Goal: Task Accomplishment & Management: Manage account settings

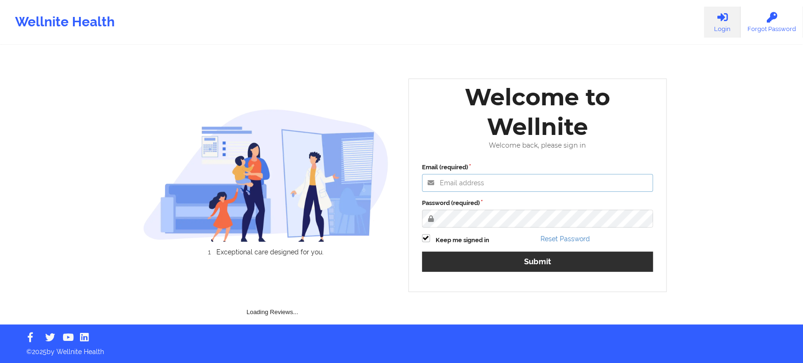
type input "[EMAIL_ADDRESS][DOMAIN_NAME]"
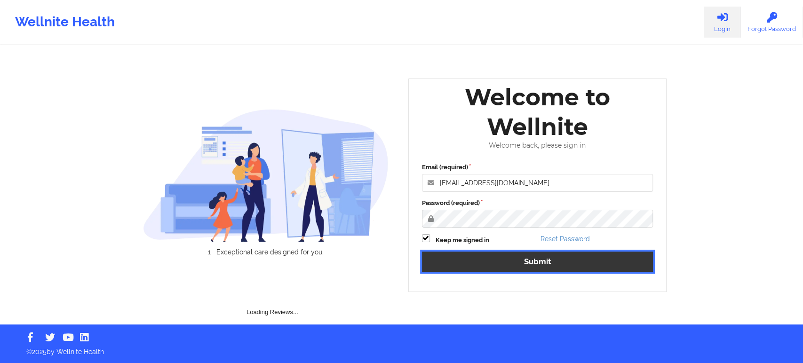
click at [444, 265] on button "Submit" at bounding box center [537, 262] width 231 height 20
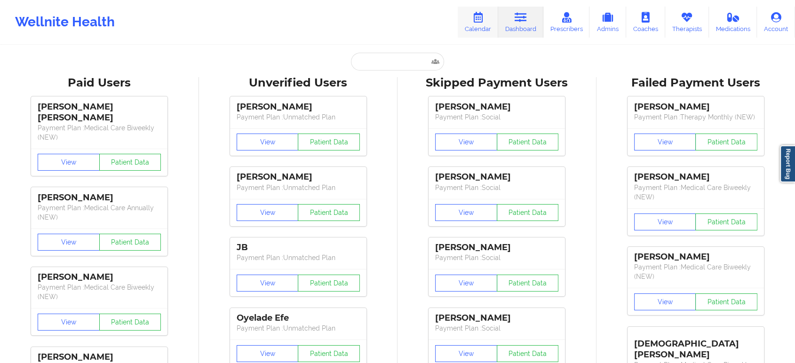
click at [472, 22] on link "Calendar" at bounding box center [478, 22] width 40 height 31
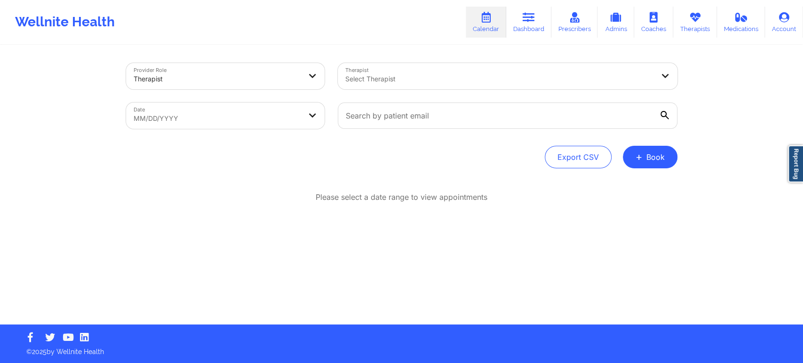
click at [270, 116] on body "Wellnite Health Calendar Dashboard Prescribers Admins Coaches Therapists Medica…" at bounding box center [401, 181] width 803 height 363
select select "2025-8"
select select "2025-9"
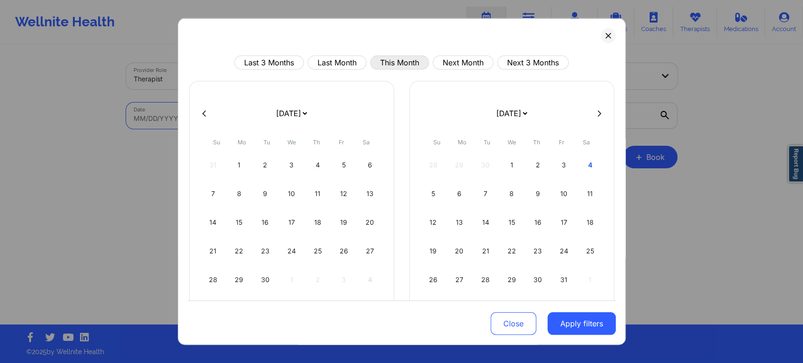
click at [388, 58] on button "This Month" at bounding box center [399, 63] width 59 height 14
select select "2025-9"
select select "2025-10"
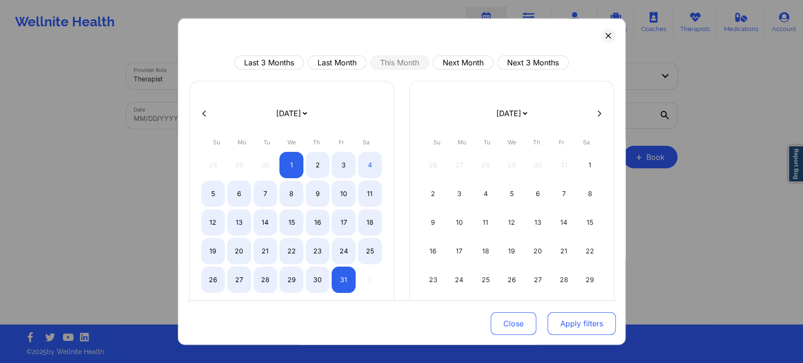
click at [564, 326] on button "Apply filters" at bounding box center [582, 323] width 68 height 23
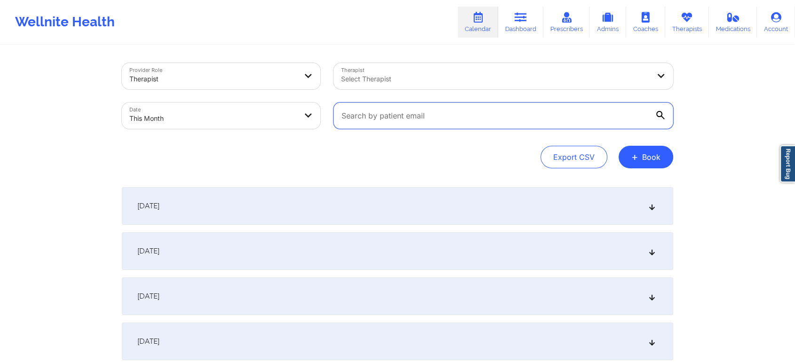
click at [383, 125] on input "text" at bounding box center [503, 116] width 340 height 26
paste input "[EMAIL_ADDRESS][DOMAIN_NAME]"
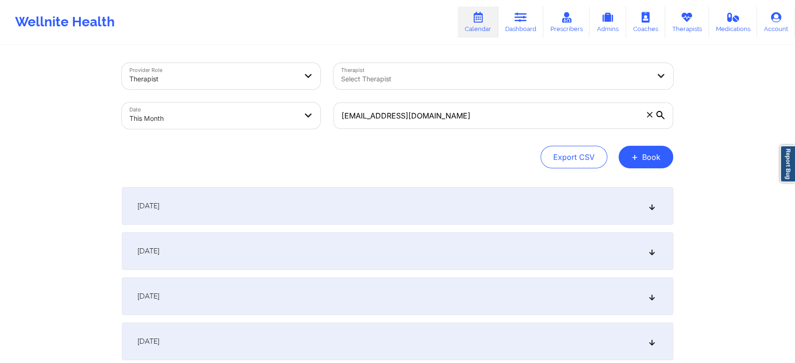
click at [536, 303] on div "[DATE]" at bounding box center [397, 297] width 551 height 38
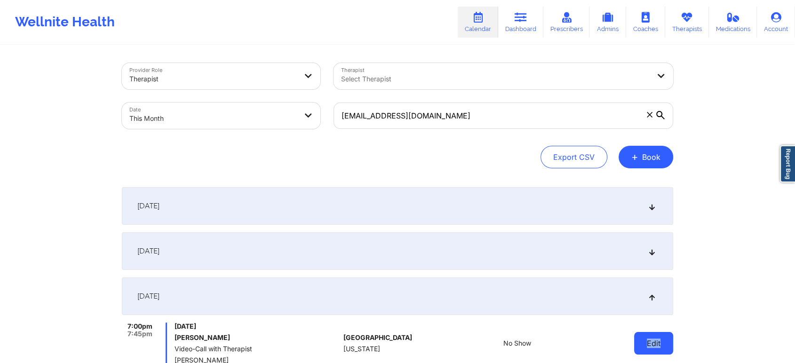
drag, startPoint x: 638, startPoint y: 330, endPoint x: 670, endPoint y: 350, distance: 37.4
click at [670, 350] on div "Edit" at bounding box center [629, 343] width 87 height 41
click at [670, 350] on button "Edit" at bounding box center [653, 343] width 39 height 23
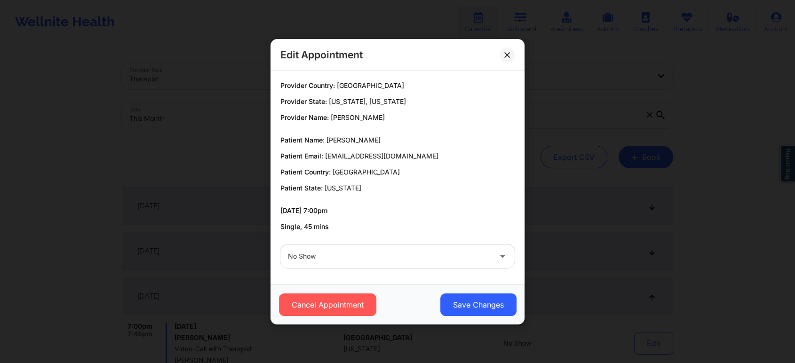
click at [479, 318] on div "Cancel Appointment Save Changes" at bounding box center [397, 305] width 254 height 40
drag, startPoint x: 464, startPoint y: 318, endPoint x: 470, endPoint y: 305, distance: 14.8
click at [470, 305] on div "Cancel Appointment Save Changes" at bounding box center [397, 305] width 254 height 40
click at [470, 305] on button "Save Changes" at bounding box center [478, 305] width 76 height 23
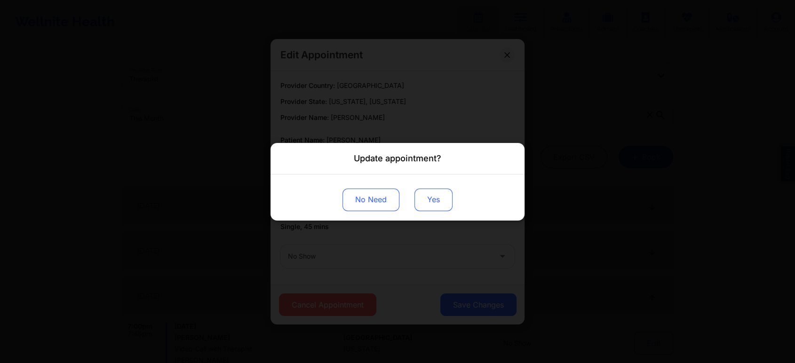
click at [425, 198] on button "Yes" at bounding box center [433, 199] width 38 height 23
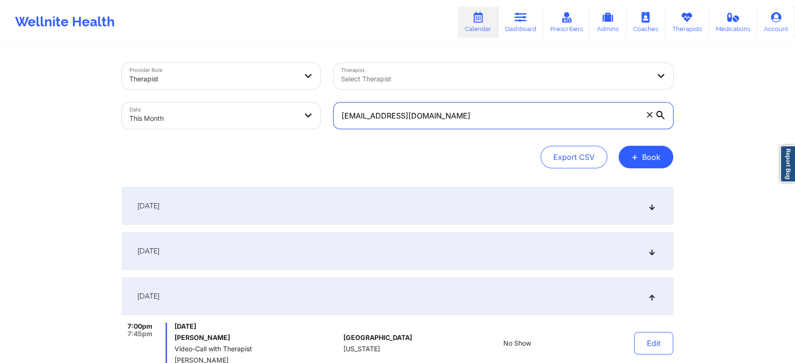
drag, startPoint x: 473, startPoint y: 118, endPoint x: 272, endPoint y: 105, distance: 201.7
click at [272, 105] on div "Provider Role Therapist Therapist Select Therapist Date This Month [EMAIL_ADDRE…" at bounding box center [397, 95] width 564 height 79
paste input "lantanajoe"
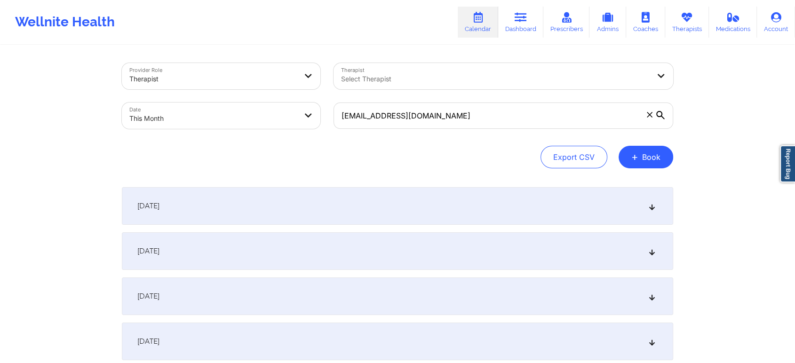
click at [444, 288] on div "[DATE]" at bounding box center [397, 297] width 551 height 38
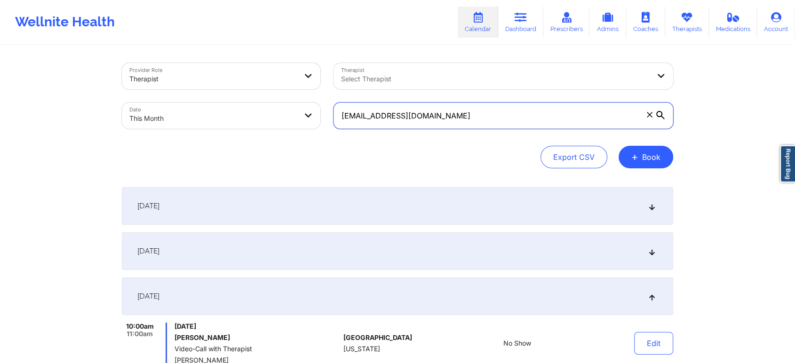
drag, startPoint x: 482, startPoint y: 116, endPoint x: 328, endPoint y: 103, distance: 153.9
click at [328, 103] on div "[EMAIL_ADDRESS][DOMAIN_NAME]" at bounding box center [503, 116] width 353 height 40
paste input "saleemajelmekki"
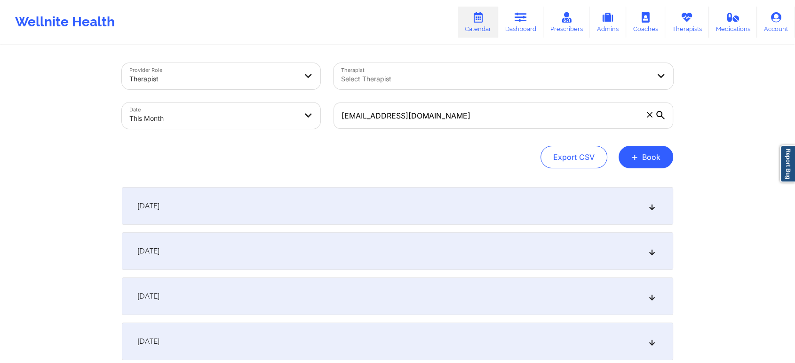
click at [378, 285] on div "[DATE]" at bounding box center [397, 297] width 551 height 38
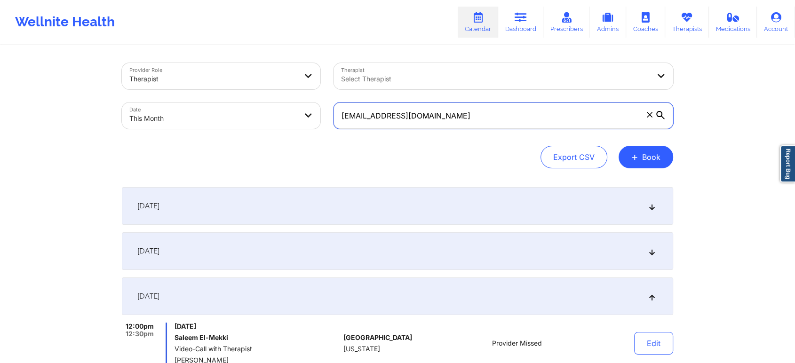
drag, startPoint x: 472, startPoint y: 118, endPoint x: 330, endPoint y: 112, distance: 141.7
click at [330, 112] on div "[EMAIL_ADDRESS][DOMAIN_NAME]" at bounding box center [503, 116] width 353 height 40
paste input "[EMAIL_ADDRESS][DOMAIN_NAME]"
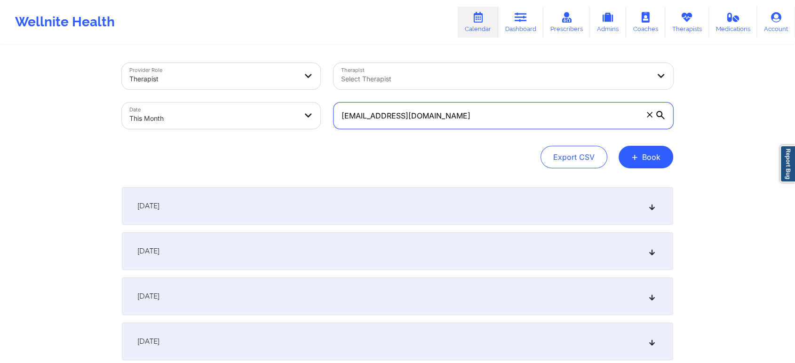
type input "[EMAIL_ADDRESS][DOMAIN_NAME]"
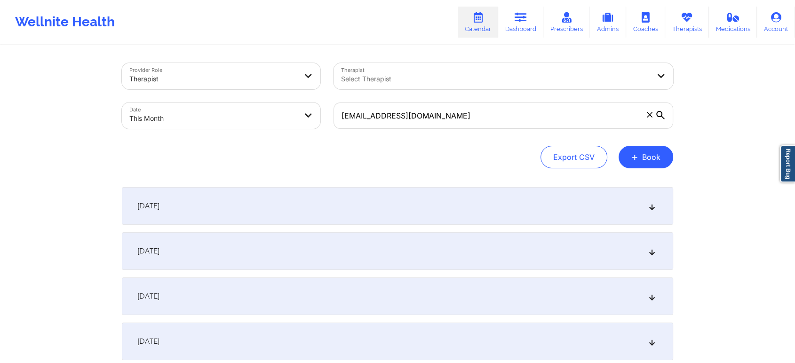
click at [365, 292] on div "[DATE]" at bounding box center [397, 297] width 551 height 38
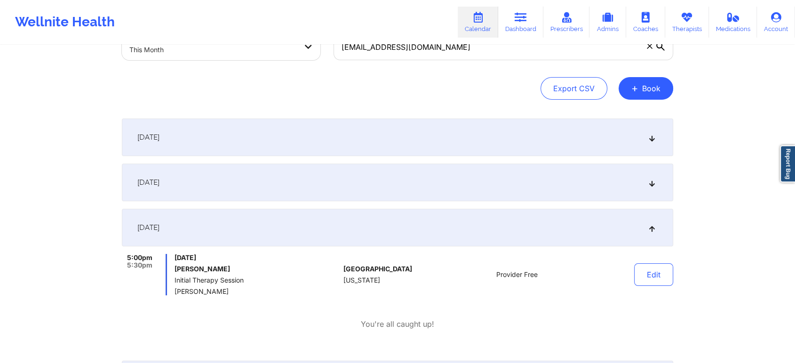
scroll to position [133, 0]
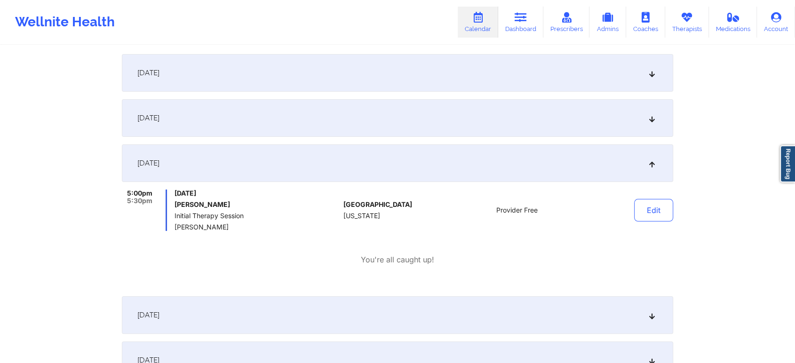
click at [410, 89] on div "[DATE]" at bounding box center [397, 73] width 551 height 38
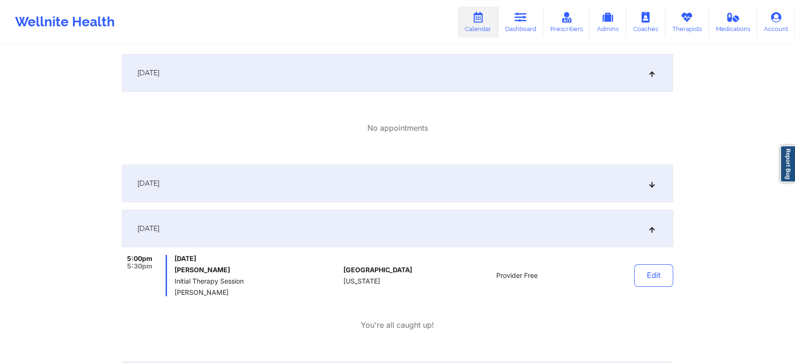
click at [468, 197] on div "[DATE]" at bounding box center [397, 184] width 551 height 38
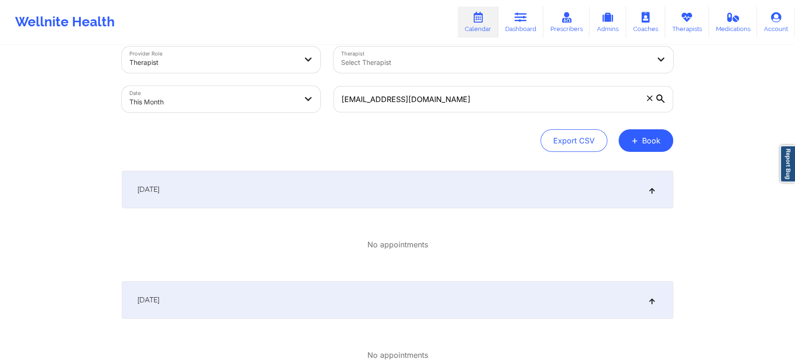
scroll to position [0, 0]
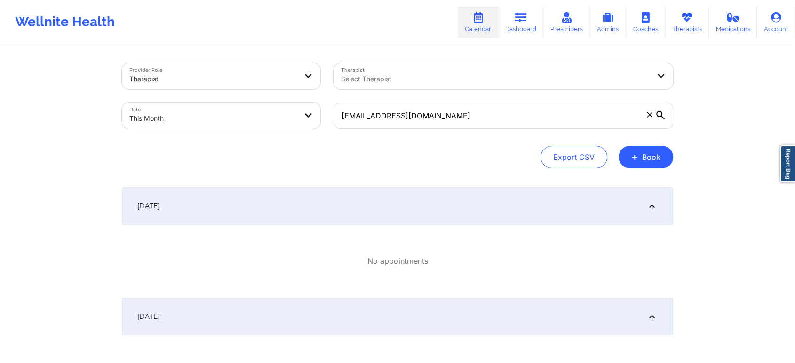
click at [281, 119] on body "Wellnite Health Calendar Dashboard Prescribers Admins Coaches Therapists Medica…" at bounding box center [397, 181] width 795 height 363
select select "2025-9"
select select "2025-10"
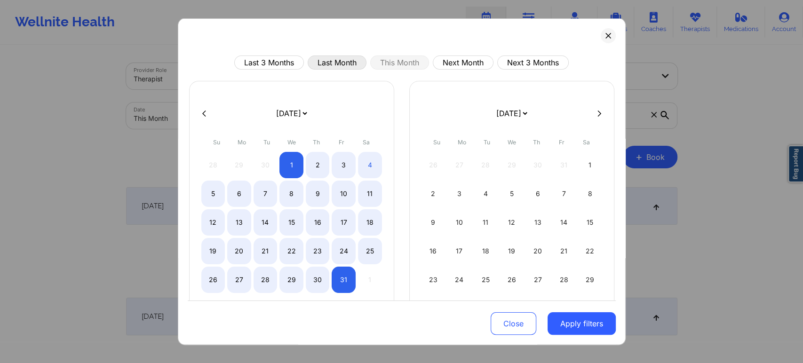
click at [329, 65] on button "Last Month" at bounding box center [337, 63] width 59 height 14
select select "2025-8"
select select "2025-9"
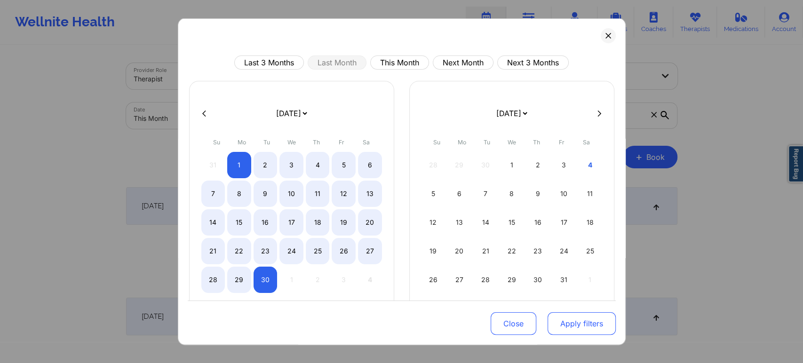
click at [578, 318] on button "Apply filters" at bounding box center [582, 323] width 68 height 23
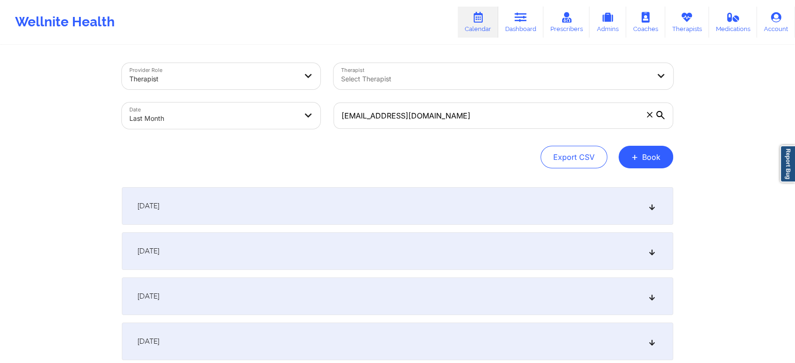
scroll to position [1247, 0]
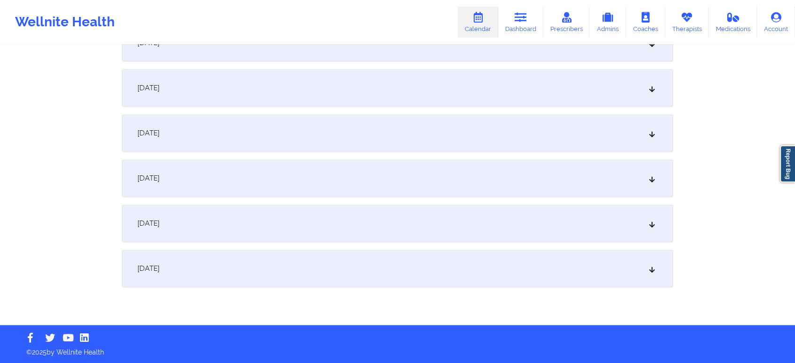
click at [404, 233] on div "[DATE]" at bounding box center [397, 224] width 551 height 38
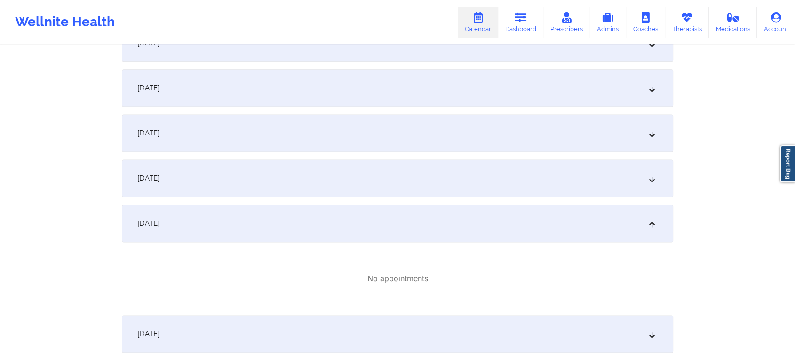
click at [401, 331] on div "[DATE]" at bounding box center [397, 334] width 551 height 38
drag, startPoint x: 489, startPoint y: 355, endPoint x: 507, endPoint y: 335, distance: 26.6
click at [507, 335] on div "[DATE] No appointments" at bounding box center [397, 366] width 551 height 103
click at [507, 335] on div "[DATE]" at bounding box center [397, 334] width 551 height 38
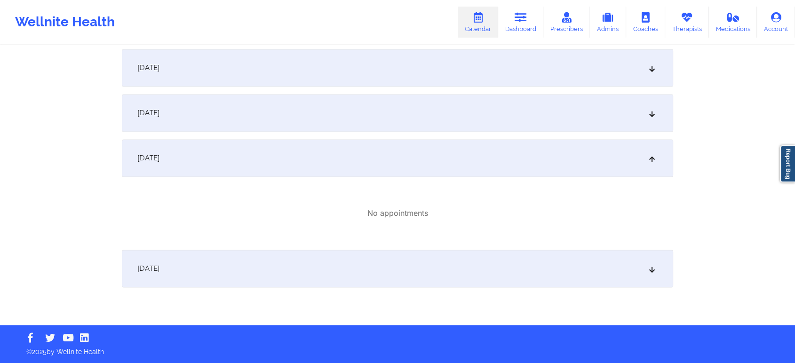
click at [598, 262] on div "[DATE]" at bounding box center [397, 269] width 551 height 38
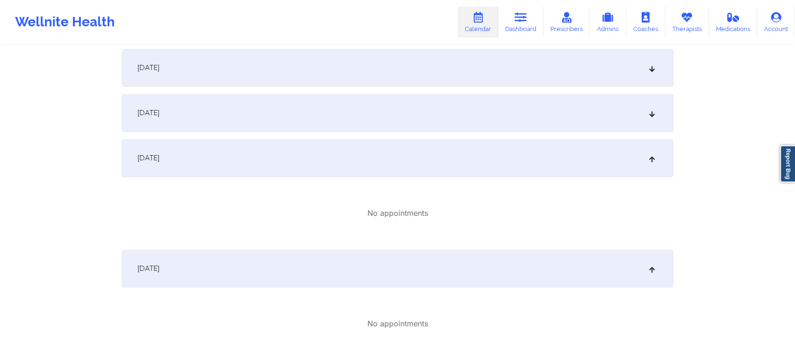
click at [471, 106] on div "[DATE]" at bounding box center [397, 113] width 551 height 38
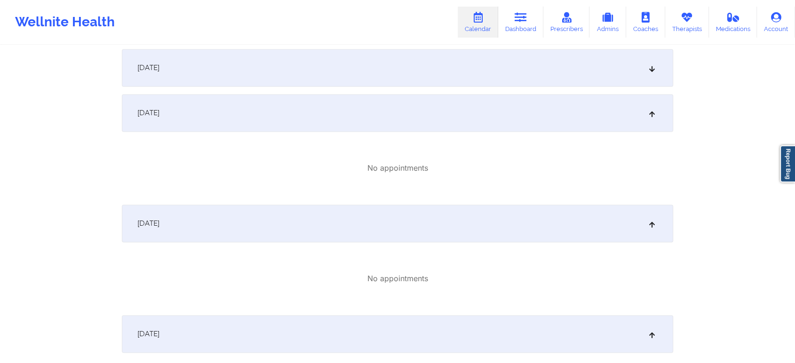
click at [470, 63] on div "[DATE]" at bounding box center [397, 68] width 551 height 38
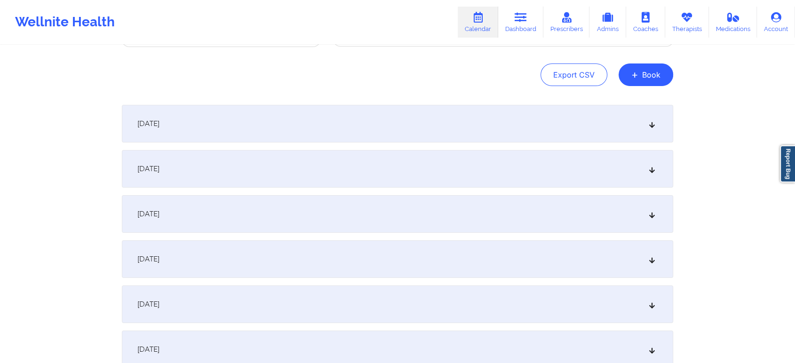
scroll to position [0, 0]
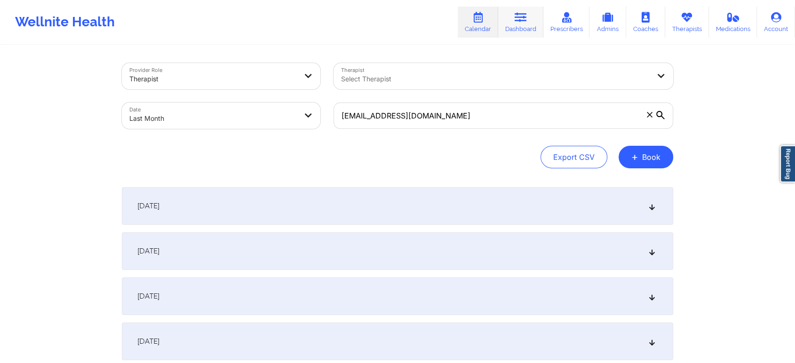
click at [517, 24] on link "Dashboard" at bounding box center [520, 22] width 45 height 31
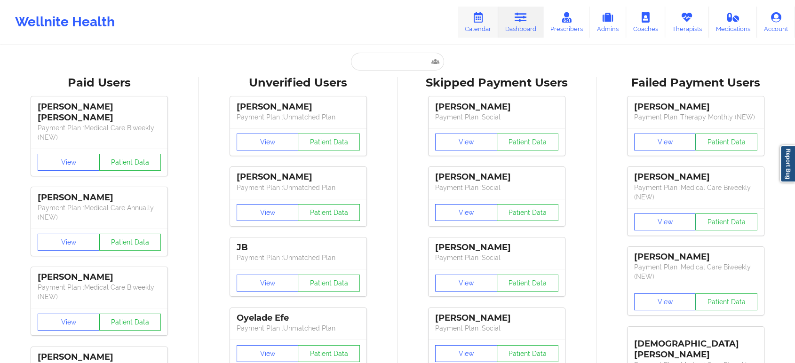
click at [484, 19] on icon at bounding box center [478, 17] width 12 height 10
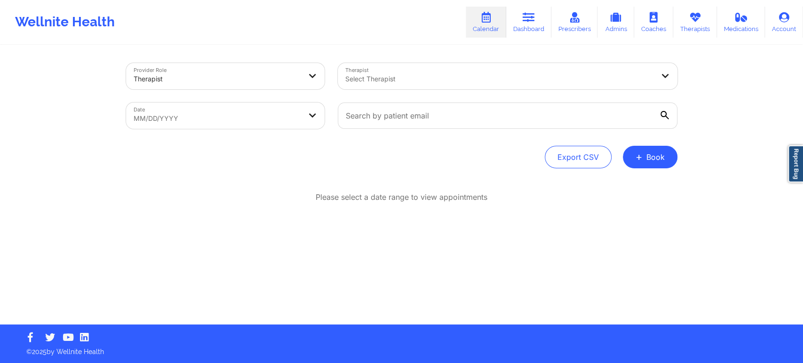
select select "2025-8"
select select "2025-9"
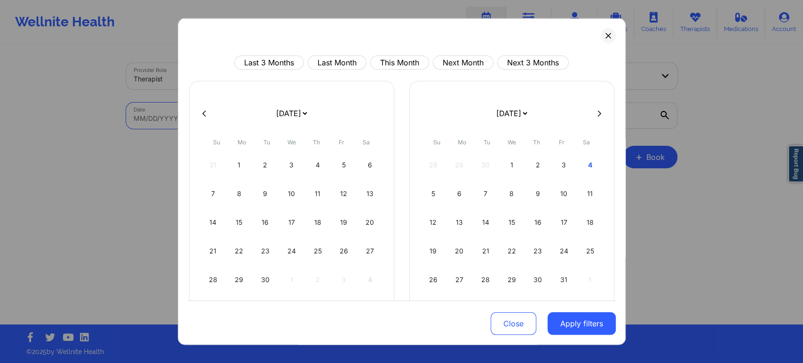
click at [303, 108] on body "Wellnite Health Calendar Dashboard Prescribers Admins Coaches Therapists Medica…" at bounding box center [401, 181] width 803 height 363
click at [393, 68] on button "This Month" at bounding box center [399, 63] width 59 height 14
select select "2025-9"
select select "2025-10"
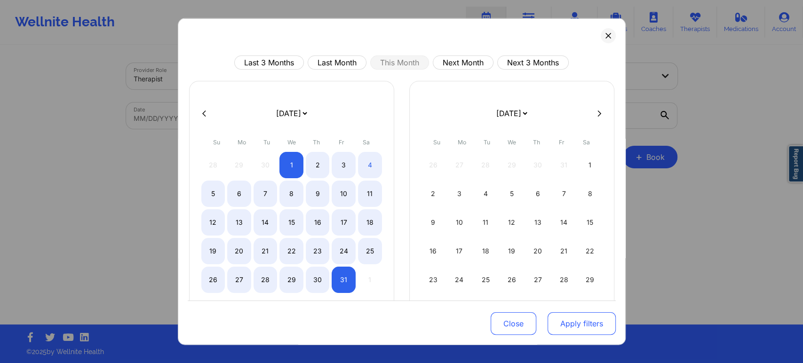
click at [566, 325] on button "Apply filters" at bounding box center [582, 323] width 68 height 23
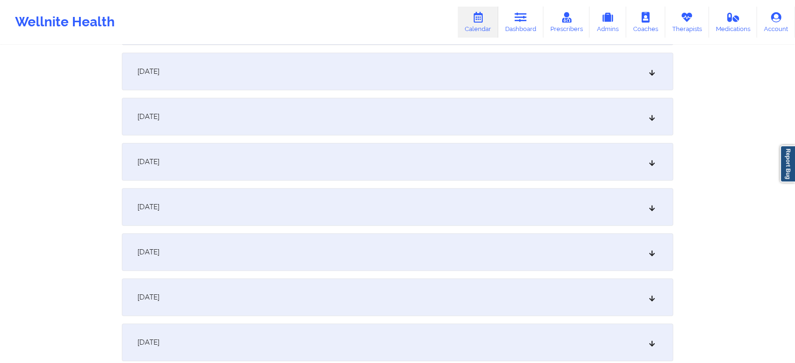
scroll to position [145, 0]
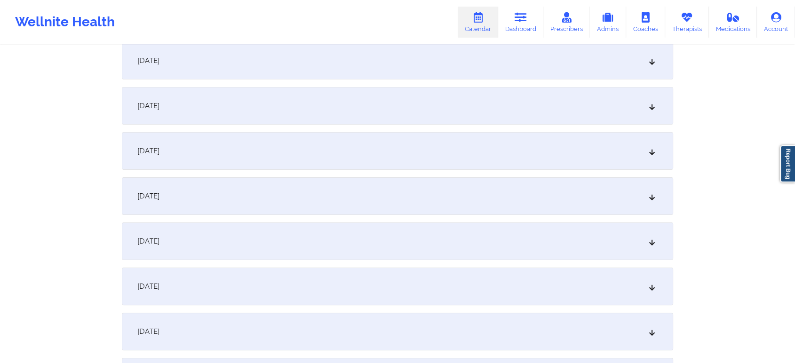
click at [355, 140] on div "[DATE]" at bounding box center [397, 151] width 551 height 38
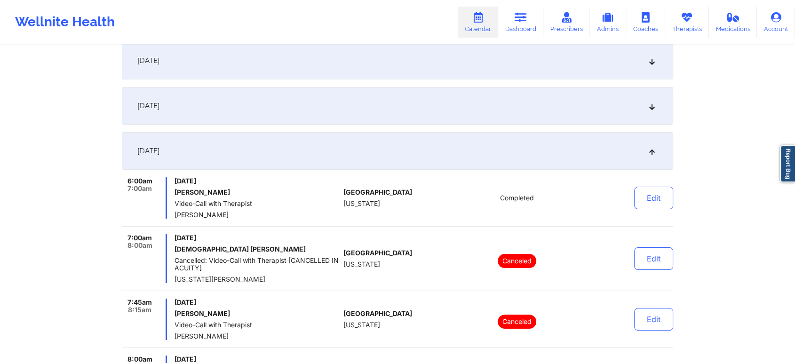
scroll to position [0, 0]
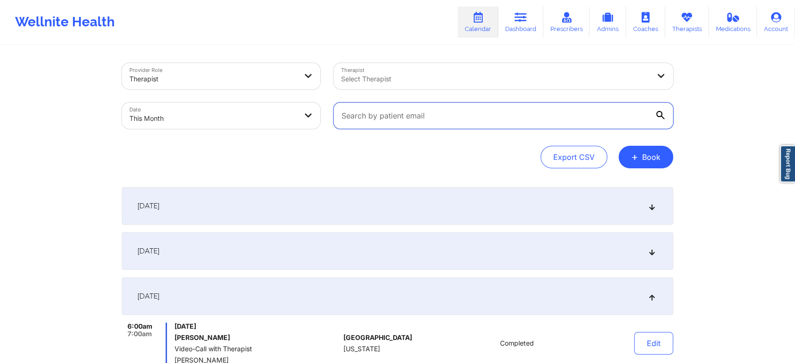
click at [425, 113] on input "text" at bounding box center [503, 116] width 340 height 26
paste input "[EMAIL_ADDRESS][DOMAIN_NAME]"
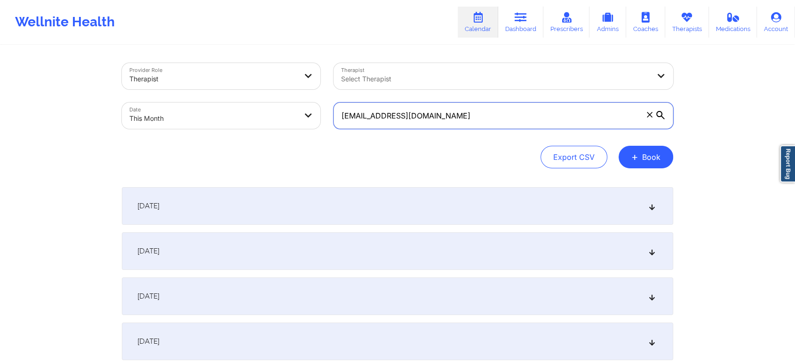
drag, startPoint x: 477, startPoint y: 124, endPoint x: 327, endPoint y: 120, distance: 150.6
click at [327, 120] on div "[EMAIL_ADDRESS][DOMAIN_NAME]" at bounding box center [503, 116] width 353 height 40
paste input "[EMAIL_ADDRESS][DOMAIN_NAME]"
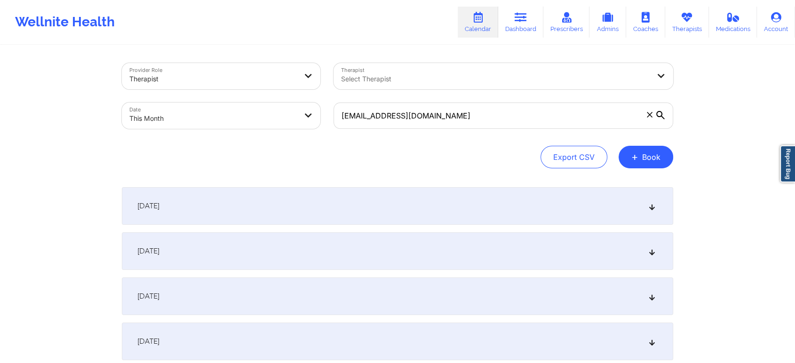
click at [348, 285] on div "[DATE]" at bounding box center [397, 297] width 551 height 38
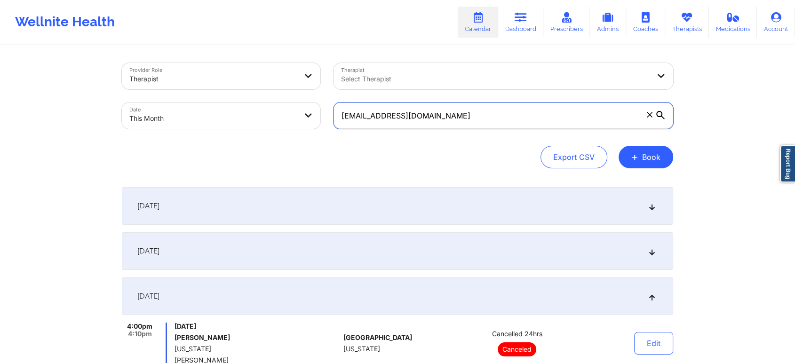
drag, startPoint x: 447, startPoint y: 108, endPoint x: 273, endPoint y: 80, distance: 176.2
click at [273, 80] on div "Provider Role Therapist Therapist Select Therapist Date This Month [EMAIL_ADDRE…" at bounding box center [397, 95] width 564 height 79
paste input "[EMAIL_ADDRESS]"
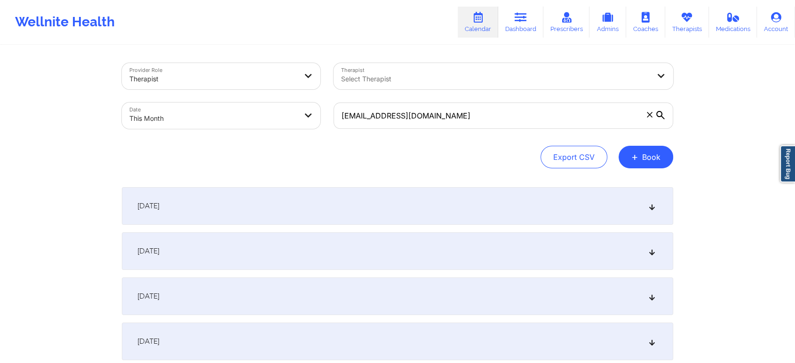
click at [270, 282] on div "[DATE]" at bounding box center [397, 297] width 551 height 38
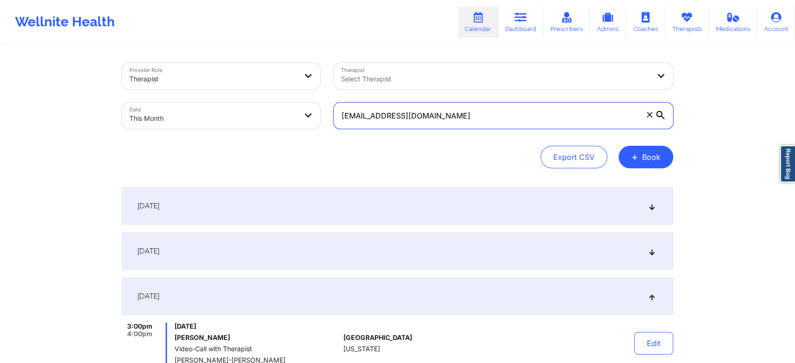
drag, startPoint x: 453, startPoint y: 116, endPoint x: 299, endPoint y: 85, distance: 157.0
click at [299, 85] on div "Provider Role Therapist Therapist Select Therapist Date This Month [EMAIL_ADDRE…" at bounding box center [397, 95] width 564 height 79
paste input "[EMAIL_ADDRESS]"
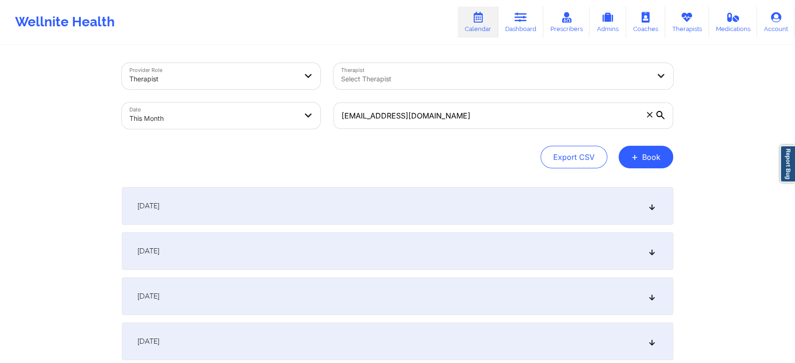
drag, startPoint x: 373, startPoint y: 273, endPoint x: 371, endPoint y: 286, distance: 13.3
click at [371, 286] on div "[DATE]" at bounding box center [397, 297] width 551 height 38
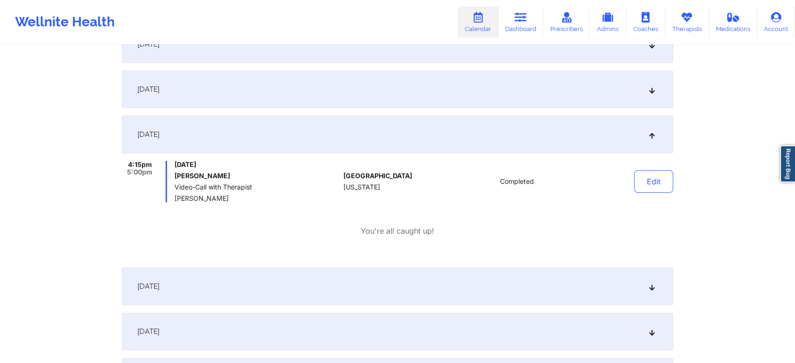
scroll to position [134, 0]
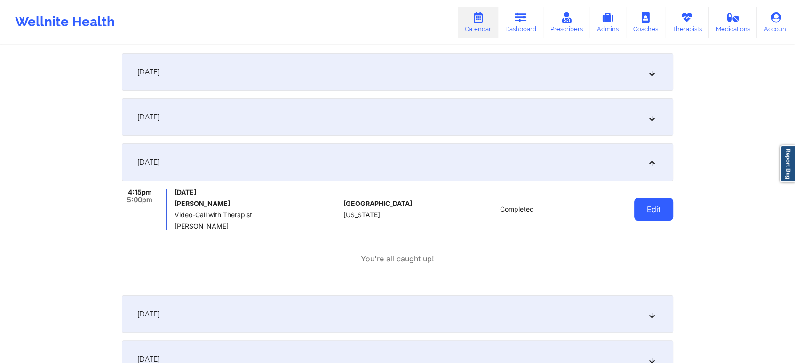
click at [643, 200] on button "Edit" at bounding box center [653, 209] width 39 height 23
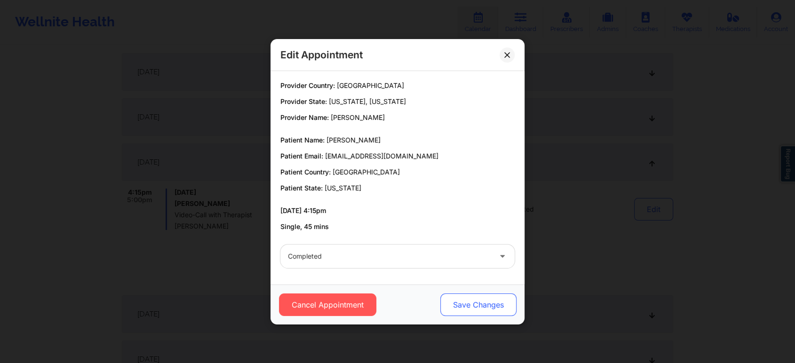
click at [472, 299] on button "Save Changes" at bounding box center [478, 305] width 76 height 23
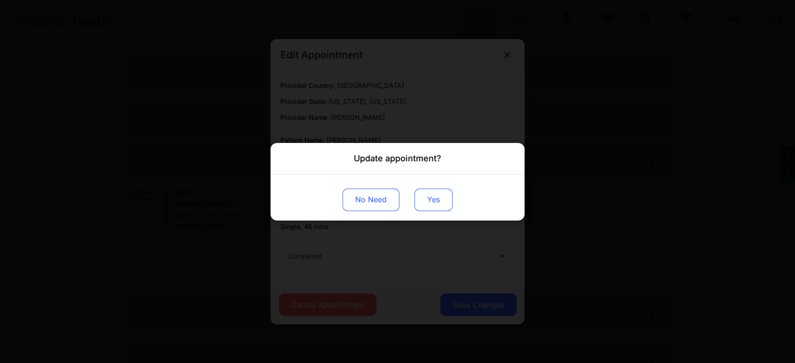
click at [425, 199] on button "Yes" at bounding box center [433, 199] width 38 height 23
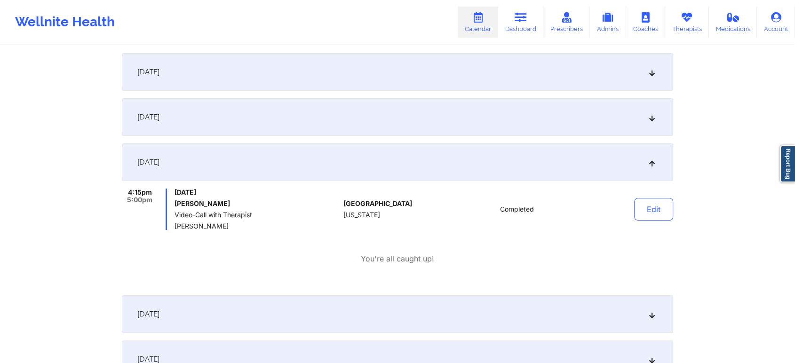
scroll to position [0, 0]
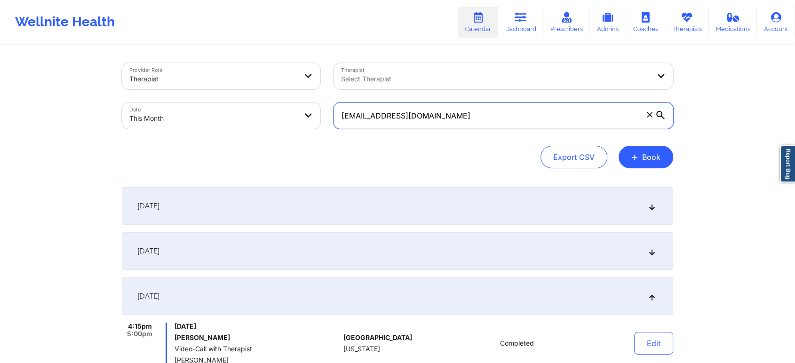
drag, startPoint x: 476, startPoint y: 113, endPoint x: 335, endPoint y: 84, distance: 144.2
click at [335, 84] on div "Provider Role Therapist Therapist Select Therapist Date This Month [EMAIL_ADDRE…" at bounding box center [397, 95] width 564 height 79
paste input "cexyg72"
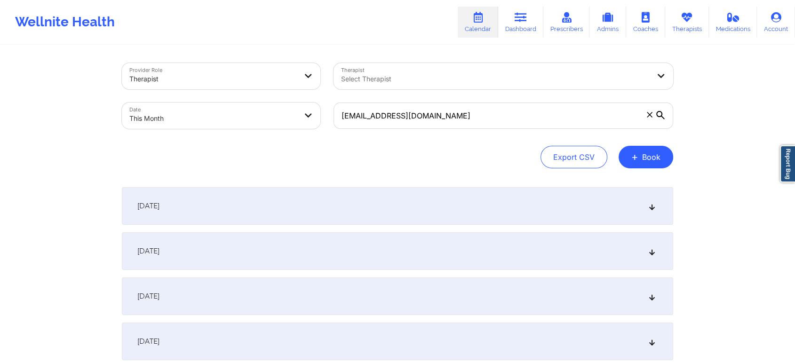
click at [341, 299] on div "[DATE]" at bounding box center [397, 297] width 551 height 38
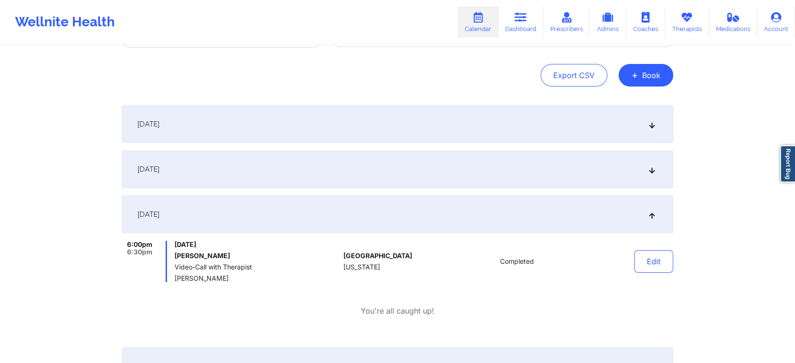
scroll to position [90, 0]
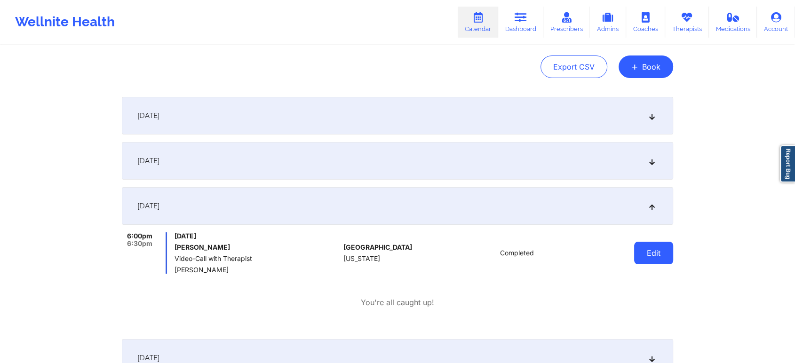
click at [645, 249] on button "Edit" at bounding box center [653, 253] width 39 height 23
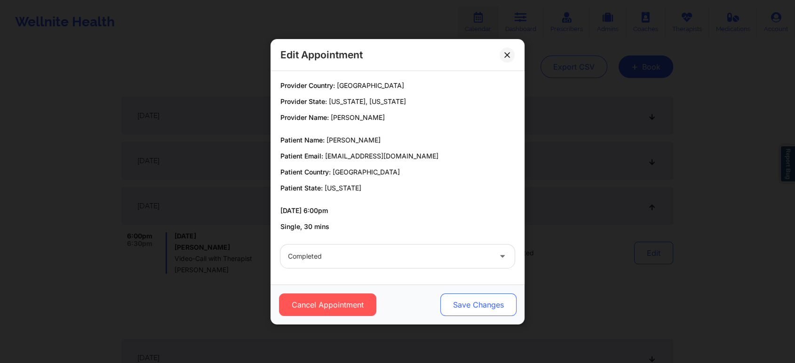
click at [451, 304] on button "Save Changes" at bounding box center [478, 305] width 76 height 23
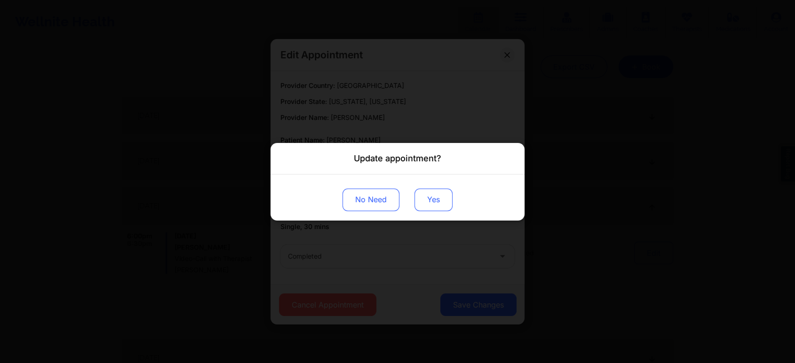
click at [444, 202] on button "Yes" at bounding box center [433, 199] width 38 height 23
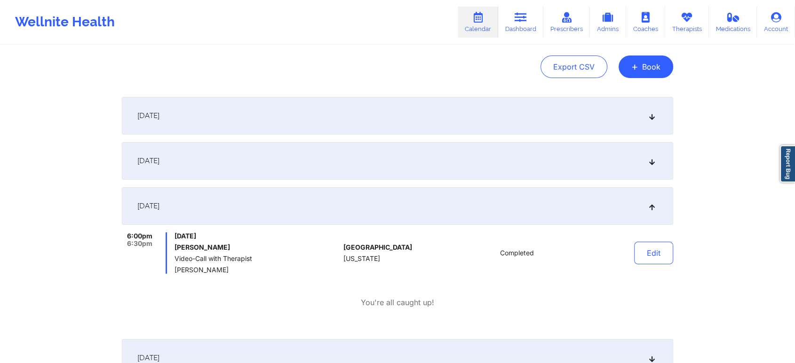
scroll to position [0, 0]
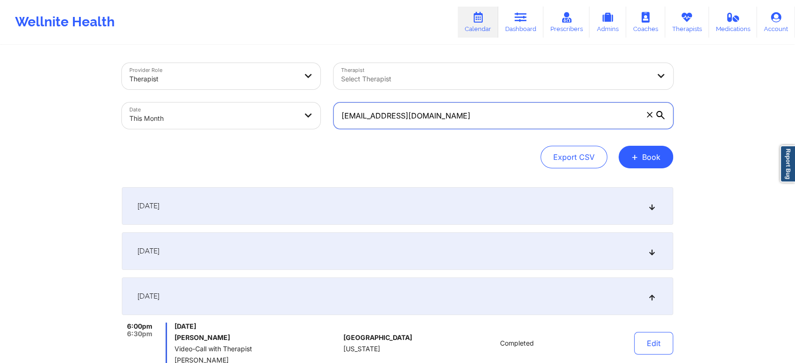
drag, startPoint x: 482, startPoint y: 115, endPoint x: 306, endPoint y: 80, distance: 179.4
click at [306, 80] on div "Provider Role Therapist Therapist Select Therapist Date This Month [EMAIL_ADDRE…" at bounding box center [397, 95] width 564 height 79
paste input "plantseedsofkindness"
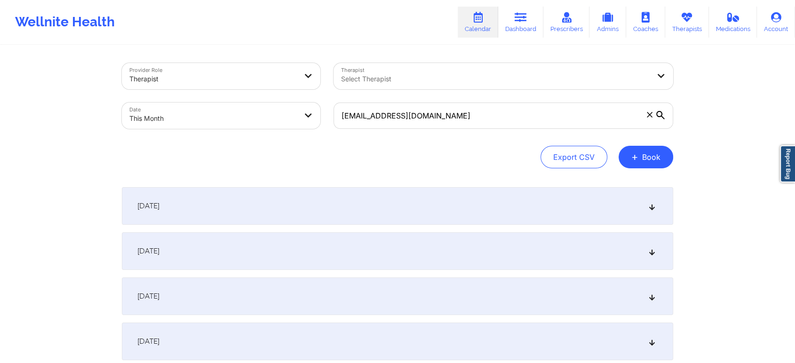
click at [310, 299] on div "[DATE]" at bounding box center [397, 297] width 551 height 38
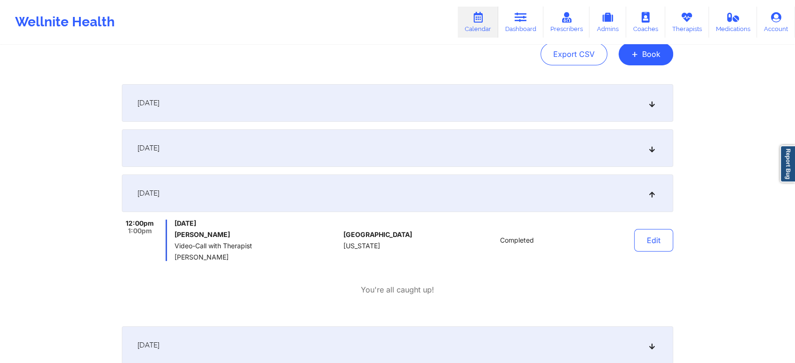
scroll to position [105, 0]
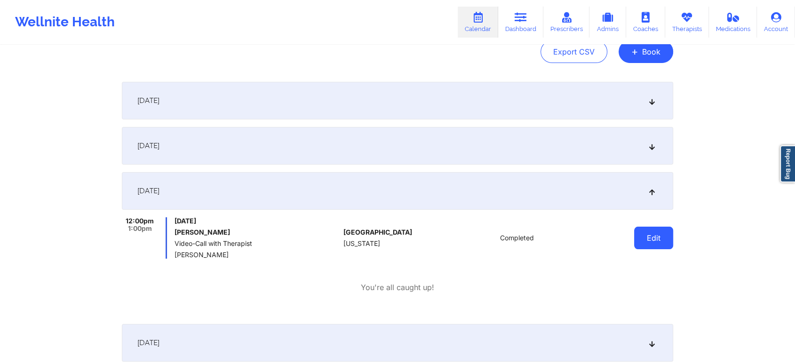
click at [665, 235] on button "Edit" at bounding box center [653, 238] width 39 height 23
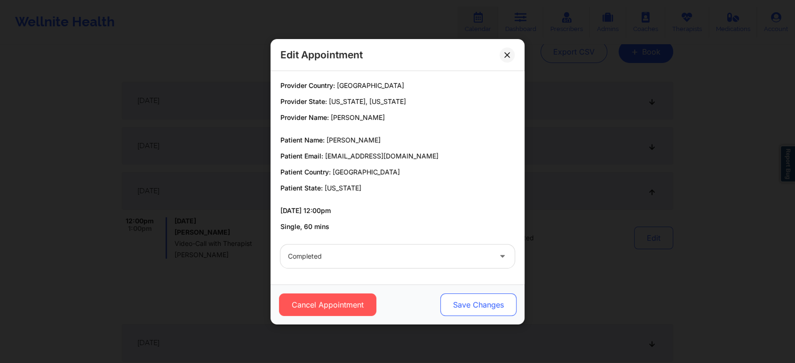
click at [486, 307] on button "Save Changes" at bounding box center [478, 305] width 76 height 23
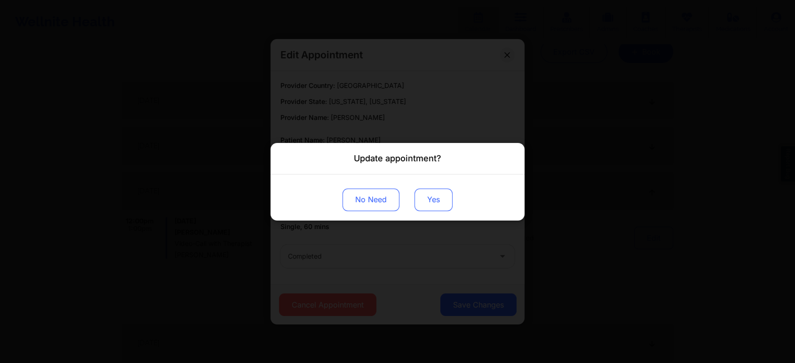
click at [432, 205] on button "Yes" at bounding box center [433, 199] width 38 height 23
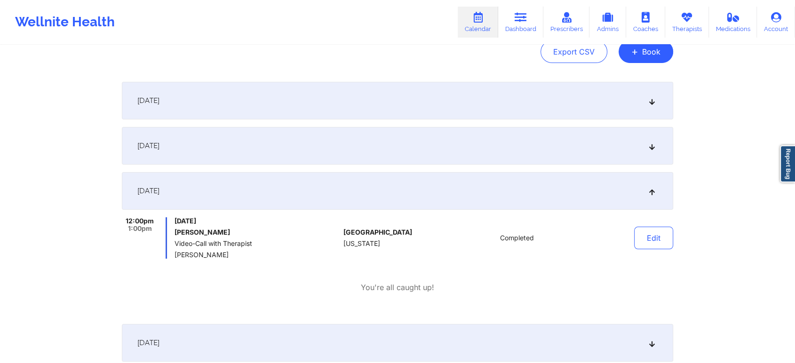
scroll to position [0, 0]
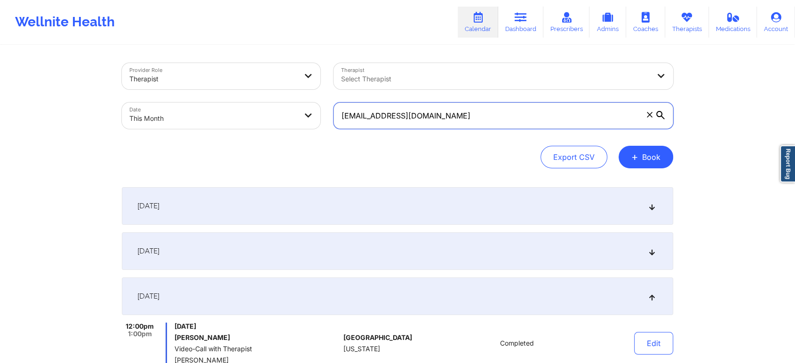
drag, startPoint x: 527, startPoint y: 117, endPoint x: 339, endPoint y: 90, distance: 190.0
click at [339, 90] on div "Provider Role Therapist Therapist Select Therapist Date This Month [EMAIL_ADDRE…" at bounding box center [397, 95] width 564 height 79
paste input "corr45"
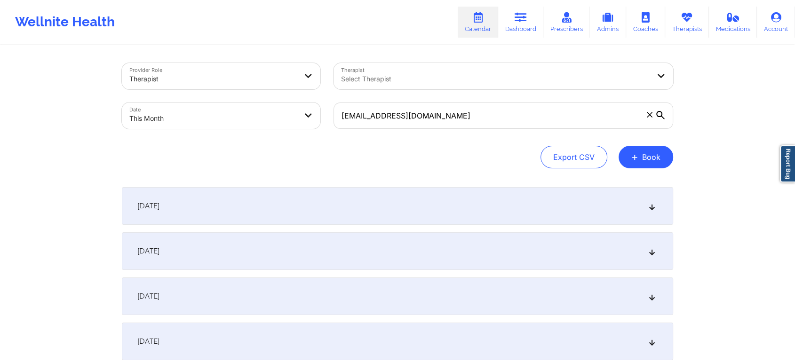
click at [377, 302] on div "[DATE]" at bounding box center [397, 297] width 551 height 38
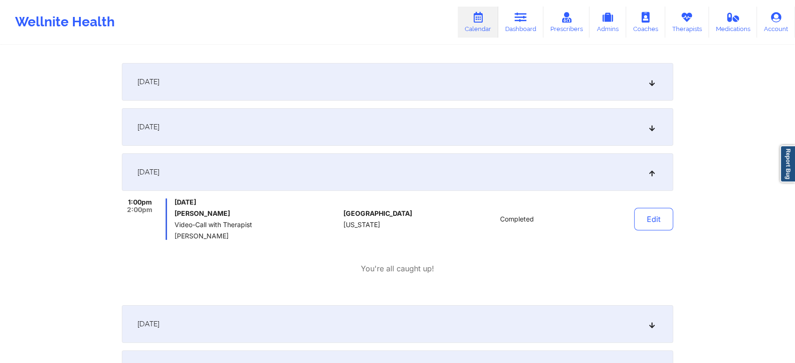
scroll to position [135, 0]
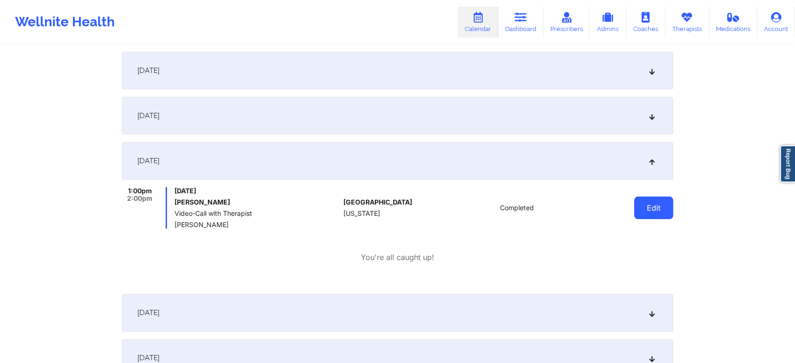
click at [655, 209] on button "Edit" at bounding box center [653, 208] width 39 height 23
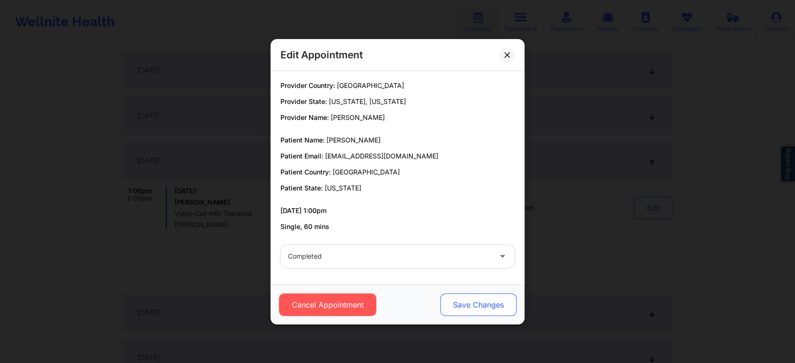
click at [477, 296] on button "Save Changes" at bounding box center [478, 305] width 76 height 23
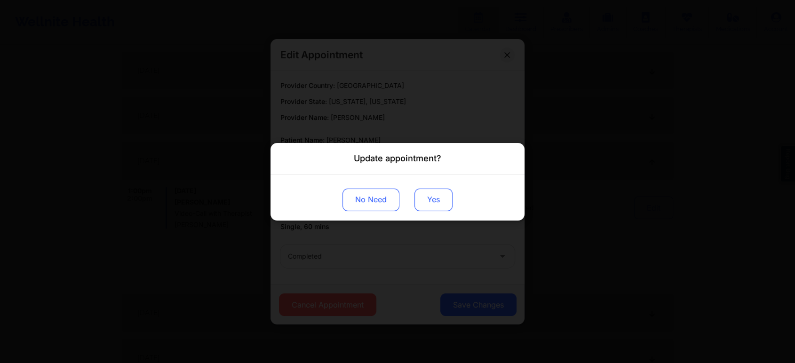
click at [429, 201] on button "Yes" at bounding box center [433, 199] width 38 height 23
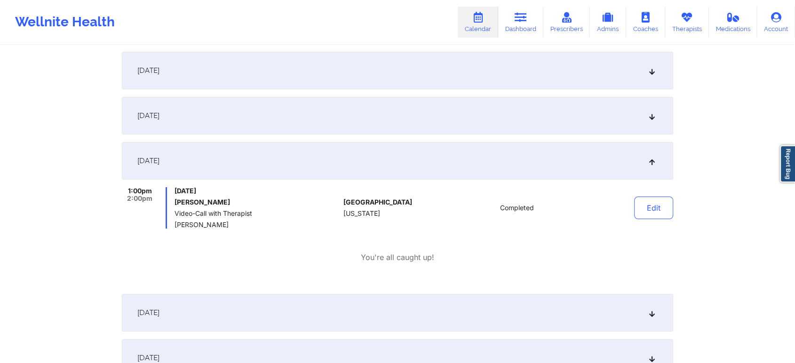
scroll to position [0, 0]
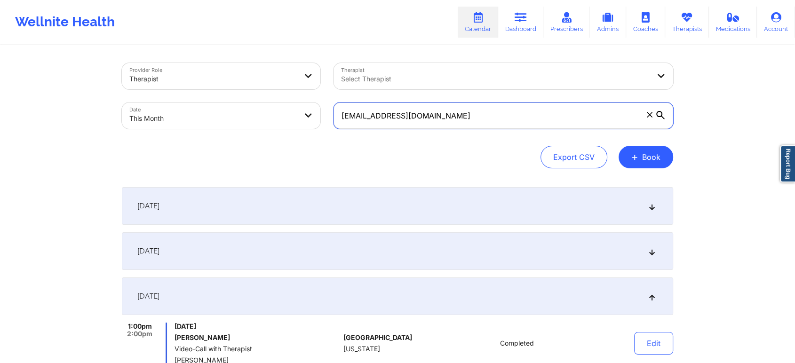
drag, startPoint x: 559, startPoint y: 114, endPoint x: 302, endPoint y: 96, distance: 258.4
click at [302, 96] on div "Provider Role Therapist Therapist Select Therapist Date This Month [EMAIL_ADDRE…" at bounding box center [397, 95] width 564 height 79
paste input "dasia.m.anderson14"
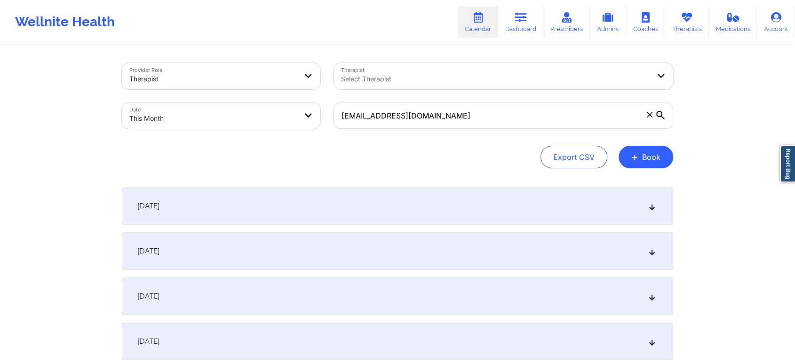
click at [382, 289] on div "[DATE]" at bounding box center [397, 297] width 551 height 38
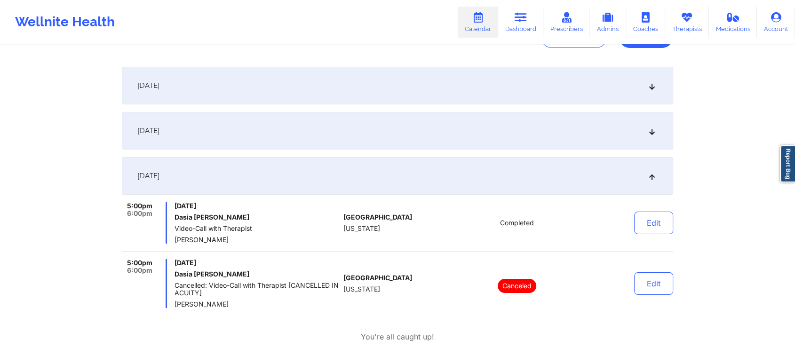
scroll to position [127, 0]
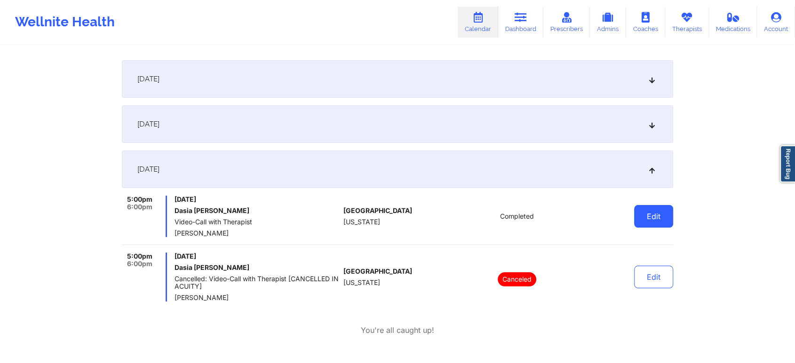
click at [659, 223] on button "Edit" at bounding box center [653, 216] width 39 height 23
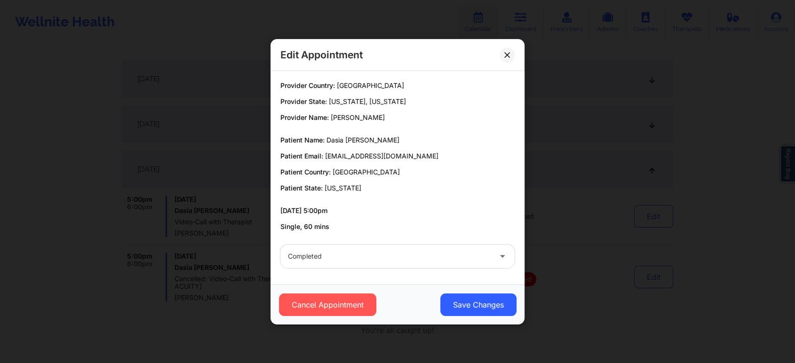
click at [492, 287] on div "Cancel Appointment Save Changes" at bounding box center [397, 305] width 254 height 40
click at [471, 312] on button "Save Changes" at bounding box center [478, 305] width 76 height 23
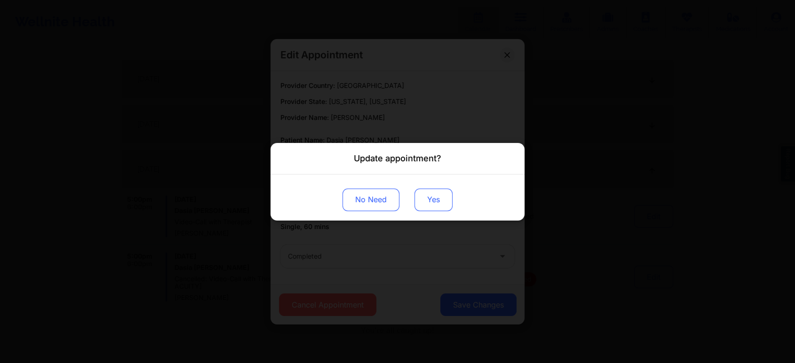
click at [436, 201] on button "Yes" at bounding box center [433, 199] width 38 height 23
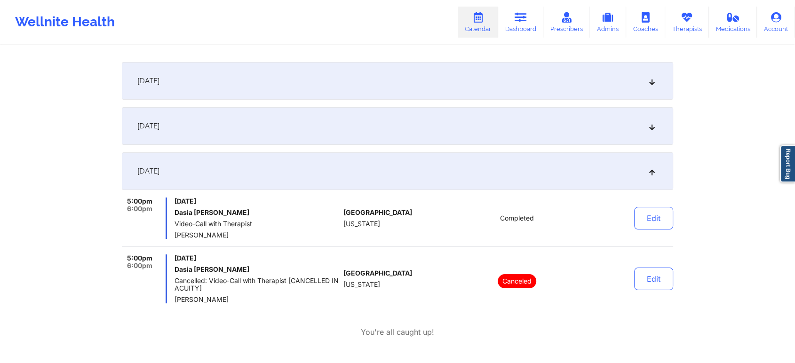
scroll to position [0, 0]
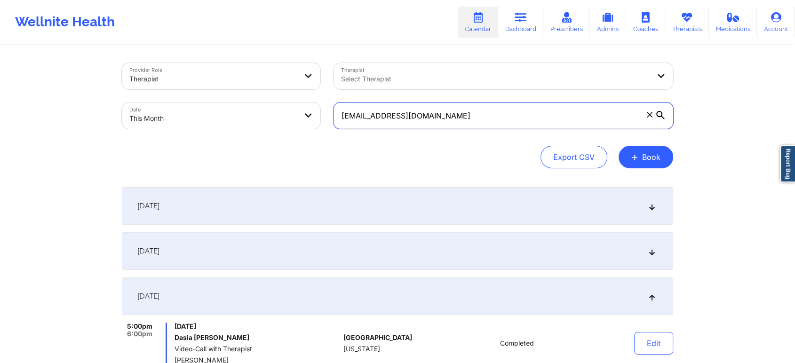
drag, startPoint x: 501, startPoint y: 120, endPoint x: 317, endPoint y: 101, distance: 185.4
click at [317, 101] on div "Provider Role Therapist Therapist Select Therapist Date This Month [EMAIL_ADDRE…" at bounding box center [397, 95] width 564 height 79
paste input "camilodiaz@me"
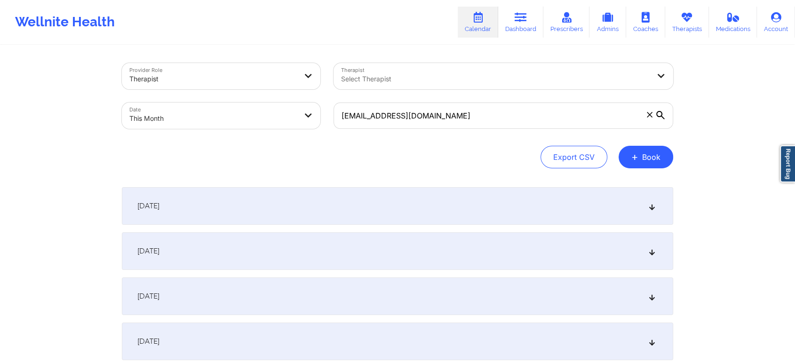
click at [365, 285] on div "[DATE]" at bounding box center [397, 297] width 551 height 38
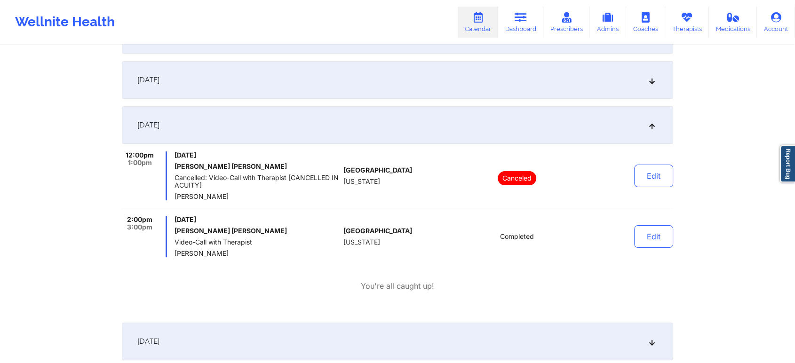
scroll to position [174, 0]
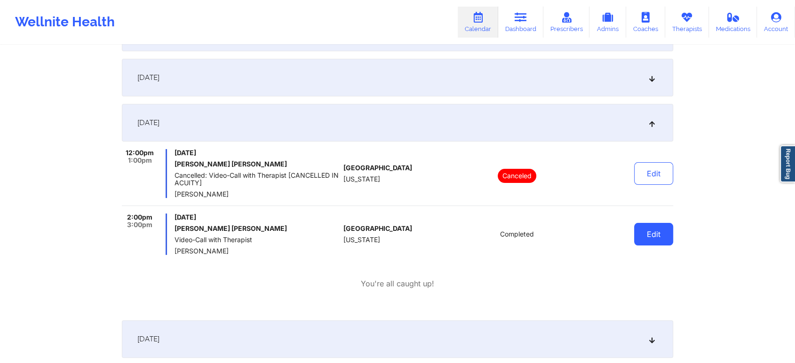
click at [655, 237] on button "Edit" at bounding box center [653, 234] width 39 height 23
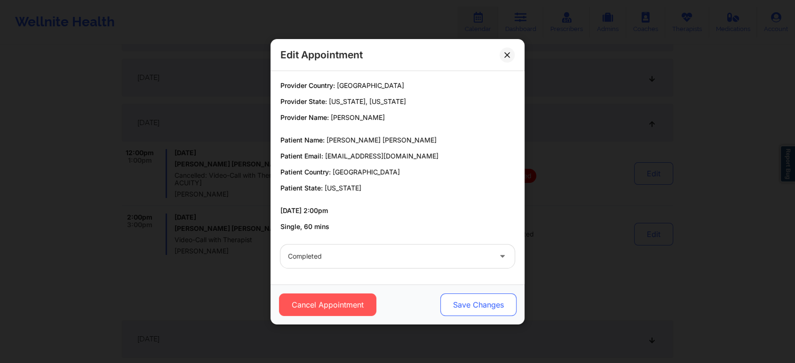
click at [459, 305] on button "Save Changes" at bounding box center [478, 305] width 76 height 23
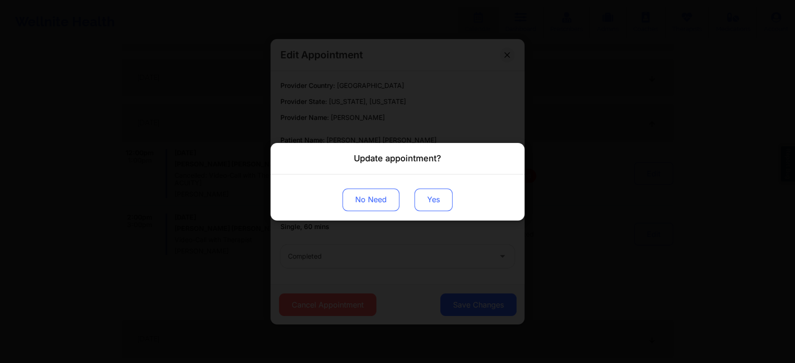
click at [422, 197] on button "Yes" at bounding box center [433, 199] width 38 height 23
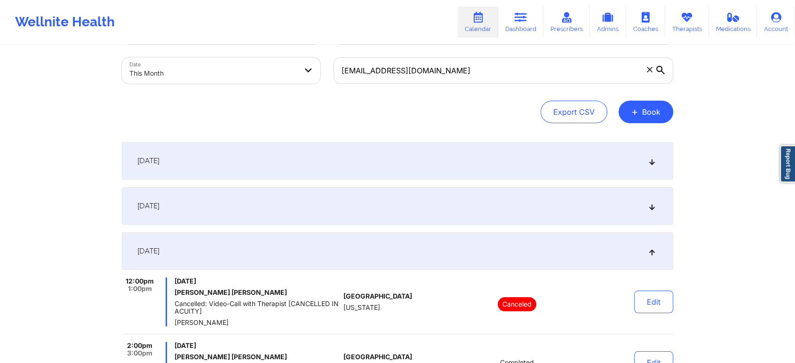
scroll to position [0, 0]
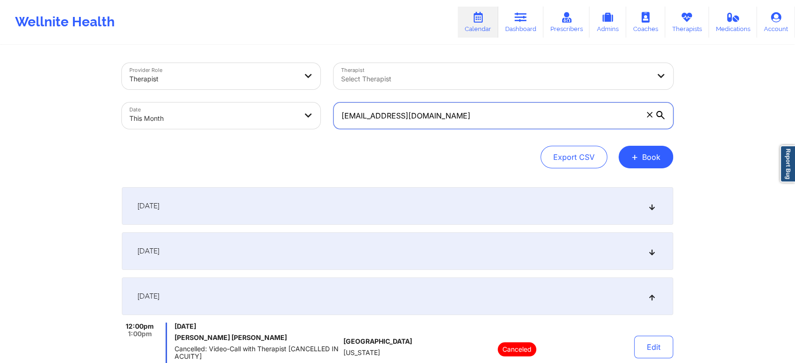
drag, startPoint x: 460, startPoint y: 124, endPoint x: 336, endPoint y: 86, distance: 129.0
click at [336, 86] on div "Provider Role Therapist Therapist Select Therapist Date This Month [EMAIL_ADDRE…" at bounding box center [397, 95] width 564 height 79
paste input "[EMAIL_ADDRESS]"
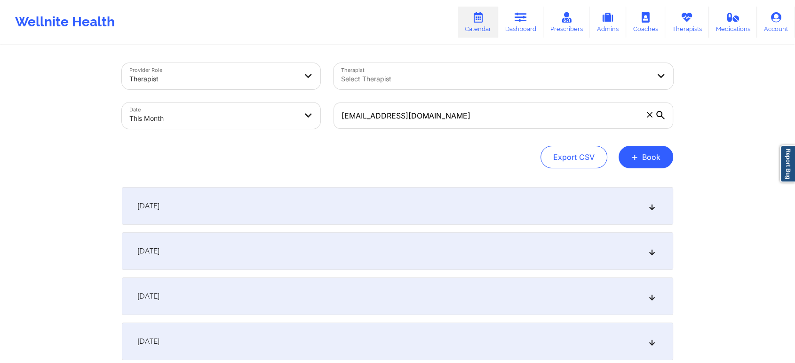
click at [383, 291] on div "[DATE]" at bounding box center [397, 297] width 551 height 38
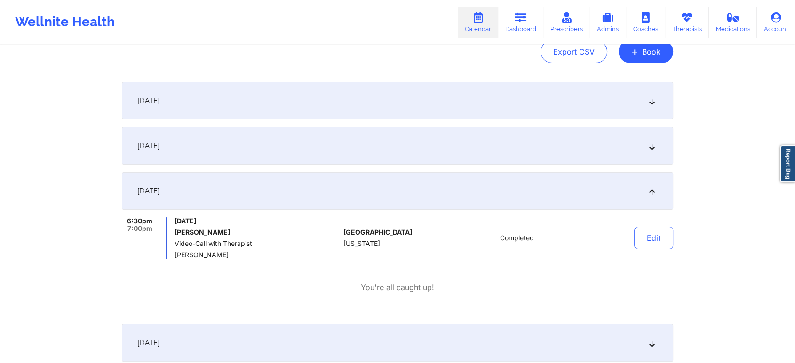
scroll to position [107, 0]
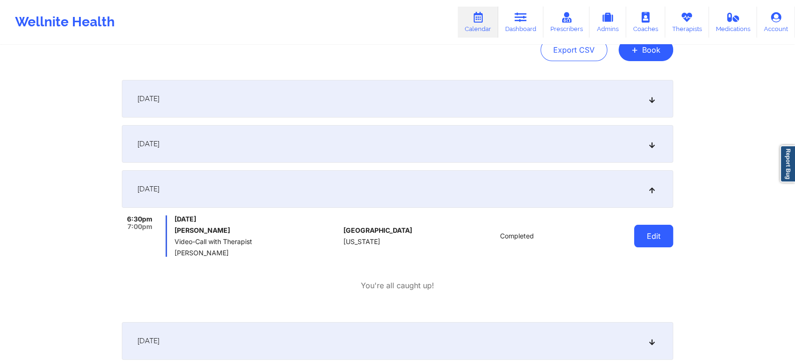
click at [643, 226] on button "Edit" at bounding box center [653, 236] width 39 height 23
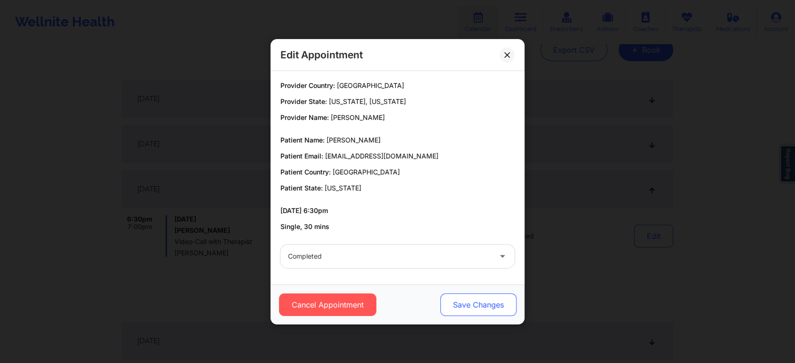
click at [454, 296] on button "Save Changes" at bounding box center [478, 305] width 76 height 23
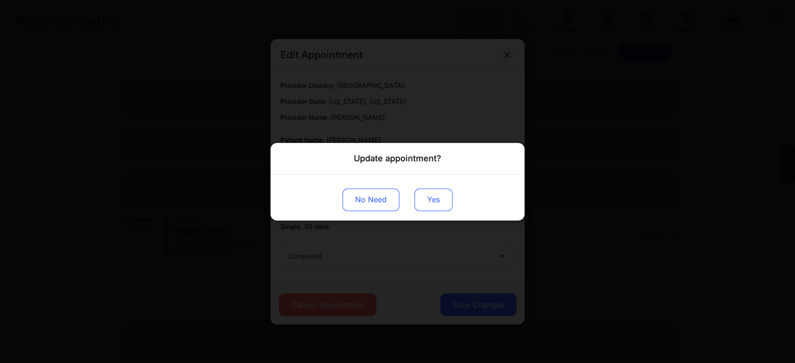
click at [429, 206] on button "Yes" at bounding box center [433, 199] width 38 height 23
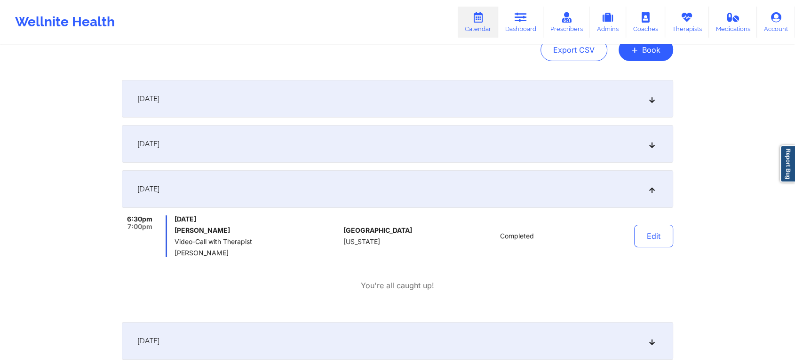
scroll to position [0, 0]
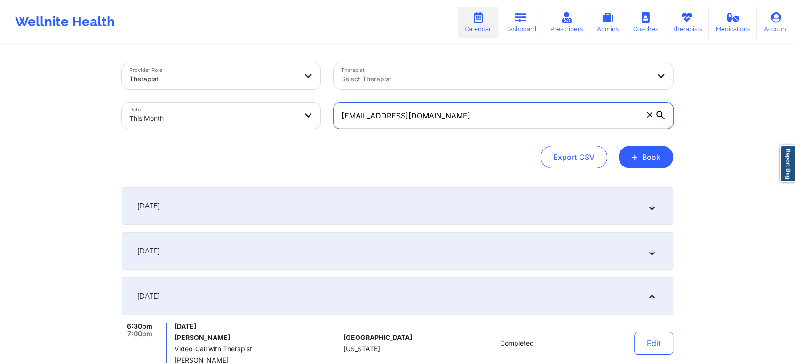
drag, startPoint x: 474, startPoint y: 123, endPoint x: 332, endPoint y: 105, distance: 143.1
click at [332, 105] on div "[EMAIL_ADDRESS][DOMAIN_NAME]" at bounding box center [503, 116] width 353 height 40
paste input "[EMAIL_ADDRESS]"
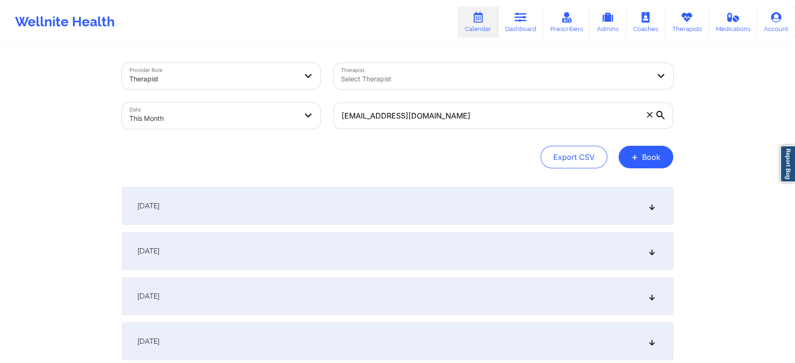
click at [327, 297] on div "[DATE]" at bounding box center [397, 297] width 551 height 38
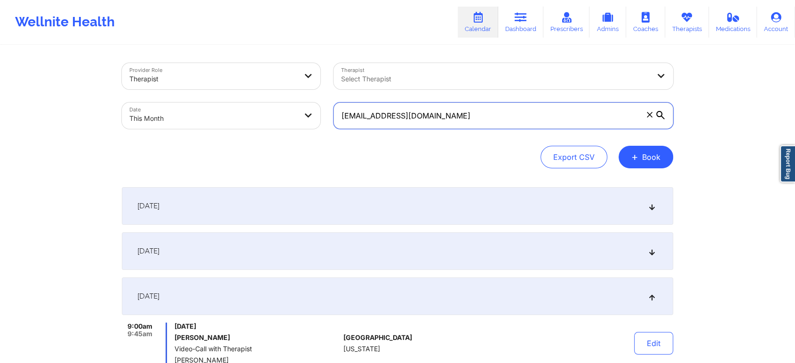
drag, startPoint x: 460, startPoint y: 113, endPoint x: 320, endPoint y: 90, distance: 141.0
click at [320, 90] on div "Provider Role Therapist Therapist Select Therapist Date This Month [EMAIL_ADDRE…" at bounding box center [397, 95] width 564 height 79
paste input "justinwwingo@g"
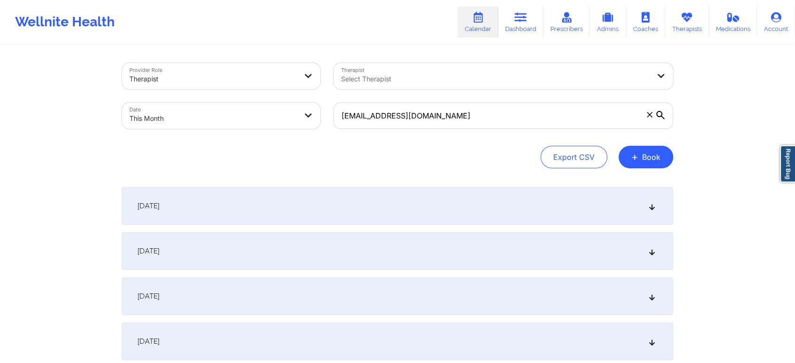
click at [362, 297] on div "[DATE]" at bounding box center [397, 297] width 551 height 38
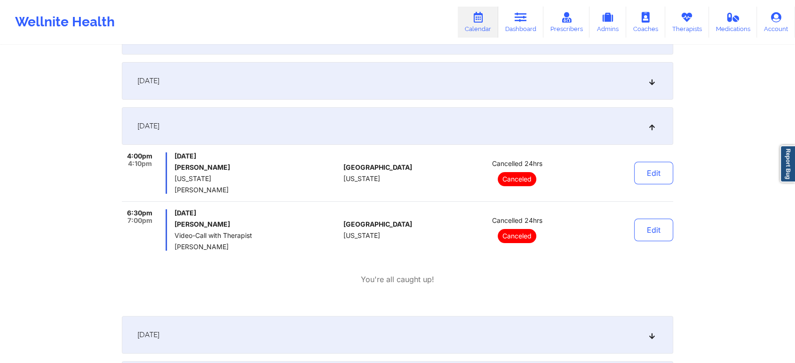
scroll to position [175, 0]
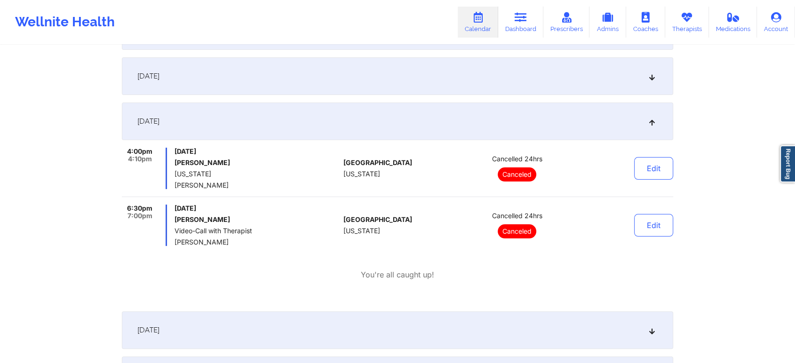
drag, startPoint x: 790, startPoint y: 91, endPoint x: 802, endPoint y: 90, distance: 12.3
click at [795, 90] on html "Wellnite Health Calendar Dashboard Prescribers Admins Coaches Therapists Medica…" at bounding box center [397, 6] width 795 height 363
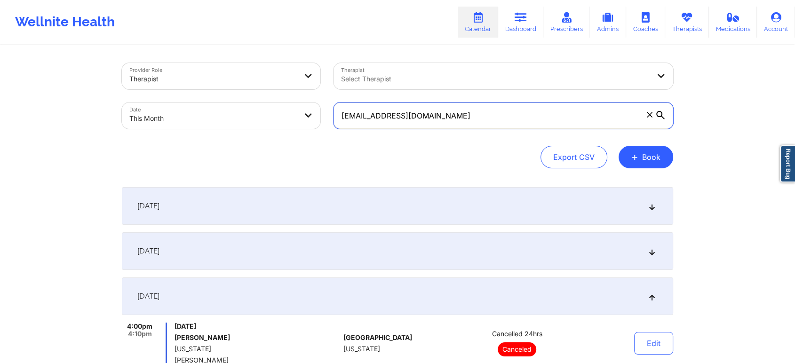
drag, startPoint x: 484, startPoint y: 120, endPoint x: 331, endPoint y: 88, distance: 157.2
click at [331, 88] on div "Provider Role Therapist Therapist Select Therapist Date This Month [EMAIL_ADDRE…" at bounding box center [397, 95] width 564 height 79
paste input "[EMAIL_ADDRESS]"
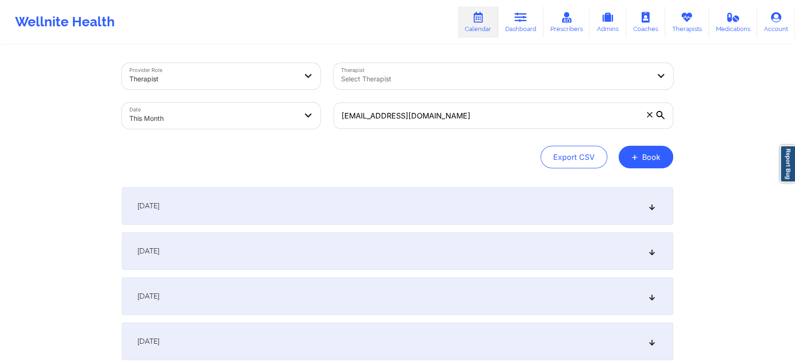
click at [406, 297] on div "[DATE]" at bounding box center [397, 297] width 551 height 38
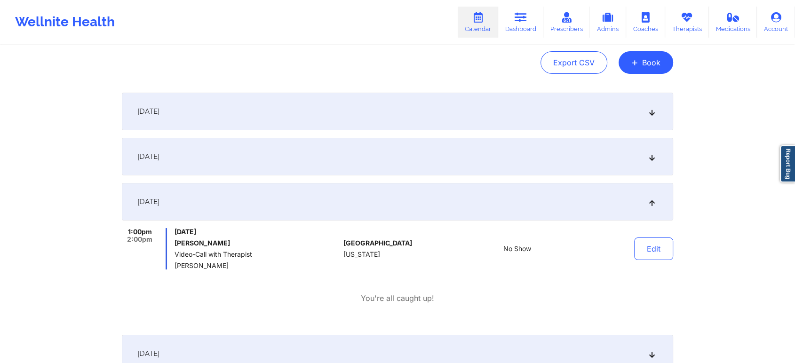
scroll to position [101, 0]
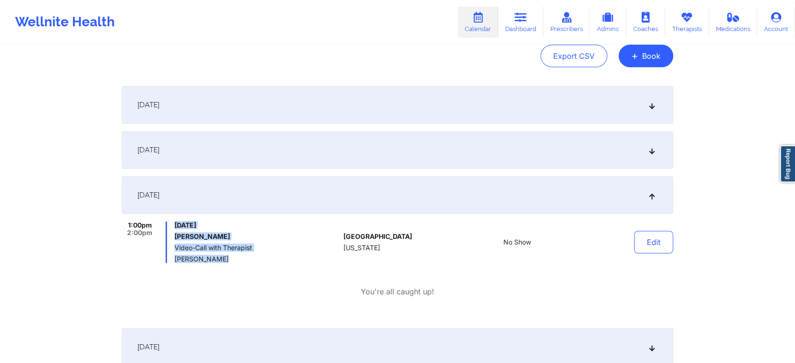
drag, startPoint x: 173, startPoint y: 224, endPoint x: 217, endPoint y: 262, distance: 57.8
click at [217, 262] on div "1:00pm 2:00pm [DATE] [PERSON_NAME] Video-Call with Therapist [PERSON_NAME]" at bounding box center [231, 242] width 218 height 41
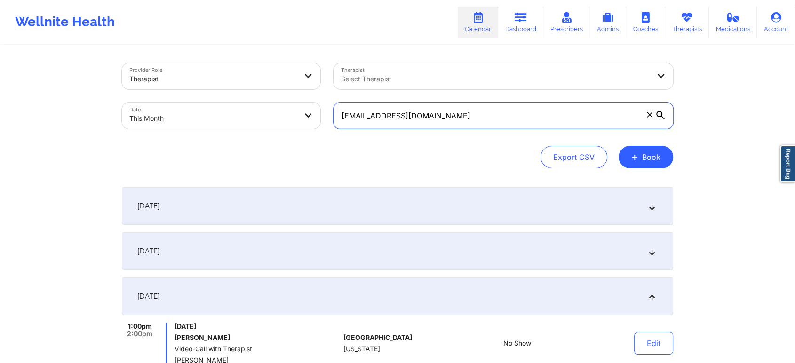
drag, startPoint x: 441, startPoint y: 117, endPoint x: 335, endPoint y: 85, distance: 110.6
click at [335, 85] on div "Provider Role Therapist Therapist Select Therapist Date This Month [EMAIL_ADDRE…" at bounding box center [397, 95] width 564 height 79
paste input "[PERSON_NAME][EMAIL_ADDRESS]"
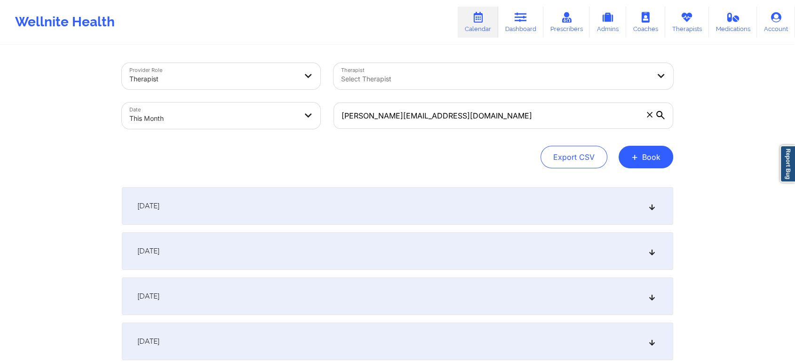
click at [331, 292] on div "[DATE]" at bounding box center [397, 297] width 551 height 38
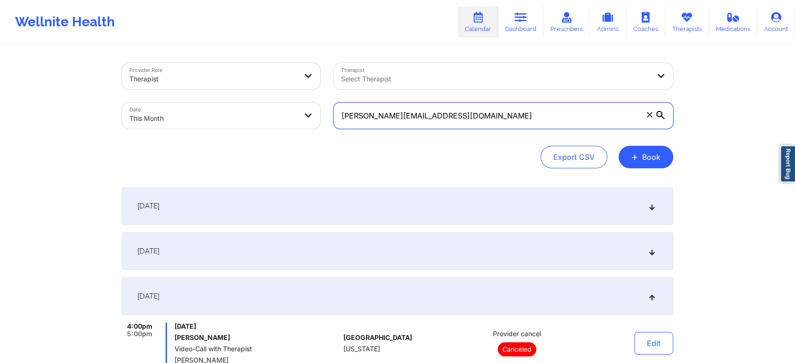
drag, startPoint x: 475, startPoint y: 116, endPoint x: 285, endPoint y: 99, distance: 190.8
click at [285, 99] on div "Provider Role Therapist Therapist Select Therapist Date This Month [PERSON_NAME…" at bounding box center [397, 95] width 564 height 79
paste input "shakeeviac"
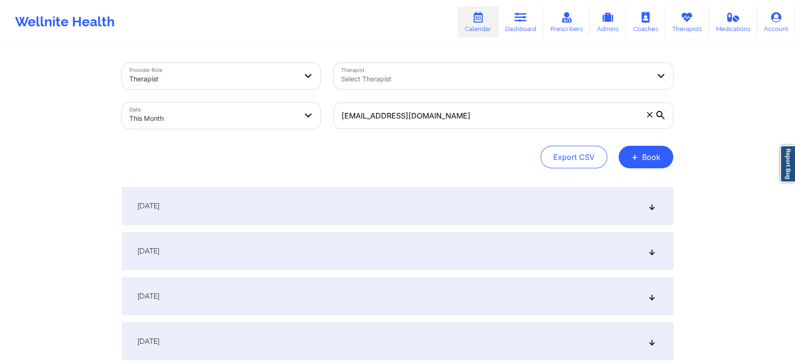
click at [306, 300] on div "[DATE]" at bounding box center [397, 297] width 551 height 38
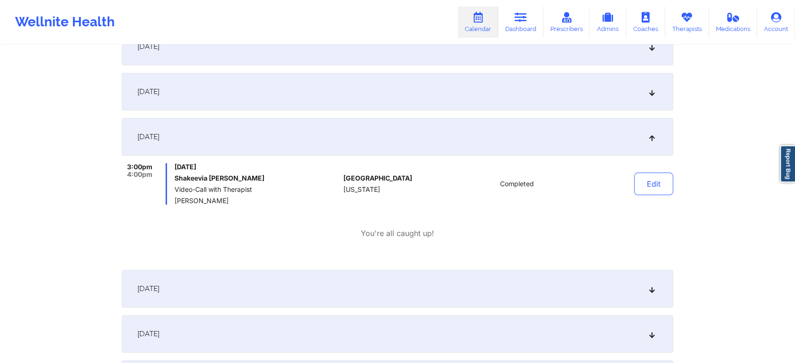
scroll to position [158, 0]
click at [649, 184] on button "Edit" at bounding box center [653, 186] width 39 height 23
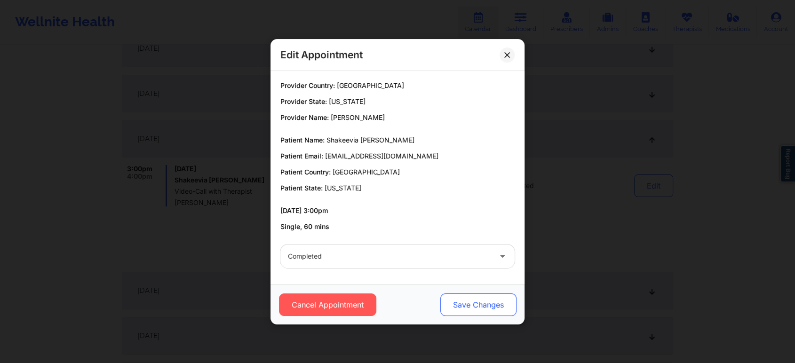
click at [450, 297] on button "Save Changes" at bounding box center [478, 305] width 76 height 23
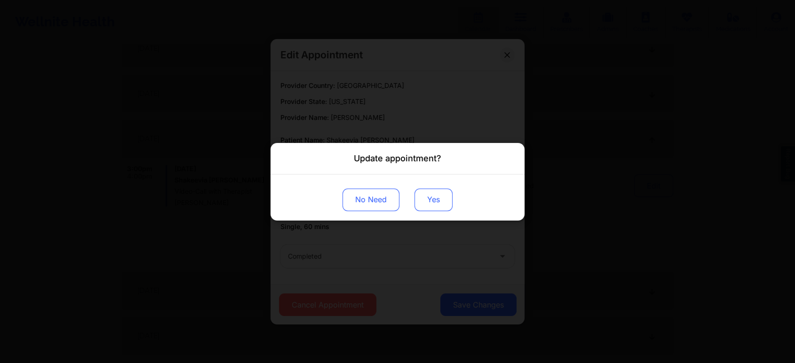
click at [429, 200] on button "Yes" at bounding box center [433, 199] width 38 height 23
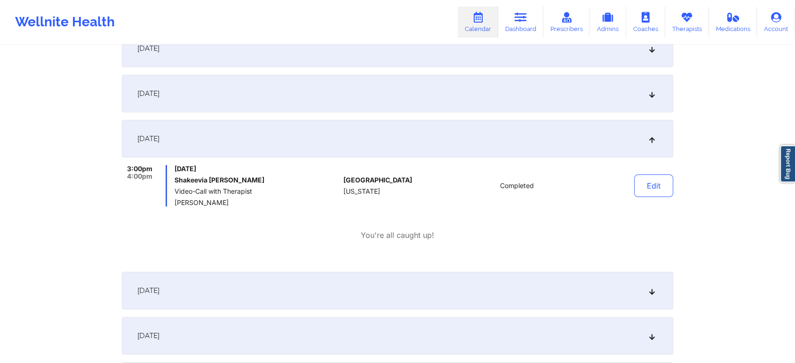
scroll to position [0, 0]
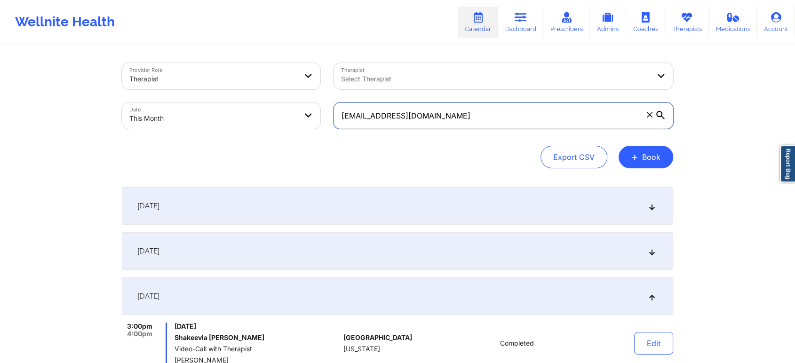
drag, startPoint x: 472, startPoint y: 121, endPoint x: 318, endPoint y: 85, distance: 157.6
click at [318, 85] on div "Provider Role Therapist Therapist Select Therapist Date This Month [EMAIL_ADDRE…" at bounding box center [397, 95] width 564 height 79
paste input "tamarairons450"
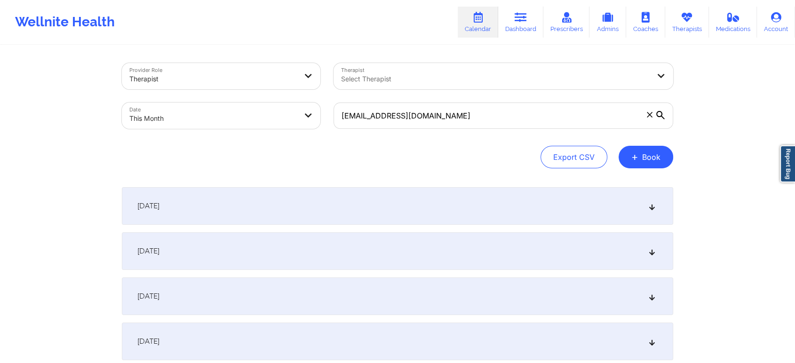
click at [337, 299] on div "[DATE]" at bounding box center [397, 297] width 551 height 38
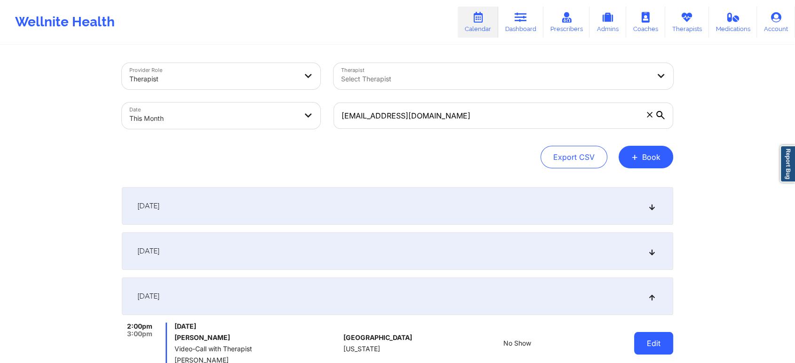
click at [661, 345] on button "Edit" at bounding box center [653, 343] width 39 height 23
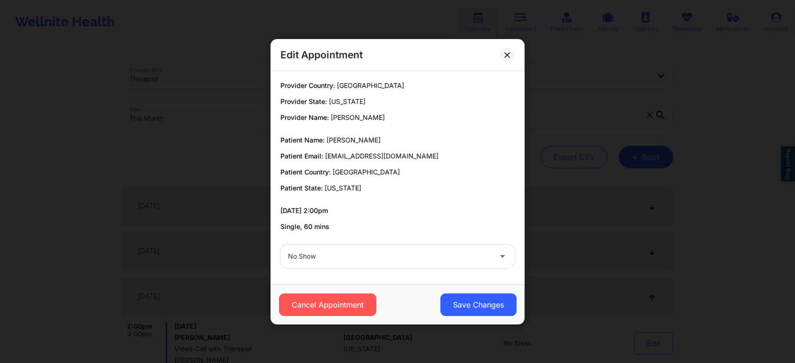
click at [413, 262] on div "No Show" at bounding box center [389, 257] width 203 height 24
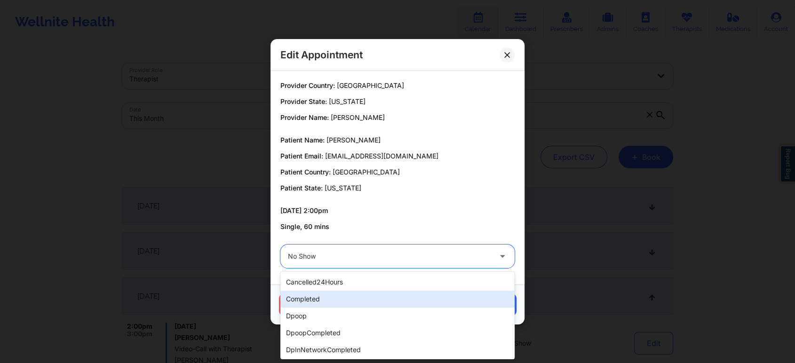
click at [363, 298] on div "completed" at bounding box center [397, 299] width 234 height 17
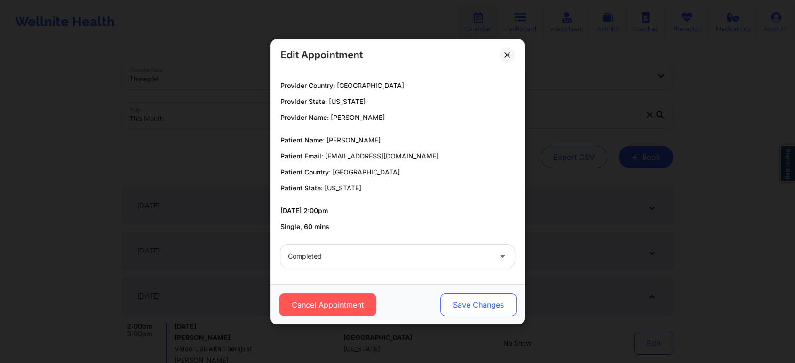
click at [447, 309] on button "Save Changes" at bounding box center [478, 305] width 76 height 23
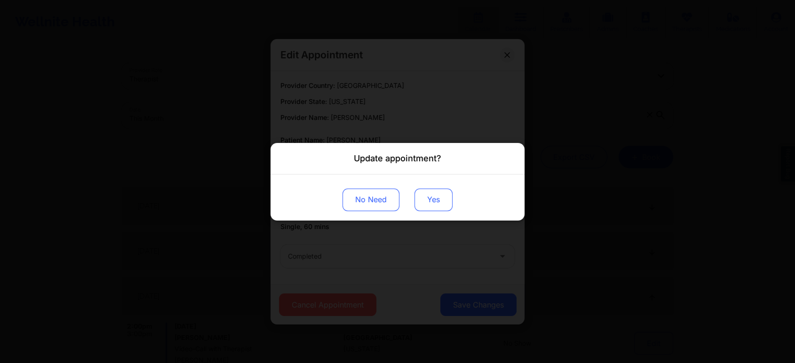
click at [438, 202] on button "Yes" at bounding box center [433, 199] width 38 height 23
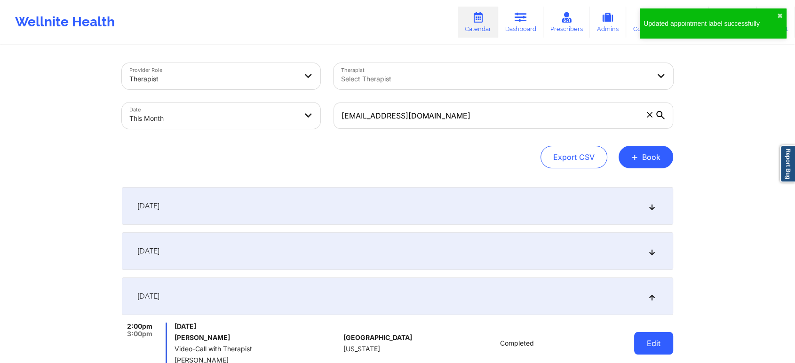
click at [637, 338] on button "Edit" at bounding box center [653, 343] width 39 height 23
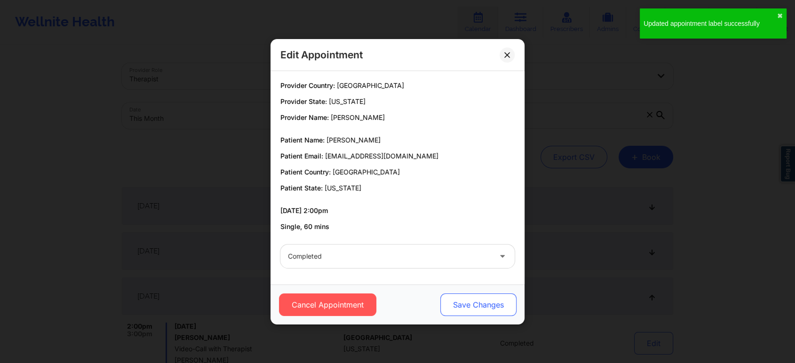
click at [481, 301] on button "Save Changes" at bounding box center [478, 305] width 76 height 23
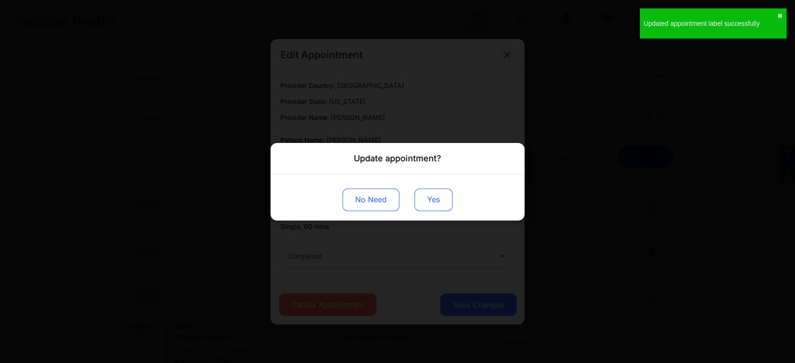
click at [431, 208] on button "Yes" at bounding box center [433, 199] width 38 height 23
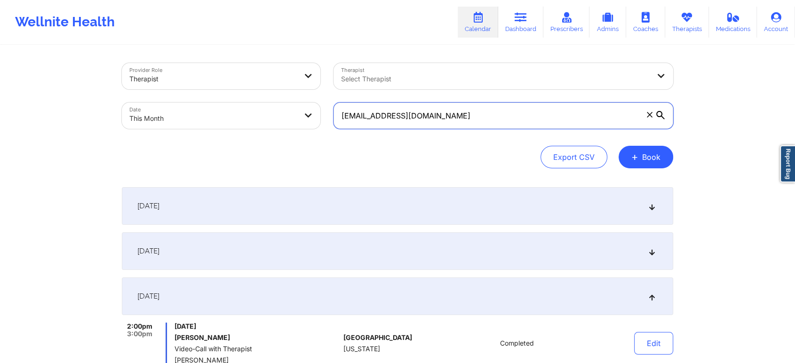
drag, startPoint x: 457, startPoint y: 111, endPoint x: 318, endPoint y: 91, distance: 139.8
click at [318, 91] on div "Provider Role Therapist Therapist Select Therapist Date This Month [EMAIL_ADDRE…" at bounding box center [397, 95] width 564 height 79
paste input "[PERSON_NAME].[PERSON_NAME]"
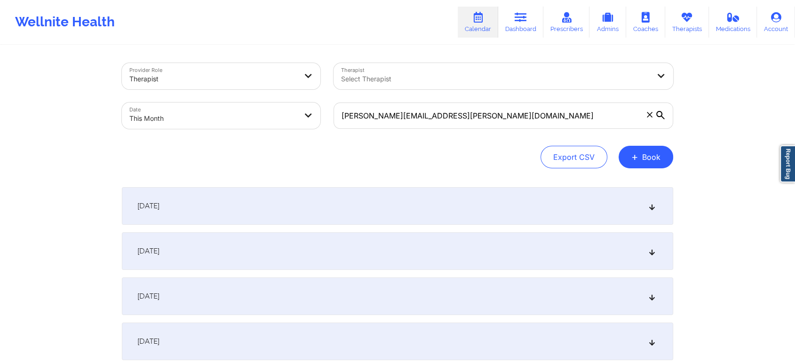
click at [323, 295] on div "[DATE]" at bounding box center [397, 297] width 551 height 38
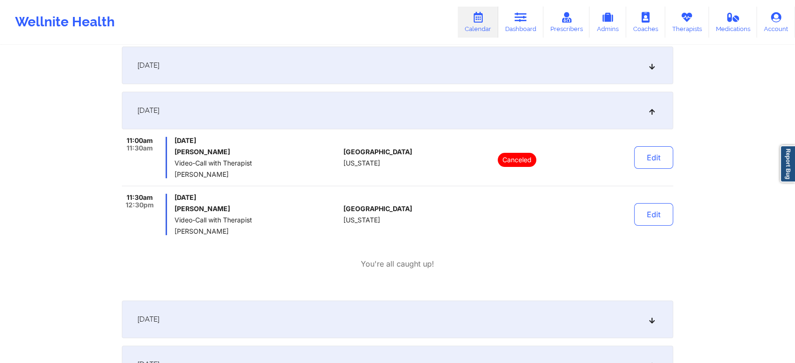
scroll to position [206, 0]
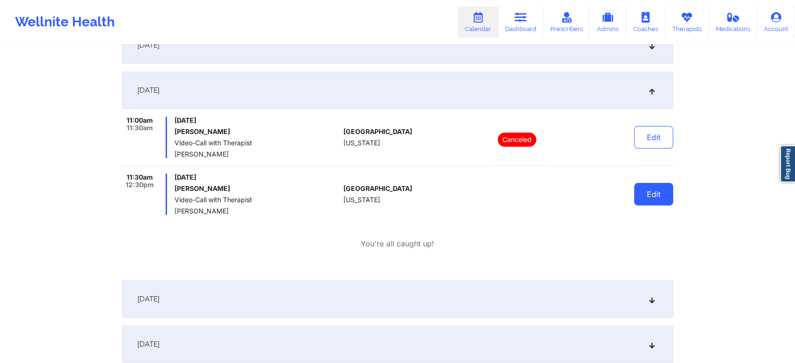
click at [670, 193] on button "Edit" at bounding box center [653, 194] width 39 height 23
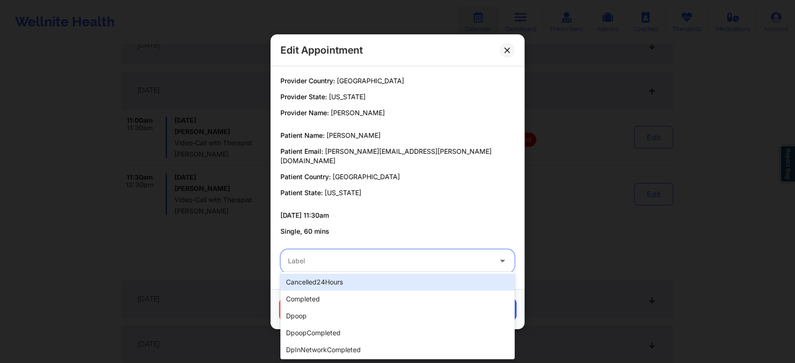
click at [448, 262] on div "Label" at bounding box center [386, 261] width 212 height 24
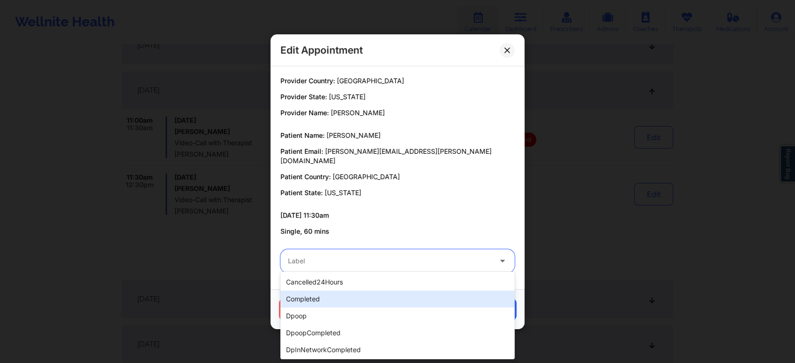
click at [399, 297] on div "completed" at bounding box center [397, 299] width 234 height 17
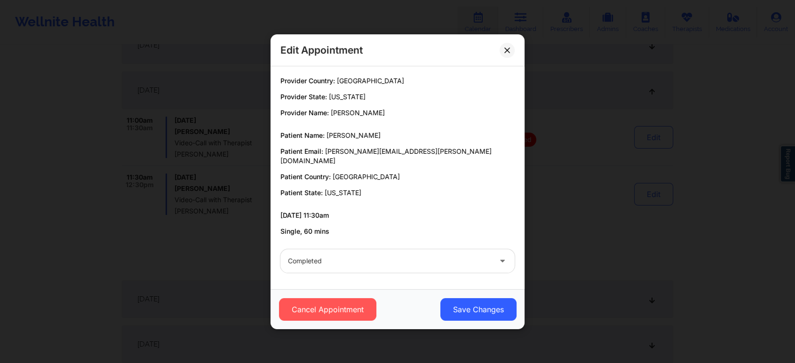
click at [474, 319] on div "Cancel Appointment Save Changes" at bounding box center [397, 309] width 254 height 40
click at [489, 291] on div "Cancel Appointment Save Changes" at bounding box center [397, 309] width 254 height 40
click at [488, 293] on div "Cancel Appointment Save Changes" at bounding box center [397, 309] width 254 height 40
click at [485, 298] on button "Save Changes" at bounding box center [478, 309] width 76 height 23
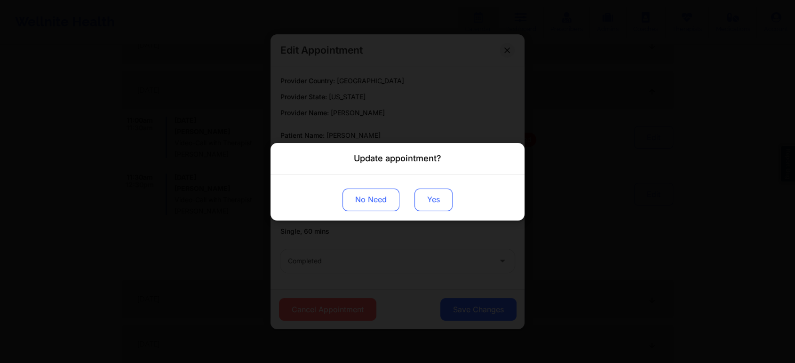
click at [440, 201] on button "Yes" at bounding box center [433, 199] width 38 height 23
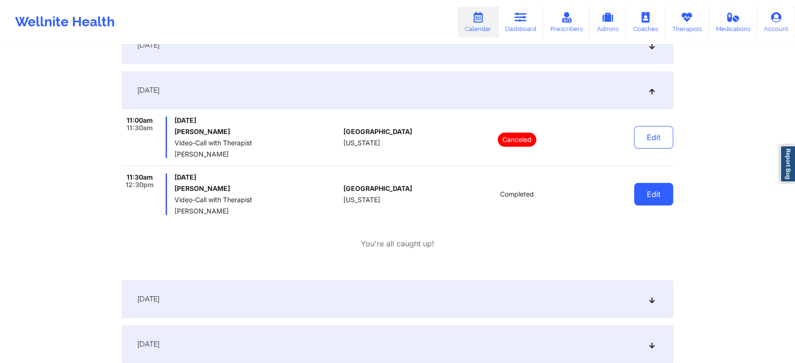
click at [666, 204] on button "Edit" at bounding box center [653, 194] width 39 height 23
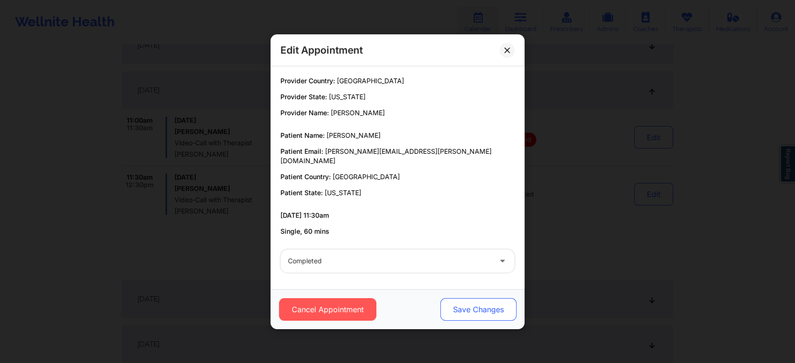
drag, startPoint x: 498, startPoint y: 315, endPoint x: 489, endPoint y: 310, distance: 10.6
click at [489, 310] on button "Save Changes" at bounding box center [478, 309] width 76 height 23
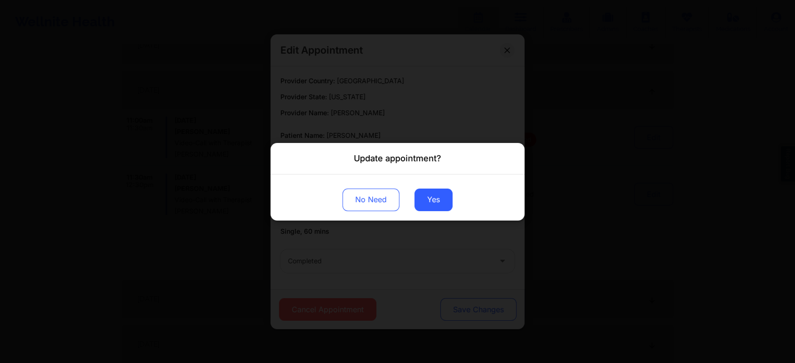
click at [489, 310] on div "Update appointment? No Need Yes" at bounding box center [397, 181] width 795 height 363
drag, startPoint x: 427, startPoint y: 214, endPoint x: 429, endPoint y: 206, distance: 7.8
click at [429, 206] on div "No Need Yes" at bounding box center [397, 197] width 254 height 46
click at [429, 206] on button "Yes" at bounding box center [433, 199] width 38 height 23
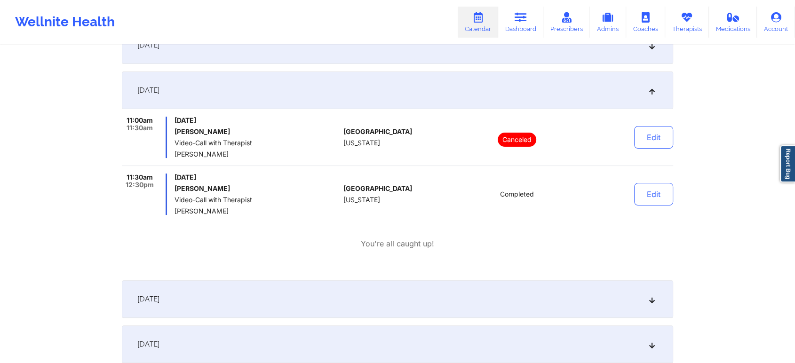
scroll to position [0, 0]
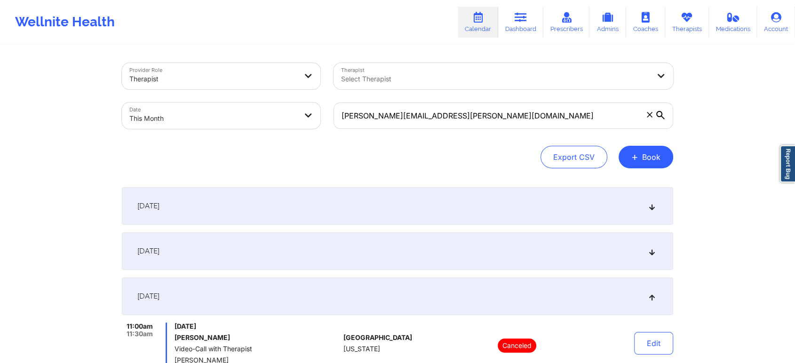
drag, startPoint x: 499, startPoint y: 129, endPoint x: 497, endPoint y: 106, distance: 23.1
click at [497, 106] on div "[PERSON_NAME][EMAIL_ADDRESS][PERSON_NAME][DOMAIN_NAME]" at bounding box center [503, 116] width 353 height 40
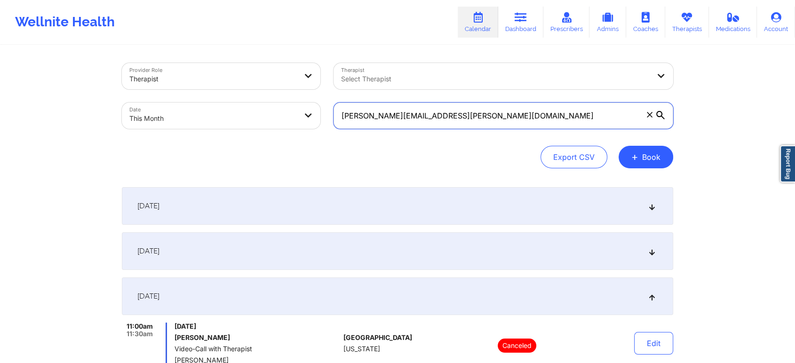
drag, startPoint x: 497, startPoint y: 106, endPoint x: 328, endPoint y: 115, distance: 169.1
click at [328, 115] on div "[PERSON_NAME][EMAIL_ADDRESS][PERSON_NAME][DOMAIN_NAME]" at bounding box center [503, 116] width 353 height 40
click at [437, 119] on input "[PERSON_NAME][EMAIL_ADDRESS][PERSON_NAME][DOMAIN_NAME]" at bounding box center [503, 116] width 340 height 26
drag, startPoint x: 437, startPoint y: 119, endPoint x: 350, endPoint y: 112, distance: 86.8
click at [350, 112] on input "[PERSON_NAME][EMAIL_ADDRESS][PERSON_NAME][DOMAIN_NAME]" at bounding box center [503, 116] width 340 height 26
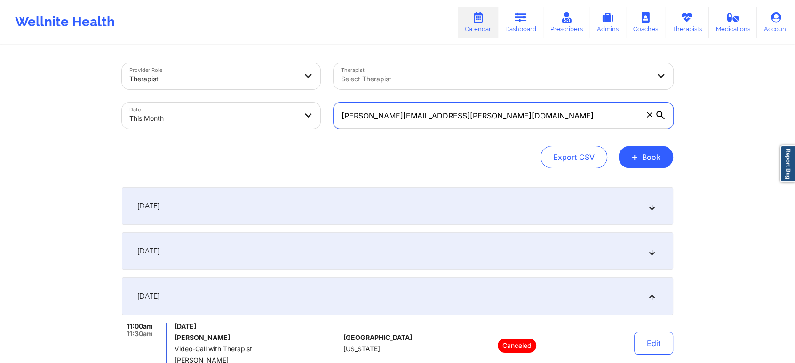
paste input "aclockett1@hot"
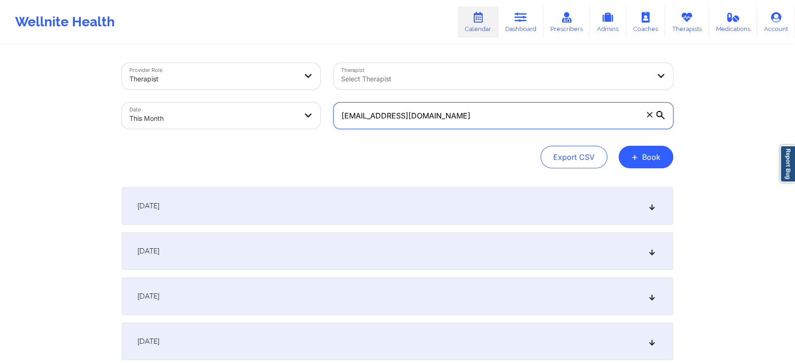
type input "[EMAIL_ADDRESS][DOMAIN_NAME]"
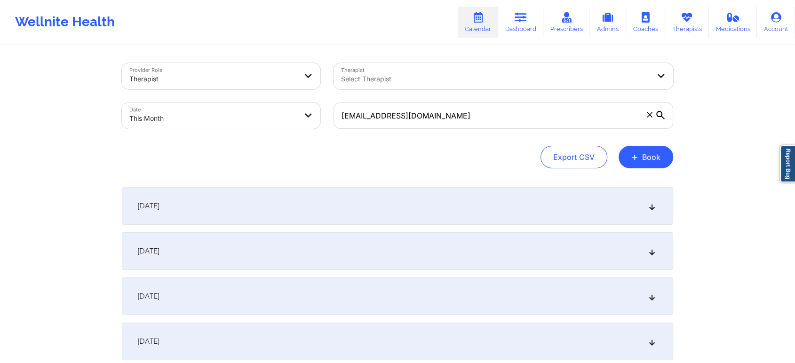
click at [314, 290] on div "[DATE]" at bounding box center [397, 297] width 551 height 38
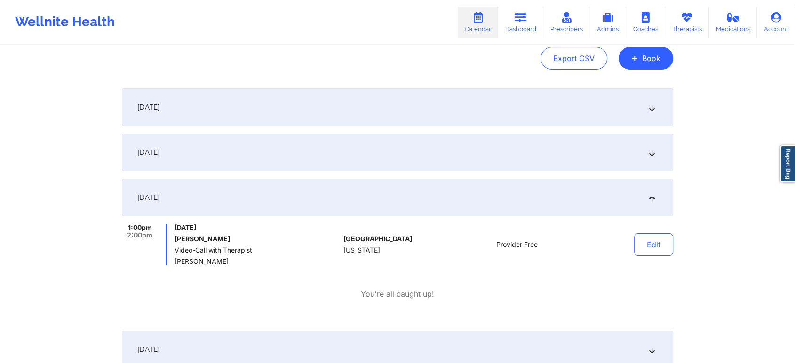
scroll to position [63, 0]
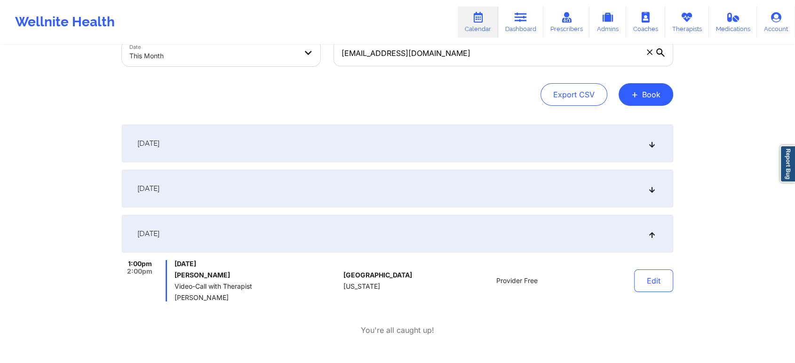
click at [485, 148] on div "[DATE]" at bounding box center [397, 144] width 551 height 38
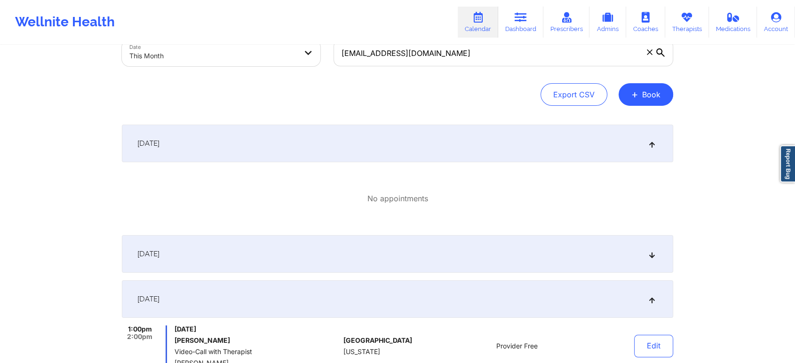
click at [487, 247] on div "[DATE]" at bounding box center [397, 254] width 551 height 38
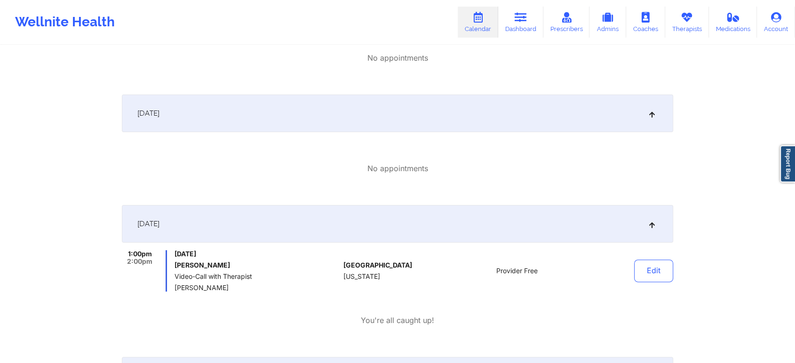
scroll to position [0, 0]
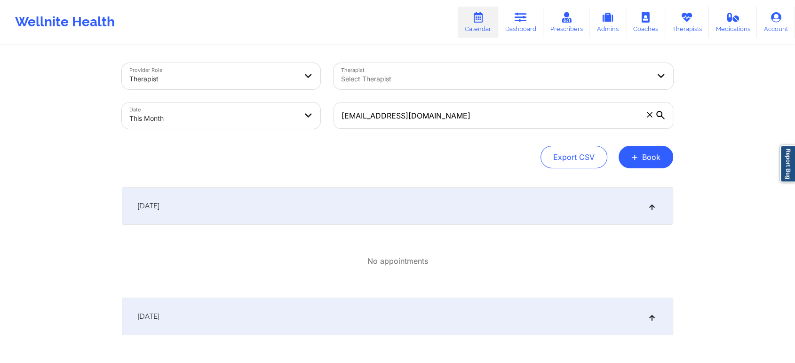
select select "2025-9"
select select "2025-10"
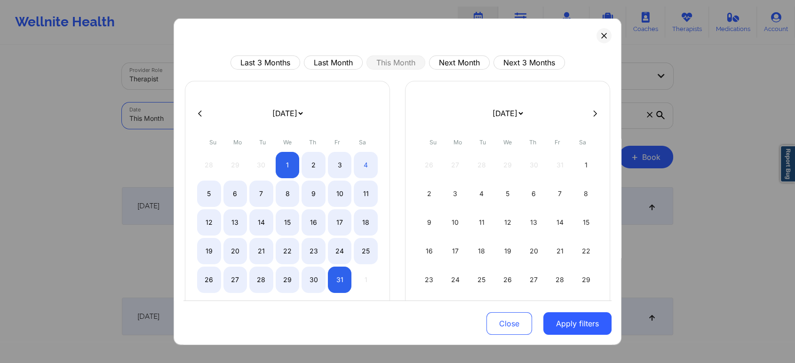
click at [285, 116] on body "Wellnite Health Calendar Dashboard Prescribers Admins Coaches Therapists Medica…" at bounding box center [397, 181] width 795 height 363
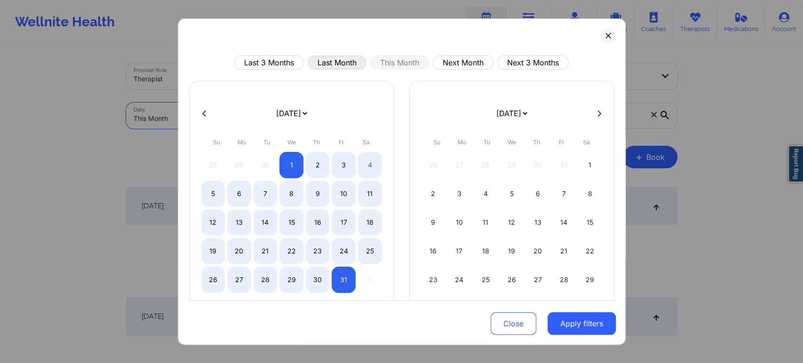
click at [351, 64] on button "Last Month" at bounding box center [337, 63] width 59 height 14
select select "2025-8"
select select "2025-9"
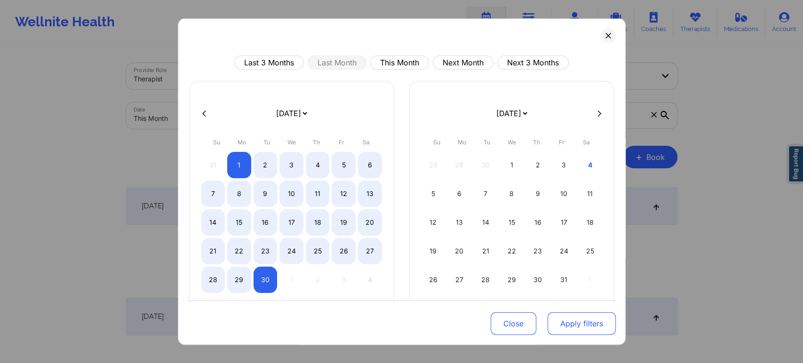
click at [548, 315] on button "Apply filters" at bounding box center [582, 323] width 68 height 23
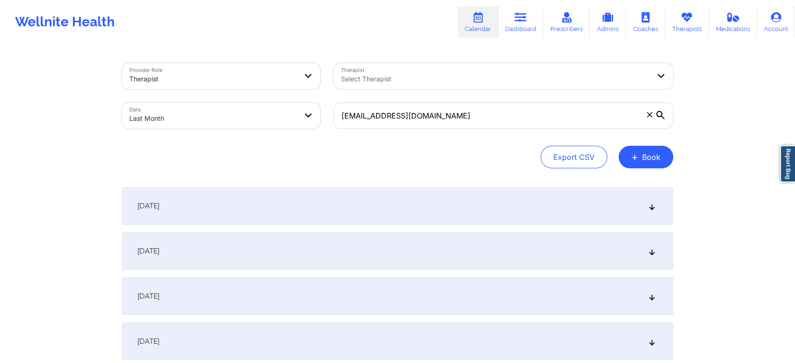
scroll to position [1247, 0]
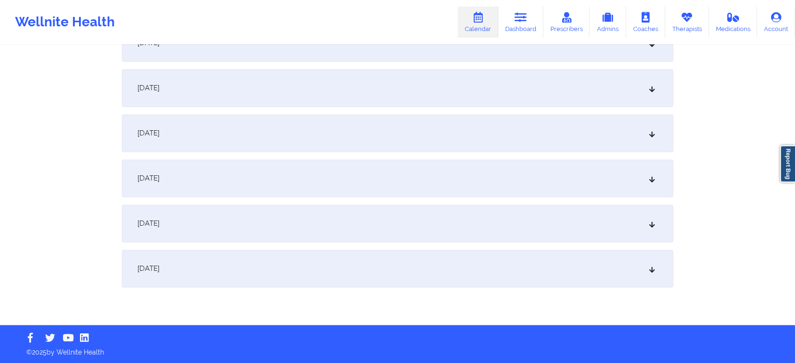
click at [540, 277] on div "[DATE]" at bounding box center [397, 269] width 551 height 38
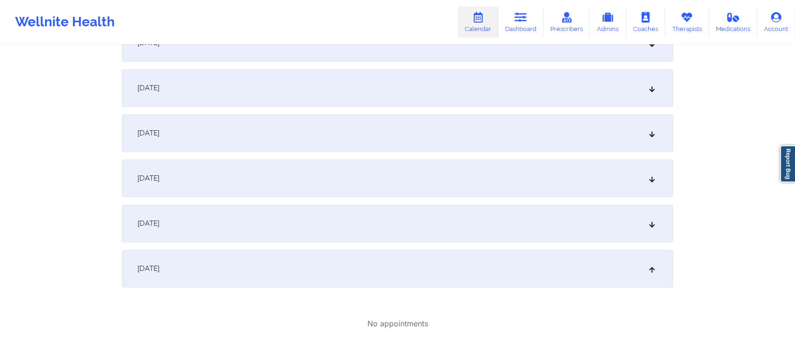
click at [559, 234] on div "[DATE]" at bounding box center [397, 224] width 551 height 38
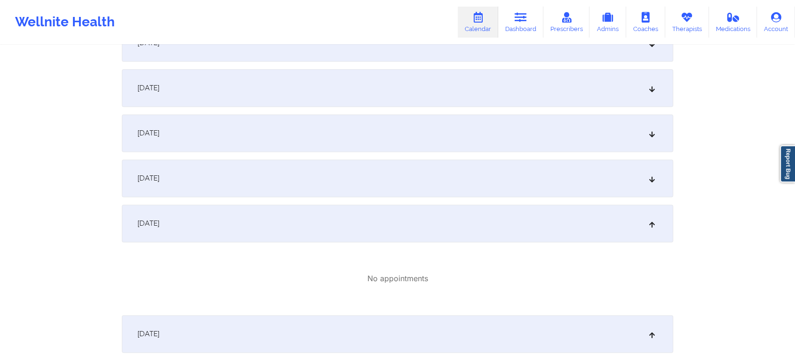
click at [560, 175] on div "[DATE]" at bounding box center [397, 178] width 551 height 38
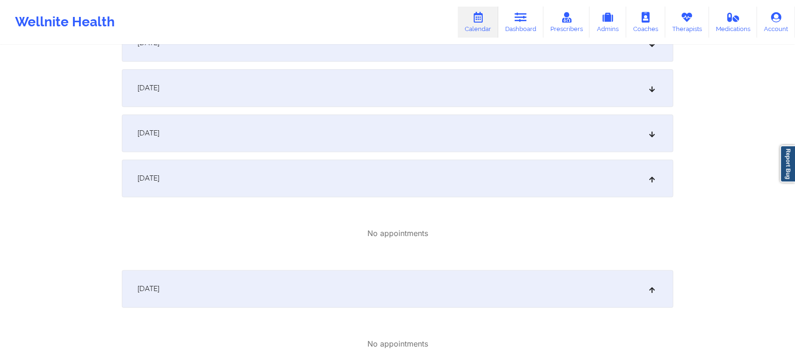
click at [563, 138] on div "[DATE]" at bounding box center [397, 133] width 551 height 38
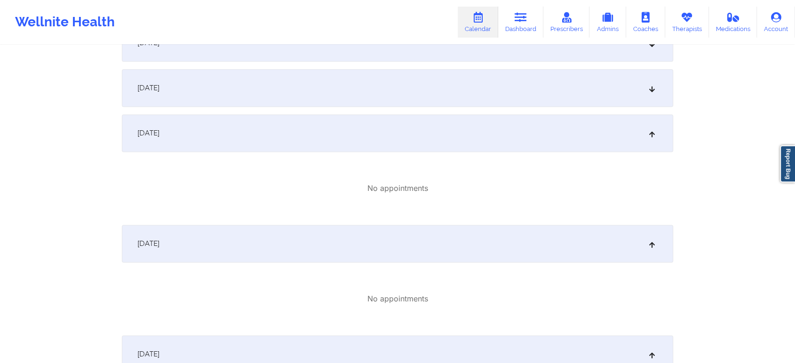
click at [572, 89] on div "[DATE]" at bounding box center [397, 88] width 551 height 38
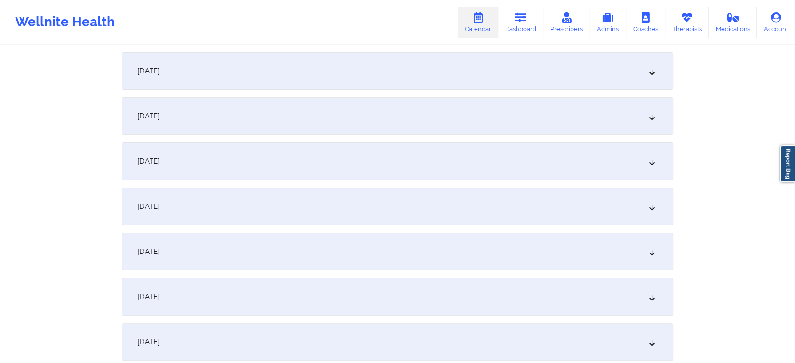
scroll to position [0, 0]
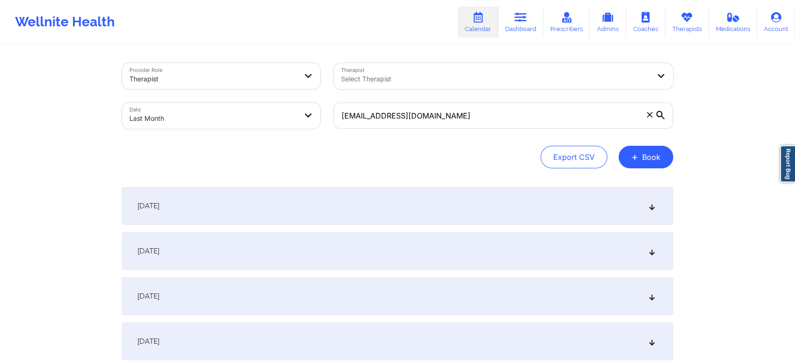
select select "2025-8"
select select "2025-9"
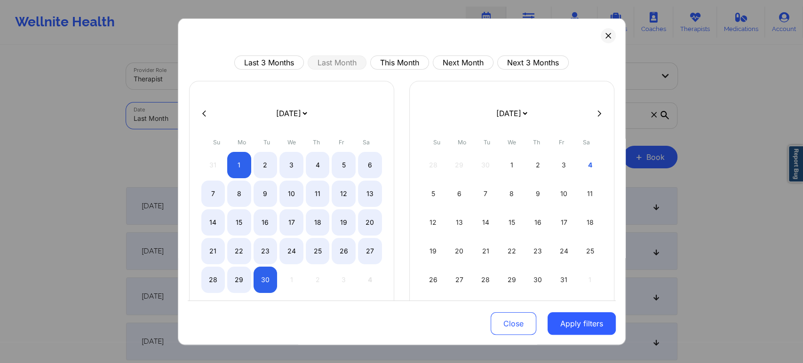
click at [247, 117] on body "Wellnite Health Calendar Dashboard Prescribers Admins Coaches Therapists Medica…" at bounding box center [401, 181] width 803 height 363
click at [392, 64] on button "This Month" at bounding box center [399, 63] width 59 height 14
select select "2025-9"
select select "2025-10"
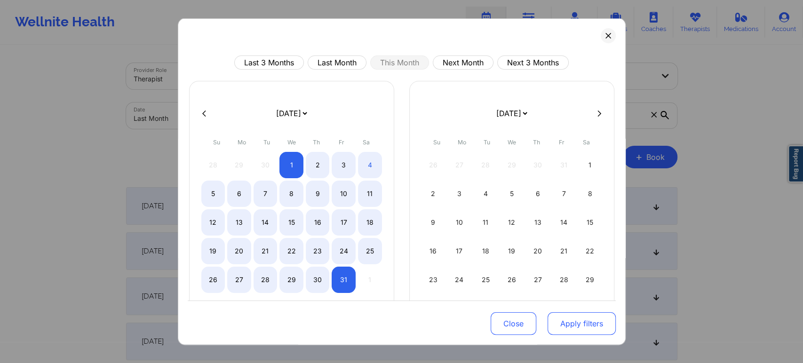
click at [572, 319] on button "Apply filters" at bounding box center [582, 323] width 68 height 23
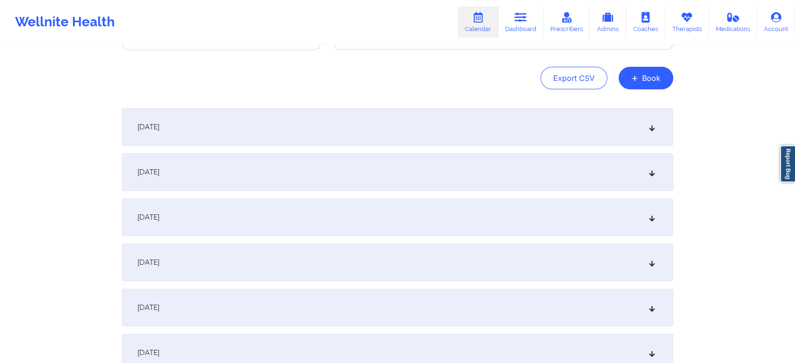
scroll to position [99, 0]
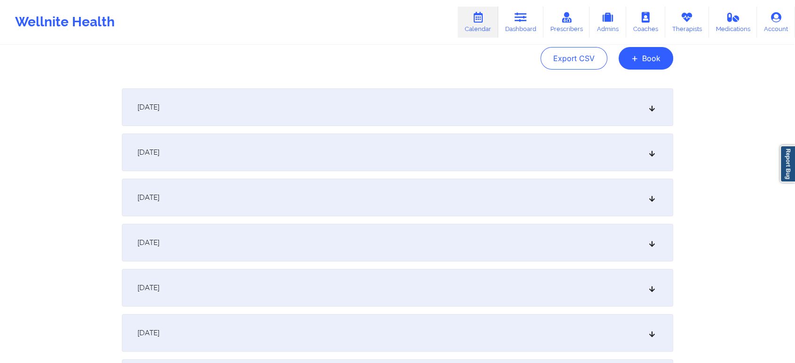
click at [524, 188] on div "[DATE]" at bounding box center [397, 198] width 551 height 38
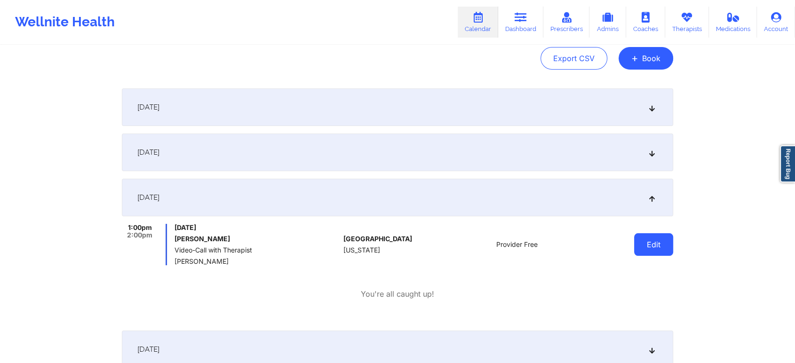
click at [651, 249] on button "Edit" at bounding box center [653, 244] width 39 height 23
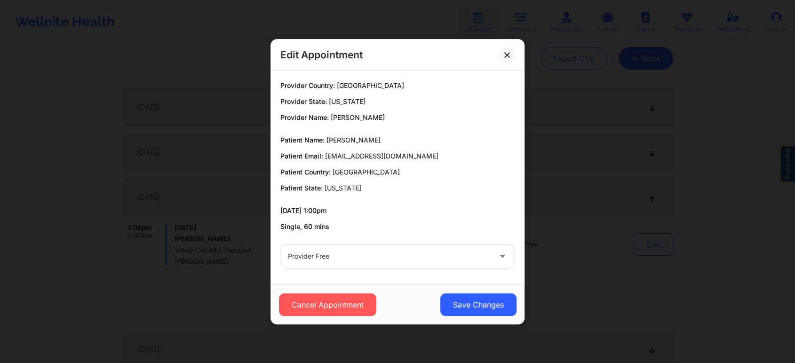
drag, startPoint x: 404, startPoint y: 295, endPoint x: 388, endPoint y: 294, distance: 15.5
click at [388, 294] on div "Cancel Appointment Save Changes" at bounding box center [397, 305] width 241 height 23
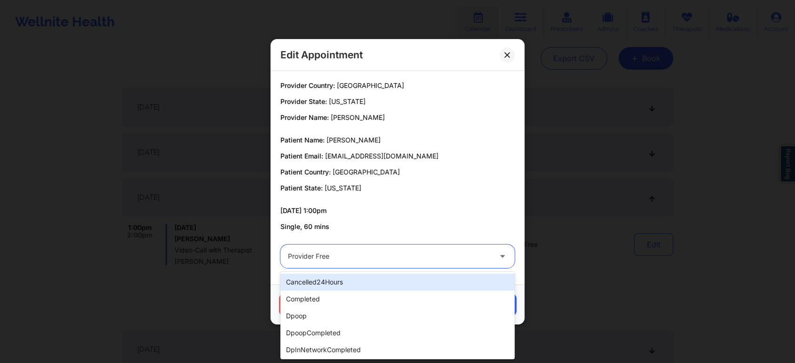
drag, startPoint x: 354, startPoint y: 266, endPoint x: 331, endPoint y: 257, distance: 24.3
click at [331, 257] on div "Provider Free" at bounding box center [386, 257] width 212 height 24
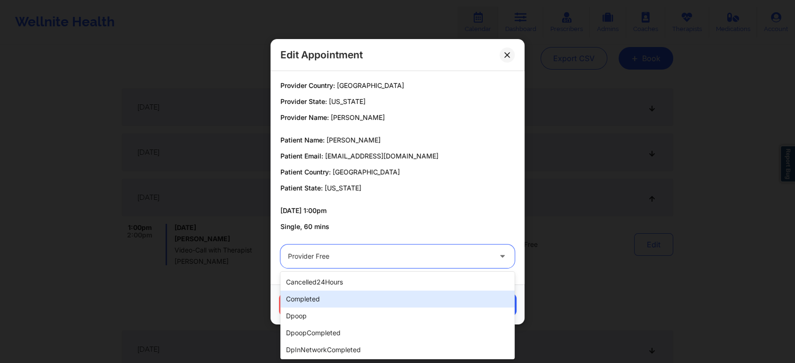
click at [325, 294] on div "completed" at bounding box center [397, 299] width 234 height 17
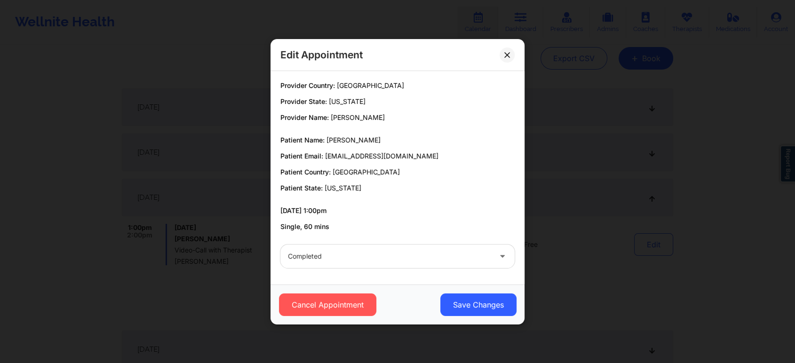
click at [504, 325] on div "Edit Appointment Provider Country: [GEOGRAPHIC_DATA] Provider State: [US_STATE]…" at bounding box center [397, 181] width 795 height 363
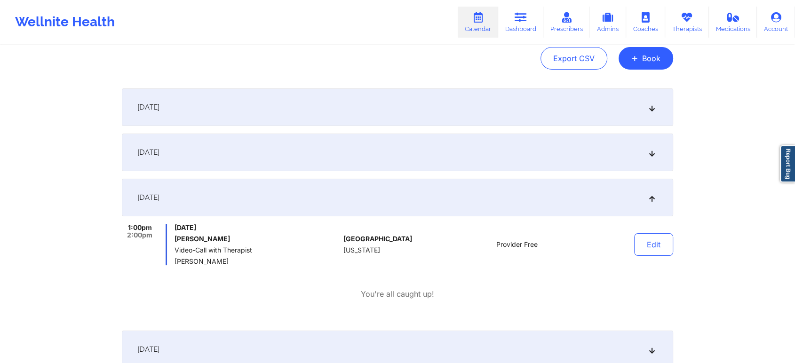
click at [659, 266] on div "1:00pm 2:00pm [DATE] [PERSON_NAME] Video-Call with Therapist [PERSON_NAME] [GEO…" at bounding box center [397, 262] width 551 height 76
click at [659, 253] on button "Edit" at bounding box center [653, 244] width 39 height 23
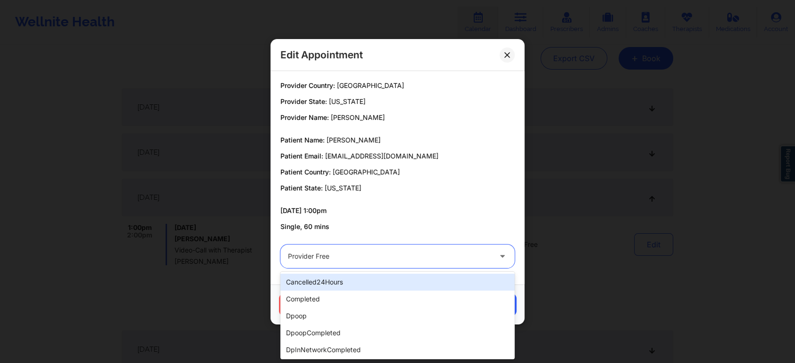
click at [404, 258] on div at bounding box center [389, 256] width 203 height 11
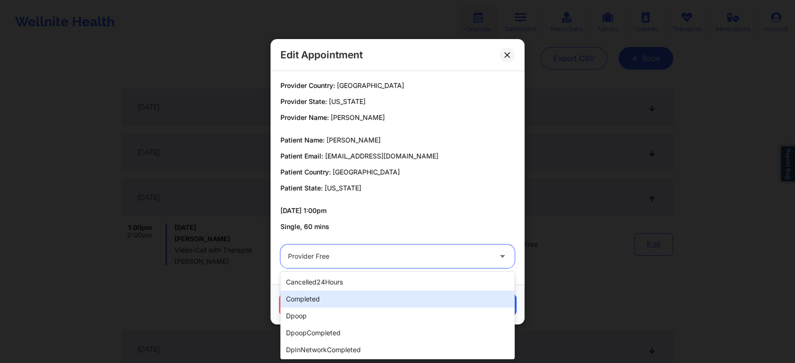
click at [388, 303] on div "completed" at bounding box center [397, 299] width 234 height 17
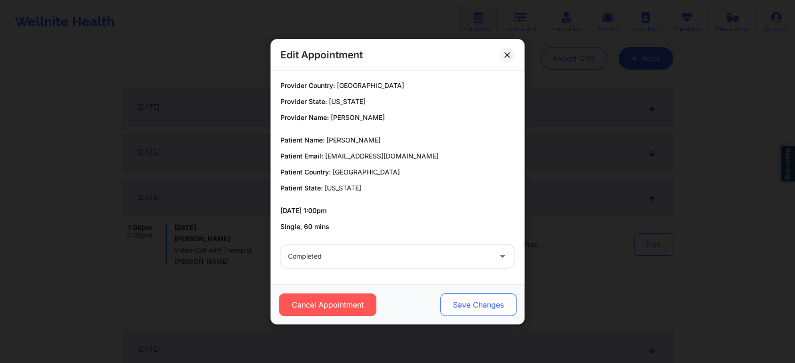
click at [492, 306] on button "Save Changes" at bounding box center [478, 305] width 76 height 23
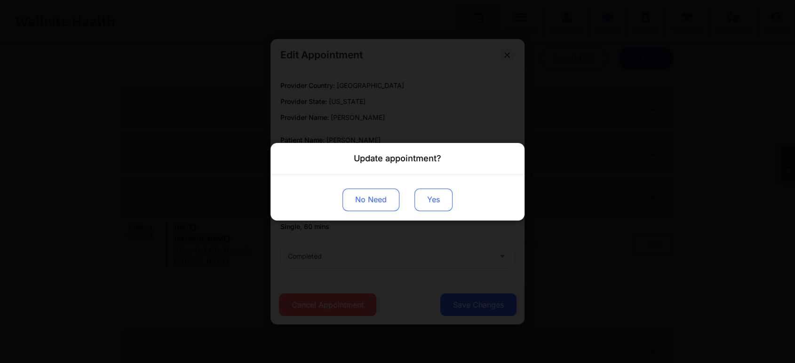
click at [420, 195] on button "Yes" at bounding box center [433, 199] width 38 height 23
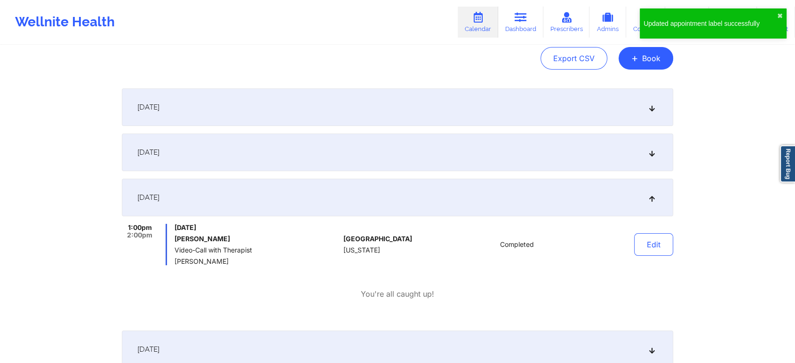
scroll to position [0, 0]
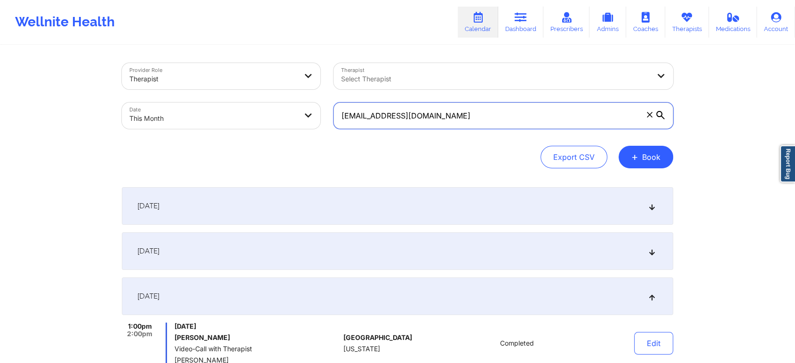
drag, startPoint x: 456, startPoint y: 113, endPoint x: 343, endPoint y: 107, distance: 112.6
click at [343, 107] on input "[EMAIL_ADDRESS][DOMAIN_NAME]" at bounding box center [503, 116] width 340 height 26
type input "a"
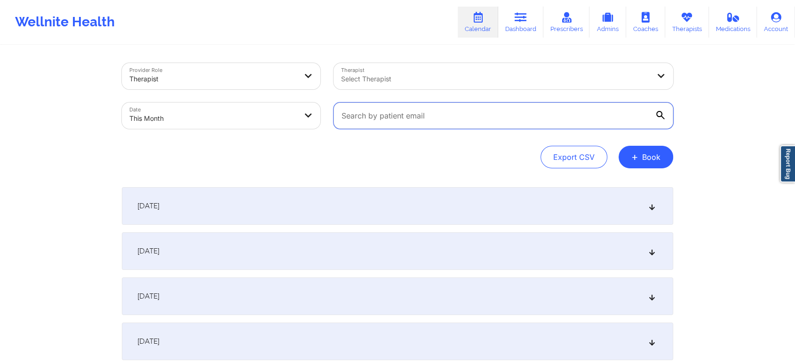
paste input "[EMAIL_ADDRESS][DOMAIN_NAME]"
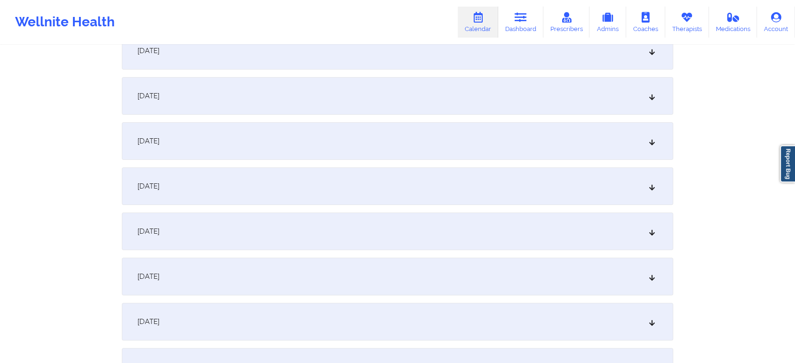
scroll to position [159, 0]
type input "[EMAIL_ADDRESS][DOMAIN_NAME]"
click at [434, 136] on div "[DATE]" at bounding box center [397, 137] width 551 height 38
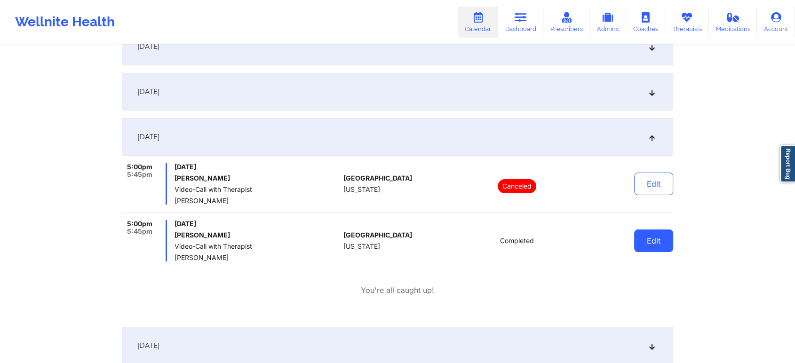
click at [643, 248] on button "Edit" at bounding box center [653, 241] width 39 height 23
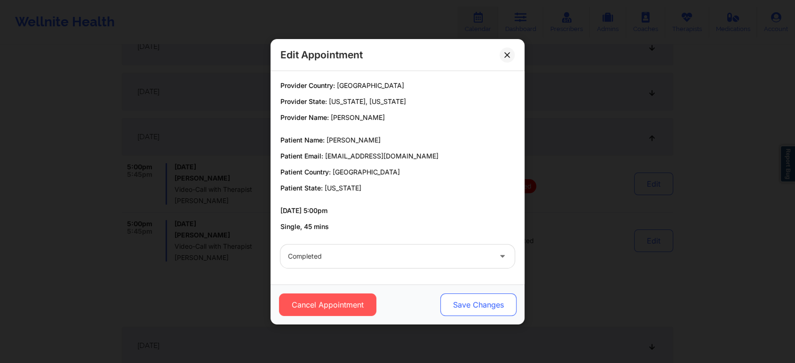
click at [492, 300] on button "Save Changes" at bounding box center [478, 305] width 76 height 23
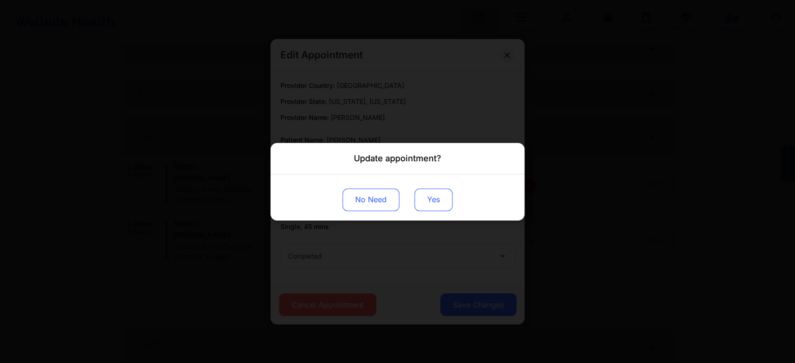
click at [433, 196] on button "Yes" at bounding box center [433, 199] width 38 height 23
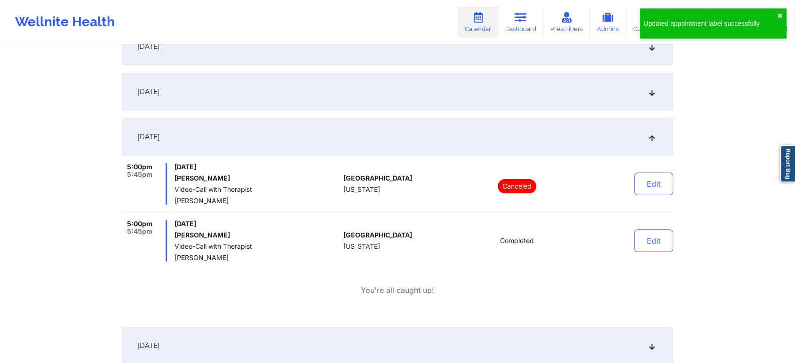
scroll to position [0, 0]
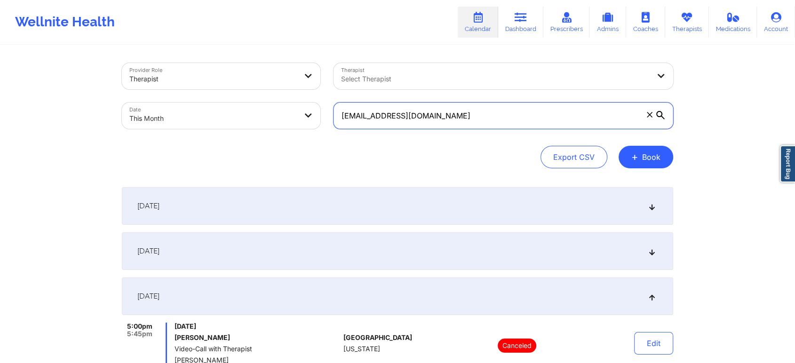
drag, startPoint x: 487, startPoint y: 119, endPoint x: 294, endPoint y: 82, distance: 195.9
click at [294, 82] on div "Provider Role Therapist Therapist Select Therapist Date This Month [EMAIL_ADDRE…" at bounding box center [397, 95] width 564 height 79
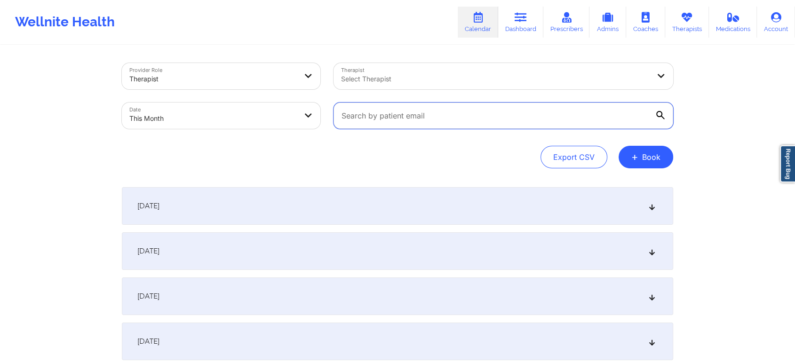
paste input "[PERSON_NAME][EMAIL_ADDRESS][PERSON_NAME][DOMAIN_NAME]"
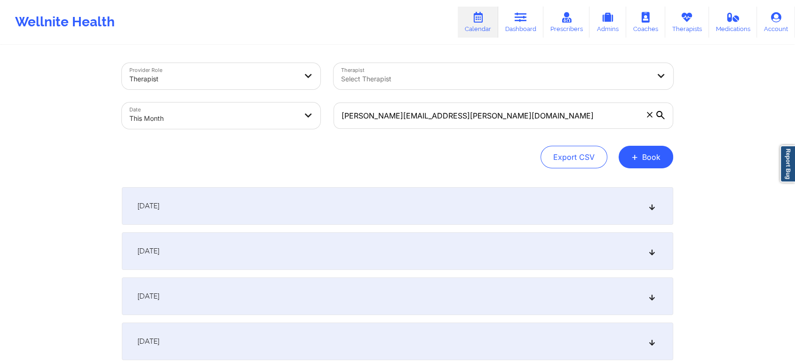
click at [354, 297] on div "[DATE]" at bounding box center [397, 297] width 551 height 38
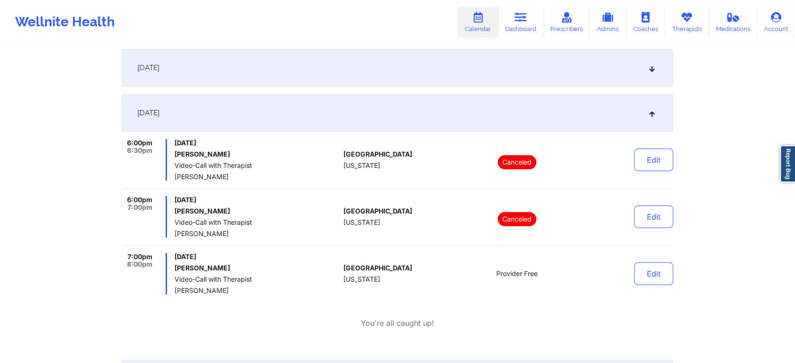
scroll to position [140, 0]
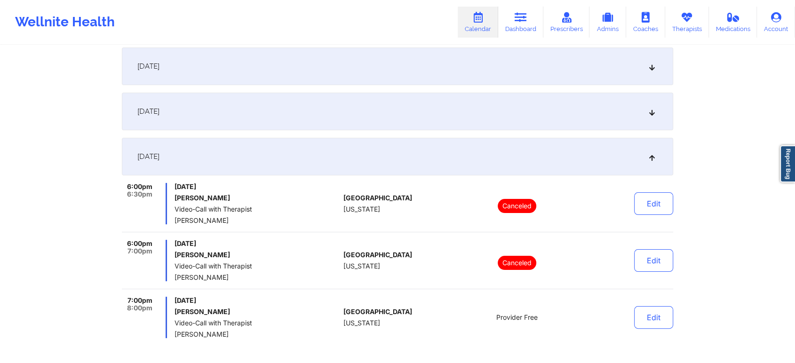
click at [591, 83] on div "[DATE]" at bounding box center [397, 67] width 551 height 38
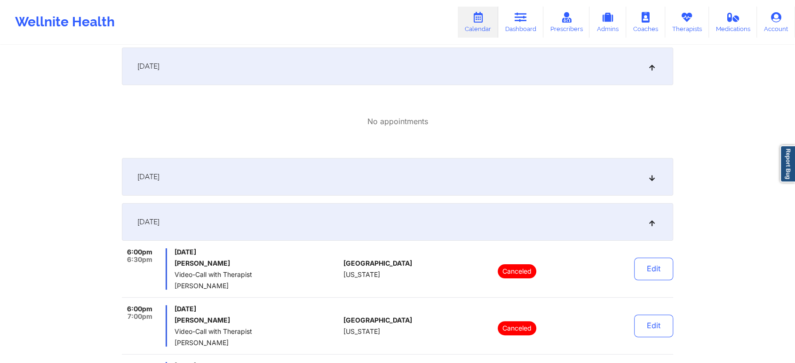
click at [577, 172] on div "[DATE]" at bounding box center [397, 177] width 551 height 38
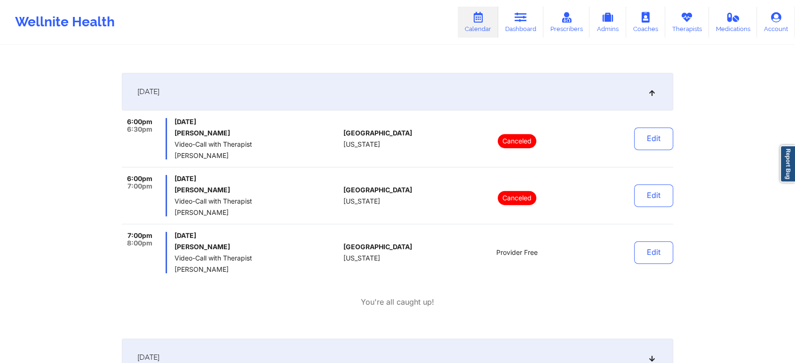
scroll to position [360, 0]
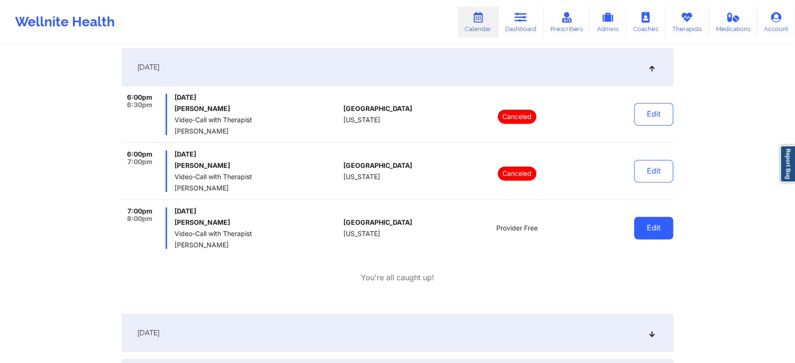
click at [659, 227] on button "Edit" at bounding box center [653, 228] width 39 height 23
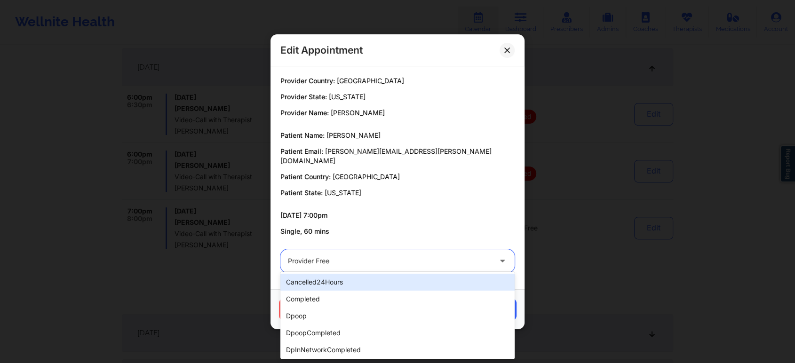
click at [366, 261] on div at bounding box center [389, 260] width 203 height 11
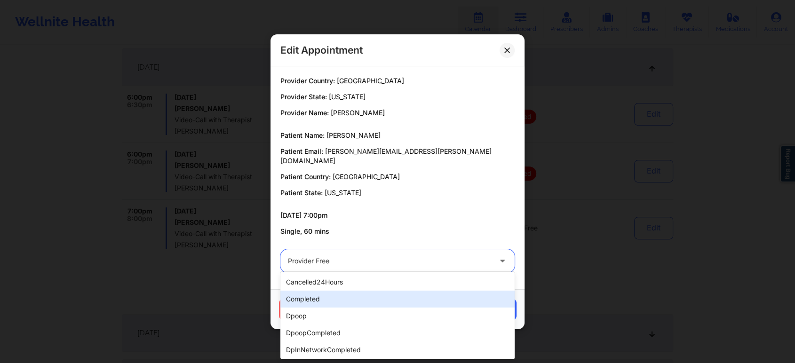
click at [339, 298] on div "completed" at bounding box center [397, 299] width 234 height 17
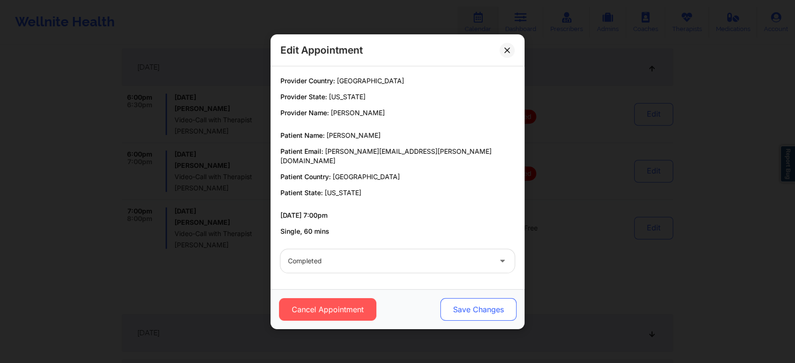
click at [469, 307] on button "Save Changes" at bounding box center [478, 309] width 76 height 23
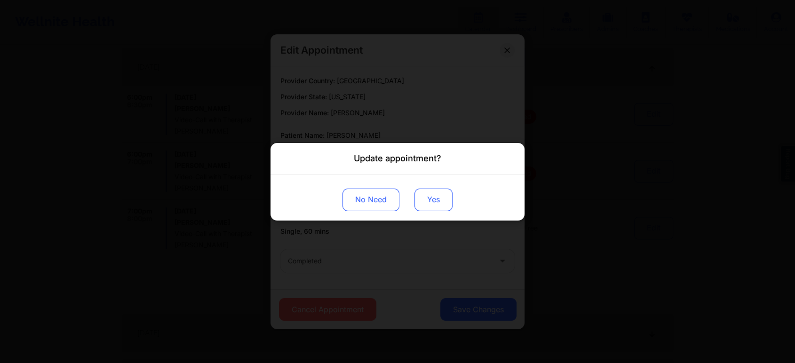
click at [438, 197] on button "Yes" at bounding box center [433, 199] width 38 height 23
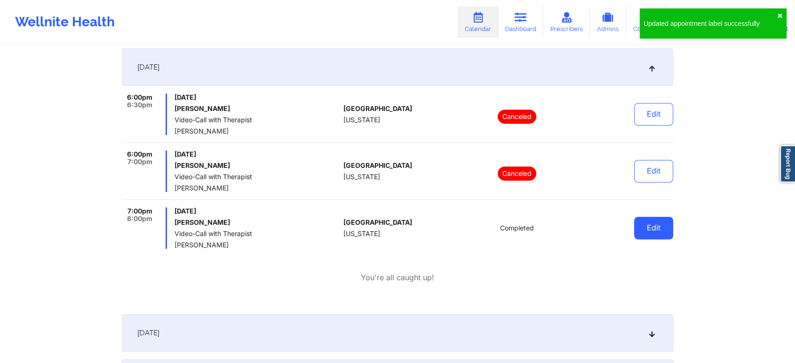
click at [657, 228] on button "Edit" at bounding box center [653, 228] width 39 height 23
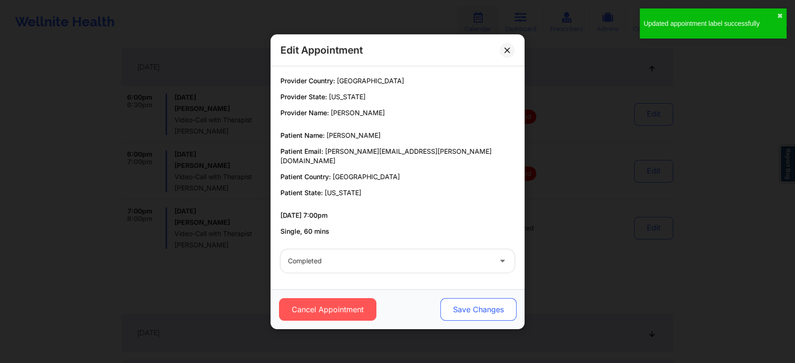
click at [475, 303] on button "Save Changes" at bounding box center [478, 309] width 76 height 23
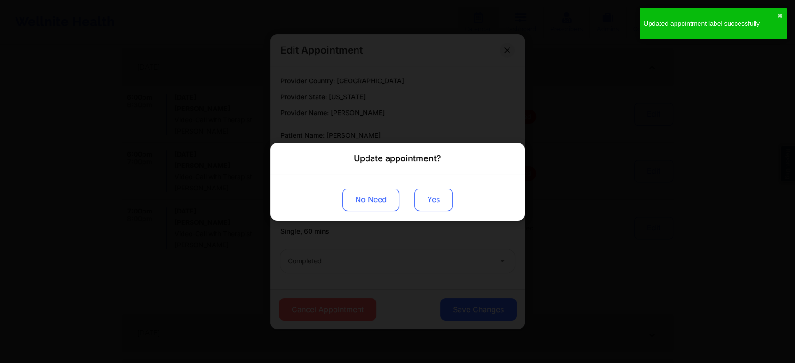
click at [433, 196] on button "Yes" at bounding box center [433, 199] width 38 height 23
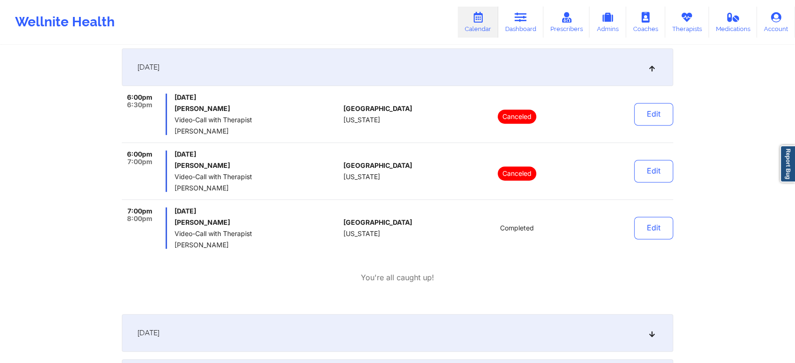
scroll to position [0, 0]
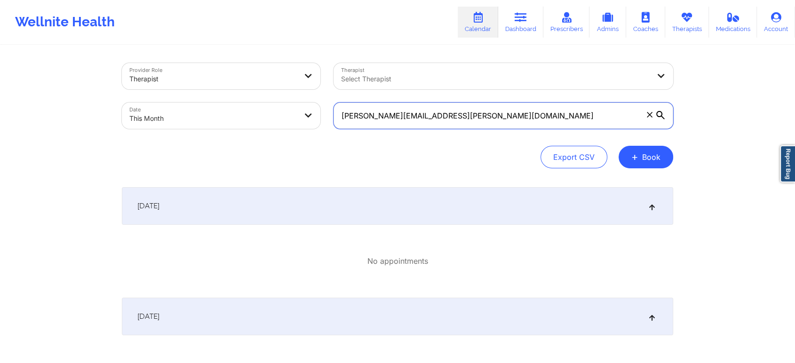
drag, startPoint x: 548, startPoint y: 119, endPoint x: 391, endPoint y: 89, distance: 160.3
click at [391, 89] on div "Provider Role Therapist Therapist Select Therapist Date This Month [PERSON_NAME…" at bounding box center [397, 95] width 564 height 79
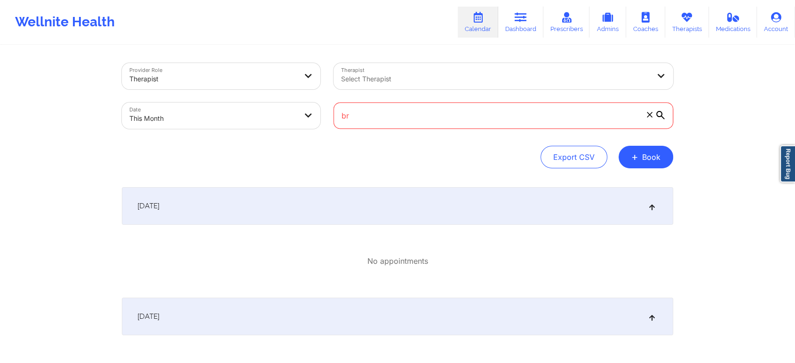
type input "b"
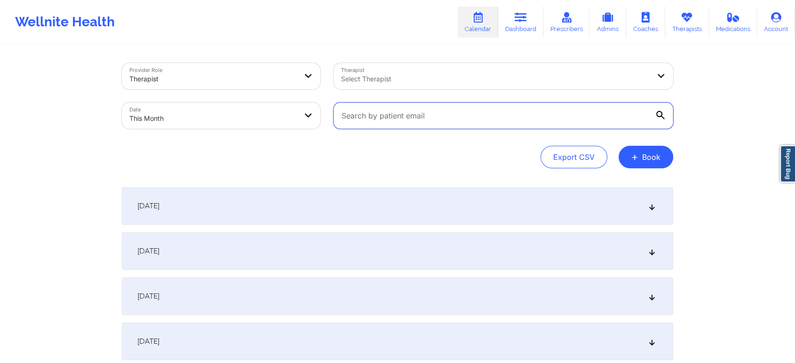
paste input "[EMAIL_ADDRESS][DOMAIN_NAME]"
type input "[EMAIL_ADDRESS][DOMAIN_NAME]"
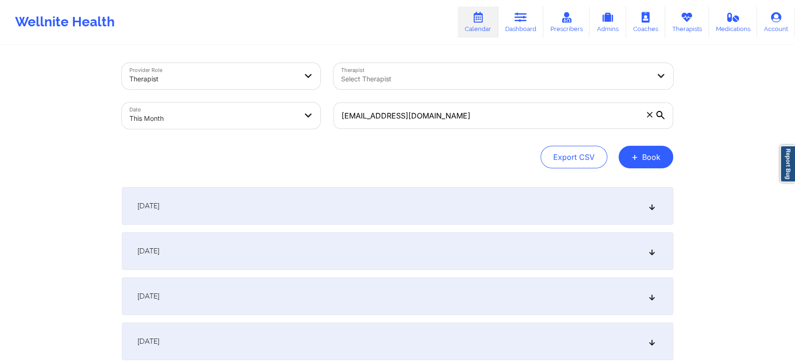
click at [506, 306] on div "[DATE]" at bounding box center [397, 297] width 551 height 38
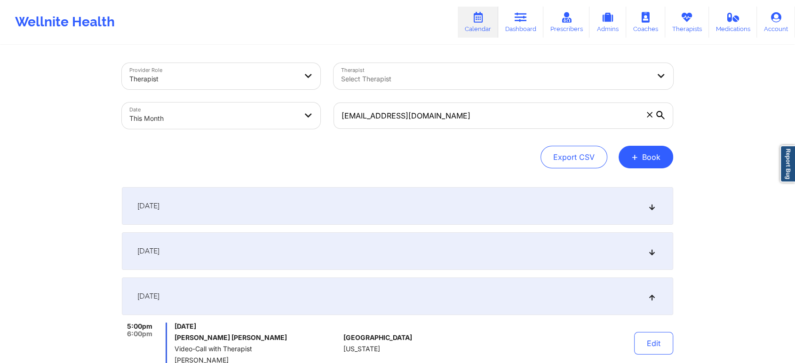
select select "2025-9"
select select "2025-10"
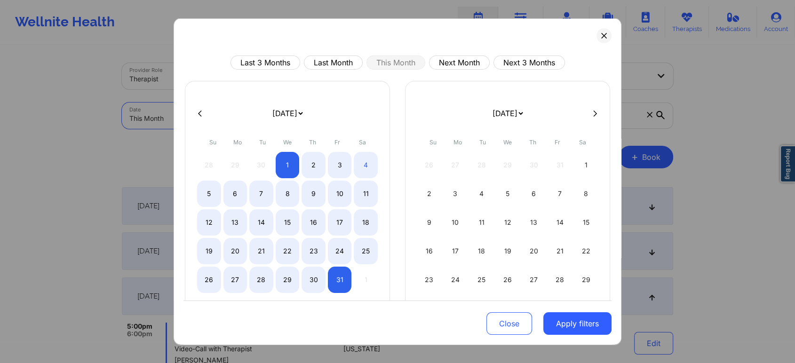
click at [211, 109] on body "Wellnite Health Calendar Dashboard Prescribers Admins Coaches Therapists Medica…" at bounding box center [397, 181] width 795 height 363
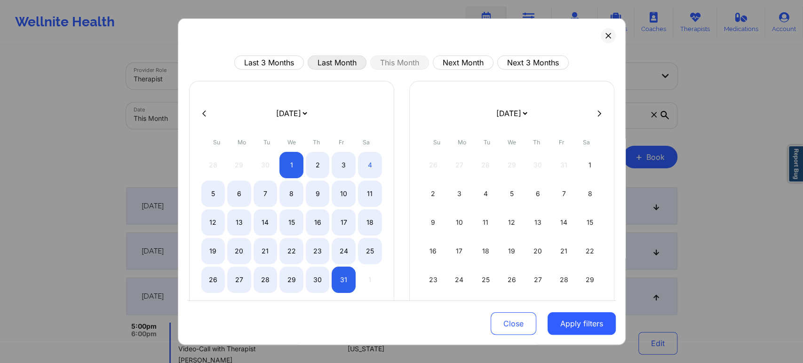
click at [348, 63] on button "Last Month" at bounding box center [337, 63] width 59 height 14
select select "2025-8"
select select "2025-9"
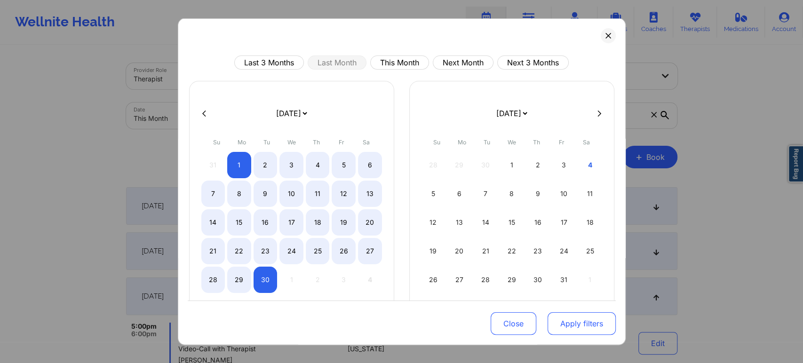
click at [561, 315] on button "Apply filters" at bounding box center [582, 323] width 68 height 23
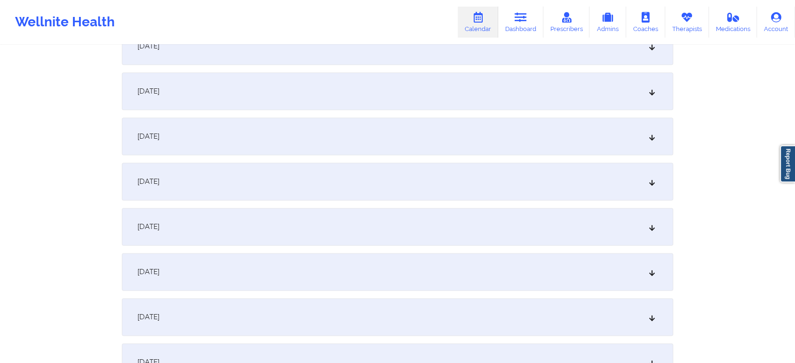
scroll to position [1146, 0]
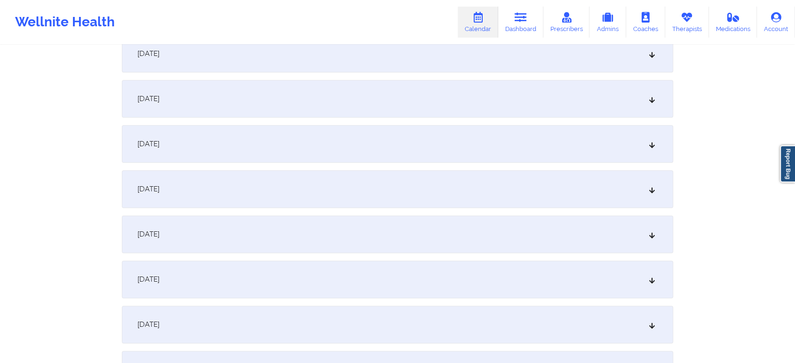
click at [543, 191] on div "[DATE]" at bounding box center [397, 189] width 551 height 38
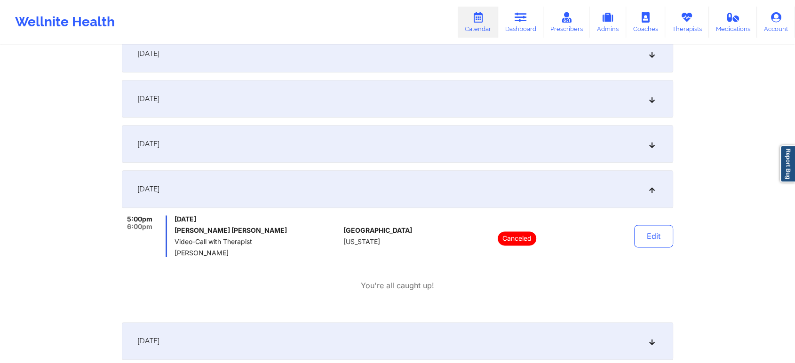
scroll to position [0, 0]
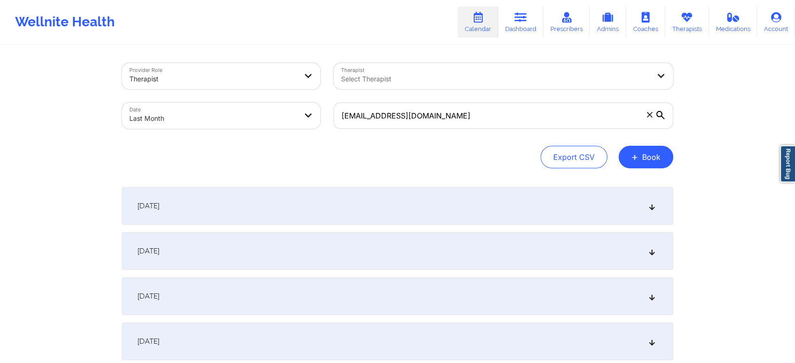
select select "2025-8"
select select "2025-9"
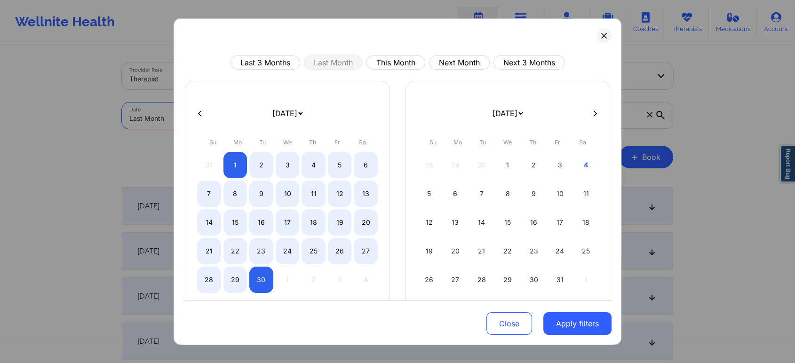
click at [270, 127] on body "Wellnite Health Calendar Dashboard Prescribers Admins Coaches Therapists Medica…" at bounding box center [397, 181] width 795 height 363
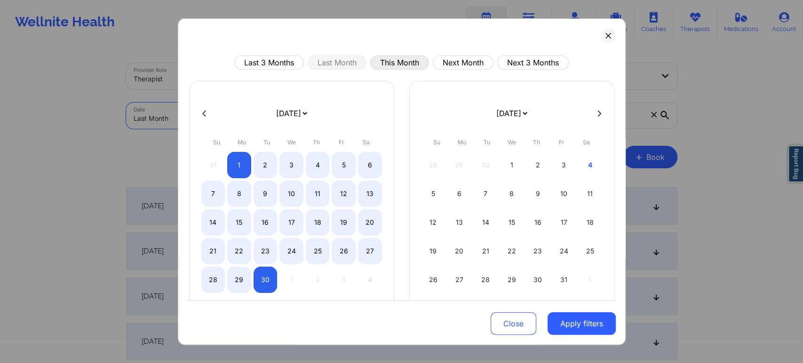
click at [396, 69] on div "Last 3 Months Last Month This Month Next Month Next 3 Months [DATE] [DATE] [DAT…" at bounding box center [402, 212] width 428 height 312
click at [396, 69] on button "This Month" at bounding box center [399, 63] width 59 height 14
select select "2025-9"
select select "2025-10"
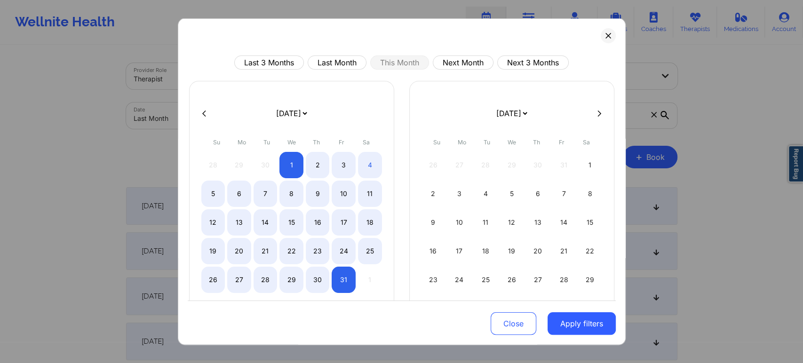
click at [570, 335] on div "Close Apply filters" at bounding box center [402, 323] width 428 height 44
click at [588, 333] on button "Apply filters" at bounding box center [582, 323] width 68 height 23
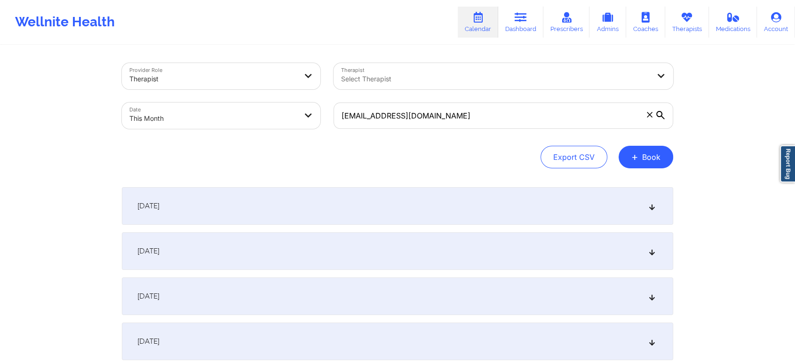
click at [381, 296] on div "[DATE]" at bounding box center [397, 297] width 551 height 38
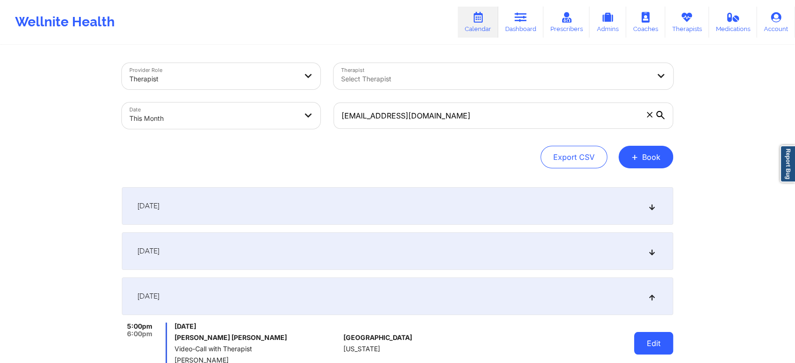
click at [644, 342] on button "Edit" at bounding box center [653, 343] width 39 height 23
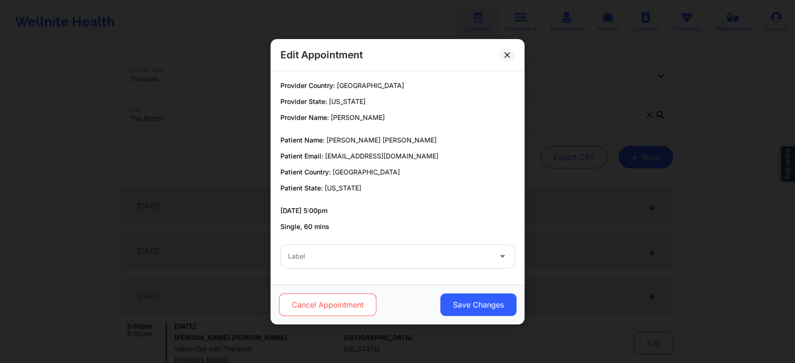
click at [335, 301] on button "Cancel Appointment" at bounding box center [327, 305] width 97 height 23
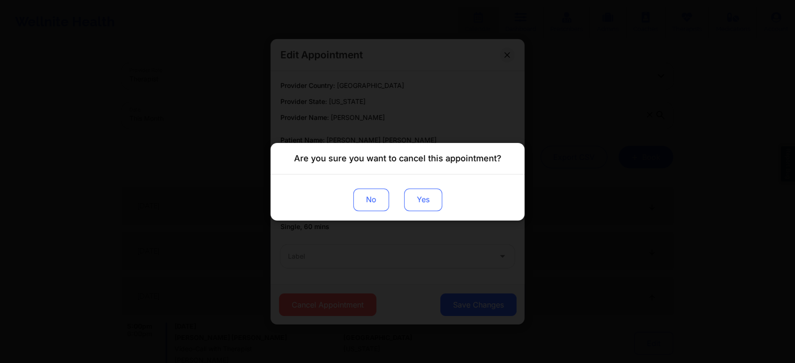
click at [414, 198] on button "Yes" at bounding box center [423, 199] width 38 height 23
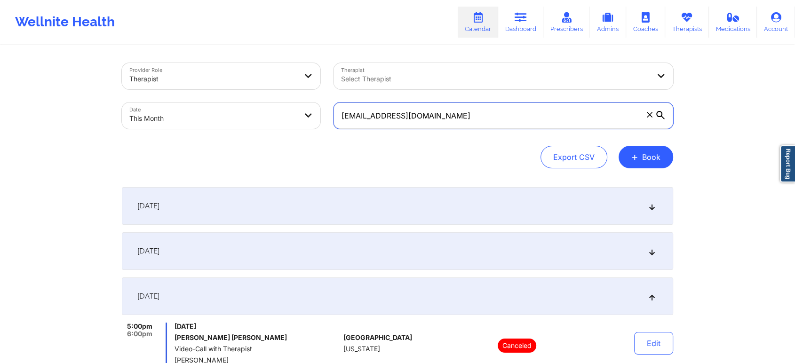
drag, startPoint x: 450, startPoint y: 109, endPoint x: 285, endPoint y: 121, distance: 165.6
click at [285, 121] on div "Provider Role Therapist Therapist Select Therapist Date This Month [EMAIL_ADDRE…" at bounding box center [397, 95] width 564 height 79
paste input "marktimothylang"
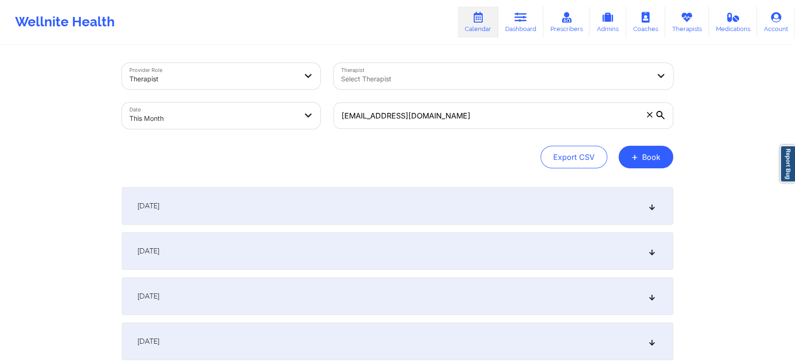
click at [366, 284] on div "[DATE]" at bounding box center [397, 297] width 551 height 38
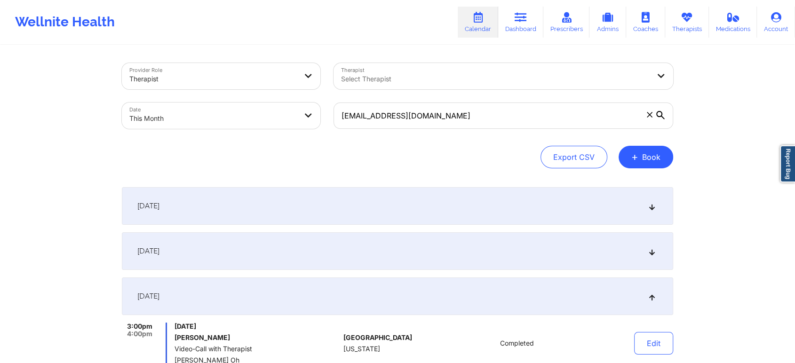
scroll to position [85, 0]
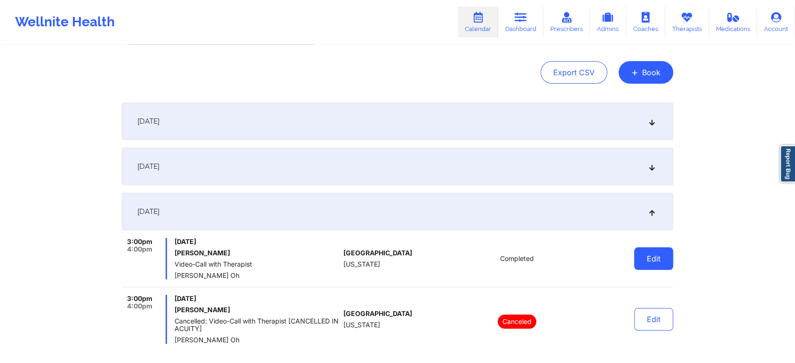
click at [645, 269] on button "Edit" at bounding box center [653, 258] width 39 height 23
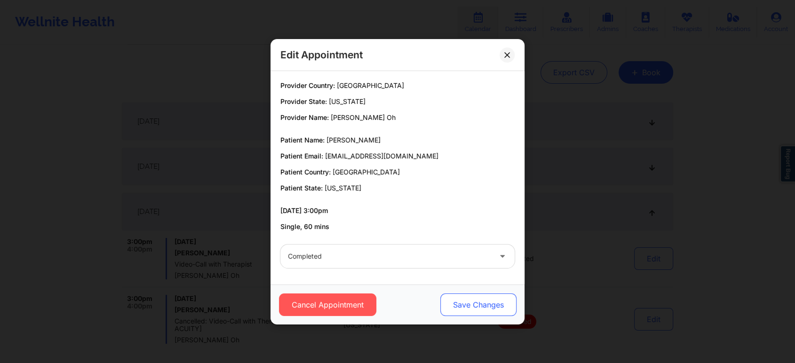
click at [467, 304] on button "Save Changes" at bounding box center [478, 305] width 76 height 23
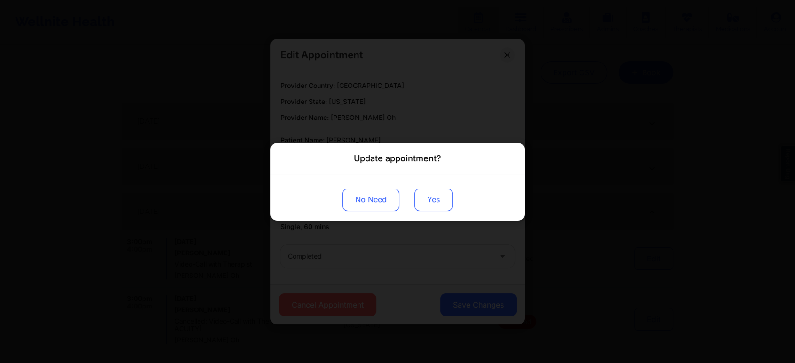
click at [428, 199] on button "Yes" at bounding box center [433, 199] width 38 height 23
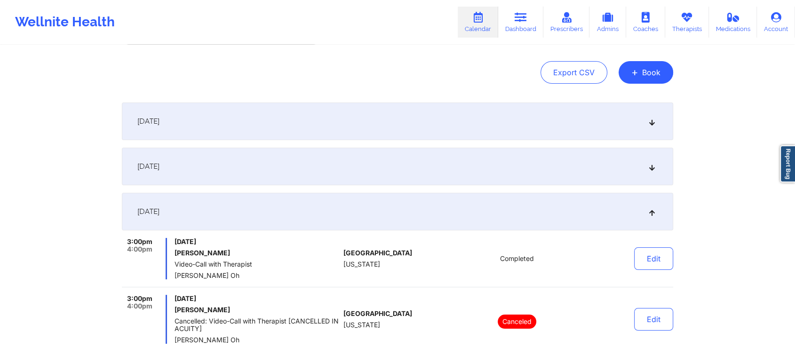
scroll to position [0, 0]
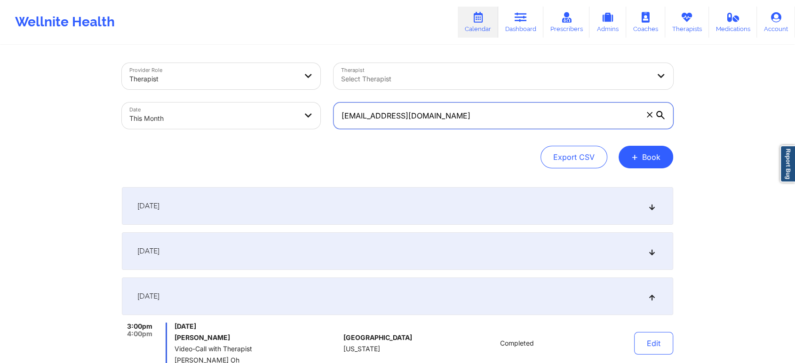
drag, startPoint x: 484, startPoint y: 113, endPoint x: 290, endPoint y: 86, distance: 195.8
click at [290, 86] on div "Provider Role Therapist Therapist Select Therapist Date This Month [EMAIL_ADDRE…" at bounding box center [397, 95] width 564 height 79
paste input "lisarcherry"
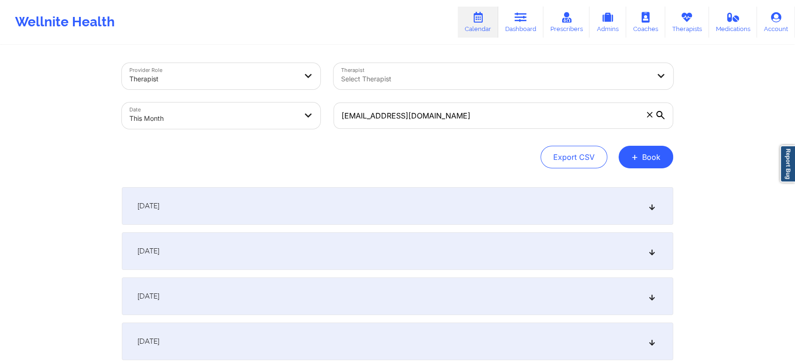
drag, startPoint x: 792, startPoint y: 69, endPoint x: 802, endPoint y: 61, distance: 12.8
click at [795, 61] on html "Wellnite Health Calendar Dashboard Prescribers Admins Coaches Therapists Medica…" at bounding box center [397, 181] width 795 height 363
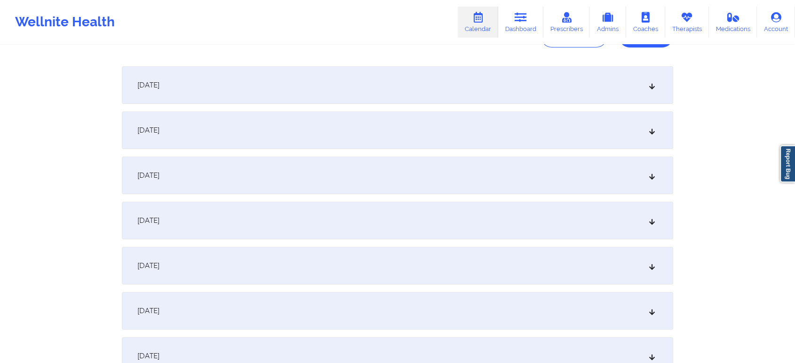
scroll to position [115, 0]
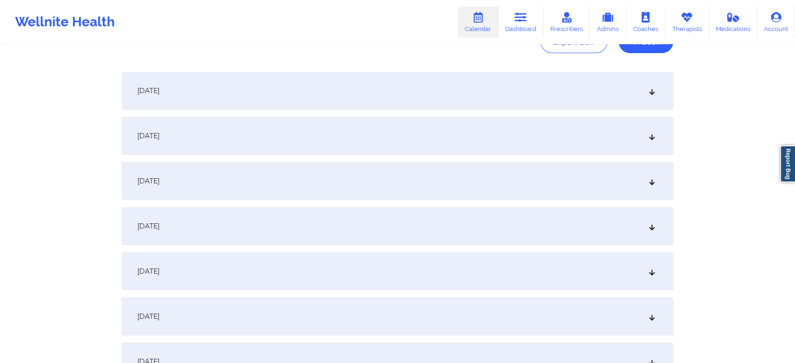
click at [493, 181] on div "[DATE]" at bounding box center [397, 181] width 551 height 38
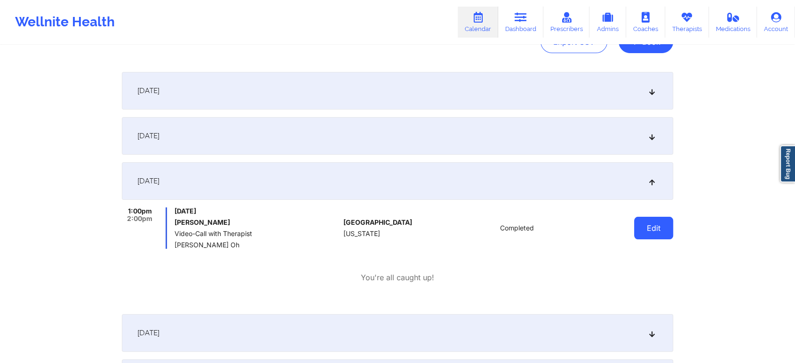
click at [663, 227] on button "Edit" at bounding box center [653, 228] width 39 height 23
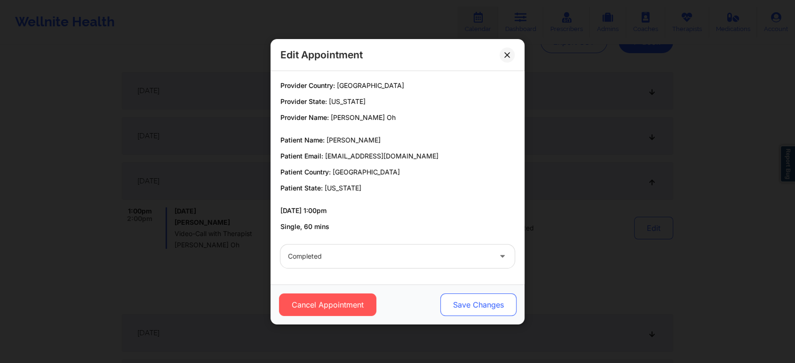
click at [482, 294] on button "Save Changes" at bounding box center [478, 305] width 76 height 23
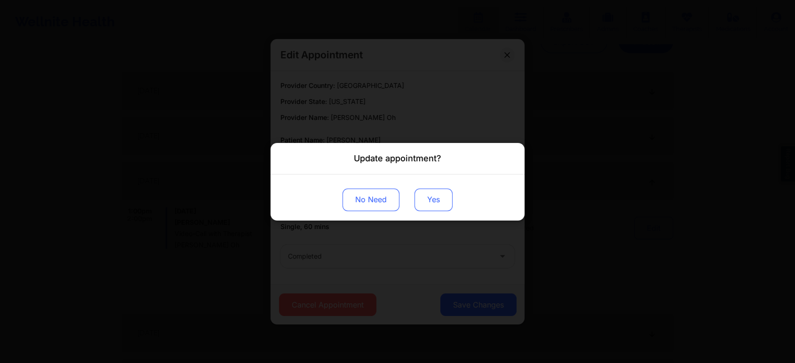
drag, startPoint x: 436, startPoint y: 187, endPoint x: 435, endPoint y: 197, distance: 9.5
click at [435, 197] on div "No Need Yes" at bounding box center [397, 197] width 254 height 46
click at [435, 197] on button "Yes" at bounding box center [433, 199] width 38 height 23
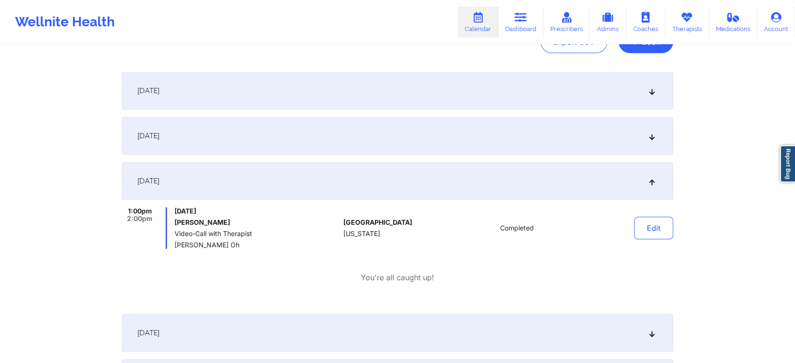
scroll to position [0, 0]
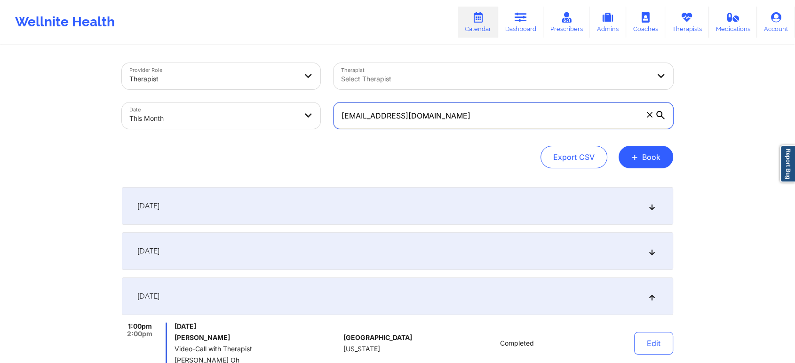
drag, startPoint x: 433, startPoint y: 109, endPoint x: 299, endPoint y: 90, distance: 135.4
click at [299, 90] on div "Provider Role Therapist Therapist Select Therapist Date This Month [EMAIL_ADDRE…" at bounding box center [397, 95] width 564 height 79
paste input "[EMAIL_ADDRESS]"
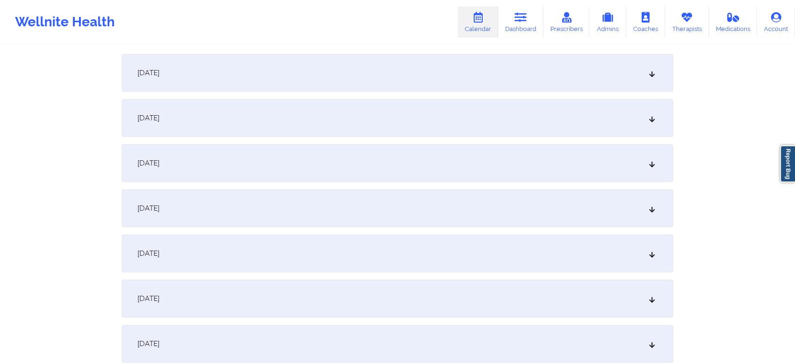
scroll to position [141, 0]
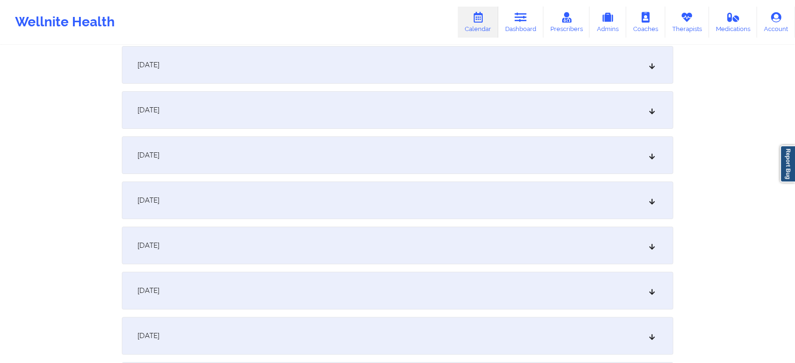
click at [466, 165] on div "[DATE]" at bounding box center [397, 155] width 551 height 38
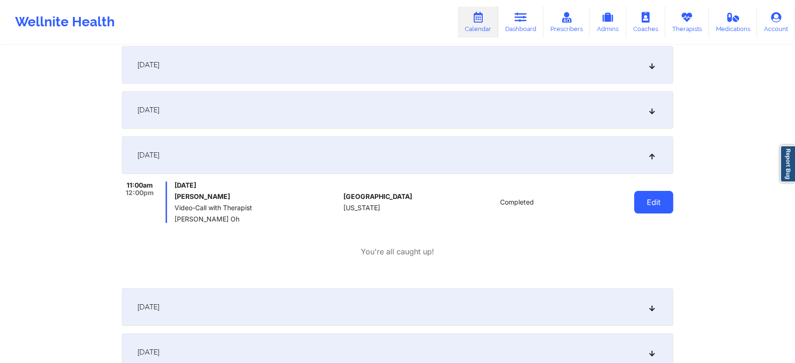
click at [656, 205] on button "Edit" at bounding box center [653, 202] width 39 height 23
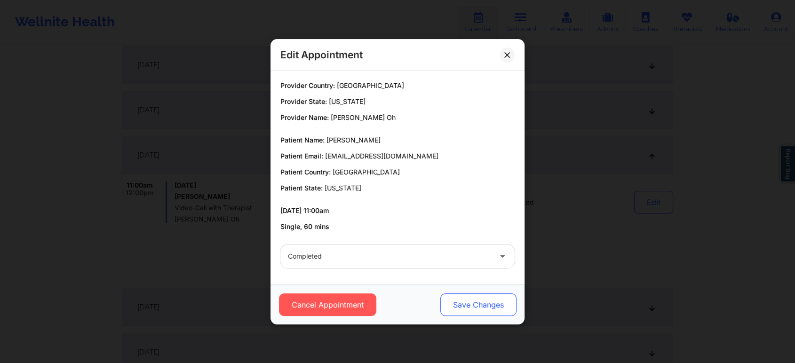
click at [461, 304] on button "Save Changes" at bounding box center [478, 305] width 76 height 23
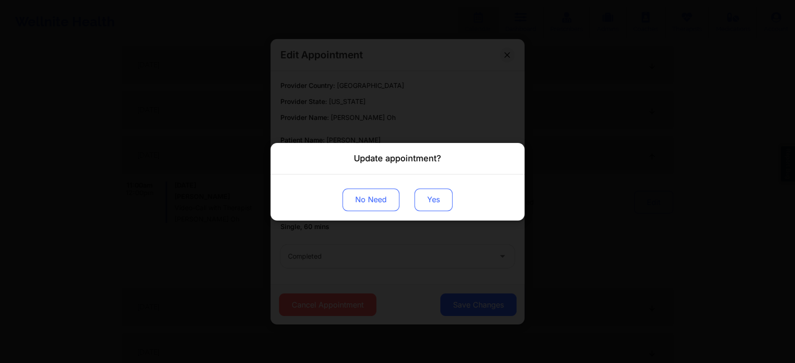
click at [418, 191] on button "Yes" at bounding box center [433, 199] width 38 height 23
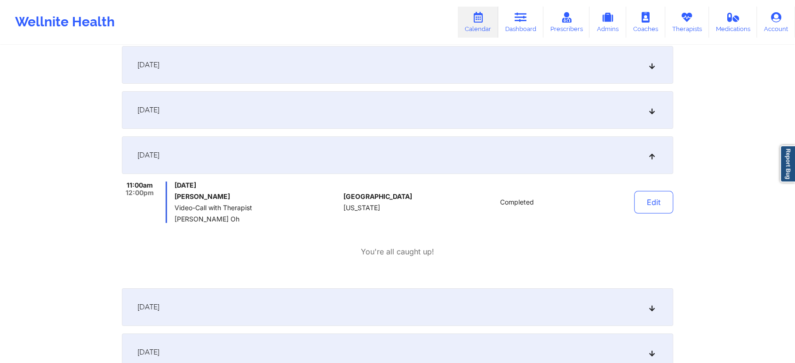
scroll to position [0, 0]
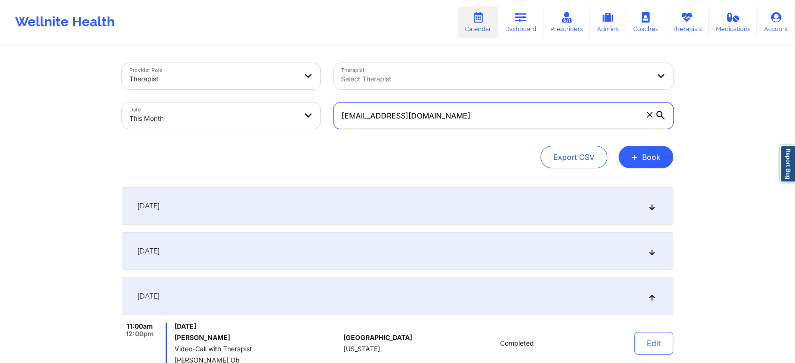
drag, startPoint x: 437, startPoint y: 120, endPoint x: 252, endPoint y: 122, distance: 184.4
click at [252, 122] on div "Provider Role Therapist Therapist Select Therapist Date This Month [EMAIL_ADDRE…" at bounding box center [397, 95] width 564 height 79
paste input "[EMAIL_ADDRESS]"
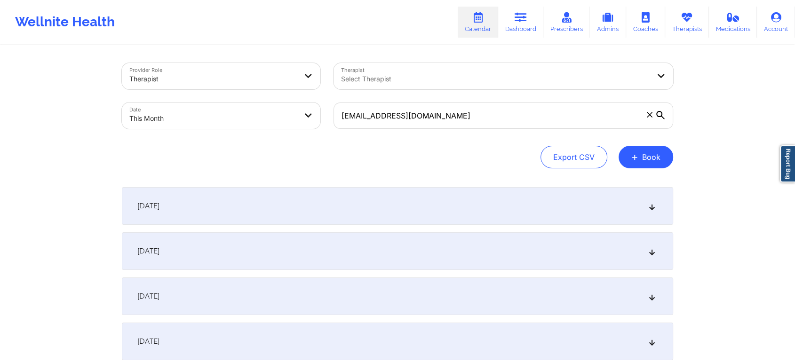
click at [433, 289] on div "[DATE]" at bounding box center [397, 297] width 551 height 38
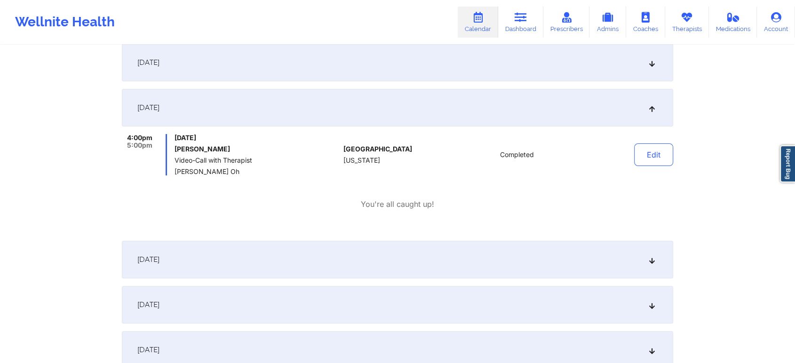
scroll to position [183, 0]
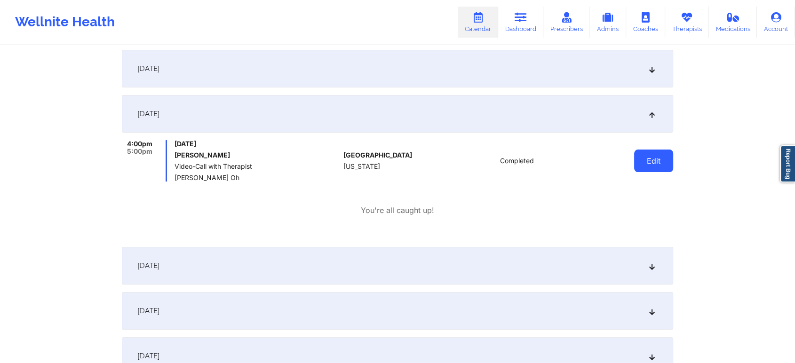
click at [659, 153] on button "Edit" at bounding box center [653, 161] width 39 height 23
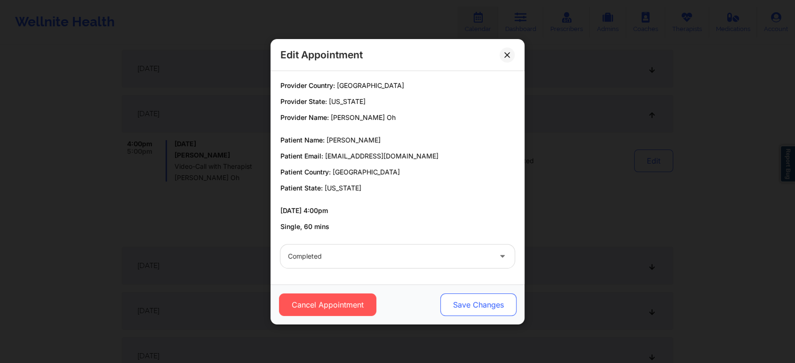
click at [459, 307] on button "Save Changes" at bounding box center [478, 305] width 76 height 23
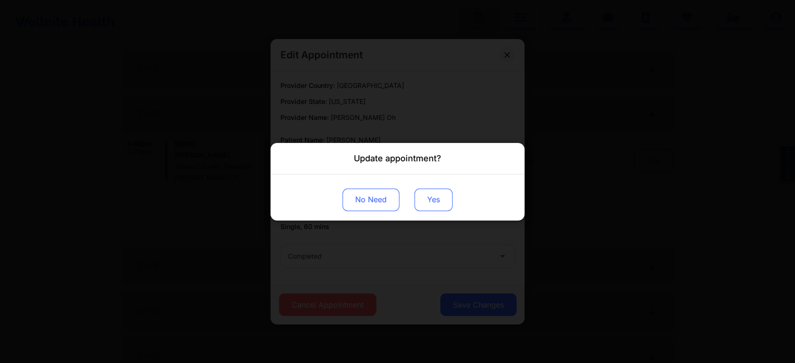
click at [431, 194] on button "Yes" at bounding box center [433, 199] width 38 height 23
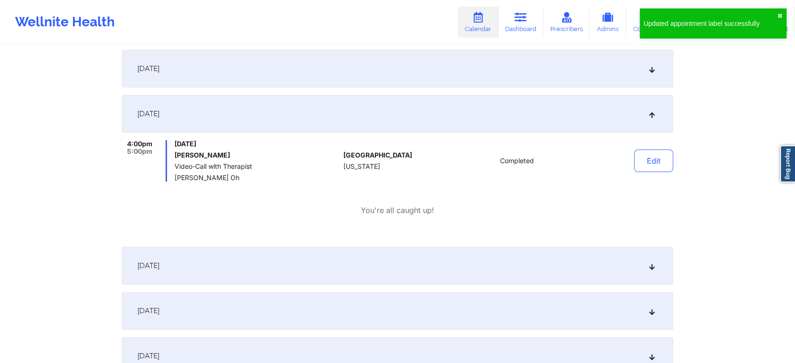
scroll to position [26, 0]
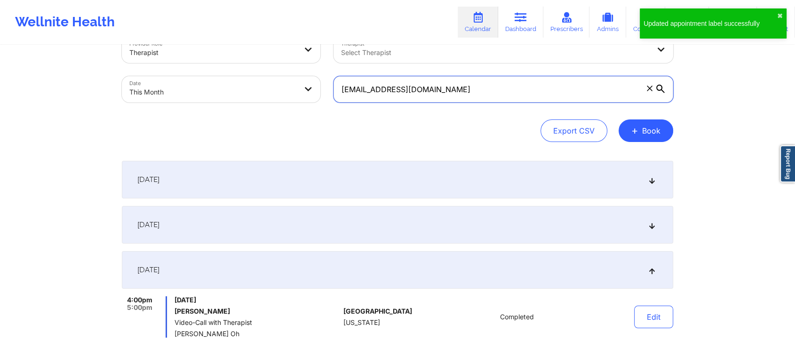
drag, startPoint x: 467, startPoint y: 86, endPoint x: 308, endPoint y: 57, distance: 161.5
click at [308, 57] on div "Provider Role Therapist Therapist Select Therapist Date This Month [EMAIL_ADDRE…" at bounding box center [397, 69] width 564 height 79
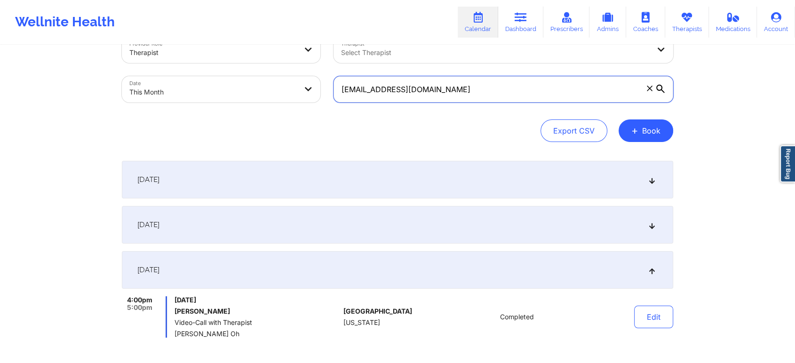
paste input "bayareamom93"
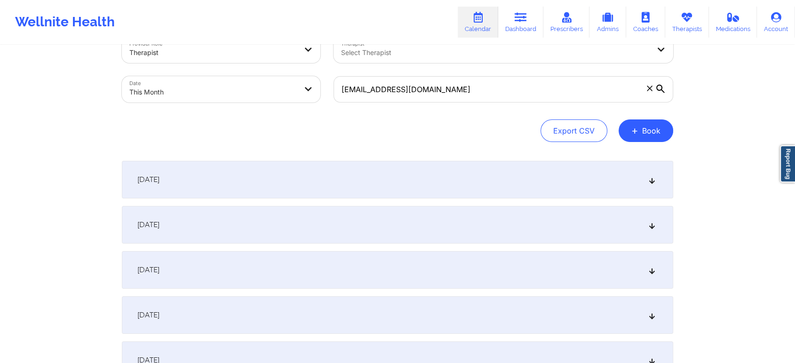
click at [530, 261] on div "[DATE]" at bounding box center [397, 270] width 551 height 38
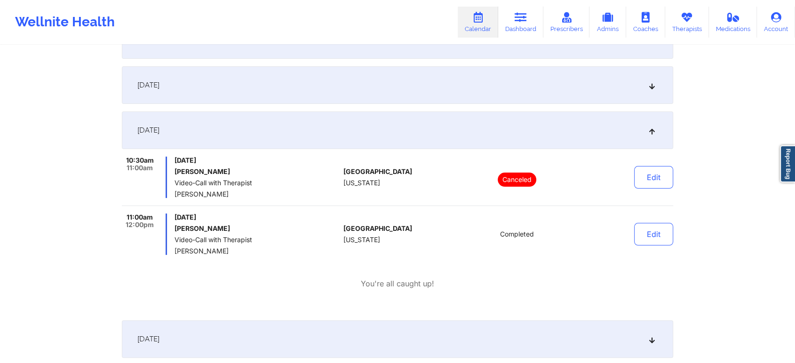
scroll to position [169, 0]
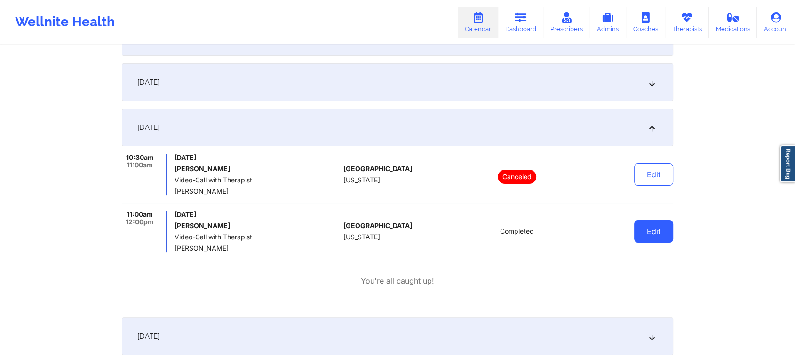
click at [658, 227] on button "Edit" at bounding box center [653, 231] width 39 height 23
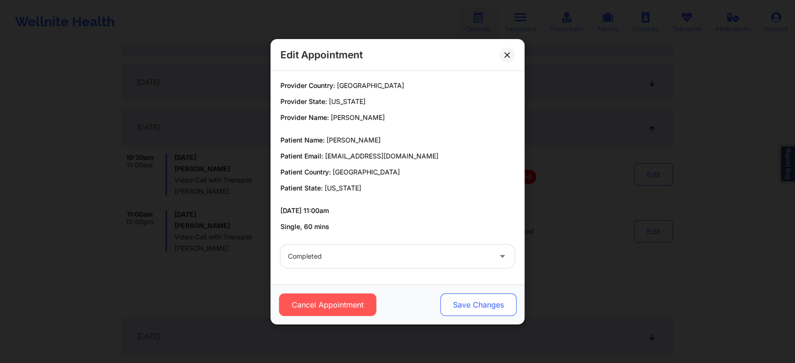
click at [446, 300] on button "Save Changes" at bounding box center [478, 305] width 76 height 23
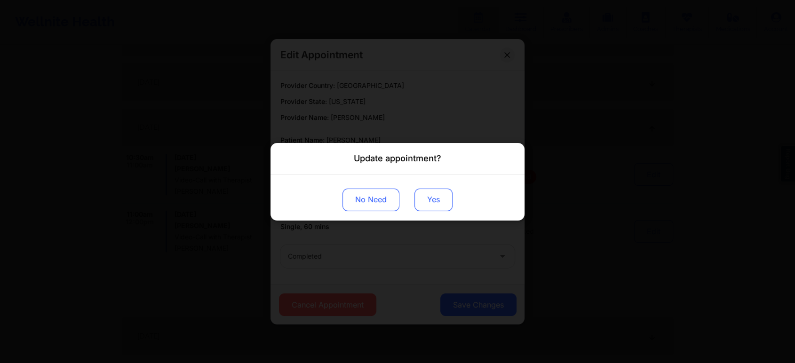
click at [439, 190] on button "Yes" at bounding box center [433, 199] width 38 height 23
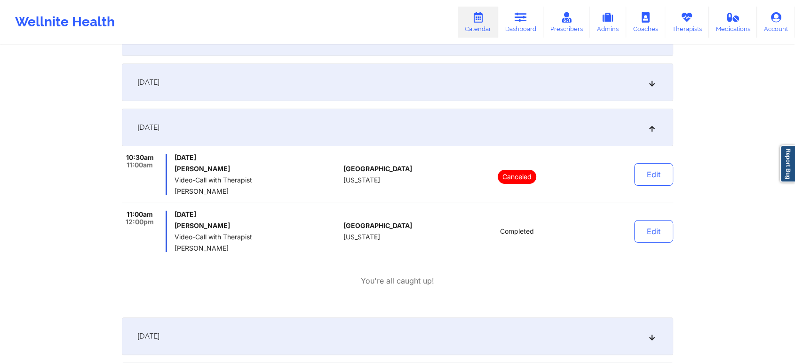
scroll to position [0, 0]
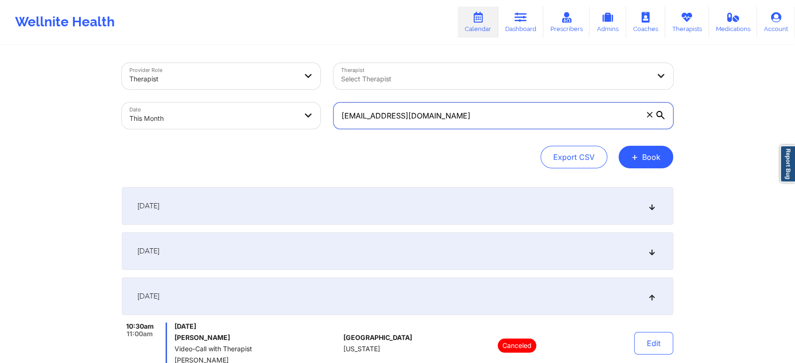
drag, startPoint x: 500, startPoint y: 119, endPoint x: 289, endPoint y: 101, distance: 212.0
click at [289, 101] on div "Provider Role Therapist Therapist Select Therapist Date This Month [EMAIL_ADDRE…" at bounding box center [397, 95] width 564 height 79
paste input "nishsenthilkumar"
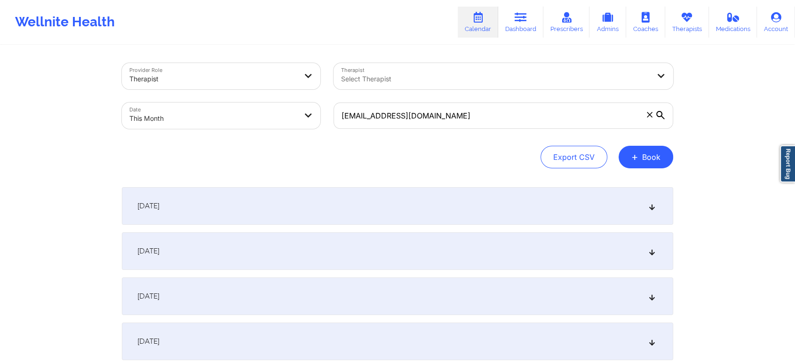
click at [435, 294] on div "[DATE]" at bounding box center [397, 297] width 551 height 38
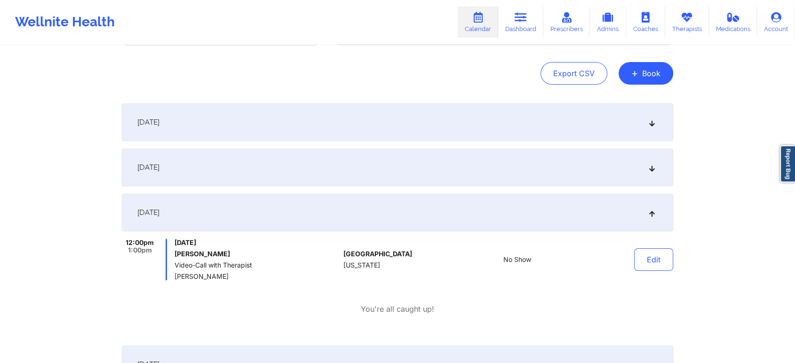
scroll to position [97, 0]
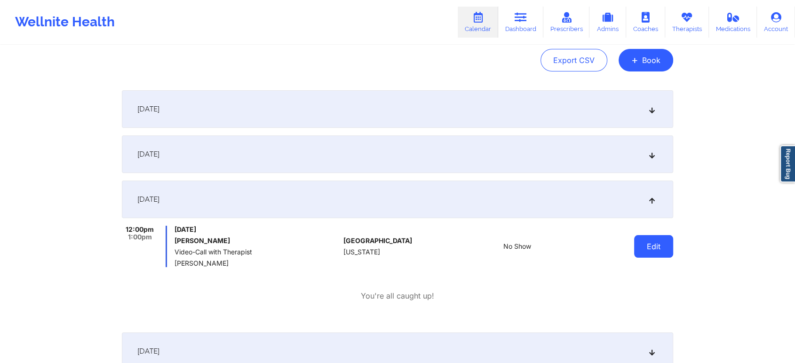
click at [661, 248] on button "Edit" at bounding box center [653, 246] width 39 height 23
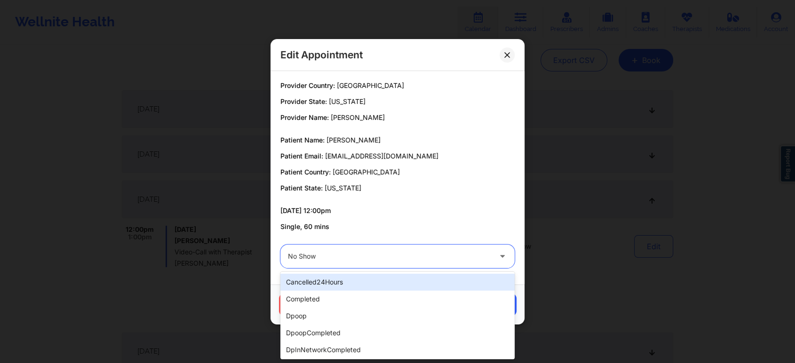
click at [342, 251] on div at bounding box center [389, 256] width 203 height 11
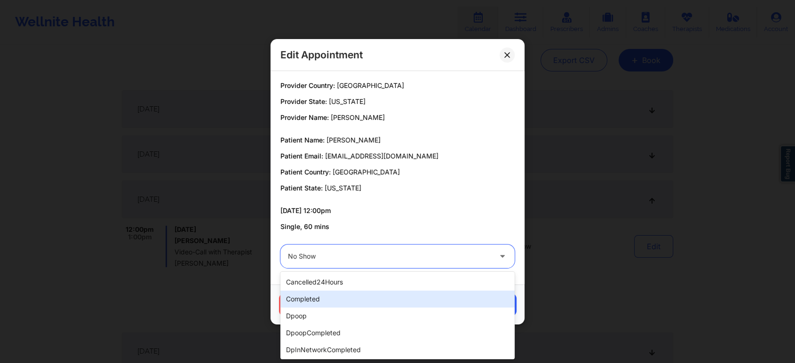
click at [314, 298] on div "completed" at bounding box center [397, 299] width 234 height 17
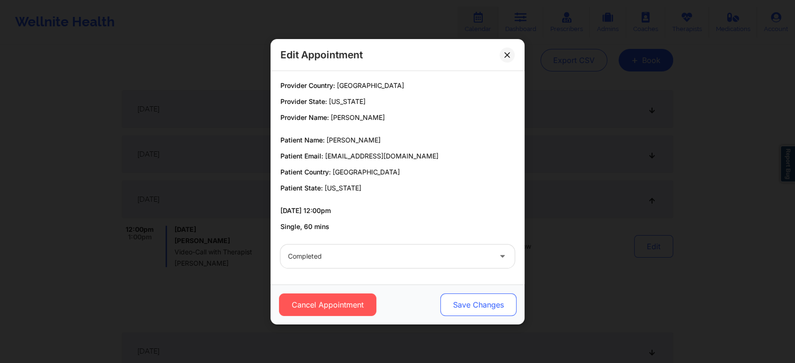
drag, startPoint x: 447, startPoint y: 285, endPoint x: 454, endPoint y: 299, distance: 16.2
click at [454, 299] on div "Cancel Appointment Save Changes" at bounding box center [397, 305] width 254 height 40
click at [454, 299] on button "Save Changes" at bounding box center [478, 305] width 76 height 23
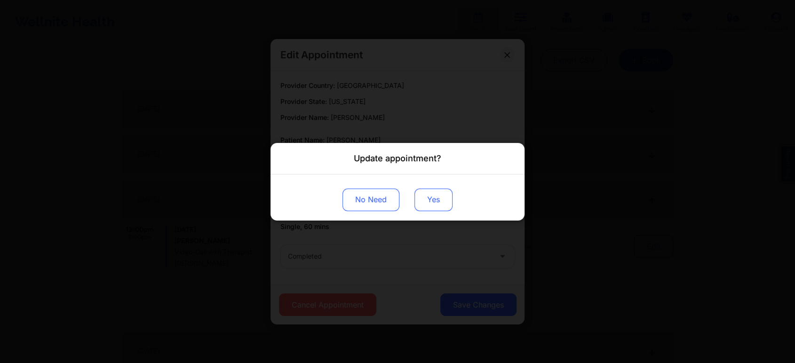
click at [425, 204] on button "Yes" at bounding box center [433, 199] width 38 height 23
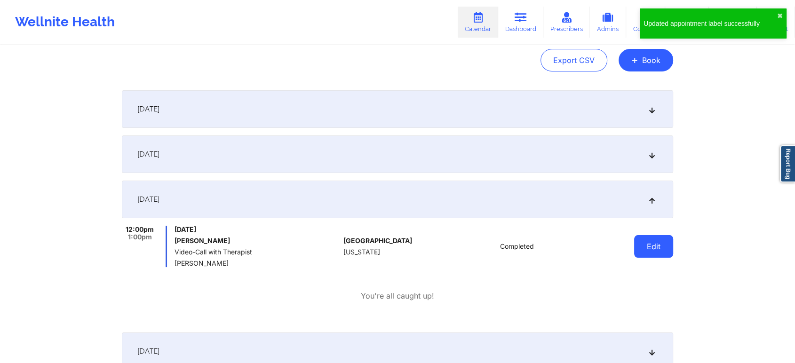
click at [642, 253] on button "Edit" at bounding box center [653, 246] width 39 height 23
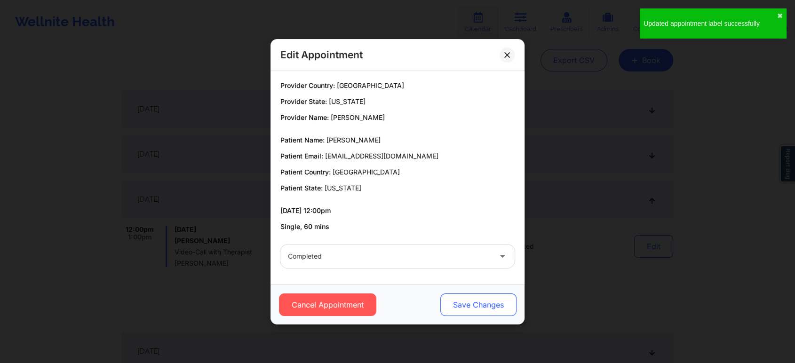
click at [473, 315] on button "Save Changes" at bounding box center [478, 305] width 76 height 23
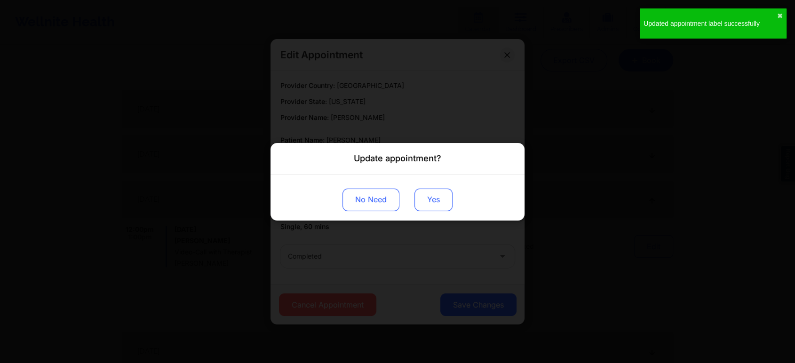
click at [418, 201] on button "Yes" at bounding box center [433, 199] width 38 height 23
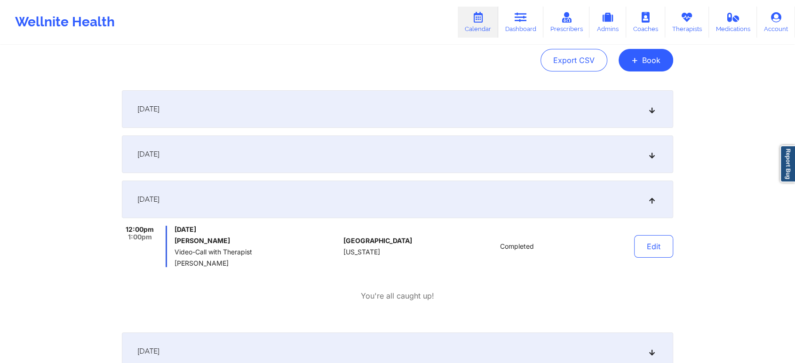
scroll to position [0, 0]
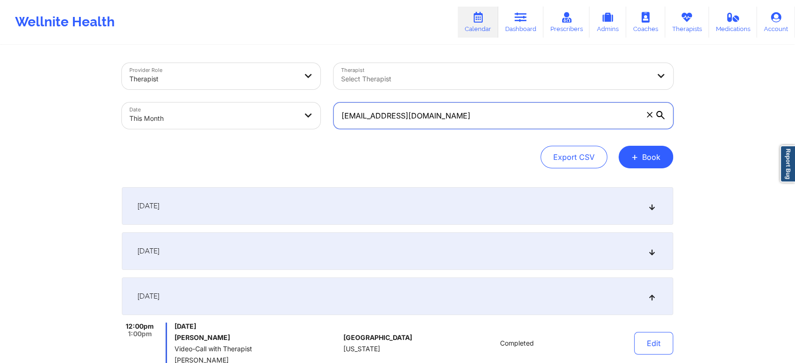
drag, startPoint x: 466, startPoint y: 124, endPoint x: 264, endPoint y: 109, distance: 201.9
click at [264, 109] on div "Provider Role Therapist Therapist Select Therapist Date This Month [EMAIL_ADDRE…" at bounding box center [397, 95] width 564 height 79
type input "v"
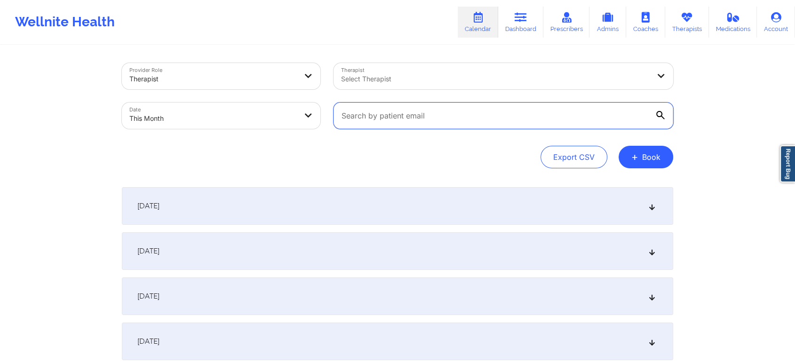
paste input "[EMAIL_ADDRESS][DOMAIN_NAME]"
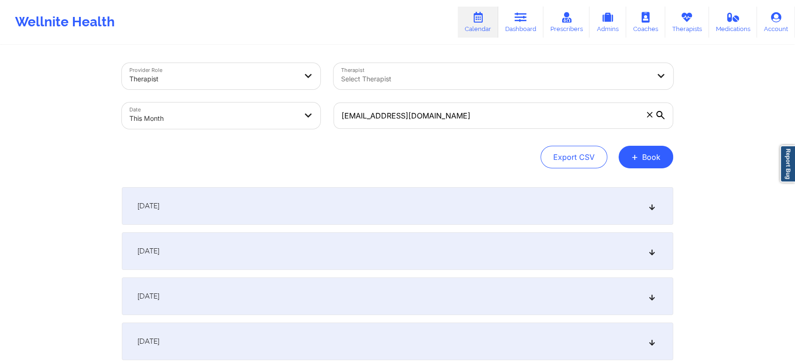
click at [297, 289] on div "[DATE]" at bounding box center [397, 297] width 551 height 38
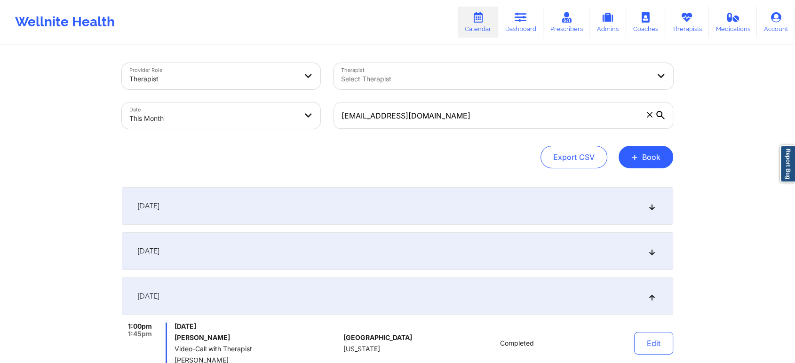
scroll to position [118, 0]
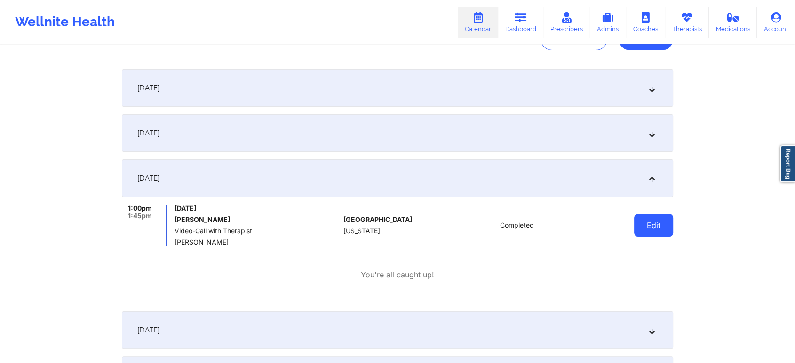
click at [664, 226] on button "Edit" at bounding box center [653, 225] width 39 height 23
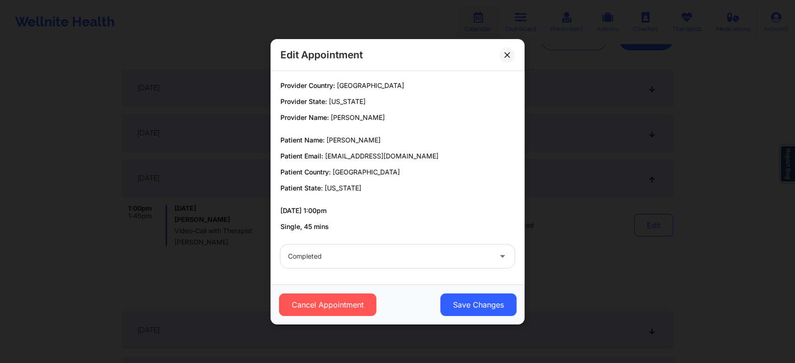
drag, startPoint x: 491, startPoint y: 328, endPoint x: 489, endPoint y: 315, distance: 13.3
click at [489, 315] on div "Edit Appointment Provider Country: [GEOGRAPHIC_DATA] Provider State: [US_STATE]…" at bounding box center [397, 181] width 795 height 363
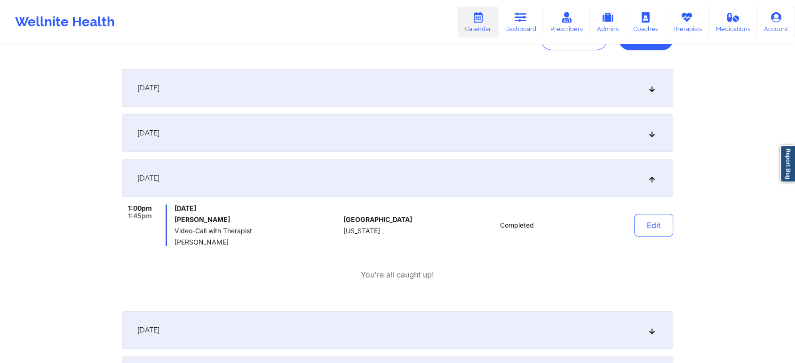
click at [489, 315] on div "[DATE]" at bounding box center [397, 330] width 551 height 38
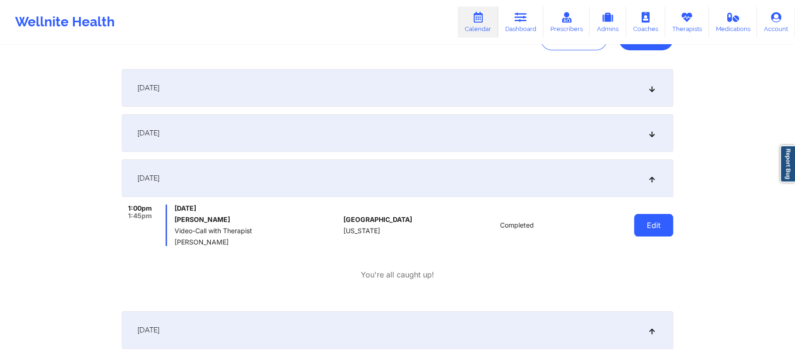
click at [659, 217] on button "Edit" at bounding box center [653, 225] width 39 height 23
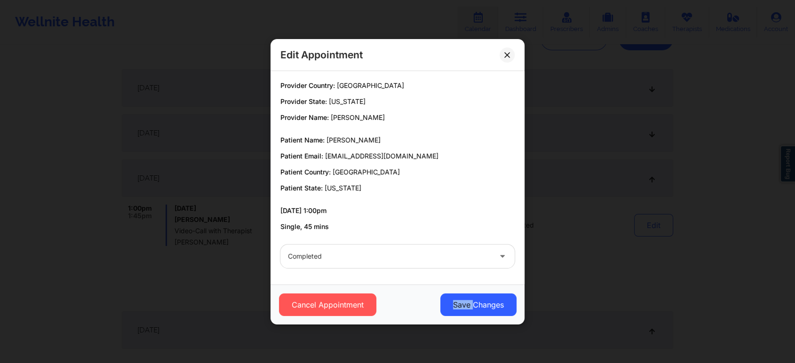
drag, startPoint x: 452, startPoint y: 316, endPoint x: 482, endPoint y: 293, distance: 37.2
click at [482, 293] on div "Cancel Appointment Save Changes" at bounding box center [397, 305] width 254 height 40
click at [491, 303] on button "Save Changes" at bounding box center [478, 305] width 76 height 23
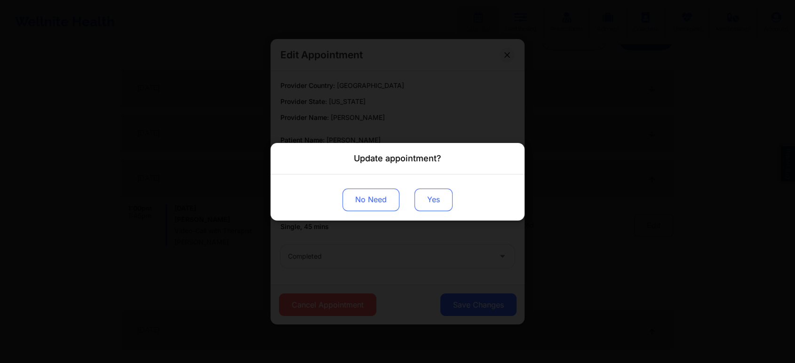
click at [432, 189] on button "Yes" at bounding box center [433, 199] width 38 height 23
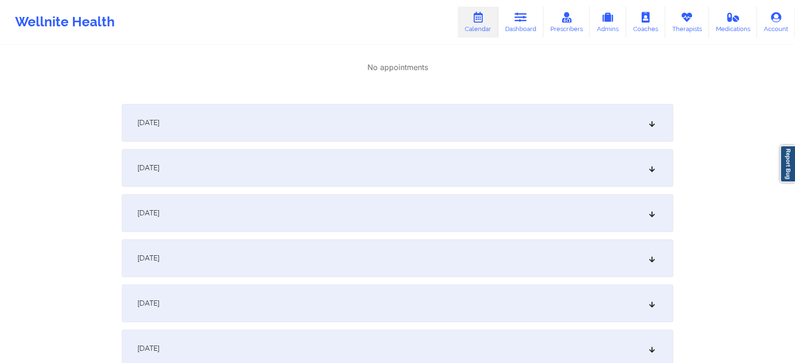
scroll to position [0, 0]
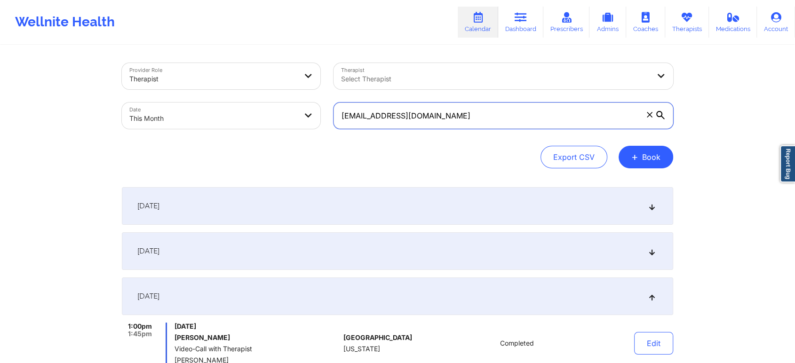
drag, startPoint x: 470, startPoint y: 105, endPoint x: 307, endPoint y: 118, distance: 163.7
click at [307, 118] on div "Provider Role Therapist Therapist Select Therapist Date This Month [EMAIL_ADDRE…" at bounding box center [397, 95] width 564 height 79
paste input "[PERSON_NAME].reginaa"
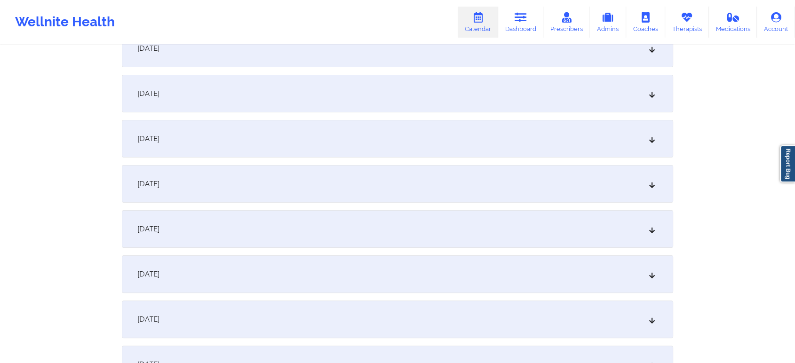
scroll to position [169, 0]
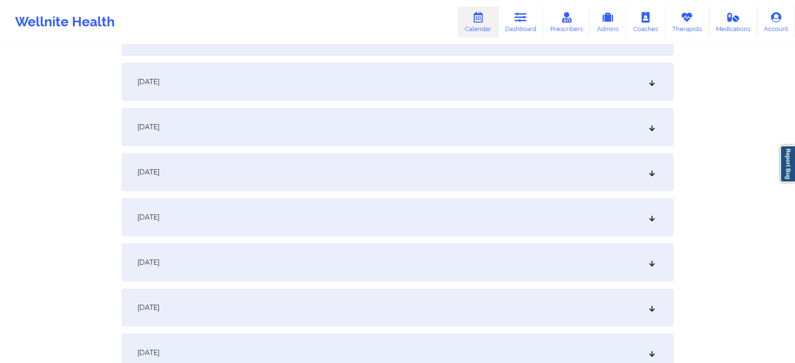
click at [581, 127] on div "[DATE]" at bounding box center [397, 127] width 551 height 38
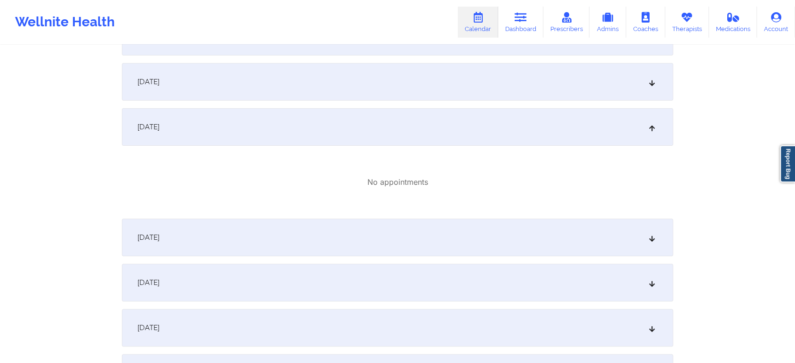
scroll to position [0, 0]
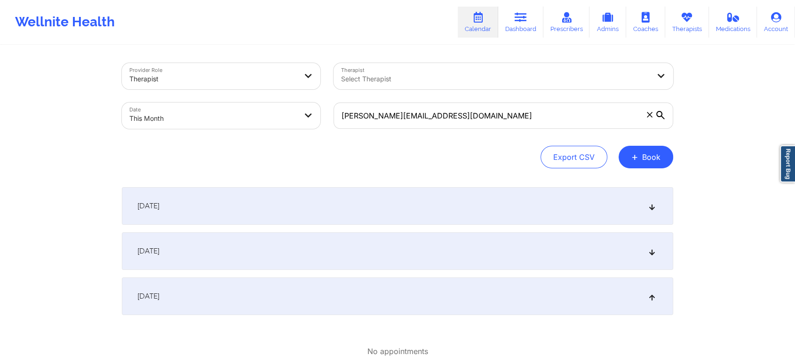
click at [405, 290] on div "[DATE]" at bounding box center [397, 297] width 551 height 38
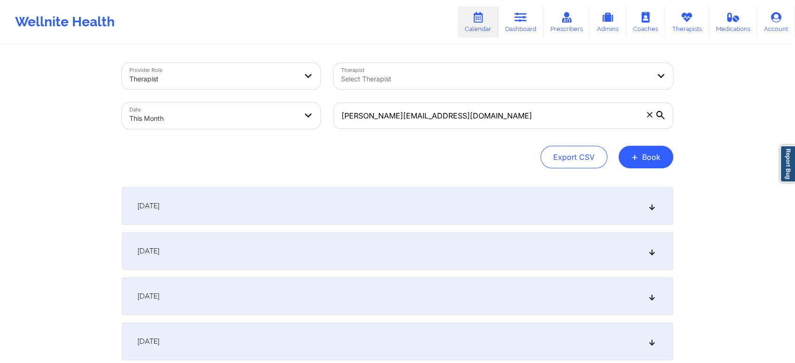
click at [405, 290] on div "[DATE]" at bounding box center [397, 297] width 551 height 38
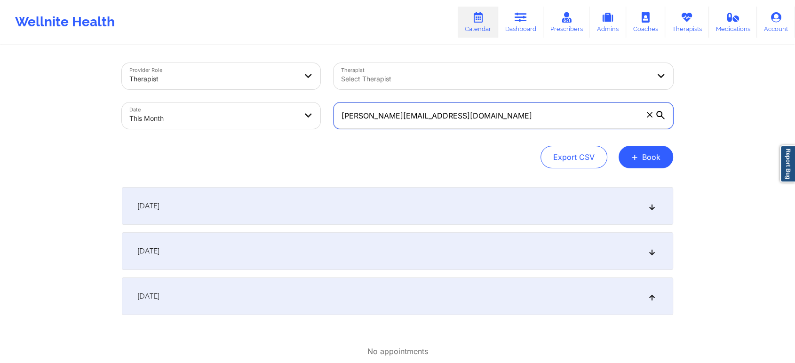
drag, startPoint x: 464, startPoint y: 114, endPoint x: 364, endPoint y: 108, distance: 100.4
click at [364, 108] on input "[PERSON_NAME][EMAIL_ADDRESS][DOMAIN_NAME]" at bounding box center [503, 116] width 340 height 26
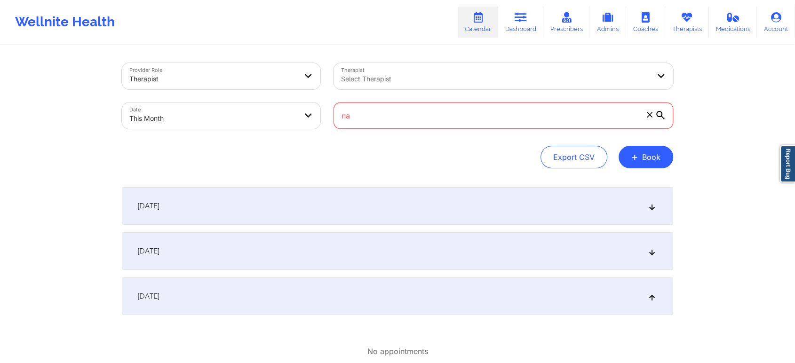
type input "n"
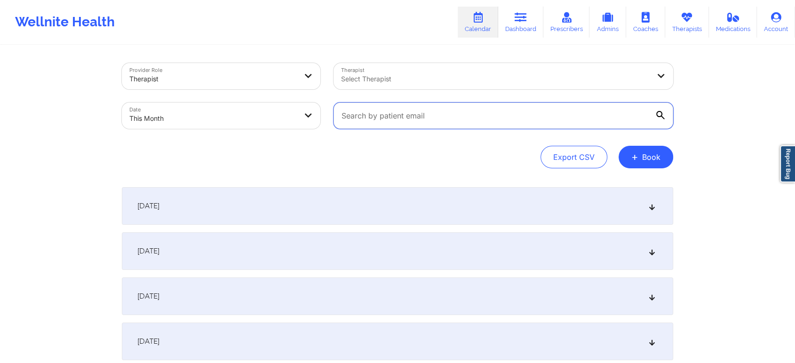
paste input "[EMAIL_ADDRESS][DOMAIN_NAME]"
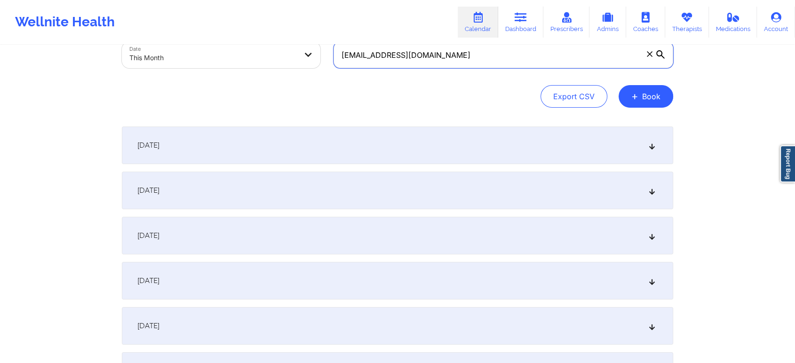
scroll to position [63, 0]
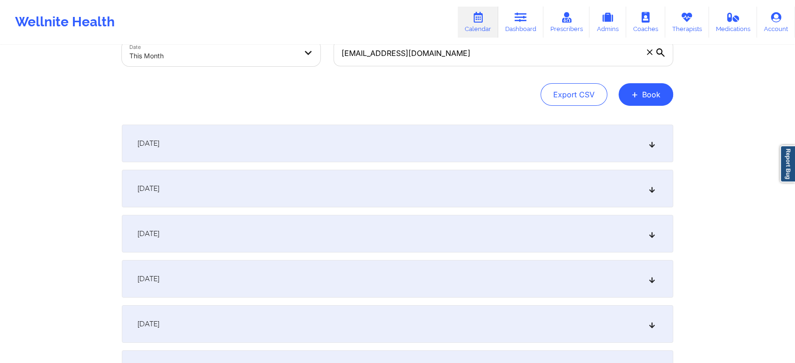
click at [504, 220] on div "[DATE]" at bounding box center [397, 234] width 551 height 38
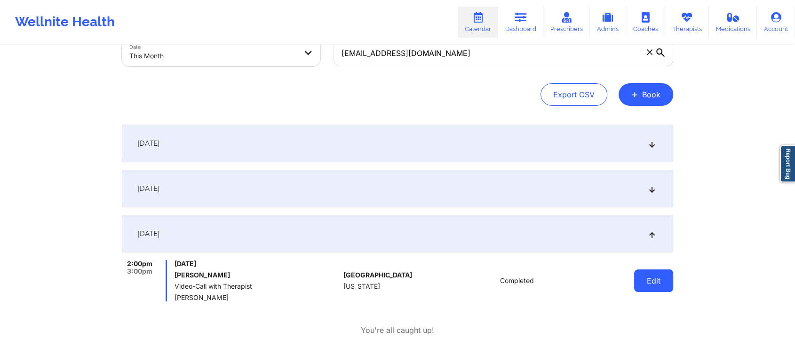
click at [639, 276] on button "Edit" at bounding box center [653, 281] width 39 height 23
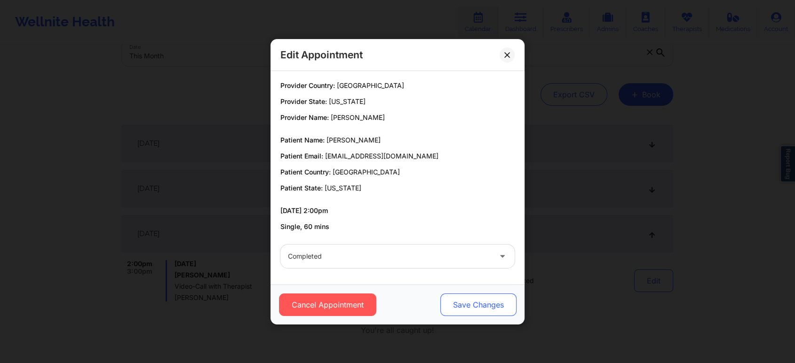
click at [497, 298] on button "Save Changes" at bounding box center [478, 305] width 76 height 23
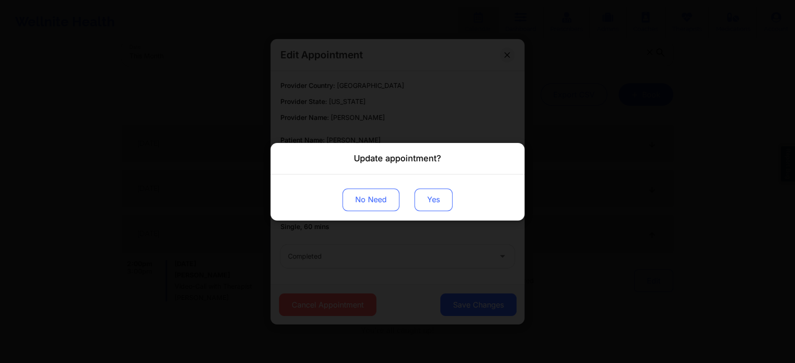
click at [430, 197] on button "Yes" at bounding box center [433, 199] width 38 height 23
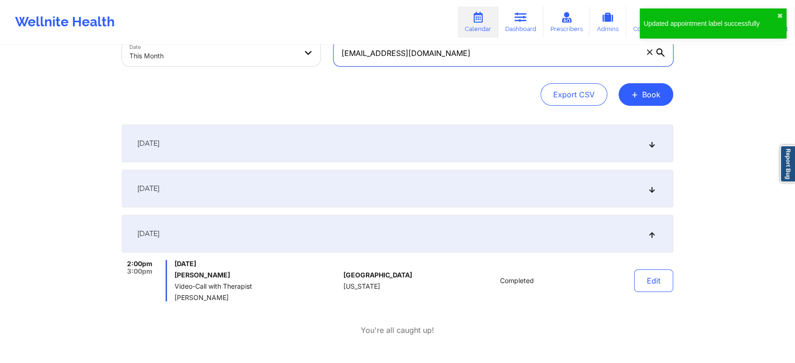
drag, startPoint x: 479, startPoint y: 57, endPoint x: 339, endPoint y: 56, distance: 140.2
click at [339, 56] on input "[EMAIL_ADDRESS][DOMAIN_NAME]" at bounding box center [503, 53] width 340 height 26
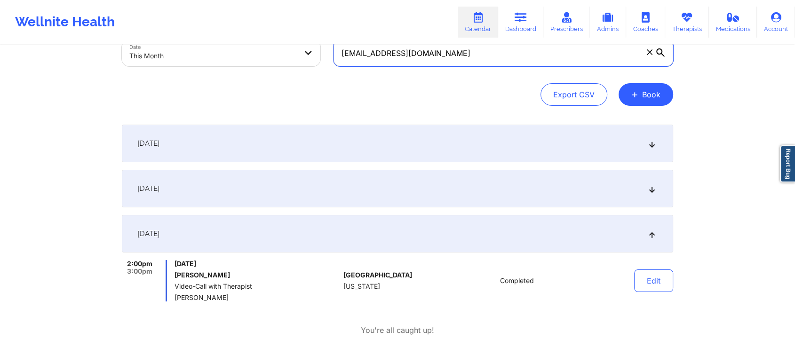
paste input "rosalazo396"
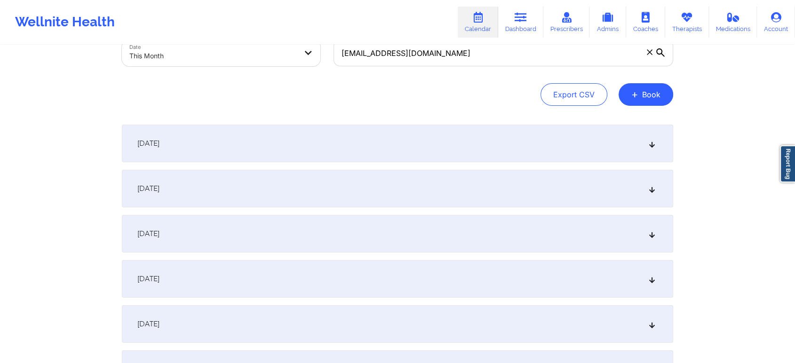
click at [239, 239] on div "[DATE]" at bounding box center [397, 234] width 551 height 38
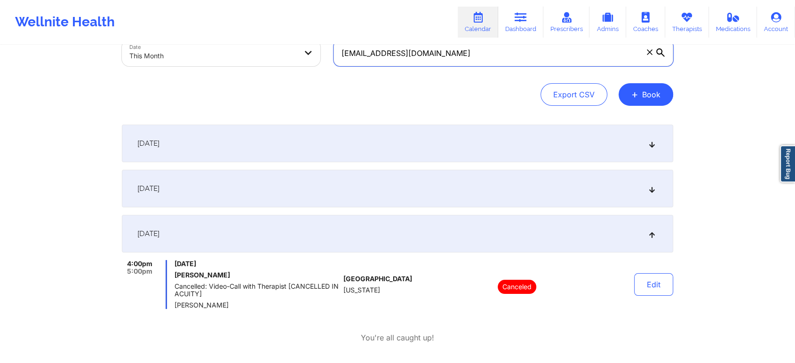
drag, startPoint x: 456, startPoint y: 52, endPoint x: 334, endPoint y: 58, distance: 122.0
click at [334, 58] on input "[EMAIL_ADDRESS][DOMAIN_NAME]" at bounding box center [503, 53] width 340 height 26
paste input "[PERSON_NAME]@leadrealty"
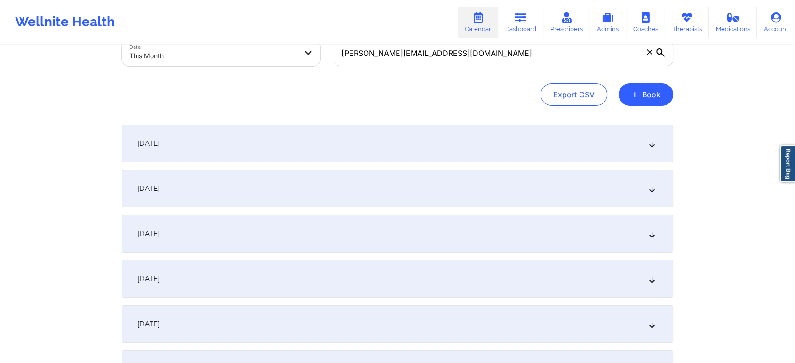
click at [222, 231] on div "[DATE]" at bounding box center [397, 234] width 551 height 38
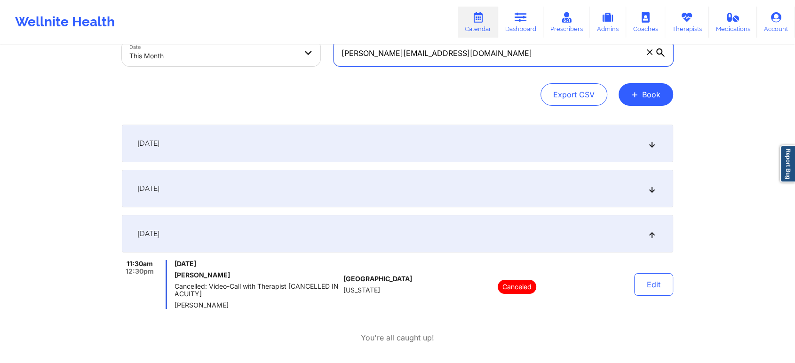
drag, startPoint x: 449, startPoint y: 48, endPoint x: 327, endPoint y: 35, distance: 122.5
paste input "[EMAIL_ADDRESS]"
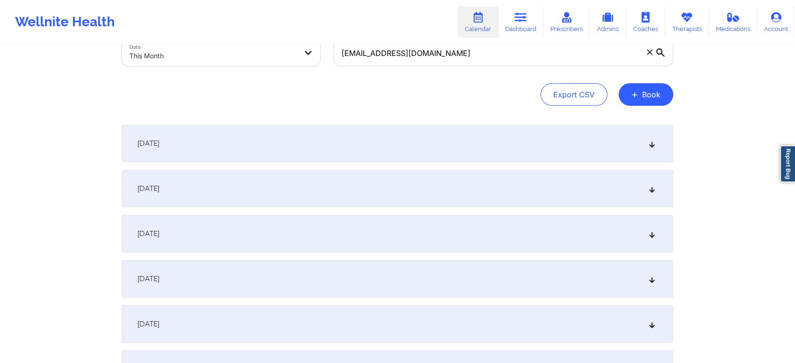
drag, startPoint x: 313, startPoint y: 240, endPoint x: 460, endPoint y: 283, distance: 152.9
click at [505, 242] on div "[DATE]" at bounding box center [397, 234] width 551 height 38
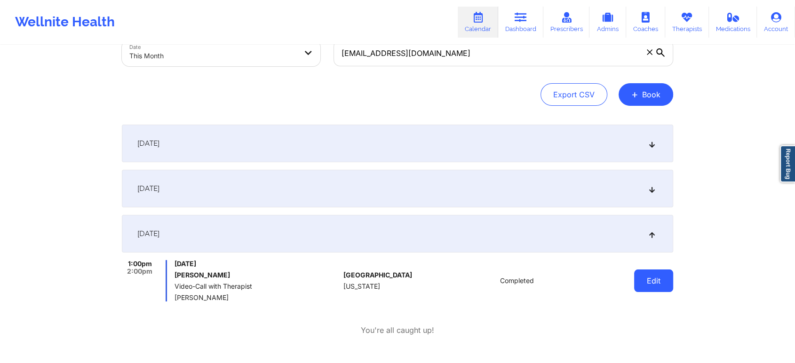
click at [647, 283] on button "Edit" at bounding box center [653, 281] width 39 height 23
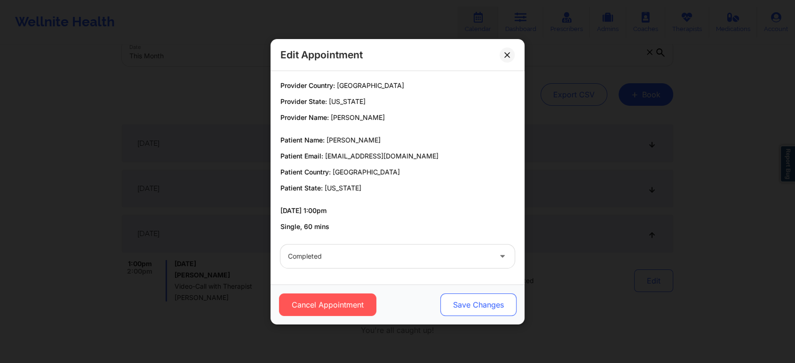
click at [471, 300] on button "Save Changes" at bounding box center [478, 305] width 76 height 23
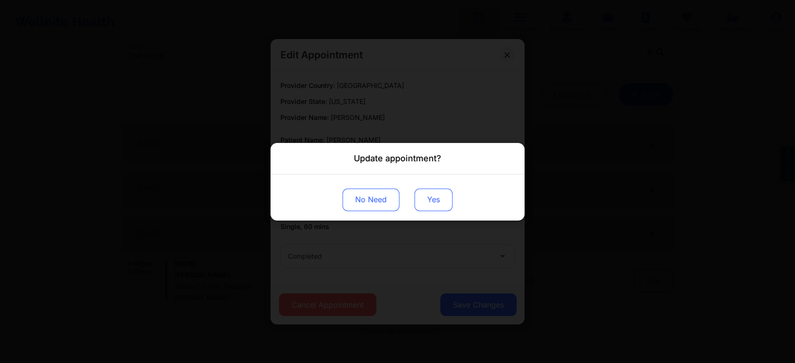
click at [437, 195] on button "Yes" at bounding box center [433, 199] width 38 height 23
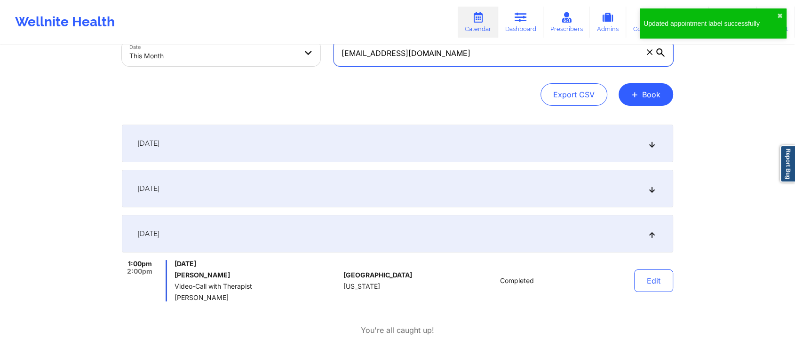
drag, startPoint x: 479, startPoint y: 52, endPoint x: 325, endPoint y: 33, distance: 155.0
paste input "beauddoyle"
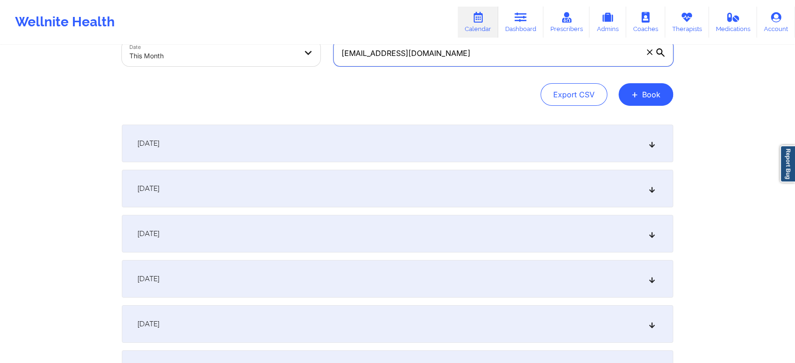
type input "[EMAIL_ADDRESS][DOMAIN_NAME]"
click at [376, 227] on div "[DATE]" at bounding box center [397, 234] width 551 height 38
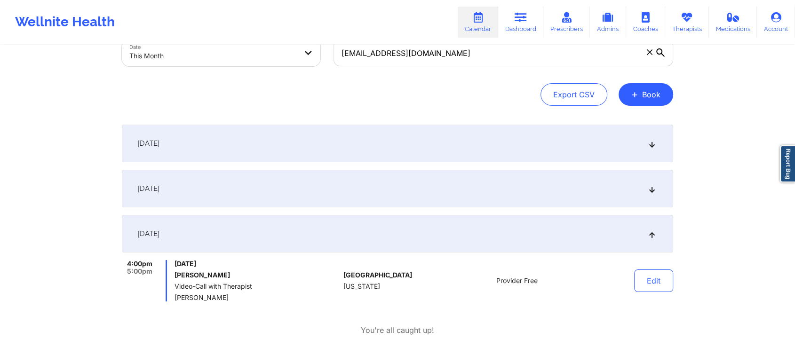
click at [382, 143] on div "[DATE]" at bounding box center [397, 144] width 551 height 38
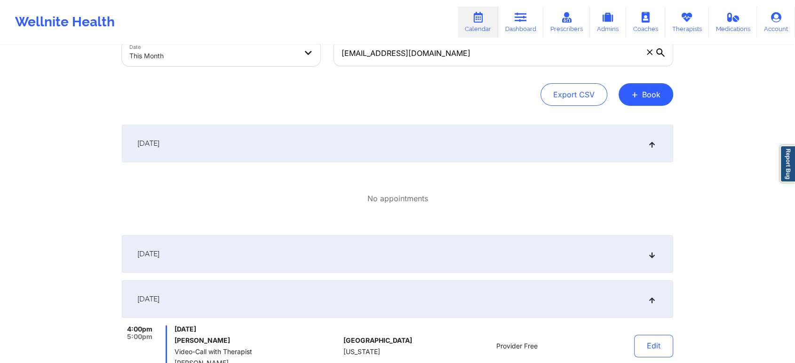
click at [429, 239] on div "[DATE]" at bounding box center [397, 254] width 551 height 38
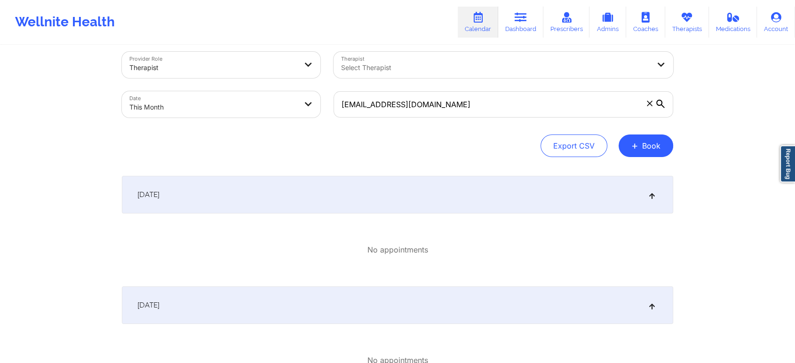
scroll to position [0, 0]
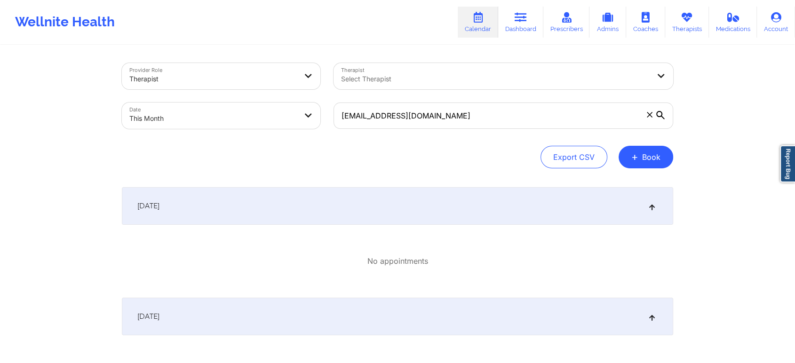
click at [244, 123] on body "Wellnite Health Calendar Dashboard Prescribers Admins Coaches Therapists Medica…" at bounding box center [397, 181] width 795 height 363
select select "2025-9"
select select "2025-10"
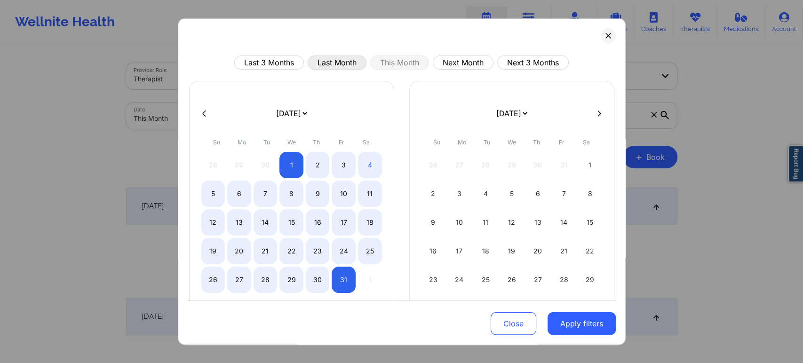
click at [346, 64] on button "Last Month" at bounding box center [337, 63] width 59 height 14
select select "2025-8"
select select "2025-9"
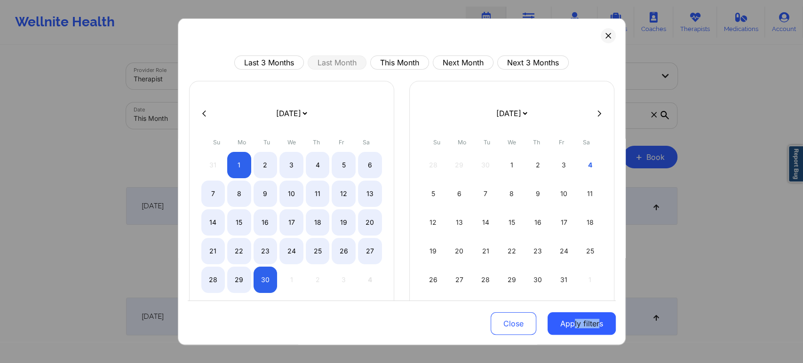
drag, startPoint x: 570, startPoint y: 340, endPoint x: 597, endPoint y: 308, distance: 42.1
click at [597, 308] on div "Close Apply filters" at bounding box center [402, 323] width 428 height 44
click at [595, 314] on button "Apply filters" at bounding box center [582, 323] width 68 height 23
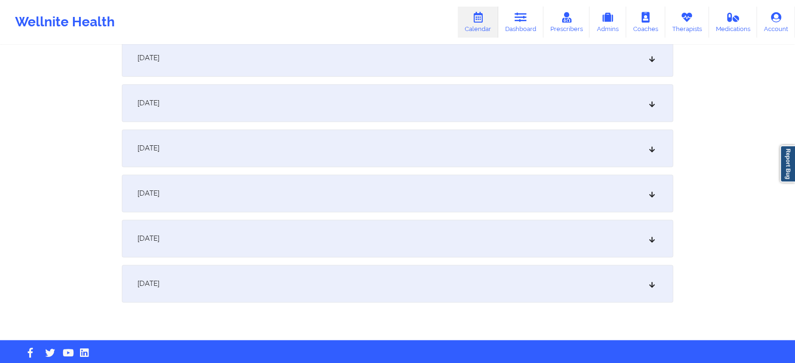
scroll to position [1247, 0]
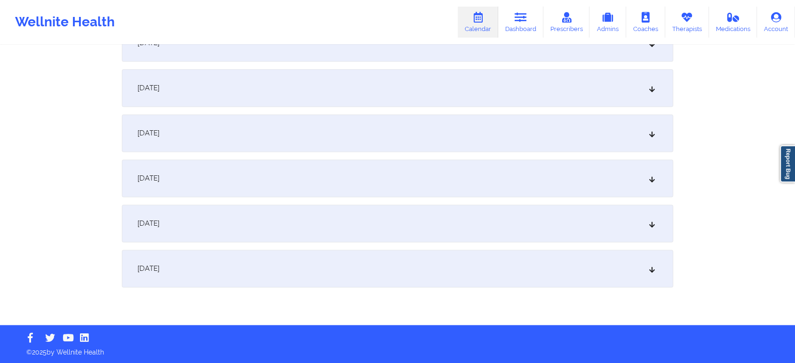
drag, startPoint x: 425, startPoint y: 245, endPoint x: 413, endPoint y: 265, distance: 24.3
click at [413, 265] on div "[DATE]" at bounding box center [397, 269] width 551 height 38
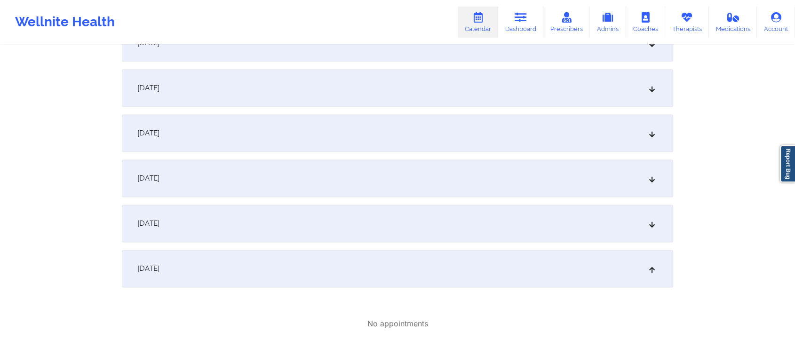
click at [427, 234] on div "[DATE]" at bounding box center [397, 224] width 551 height 38
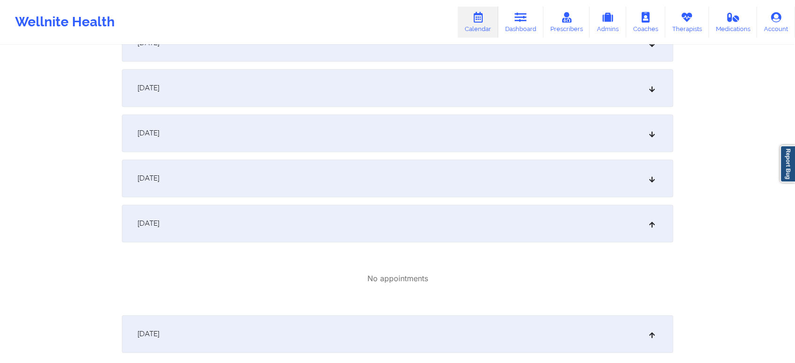
click at [435, 190] on div "[DATE]" at bounding box center [397, 178] width 551 height 38
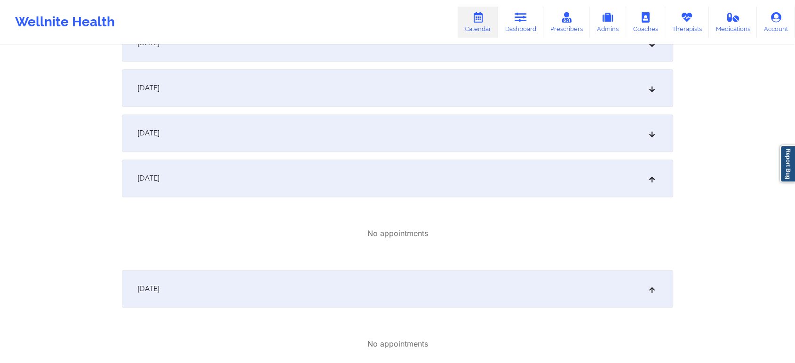
click at [477, 141] on div "[DATE]" at bounding box center [397, 133] width 551 height 38
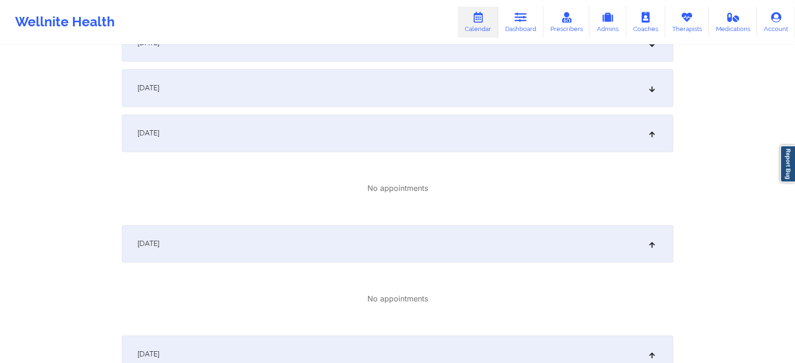
click at [413, 83] on div "[DATE]" at bounding box center [397, 88] width 551 height 38
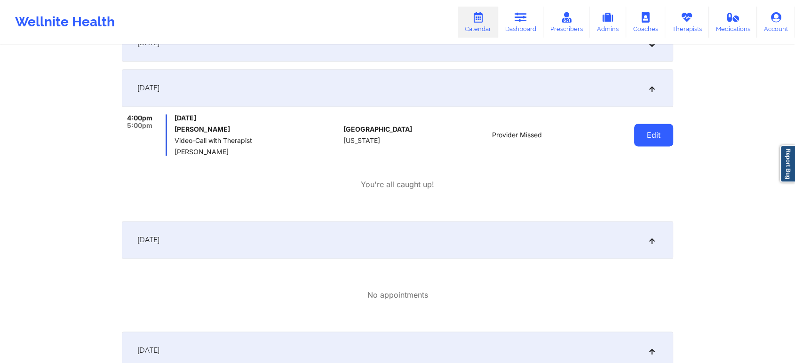
click at [643, 130] on button "Edit" at bounding box center [653, 135] width 39 height 23
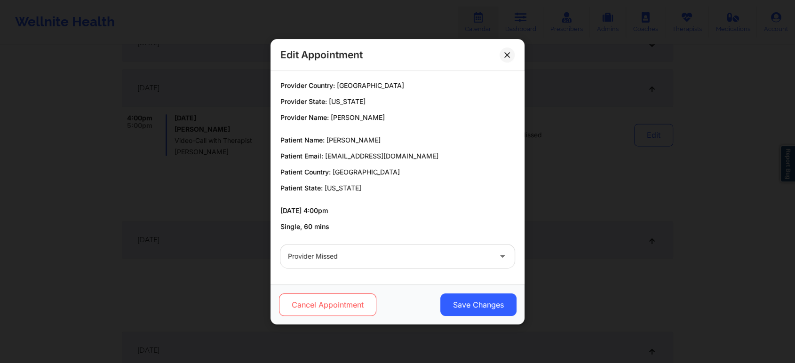
click at [349, 298] on button "Cancel Appointment" at bounding box center [327, 305] width 97 height 23
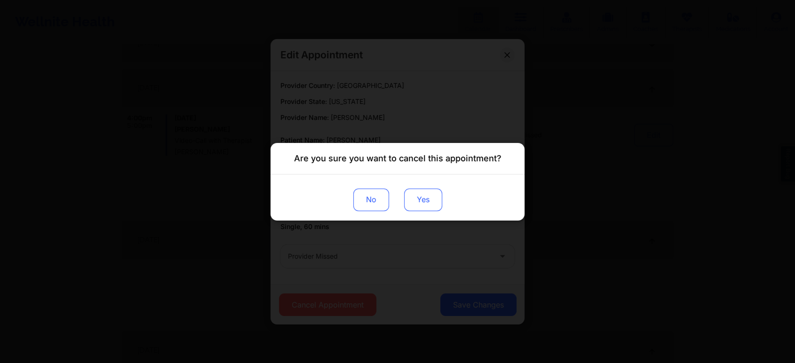
click at [421, 191] on button "Yes" at bounding box center [423, 199] width 38 height 23
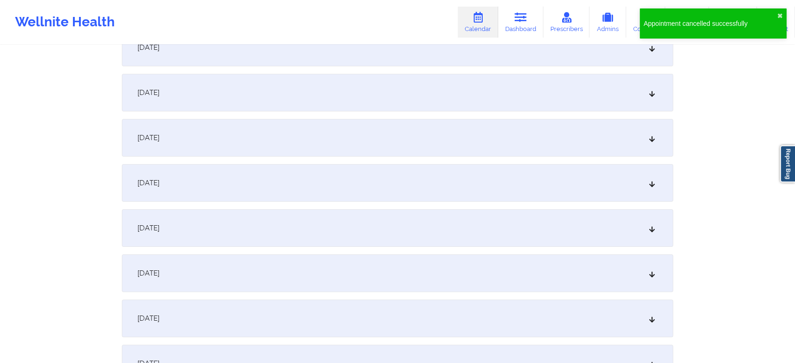
scroll to position [0, 0]
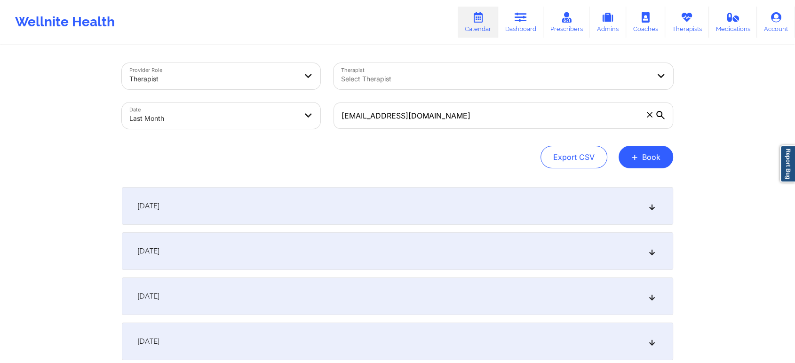
select select "2025-8"
select select "2025-9"
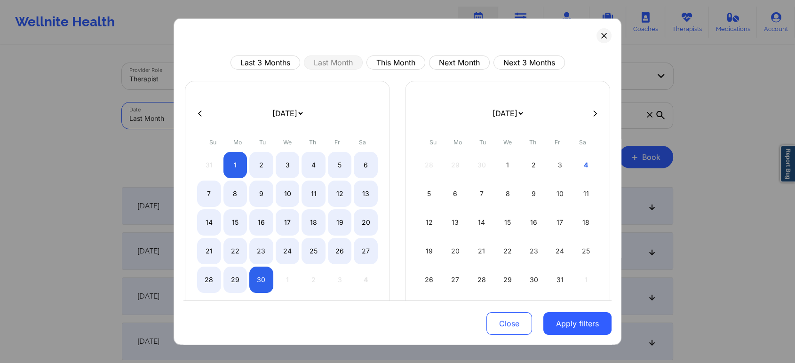
click at [276, 111] on body "Wellnite Health Calendar Dashboard Prescribers Admins Coaches Therapists Medica…" at bounding box center [397, 181] width 795 height 363
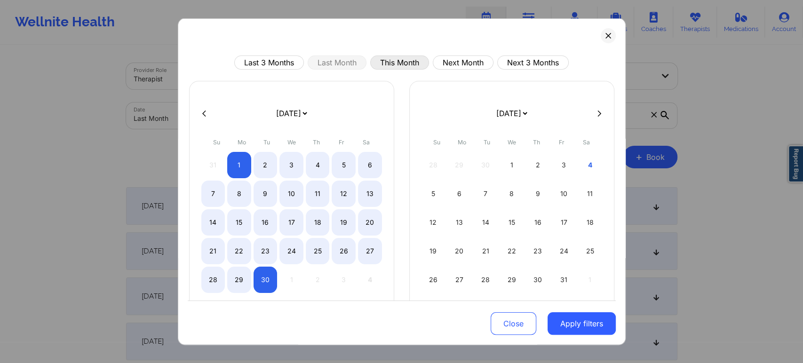
click at [398, 58] on button "This Month" at bounding box center [399, 63] width 59 height 14
select select "2025-9"
select select "2025-10"
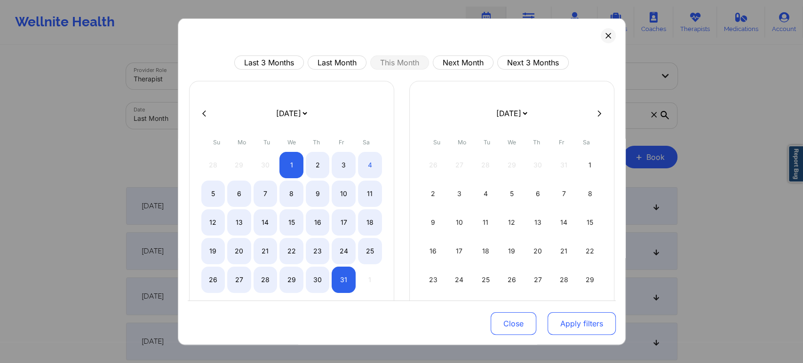
click at [575, 322] on button "Apply filters" at bounding box center [582, 323] width 68 height 23
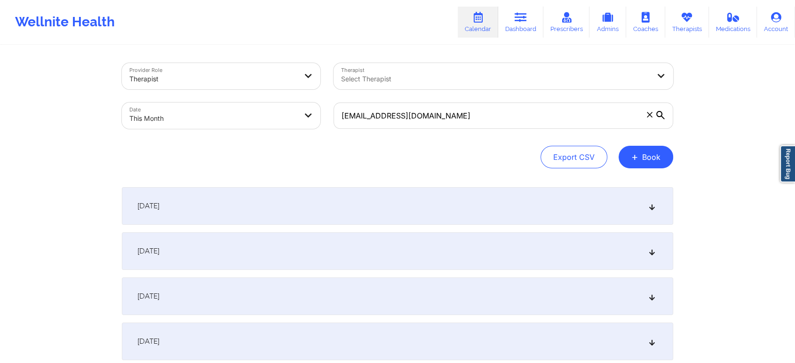
click at [589, 288] on div "[DATE]" at bounding box center [397, 297] width 551 height 38
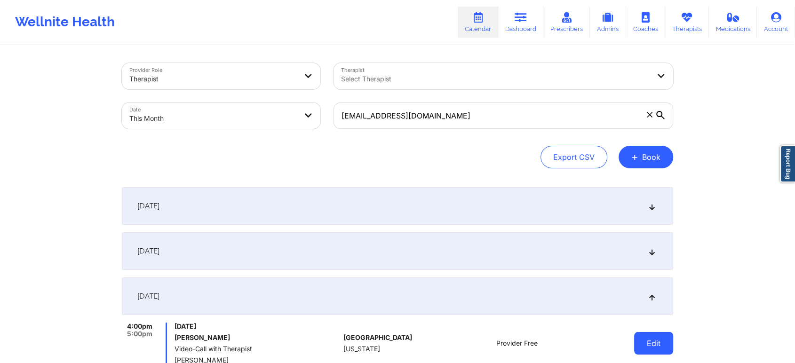
click at [648, 345] on button "Edit" at bounding box center [653, 343] width 39 height 23
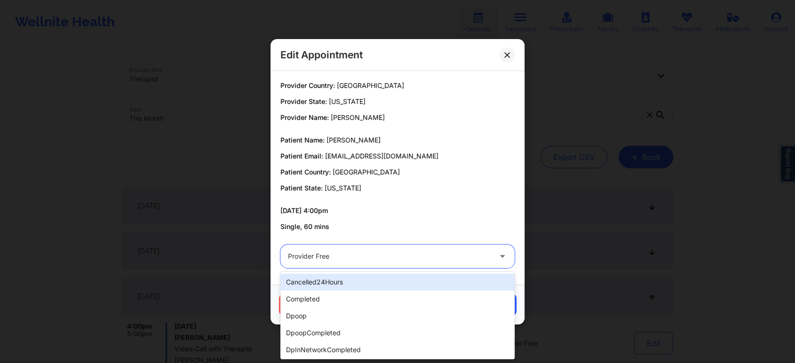
click at [405, 266] on div "Provider Free" at bounding box center [389, 257] width 203 height 24
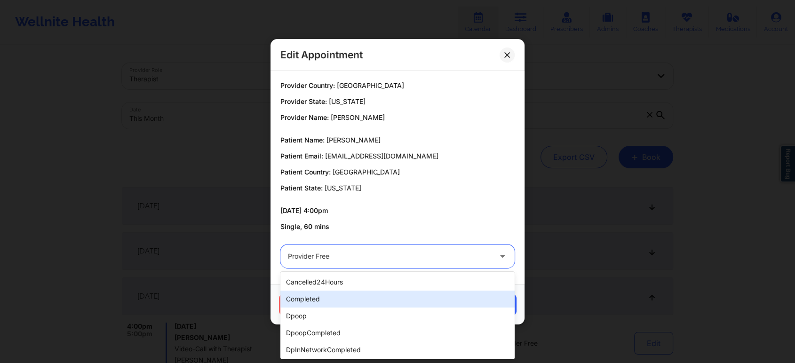
click at [368, 300] on div "completed" at bounding box center [397, 299] width 234 height 17
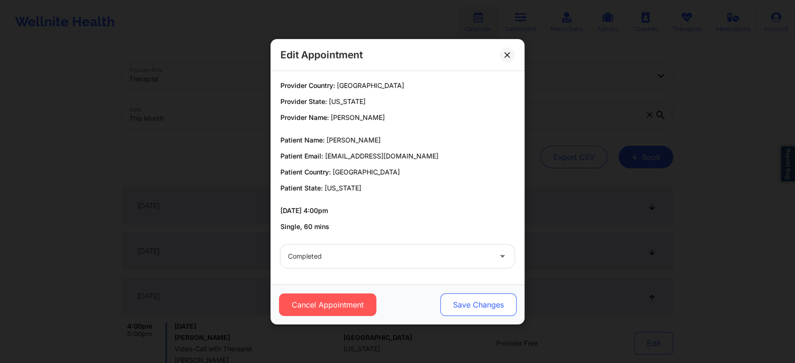
click at [462, 300] on button "Save Changes" at bounding box center [478, 305] width 76 height 23
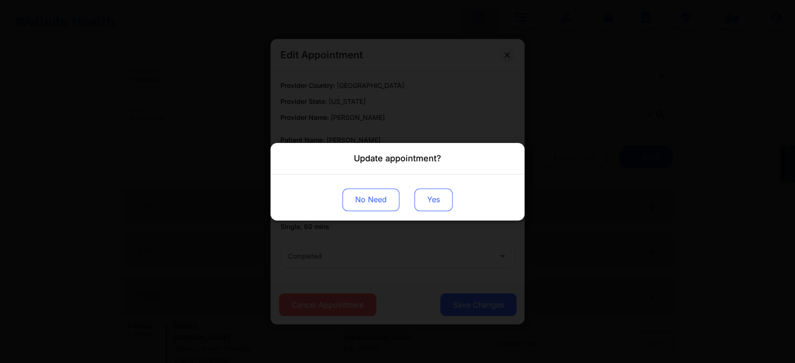
click at [441, 207] on button "Yes" at bounding box center [433, 199] width 38 height 23
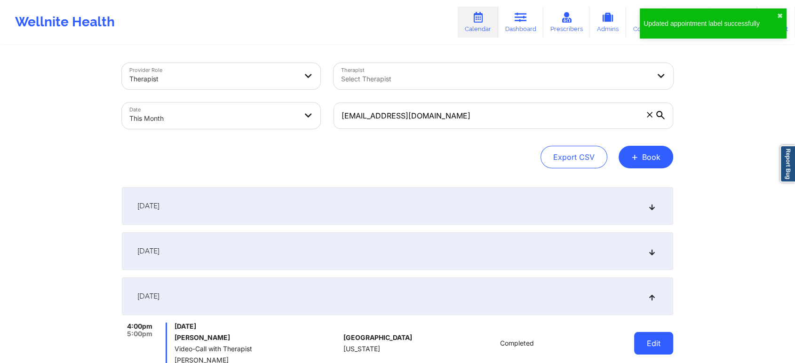
click at [640, 342] on button "Edit" at bounding box center [653, 343] width 39 height 23
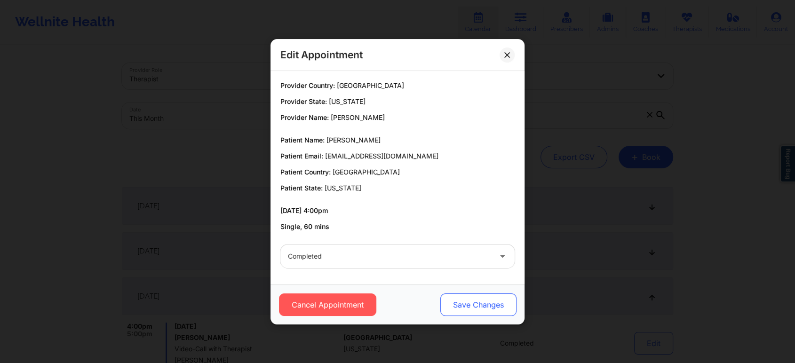
click at [478, 301] on button "Save Changes" at bounding box center [478, 305] width 76 height 23
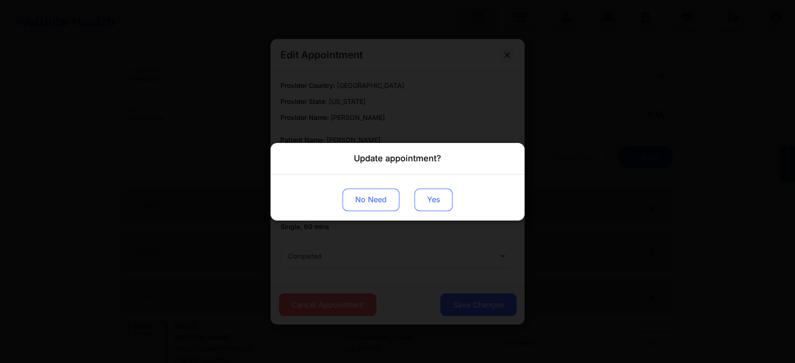
click at [443, 198] on button "Yes" at bounding box center [433, 199] width 38 height 23
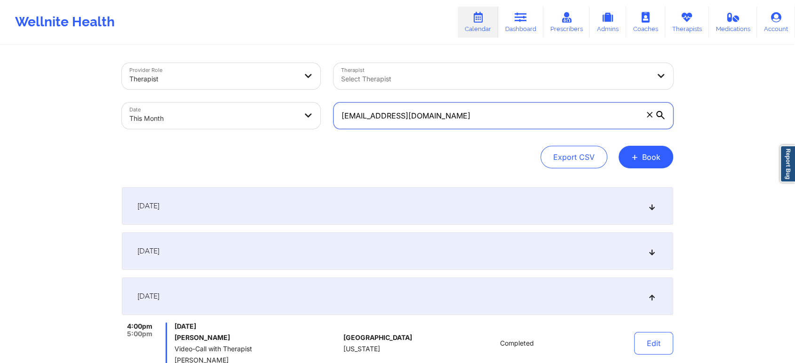
drag, startPoint x: 479, startPoint y: 117, endPoint x: 335, endPoint y: 108, distance: 144.7
click at [335, 108] on input "[EMAIL_ADDRESS][DOMAIN_NAME]" at bounding box center [503, 116] width 340 height 26
paste input "tjanescott"
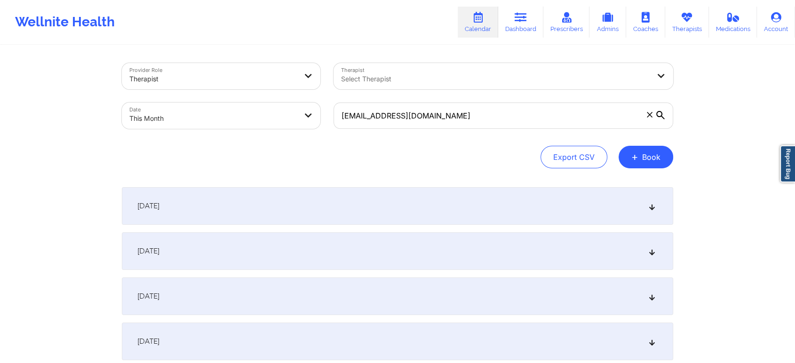
click at [437, 310] on div "[DATE]" at bounding box center [397, 297] width 551 height 38
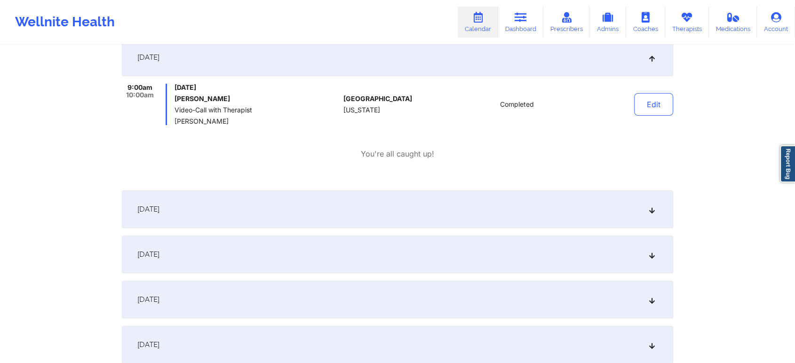
scroll to position [213, 0]
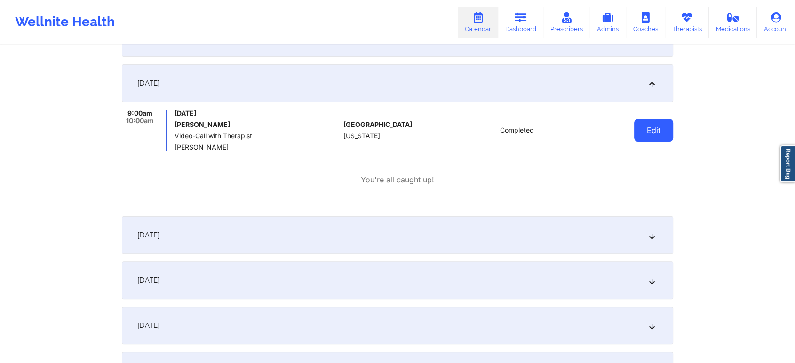
click at [644, 129] on button "Edit" at bounding box center [653, 130] width 39 height 23
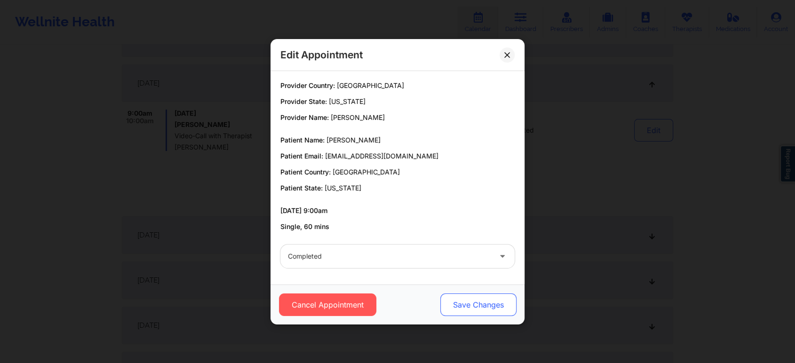
click at [470, 299] on button "Save Changes" at bounding box center [478, 305] width 76 height 23
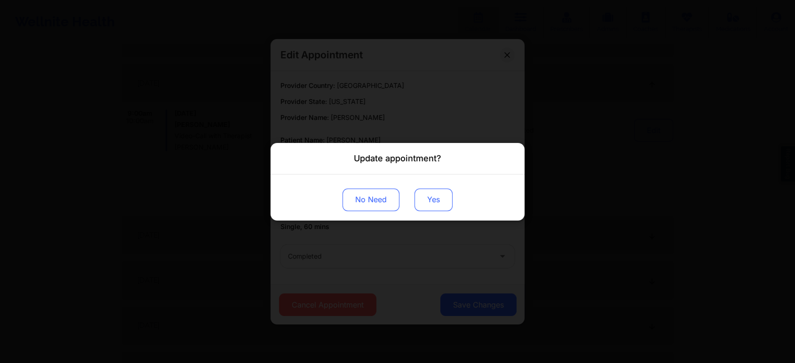
click at [430, 207] on button "Yes" at bounding box center [433, 199] width 38 height 23
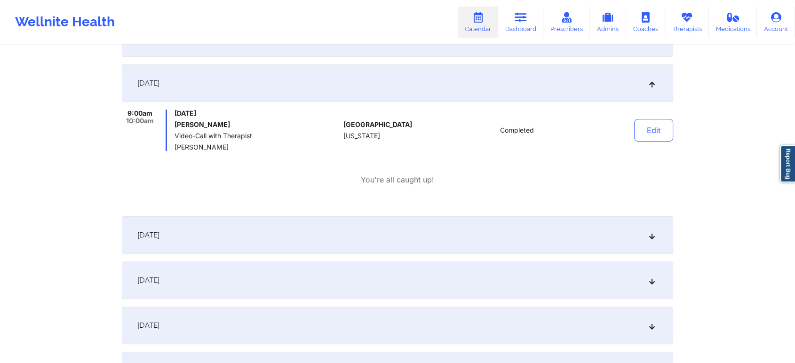
scroll to position [0, 0]
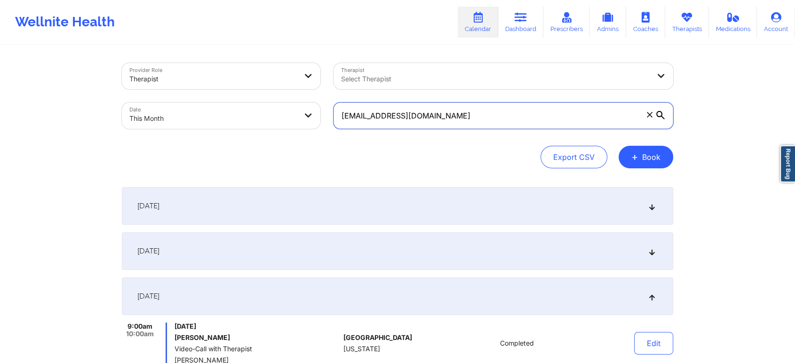
drag, startPoint x: 436, startPoint y: 112, endPoint x: 334, endPoint y: 112, distance: 102.1
click at [334, 112] on input "[EMAIL_ADDRESS][DOMAIN_NAME]" at bounding box center [503, 116] width 340 height 26
paste input "richbarry82"
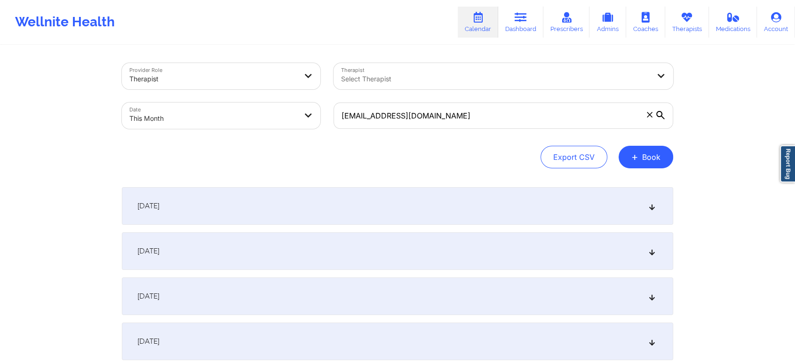
click at [332, 288] on div "[DATE]" at bounding box center [397, 297] width 551 height 38
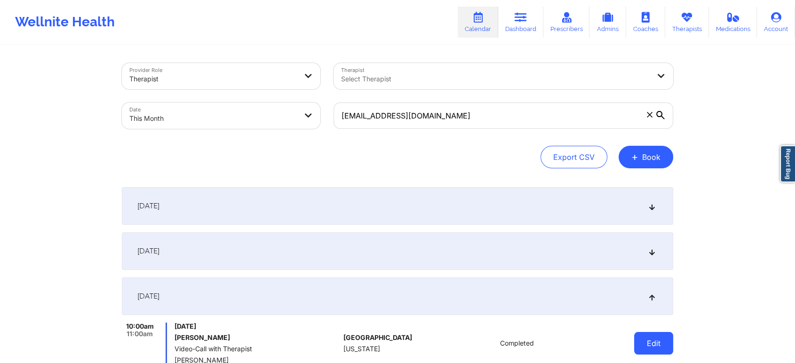
click at [667, 343] on button "Edit" at bounding box center [653, 343] width 39 height 23
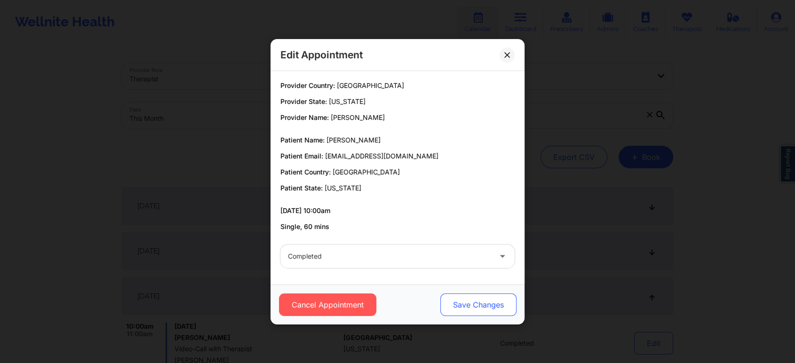
click at [487, 304] on button "Save Changes" at bounding box center [478, 305] width 76 height 23
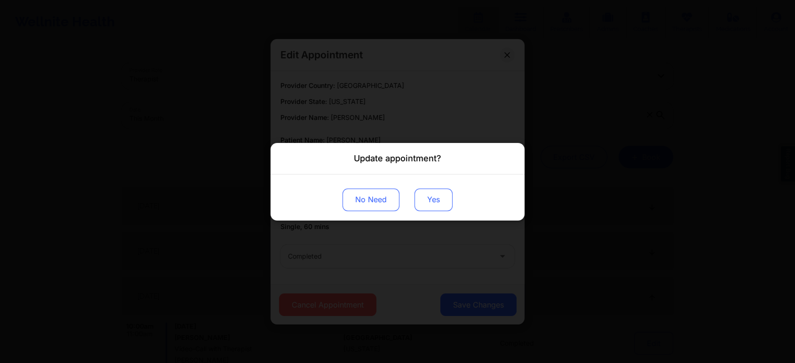
click at [432, 191] on button "Yes" at bounding box center [433, 199] width 38 height 23
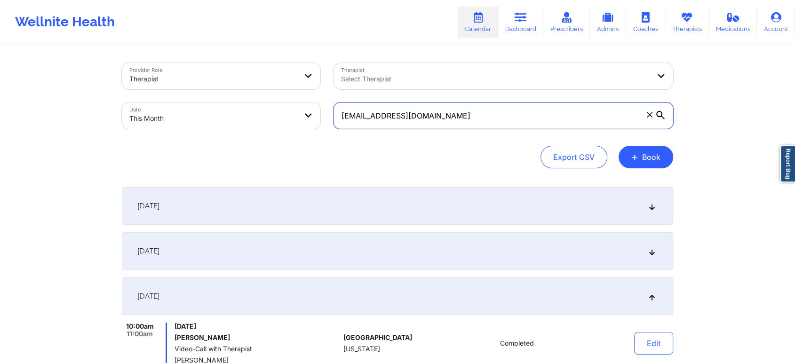
drag, startPoint x: 456, startPoint y: 109, endPoint x: 275, endPoint y: 74, distance: 184.4
click at [275, 74] on div "Provider Role Therapist Therapist Select Therapist Date This Month [EMAIL_ADDRE…" at bounding box center [397, 95] width 564 height 79
paste input "[EMAIL_ADDRESS]"
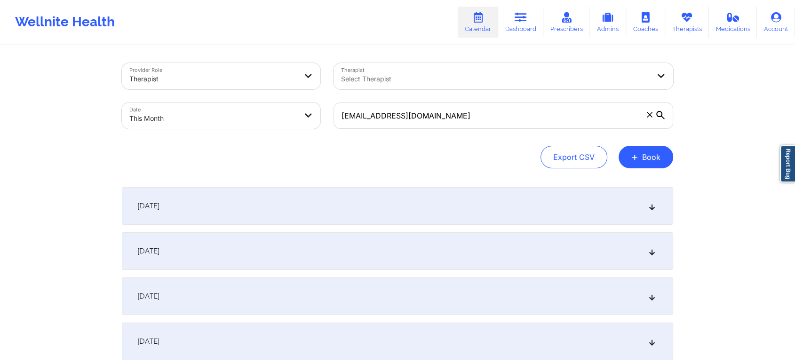
click at [417, 290] on div "[DATE]" at bounding box center [397, 297] width 551 height 38
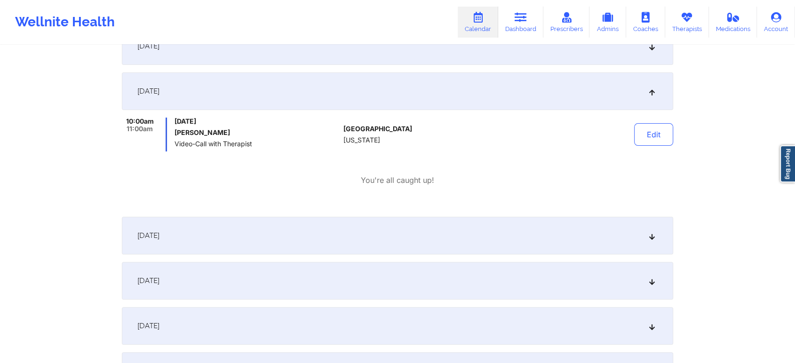
scroll to position [209, 0]
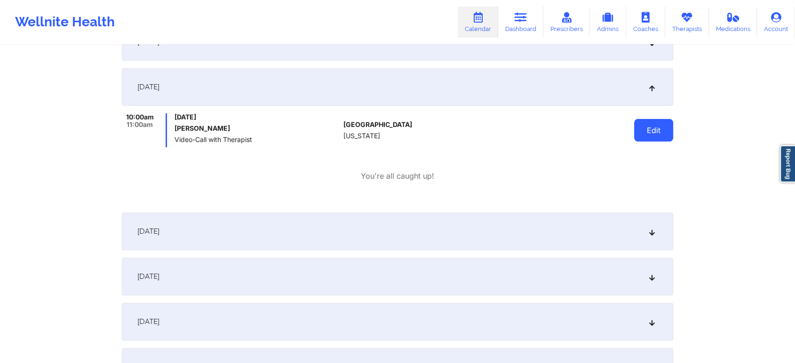
click at [643, 137] on button "Edit" at bounding box center [653, 130] width 39 height 23
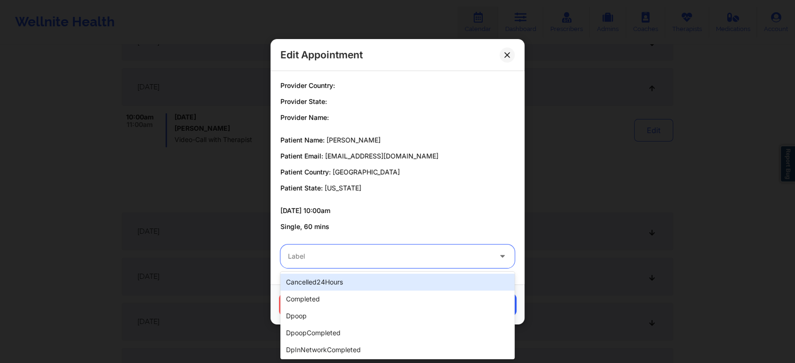
click at [430, 266] on div "Label" at bounding box center [386, 257] width 212 height 24
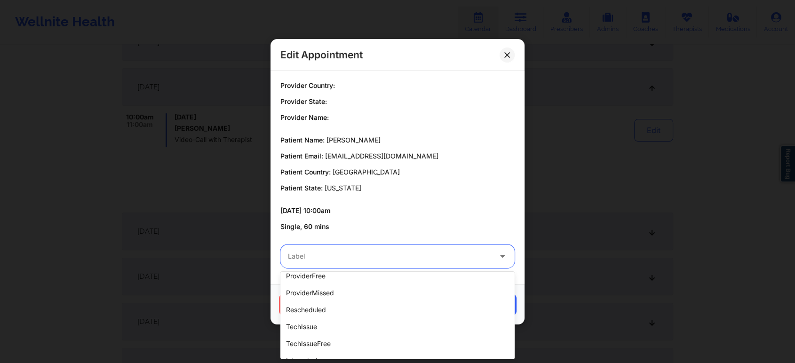
scroll to position [202, 0]
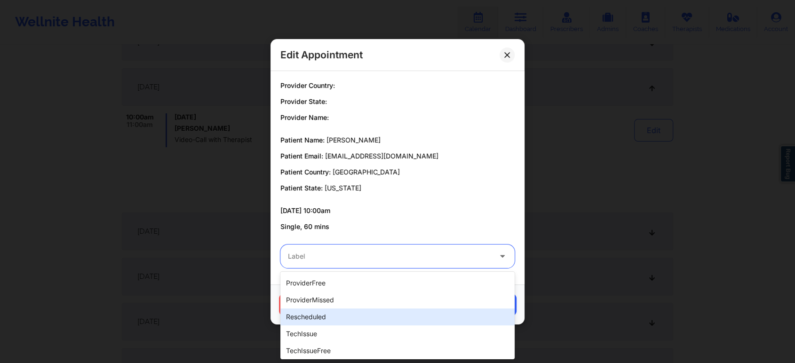
click at [334, 315] on div "rescheduled" at bounding box center [397, 317] width 234 height 17
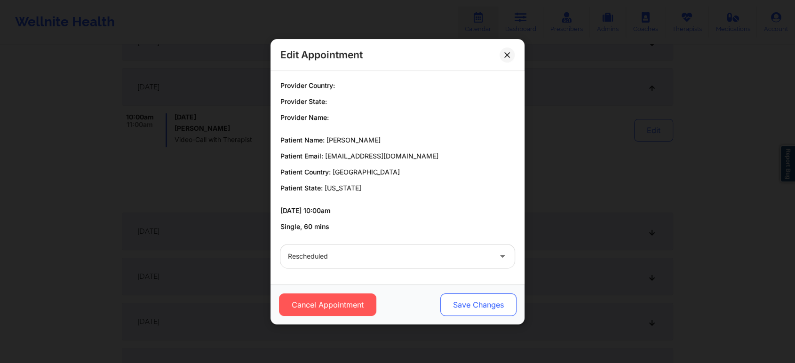
click at [489, 305] on button "Save Changes" at bounding box center [478, 305] width 76 height 23
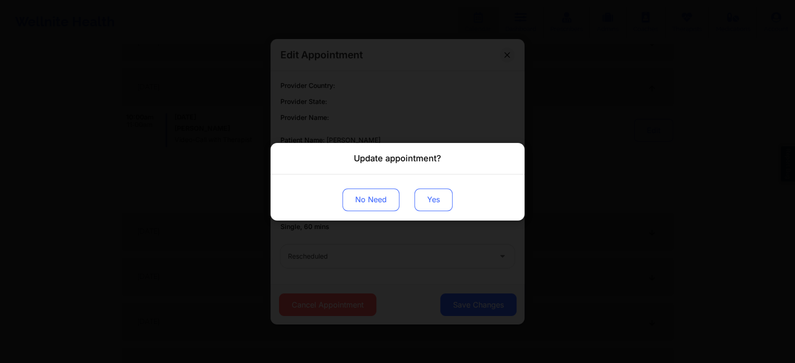
drag, startPoint x: 439, startPoint y: 214, endPoint x: 439, endPoint y: 203, distance: 10.3
click at [439, 203] on div "No Need Yes" at bounding box center [397, 197] width 254 height 46
drag, startPoint x: 439, startPoint y: 203, endPoint x: 568, endPoint y: 245, distance: 135.5
click at [568, 245] on div "Update appointment? No Need Yes" at bounding box center [397, 181] width 795 height 363
click at [429, 202] on button "Yes" at bounding box center [433, 199] width 38 height 23
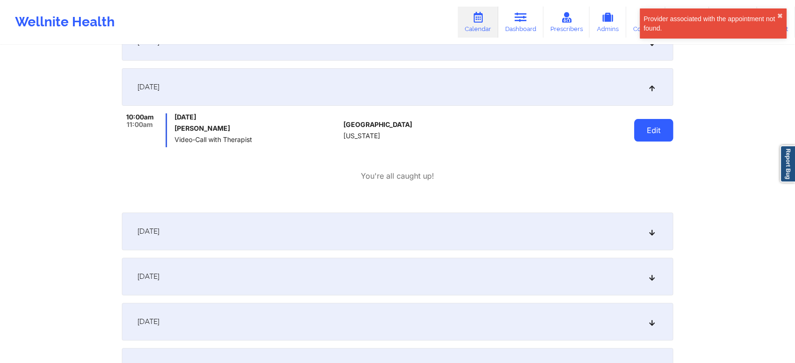
click at [662, 127] on button "Edit" at bounding box center [653, 130] width 39 height 23
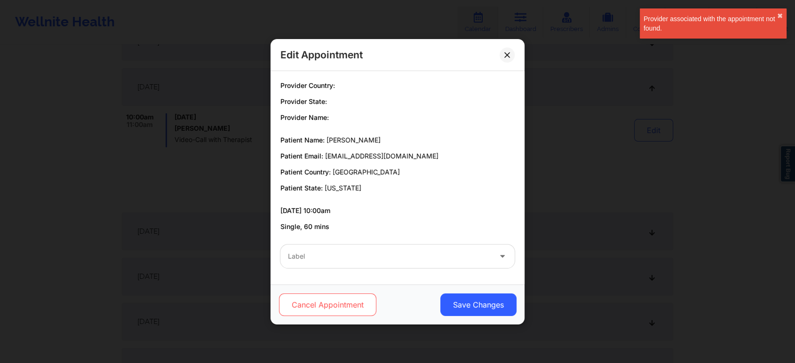
click at [360, 295] on button "Cancel Appointment" at bounding box center [327, 305] width 97 height 23
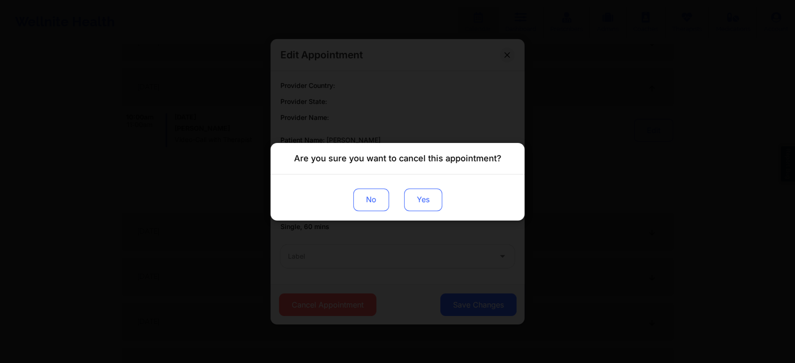
drag, startPoint x: 427, startPoint y: 217, endPoint x: 428, endPoint y: 209, distance: 7.6
click at [428, 209] on div "No Yes" at bounding box center [397, 197] width 254 height 46
click at [428, 209] on button "Yes" at bounding box center [423, 199] width 38 height 23
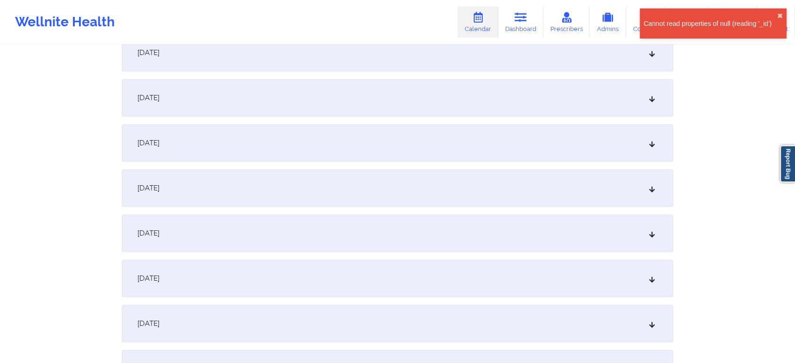
scroll to position [0, 0]
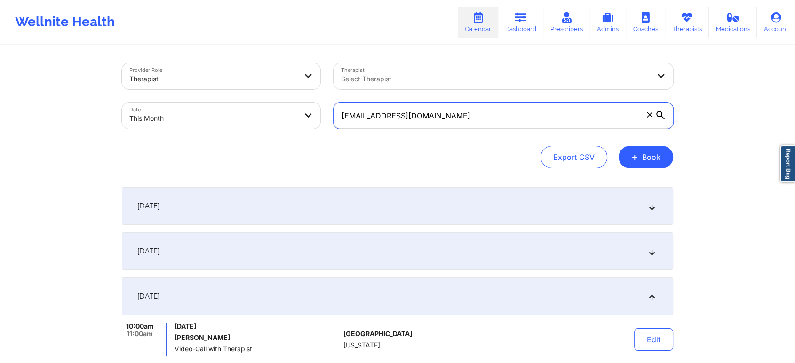
drag, startPoint x: 491, startPoint y: 104, endPoint x: 301, endPoint y: 105, distance: 190.0
click at [301, 105] on div "Provider Role Therapist Therapist Select Therapist Date This Month [EMAIL_ADDRE…" at bounding box center [397, 95] width 564 height 79
paste input "[EMAIL_ADDRESS]"
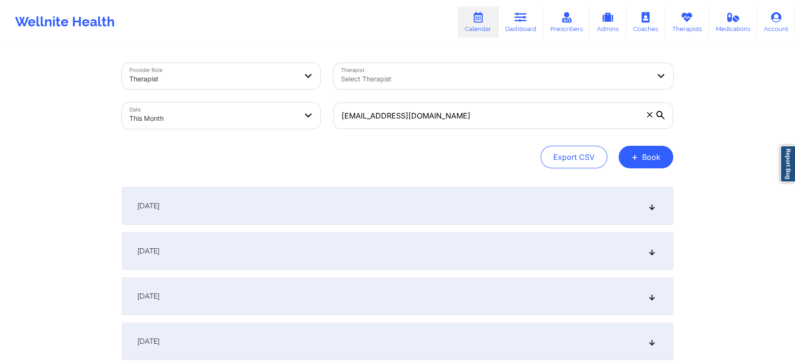
click at [326, 294] on div "[DATE]" at bounding box center [397, 297] width 551 height 38
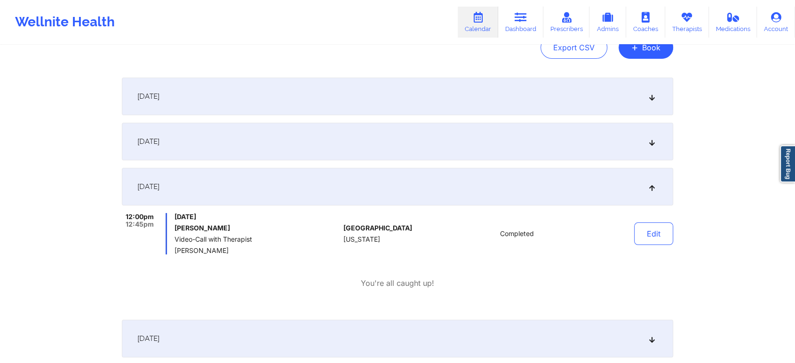
scroll to position [112, 0]
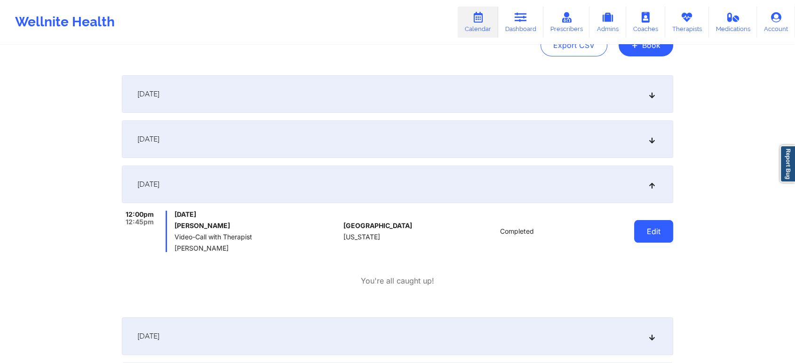
click at [650, 227] on button "Edit" at bounding box center [653, 231] width 39 height 23
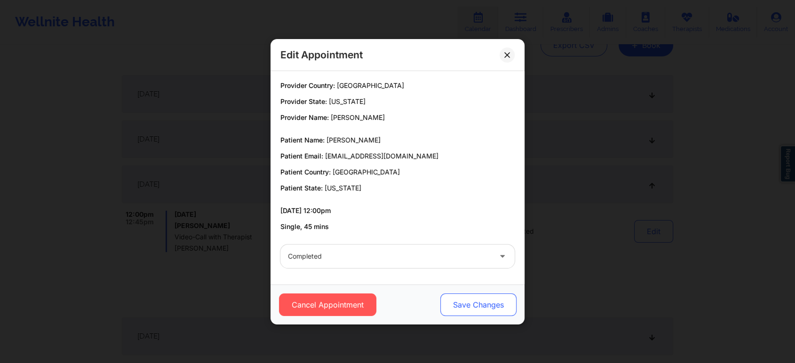
click at [457, 307] on button "Save Changes" at bounding box center [478, 305] width 76 height 23
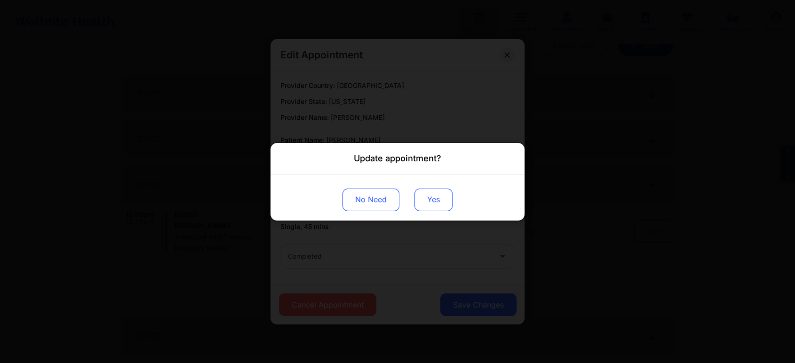
click at [445, 207] on button "Yes" at bounding box center [433, 199] width 38 height 23
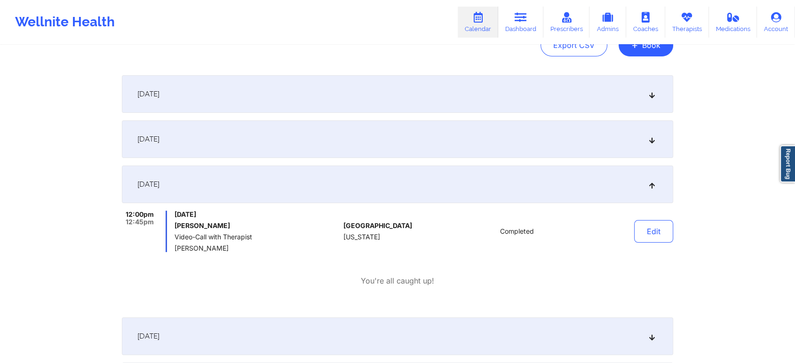
scroll to position [0, 0]
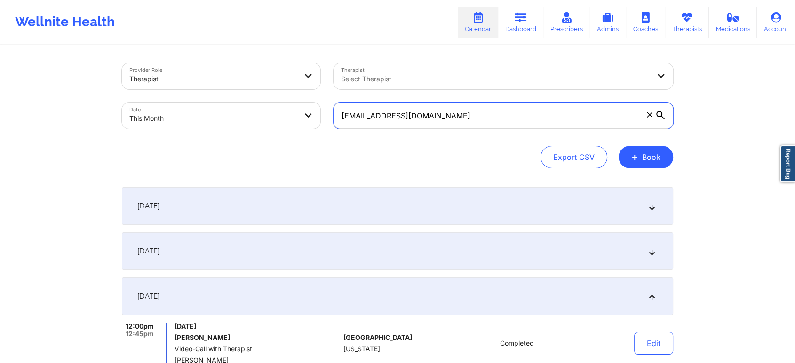
drag, startPoint x: 488, startPoint y: 116, endPoint x: 260, endPoint y: 110, distance: 228.2
click at [260, 110] on div "Provider Role Therapist Therapist Select Therapist Date This Month [EMAIL_ADDRE…" at bounding box center [397, 95] width 564 height 79
paste input "gnescho95"
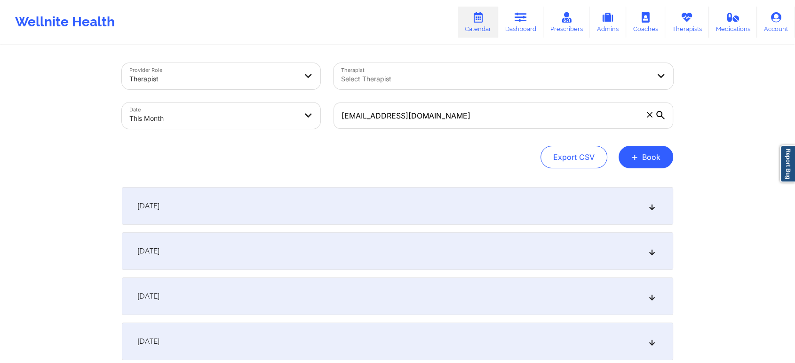
click at [214, 296] on div "[DATE]" at bounding box center [397, 297] width 551 height 38
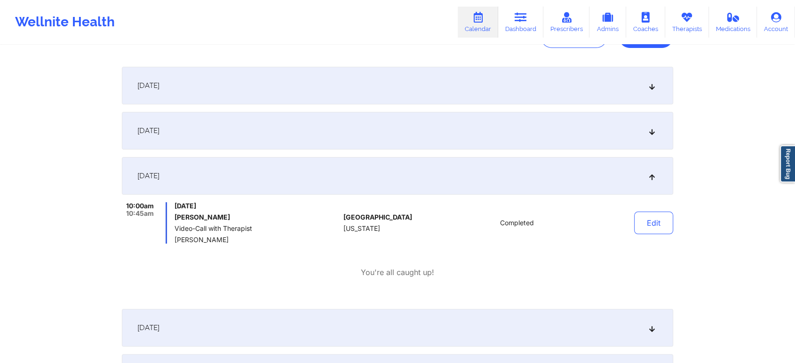
scroll to position [127, 0]
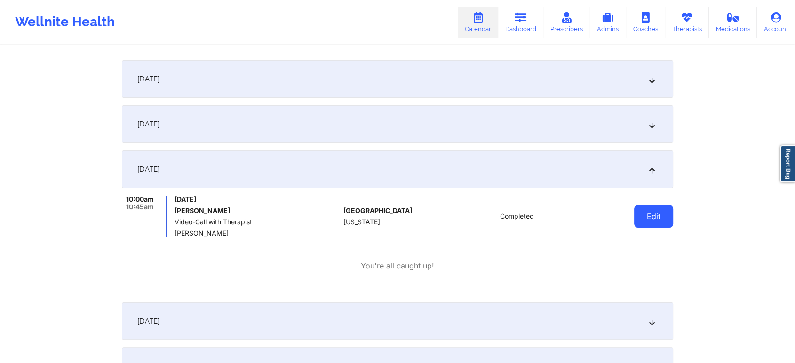
click at [661, 222] on button "Edit" at bounding box center [653, 216] width 39 height 23
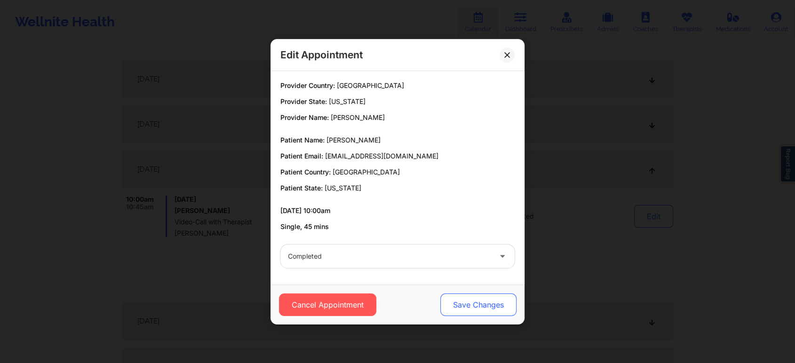
click at [467, 297] on button "Save Changes" at bounding box center [478, 305] width 76 height 23
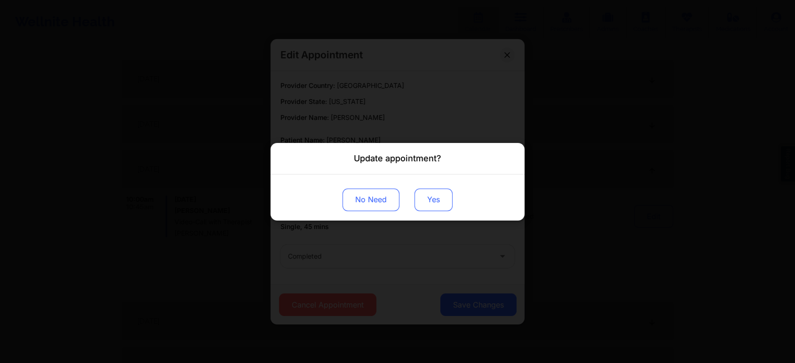
click at [426, 194] on button "Yes" at bounding box center [433, 199] width 38 height 23
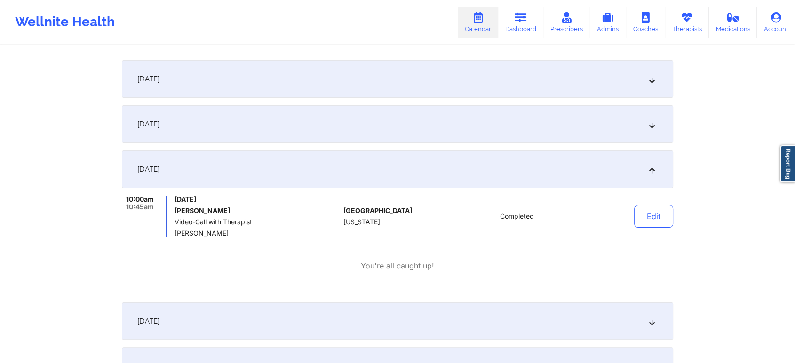
scroll to position [0, 0]
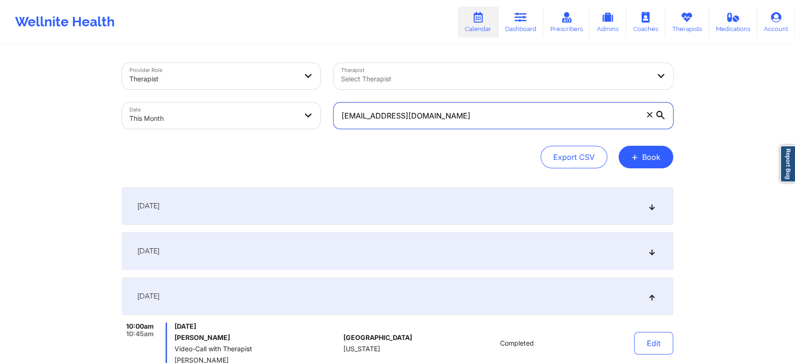
drag, startPoint x: 482, startPoint y: 119, endPoint x: 275, endPoint y: 89, distance: 209.1
click at [275, 89] on div "Provider Role Therapist Therapist Select Therapist Date This Month [EMAIL_ADDRE…" at bounding box center [397, 95] width 564 height 79
paste input "[PERSON_NAME].[PERSON_NAME]"
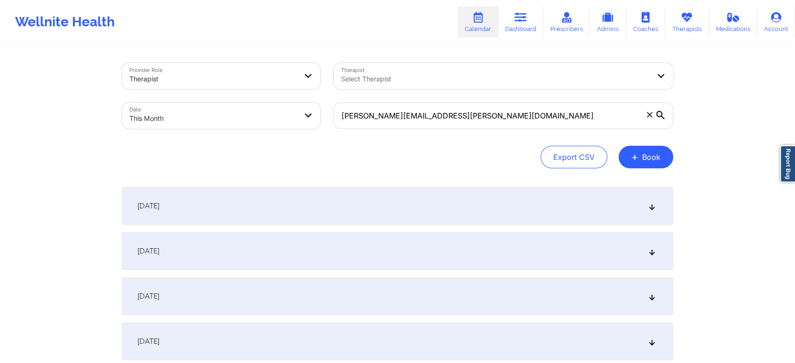
click at [348, 289] on div "[DATE]" at bounding box center [397, 297] width 551 height 38
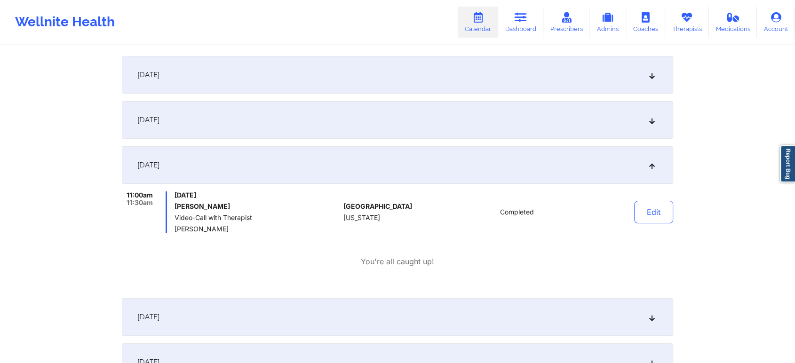
scroll to position [133, 0]
click at [651, 221] on button "Edit" at bounding box center [653, 210] width 39 height 23
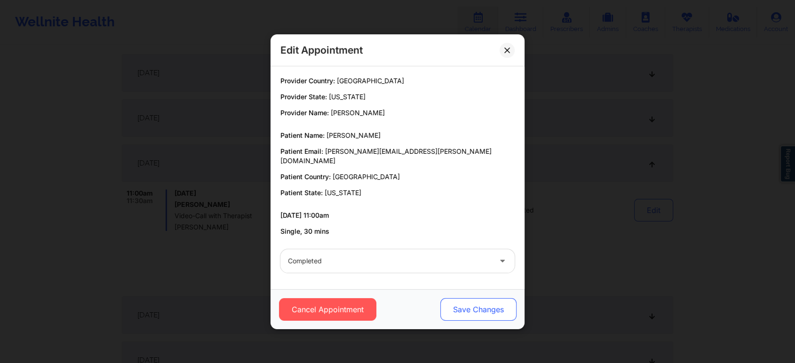
click at [468, 298] on button "Save Changes" at bounding box center [478, 309] width 76 height 23
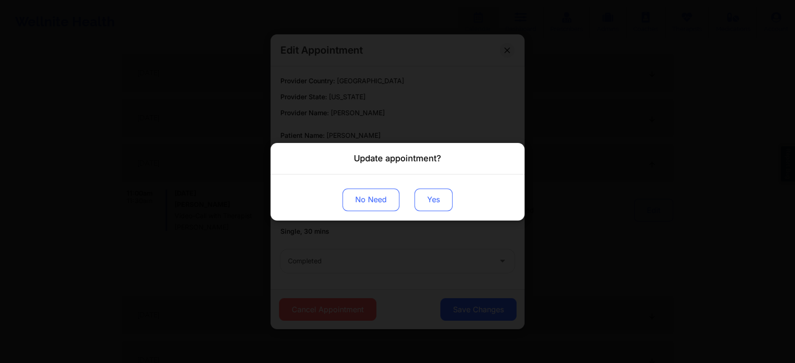
click at [429, 206] on button "Yes" at bounding box center [433, 199] width 38 height 23
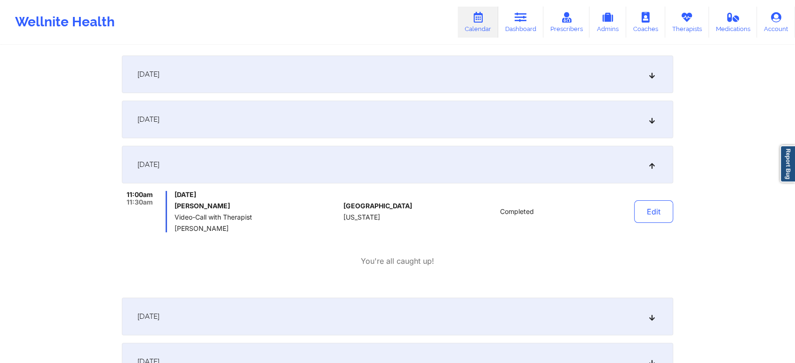
scroll to position [0, 0]
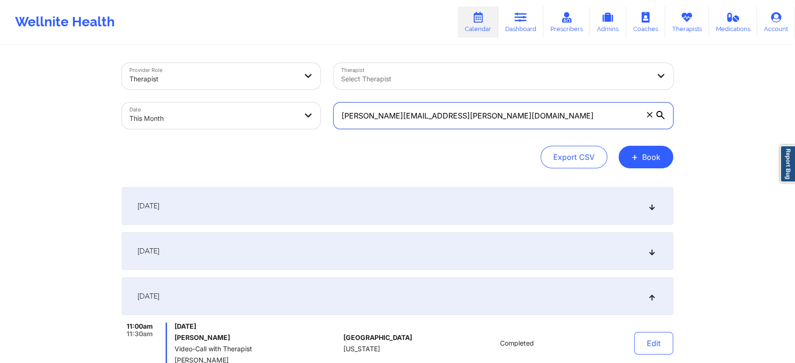
drag, startPoint x: 473, startPoint y: 119, endPoint x: 256, endPoint y: 98, distance: 217.4
click at [256, 98] on div "Provider Role Therapist Therapist Select Therapist Date This Month [PERSON_NAME…" at bounding box center [397, 95] width 564 height 79
paste input "berk16"
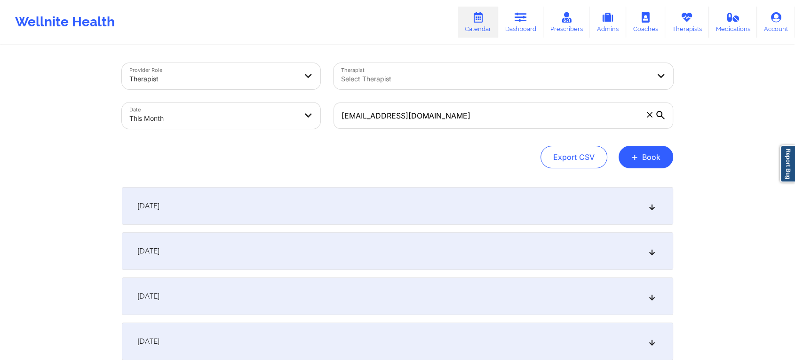
click at [278, 291] on div "[DATE]" at bounding box center [397, 297] width 551 height 38
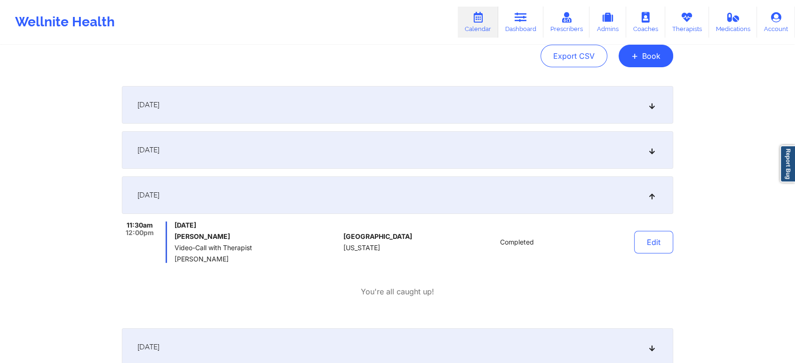
scroll to position [114, 0]
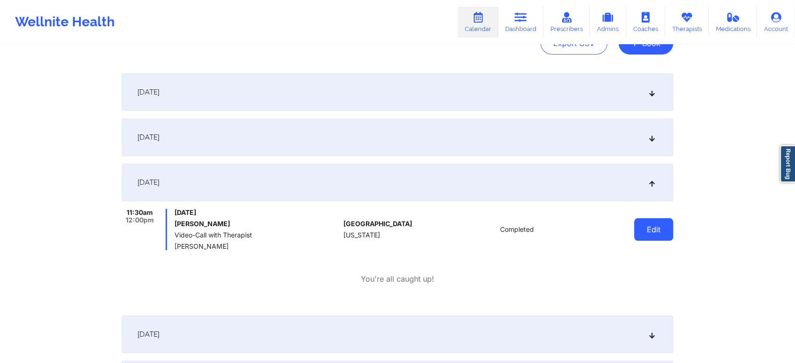
click at [648, 230] on button "Edit" at bounding box center [653, 229] width 39 height 23
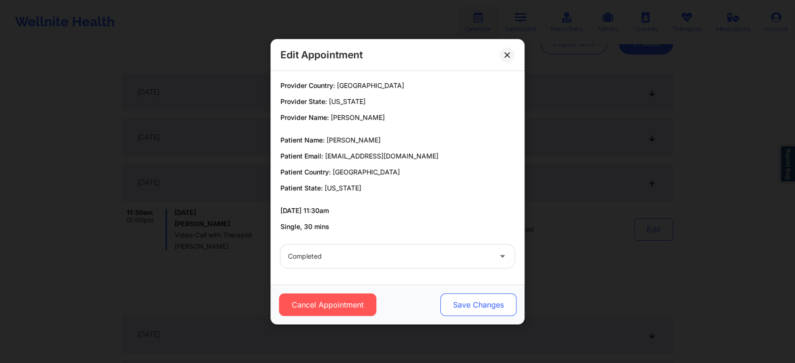
click at [475, 305] on button "Save Changes" at bounding box center [478, 305] width 76 height 23
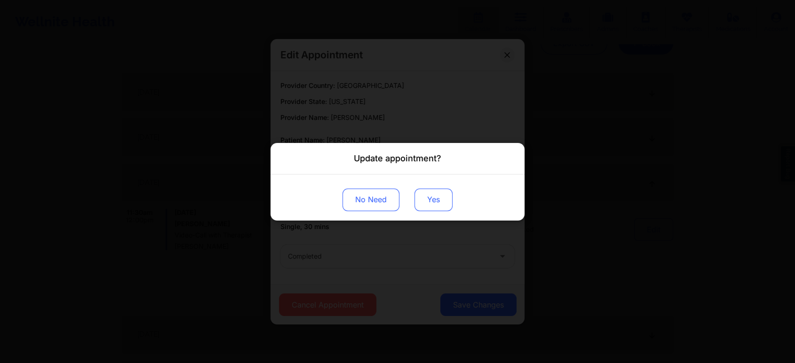
click at [420, 208] on button "Yes" at bounding box center [433, 199] width 38 height 23
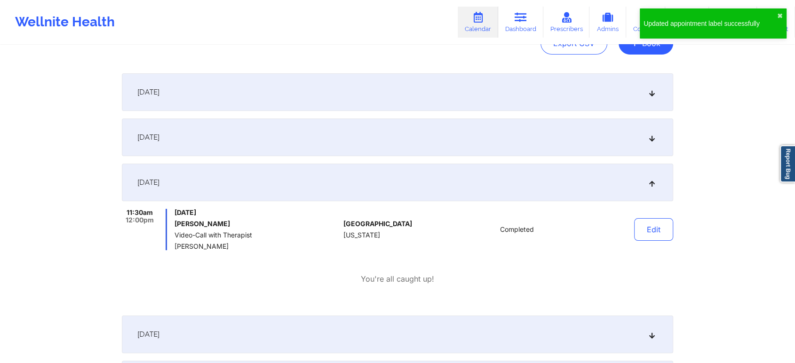
scroll to position [0, 0]
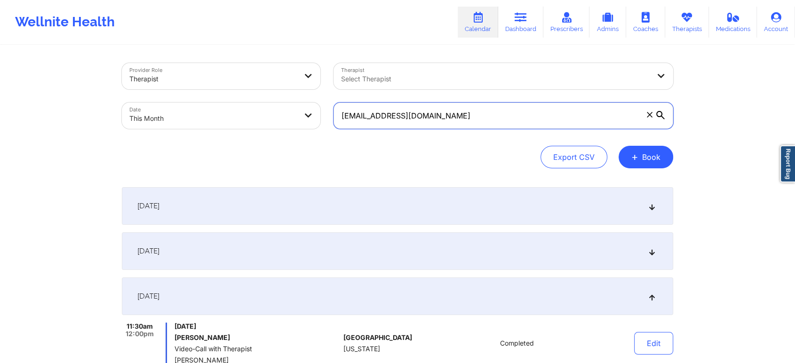
drag, startPoint x: 459, startPoint y: 124, endPoint x: 297, endPoint y: 124, distance: 161.3
click at [297, 124] on div "Provider Role Therapist Therapist Select Therapist Date This Month [EMAIL_ADDRE…" at bounding box center [397, 95] width 564 height 79
paste input "[PERSON_NAME].[PERSON_NAME]"
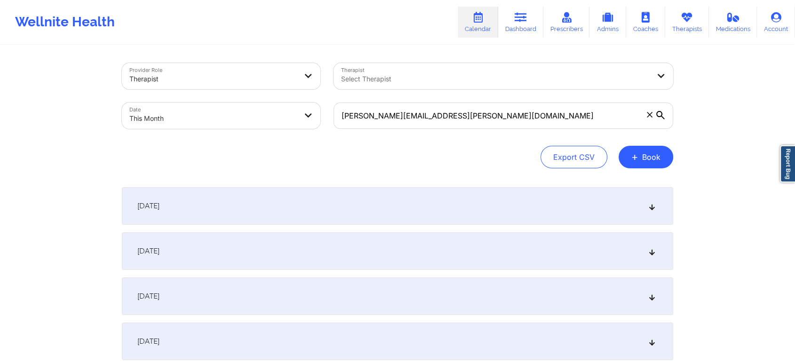
click at [243, 293] on div "[DATE]" at bounding box center [397, 297] width 551 height 38
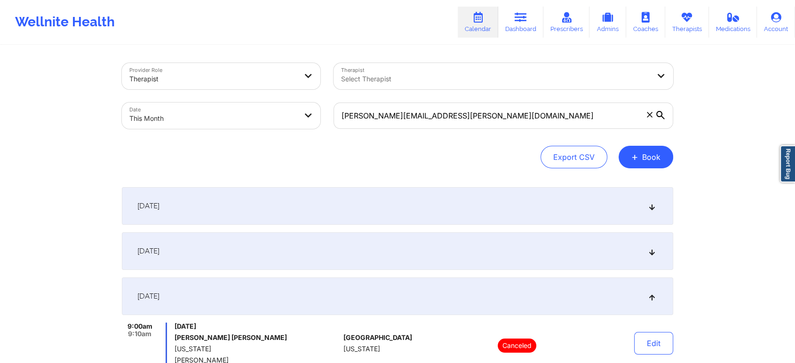
drag, startPoint x: 504, startPoint y: 100, endPoint x: 495, endPoint y: 116, distance: 18.3
click at [495, 116] on div "[PERSON_NAME][EMAIL_ADDRESS][PERSON_NAME][DOMAIN_NAME]" at bounding box center [503, 116] width 353 height 40
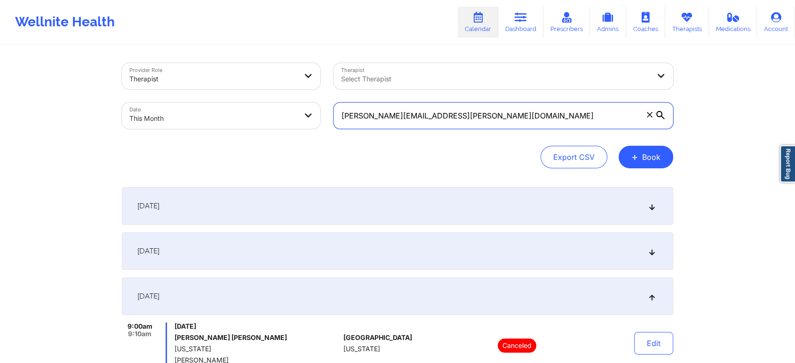
drag, startPoint x: 495, startPoint y: 116, endPoint x: 325, endPoint y: 97, distance: 170.8
click at [325, 97] on div "Provider Role Therapist Therapist Select Therapist Date This Month [PERSON_NAME…" at bounding box center [397, 95] width 564 height 79
paste input "snylisten"
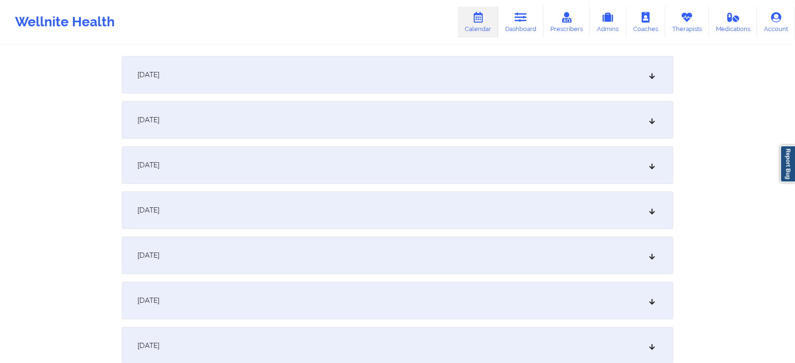
scroll to position [143, 0]
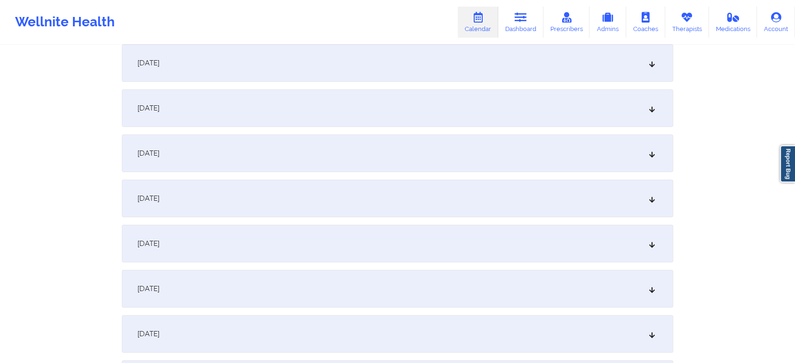
click at [479, 148] on div "[DATE]" at bounding box center [397, 154] width 551 height 38
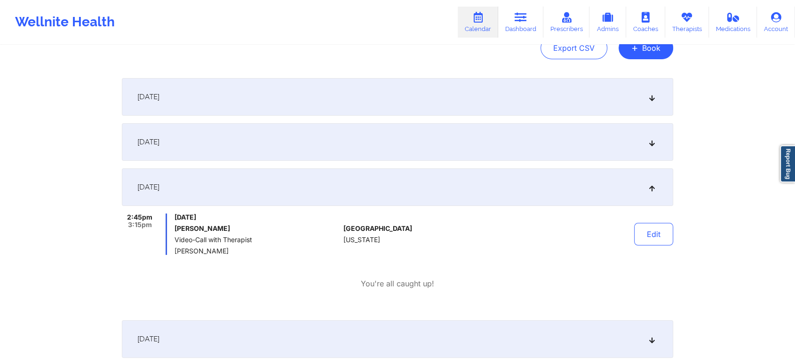
scroll to position [0, 0]
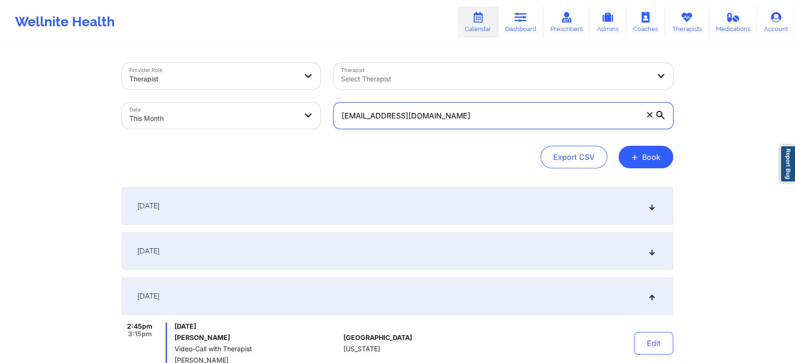
drag, startPoint x: 445, startPoint y: 119, endPoint x: 302, endPoint y: 114, distance: 143.5
click at [302, 114] on div "Provider Role Therapist Therapist Select Therapist Date This Month [EMAIL_ADDRE…" at bounding box center [397, 95] width 564 height 79
paste input "abrinakuffour80"
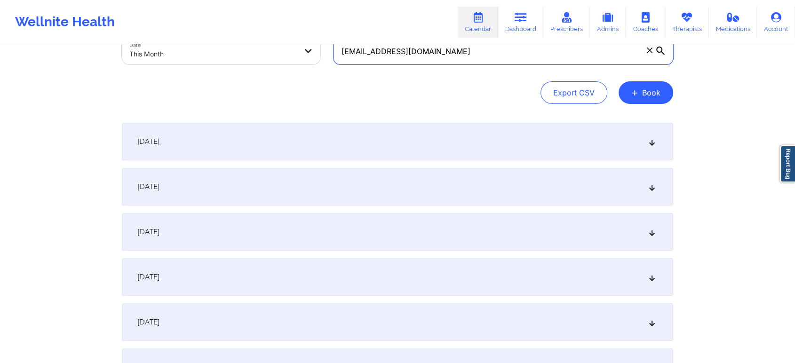
scroll to position [153, 0]
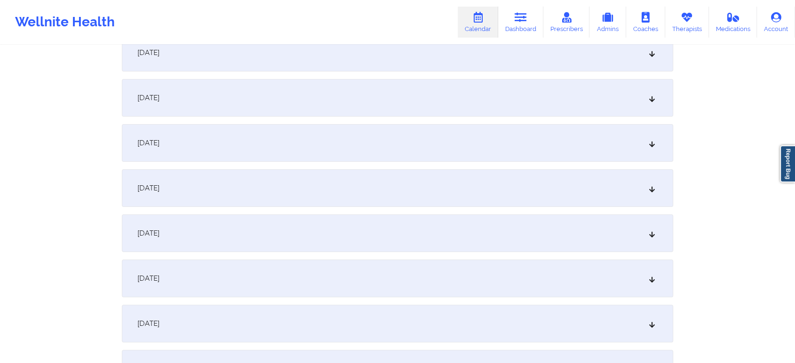
click at [496, 142] on div "[DATE]" at bounding box center [397, 143] width 551 height 38
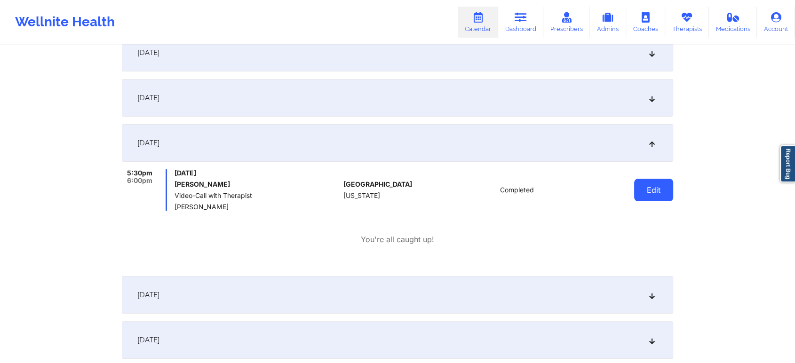
click at [643, 180] on button "Edit" at bounding box center [653, 190] width 39 height 23
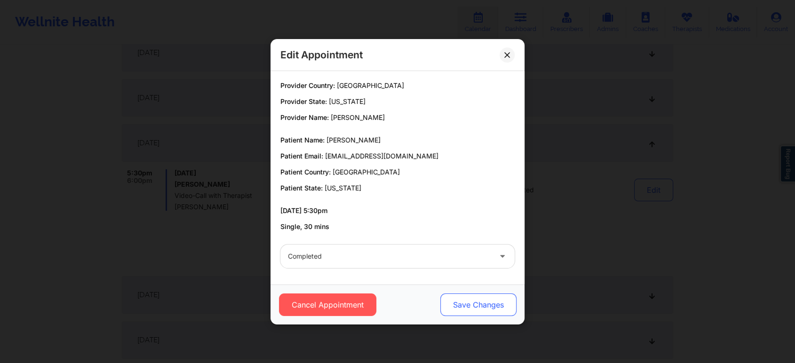
click at [497, 299] on button "Save Changes" at bounding box center [478, 305] width 76 height 23
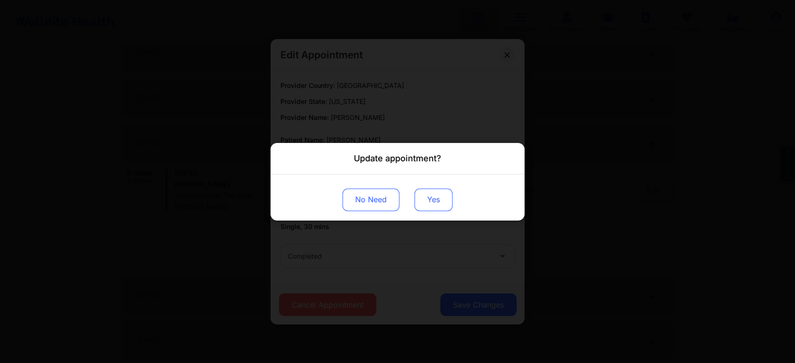
click at [430, 202] on button "Yes" at bounding box center [433, 199] width 38 height 23
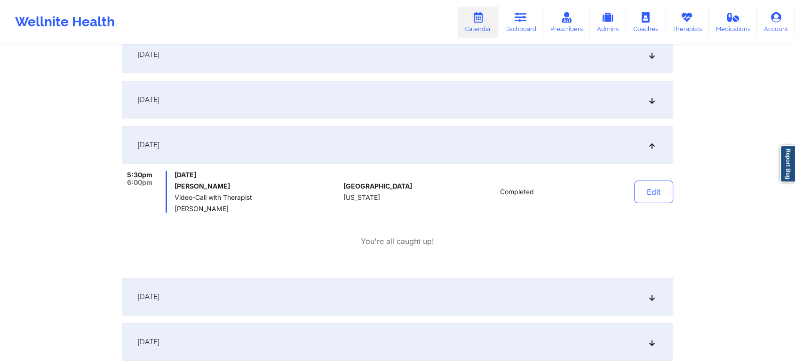
scroll to position [0, 0]
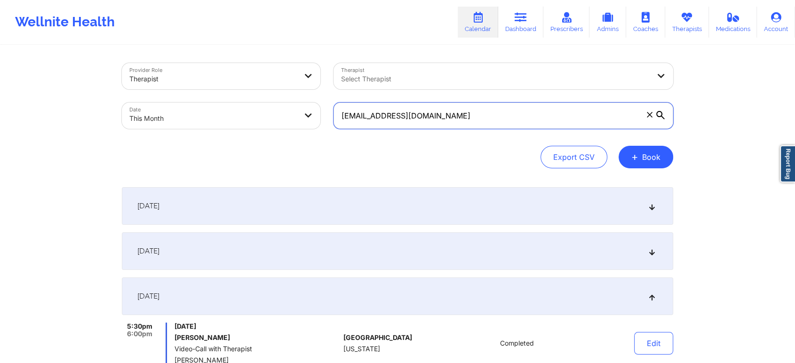
drag, startPoint x: 486, startPoint y: 114, endPoint x: 335, endPoint y: 103, distance: 151.9
click at [335, 103] on label "[EMAIL_ADDRESS][DOMAIN_NAME]" at bounding box center [503, 116] width 340 height 26
paste input "[EMAIL_ADDRESS]"
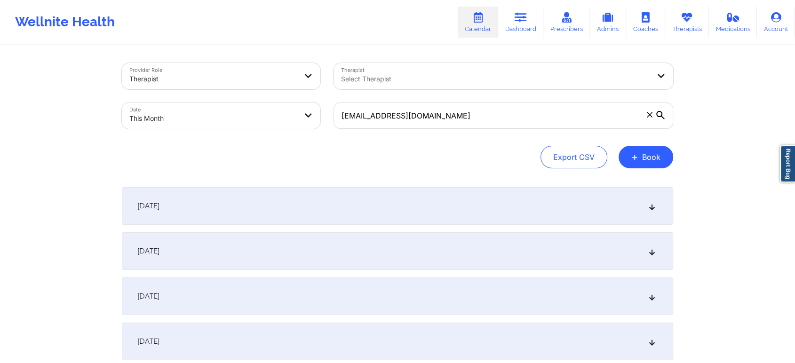
click at [346, 289] on div "[DATE]" at bounding box center [397, 297] width 551 height 38
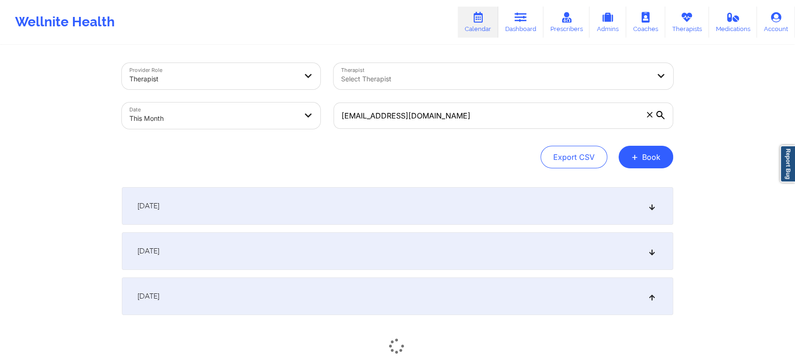
click at [346, 289] on div "[DATE]" at bounding box center [397, 297] width 551 height 38
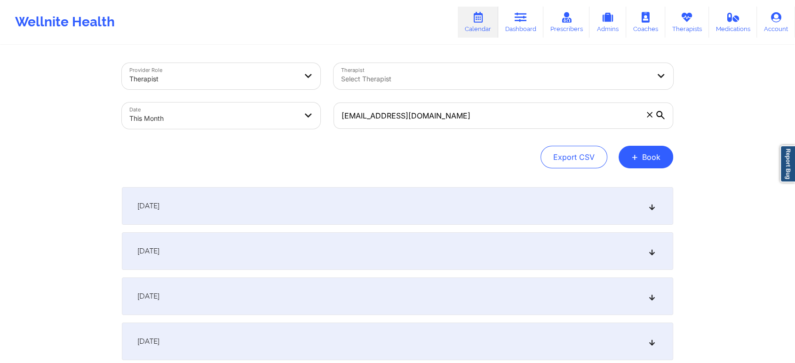
click at [346, 289] on div "[DATE]" at bounding box center [397, 297] width 551 height 38
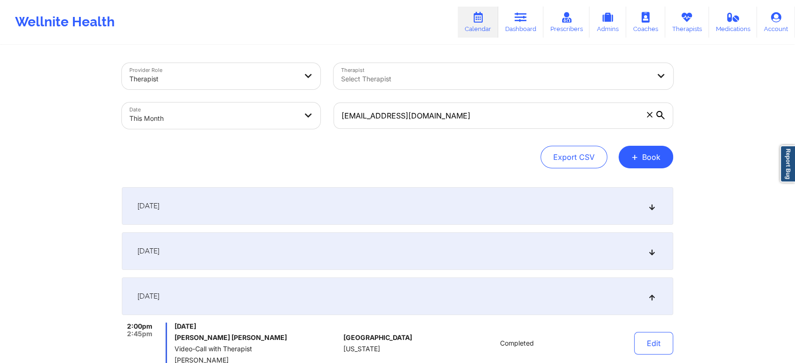
drag, startPoint x: 743, startPoint y: 107, endPoint x: 746, endPoint y: 96, distance: 11.2
drag, startPoint x: 758, startPoint y: 112, endPoint x: 802, endPoint y: 57, distance: 70.3
click at [795, 57] on html "Wellnite Health Calendar Dashboard Prescribers Admins Coaches Therapists Medica…" at bounding box center [397, 181] width 795 height 363
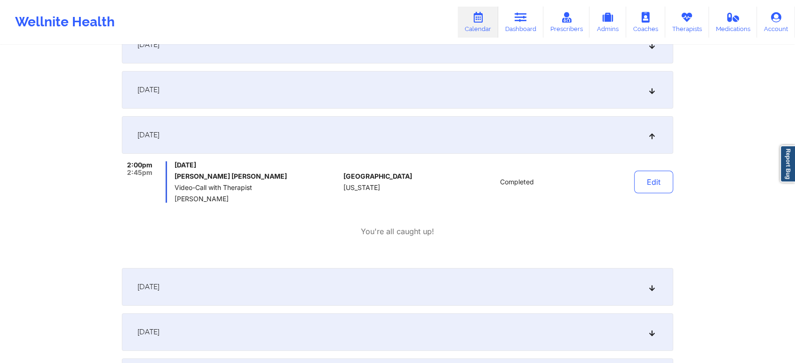
scroll to position [163, 0]
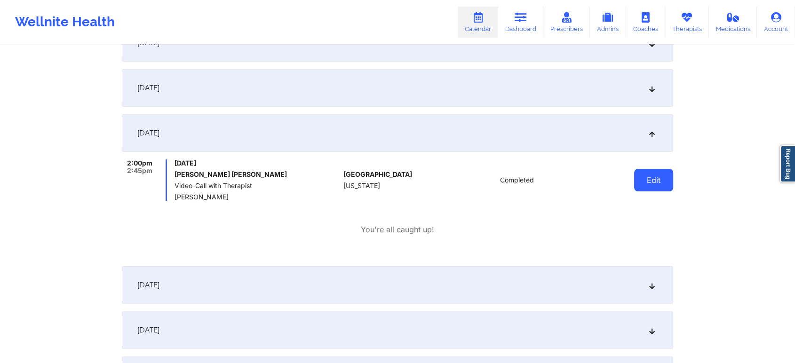
click at [651, 187] on button "Edit" at bounding box center [653, 180] width 39 height 23
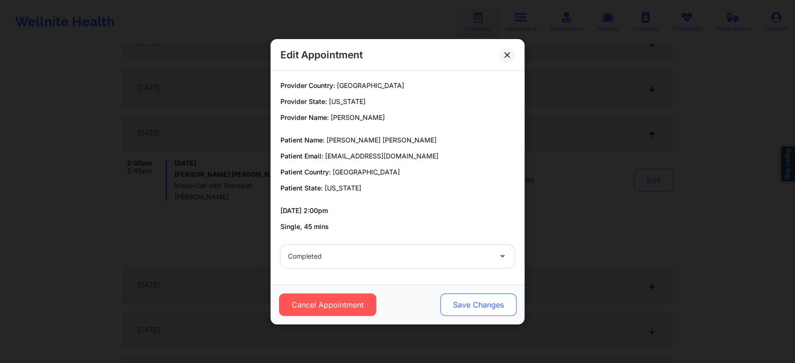
click at [486, 310] on button "Save Changes" at bounding box center [478, 305] width 76 height 23
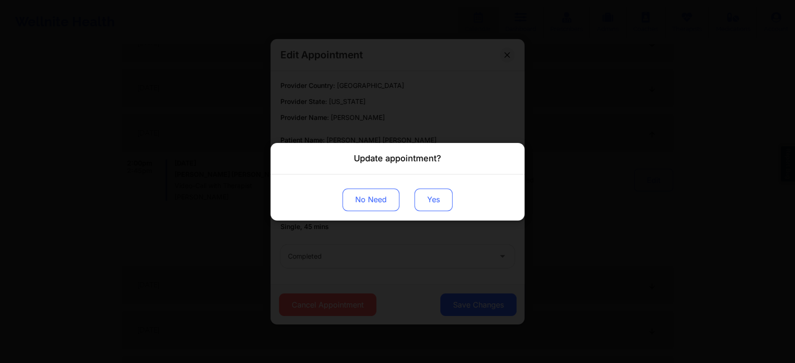
click at [418, 196] on button "Yes" at bounding box center [433, 199] width 38 height 23
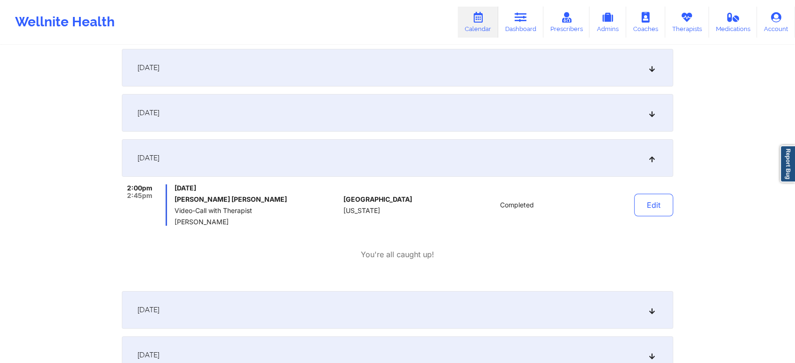
scroll to position [0, 0]
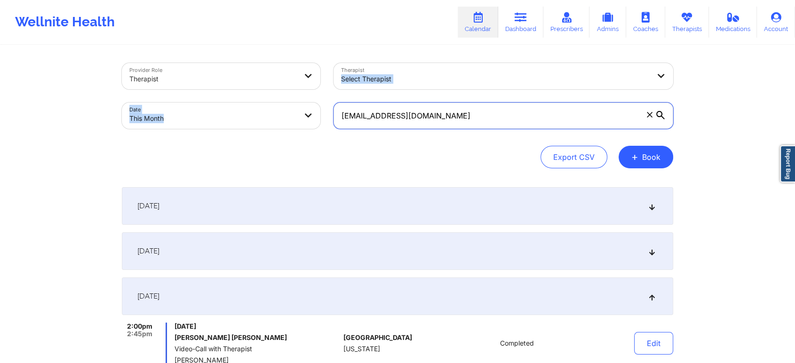
click at [489, 108] on input "[EMAIL_ADDRESS][DOMAIN_NAME]" at bounding box center [503, 116] width 340 height 26
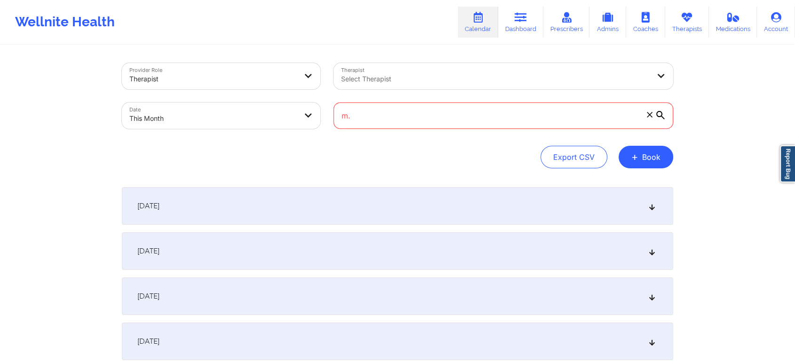
type input "m"
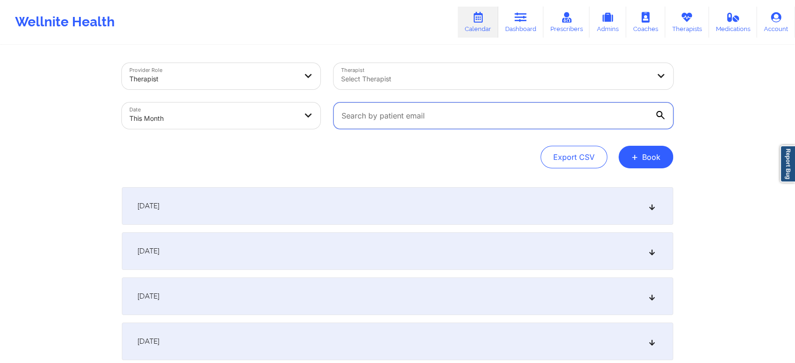
paste input "[EMAIL_ADDRESS][DOMAIN_NAME]"
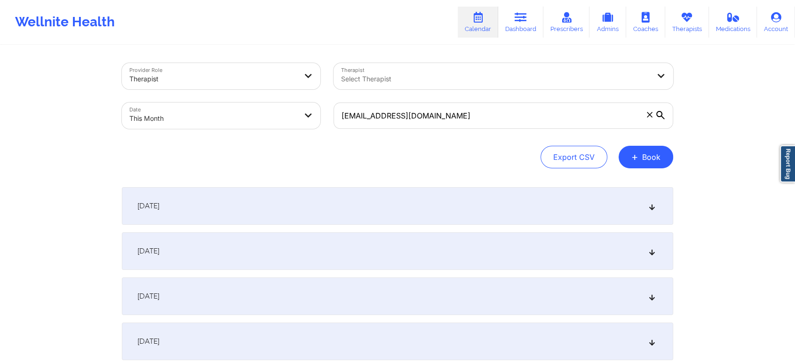
click at [428, 313] on div "[DATE]" at bounding box center [397, 297] width 551 height 38
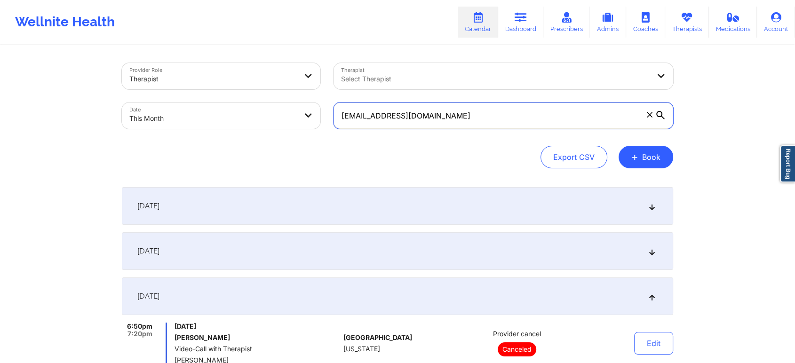
drag, startPoint x: 440, startPoint y: 116, endPoint x: 331, endPoint y: 109, distance: 109.3
click at [331, 109] on div "[EMAIL_ADDRESS][DOMAIN_NAME]" at bounding box center [503, 116] width 353 height 40
paste input "sanchezsbeatriz."
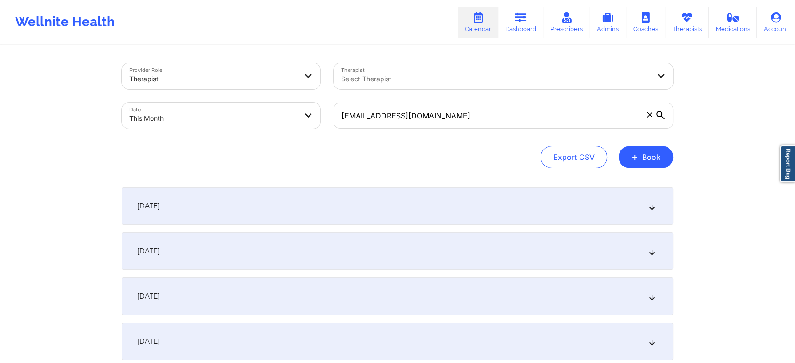
click at [275, 240] on div "[DATE]" at bounding box center [397, 251] width 551 height 38
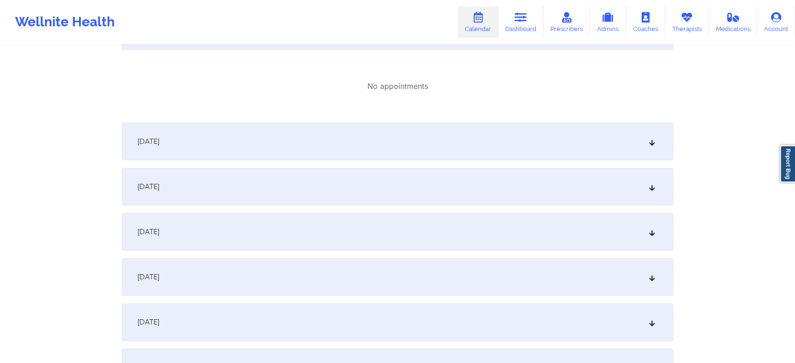
scroll to position [224, 0]
click at [488, 129] on div "[DATE]" at bounding box center [397, 138] width 551 height 38
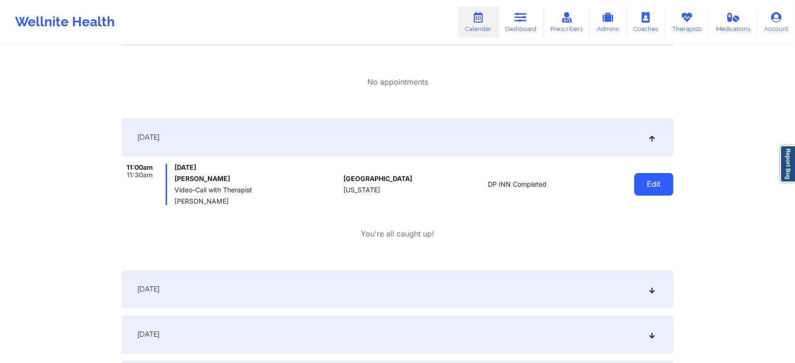
click at [642, 181] on button "Edit" at bounding box center [653, 184] width 39 height 23
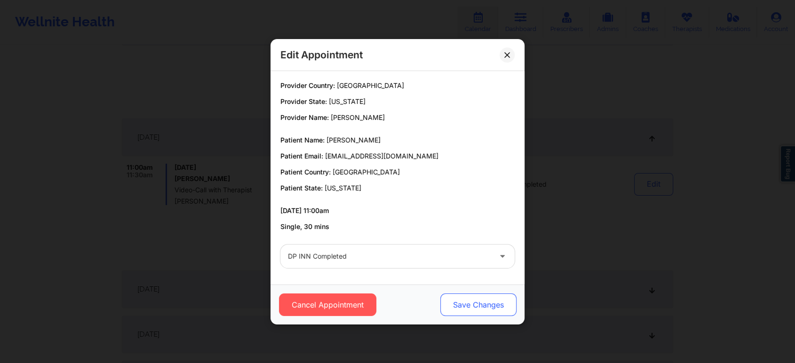
click at [468, 302] on button "Save Changes" at bounding box center [478, 305] width 76 height 23
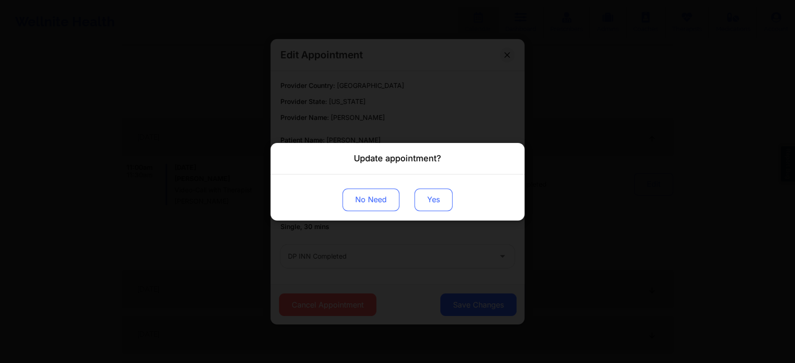
click at [436, 193] on button "Yes" at bounding box center [433, 199] width 38 height 23
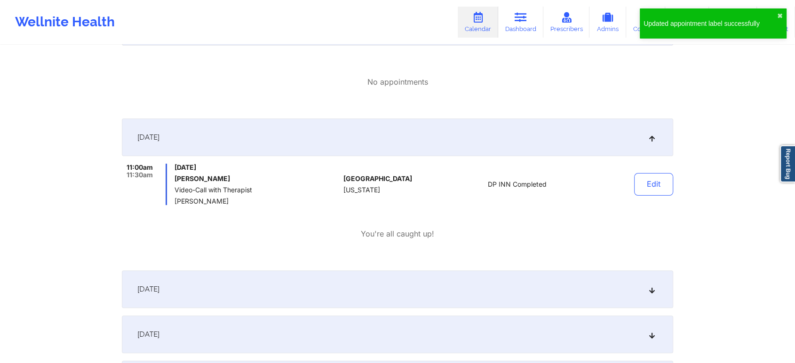
scroll to position [0, 0]
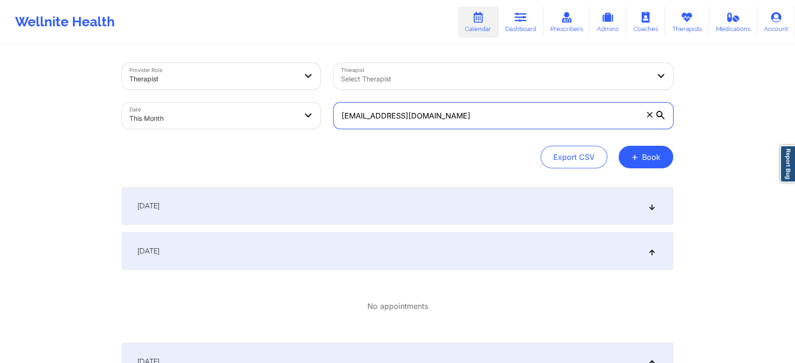
drag, startPoint x: 493, startPoint y: 117, endPoint x: 358, endPoint y: 127, distance: 135.3
click at [358, 127] on input "[EMAIL_ADDRESS][DOMAIN_NAME]" at bounding box center [503, 116] width 340 height 26
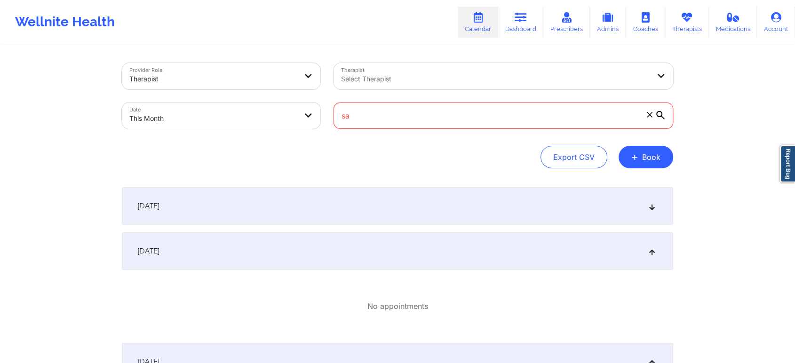
type input "s"
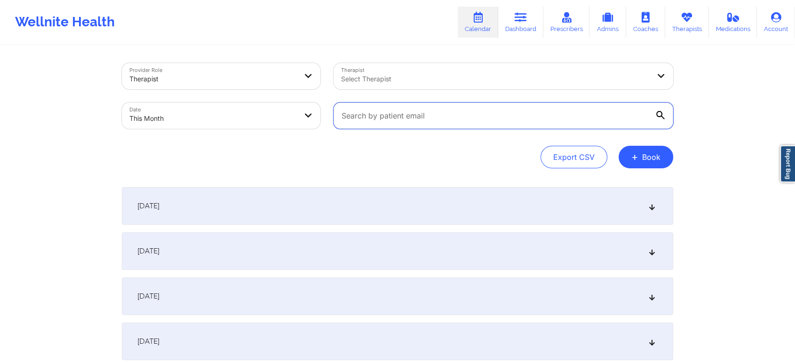
paste input "[EMAIL_ADDRESS][DOMAIN_NAME]"
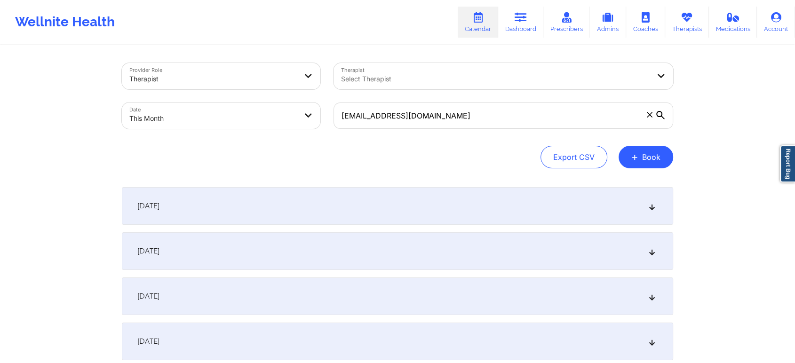
click at [277, 290] on div "[DATE]" at bounding box center [397, 297] width 551 height 38
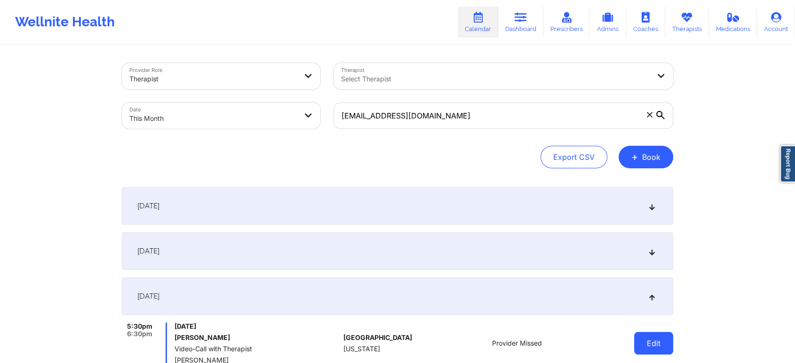
click at [660, 339] on button "Edit" at bounding box center [653, 343] width 39 height 23
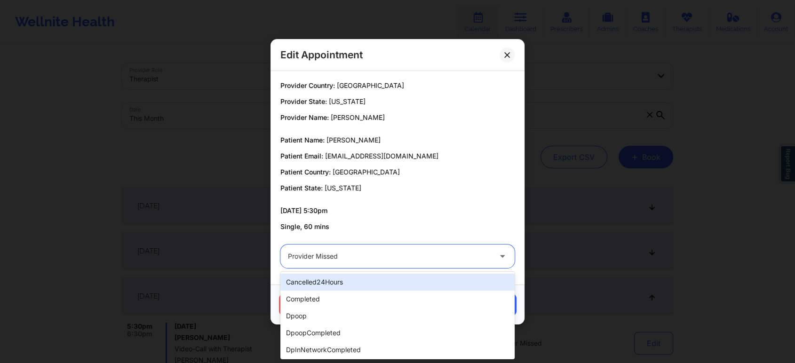
click at [390, 267] on div "Provider Missed" at bounding box center [389, 257] width 203 height 24
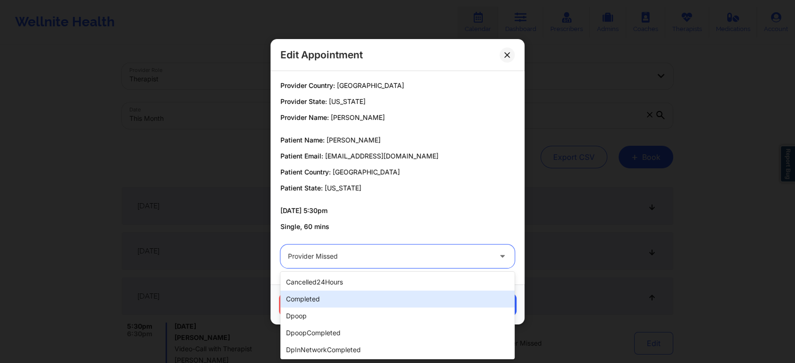
click at [363, 299] on div "completed" at bounding box center [397, 299] width 234 height 17
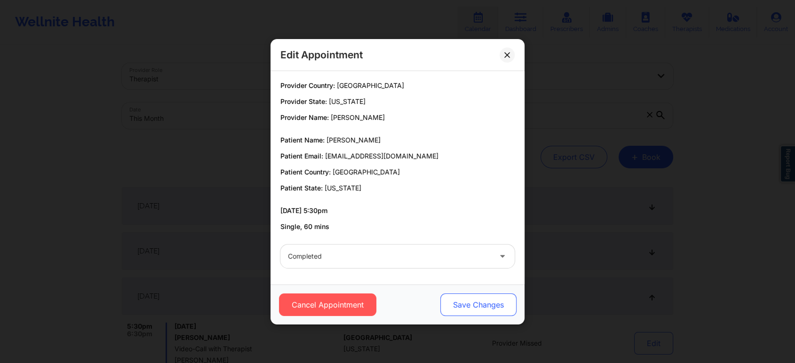
click at [460, 300] on button "Save Changes" at bounding box center [478, 305] width 76 height 23
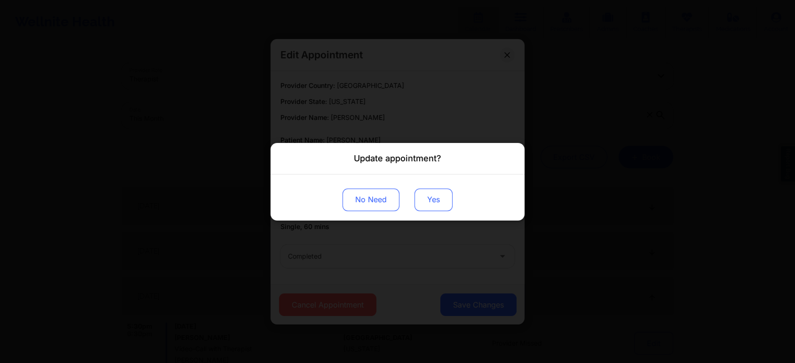
click at [433, 194] on button "Yes" at bounding box center [433, 199] width 38 height 23
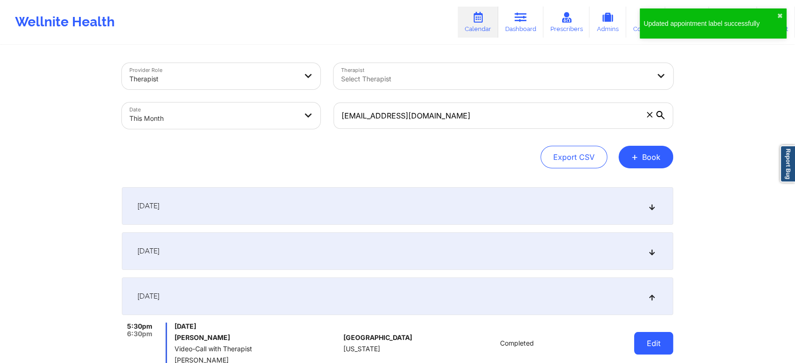
click at [638, 338] on button "Edit" at bounding box center [653, 343] width 39 height 23
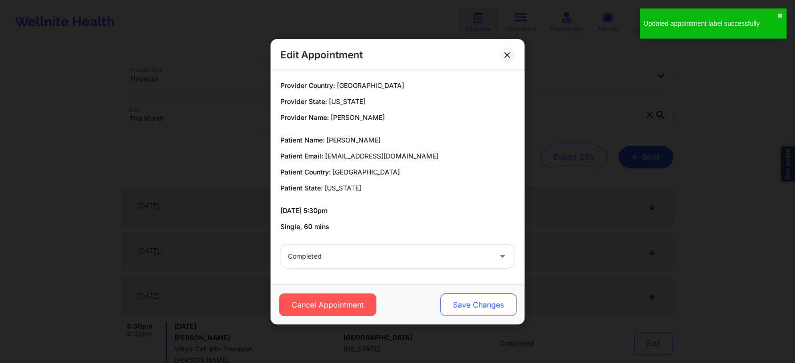
click at [490, 297] on button "Save Changes" at bounding box center [478, 305] width 76 height 23
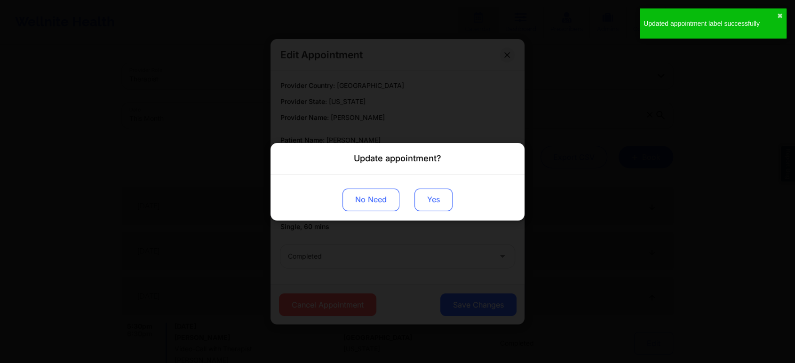
click at [440, 208] on button "Yes" at bounding box center [433, 199] width 38 height 23
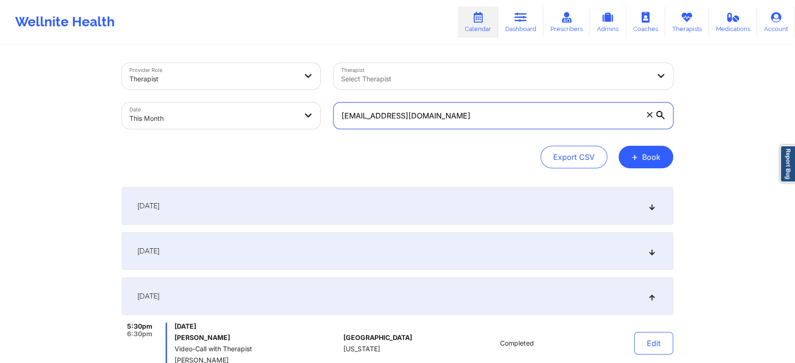
drag, startPoint x: 462, startPoint y: 104, endPoint x: 320, endPoint y: 93, distance: 142.5
click at [320, 93] on div "Provider Role Therapist Therapist Select Therapist Date This Month [EMAIL_ADDRE…" at bounding box center [397, 95] width 564 height 79
paste input "[EMAIL_ADDRESS]"
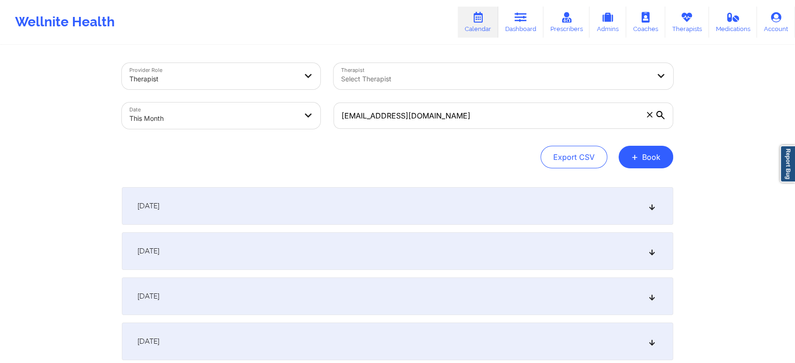
click at [301, 257] on div "[DATE]" at bounding box center [397, 251] width 551 height 38
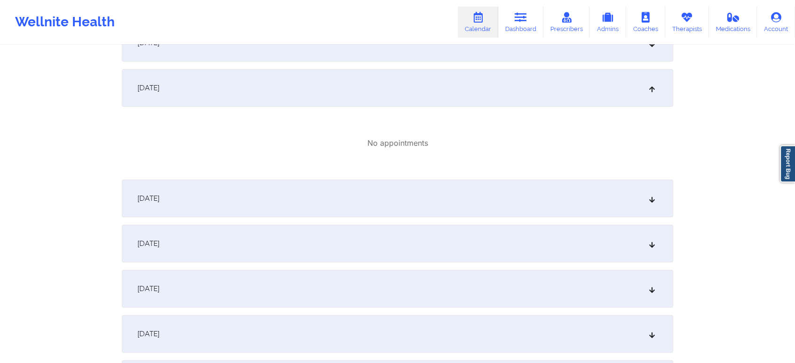
scroll to position [170, 0]
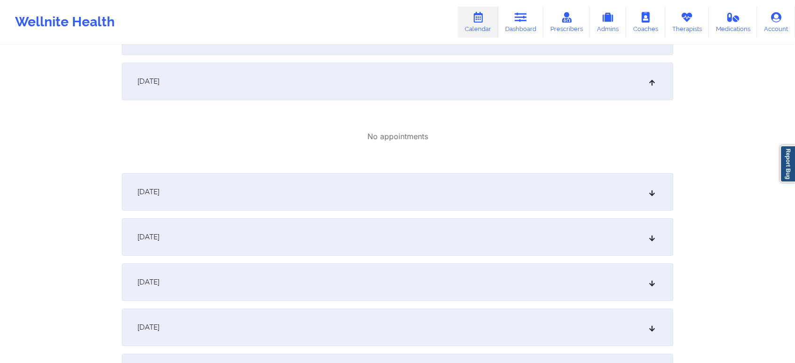
click at [475, 176] on div "[DATE]" at bounding box center [397, 192] width 551 height 38
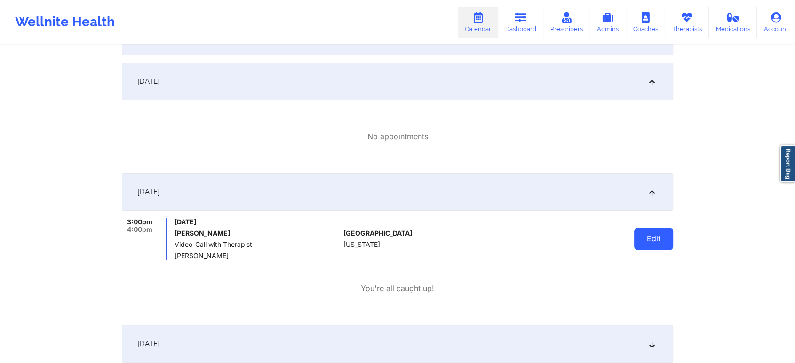
click at [655, 245] on button "Edit" at bounding box center [653, 239] width 39 height 23
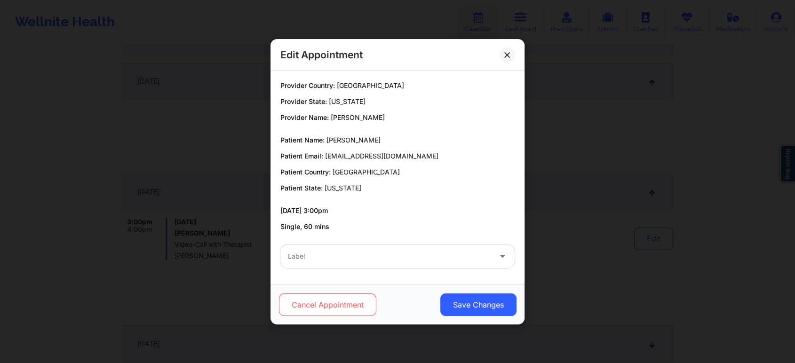
click at [352, 302] on button "Cancel Appointment" at bounding box center [327, 305] width 97 height 23
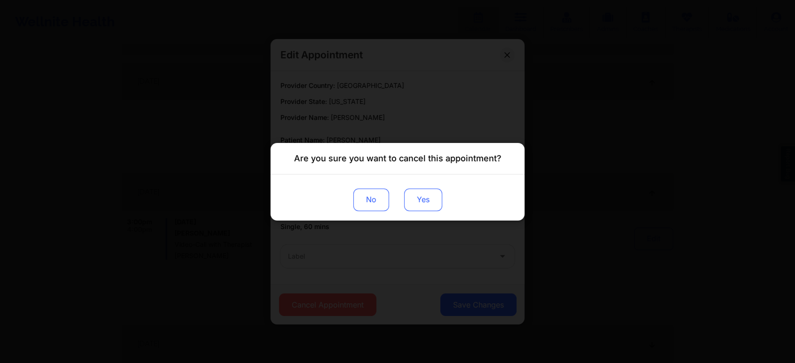
click at [431, 198] on button "Yes" at bounding box center [423, 199] width 38 height 23
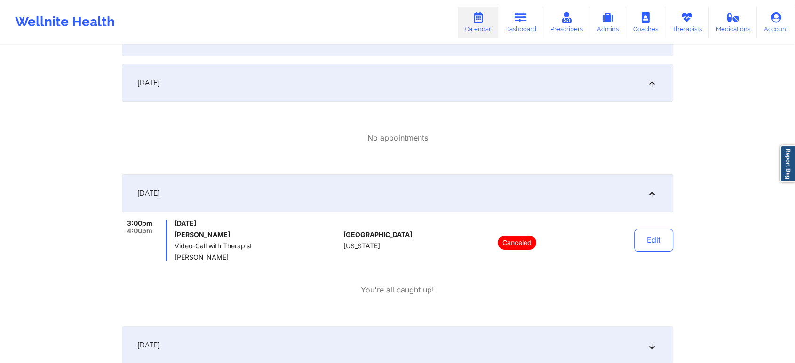
scroll to position [0, 0]
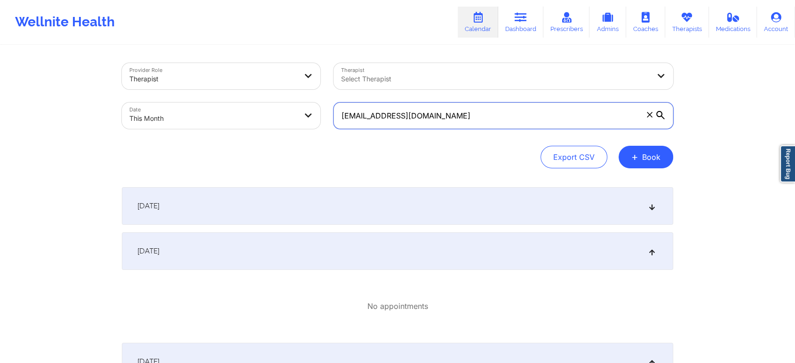
drag, startPoint x: 461, startPoint y: 114, endPoint x: 297, endPoint y: 99, distance: 164.8
click at [297, 99] on div "Provider Role Therapist Therapist Select Therapist Date This Month [EMAIL_ADDRE…" at bounding box center [397, 95] width 564 height 79
paste input "michaelrmcnea"
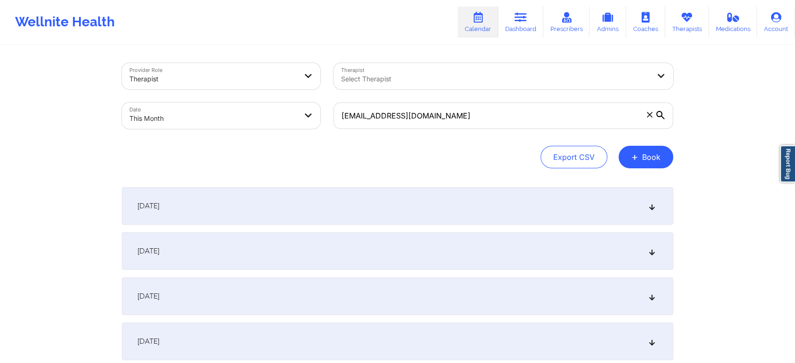
click at [305, 286] on div "[DATE]" at bounding box center [397, 297] width 551 height 38
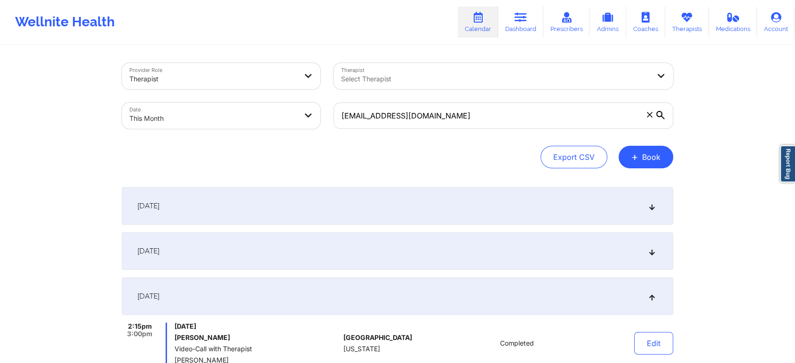
scroll to position [112, 0]
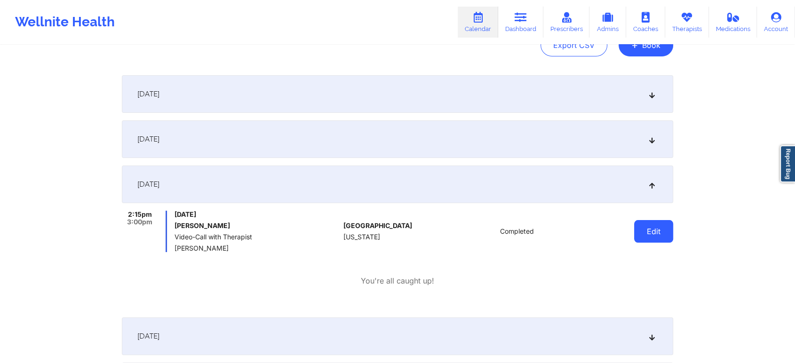
click at [646, 222] on button "Edit" at bounding box center [653, 231] width 39 height 23
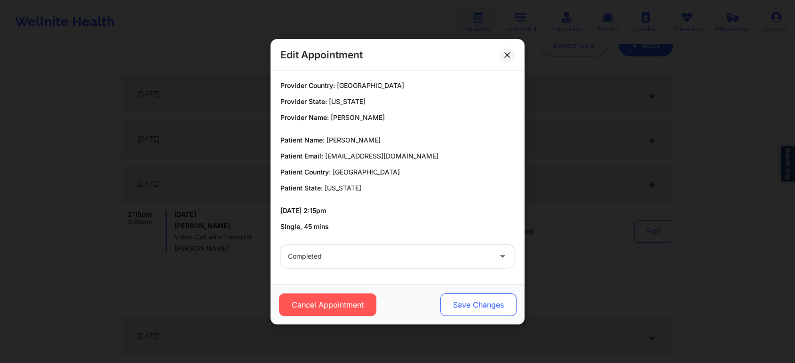
click at [486, 303] on button "Save Changes" at bounding box center [478, 305] width 76 height 23
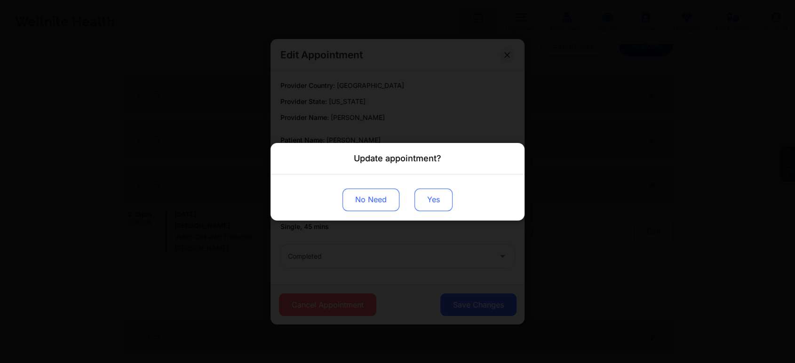
click at [437, 207] on button "Yes" at bounding box center [433, 199] width 38 height 23
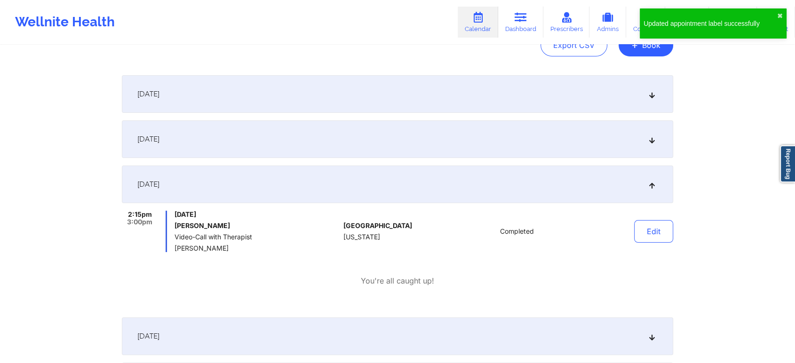
scroll to position [0, 0]
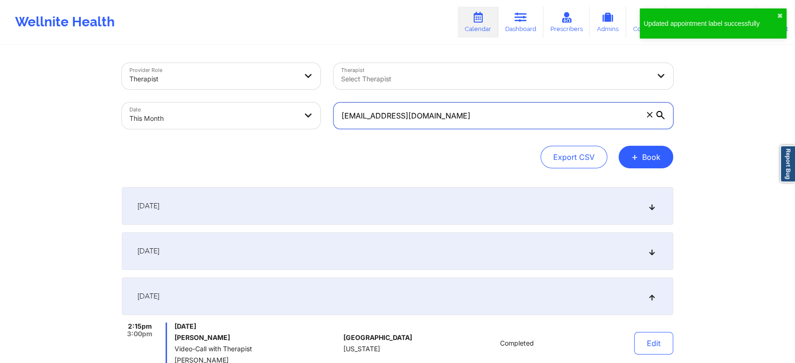
click at [478, 126] on input "[EMAIL_ADDRESS][DOMAIN_NAME]" at bounding box center [503, 116] width 340 height 26
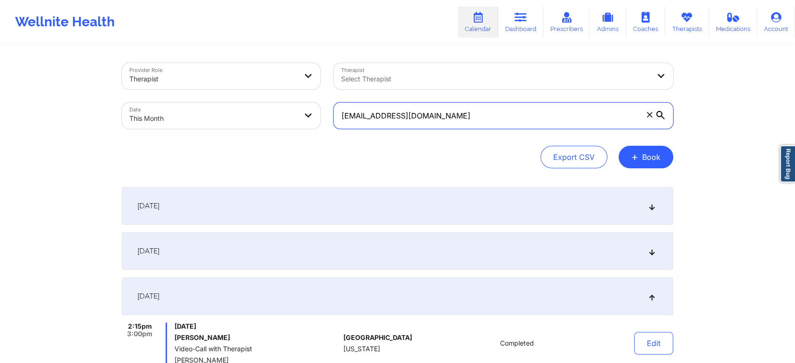
drag, startPoint x: 445, startPoint y: 116, endPoint x: 331, endPoint y: 110, distance: 114.0
click at [331, 110] on div "[EMAIL_ADDRESS][DOMAIN_NAME]" at bounding box center [503, 116] width 353 height 40
paste input "[PERSON_NAME].[PERSON_NAME]"
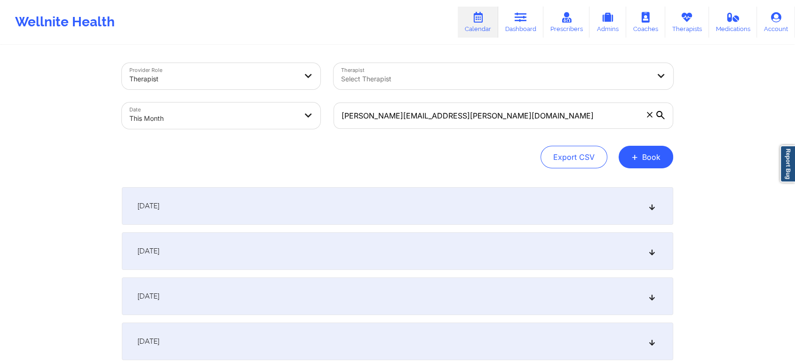
click at [247, 285] on div "[DATE]" at bounding box center [397, 297] width 551 height 38
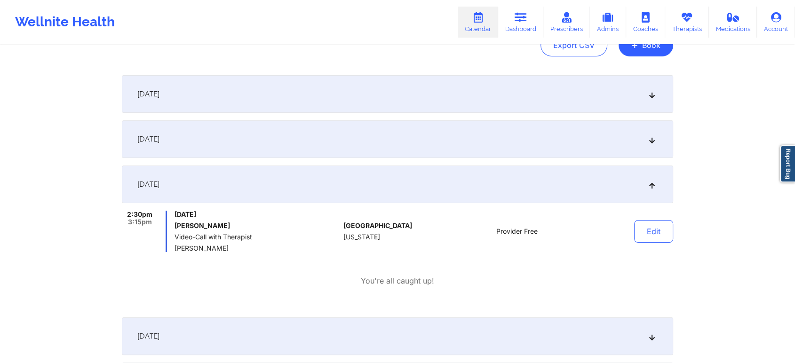
scroll to position [118, 0]
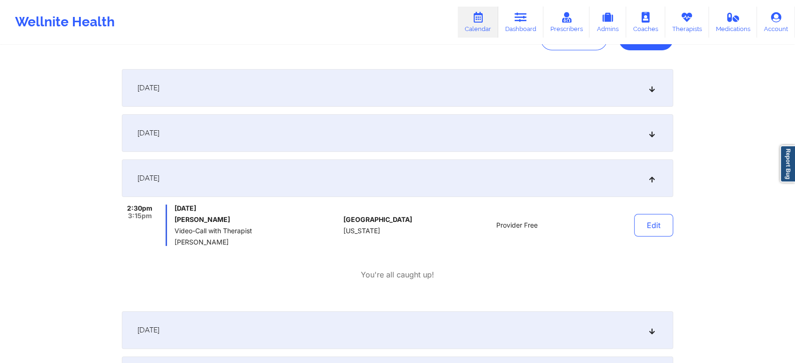
click at [545, 70] on div "[DATE]" at bounding box center [397, 88] width 551 height 38
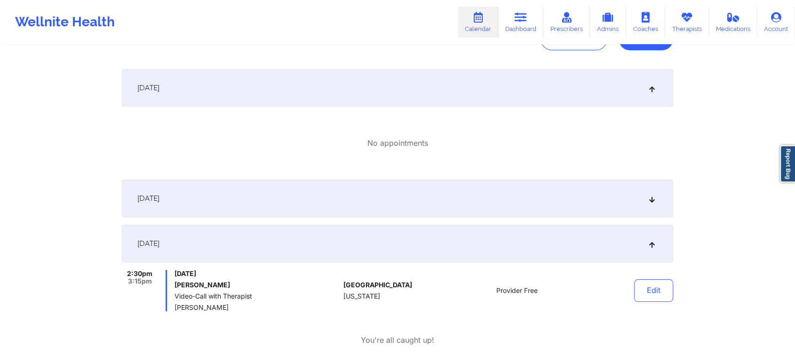
click at [489, 202] on div "[DATE]" at bounding box center [397, 199] width 551 height 38
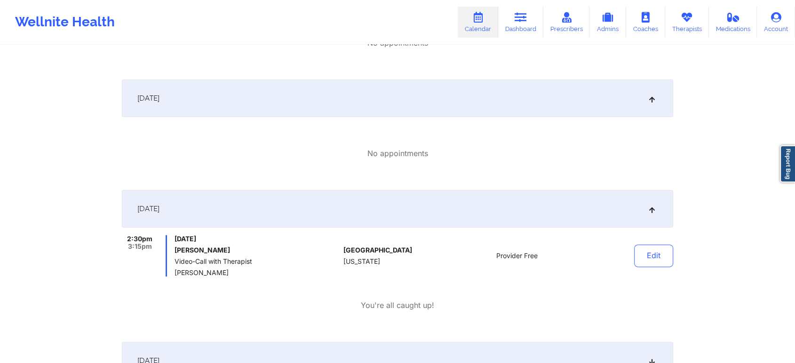
scroll to position [222, 0]
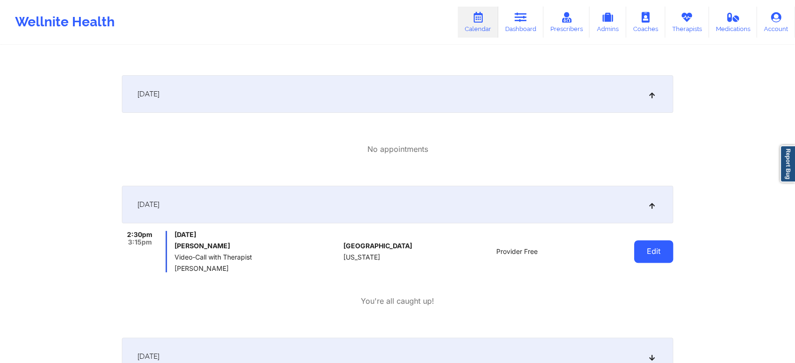
click at [643, 240] on button "Edit" at bounding box center [653, 251] width 39 height 23
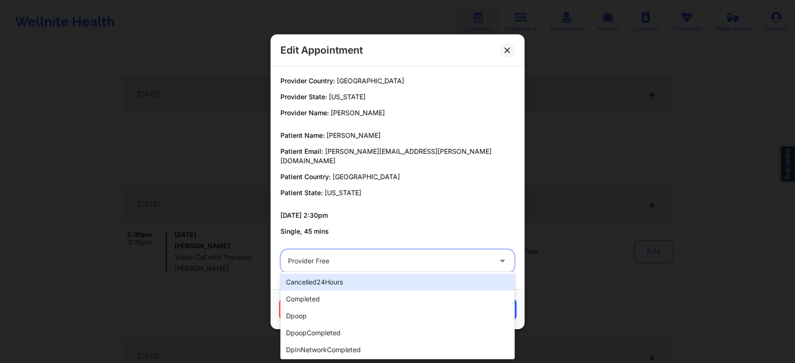
click at [381, 258] on div at bounding box center [389, 260] width 203 height 11
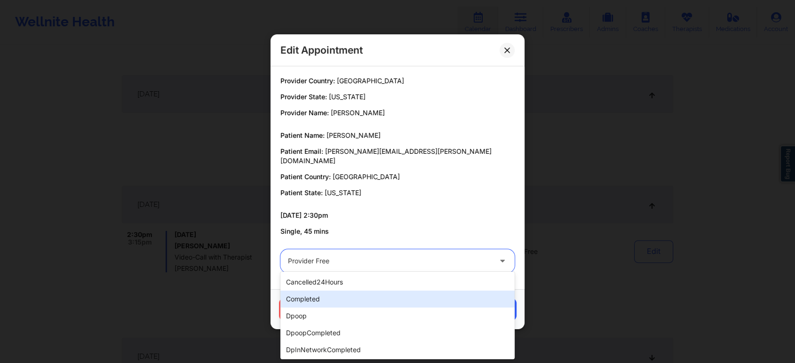
click at [331, 299] on div "completed" at bounding box center [397, 299] width 234 height 17
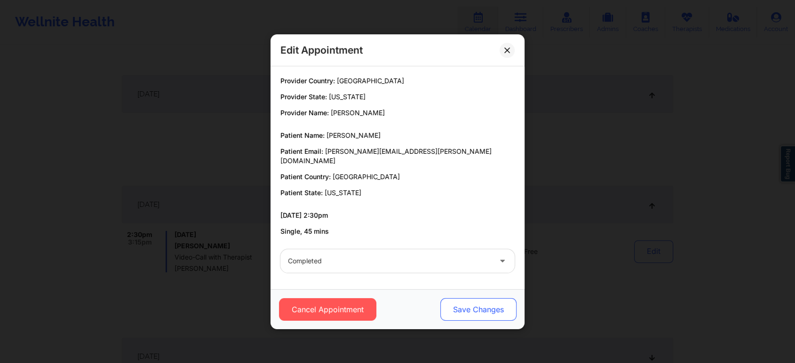
click at [463, 304] on button "Save Changes" at bounding box center [478, 309] width 76 height 23
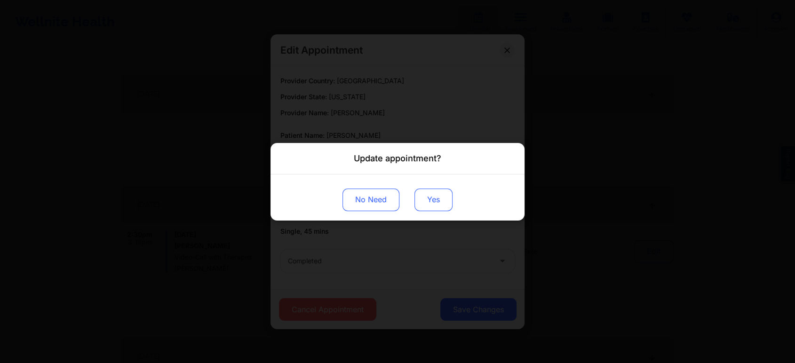
click at [430, 202] on button "Yes" at bounding box center [433, 199] width 38 height 23
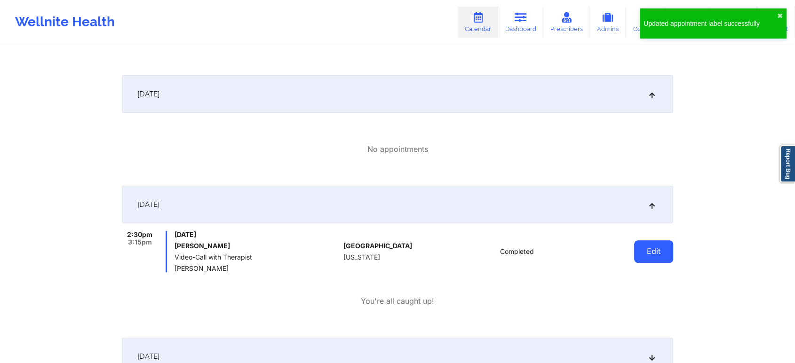
click at [661, 249] on button "Edit" at bounding box center [653, 251] width 39 height 23
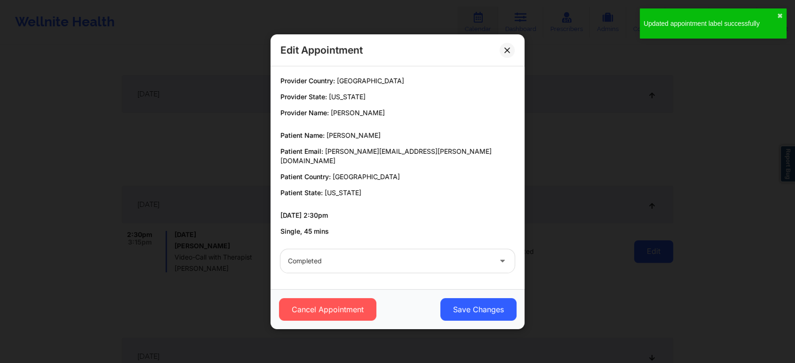
click at [661, 249] on div "Edit Appointment Provider Country: [GEOGRAPHIC_DATA] Provider State: [US_STATE]…" at bounding box center [397, 181] width 795 height 363
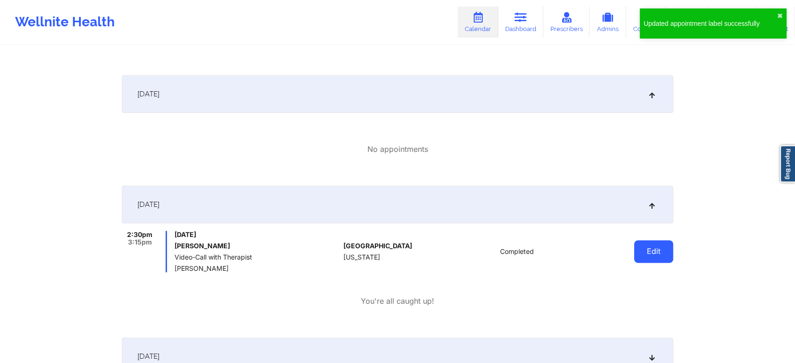
click at [648, 253] on button "Edit" at bounding box center [653, 251] width 39 height 23
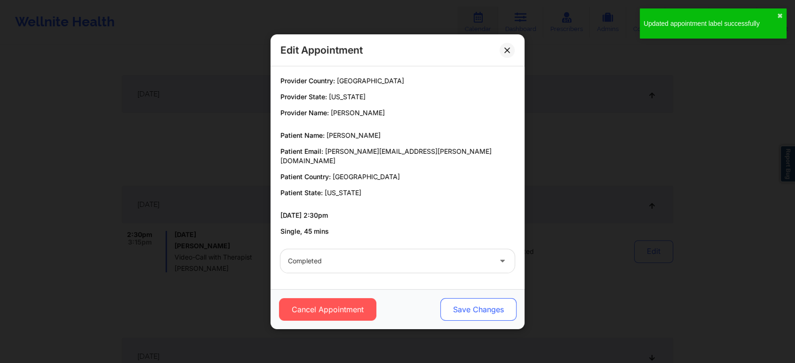
click at [459, 304] on button "Save Changes" at bounding box center [478, 309] width 76 height 23
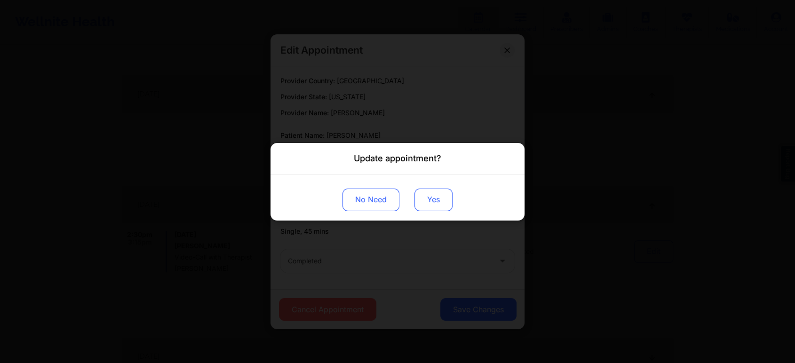
click at [441, 202] on button "Yes" at bounding box center [433, 199] width 38 height 23
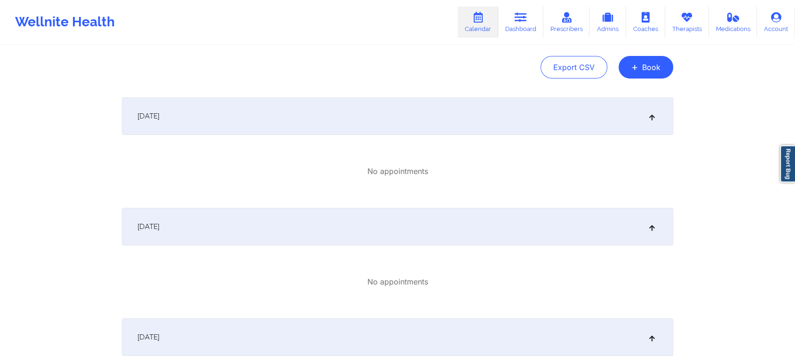
scroll to position [0, 0]
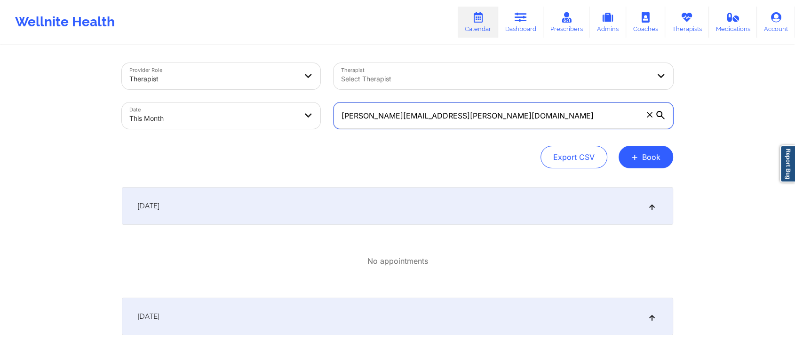
drag, startPoint x: 473, startPoint y: 116, endPoint x: 337, endPoint y: 108, distance: 136.2
click at [337, 108] on input "[PERSON_NAME][EMAIL_ADDRESS][PERSON_NAME][DOMAIN_NAME]" at bounding box center [503, 116] width 340 height 26
paste input "smllfry1401"
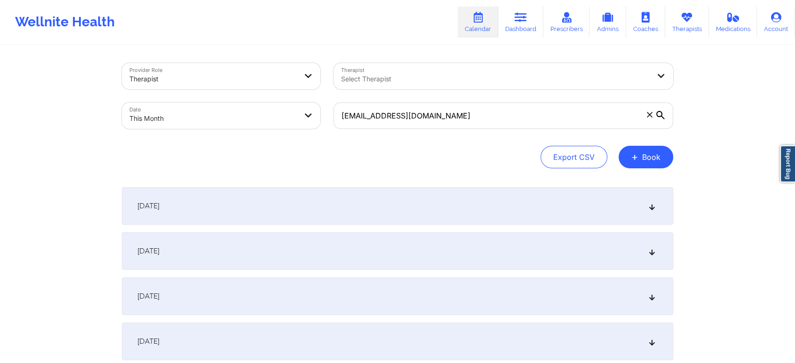
click at [306, 288] on div "[DATE]" at bounding box center [397, 297] width 551 height 38
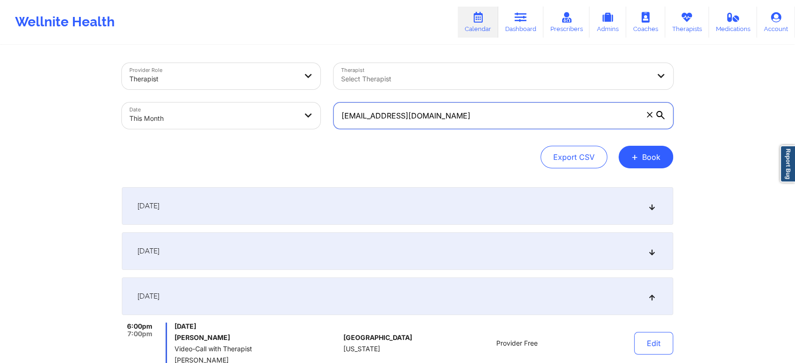
drag, startPoint x: 435, startPoint y: 106, endPoint x: 290, endPoint y: 116, distance: 145.2
click at [290, 116] on div "Provider Role Therapist Therapist Select Therapist Date This Month [EMAIL_ADDRE…" at bounding box center [397, 95] width 564 height 79
paste input "[PERSON_NAME][EMAIL_ADDRESS][DOMAIN_NAME]"
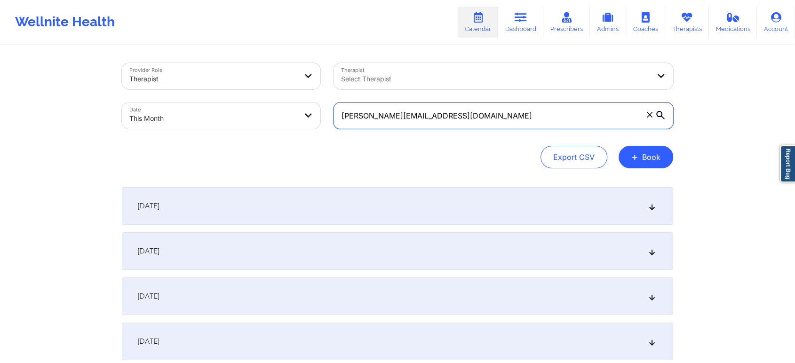
type input "[PERSON_NAME][EMAIL_ADDRESS][DOMAIN_NAME]"
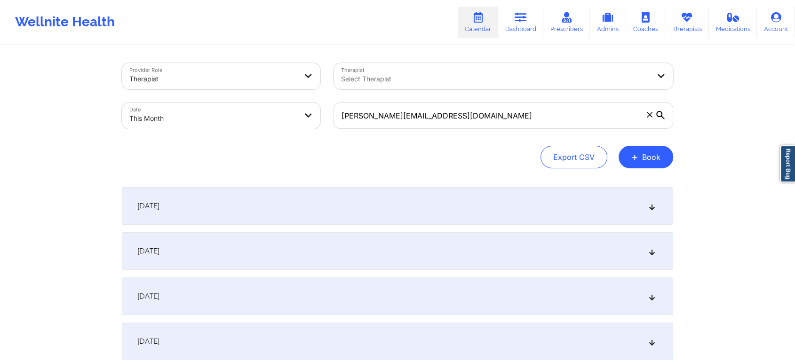
click at [305, 297] on div "[DATE]" at bounding box center [397, 297] width 551 height 38
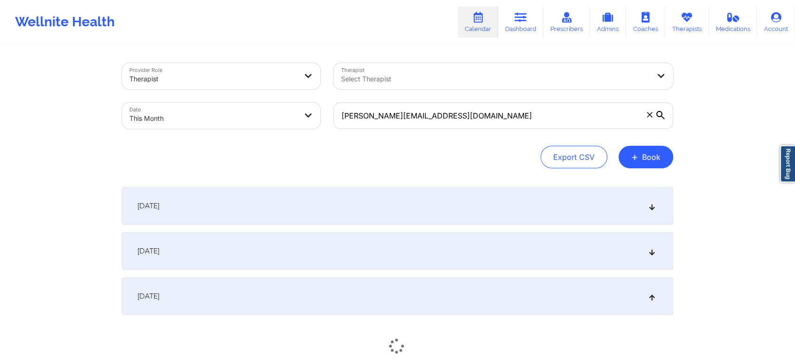
click at [345, 247] on div "[DATE]" at bounding box center [397, 251] width 551 height 38
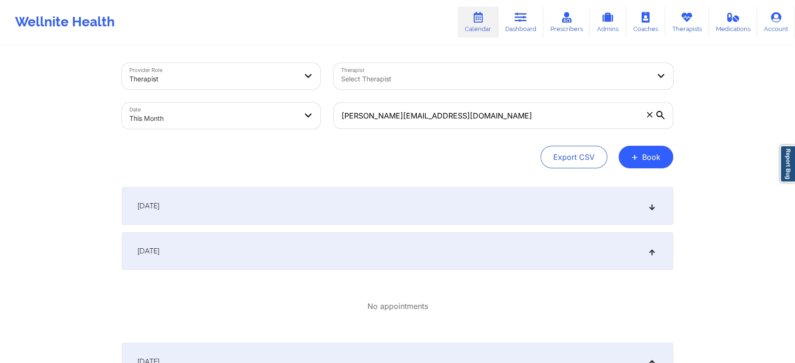
click at [257, 111] on body "Wellnite Health Calendar Dashboard Prescribers Admins Coaches Therapists Medica…" at bounding box center [397, 181] width 795 height 363
select select "2025-9"
select select "2025-10"
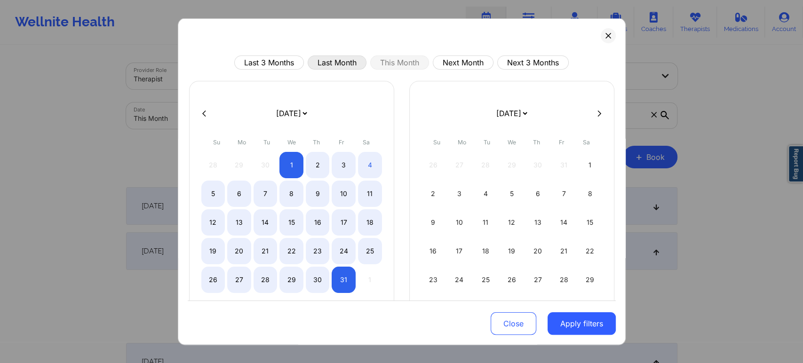
click at [334, 69] on button "Last Month" at bounding box center [337, 63] width 59 height 14
select select "2025-8"
select select "2025-9"
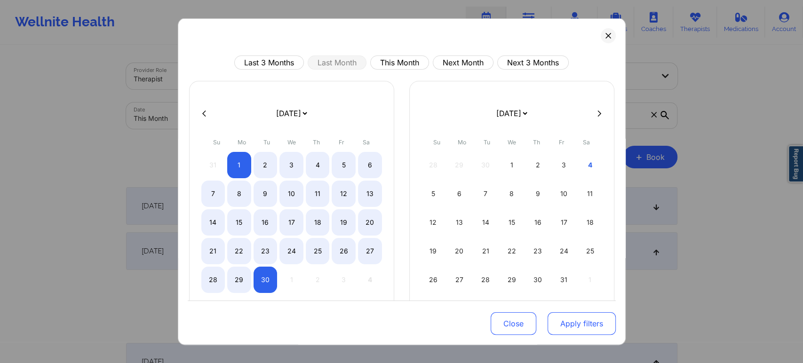
click at [571, 330] on button "Apply filters" at bounding box center [582, 323] width 68 height 23
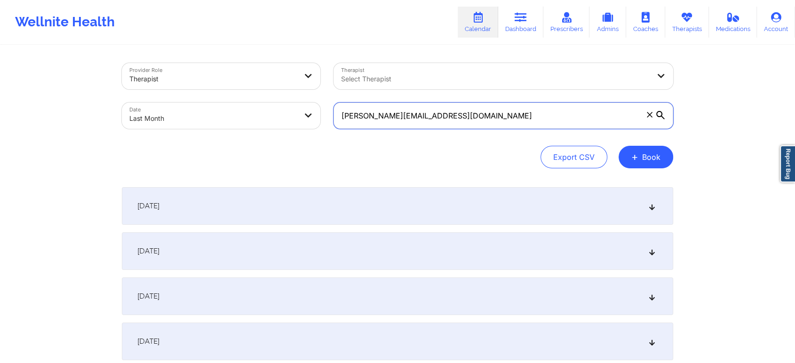
drag, startPoint x: 442, startPoint y: 112, endPoint x: 278, endPoint y: 110, distance: 163.7
click at [278, 110] on div "Provider Role Therapist Therapist Select Therapist Date Last Month [PERSON_NAME…" at bounding box center [397, 95] width 564 height 79
paste input "[EMAIL_ADDRESS][DOMAIN_NAME]"
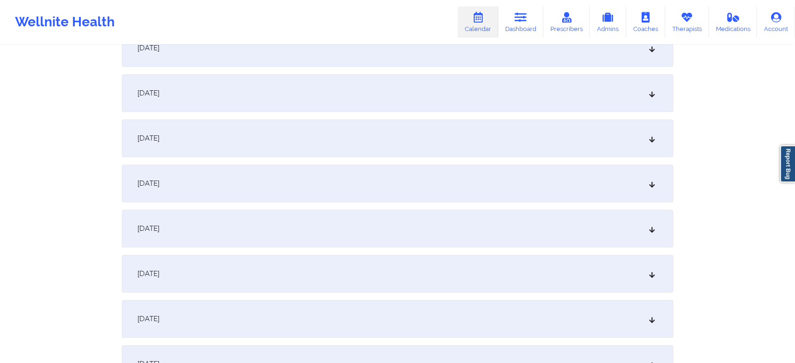
scroll to position [521, 0]
type input "[EMAIL_ADDRESS][DOMAIN_NAME]"
click at [477, 51] on div "[DATE]" at bounding box center [397, 46] width 551 height 38
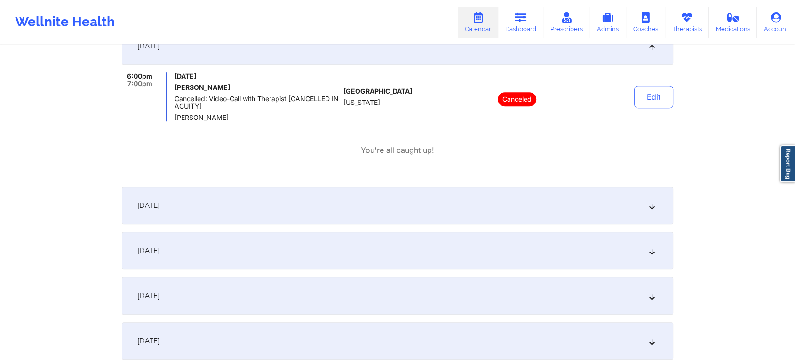
click at [562, 218] on div "[DATE]" at bounding box center [397, 206] width 551 height 38
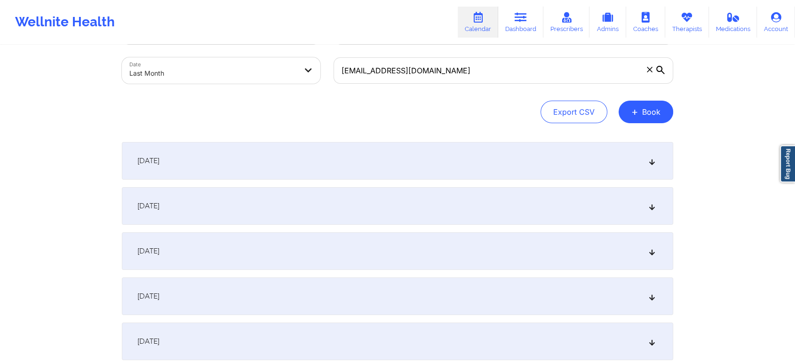
scroll to position [0, 0]
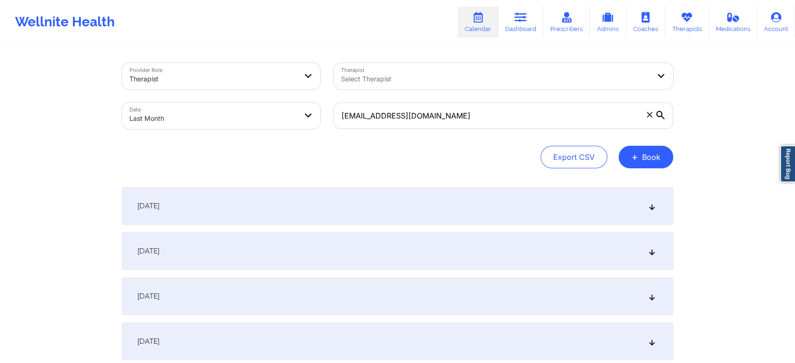
click at [257, 104] on body "Wellnite Health Calendar Dashboard Prescribers Admins Coaches Therapists Medica…" at bounding box center [397, 181] width 795 height 363
select select "2025-8"
select select "2025-9"
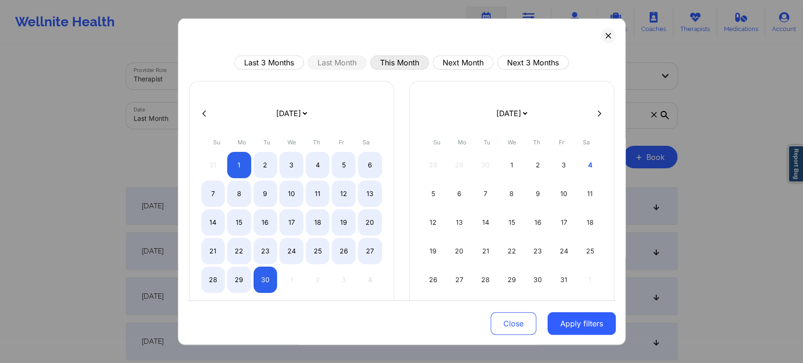
click at [402, 60] on button "This Month" at bounding box center [399, 63] width 59 height 14
select select "2025-9"
select select "2025-10"
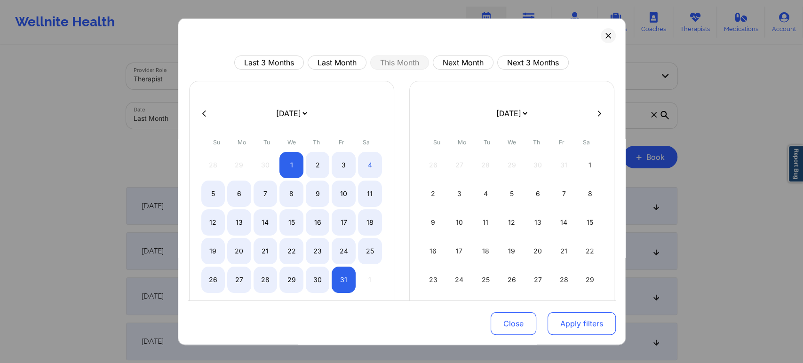
click at [548, 329] on button "Apply filters" at bounding box center [582, 323] width 68 height 23
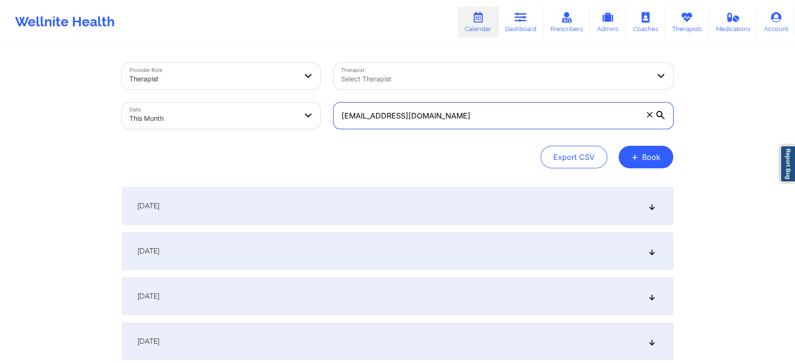
drag, startPoint x: 439, startPoint y: 121, endPoint x: 262, endPoint y: 108, distance: 177.4
click at [262, 108] on div "Provider Role Therapist Therapist Select Therapist Date This Month [EMAIL_ADDRE…" at bounding box center [397, 95] width 564 height 79
paste input "[EMAIL_ADDRESS]"
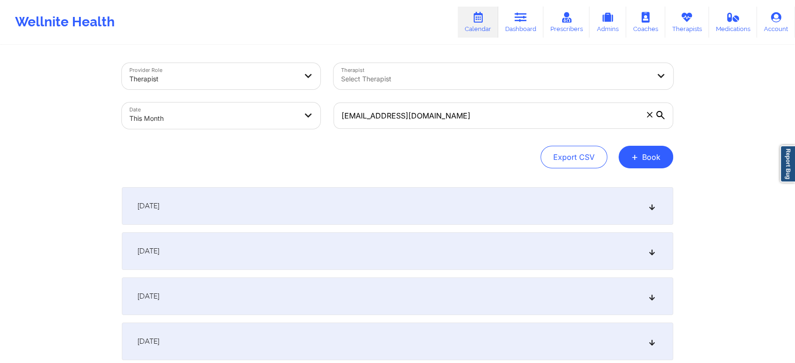
click at [419, 296] on div "[DATE]" at bounding box center [397, 297] width 551 height 38
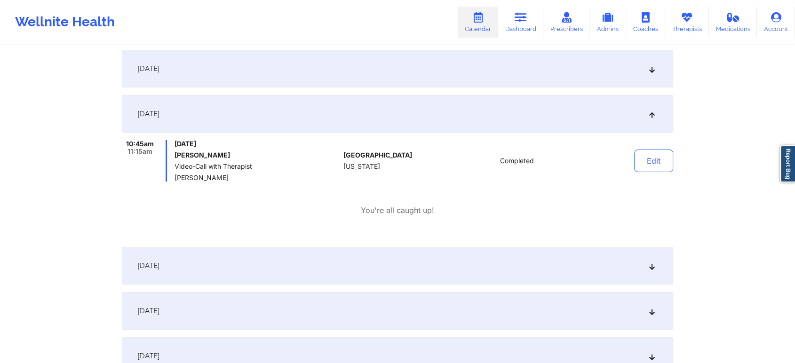
scroll to position [184, 0]
click at [649, 168] on button "Edit" at bounding box center [653, 159] width 39 height 23
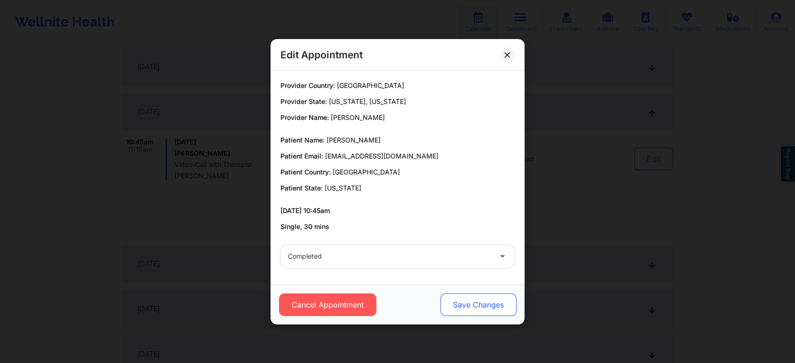
click at [467, 303] on button "Save Changes" at bounding box center [478, 305] width 76 height 23
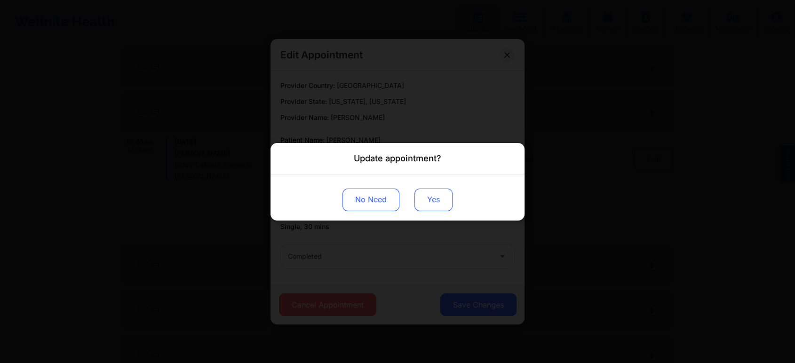
click at [429, 204] on button "Yes" at bounding box center [433, 199] width 38 height 23
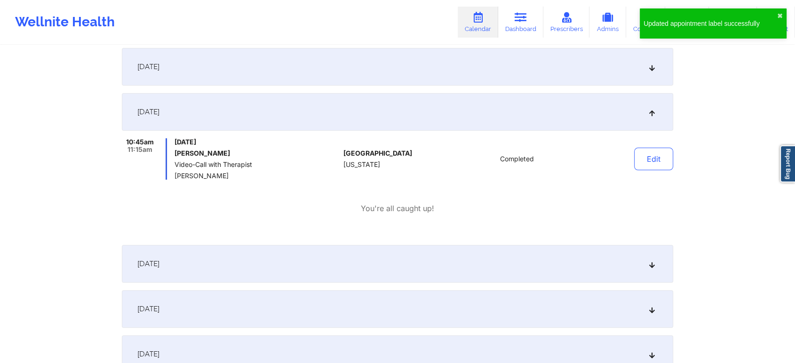
scroll to position [0, 0]
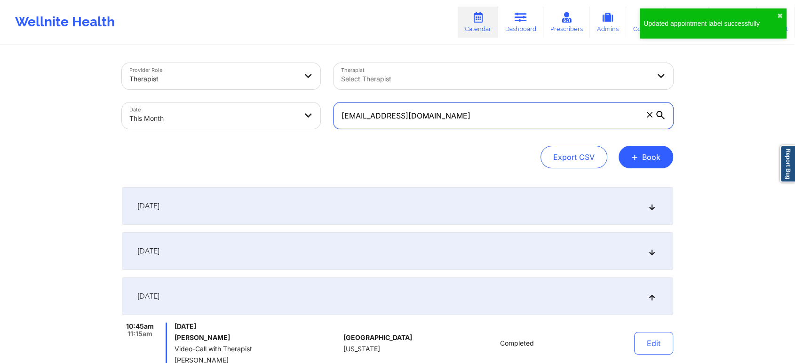
drag, startPoint x: 463, startPoint y: 107, endPoint x: 254, endPoint y: 87, distance: 210.2
click at [254, 87] on div "Provider Role Therapist Therapist Select Therapist Date This Month [PERSON_NAME…" at bounding box center [397, 95] width 564 height 79
paste input "[PERSON_NAME].[PERSON_NAME]"
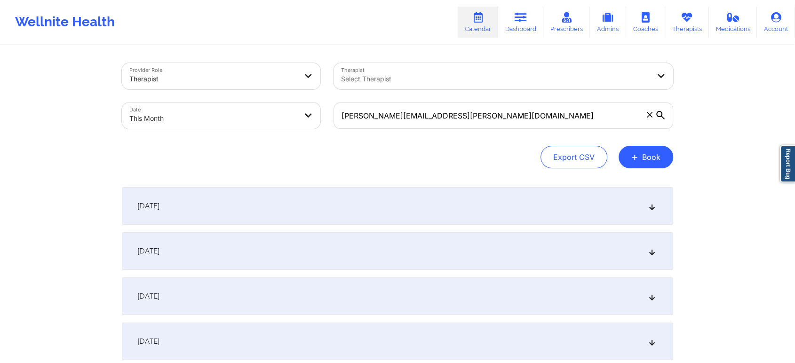
click at [258, 299] on div "[DATE]" at bounding box center [397, 297] width 551 height 38
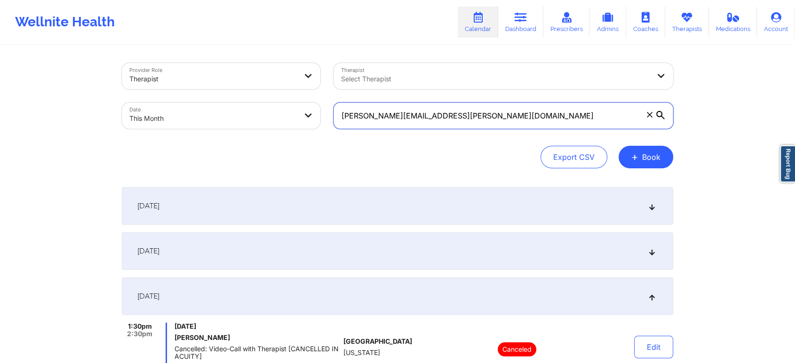
drag, startPoint x: 491, startPoint y: 104, endPoint x: 307, endPoint y: 113, distance: 184.6
click at [307, 113] on div "Provider Role Therapist Therapist Select Therapist Date This Month [PERSON_NAME…" at bounding box center [397, 95] width 564 height 79
paste input "[EMAIL_ADDRESS]"
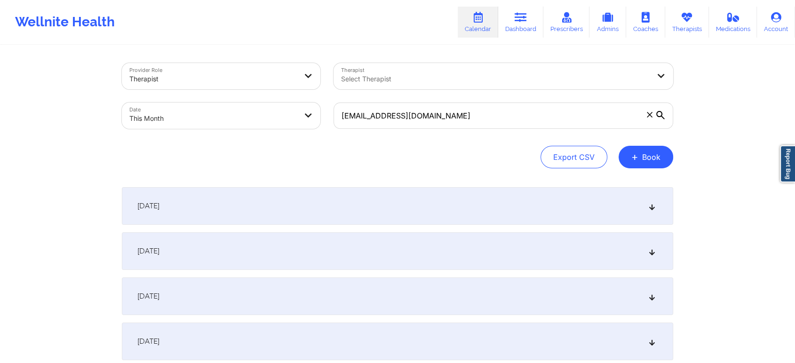
click at [340, 300] on div "[DATE]" at bounding box center [397, 297] width 551 height 38
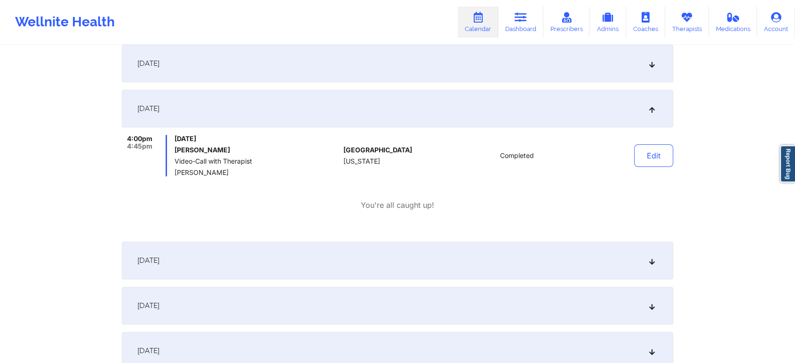
scroll to position [185, 0]
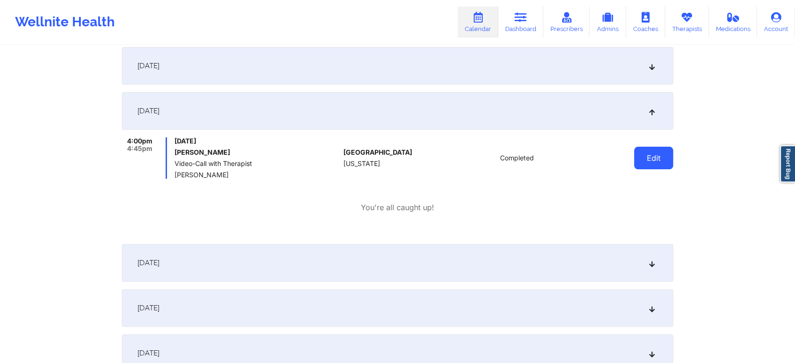
click at [660, 151] on button "Edit" at bounding box center [653, 158] width 39 height 23
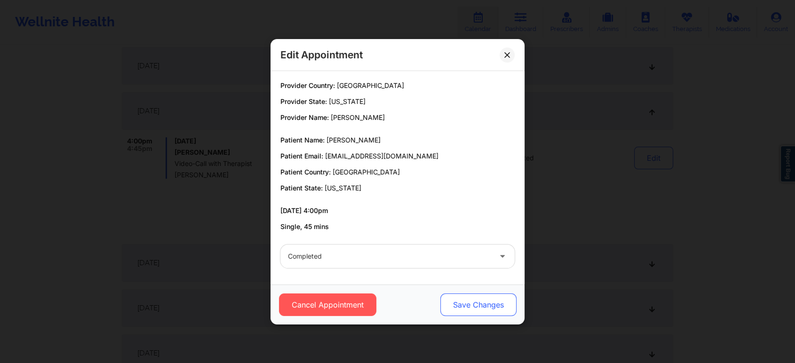
click at [478, 303] on button "Save Changes" at bounding box center [478, 305] width 76 height 23
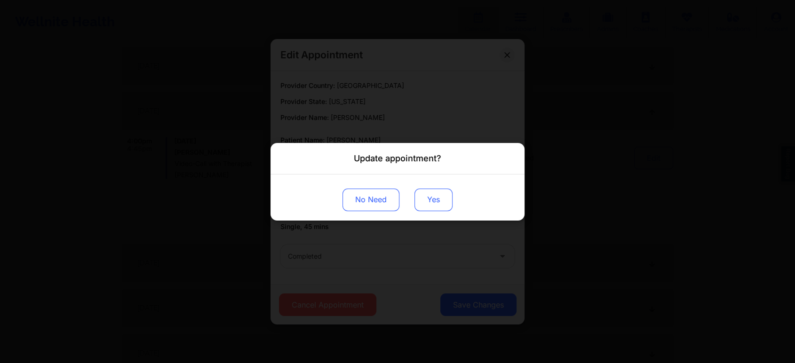
click at [439, 197] on button "Yes" at bounding box center [433, 199] width 38 height 23
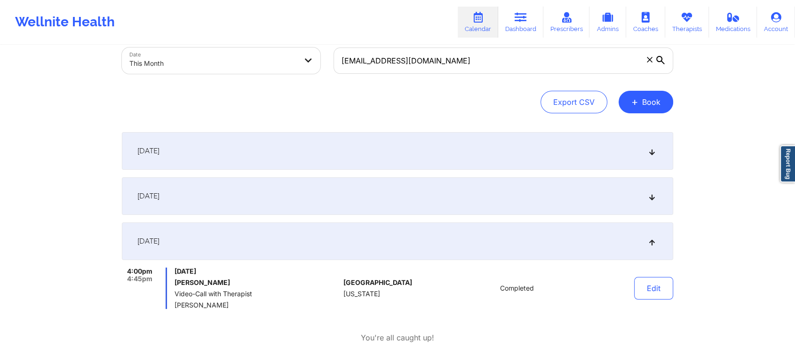
scroll to position [0, 0]
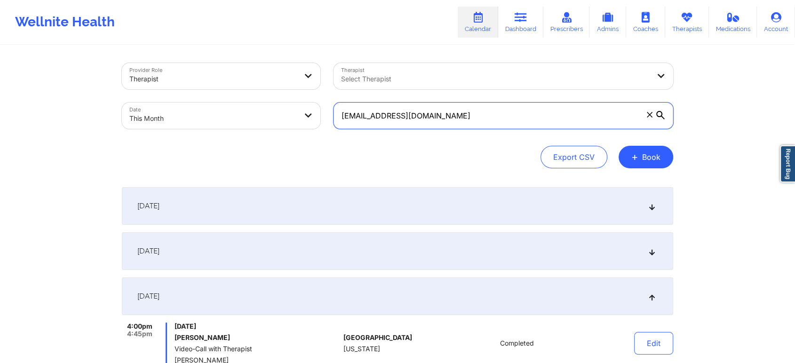
drag, startPoint x: 476, startPoint y: 116, endPoint x: 340, endPoint y: 116, distance: 135.9
click at [340, 116] on input "[EMAIL_ADDRESS][DOMAIN_NAME]" at bounding box center [503, 116] width 340 height 26
paste input "alifamularo"
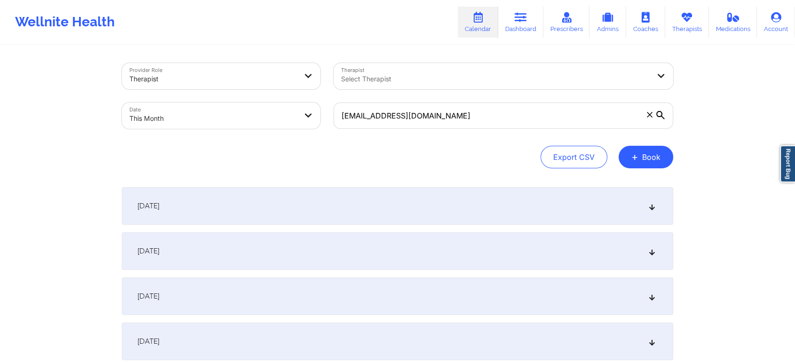
click at [473, 292] on div "[DATE]" at bounding box center [397, 297] width 551 height 38
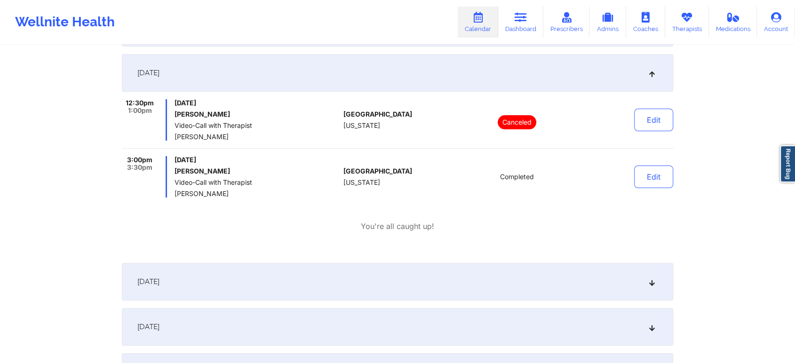
scroll to position [219, 0]
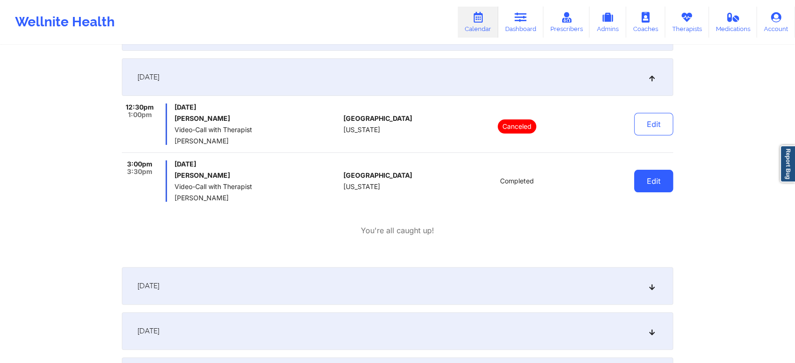
click at [662, 183] on button "Edit" at bounding box center [653, 181] width 39 height 23
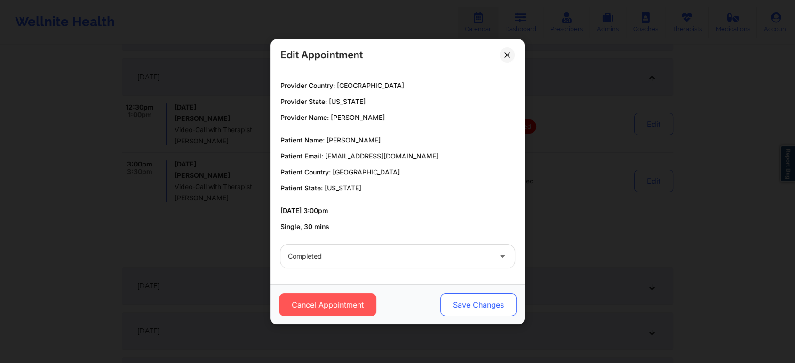
click at [481, 305] on button "Save Changes" at bounding box center [478, 305] width 76 height 23
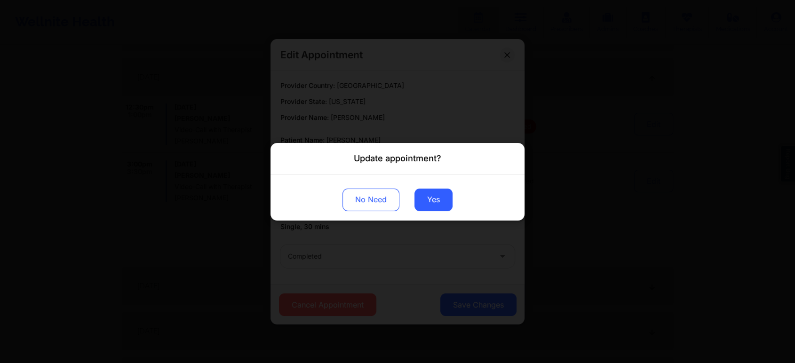
click at [415, 210] on div "No Need Yes" at bounding box center [397, 197] width 254 height 46
click at [421, 204] on button "Yes" at bounding box center [433, 199] width 38 height 23
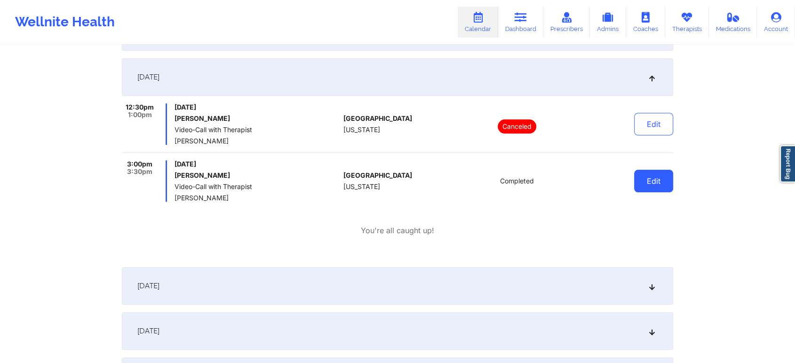
click at [652, 184] on button "Edit" at bounding box center [653, 181] width 39 height 23
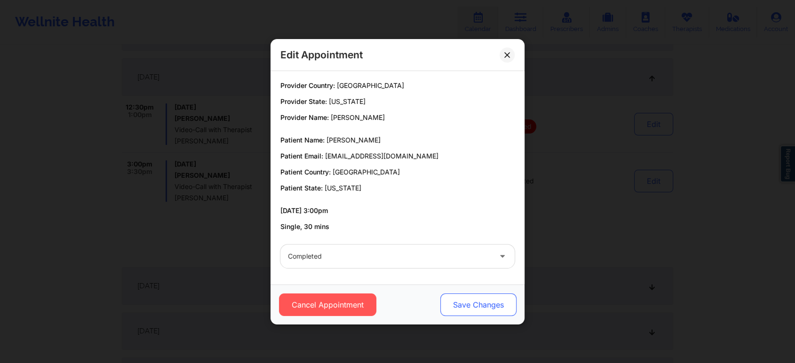
click at [467, 308] on button "Save Changes" at bounding box center [478, 305] width 76 height 23
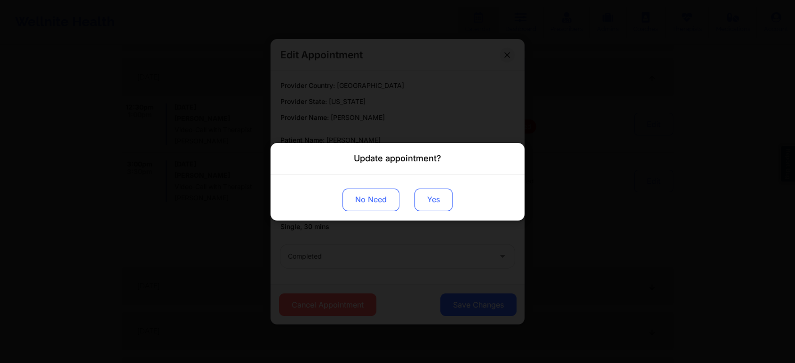
click at [432, 199] on button "Yes" at bounding box center [433, 199] width 38 height 23
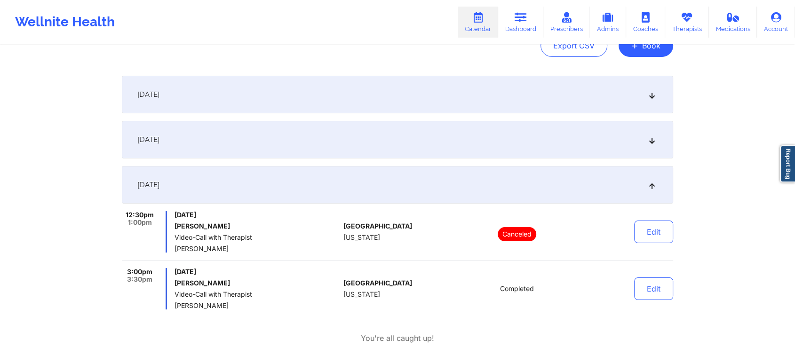
scroll to position [0, 0]
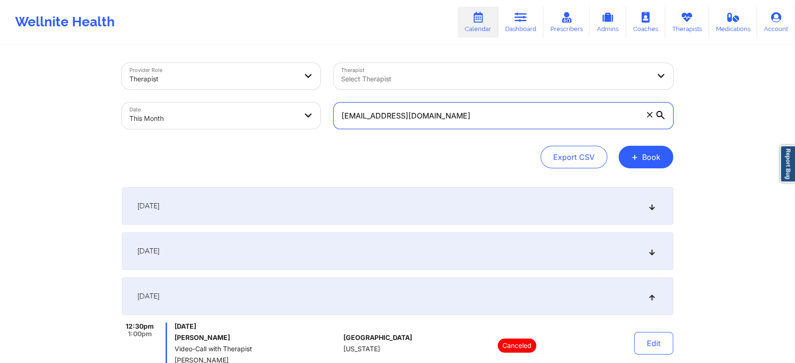
drag, startPoint x: 444, startPoint y: 120, endPoint x: 337, endPoint y: 108, distance: 107.0
click at [337, 108] on input "[EMAIL_ADDRESS][DOMAIN_NAME]" at bounding box center [503, 116] width 340 height 26
paste input "dr.[PERSON_NAME].[PERSON_NAME]"
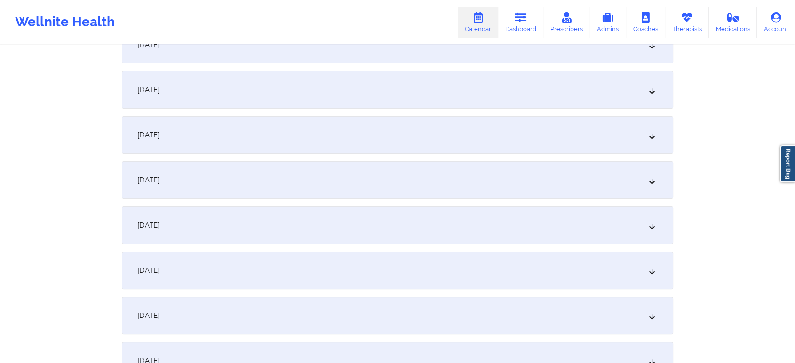
scroll to position [95, 0]
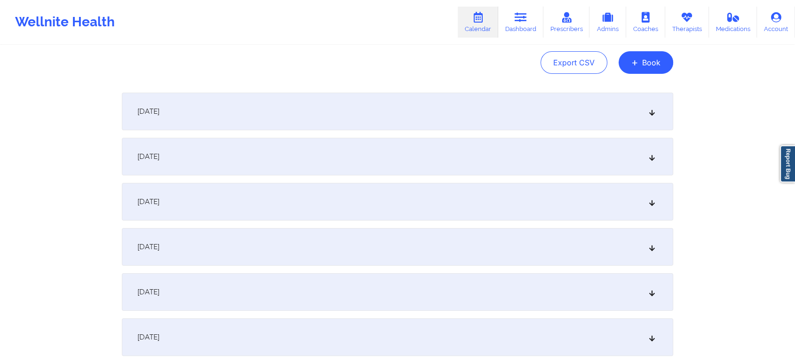
click at [547, 206] on div "[DATE]" at bounding box center [397, 202] width 551 height 38
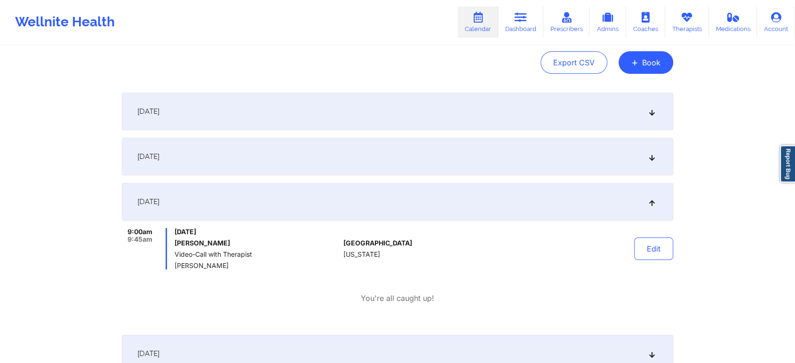
scroll to position [0, 0]
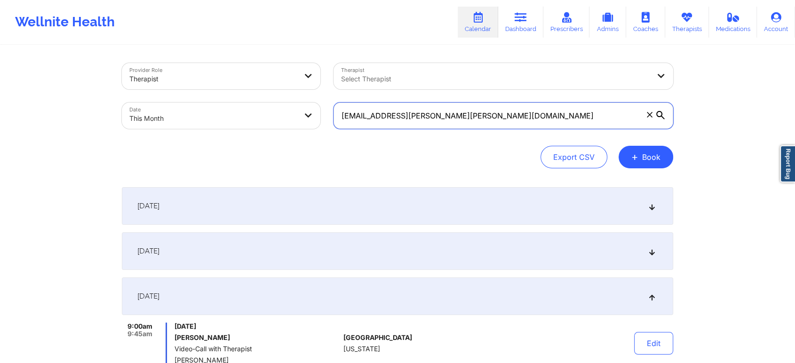
drag, startPoint x: 499, startPoint y: 119, endPoint x: 280, endPoint y: 136, distance: 218.9
click at [280, 136] on div "Provider Role Therapist Therapist Select Therapist Date This Month [EMAIL_ADDRE…" at bounding box center [397, 115] width 551 height 105
paste input "rcannon922"
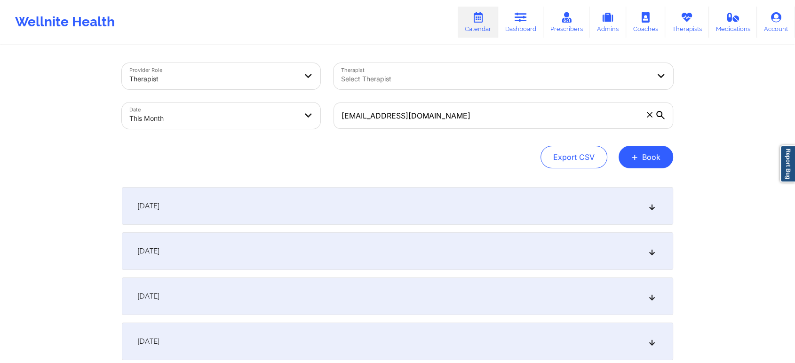
click at [264, 278] on div "[DATE]" at bounding box center [397, 297] width 551 height 38
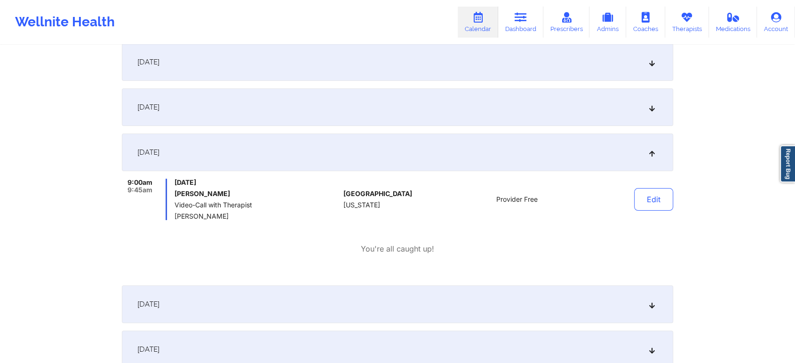
scroll to position [97, 0]
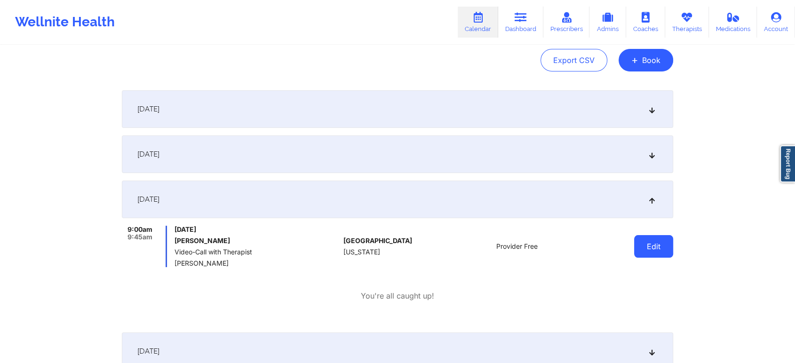
click at [654, 242] on button "Edit" at bounding box center [653, 246] width 39 height 23
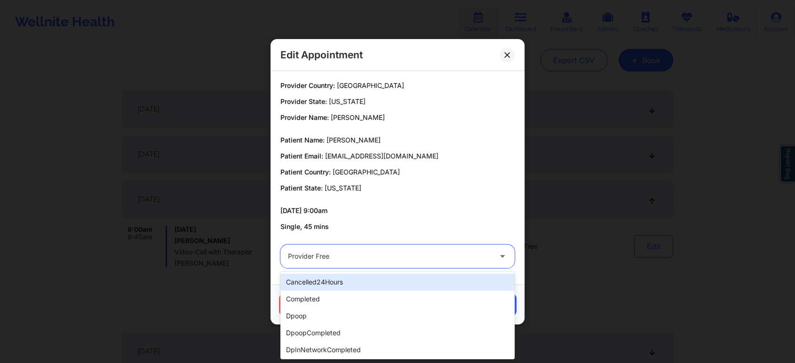
click at [383, 247] on div "Provider Free" at bounding box center [389, 257] width 203 height 24
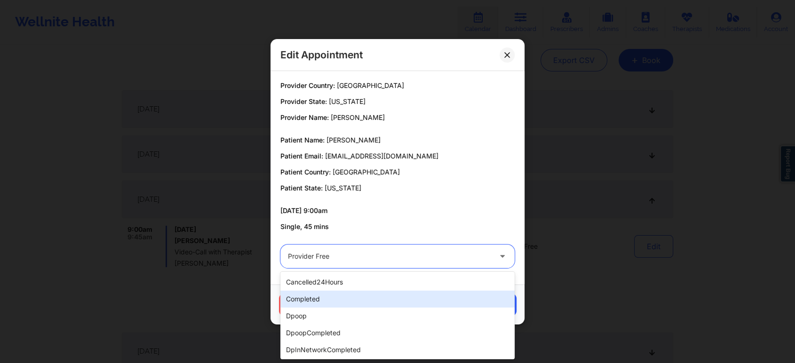
click at [348, 300] on div "completed" at bounding box center [397, 299] width 234 height 17
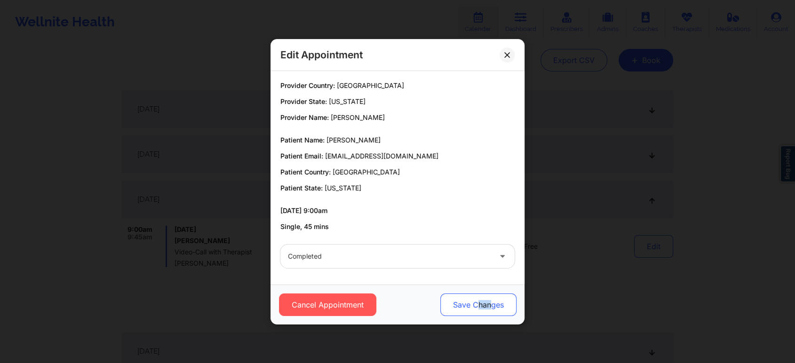
drag, startPoint x: 479, startPoint y: 318, endPoint x: 489, endPoint y: 300, distance: 20.0
click at [489, 300] on div "Cancel Appointment Save Changes" at bounding box center [397, 305] width 254 height 40
click at [489, 300] on button "Save Changes" at bounding box center [478, 305] width 76 height 23
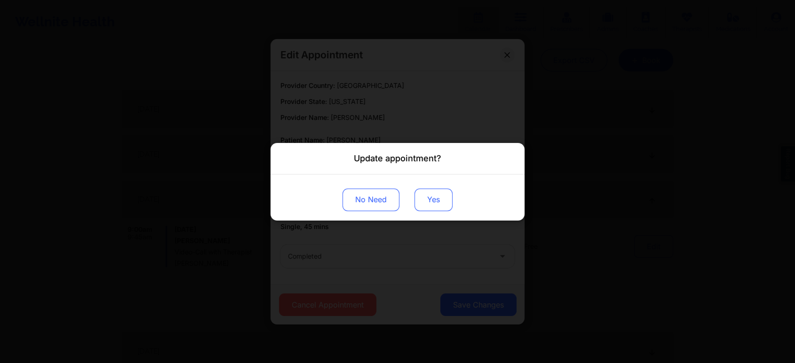
click at [441, 206] on button "Yes" at bounding box center [433, 199] width 38 height 23
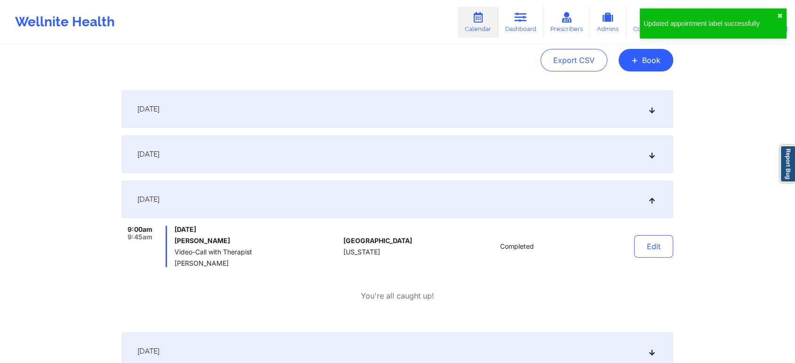
scroll to position [0, 0]
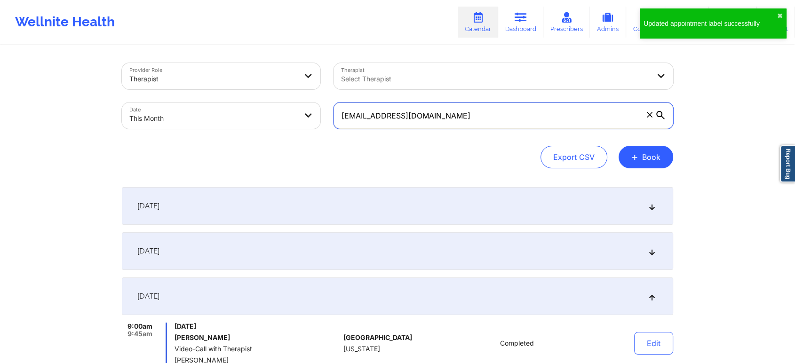
drag, startPoint x: 483, startPoint y: 116, endPoint x: 312, endPoint y: 117, distance: 170.7
click at [312, 117] on div "Provider Role Therapist Therapist Select Therapist Date This Month [EMAIL_ADDRE…" at bounding box center [397, 95] width 564 height 79
paste input "edefuso"
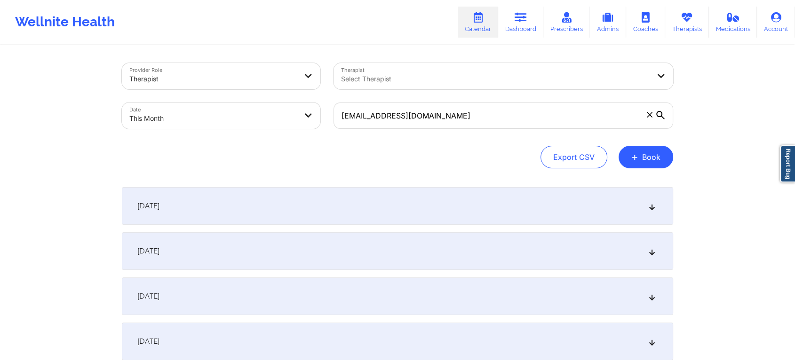
click at [333, 294] on div "[DATE]" at bounding box center [397, 297] width 551 height 38
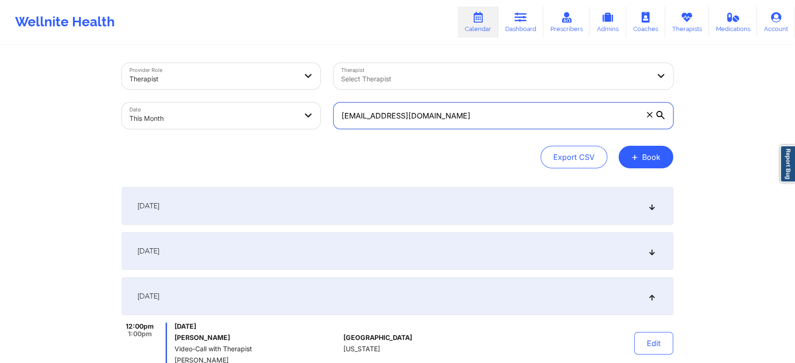
drag, startPoint x: 489, startPoint y: 124, endPoint x: 331, endPoint y: 105, distance: 159.2
click at [331, 105] on div "[EMAIL_ADDRESS][DOMAIN_NAME]" at bounding box center [503, 116] width 353 height 40
paste input "danielaramos2412"
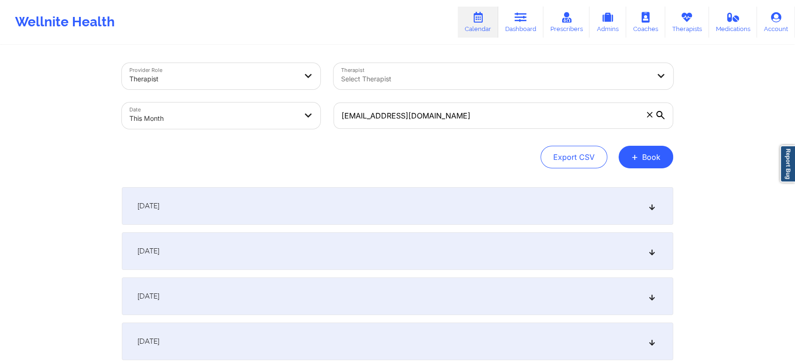
click at [380, 299] on div "[DATE]" at bounding box center [397, 297] width 551 height 38
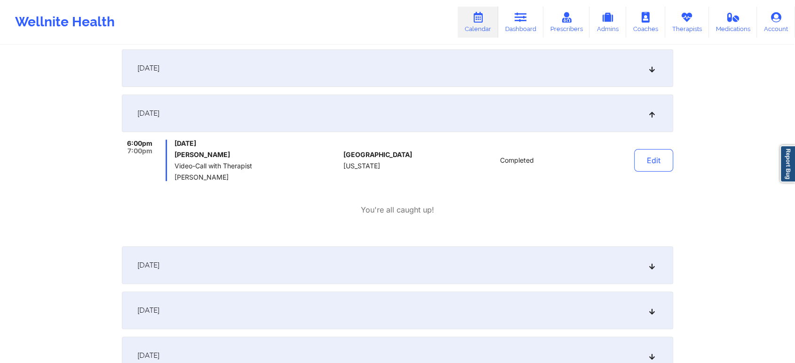
scroll to position [181, 0]
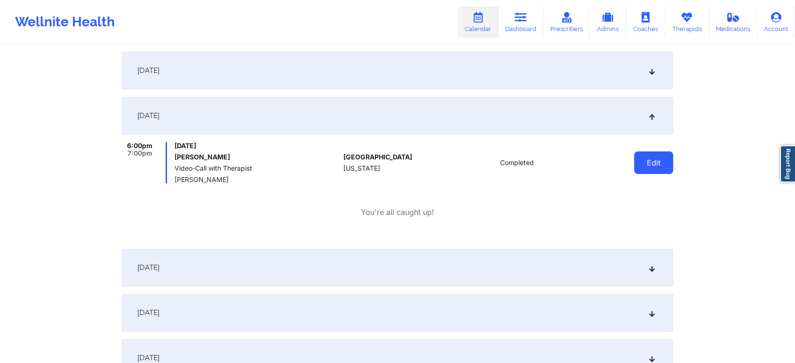
click at [658, 167] on button "Edit" at bounding box center [653, 162] width 39 height 23
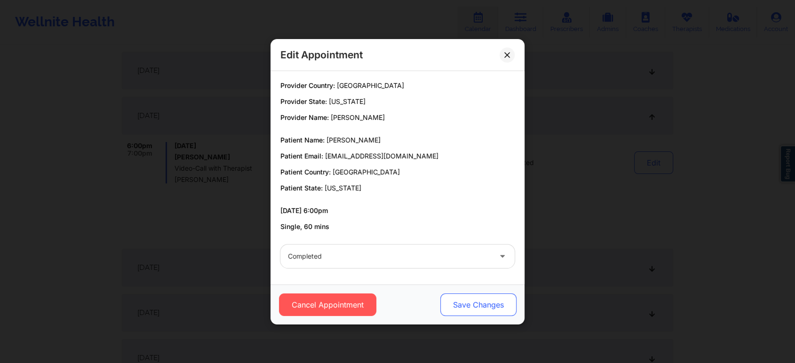
click at [476, 304] on button "Save Changes" at bounding box center [478, 305] width 76 height 23
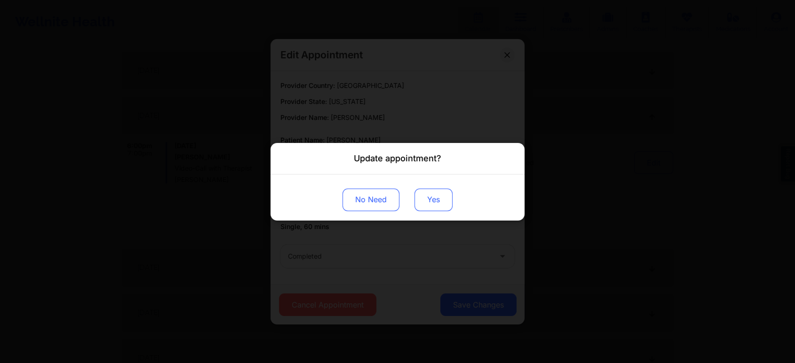
click at [436, 207] on button "Yes" at bounding box center [433, 199] width 38 height 23
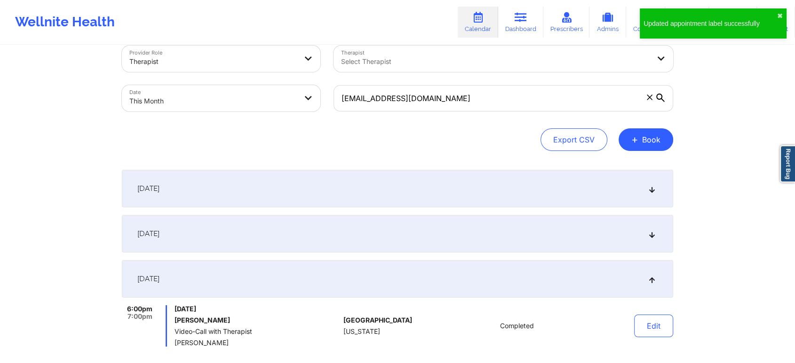
scroll to position [0, 0]
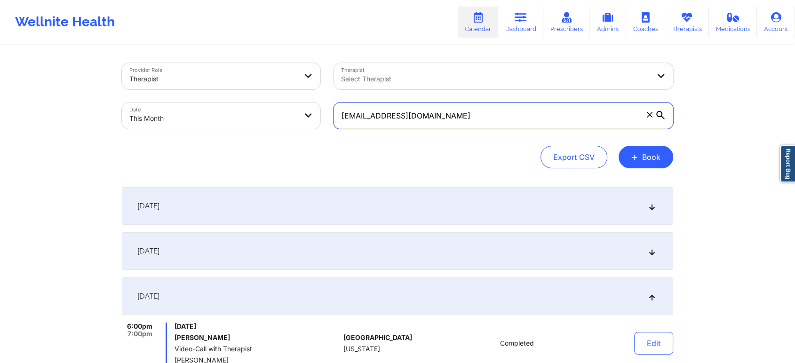
drag, startPoint x: 466, startPoint y: 112, endPoint x: 256, endPoint y: 98, distance: 209.8
click at [256, 98] on div "Provider Role Therapist Therapist Select Therapist Date This Month [EMAIL_ADDRE…" at bounding box center [397, 95] width 564 height 79
paste input "samir.mekrami"
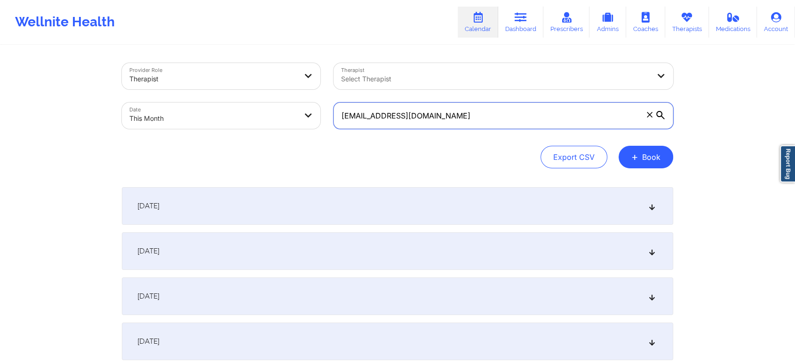
scroll to position [103, 0]
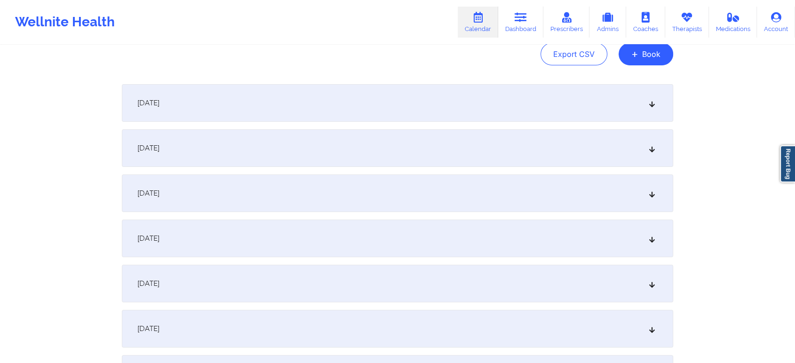
click at [393, 183] on div "[DATE]" at bounding box center [397, 194] width 551 height 38
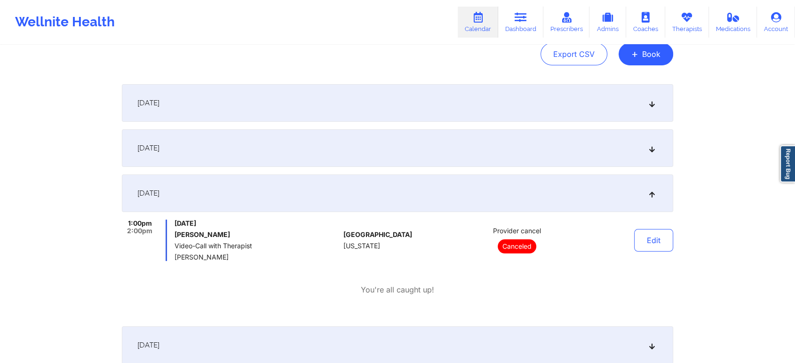
scroll to position [0, 0]
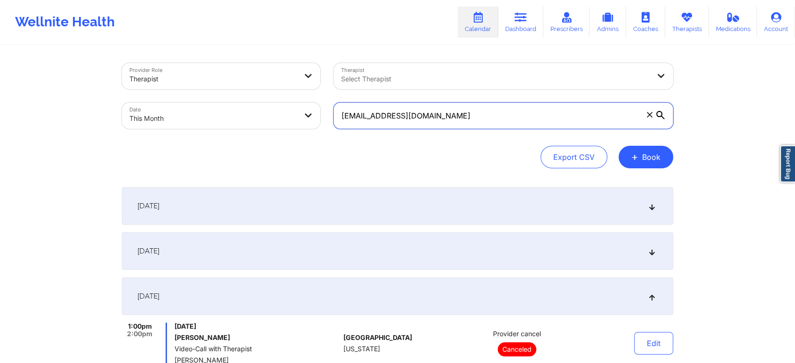
drag, startPoint x: 503, startPoint y: 112, endPoint x: 270, endPoint y: 95, distance: 234.0
click at [270, 95] on div "Provider Role Therapist Therapist Select Therapist Date This Month [EMAIL_ADDRE…" at bounding box center [397, 95] width 564 height 79
paste input "jordanhollo"
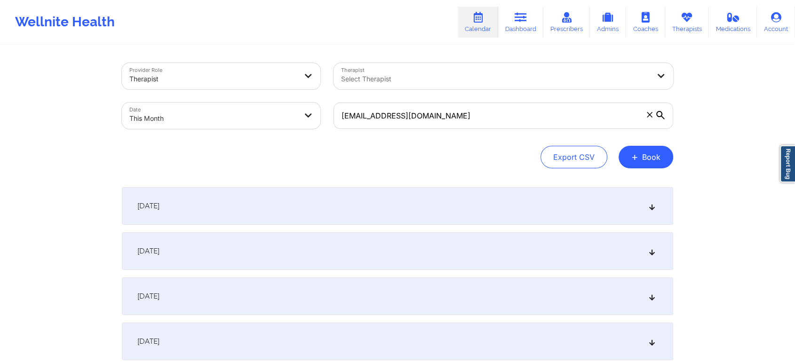
click at [261, 281] on div "[DATE]" at bounding box center [397, 297] width 551 height 38
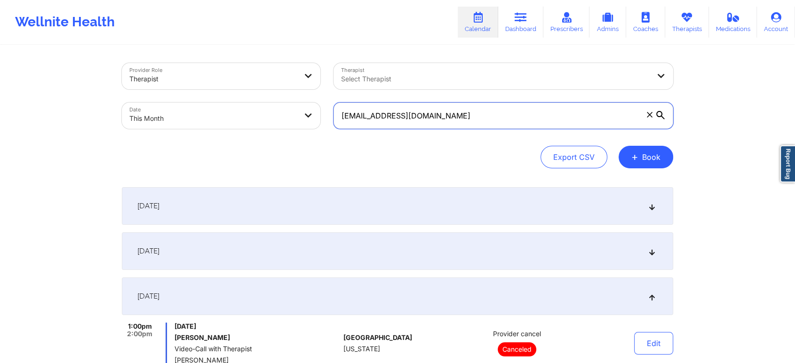
drag, startPoint x: 429, startPoint y: 116, endPoint x: 239, endPoint y: 71, distance: 195.2
click at [239, 71] on div "Provider Role Therapist Therapist Select Therapist Date This Month [EMAIL_ADDRE…" at bounding box center [397, 95] width 564 height 79
paste input "sam1club"
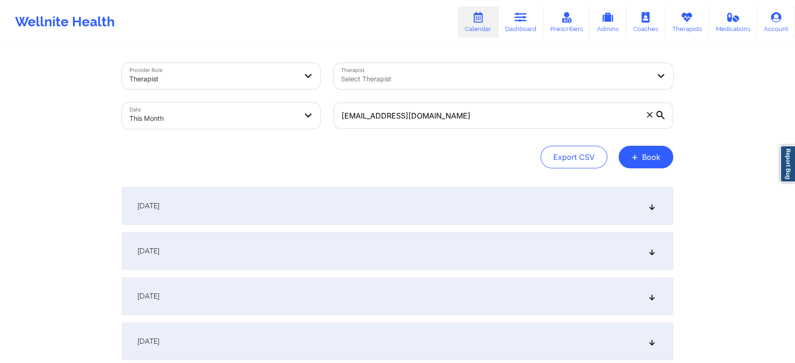
click at [299, 285] on div "[DATE]" at bounding box center [397, 297] width 551 height 38
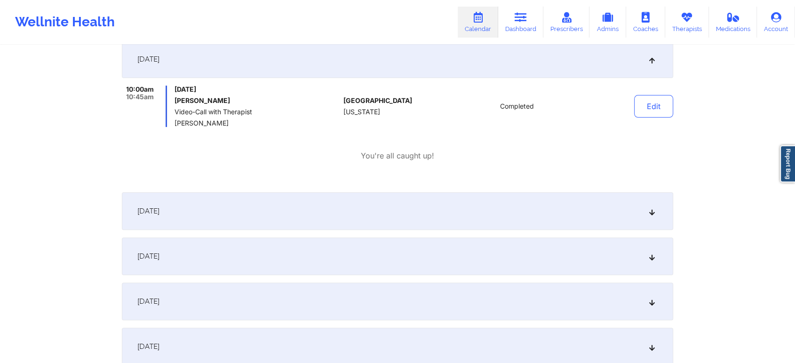
scroll to position [192, 0]
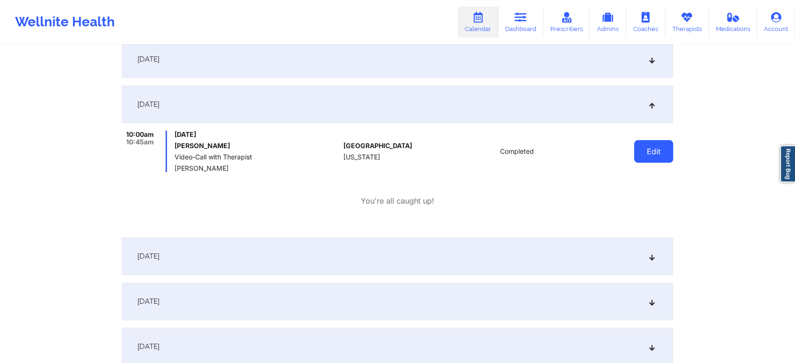
click at [656, 145] on button "Edit" at bounding box center [653, 151] width 39 height 23
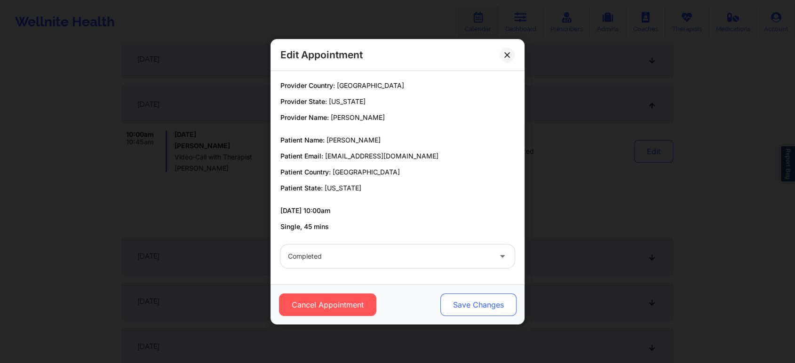
click at [470, 298] on button "Save Changes" at bounding box center [478, 305] width 76 height 23
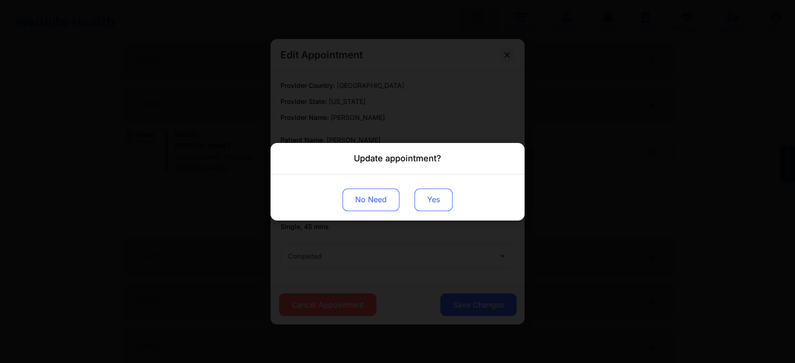
click at [430, 205] on button "Yes" at bounding box center [433, 199] width 38 height 23
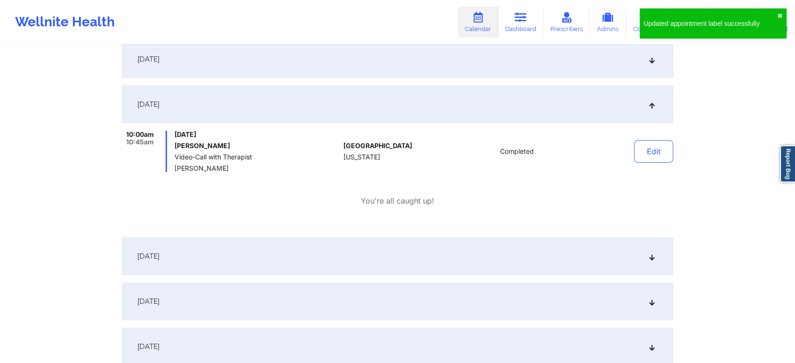
scroll to position [0, 0]
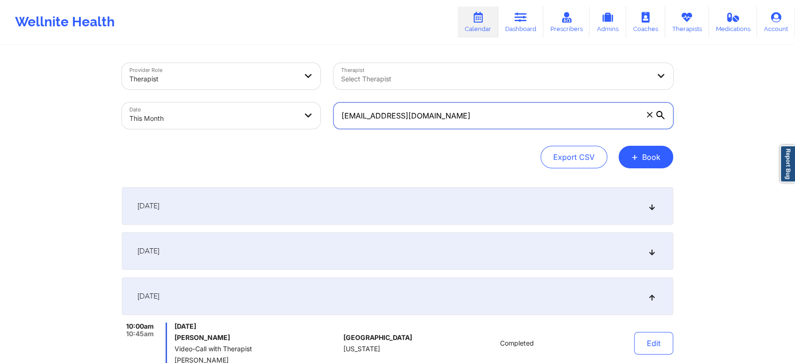
drag, startPoint x: 437, startPoint y: 119, endPoint x: 255, endPoint y: 96, distance: 183.0
click at [255, 96] on div "Provider Role Therapist Therapist Select Therapist Date This Month [EMAIL_ADDRE…" at bounding box center [397, 95] width 564 height 79
paste input "gnavancena"
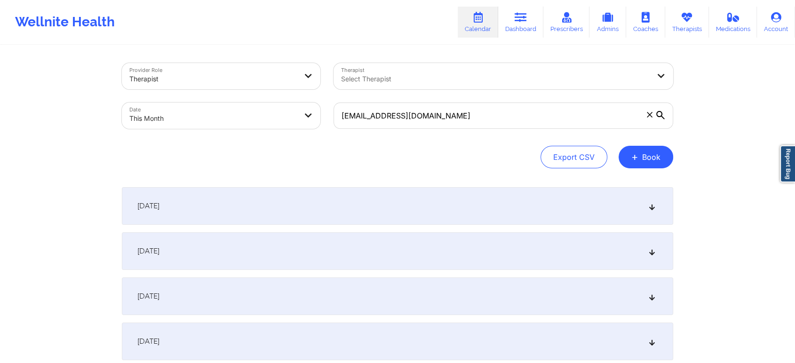
click at [349, 314] on div "[DATE]" at bounding box center [397, 297] width 551 height 38
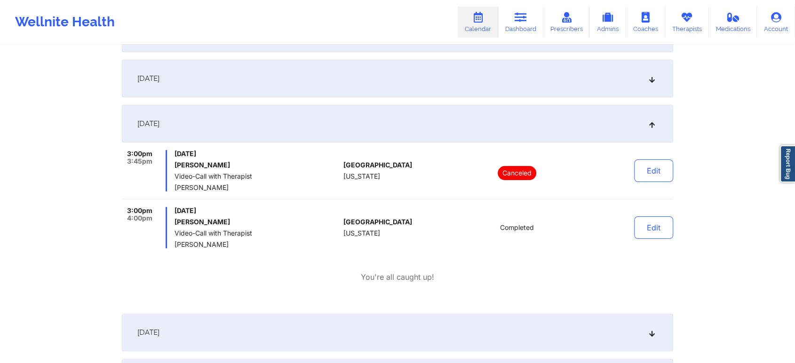
scroll to position [175, 0]
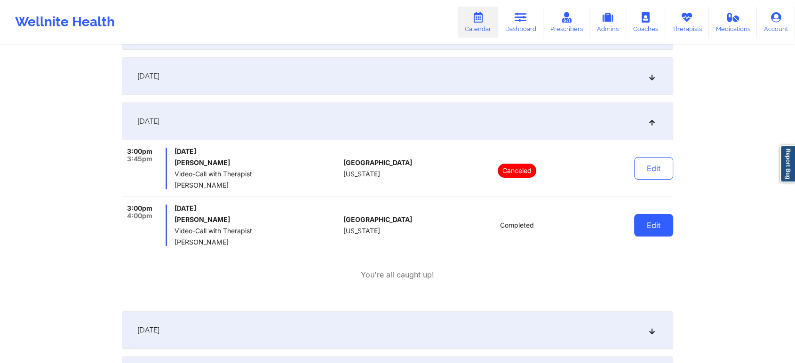
click at [666, 230] on button "Edit" at bounding box center [653, 225] width 39 height 23
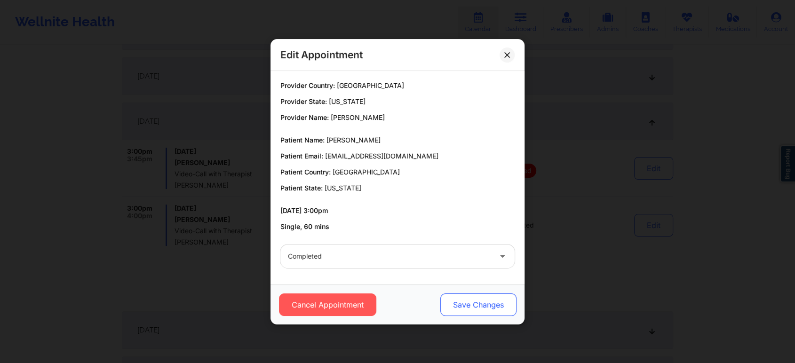
click at [482, 296] on button "Save Changes" at bounding box center [478, 305] width 76 height 23
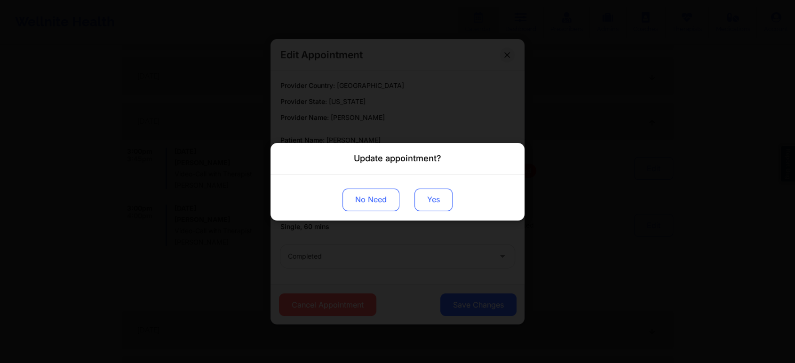
click at [426, 198] on button "Yes" at bounding box center [433, 199] width 38 height 23
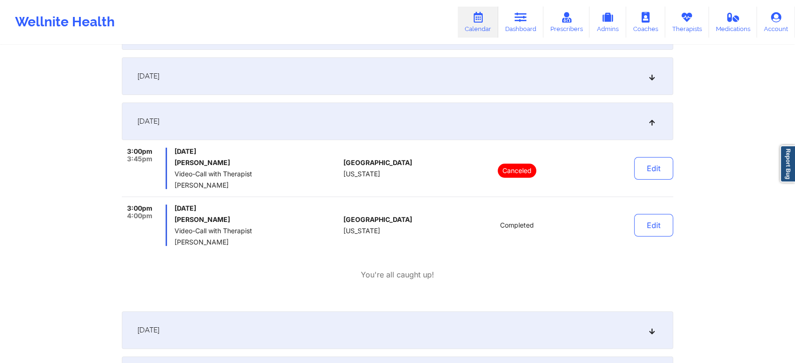
scroll to position [0, 0]
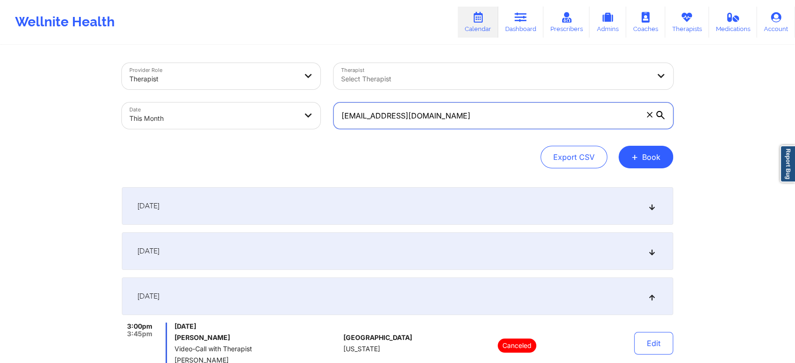
drag, startPoint x: 471, startPoint y: 116, endPoint x: 296, endPoint y: 96, distance: 176.6
click at [296, 96] on div "Provider Role Therapist Therapist Select Therapist Date This Month [EMAIL_ADDRE…" at bounding box center [397, 95] width 564 height 79
paste input "[EMAIL_ADDRESS]"
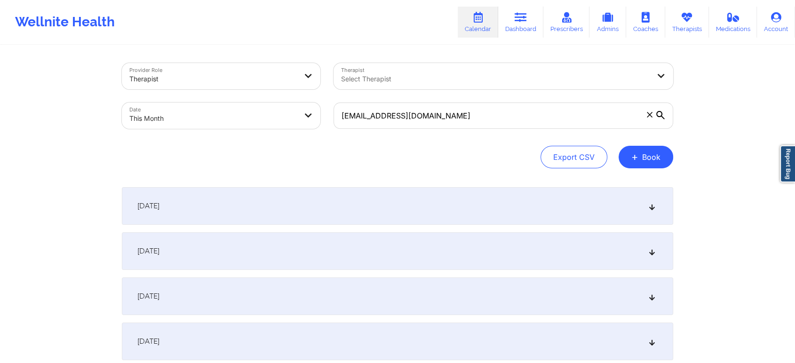
click at [388, 303] on div "[DATE]" at bounding box center [397, 297] width 551 height 38
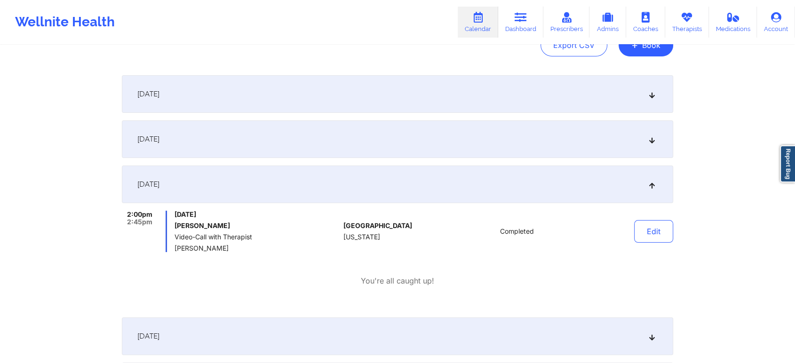
scroll to position [131, 0]
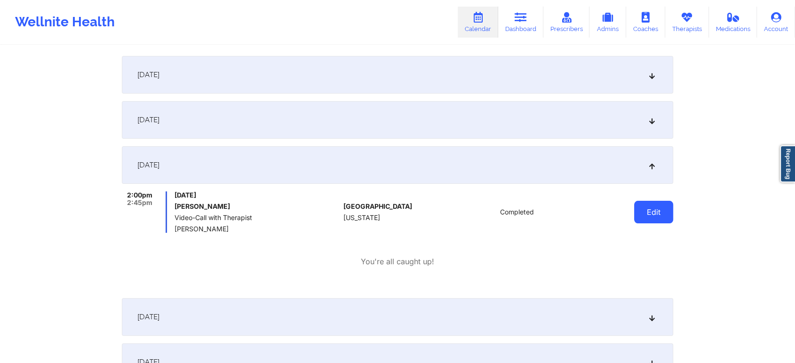
click at [661, 206] on button "Edit" at bounding box center [653, 212] width 39 height 23
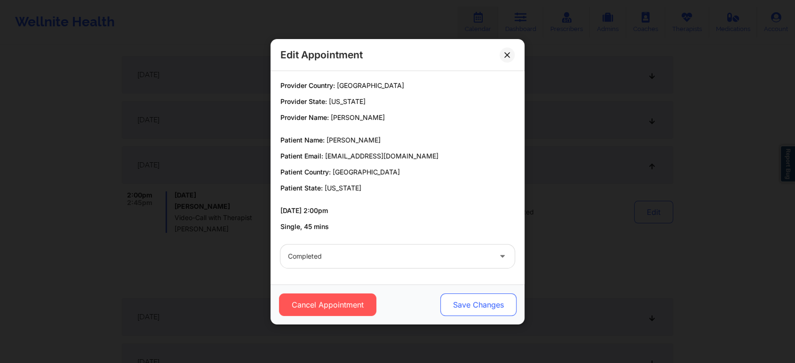
click at [493, 295] on button "Save Changes" at bounding box center [478, 305] width 76 height 23
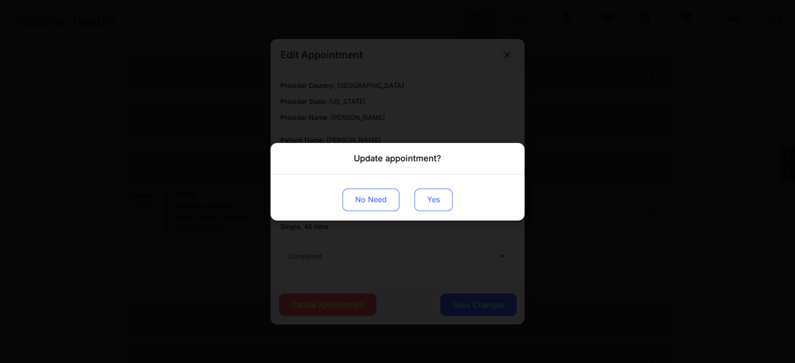
click at [433, 199] on button "Yes" at bounding box center [433, 199] width 38 height 23
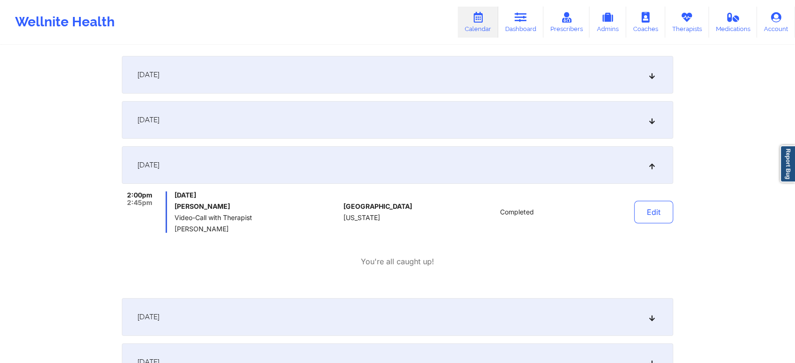
scroll to position [0, 0]
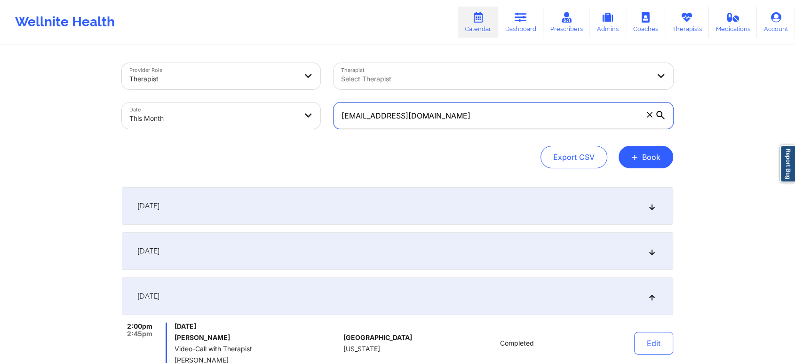
drag, startPoint x: 492, startPoint y: 108, endPoint x: 229, endPoint y: 80, distance: 264.9
click at [229, 80] on div "Provider Role Therapist Therapist Select Therapist Date This Month [EMAIL_ADDRE…" at bounding box center [397, 95] width 564 height 79
paste input "[EMAIL_ADDRESS][DOMAIN_NAME]"
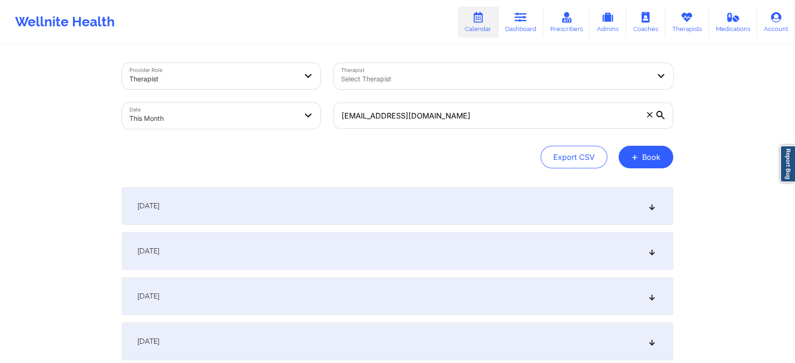
click at [342, 297] on div "[DATE]" at bounding box center [397, 297] width 551 height 38
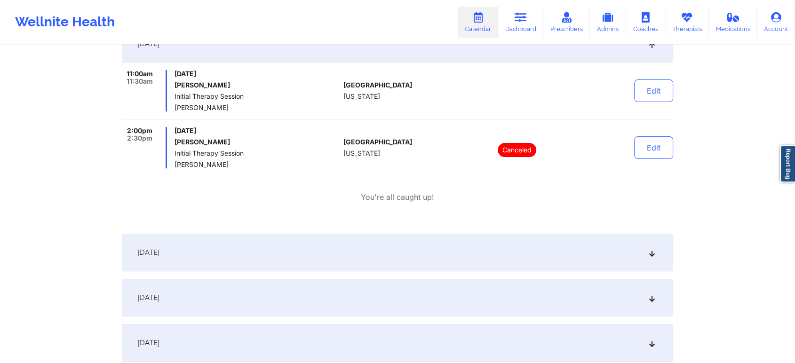
scroll to position [301, 0]
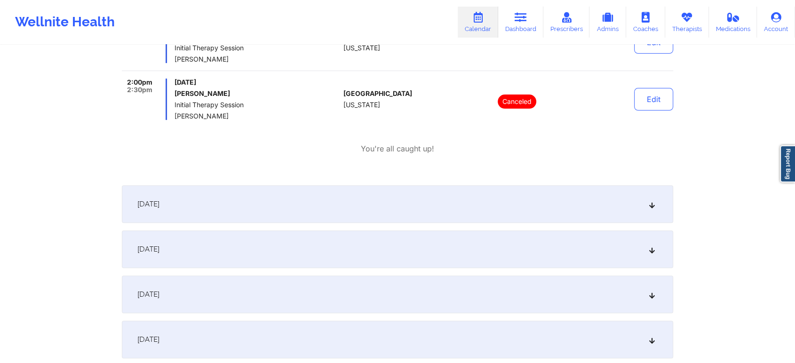
click at [617, 204] on div "[DATE]" at bounding box center [397, 204] width 551 height 38
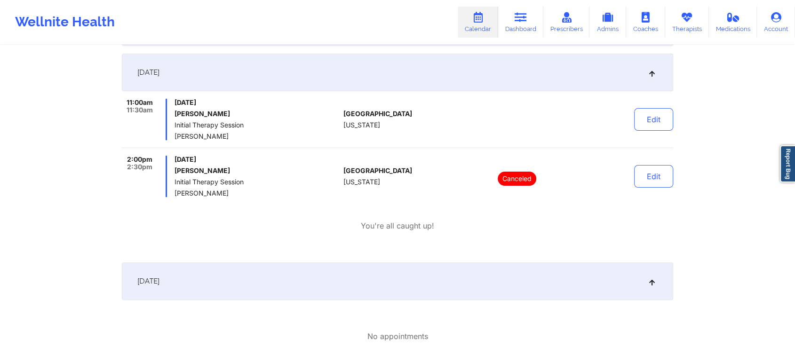
scroll to position [219, 0]
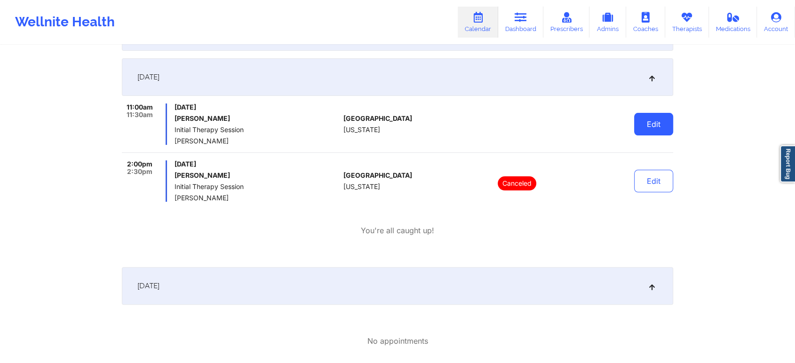
click at [662, 121] on button "Edit" at bounding box center [653, 124] width 39 height 23
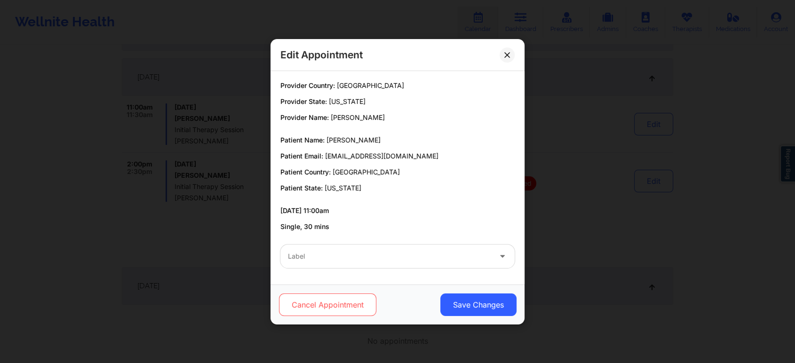
click at [350, 301] on button "Cancel Appointment" at bounding box center [327, 305] width 97 height 23
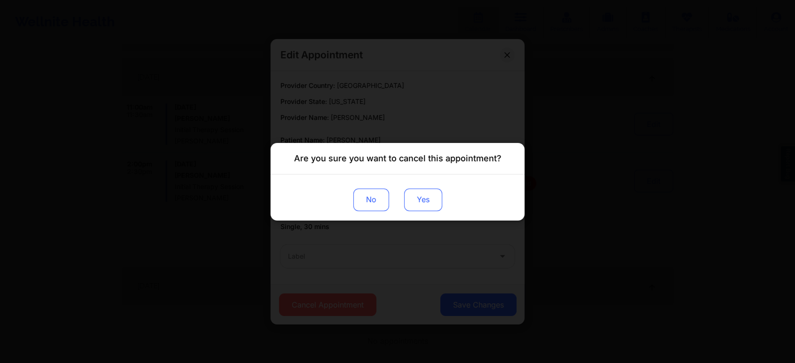
click at [416, 206] on button "Yes" at bounding box center [423, 199] width 38 height 23
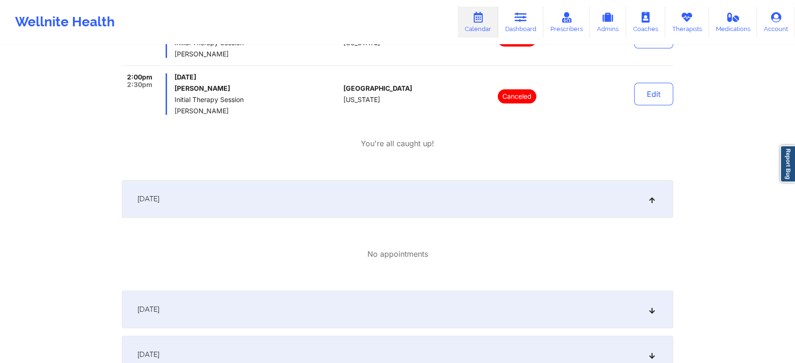
scroll to position [0, 0]
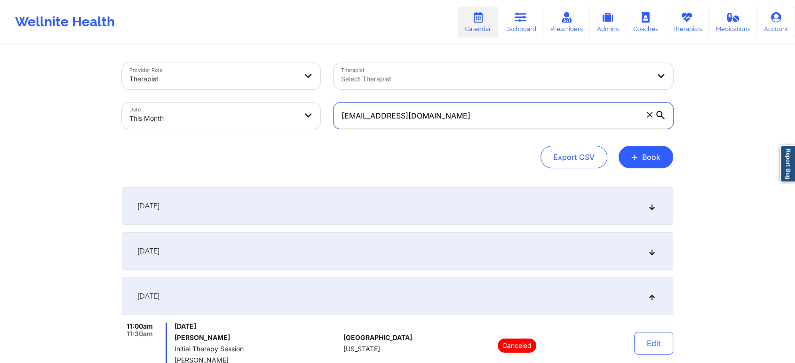
drag, startPoint x: 432, startPoint y: 116, endPoint x: 254, endPoint y: 63, distance: 186.0
click at [254, 63] on div "Provider Role Therapist Therapist Select Therapist Date This Month [EMAIL_ADDRE…" at bounding box center [397, 95] width 564 height 79
paste input "[PERSON_NAME][EMAIL_ADDRESS][PERSON_NAME][DOMAIN_NAME]"
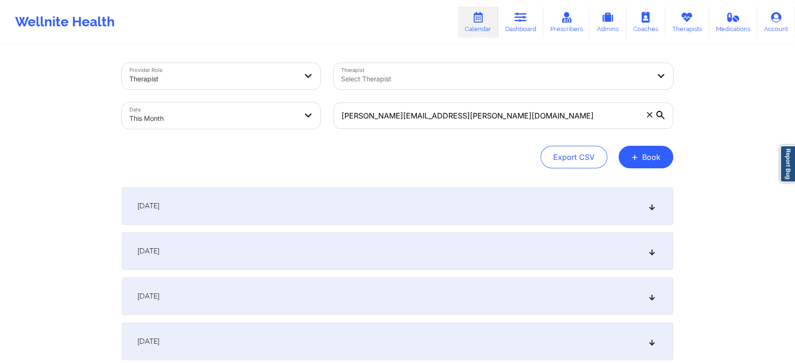
click at [346, 300] on div "[DATE]" at bounding box center [397, 297] width 551 height 38
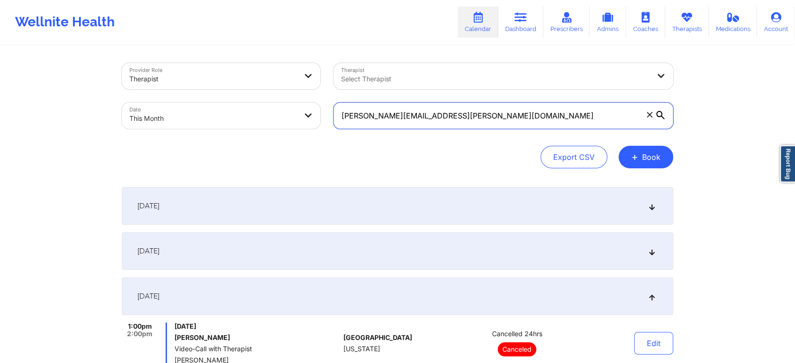
drag, startPoint x: 484, startPoint y: 105, endPoint x: 253, endPoint y: 143, distance: 234.5
click at [253, 143] on div "Provider Role Therapist Therapist Select Therapist Date This Month [PERSON_NAME…" at bounding box center [397, 115] width 551 height 105
paste input "[EMAIL_ADDRESS]"
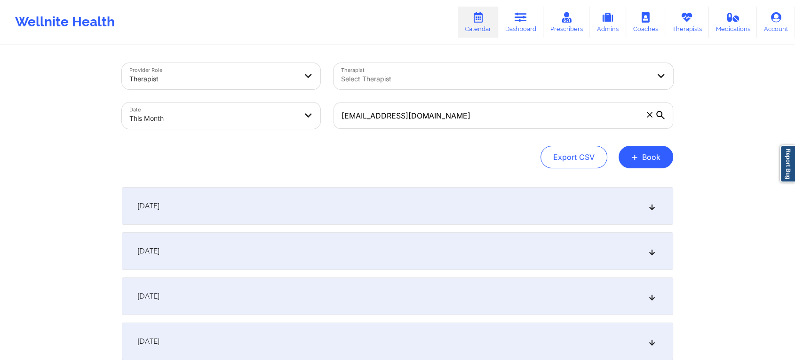
click at [286, 302] on div "[DATE]" at bounding box center [397, 297] width 551 height 38
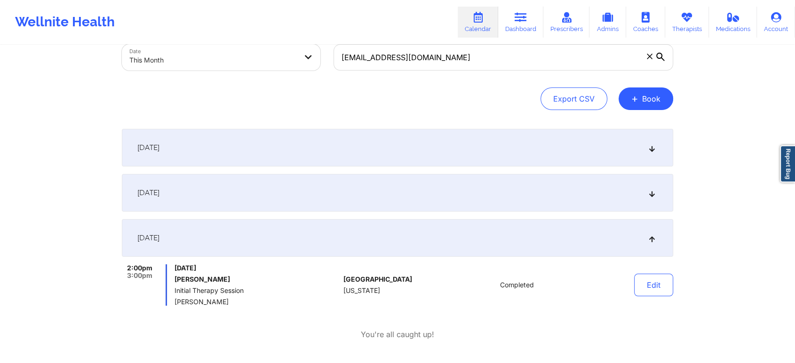
scroll to position [101, 0]
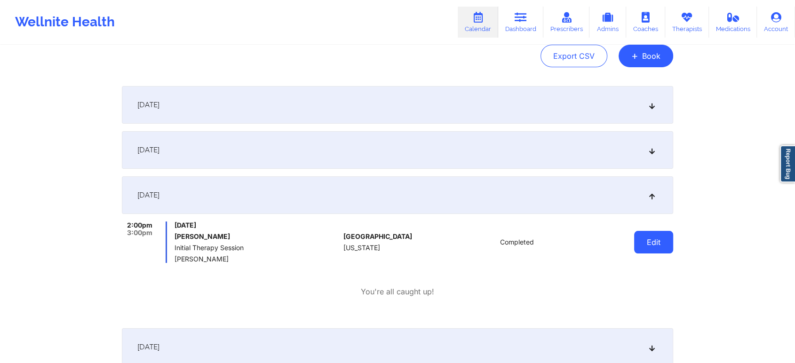
click at [658, 239] on button "Edit" at bounding box center [653, 242] width 39 height 23
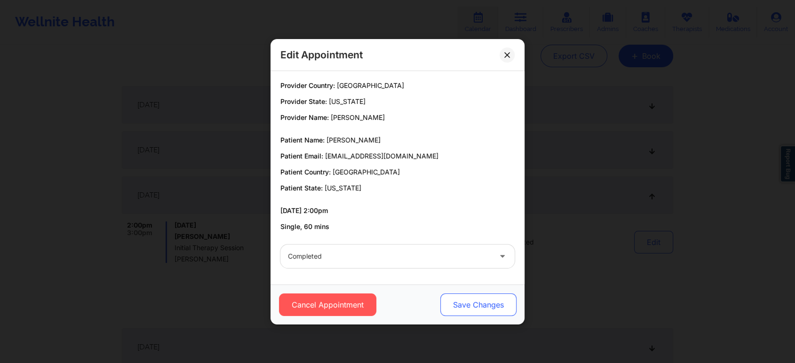
click at [485, 300] on button "Save Changes" at bounding box center [478, 305] width 76 height 23
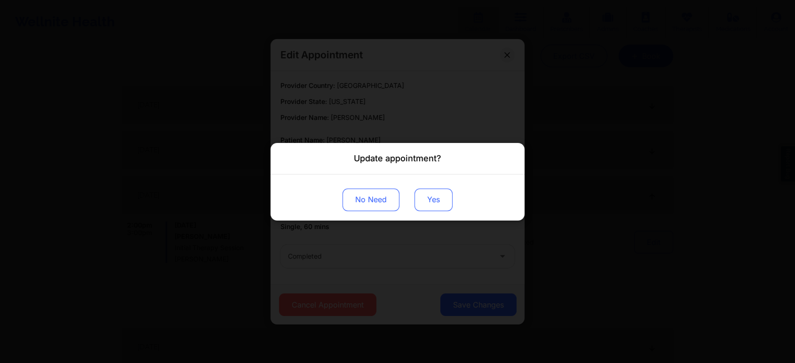
click at [437, 200] on button "Yes" at bounding box center [433, 199] width 38 height 23
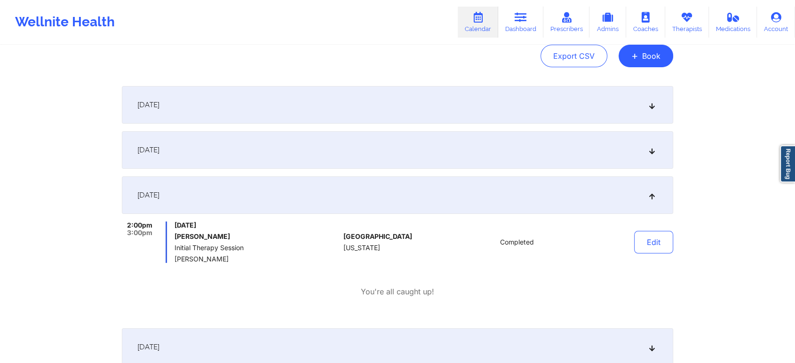
scroll to position [0, 0]
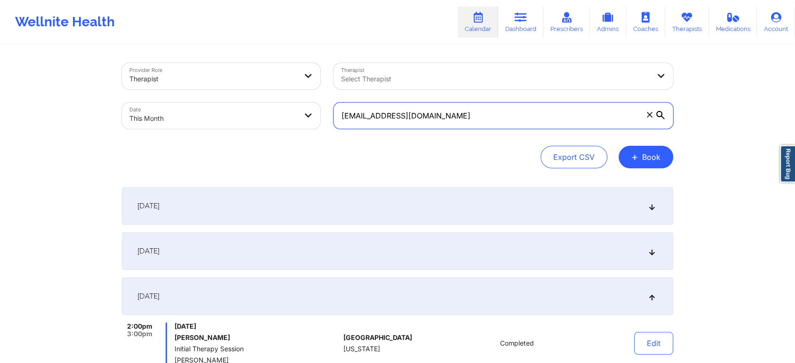
drag, startPoint x: 481, startPoint y: 124, endPoint x: 323, endPoint y: 119, distance: 158.1
click at [323, 119] on div "Provider Role Therapist Therapist Select Therapist Date This Month [EMAIL_ADDRE…" at bounding box center [397, 95] width 564 height 79
paste input "[PERSON_NAME].blimkie"
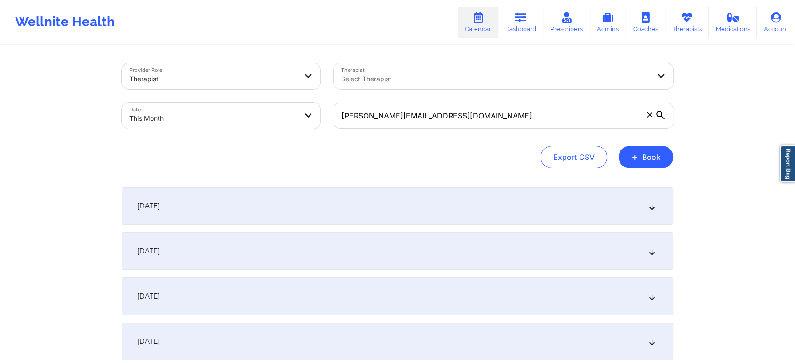
click at [321, 300] on div "[DATE]" at bounding box center [397, 297] width 551 height 38
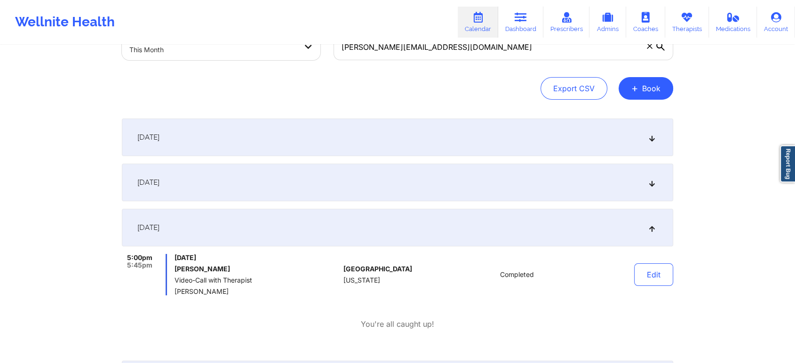
scroll to position [73, 0]
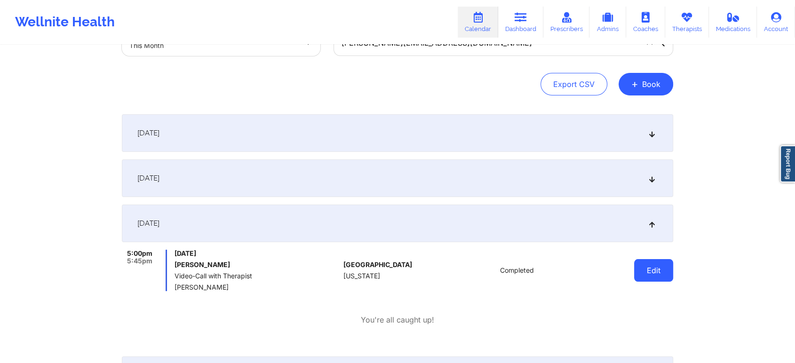
click at [647, 273] on button "Edit" at bounding box center [653, 270] width 39 height 23
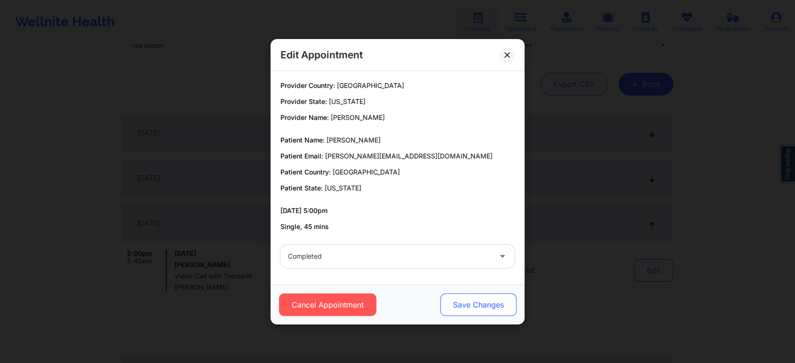
click at [460, 302] on button "Save Changes" at bounding box center [478, 305] width 76 height 23
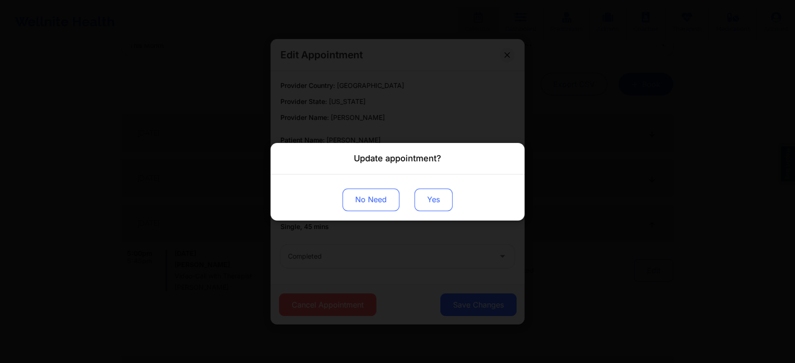
click at [431, 193] on button "Yes" at bounding box center [433, 199] width 38 height 23
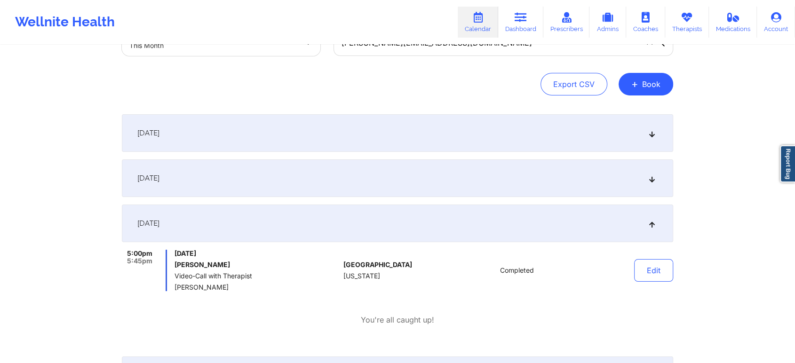
scroll to position [0, 0]
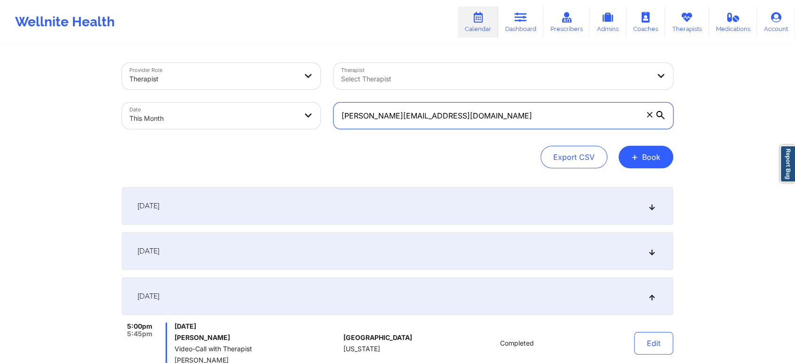
drag, startPoint x: 474, startPoint y: 107, endPoint x: 342, endPoint y: 110, distance: 131.7
click at [342, 110] on input "[PERSON_NAME][EMAIL_ADDRESS][DOMAIN_NAME]" at bounding box center [503, 116] width 340 height 26
paste input "rachelmarcol"
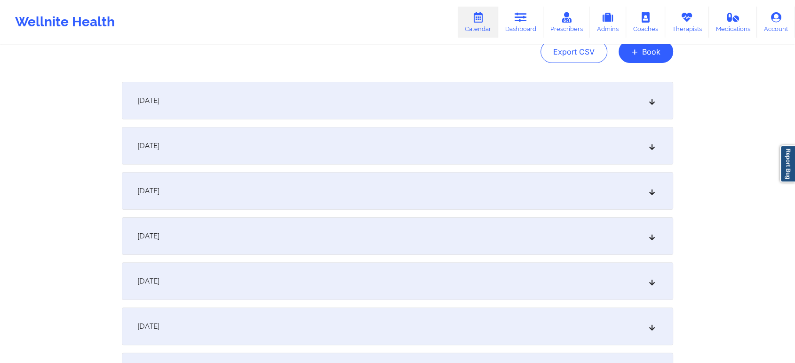
scroll to position [107, 0]
click at [468, 184] on div "[DATE]" at bounding box center [397, 190] width 551 height 38
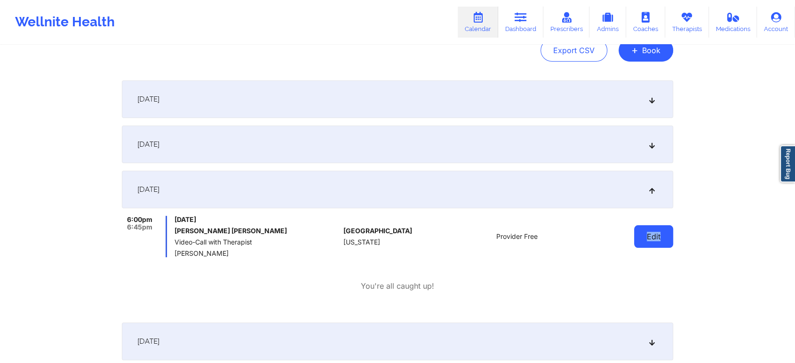
drag, startPoint x: 707, startPoint y: 244, endPoint x: 639, endPoint y: 238, distance: 68.5
click at [639, 238] on button "Edit" at bounding box center [653, 236] width 39 height 23
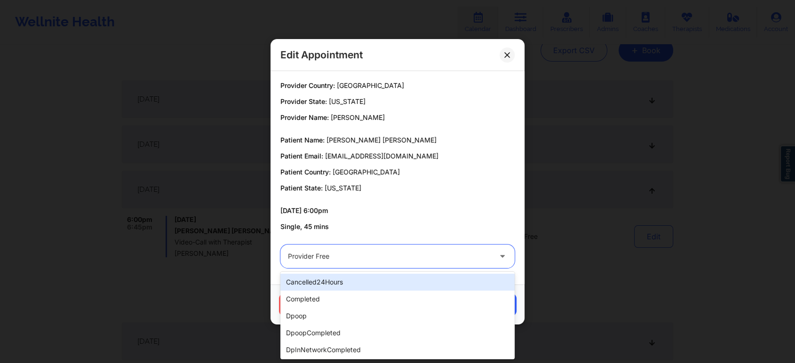
click at [388, 265] on div "Provider Free" at bounding box center [389, 257] width 203 height 24
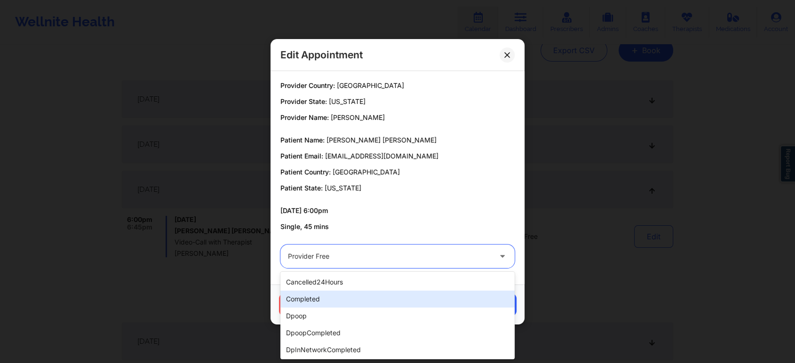
click at [352, 306] on div "completed" at bounding box center [397, 299] width 234 height 17
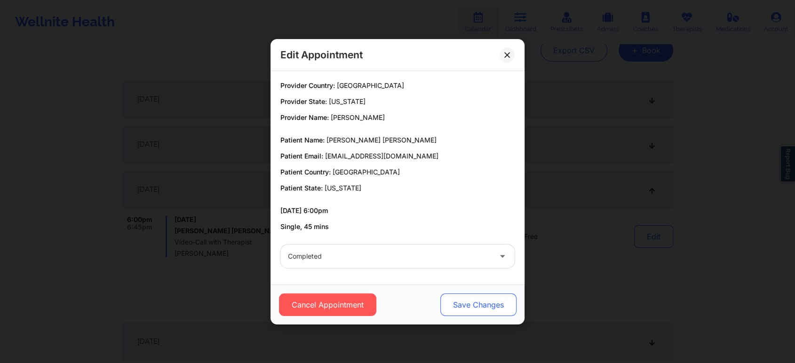
click at [489, 304] on button "Save Changes" at bounding box center [478, 305] width 76 height 23
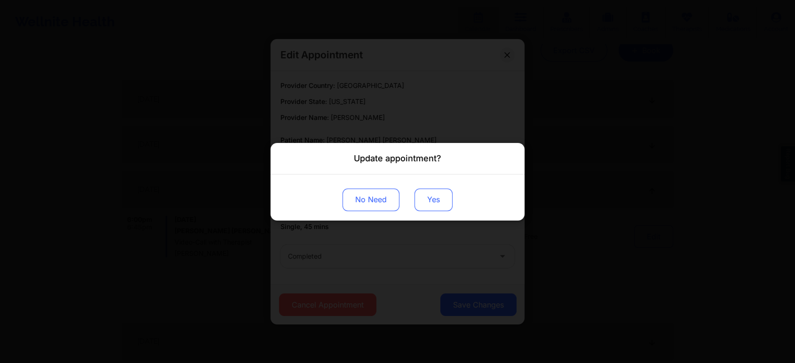
click at [442, 193] on button "Yes" at bounding box center [433, 199] width 38 height 23
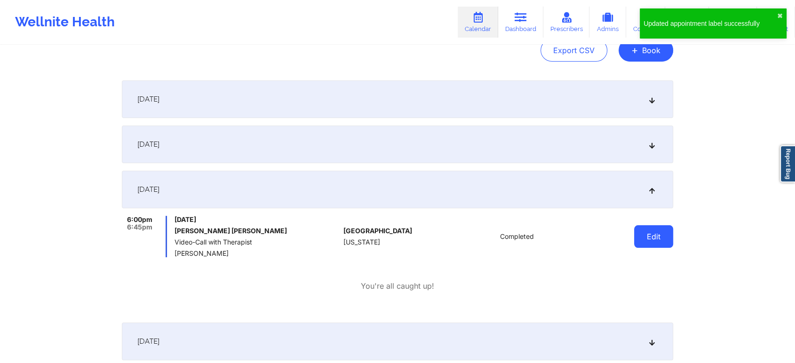
click at [658, 232] on button "Edit" at bounding box center [653, 236] width 39 height 23
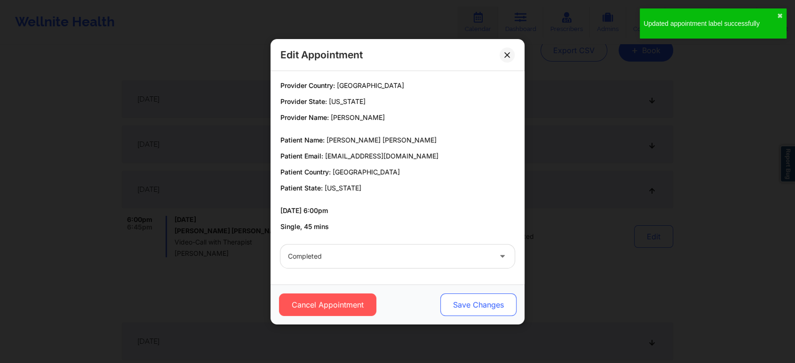
click at [462, 312] on button "Save Changes" at bounding box center [478, 305] width 76 height 23
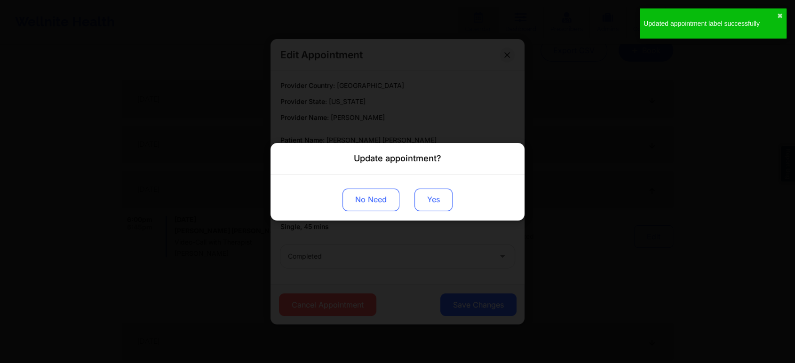
click at [444, 202] on button "Yes" at bounding box center [433, 199] width 38 height 23
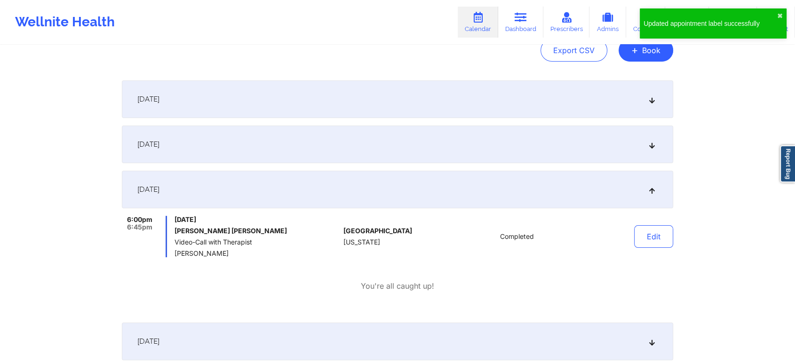
scroll to position [0, 0]
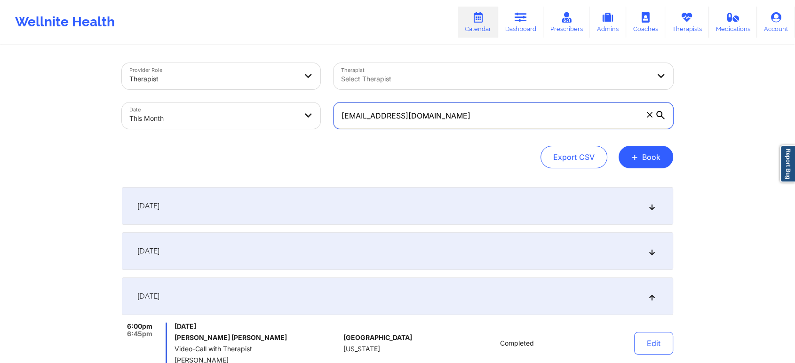
drag, startPoint x: 460, startPoint y: 123, endPoint x: 262, endPoint y: 91, distance: 199.7
click at [262, 91] on div "Provider Role Therapist Therapist Select Therapist Date This Month [EMAIL_ADDRE…" at bounding box center [397, 95] width 564 height 79
paste input "wellnite@omarvelous"
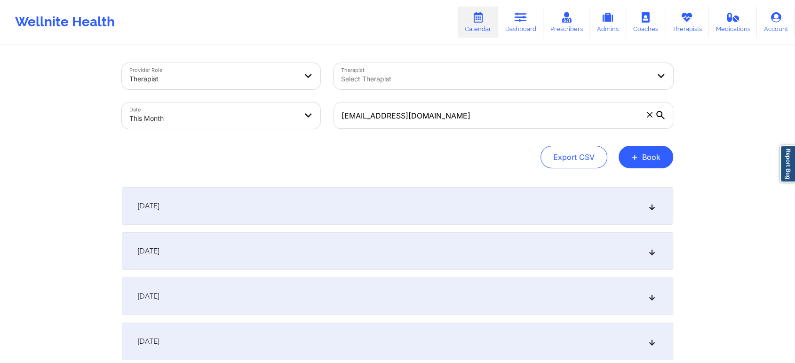
click at [309, 288] on div "[DATE]" at bounding box center [397, 297] width 551 height 38
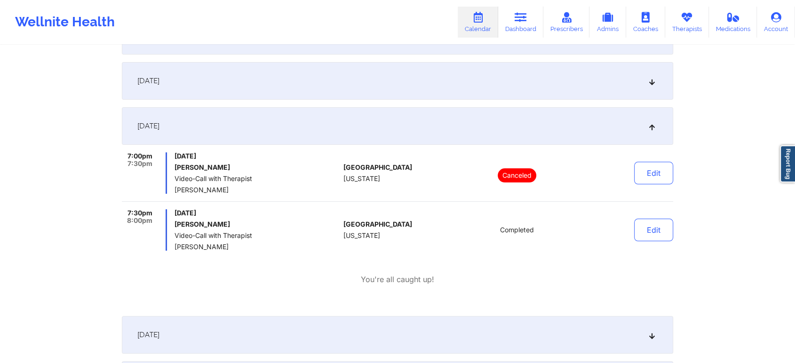
scroll to position [175, 0]
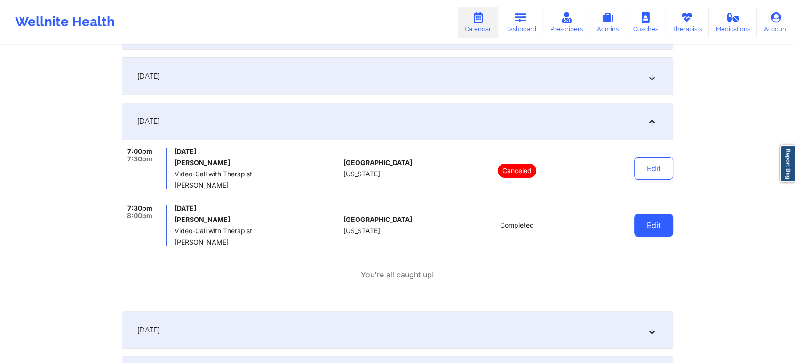
click at [647, 224] on button "Edit" at bounding box center [653, 225] width 39 height 23
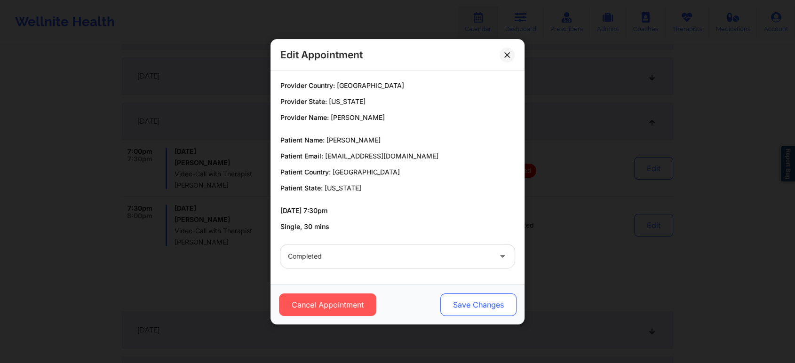
click at [487, 309] on button "Save Changes" at bounding box center [478, 305] width 76 height 23
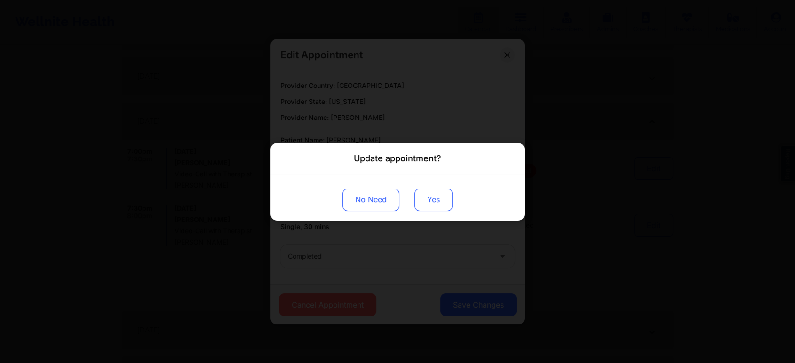
click at [427, 198] on button "Yes" at bounding box center [433, 199] width 38 height 23
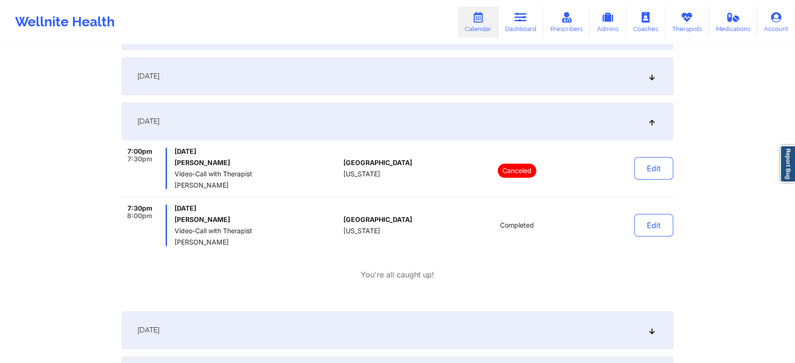
scroll to position [0, 0]
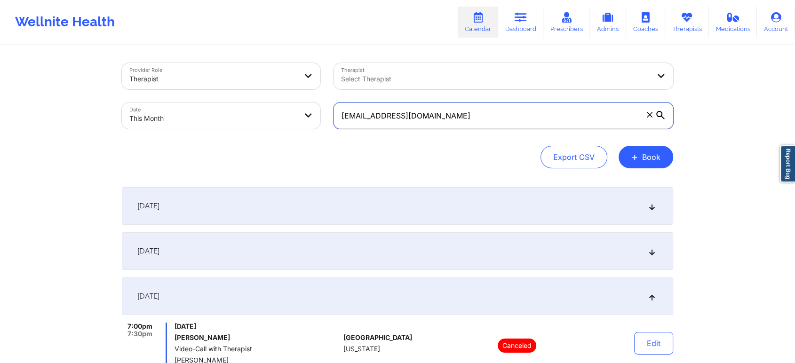
drag, startPoint x: 516, startPoint y: 119, endPoint x: 233, endPoint y: 77, distance: 286.8
click at [233, 77] on div "Provider Role Therapist Therapist Select Therapist Date This Month [EMAIL_ADDRE…" at bounding box center [397, 95] width 564 height 79
paste input "[EMAIL_ADDRESS][PERSON_NAME]"
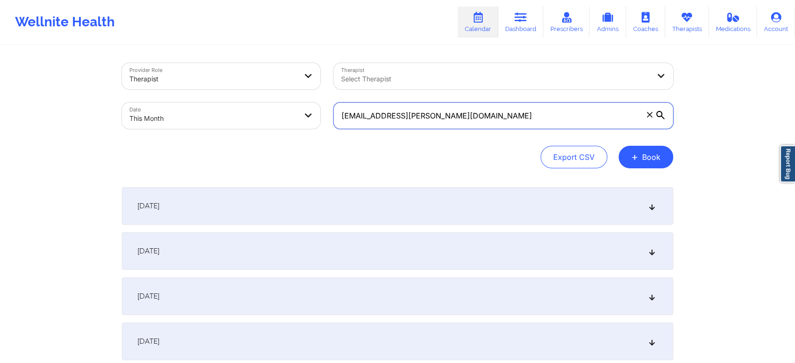
type input "[EMAIL_ADDRESS][PERSON_NAME][DOMAIN_NAME]"
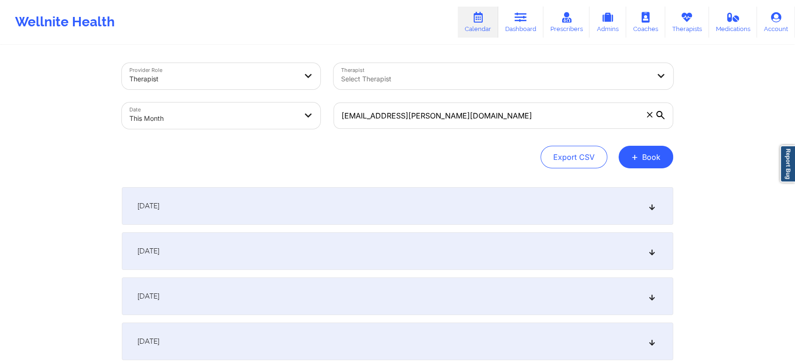
click at [274, 293] on div "[DATE]" at bounding box center [397, 297] width 551 height 38
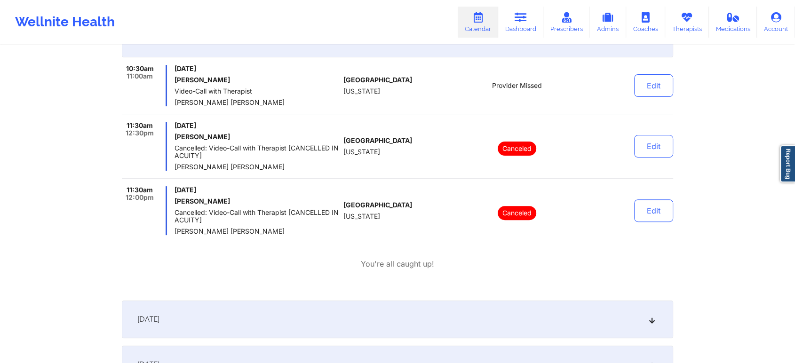
scroll to position [203, 0]
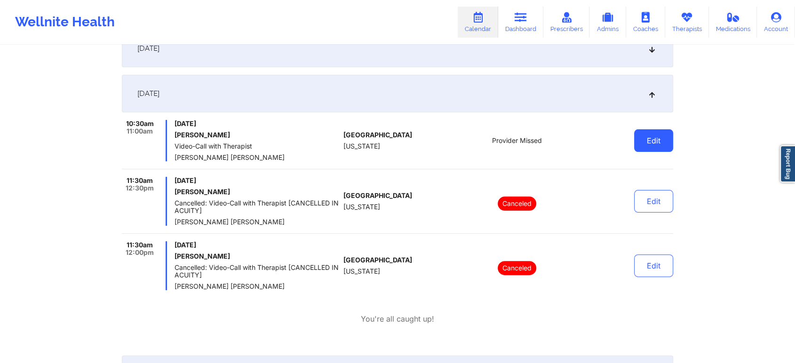
click at [640, 134] on button "Edit" at bounding box center [653, 140] width 39 height 23
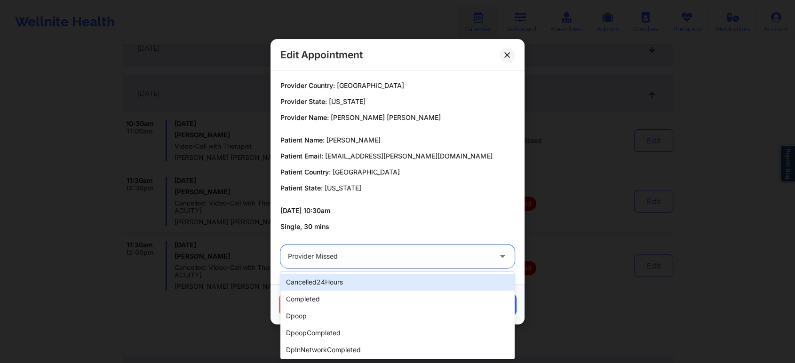
click at [439, 251] on div at bounding box center [389, 256] width 203 height 11
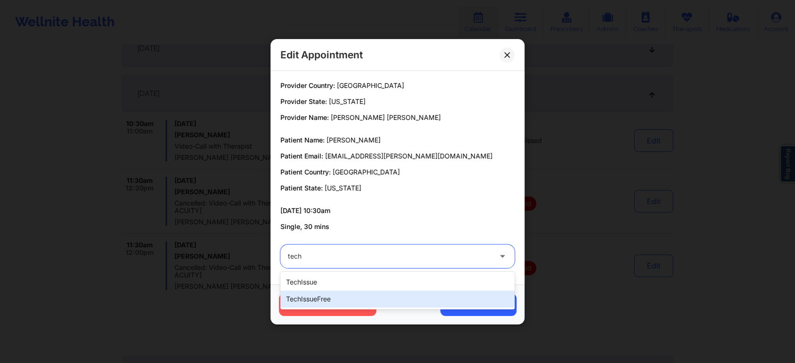
type input "tech"
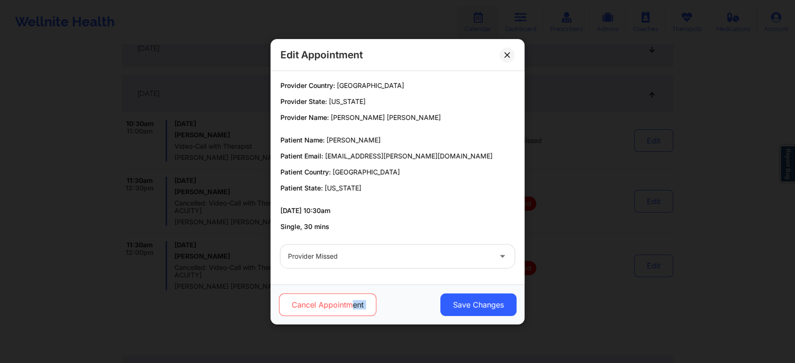
drag, startPoint x: 419, startPoint y: 324, endPoint x: 350, endPoint y: 296, distance: 74.1
click at [350, 296] on div "Cancel Appointment Save Changes" at bounding box center [397, 305] width 254 height 40
click at [350, 305] on button "Cancel Appointment" at bounding box center [327, 305] width 97 height 23
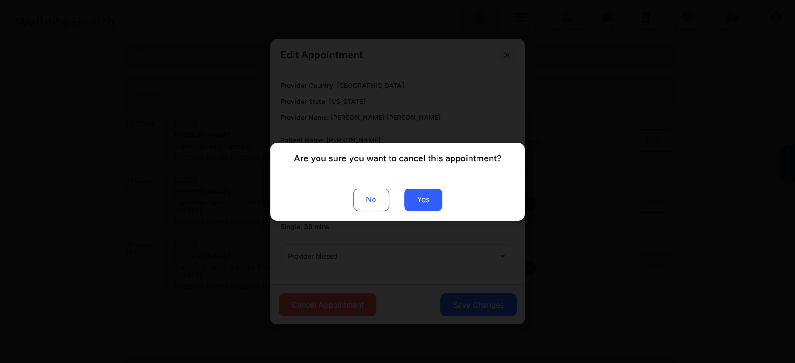
click at [433, 230] on div "Are you sure you want to cancel this appointment? No Yes" at bounding box center [397, 181] width 795 height 363
click at [449, 257] on div "Are you sure you want to cancel this appointment? No Yes" at bounding box center [397, 181] width 795 height 363
click at [385, 208] on button "No" at bounding box center [371, 199] width 36 height 23
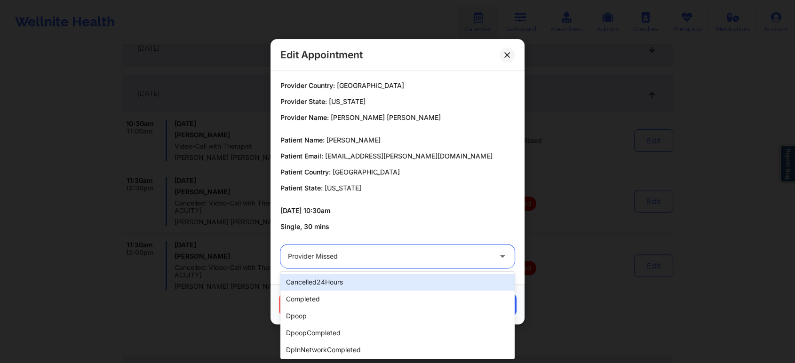
click at [396, 253] on div at bounding box center [389, 256] width 203 height 11
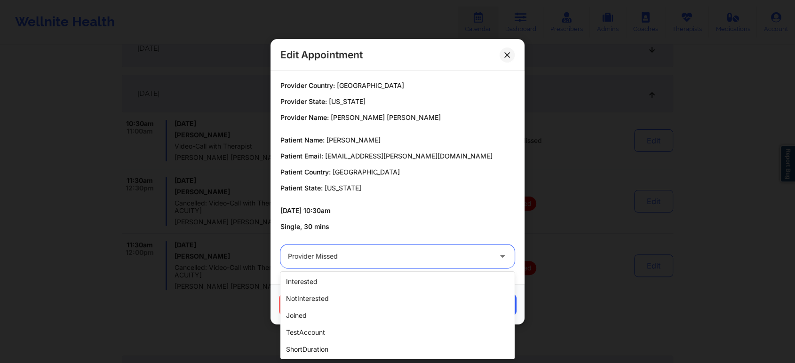
scroll to position [233, 0]
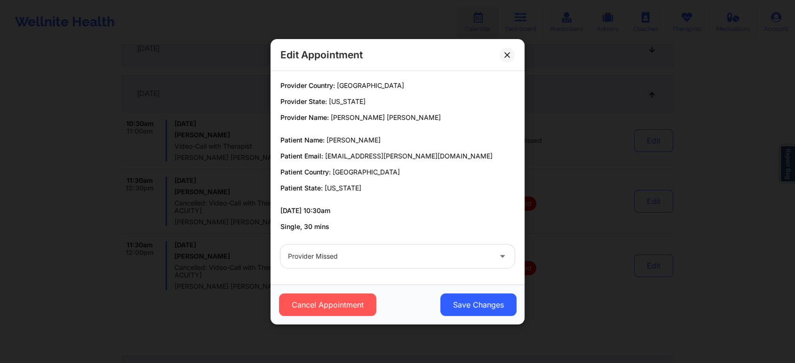
drag, startPoint x: 448, startPoint y: 142, endPoint x: 331, endPoint y: 292, distance: 190.1
click at [331, 292] on div "Edit Appointment Provider Country: [GEOGRAPHIC_DATA] Provider State: [US_STATE]…" at bounding box center [397, 182] width 254 height 286
click at [331, 292] on div "Cancel Appointment Save Changes" at bounding box center [397, 305] width 254 height 40
click at [331, 294] on button "Cancel Appointment" at bounding box center [327, 305] width 97 height 23
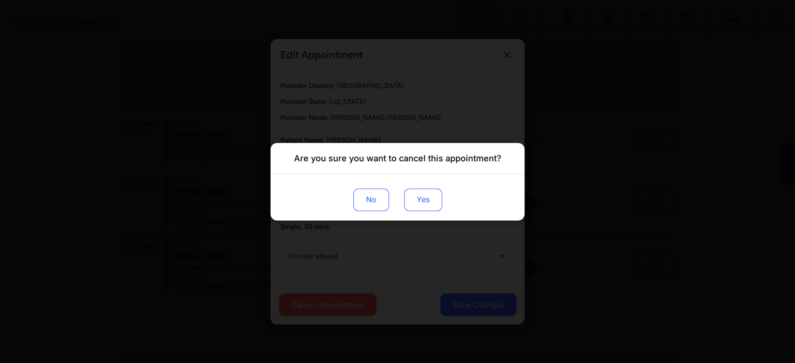
click at [414, 200] on button "Yes" at bounding box center [423, 199] width 38 height 23
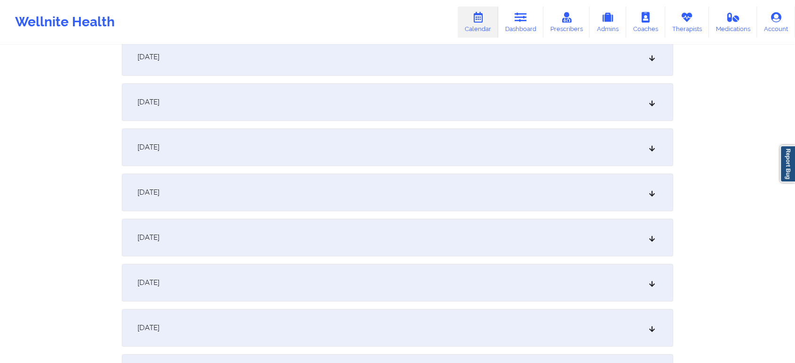
scroll to position [0, 0]
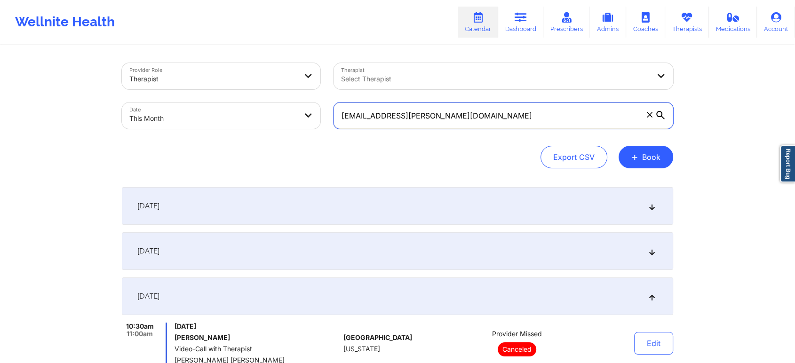
drag, startPoint x: 464, startPoint y: 116, endPoint x: 254, endPoint y: 101, distance: 209.9
click at [254, 101] on div "Provider Role Therapist Therapist Select Therapist Date This Month [EMAIL_ADDRE…" at bounding box center [397, 95] width 564 height 79
paste input "[EMAIL_ADDRESS]"
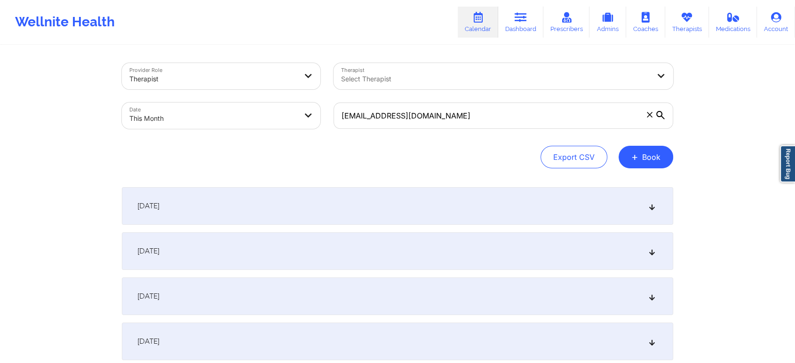
click at [297, 313] on div "[DATE]" at bounding box center [397, 297] width 551 height 38
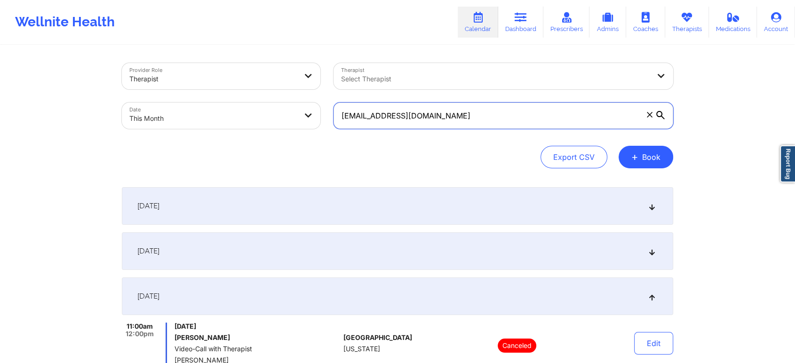
drag, startPoint x: 497, startPoint y: 106, endPoint x: 346, endPoint y: 104, distance: 150.5
click at [346, 104] on input "[EMAIL_ADDRESS][DOMAIN_NAME]" at bounding box center [503, 116] width 340 height 26
type input "a"
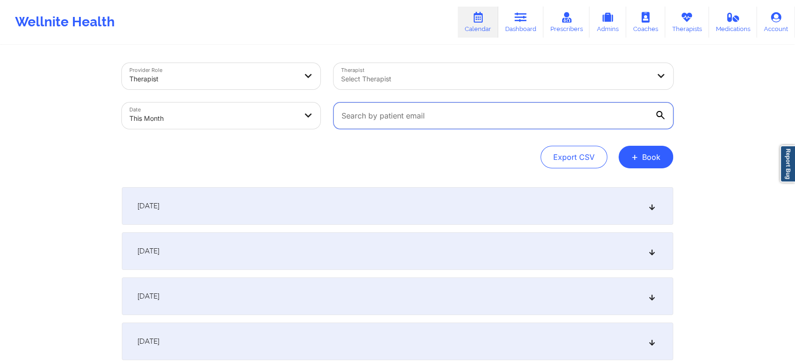
paste input "[EMAIL_ADDRESS][DOMAIN_NAME]"
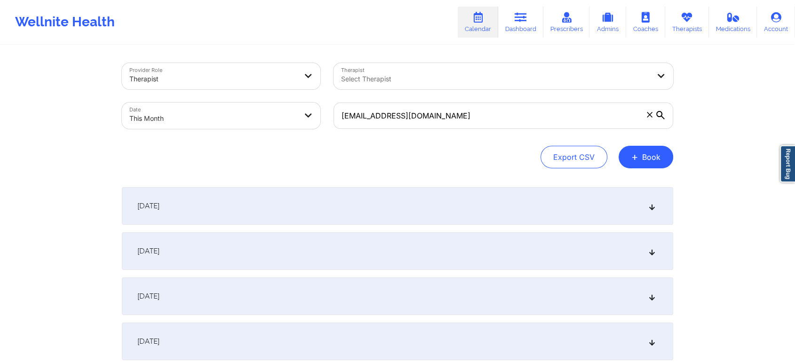
click at [356, 288] on div "[DATE]" at bounding box center [397, 297] width 551 height 38
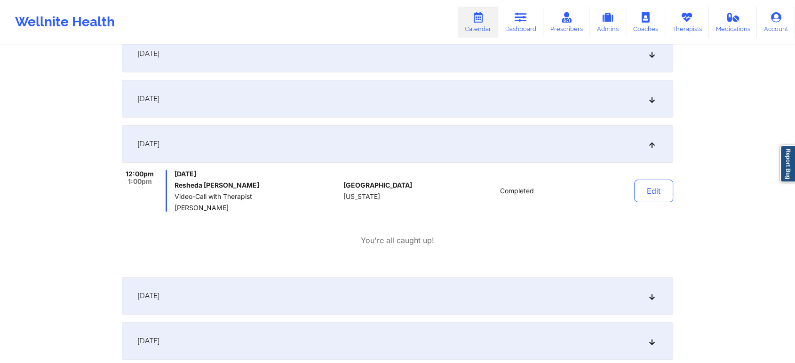
scroll to position [154, 0]
click at [656, 183] on button "Edit" at bounding box center [653, 189] width 39 height 23
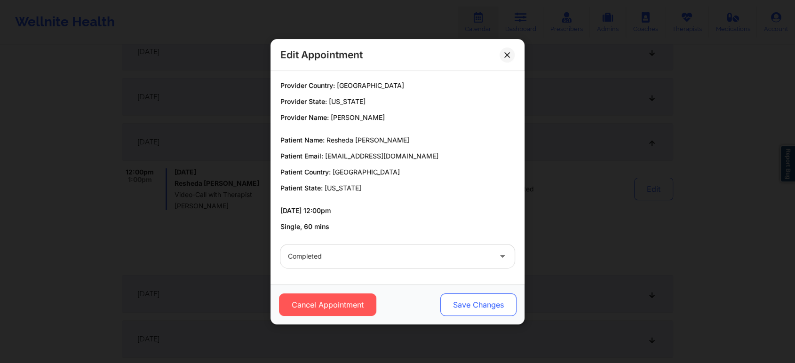
click at [478, 304] on button "Save Changes" at bounding box center [478, 305] width 76 height 23
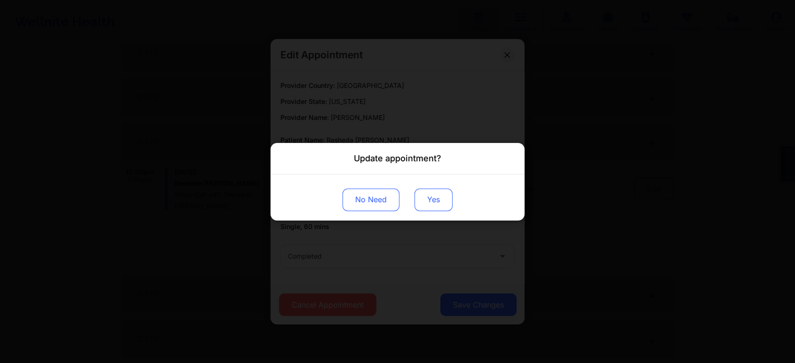
click at [436, 202] on button "Yes" at bounding box center [433, 199] width 38 height 23
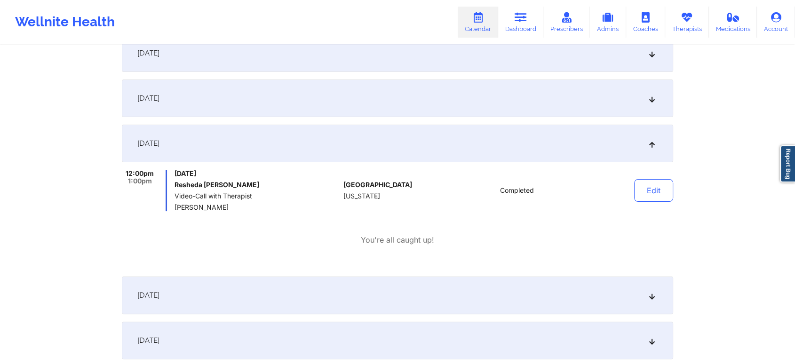
scroll to position [0, 0]
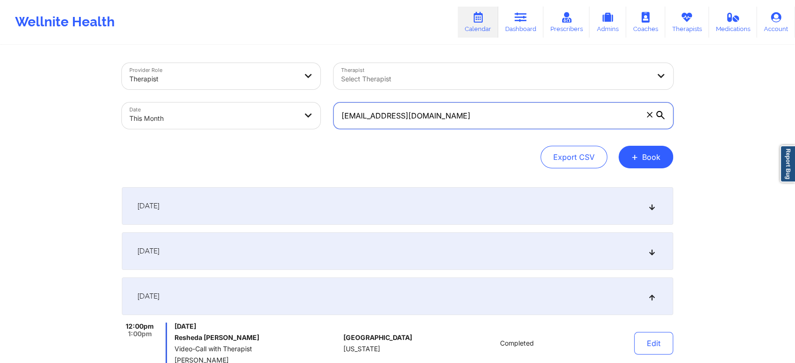
drag, startPoint x: 460, startPoint y: 118, endPoint x: 248, endPoint y: 86, distance: 213.5
click at [248, 86] on div "Provider Role Therapist Therapist Select Therapist Date This Month [EMAIL_ADDRE…" at bounding box center [397, 95] width 564 height 79
paste input "agamble0215"
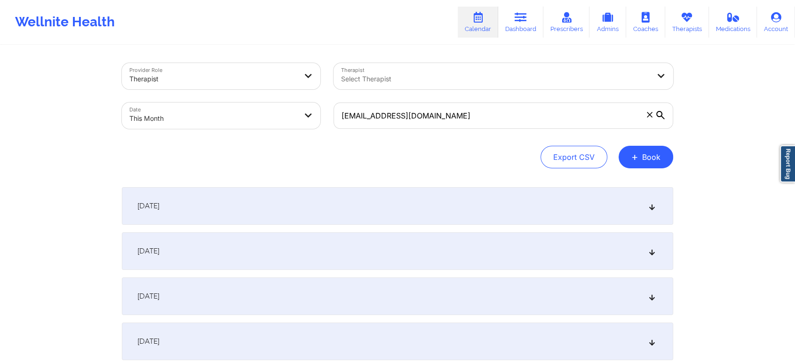
click at [352, 294] on div "[DATE]" at bounding box center [397, 297] width 551 height 38
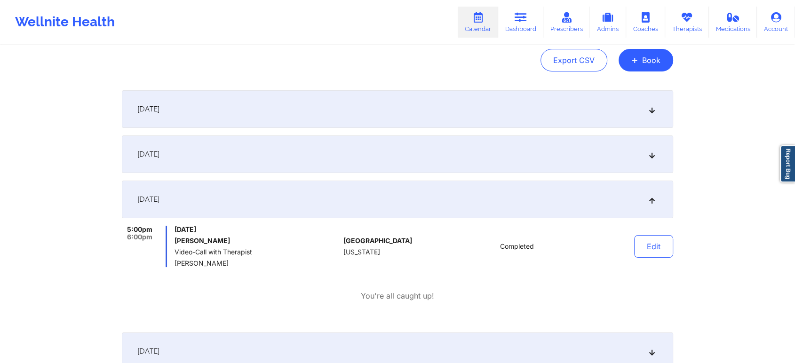
scroll to position [112, 0]
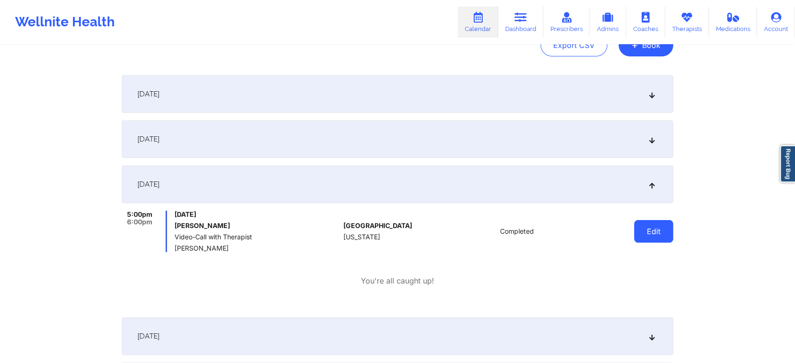
click at [658, 231] on button "Edit" at bounding box center [653, 231] width 39 height 23
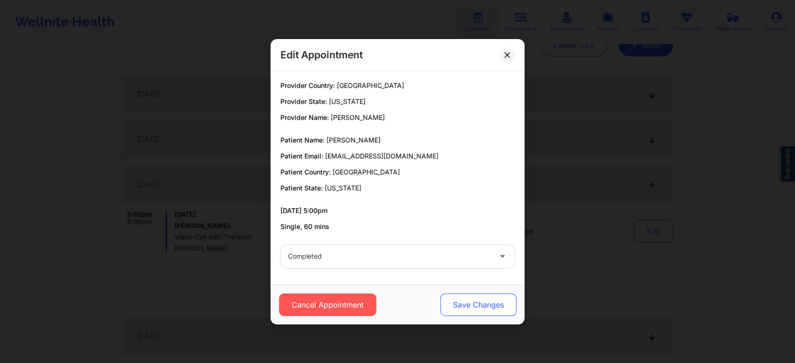
click at [471, 310] on button "Save Changes" at bounding box center [478, 305] width 76 height 23
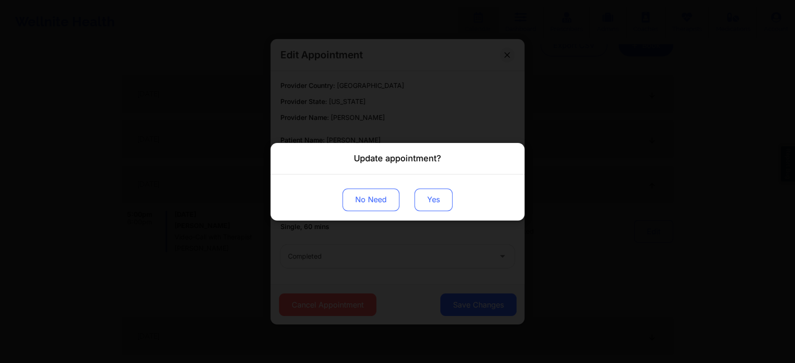
click at [425, 197] on button "Yes" at bounding box center [433, 199] width 38 height 23
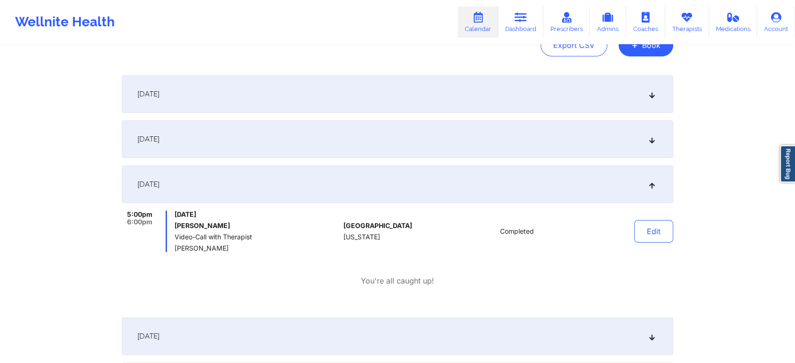
scroll to position [0, 0]
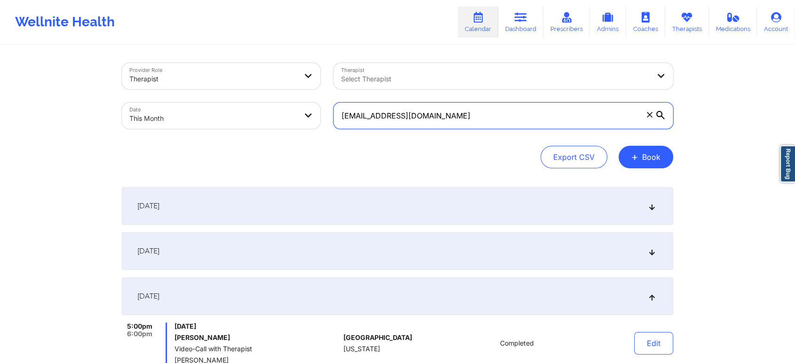
drag, startPoint x: 489, startPoint y: 117, endPoint x: 275, endPoint y: 114, distance: 214.0
click at [275, 114] on div "Provider Role Therapist Therapist Select Therapist Date This Month [EMAIL_ADDRE…" at bounding box center [397, 95] width 564 height 79
paste input "[EMAIL_ADDRESS]"
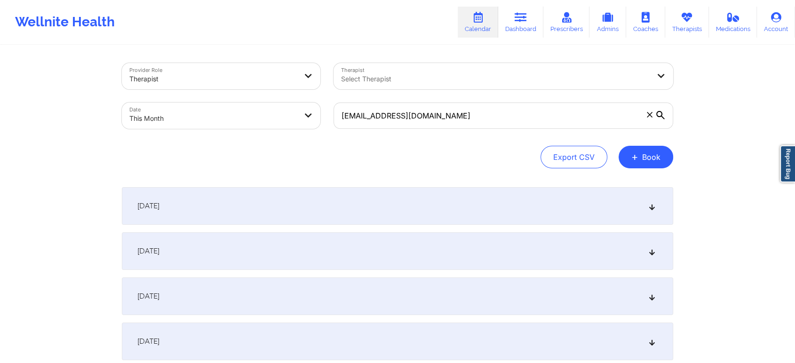
click at [306, 304] on div "[DATE]" at bounding box center [397, 297] width 551 height 38
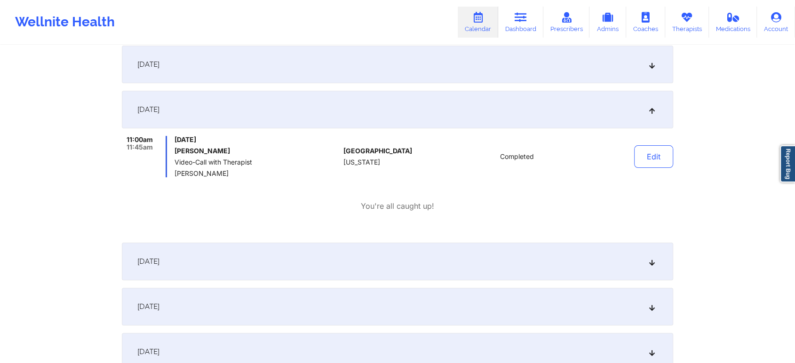
scroll to position [196, 0]
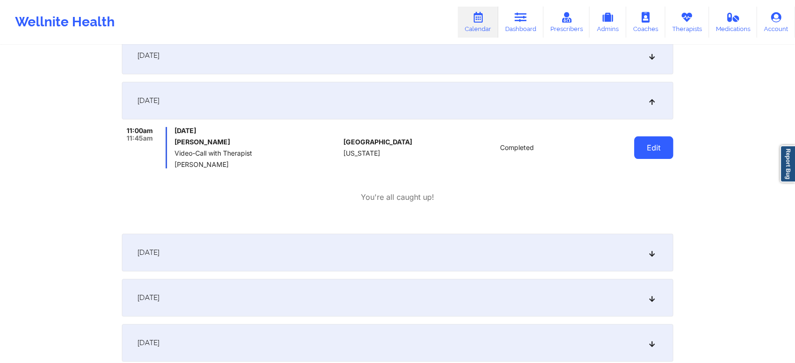
click at [654, 141] on button "Edit" at bounding box center [653, 147] width 39 height 23
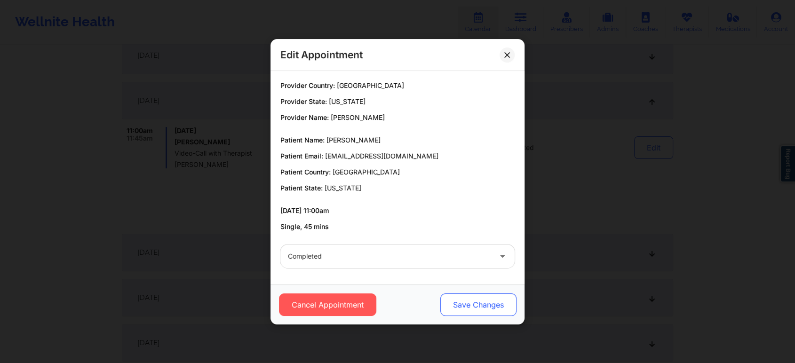
click at [478, 302] on button "Save Changes" at bounding box center [478, 305] width 76 height 23
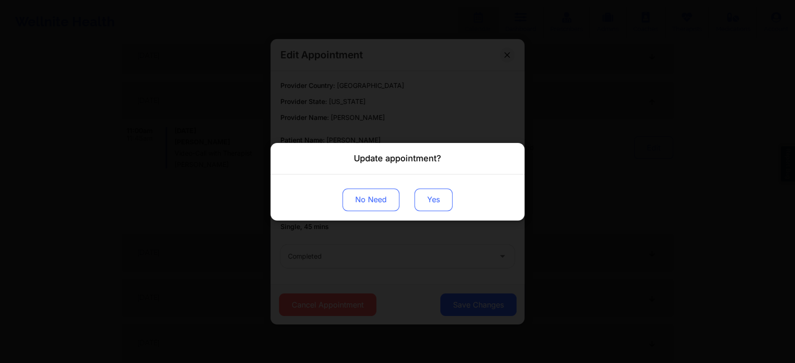
click at [430, 201] on button "Yes" at bounding box center [433, 199] width 38 height 23
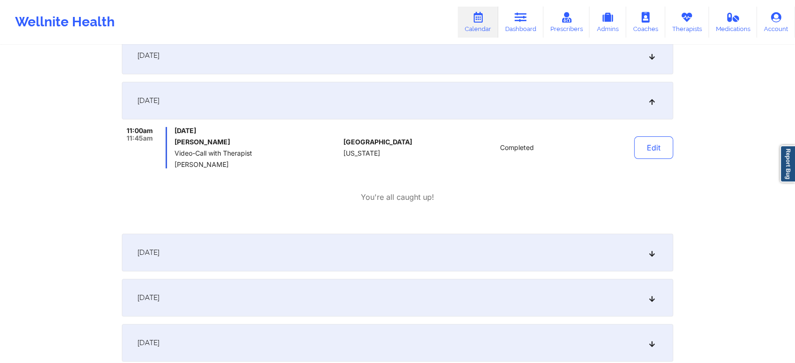
scroll to position [0, 0]
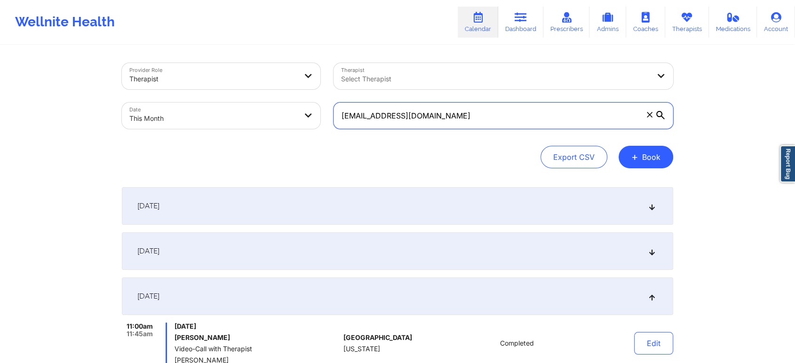
drag, startPoint x: 484, startPoint y: 103, endPoint x: 266, endPoint y: 57, distance: 222.4
click at [266, 57] on div "Provider Role Therapist Therapist Select Therapist Date This Month [EMAIL_ADDRE…" at bounding box center [397, 95] width 564 height 79
paste input "[EMAIL_ADDRESS]"
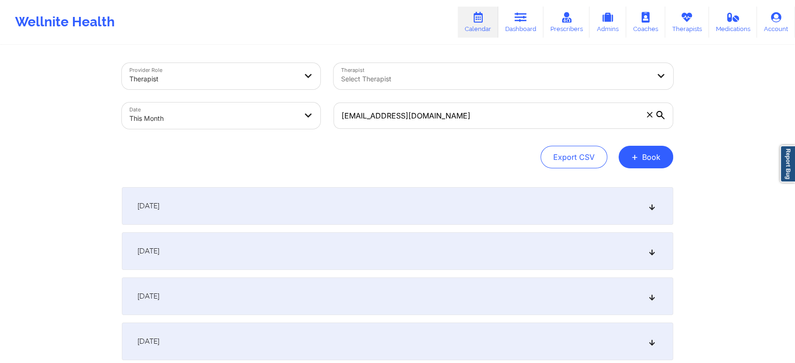
click at [344, 287] on div "[DATE]" at bounding box center [397, 297] width 551 height 38
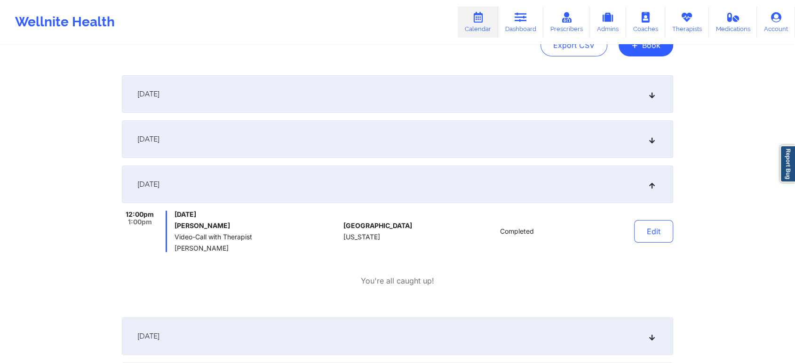
scroll to position [118, 0]
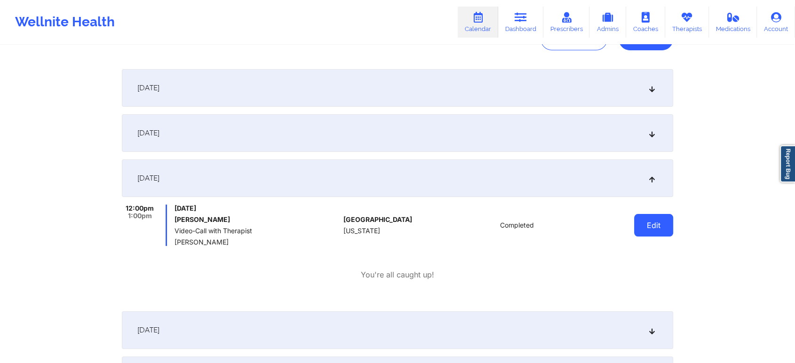
drag, startPoint x: 633, startPoint y: 224, endPoint x: 643, endPoint y: 225, distance: 10.0
click at [643, 225] on div "Edit" at bounding box center [629, 225] width 87 height 41
click at [643, 225] on button "Edit" at bounding box center [653, 225] width 39 height 23
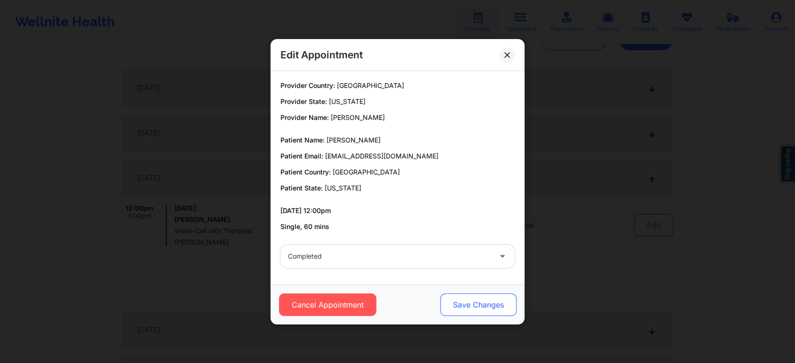
drag, startPoint x: 468, startPoint y: 316, endPoint x: 474, endPoint y: 310, distance: 8.3
click at [474, 310] on div "Cancel Appointment Save Changes" at bounding box center [397, 305] width 254 height 40
click at [474, 310] on button "Save Changes" at bounding box center [478, 305] width 76 height 23
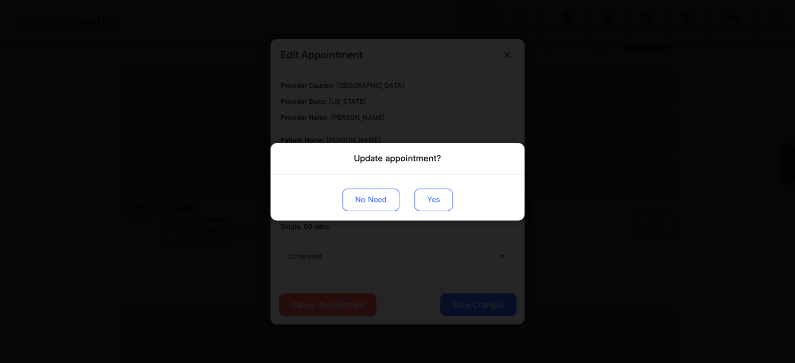
click at [437, 203] on button "Yes" at bounding box center [433, 199] width 38 height 23
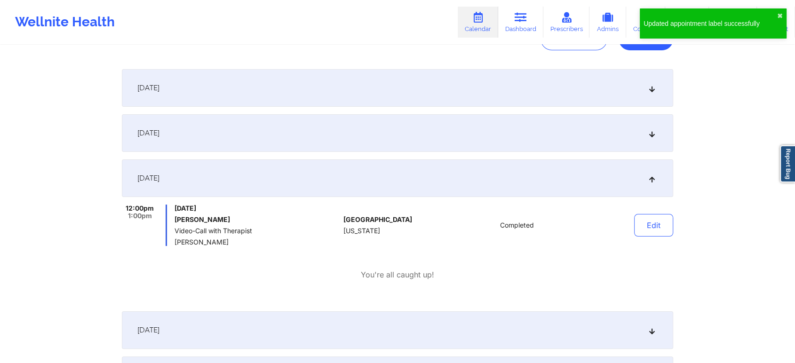
scroll to position [0, 0]
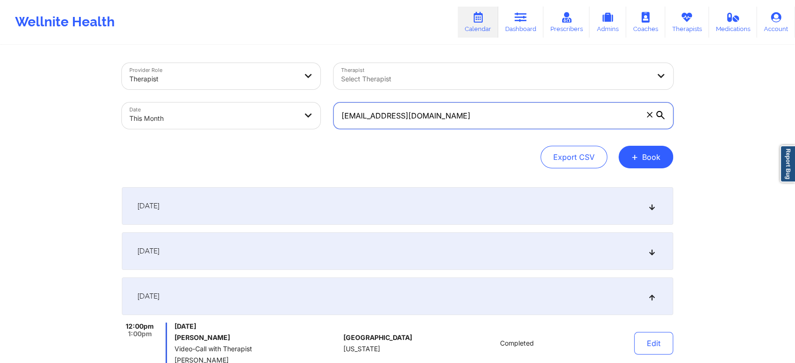
drag, startPoint x: 551, startPoint y: 111, endPoint x: 341, endPoint y: 97, distance: 210.3
click at [341, 97] on div "[EMAIL_ADDRESS][DOMAIN_NAME]" at bounding box center [503, 116] width 353 height 40
paste input "dyleyiaabram"
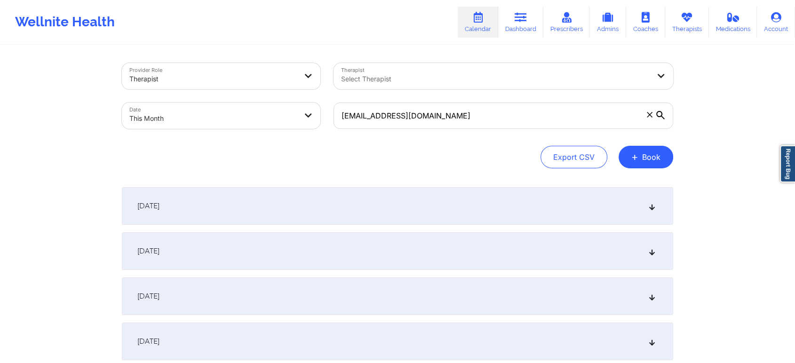
click at [394, 292] on div "[DATE]" at bounding box center [397, 297] width 551 height 38
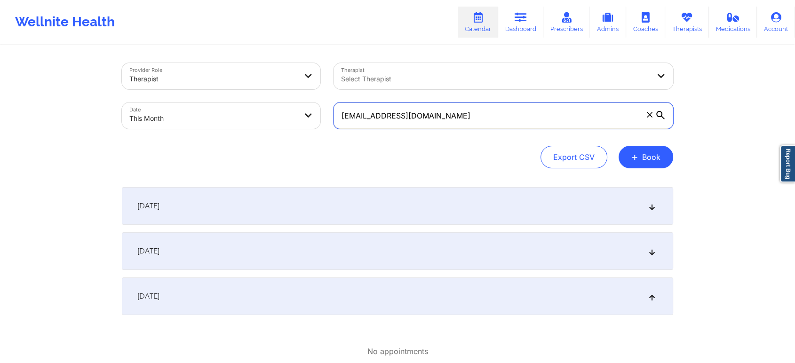
drag, startPoint x: 455, startPoint y: 112, endPoint x: 231, endPoint y: 118, distance: 224.0
click at [231, 118] on div "Provider Role Therapist Therapist Select Therapist Date This Month [EMAIL_ADDRE…" at bounding box center [397, 95] width 564 height 79
paste input "smnck0322"
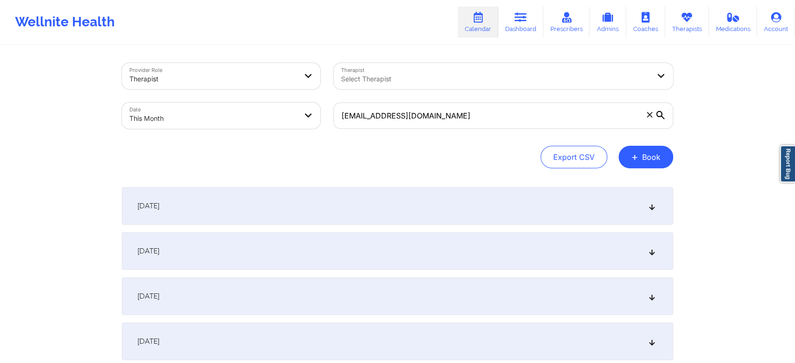
click at [196, 296] on div "[DATE]" at bounding box center [397, 297] width 551 height 38
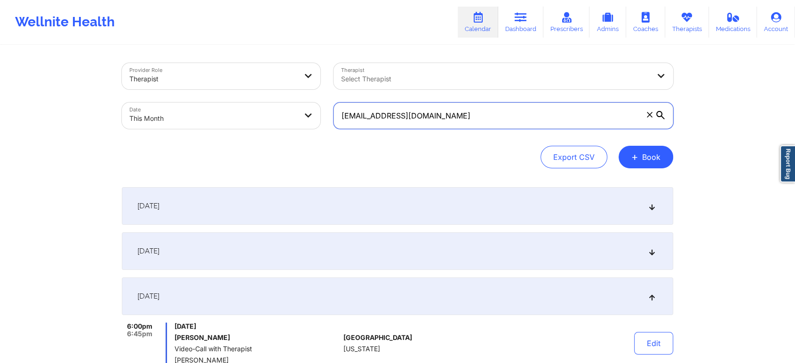
drag, startPoint x: 466, startPoint y: 110, endPoint x: 226, endPoint y: 40, distance: 249.8
paste input "ejoress"
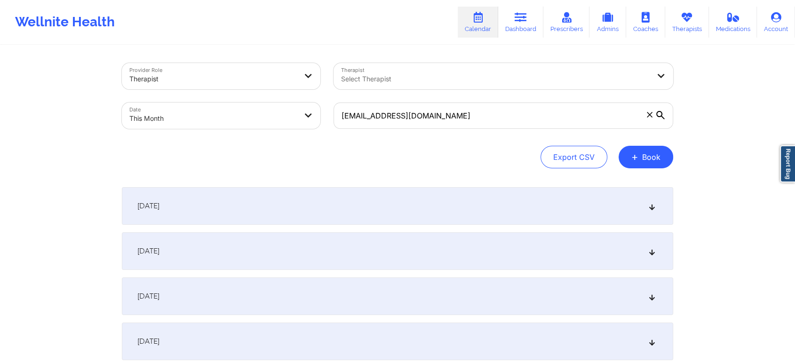
click at [313, 287] on div "[DATE]" at bounding box center [397, 297] width 551 height 38
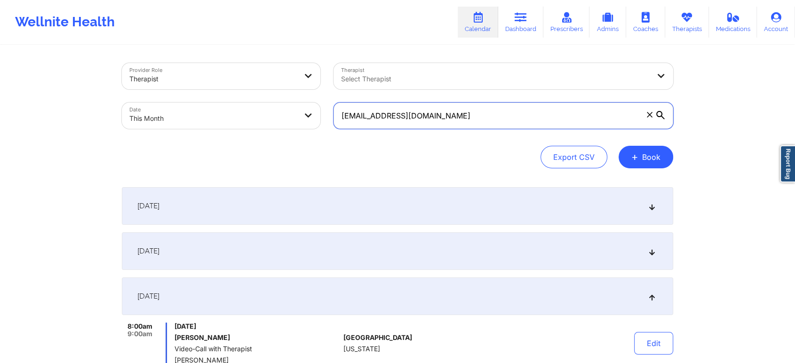
drag, startPoint x: 465, startPoint y: 114, endPoint x: 325, endPoint y: 116, distance: 139.2
click at [325, 116] on div "Provider Role Therapist Therapist Select Therapist Date This Month [EMAIL_ADDRE…" at bounding box center [397, 95] width 564 height 79
paste input "Hi [PERSON_NAME]. Trust you are doing great. Kindly confirm if you met with [PE…"
paste input "carloszavalajr1011"
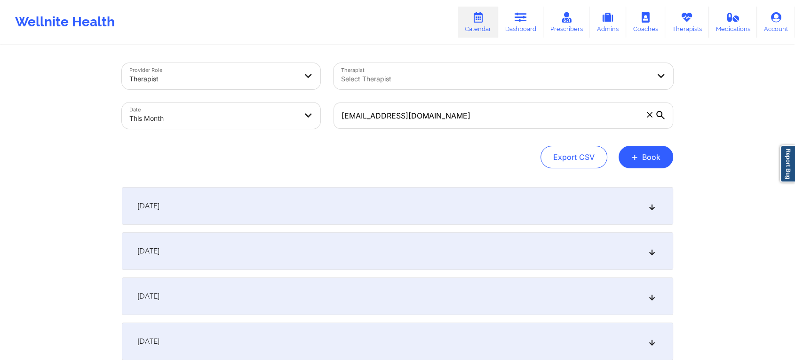
click at [476, 206] on div "[DATE]" at bounding box center [397, 206] width 551 height 38
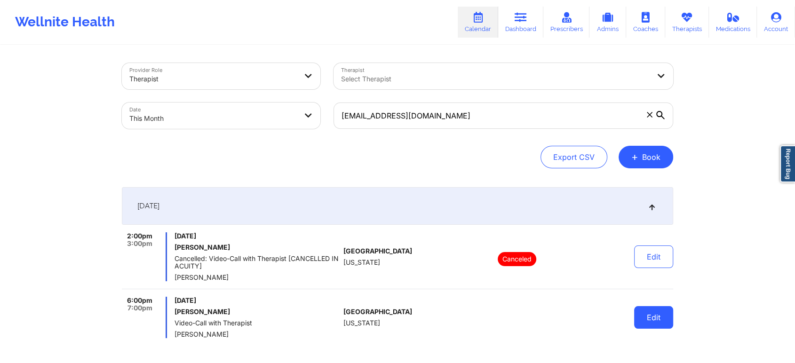
click at [670, 315] on button "Edit" at bounding box center [653, 317] width 39 height 23
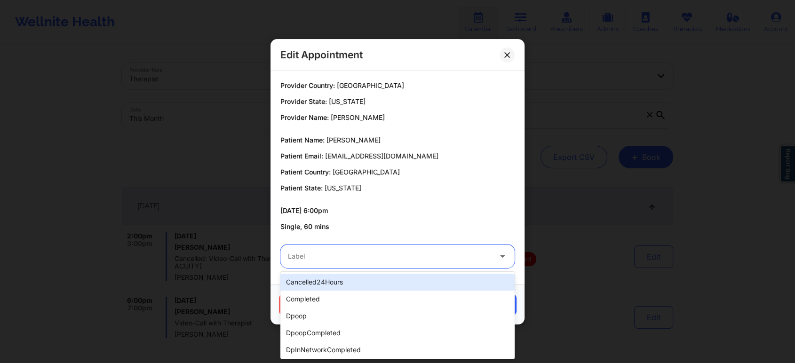
click at [369, 252] on div at bounding box center [389, 256] width 203 height 11
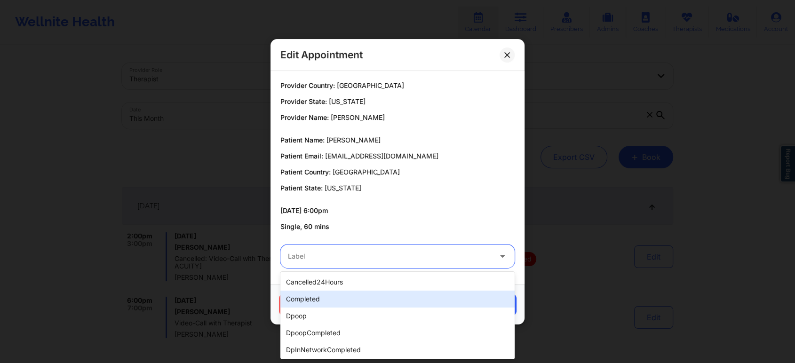
click at [356, 293] on div "completed" at bounding box center [397, 299] width 234 height 17
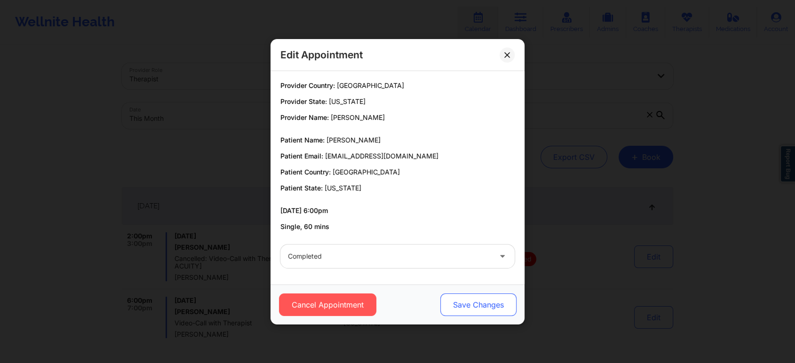
drag, startPoint x: 424, startPoint y: 308, endPoint x: 448, endPoint y: 308, distance: 24.0
click at [448, 308] on div "Cancel Appointment Save Changes" at bounding box center [397, 305] width 241 height 23
click at [448, 308] on button "Save Changes" at bounding box center [478, 305] width 76 height 23
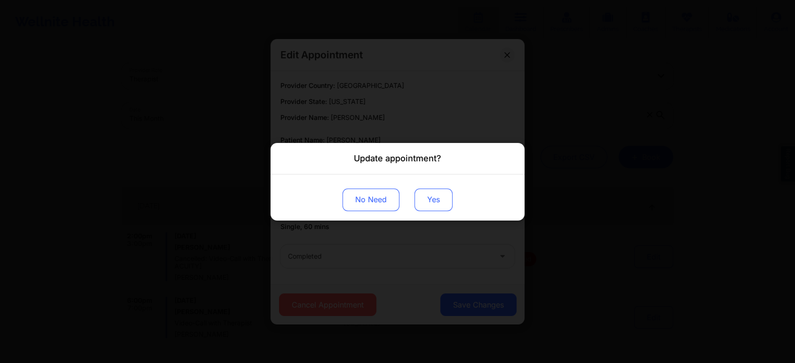
click at [431, 196] on button "Yes" at bounding box center [433, 199] width 38 height 23
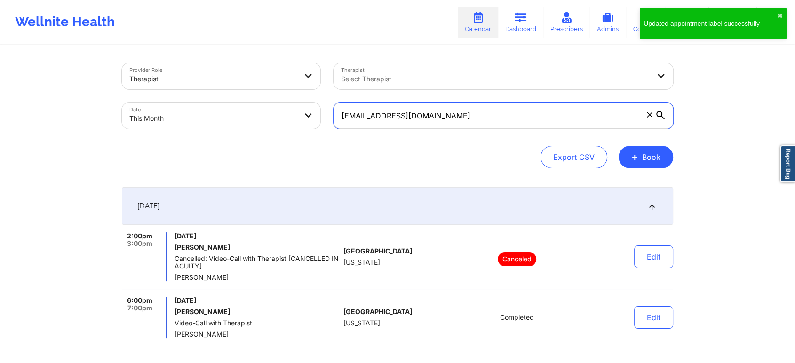
drag, startPoint x: 485, startPoint y: 116, endPoint x: 273, endPoint y: 114, distance: 212.6
click at [273, 114] on div "Provider Role Therapist Therapist Select Therapist Date This Month [EMAIL_ADDRE…" at bounding box center [397, 95] width 564 height 79
paste input "[EMAIL_ADDRESS]"
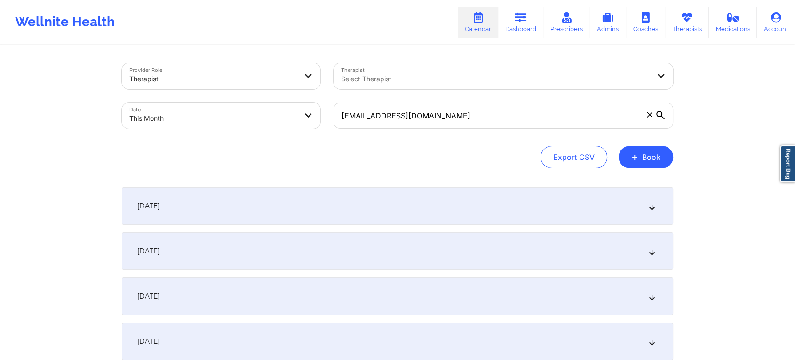
click at [296, 278] on div "[DATE]" at bounding box center [397, 297] width 551 height 38
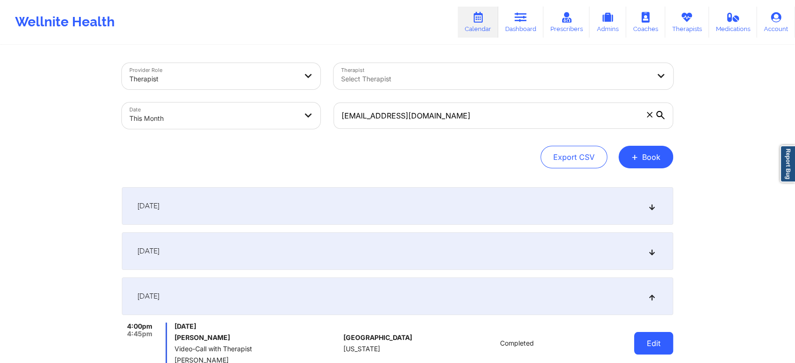
click at [655, 339] on button "Edit" at bounding box center [653, 343] width 39 height 23
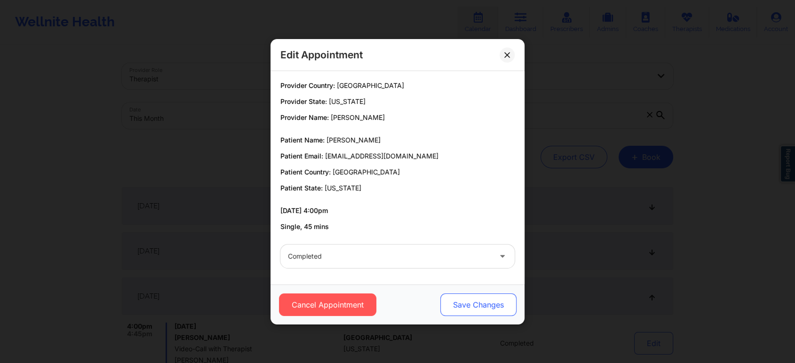
click at [477, 309] on button "Save Changes" at bounding box center [478, 305] width 76 height 23
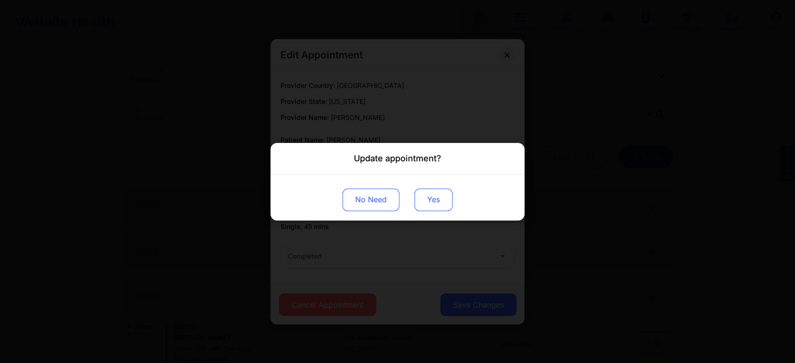
click at [423, 205] on button "Yes" at bounding box center [433, 199] width 38 height 23
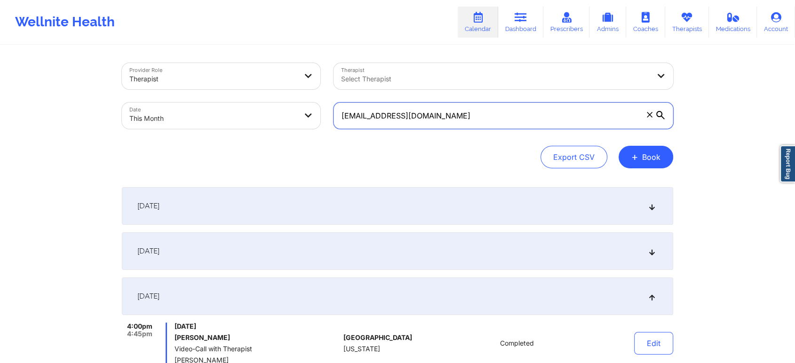
drag, startPoint x: 513, startPoint y: 123, endPoint x: 321, endPoint y: 104, distance: 193.3
click at [321, 104] on div "Provider Role Therapist Therapist Select Therapist Date This Month [EMAIL_ADDRE…" at bounding box center [397, 95] width 564 height 79
paste input "[DOMAIN_NAME][EMAIL_ADDRESS]"
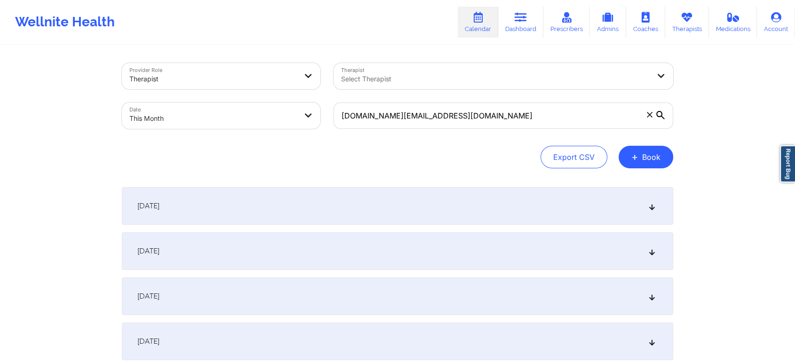
click at [324, 300] on div "[DATE]" at bounding box center [397, 297] width 551 height 38
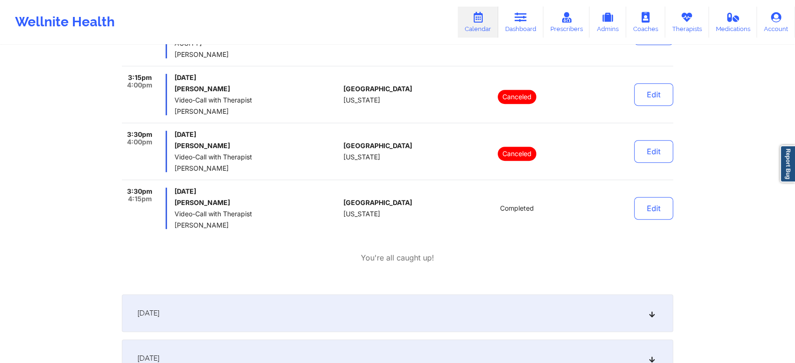
scroll to position [390, 0]
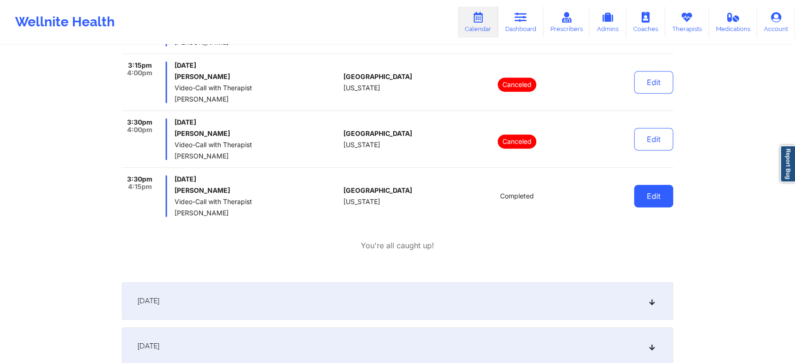
click at [655, 191] on button "Edit" at bounding box center [653, 196] width 39 height 23
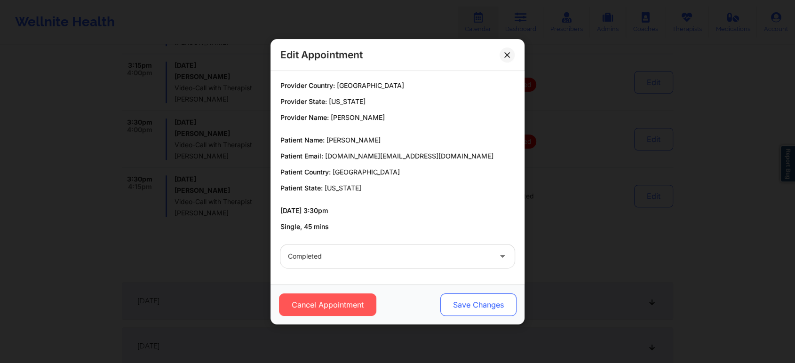
click at [465, 302] on button "Save Changes" at bounding box center [478, 305] width 76 height 23
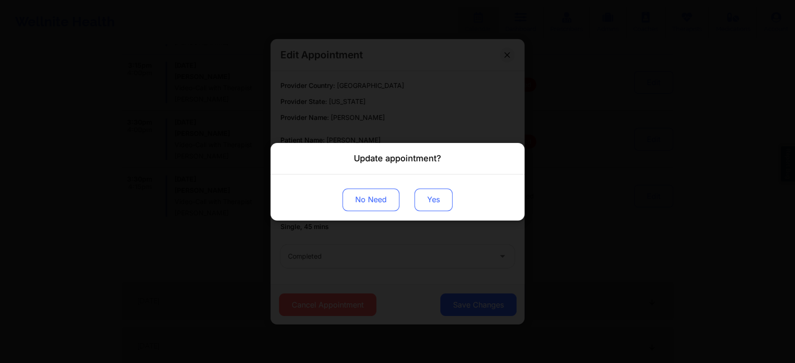
click at [429, 193] on button "Yes" at bounding box center [433, 199] width 38 height 23
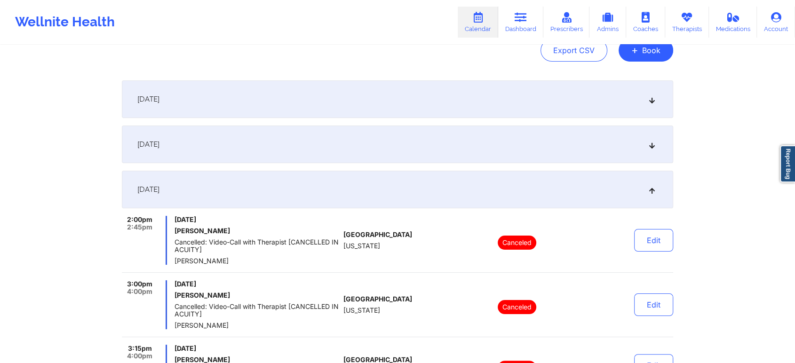
scroll to position [24, 0]
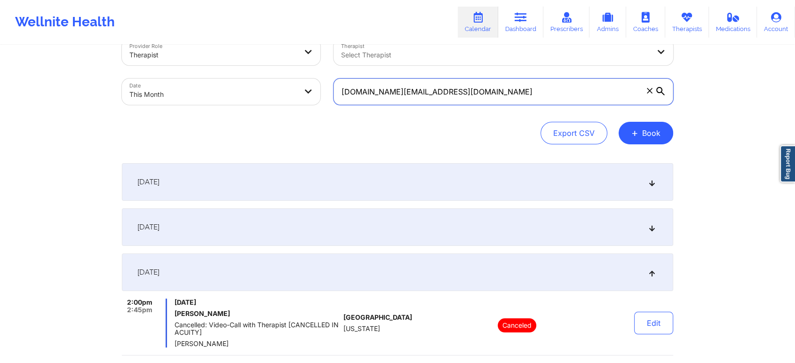
drag, startPoint x: 471, startPoint y: 95, endPoint x: 260, endPoint y: 69, distance: 212.7
click at [260, 69] on div "Provider Role Therapist Therapist Select Therapist Date This Month [DOMAIN_NAME…" at bounding box center [397, 71] width 564 height 79
paste input "[EMAIL_ADDRESS]"
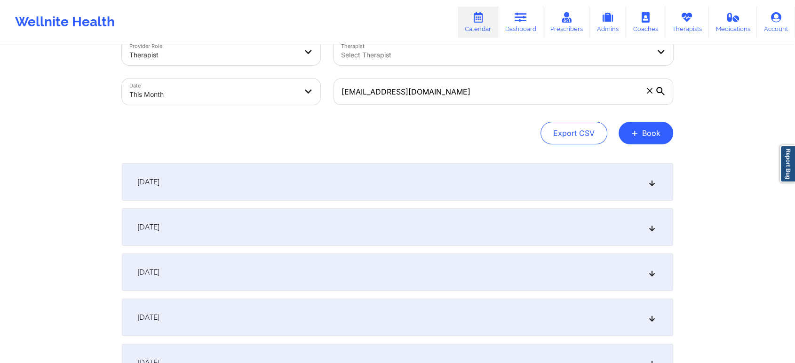
click at [291, 290] on div "[DATE]" at bounding box center [397, 273] width 551 height 38
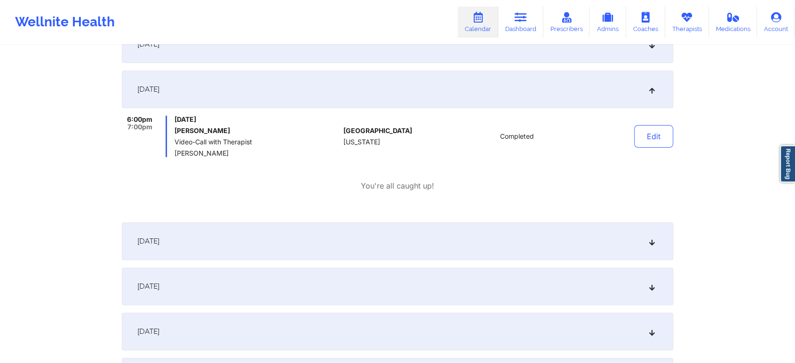
scroll to position [215, 0]
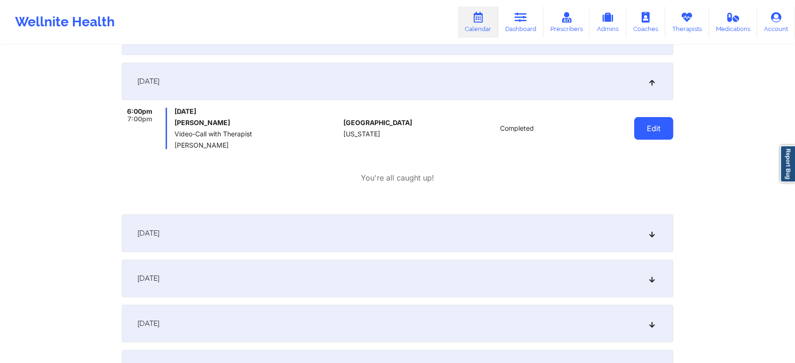
click at [653, 123] on button "Edit" at bounding box center [653, 128] width 39 height 23
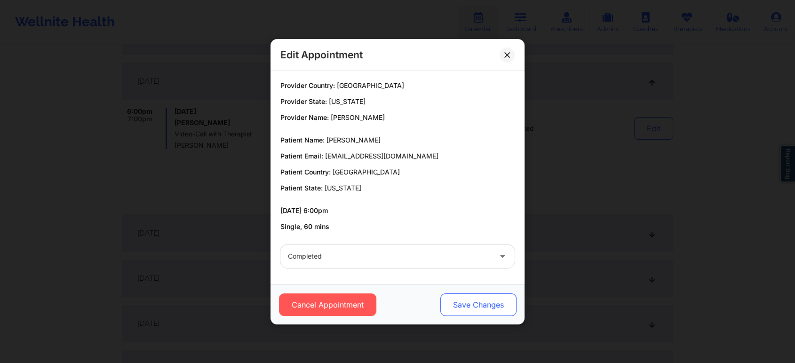
click at [498, 303] on button "Save Changes" at bounding box center [478, 305] width 76 height 23
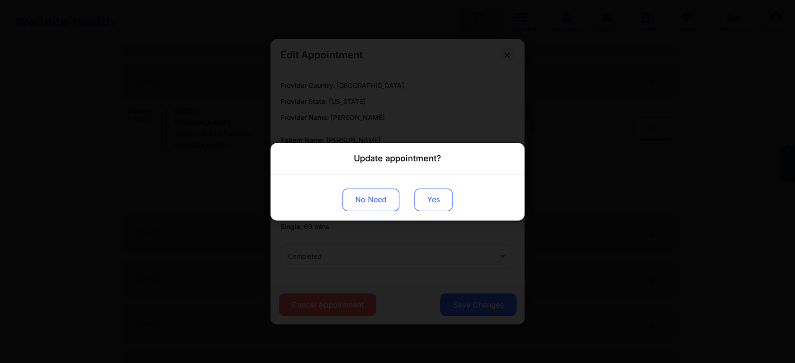
click at [414, 194] on button "Yes" at bounding box center [433, 199] width 38 height 23
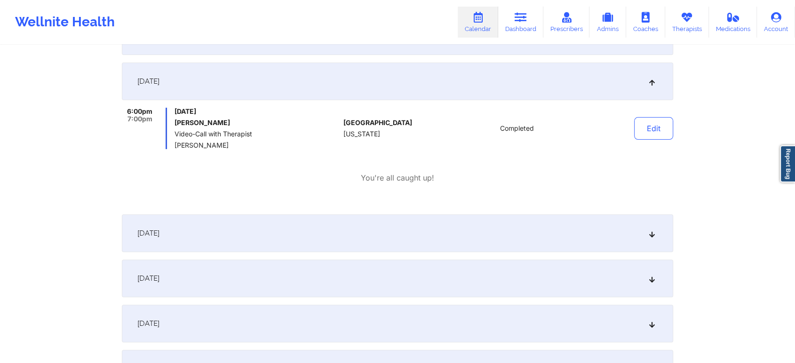
scroll to position [0, 0]
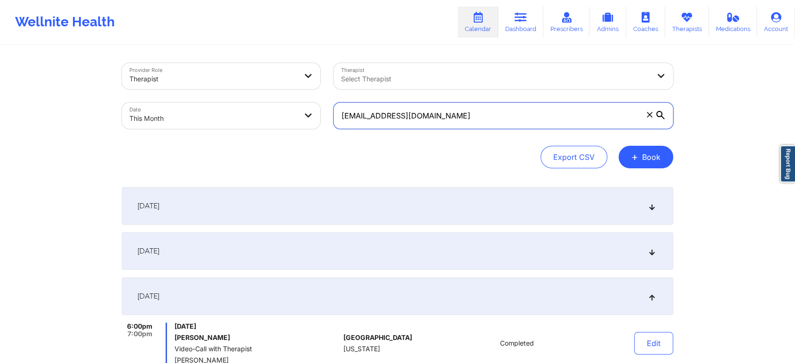
drag, startPoint x: 484, startPoint y: 123, endPoint x: 291, endPoint y: 124, distance: 193.8
click at [291, 124] on div "Provider Role Therapist Therapist Select Therapist Date This Month [EMAIL_ADDRE…" at bounding box center [397, 95] width 564 height 79
paste input "[EMAIL_ADDRESS]"
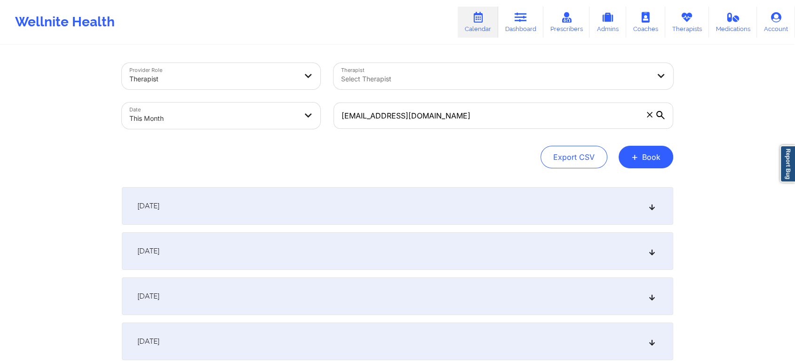
click at [287, 304] on div "[DATE]" at bounding box center [397, 297] width 551 height 38
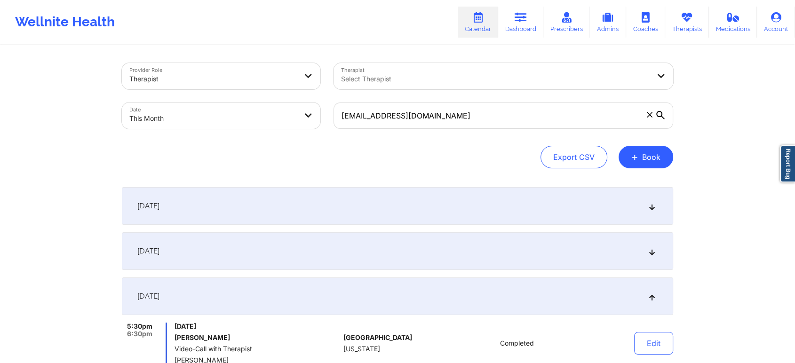
scroll to position [120, 0]
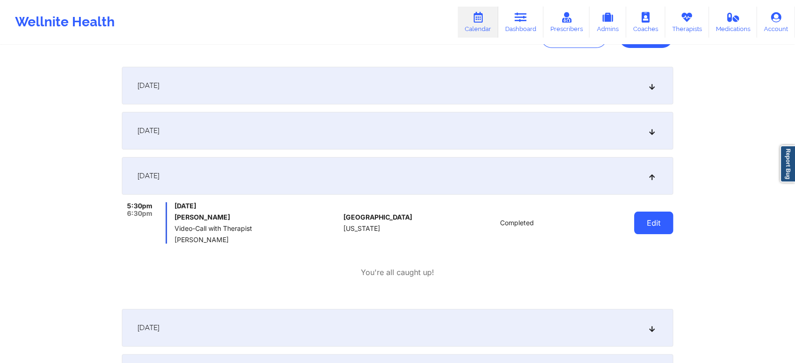
click at [645, 222] on button "Edit" at bounding box center [653, 223] width 39 height 23
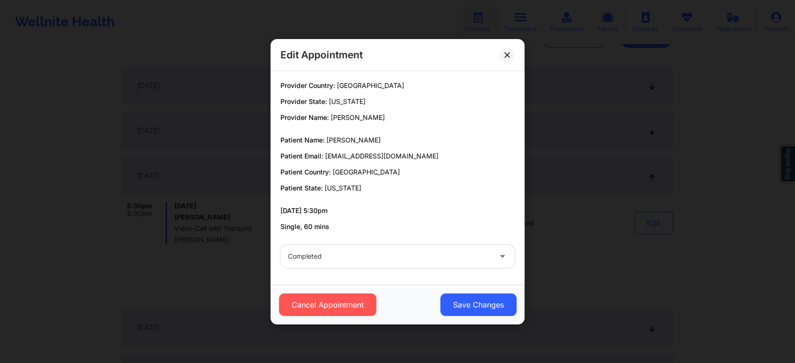
click at [495, 292] on div "Cancel Appointment Save Changes" at bounding box center [397, 305] width 254 height 40
click at [470, 311] on button "Save Changes" at bounding box center [478, 305] width 76 height 23
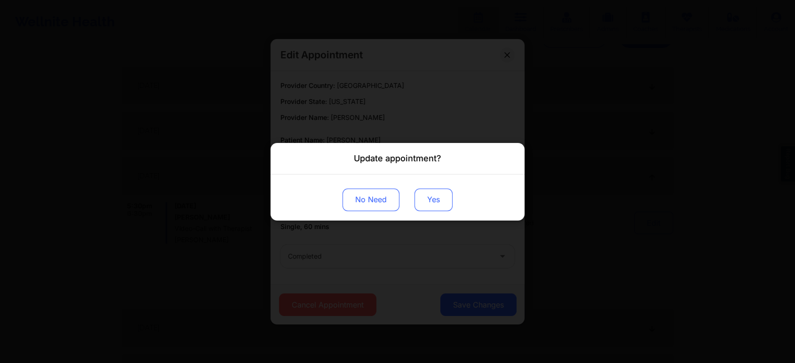
click at [431, 210] on button "Yes" at bounding box center [433, 199] width 38 height 23
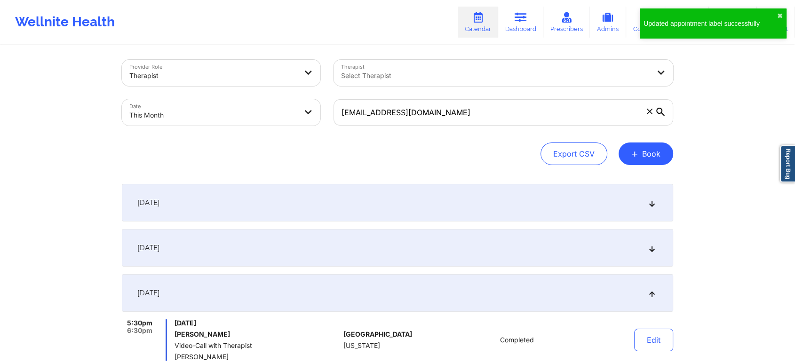
scroll to position [0, 0]
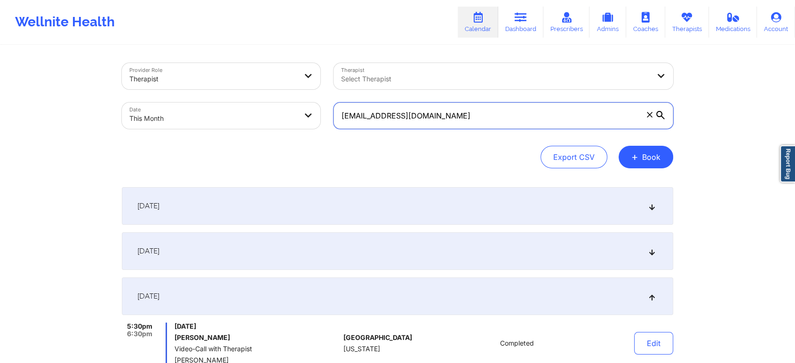
drag, startPoint x: 502, startPoint y: 116, endPoint x: 310, endPoint y: 107, distance: 192.6
click at [310, 107] on div "Provider Role Therapist Therapist Select Therapist Date This Month [EMAIL_ADDRE…" at bounding box center [397, 95] width 564 height 79
paste input "dea051055"
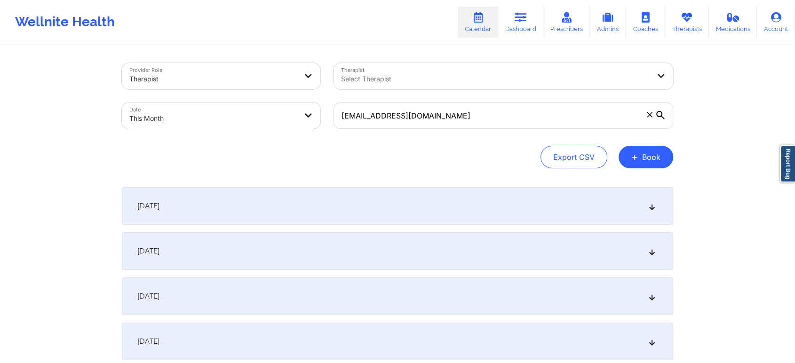
click at [285, 288] on div "[DATE]" at bounding box center [397, 297] width 551 height 38
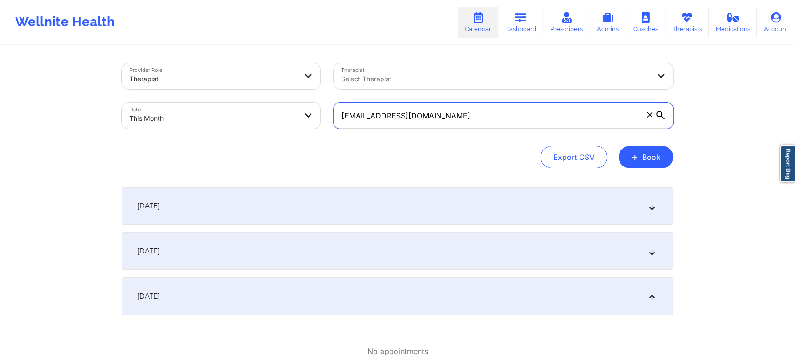
drag, startPoint x: 583, startPoint y: 123, endPoint x: 326, endPoint y: 94, distance: 258.5
click at [326, 94] on div "Provider Role Therapist Therapist Select Therapist Date This Month [EMAIL_ADDRE…" at bounding box center [397, 95] width 564 height 79
paste input "ngraquitena@hot"
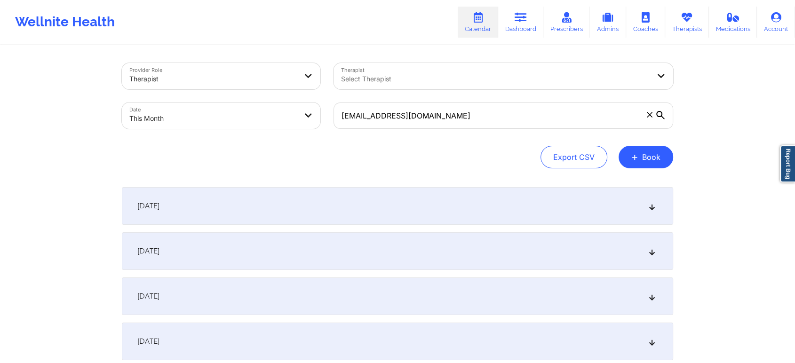
click at [365, 298] on div "[DATE]" at bounding box center [397, 297] width 551 height 38
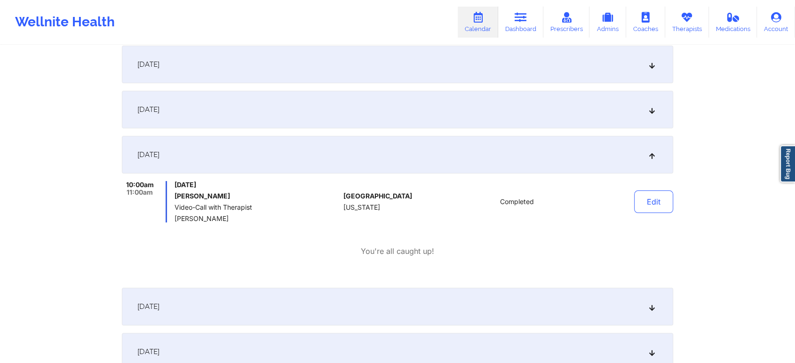
scroll to position [152, 0]
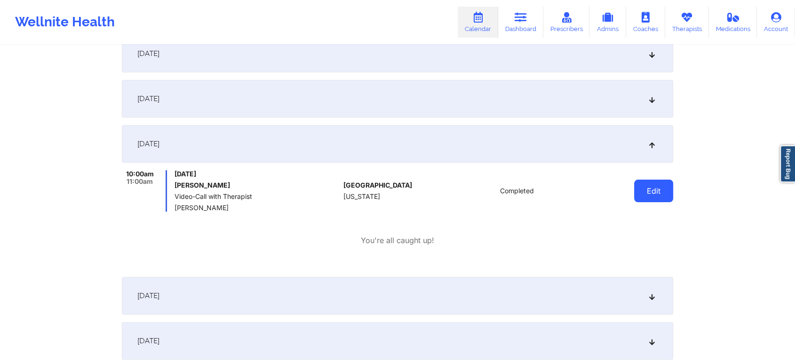
click at [659, 199] on button "Edit" at bounding box center [653, 191] width 39 height 23
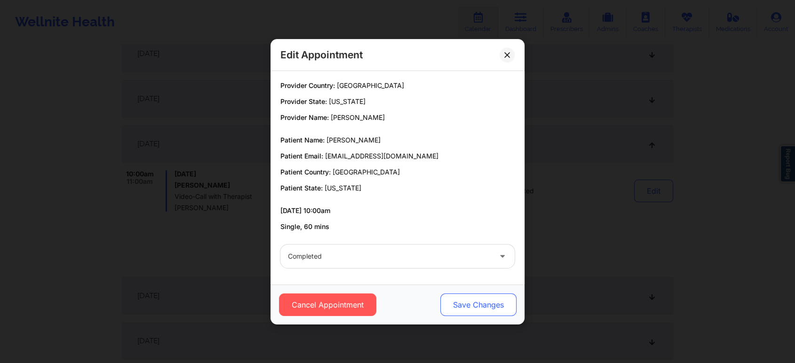
click at [458, 308] on button "Save Changes" at bounding box center [478, 305] width 76 height 23
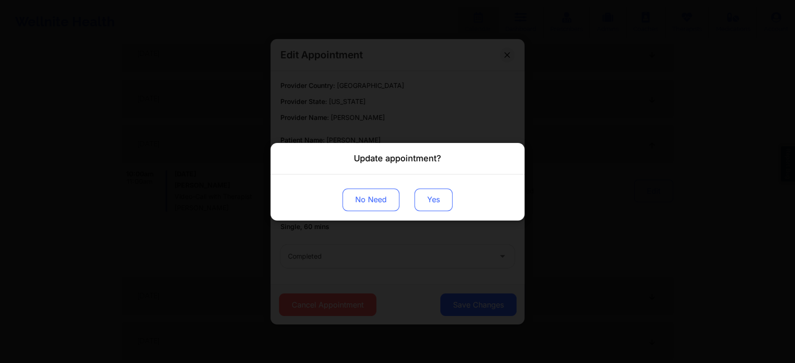
click at [421, 201] on button "Yes" at bounding box center [433, 199] width 38 height 23
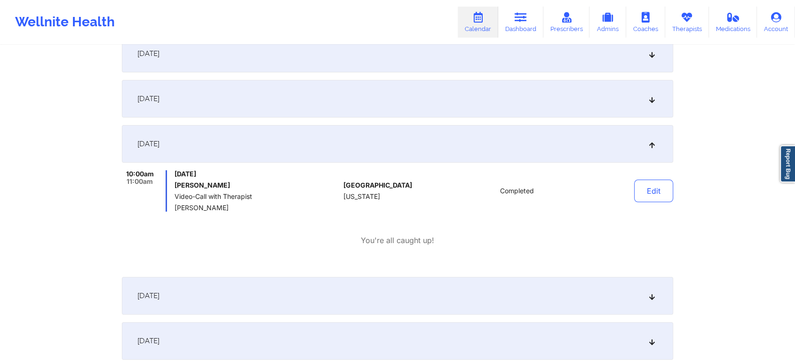
scroll to position [0, 0]
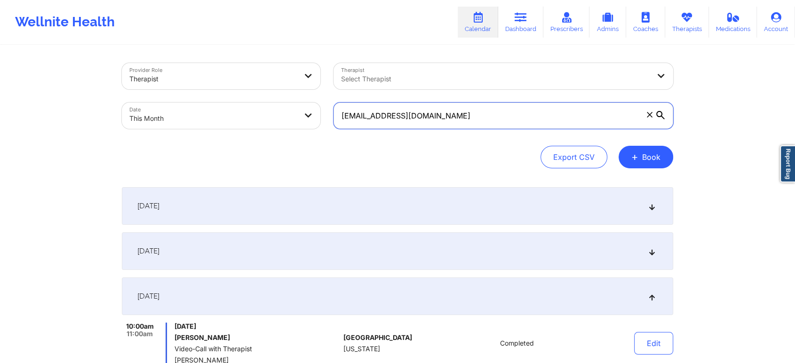
drag, startPoint x: 498, startPoint y: 122, endPoint x: 311, endPoint y: 108, distance: 186.8
click at [311, 108] on div "Provider Role Therapist Therapist Select Therapist Date This Month [EMAIL_ADDRE…" at bounding box center [397, 95] width 564 height 79
paste input "circusdiem@g"
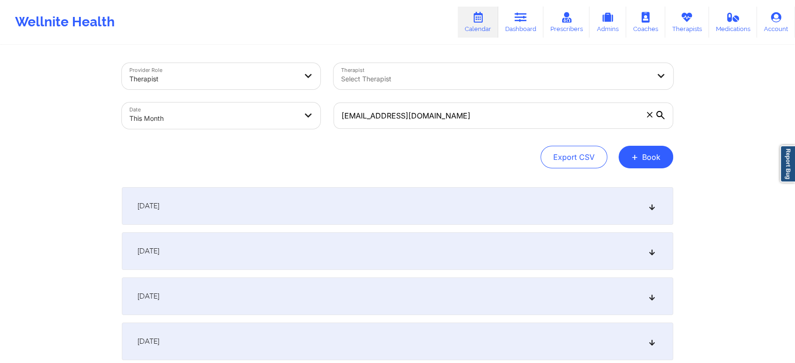
click at [391, 278] on div "[DATE]" at bounding box center [397, 297] width 551 height 38
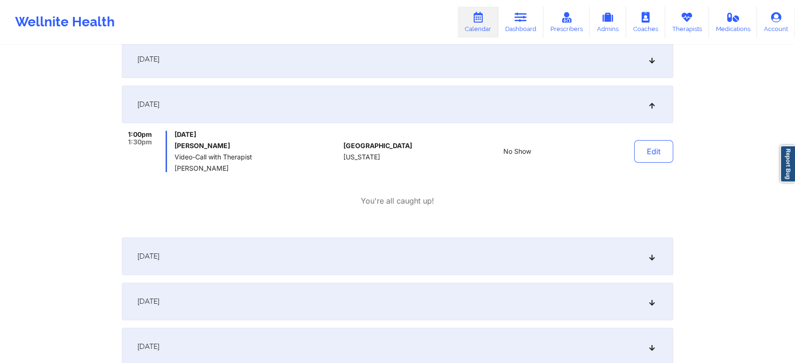
scroll to position [215, 0]
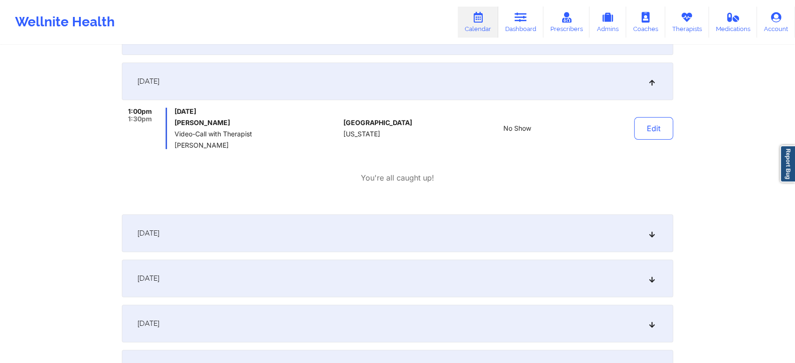
click at [429, 236] on div "[DATE]" at bounding box center [397, 233] width 551 height 38
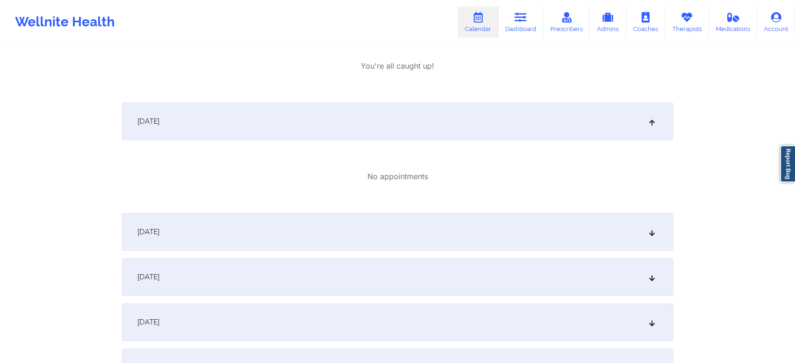
scroll to position [320, 0]
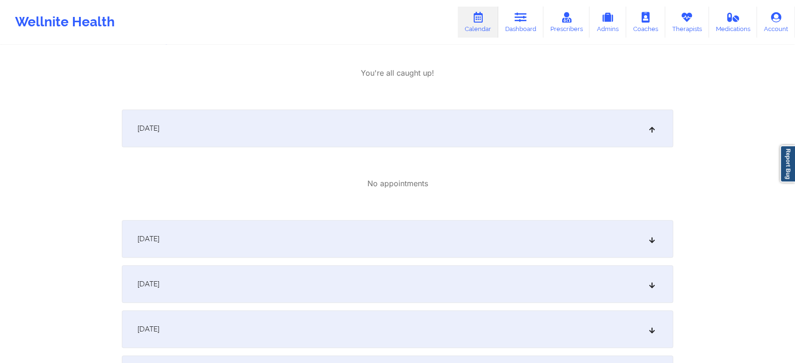
click at [548, 231] on div "[DATE]" at bounding box center [397, 239] width 551 height 38
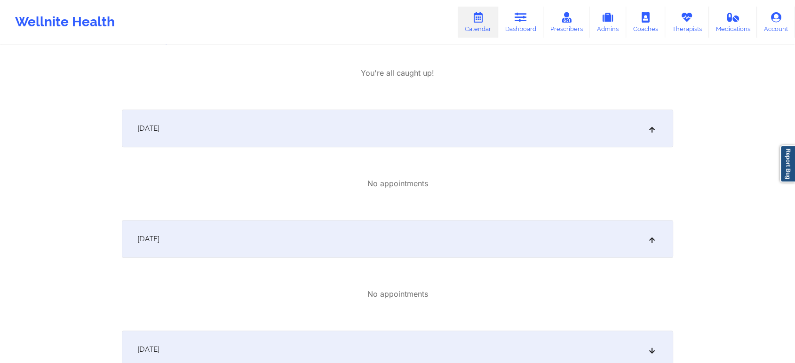
click at [565, 344] on div "[DATE]" at bounding box center [397, 350] width 551 height 38
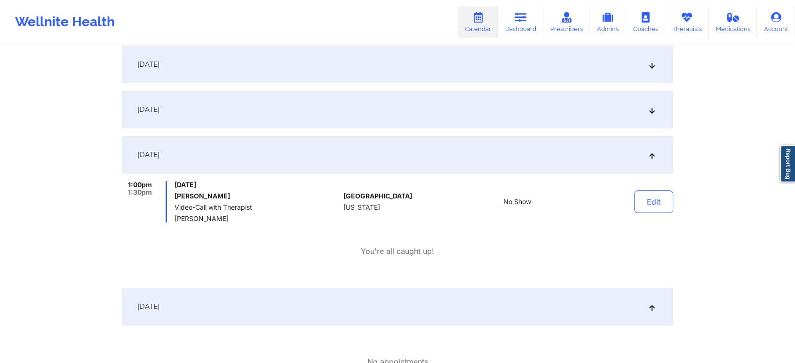
scroll to position [161, 0]
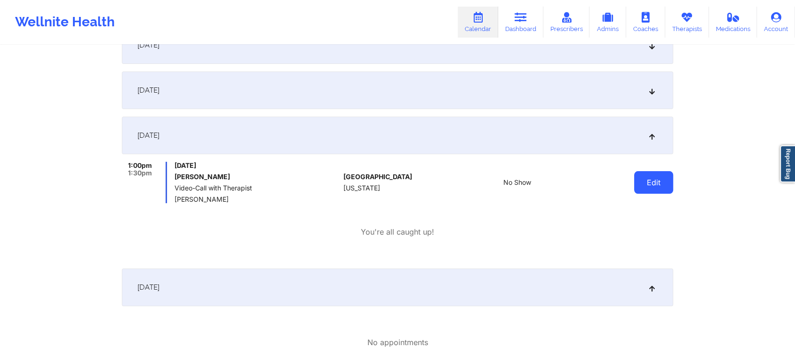
click at [653, 190] on button "Edit" at bounding box center [653, 182] width 39 height 23
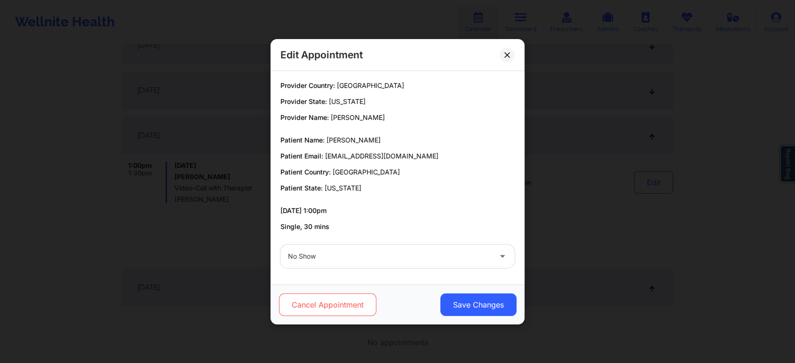
click at [345, 305] on button "Cancel Appointment" at bounding box center [327, 305] width 97 height 23
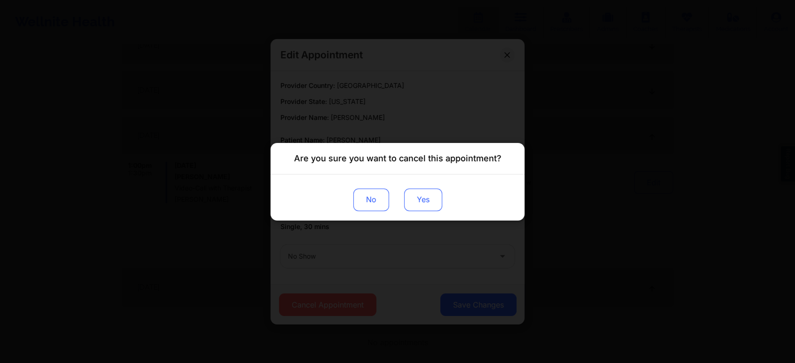
click at [410, 207] on button "Yes" at bounding box center [423, 199] width 38 height 23
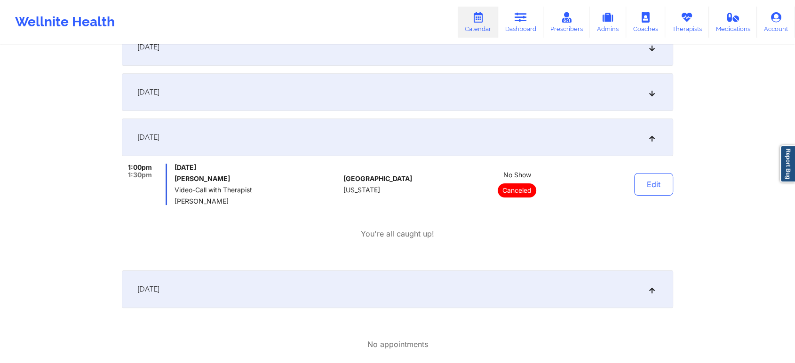
scroll to position [0, 0]
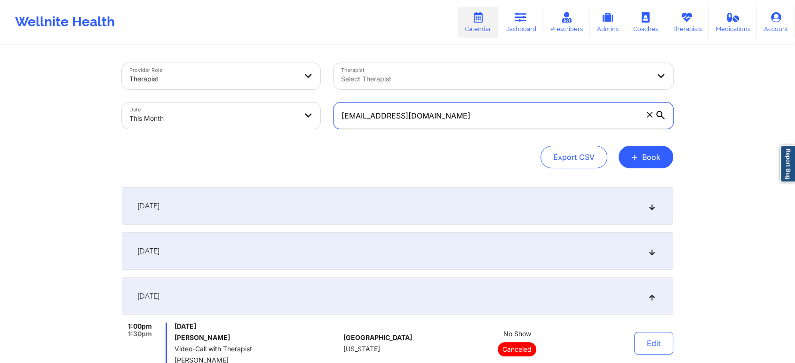
drag, startPoint x: 470, startPoint y: 106, endPoint x: 232, endPoint y: 91, distance: 239.0
click at [232, 91] on div "Provider Role Therapist Therapist Select Therapist Date This Month [EMAIL_ADDRE…" at bounding box center [397, 95] width 564 height 79
paste input "armencolon119"
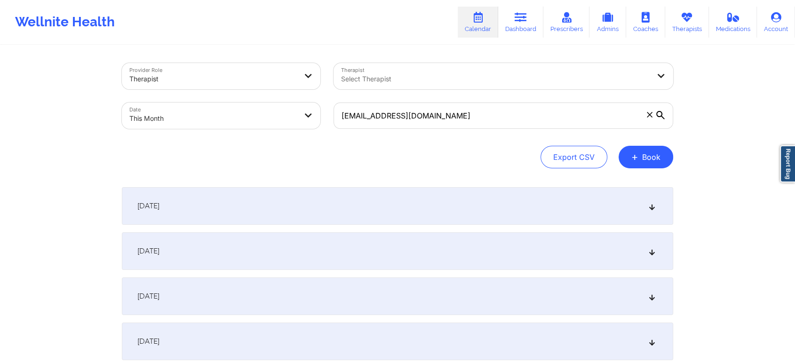
click at [264, 288] on div "[DATE]" at bounding box center [397, 297] width 551 height 38
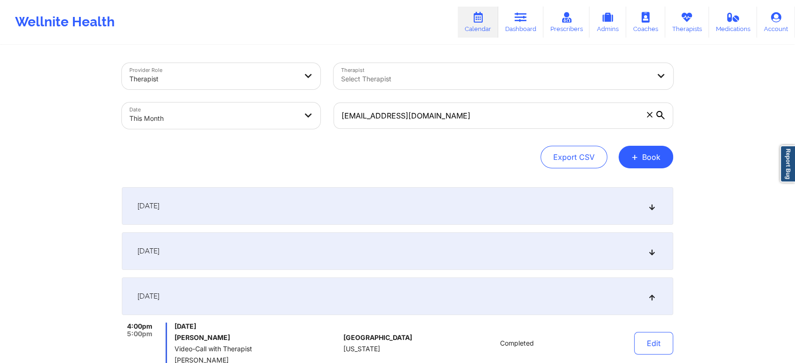
scroll to position [97, 0]
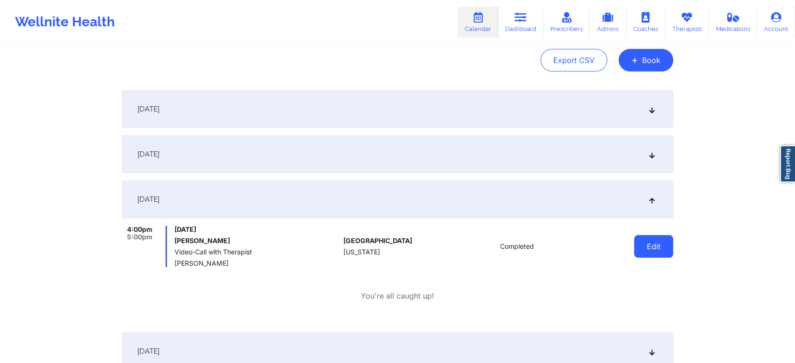
click at [649, 244] on button "Edit" at bounding box center [653, 246] width 39 height 23
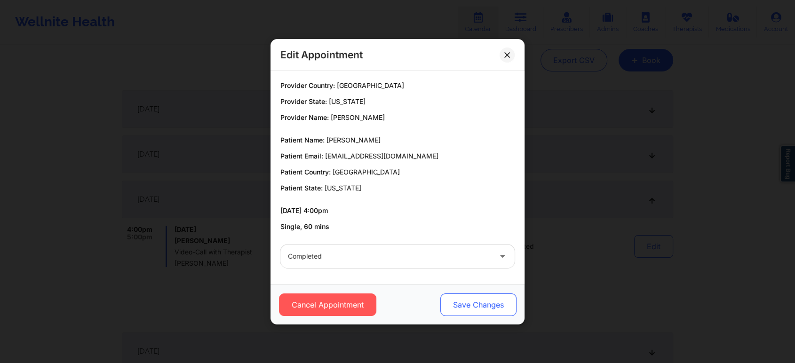
click at [471, 314] on button "Save Changes" at bounding box center [478, 305] width 76 height 23
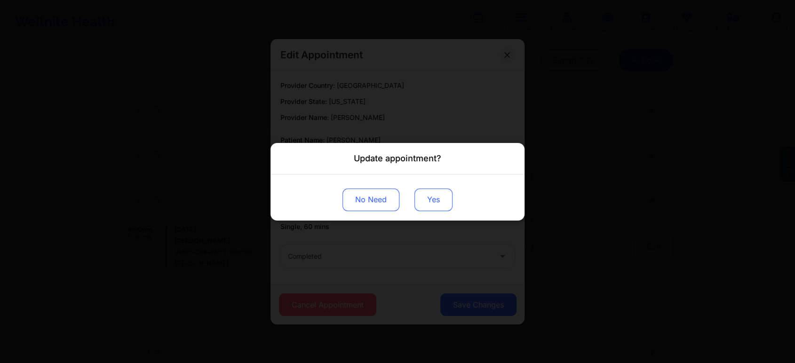
click at [433, 198] on button "Yes" at bounding box center [433, 199] width 38 height 23
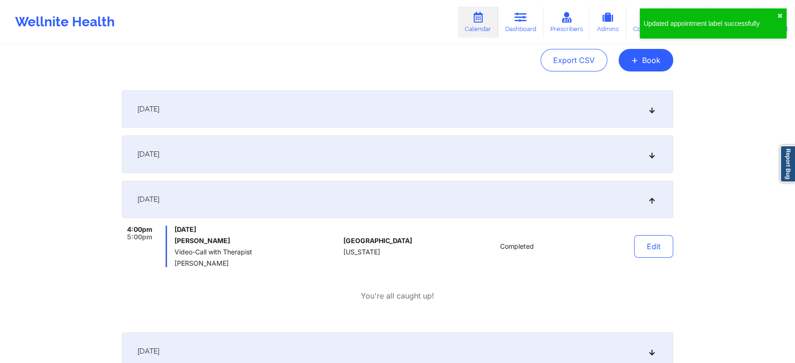
scroll to position [0, 0]
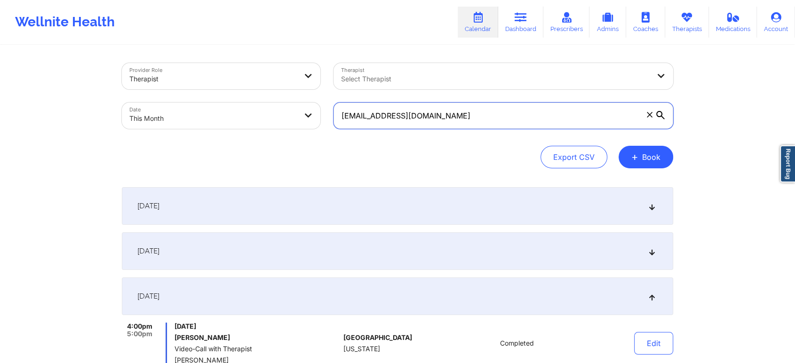
drag, startPoint x: 468, startPoint y: 111, endPoint x: 286, endPoint y: 104, distance: 182.6
click at [286, 104] on div "Provider Role Therapist Therapist Select Therapist Date This Month [EMAIL_ADDRE…" at bounding box center [397, 95] width 564 height 79
paste input "[PERSON_NAME].hull777"
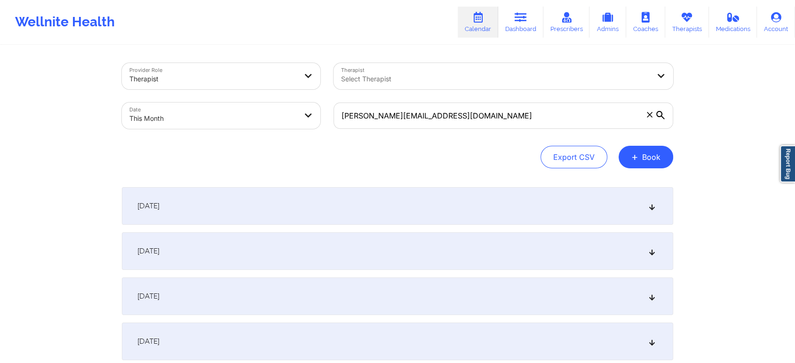
click at [369, 289] on div "[DATE]" at bounding box center [397, 297] width 551 height 38
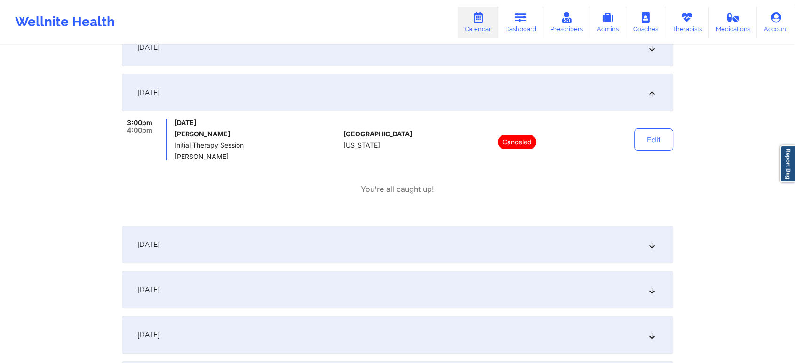
scroll to position [214, 0]
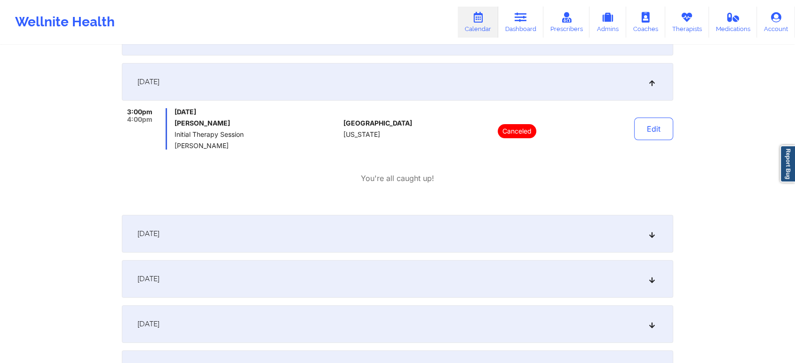
drag, startPoint x: 741, startPoint y: 46, endPoint x: 802, endPoint y: 73, distance: 66.3
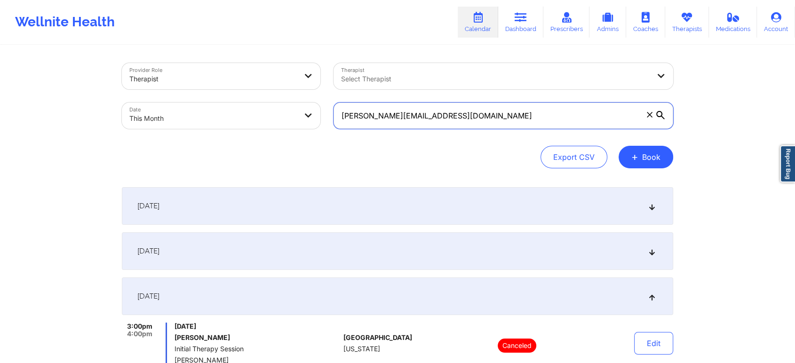
drag, startPoint x: 493, startPoint y: 120, endPoint x: 294, endPoint y: 87, distance: 202.1
click at [294, 87] on div "Provider Role Therapist Therapist Select Therapist Date This Month [PERSON_NAME…" at bounding box center [397, 95] width 564 height 79
paste input "[EMAIL_ADDRESS]"
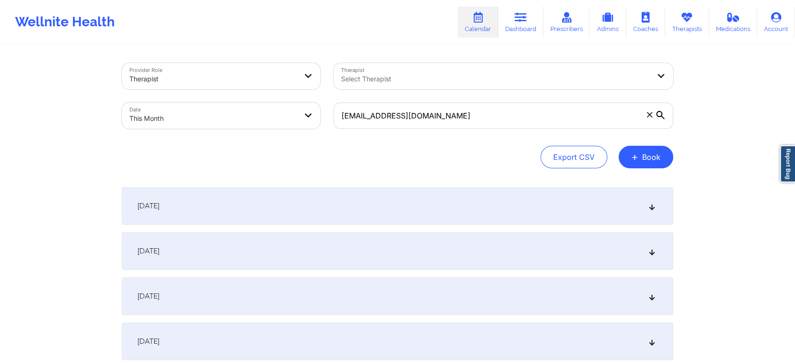
click at [320, 308] on div "[DATE]" at bounding box center [397, 297] width 551 height 38
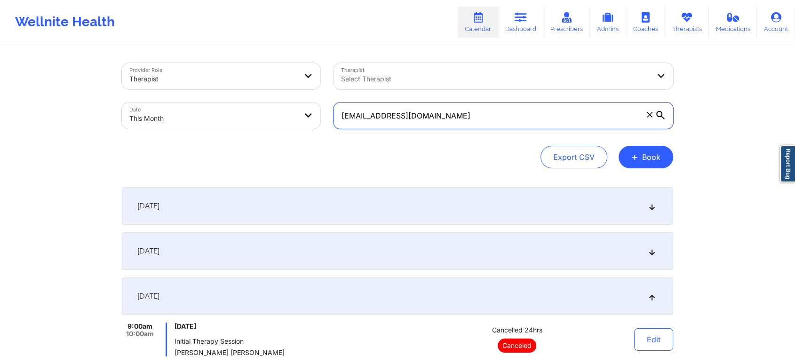
drag, startPoint x: 472, startPoint y: 123, endPoint x: 263, endPoint y: 95, distance: 210.2
click at [263, 95] on div "Provider Role Therapist Therapist Select Therapist Date This Month [EMAIL_ADDRE…" at bounding box center [397, 95] width 564 height 79
paste input "luke.lalande"
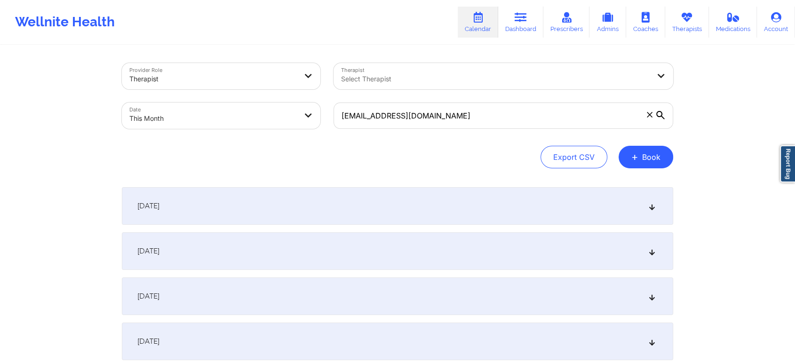
click at [313, 290] on div "[DATE]" at bounding box center [397, 297] width 551 height 38
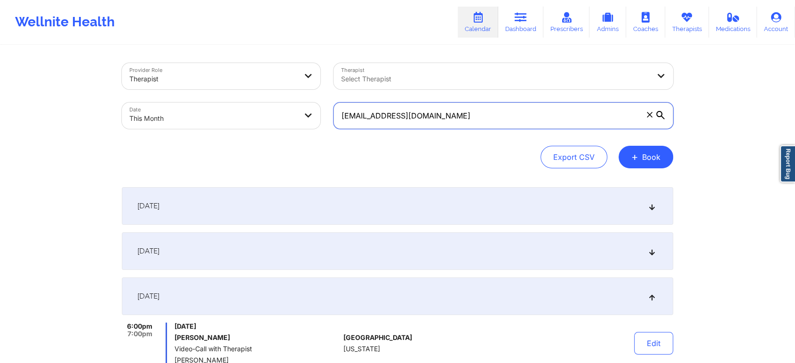
drag, startPoint x: 464, startPoint y: 111, endPoint x: 194, endPoint y: 112, distance: 270.0
click at [194, 112] on div "Provider Role Therapist Therapist Select Therapist Date This Month [EMAIL_ADDRE…" at bounding box center [397, 95] width 564 height 79
paste input "[EMAIL_ADDRESS]"
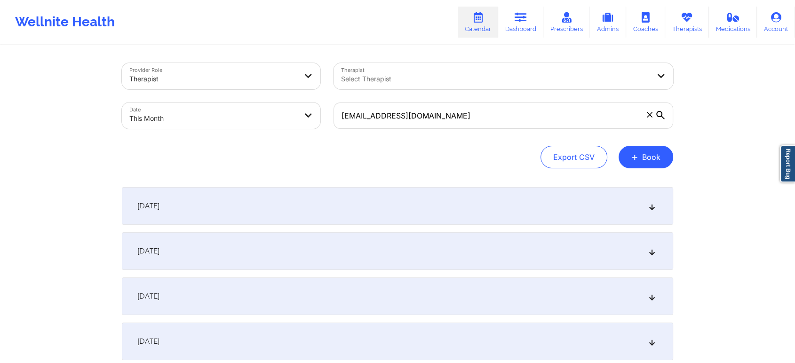
click at [234, 278] on div "[DATE]" at bounding box center [397, 297] width 551 height 38
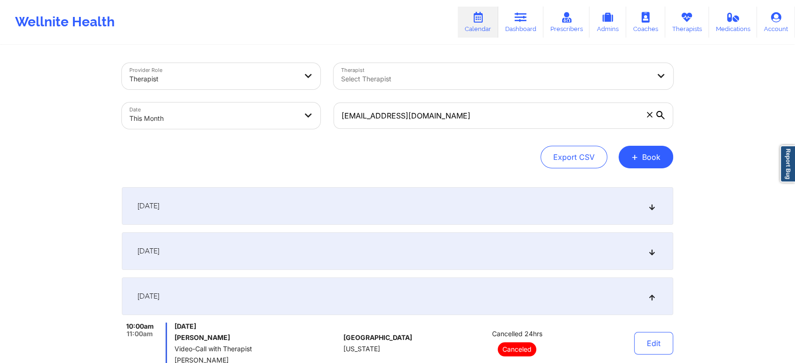
drag, startPoint x: 786, startPoint y: 56, endPoint x: 794, endPoint y: 54, distance: 8.0
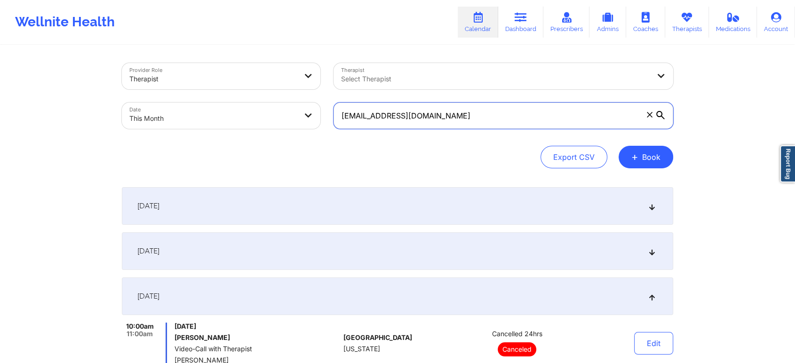
drag, startPoint x: 471, startPoint y: 117, endPoint x: 257, endPoint y: 106, distance: 214.3
click at [257, 106] on div "Provider Role Therapist Therapist Select Therapist Date This Month [EMAIL_ADDRE…" at bounding box center [397, 95] width 564 height 79
paste
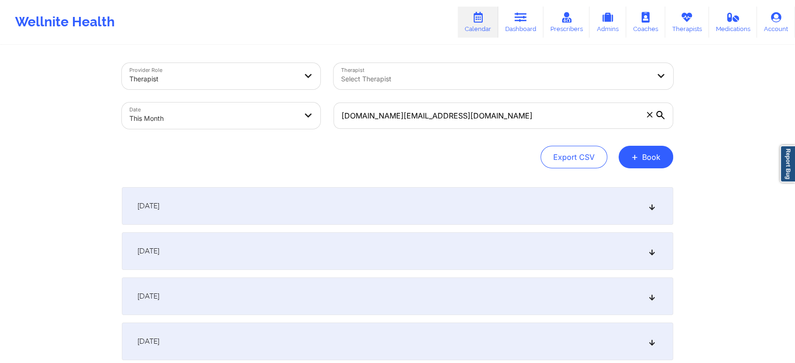
click at [261, 291] on div "[DATE]" at bounding box center [397, 297] width 551 height 38
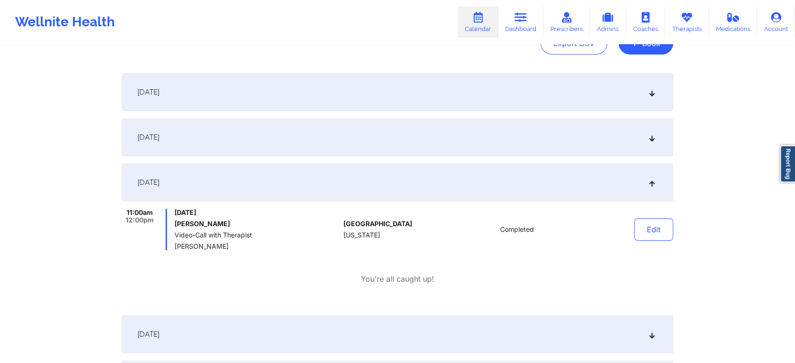
scroll to position [120, 0]
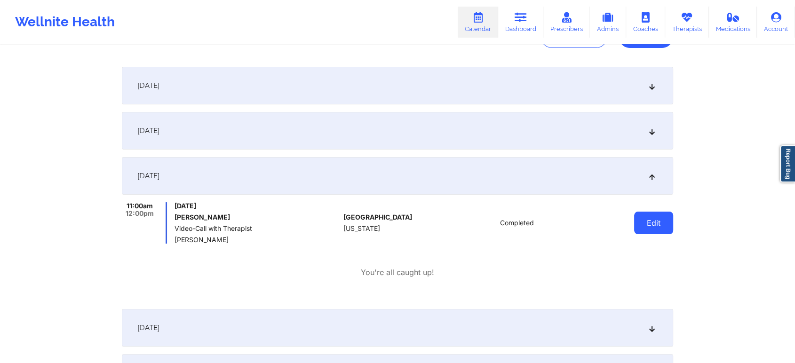
click at [644, 228] on button "Edit" at bounding box center [653, 223] width 39 height 23
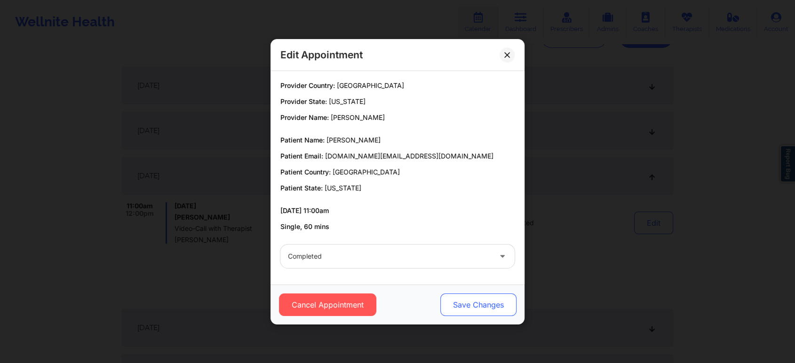
click at [482, 304] on button "Save Changes" at bounding box center [478, 305] width 76 height 23
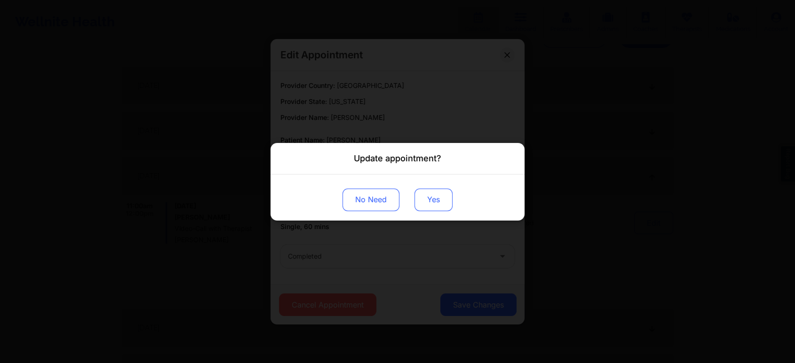
click at [427, 199] on button "Yes" at bounding box center [433, 199] width 38 height 23
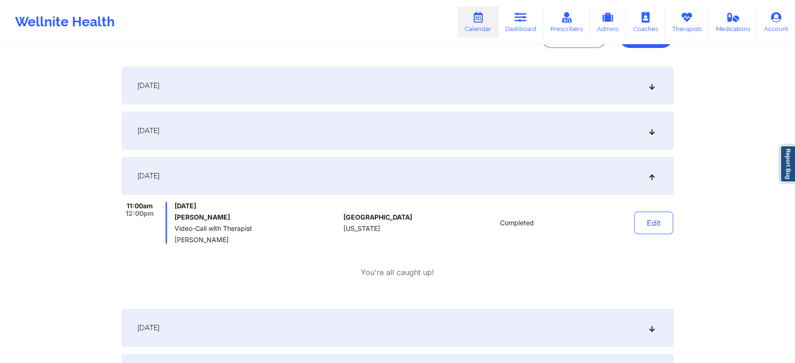
scroll to position [0, 0]
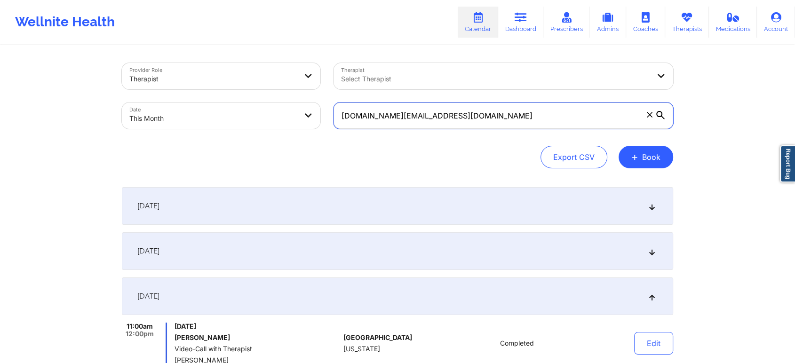
drag, startPoint x: 489, startPoint y: 111, endPoint x: 245, endPoint y: 116, distance: 244.6
click at [245, 116] on div "Provider Role Therapist Therapist Select Therapist Date This Month [DOMAIN_NAME…" at bounding box center [397, 95] width 564 height 79
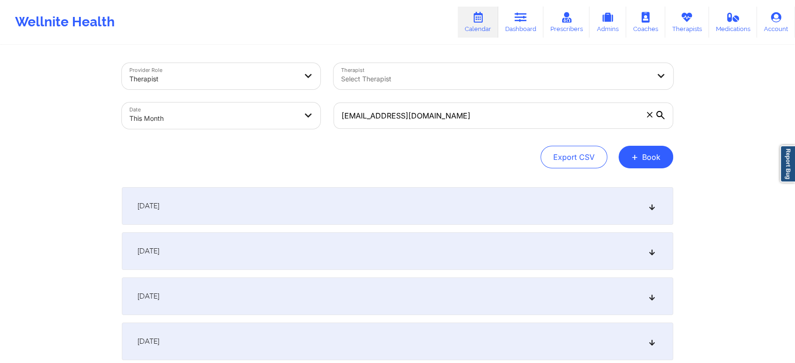
click at [218, 303] on div "[DATE]" at bounding box center [397, 297] width 551 height 38
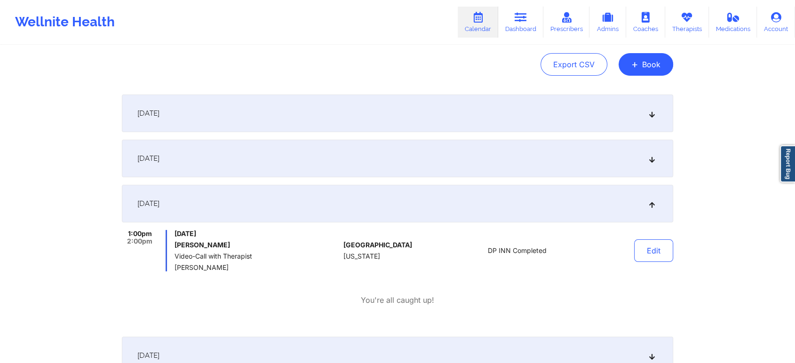
scroll to position [101, 0]
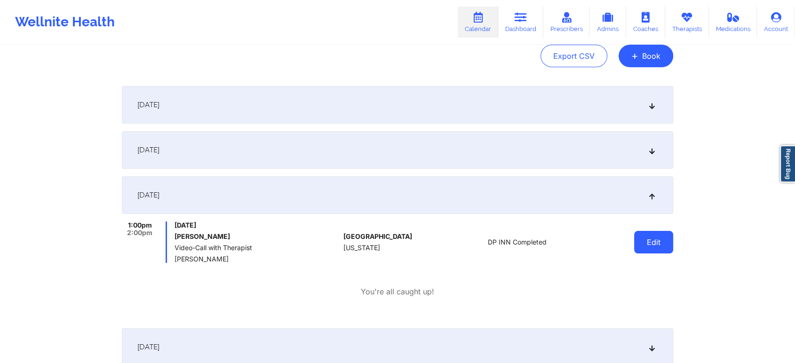
click at [654, 244] on button "Edit" at bounding box center [653, 242] width 39 height 23
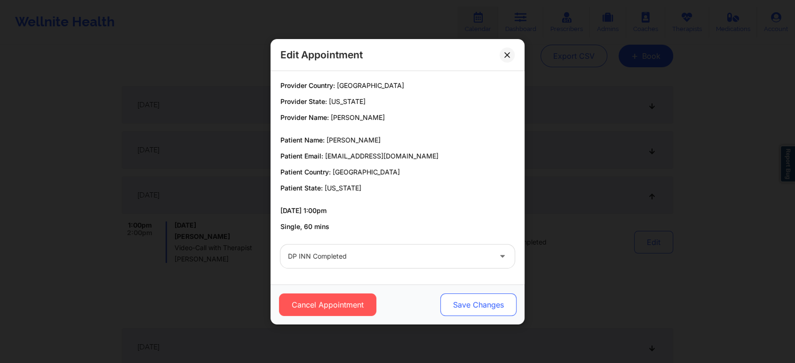
click at [474, 308] on button "Save Changes" at bounding box center [478, 305] width 76 height 23
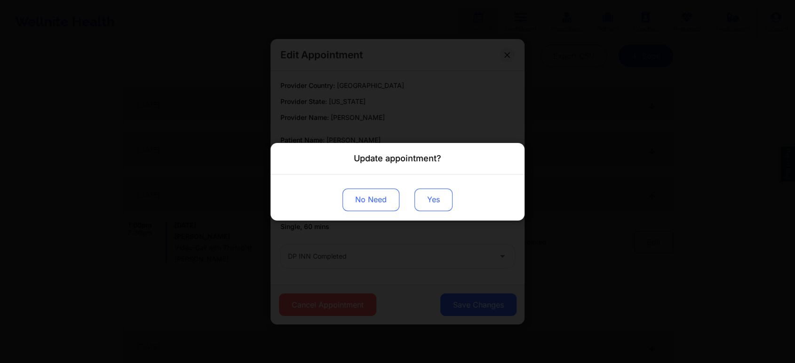
click at [427, 203] on button "Yes" at bounding box center [433, 199] width 38 height 23
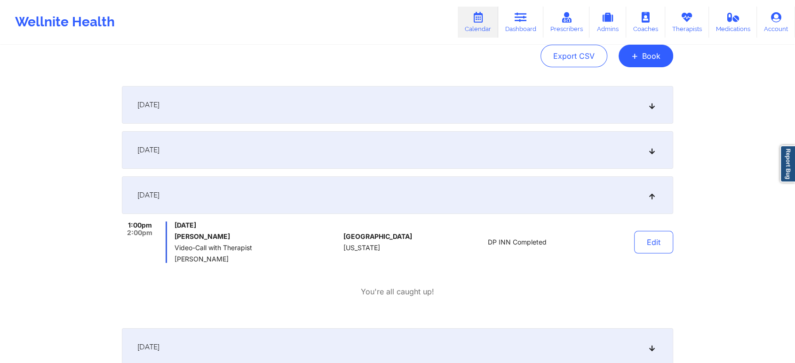
scroll to position [0, 0]
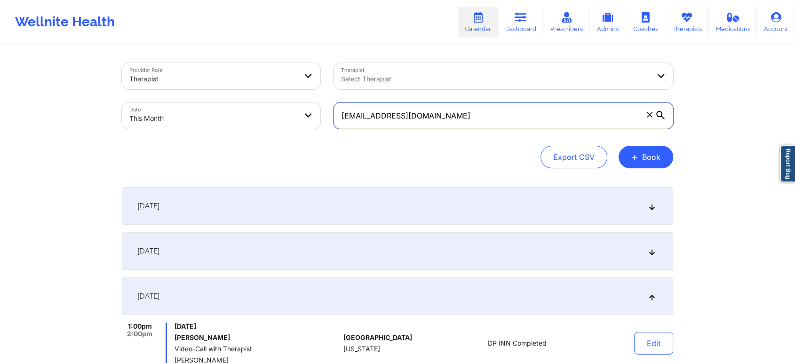
drag, startPoint x: 467, startPoint y: 127, endPoint x: 285, endPoint y: 108, distance: 182.5
click at [285, 108] on div "Provider Role Therapist Therapist Select Therapist Date This Month [EMAIL_ADDRE…" at bounding box center [397, 95] width 564 height 79
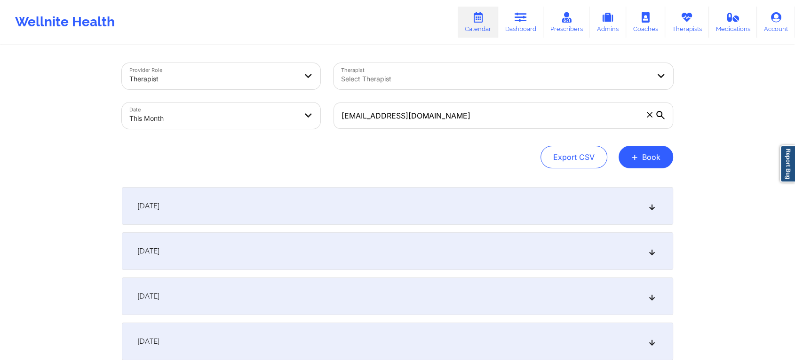
click at [311, 304] on div "[DATE]" at bounding box center [397, 297] width 551 height 38
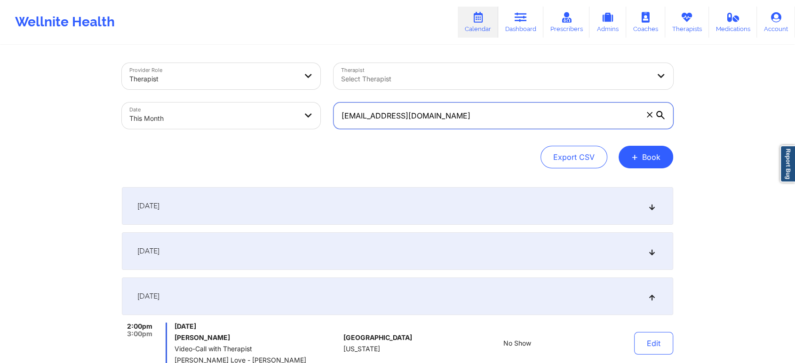
drag, startPoint x: 468, startPoint y: 116, endPoint x: 270, endPoint y: 90, distance: 200.1
click at [270, 90] on div "Provider Role Therapist Therapist Select Therapist Date This Month [EMAIL_ADDRE…" at bounding box center [397, 95] width 564 height 79
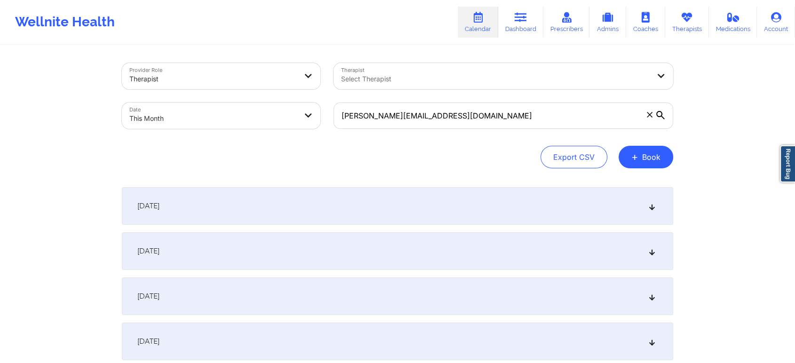
click at [245, 289] on div "[DATE]" at bounding box center [397, 297] width 551 height 38
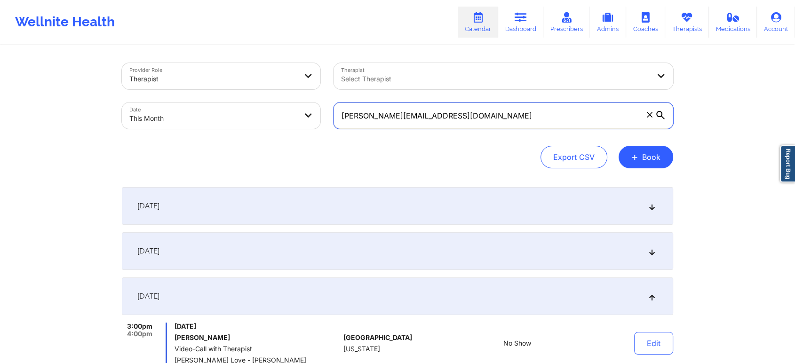
drag, startPoint x: 471, startPoint y: 117, endPoint x: 316, endPoint y: 106, distance: 155.1
click at [316, 106] on div "Provider Role Therapist Therapist Select Therapist Date This Month [PERSON_NAME…" at bounding box center [397, 95] width 564 height 79
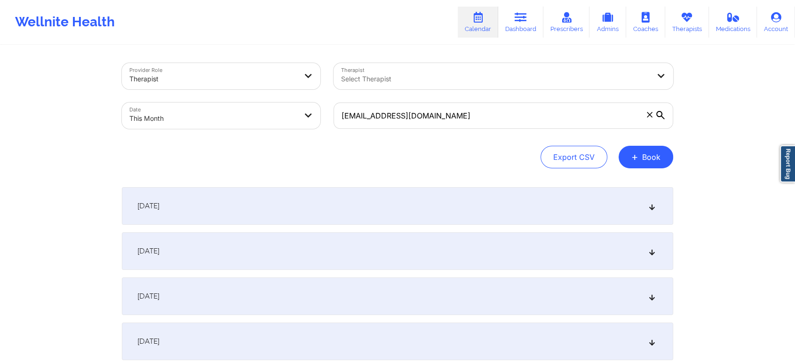
click at [327, 306] on div "[DATE]" at bounding box center [397, 297] width 551 height 38
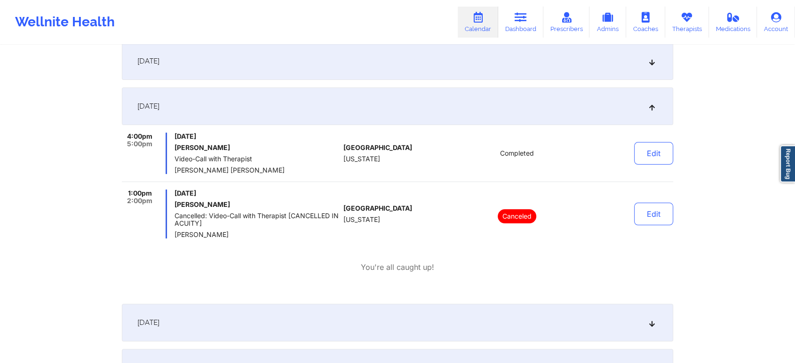
scroll to position [183, 0]
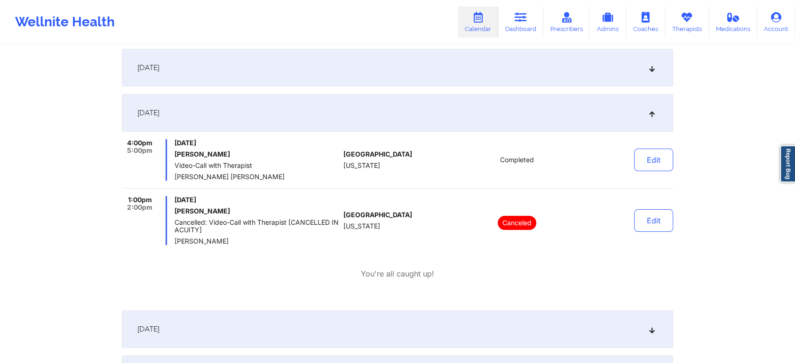
drag, startPoint x: 667, startPoint y: 159, endPoint x: 774, endPoint y: 161, distance: 107.3
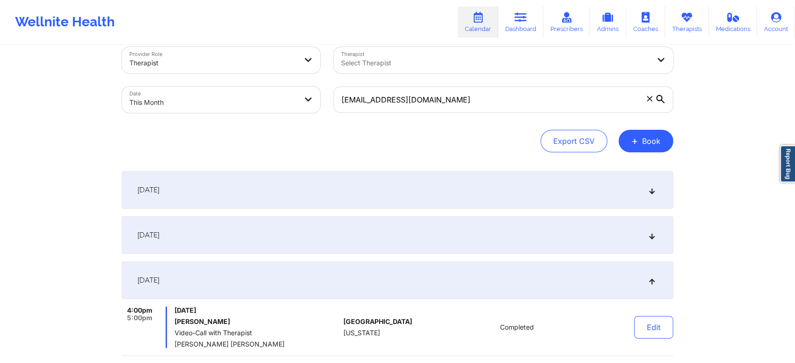
scroll to position [18, 0]
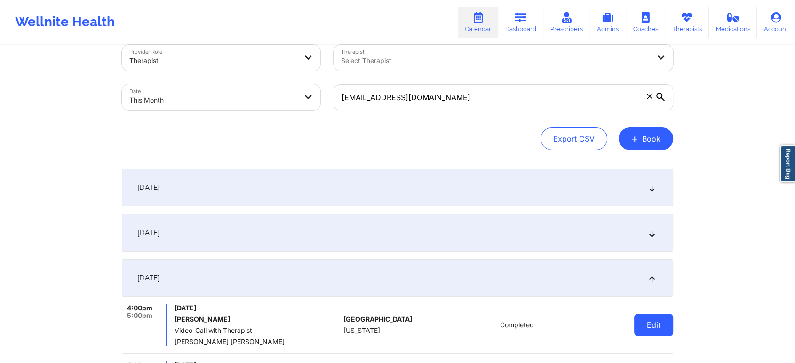
click at [654, 333] on button "Edit" at bounding box center [653, 325] width 39 height 23
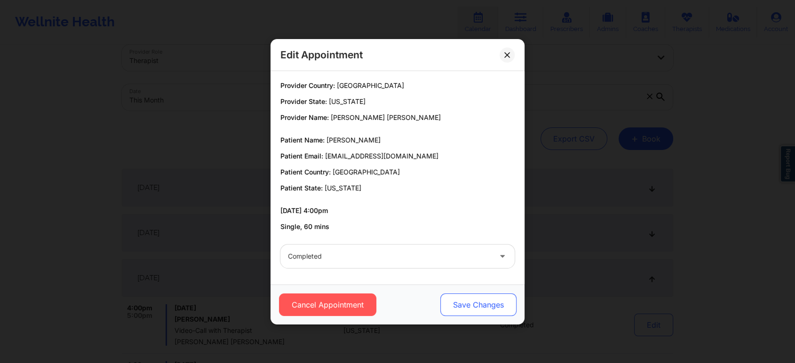
click at [474, 301] on button "Save Changes" at bounding box center [478, 305] width 76 height 23
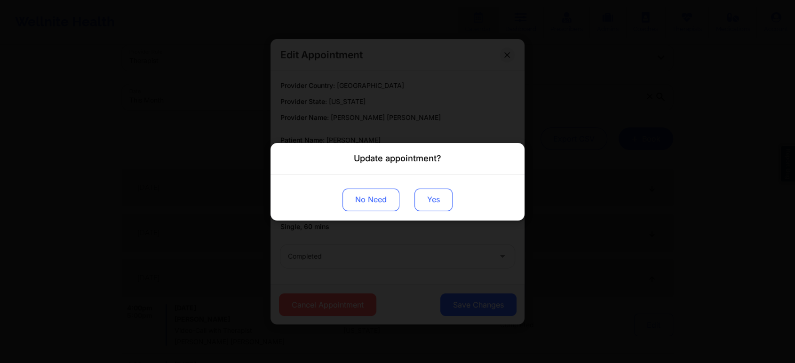
click at [438, 194] on button "Yes" at bounding box center [433, 199] width 38 height 23
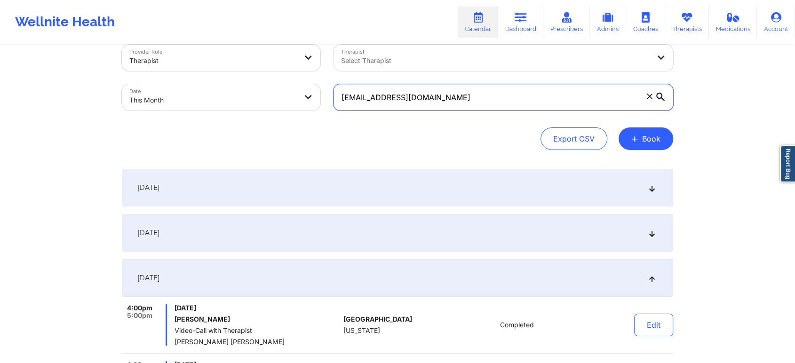
drag, startPoint x: 466, startPoint y: 109, endPoint x: 256, endPoint y: 93, distance: 210.4
click at [256, 93] on div "Provider Role Therapist Therapist Select Therapist Date This Month [EMAIL_ADDRE…" at bounding box center [397, 77] width 564 height 79
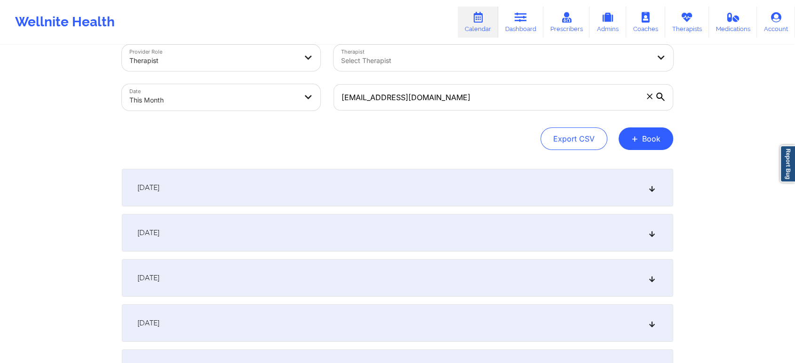
click at [248, 288] on div "[DATE]" at bounding box center [397, 278] width 551 height 38
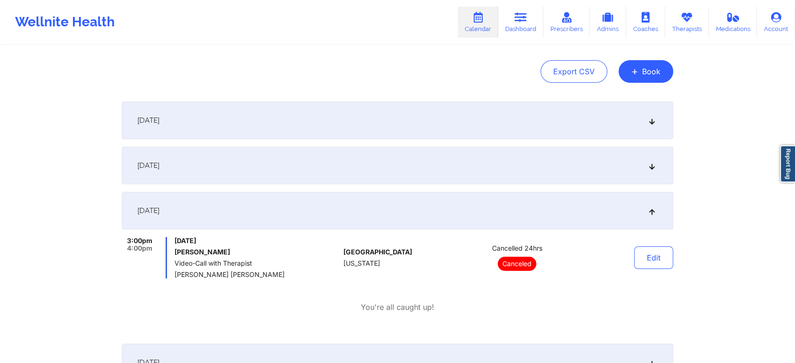
scroll to position [0, 0]
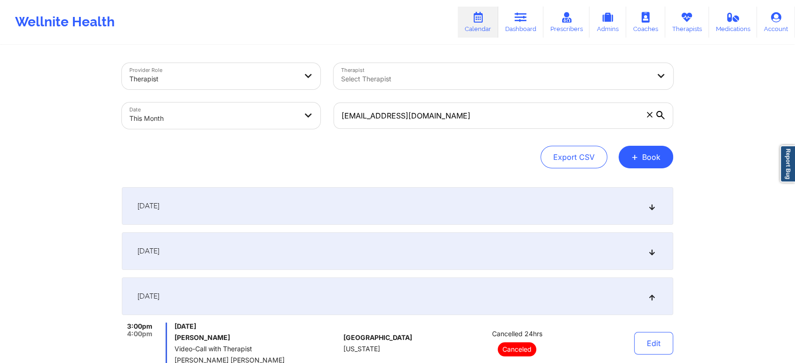
drag, startPoint x: 447, startPoint y: 101, endPoint x: 209, endPoint y: 108, distance: 238.6
click at [209, 108] on div "Provider Role Therapist Therapist Select Therapist Date This Month [EMAIL_ADDRE…" at bounding box center [397, 95] width 564 height 79
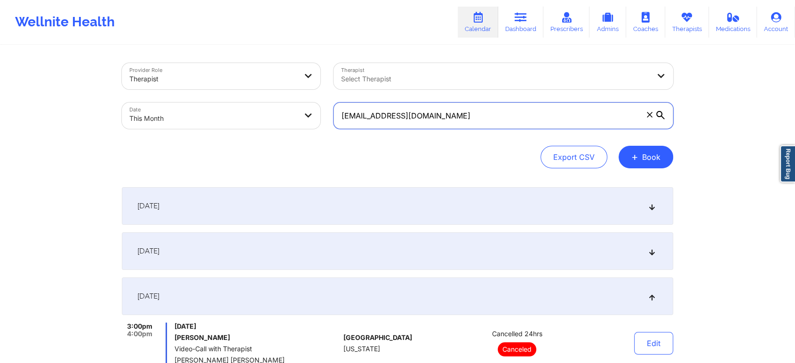
drag, startPoint x: 454, startPoint y: 121, endPoint x: 213, endPoint y: 82, distance: 244.9
click at [213, 82] on div "Provider Role Therapist Therapist Select Therapist Date This Month [EMAIL_ADDRE…" at bounding box center [397, 95] width 564 height 79
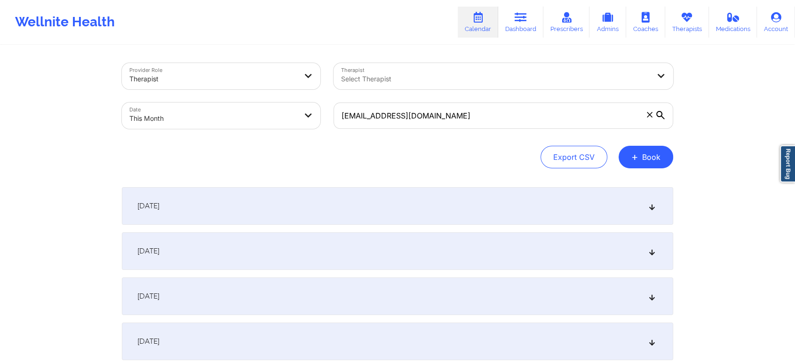
click at [228, 287] on div "[DATE]" at bounding box center [397, 297] width 551 height 38
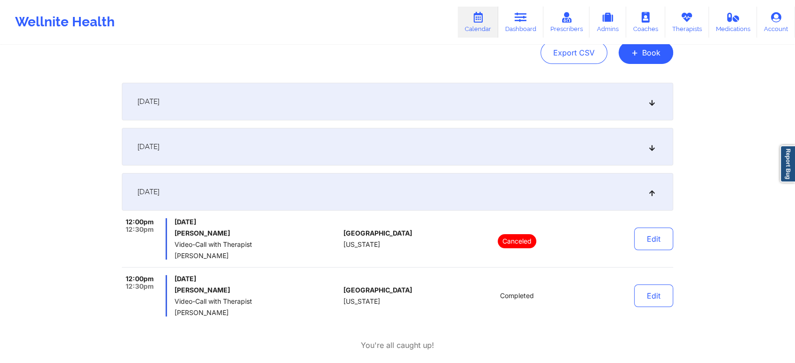
scroll to position [106, 0]
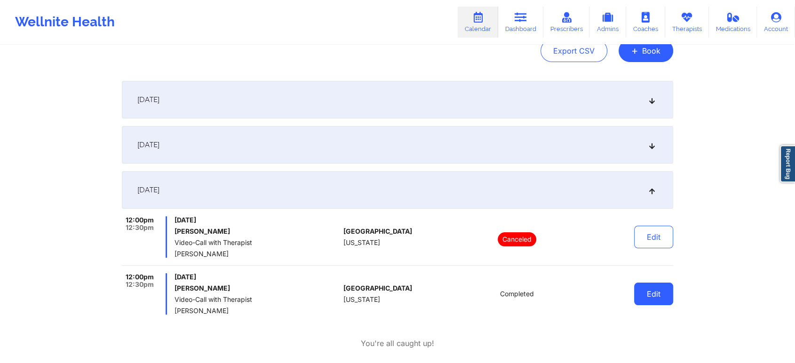
click at [655, 285] on button "Edit" at bounding box center [653, 294] width 39 height 23
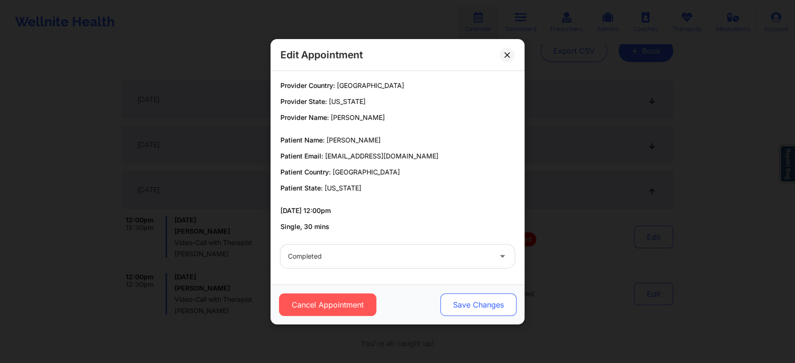
click at [493, 295] on button "Save Changes" at bounding box center [478, 305] width 76 height 23
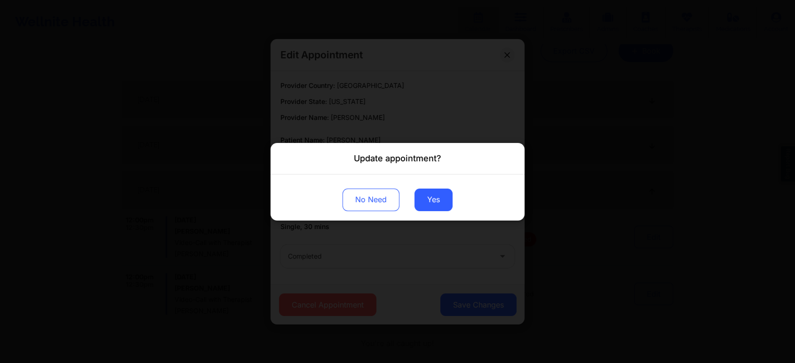
drag, startPoint x: 428, startPoint y: 194, endPoint x: 0, endPoint y: -64, distance: 499.4
click at [0, 0] on html "Wellnite Health Calendar Dashboard Prescribers Admins Coaches Therapists Medica…" at bounding box center [397, 75] width 795 height 363
click at [451, 198] on button "Yes" at bounding box center [433, 199] width 38 height 23
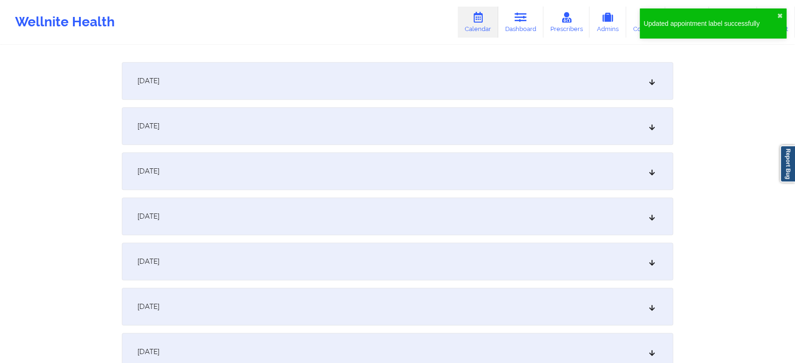
scroll to position [0, 0]
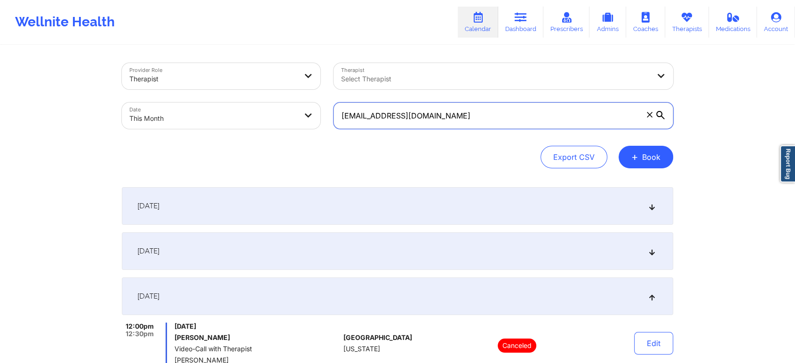
drag, startPoint x: 442, startPoint y: 110, endPoint x: 240, endPoint y: 115, distance: 201.8
click at [240, 115] on div "Provider Role Therapist Therapist Select Therapist Date This Month [EMAIL_ADDRE…" at bounding box center [397, 95] width 564 height 79
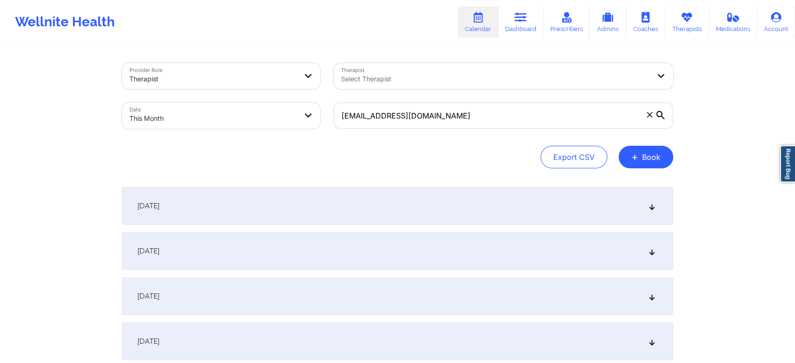
click at [265, 291] on div "[DATE]" at bounding box center [397, 297] width 551 height 38
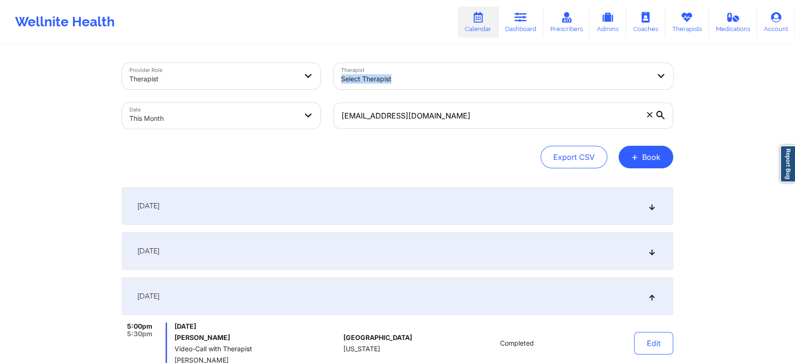
drag, startPoint x: 792, startPoint y: 71, endPoint x: 790, endPoint y: 94, distance: 23.6
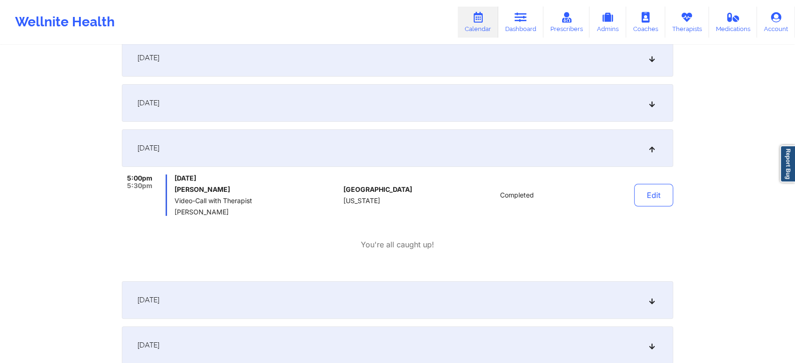
scroll to position [163, 0]
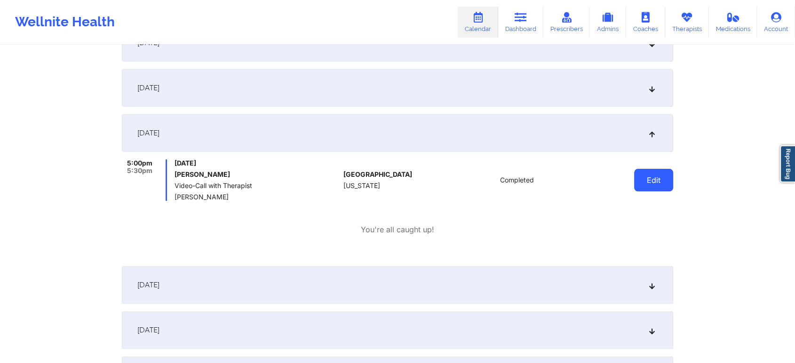
click at [650, 178] on button "Edit" at bounding box center [653, 180] width 39 height 23
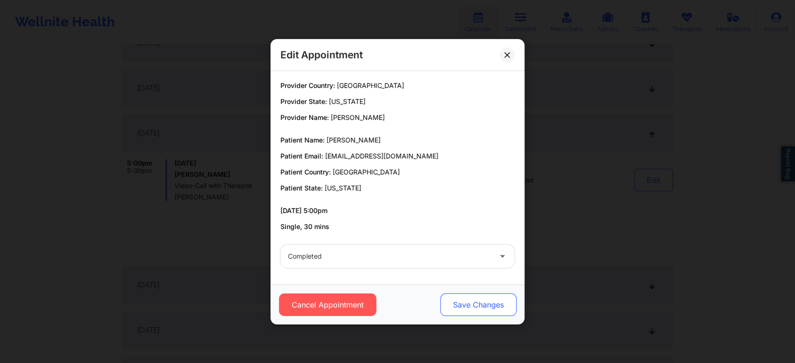
click at [476, 310] on button "Save Changes" at bounding box center [478, 305] width 76 height 23
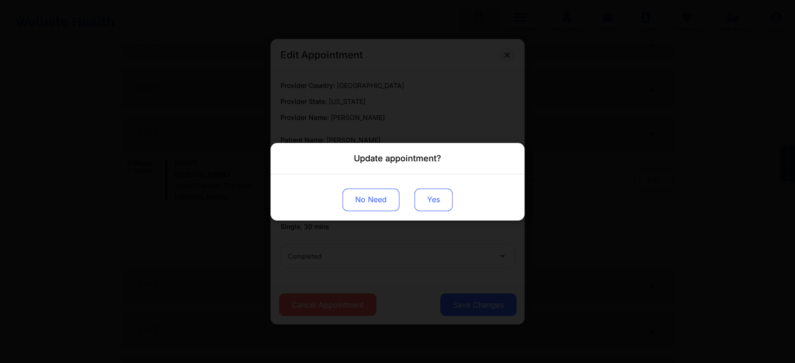
click at [429, 192] on button "Yes" at bounding box center [433, 199] width 38 height 23
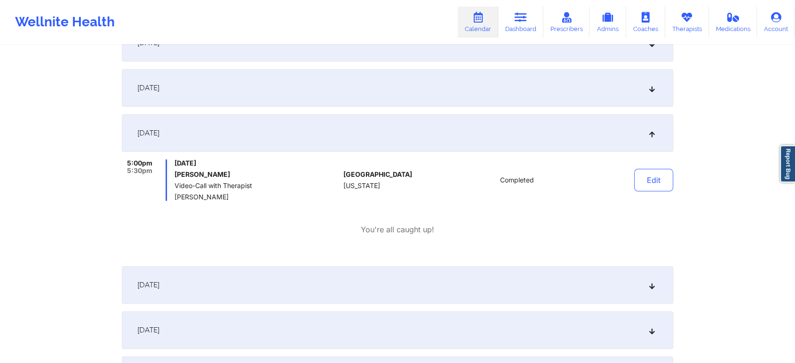
scroll to position [0, 0]
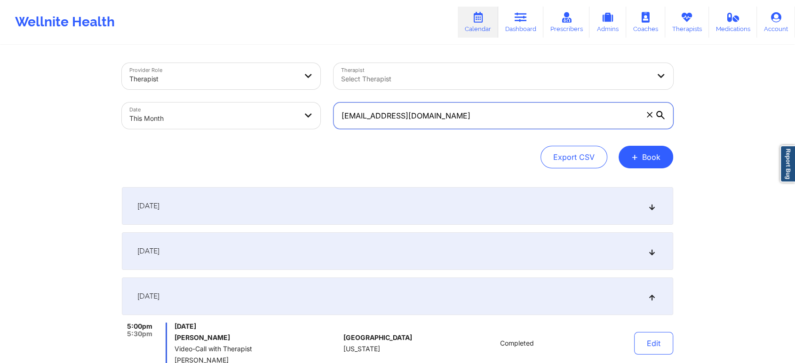
drag, startPoint x: 449, startPoint y: 124, endPoint x: 231, endPoint y: 95, distance: 219.1
click at [231, 95] on div "Provider Role Therapist Therapist Select Therapist Date This Month [EMAIL_ADDRE…" at bounding box center [397, 95] width 564 height 79
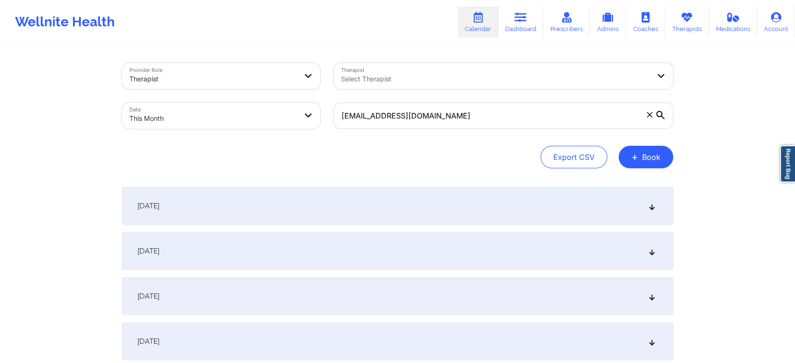
click at [252, 290] on div "[DATE]" at bounding box center [397, 297] width 551 height 38
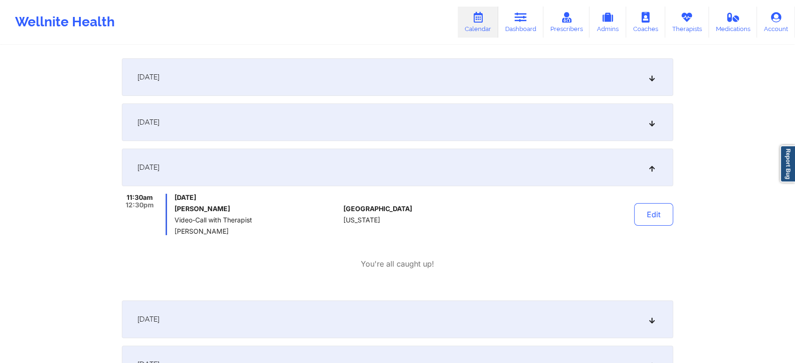
scroll to position [131, 0]
click at [649, 210] on button "Edit" at bounding box center [653, 212] width 39 height 23
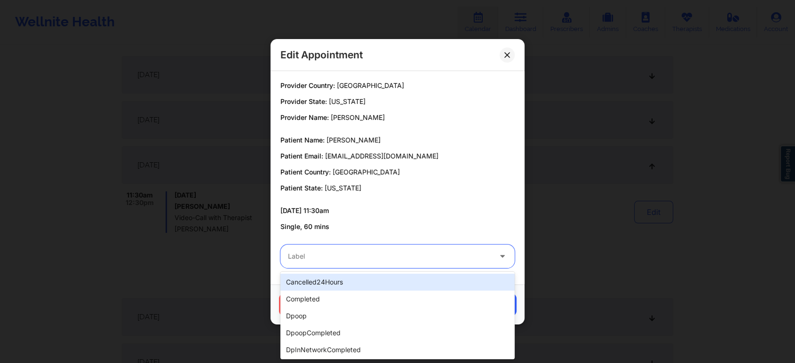
click at [362, 265] on div "Label" at bounding box center [386, 257] width 212 height 24
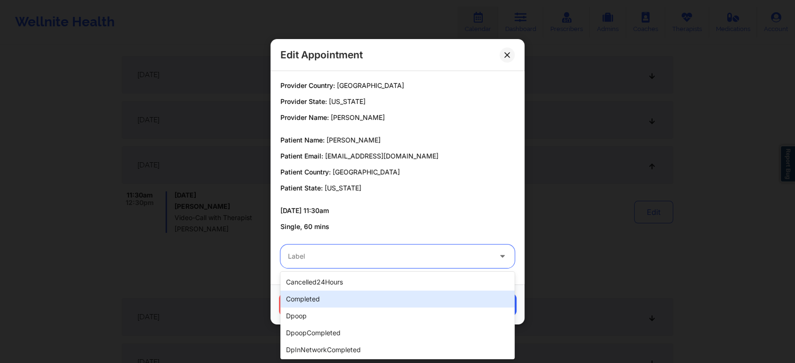
click at [336, 295] on div "completed" at bounding box center [397, 299] width 234 height 17
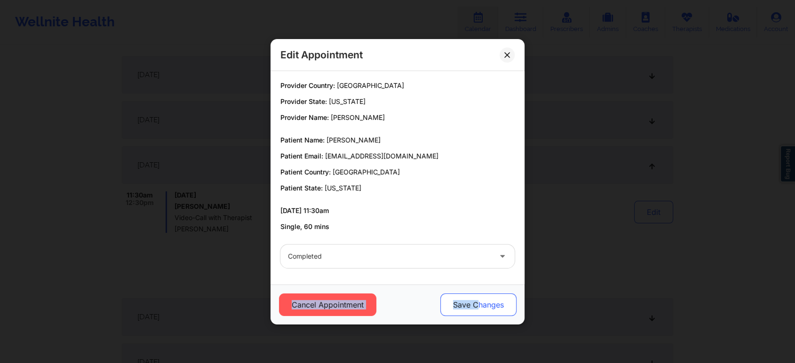
drag, startPoint x: 521, startPoint y: 282, endPoint x: 472, endPoint y: 301, distance: 52.4
click at [472, 301] on div "Edit Appointment Provider Country: [GEOGRAPHIC_DATA] Provider State: [US_STATE]…" at bounding box center [397, 182] width 254 height 286
click at [472, 301] on button "Save Changes" at bounding box center [478, 305] width 76 height 23
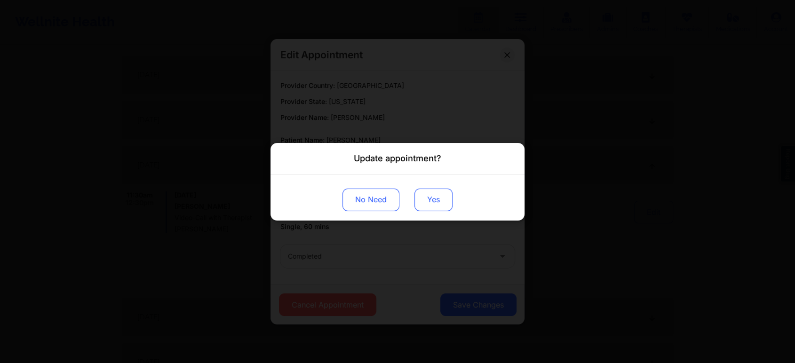
click at [442, 197] on button "Yes" at bounding box center [433, 199] width 38 height 23
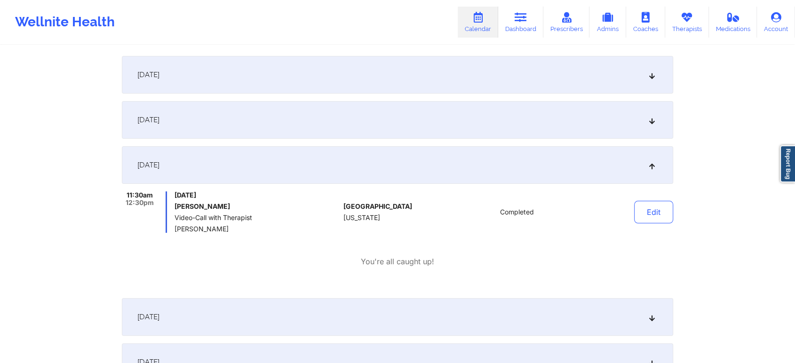
scroll to position [0, 0]
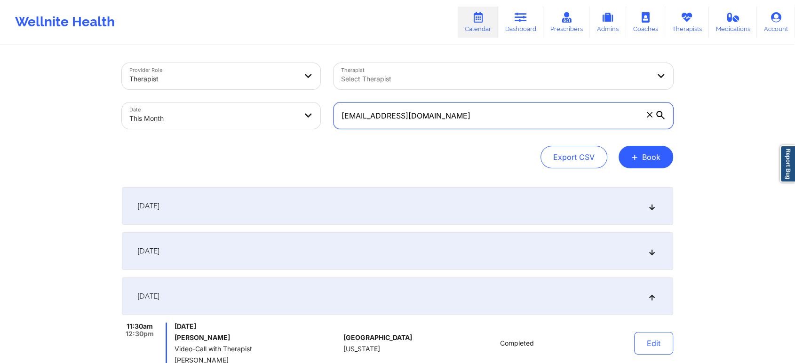
drag, startPoint x: 503, startPoint y: 113, endPoint x: 207, endPoint y: 87, distance: 297.5
click at [207, 87] on div "Provider Role Therapist Therapist Select Therapist Date This Month [EMAIL_ADDRE…" at bounding box center [397, 95] width 564 height 79
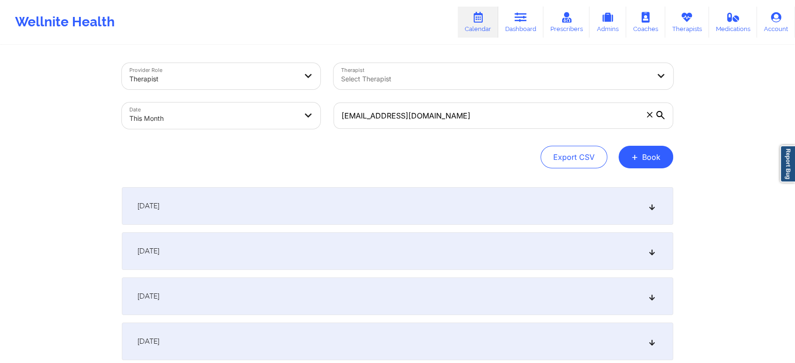
click at [205, 298] on div "[DATE]" at bounding box center [397, 297] width 551 height 38
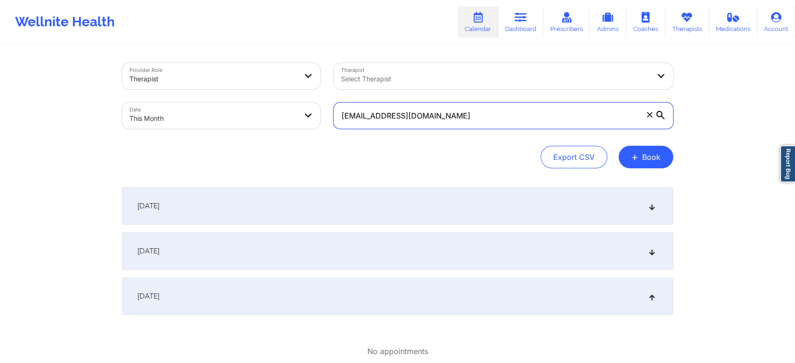
drag, startPoint x: 456, startPoint y: 115, endPoint x: 302, endPoint y: 99, distance: 154.6
click at [302, 99] on div "Provider Role Therapist Therapist Select Therapist Date This Month [EMAIL_ADDRE…" at bounding box center [397, 95] width 564 height 79
click at [433, 114] on input "[EMAIL_ADDRESS][DOMAIN_NAME]" at bounding box center [503, 116] width 340 height 26
drag, startPoint x: 433, startPoint y: 114, endPoint x: 262, endPoint y: 105, distance: 171.4
click at [262, 105] on div "Provider Role Therapist Therapist Select Therapist Date This Month [EMAIL_ADDRE…" at bounding box center [397, 95] width 564 height 79
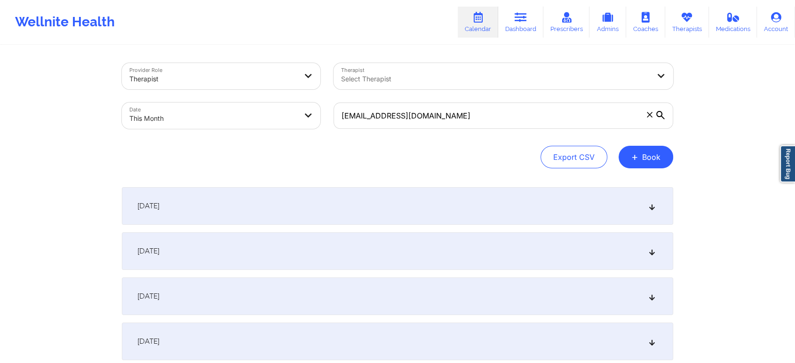
click at [222, 304] on div "[DATE]" at bounding box center [397, 297] width 551 height 38
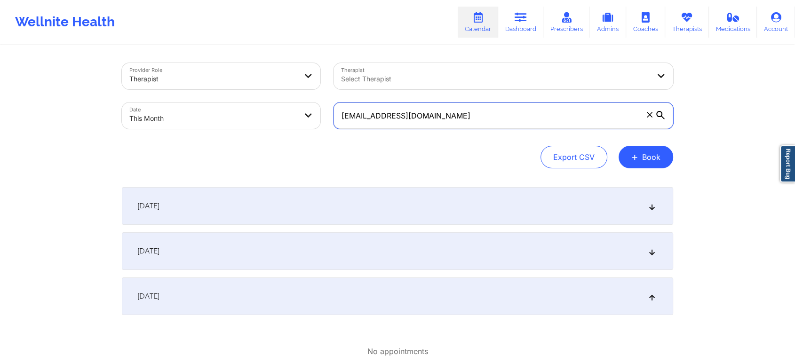
drag, startPoint x: 446, startPoint y: 108, endPoint x: 320, endPoint y: 93, distance: 127.0
click at [320, 93] on div "Provider Role Therapist Therapist Select Therapist Date This Month [EMAIL_ADDRE…" at bounding box center [397, 95] width 564 height 79
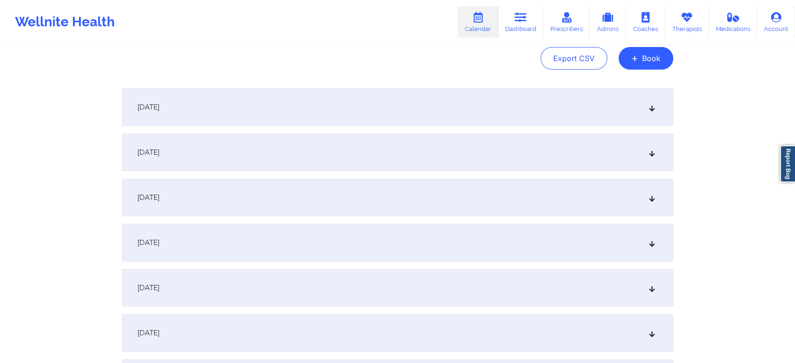
scroll to position [117, 0]
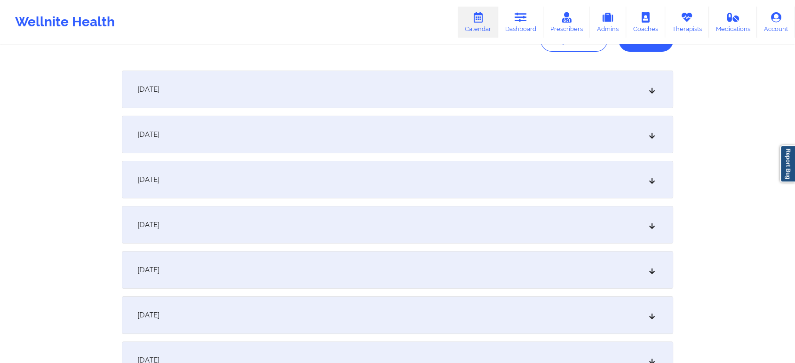
click at [486, 184] on div "[DATE]" at bounding box center [397, 180] width 551 height 38
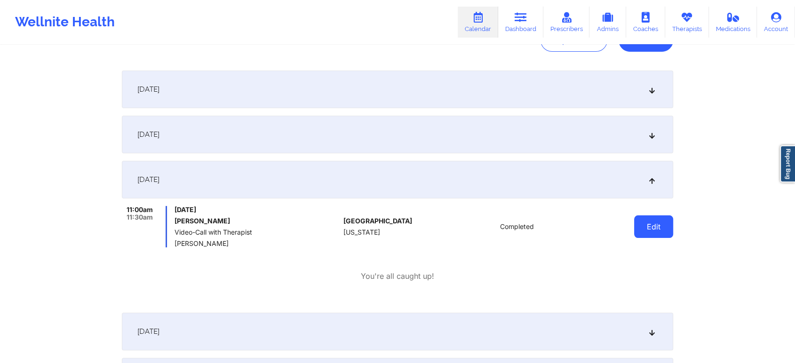
click at [641, 221] on button "Edit" at bounding box center [653, 226] width 39 height 23
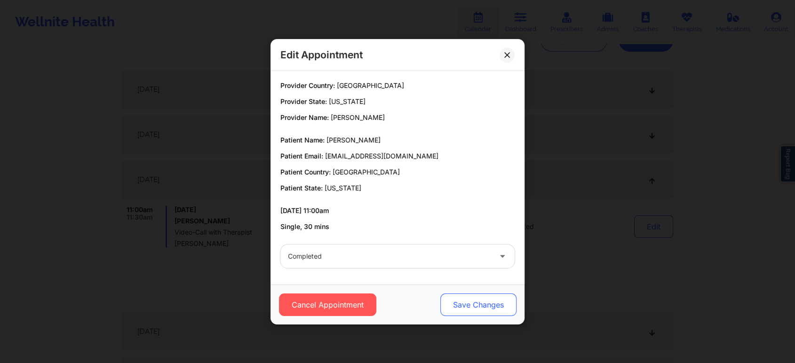
click at [472, 308] on button "Save Changes" at bounding box center [478, 305] width 76 height 23
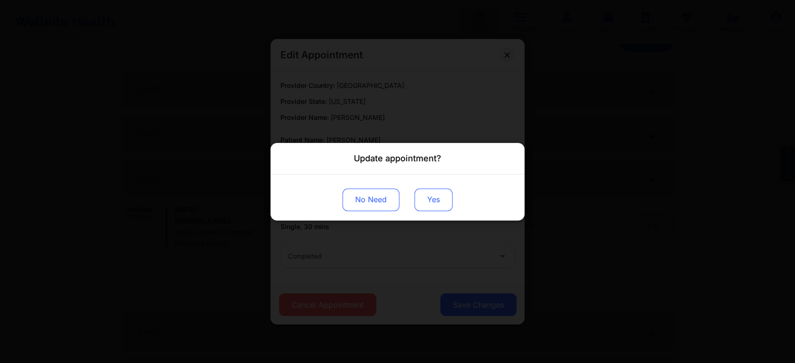
click at [432, 209] on button "Yes" at bounding box center [433, 199] width 38 height 23
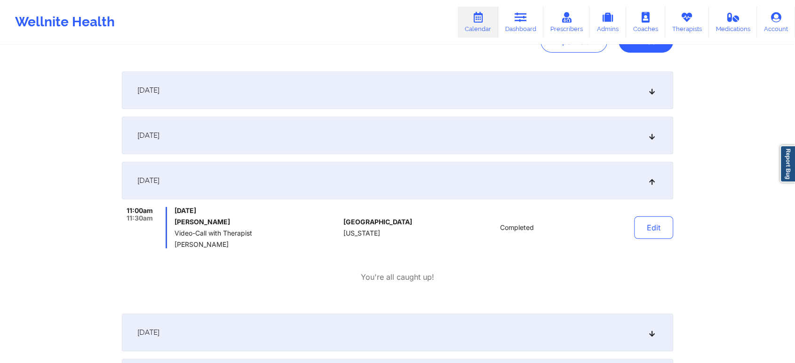
scroll to position [0, 0]
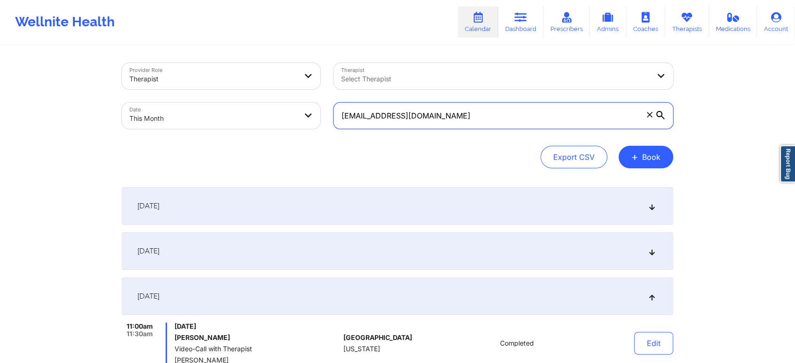
drag, startPoint x: 487, startPoint y: 127, endPoint x: 334, endPoint y: 98, distance: 155.2
click at [334, 98] on div "[EMAIL_ADDRESS][DOMAIN_NAME]" at bounding box center [503, 116] width 353 height 40
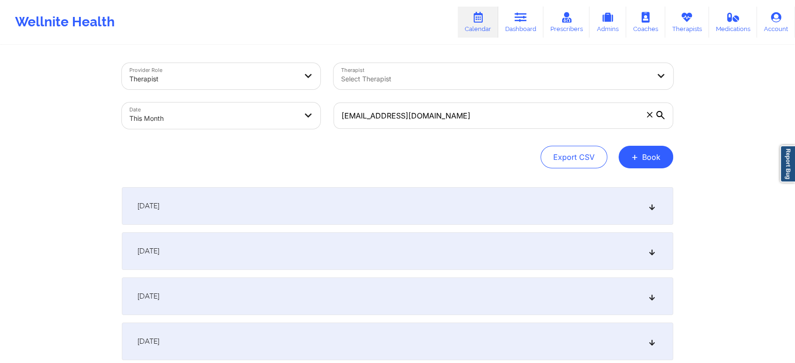
drag, startPoint x: 373, startPoint y: 290, endPoint x: 550, endPoint y: 241, distance: 184.0
click at [493, 297] on div "[DATE]" at bounding box center [397, 297] width 551 height 38
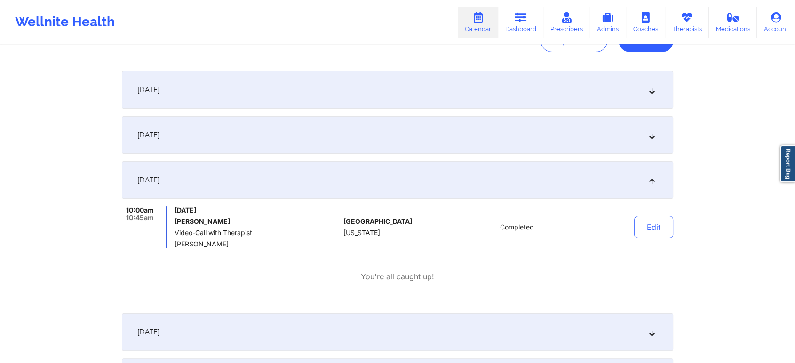
scroll to position [129, 0]
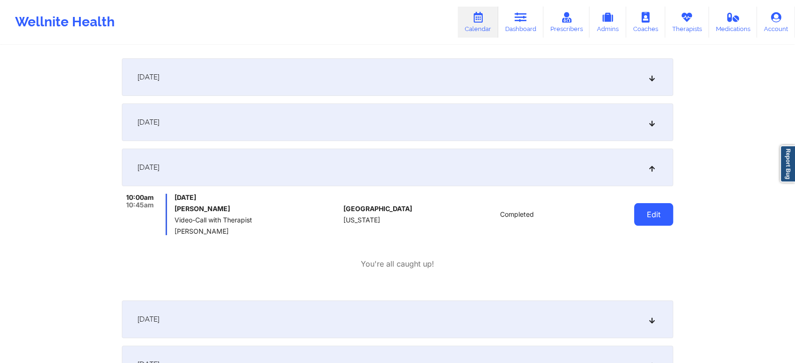
click at [660, 208] on button "Edit" at bounding box center [653, 214] width 39 height 23
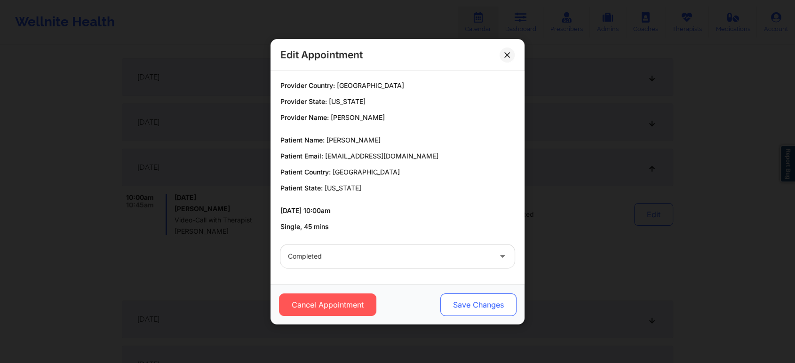
click at [464, 304] on button "Save Changes" at bounding box center [478, 305] width 76 height 23
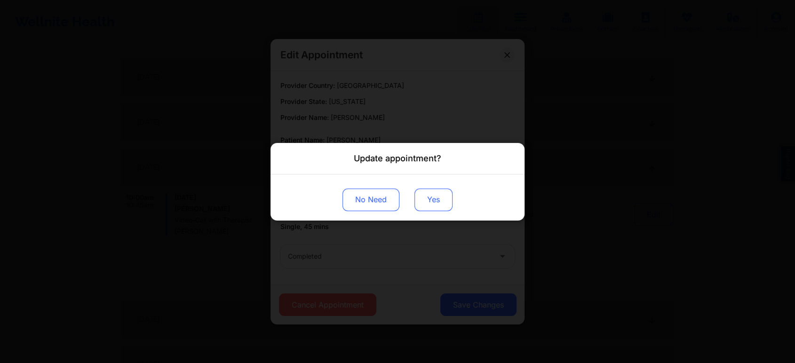
click at [436, 205] on button "Yes" at bounding box center [433, 199] width 38 height 23
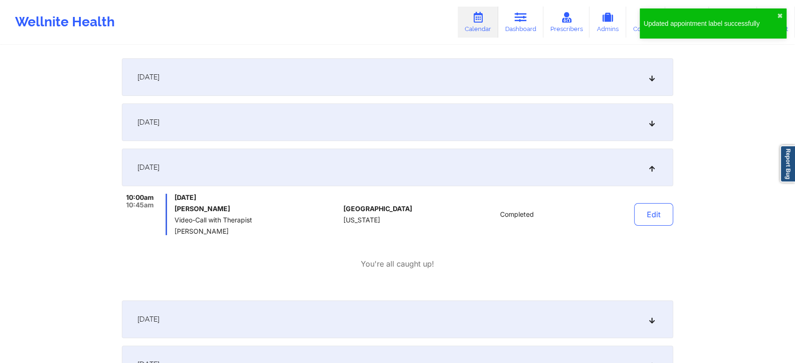
scroll to position [0, 0]
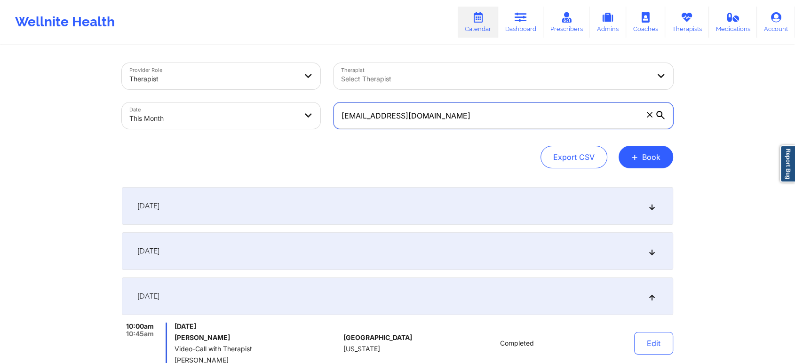
drag, startPoint x: 492, startPoint y: 113, endPoint x: 305, endPoint y: 103, distance: 187.5
click at [305, 103] on div "Provider Role Therapist Therapist Select Therapist Date This Month [EMAIL_ADDRE…" at bounding box center [397, 95] width 564 height 79
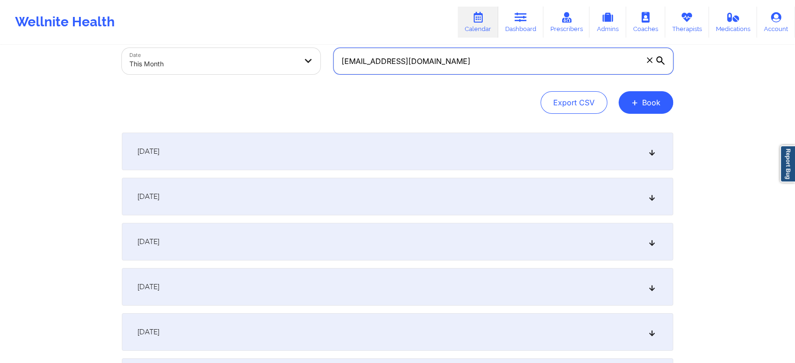
scroll to position [85, 0]
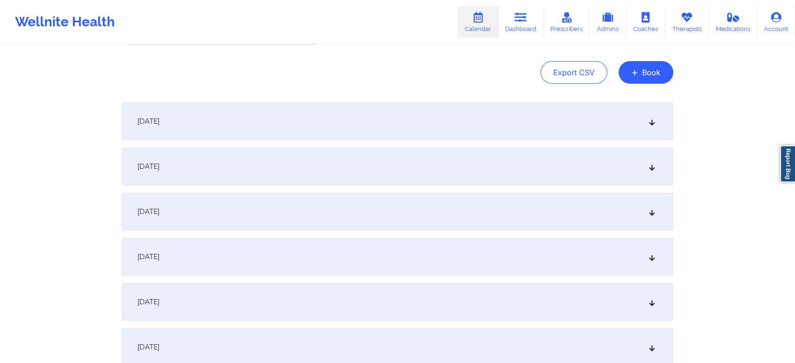
click at [333, 198] on div "[DATE]" at bounding box center [397, 212] width 551 height 38
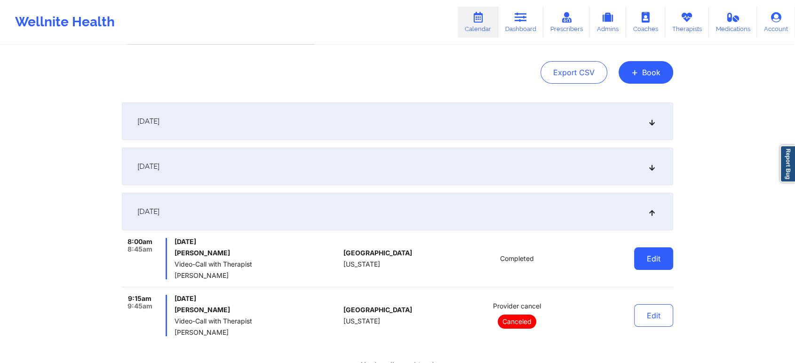
click at [655, 251] on button "Edit" at bounding box center [653, 258] width 39 height 23
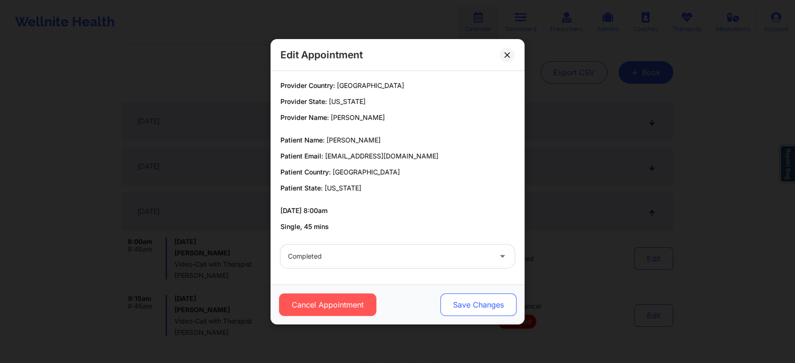
click at [468, 294] on button "Save Changes" at bounding box center [478, 305] width 76 height 23
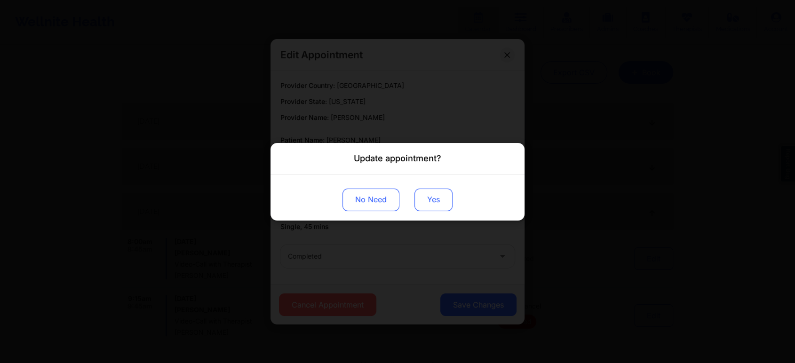
click at [420, 206] on button "Yes" at bounding box center [433, 199] width 38 height 23
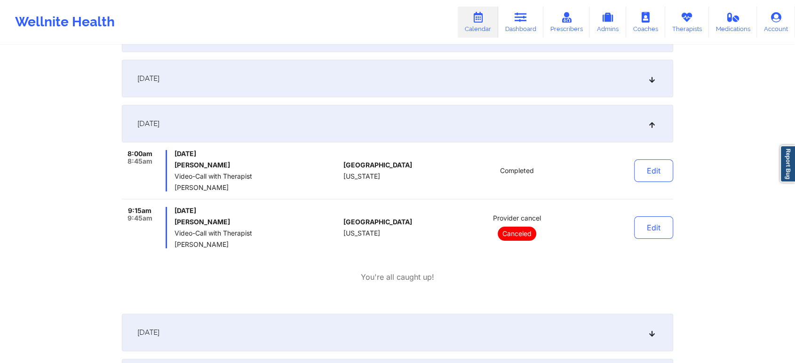
scroll to position [175, 0]
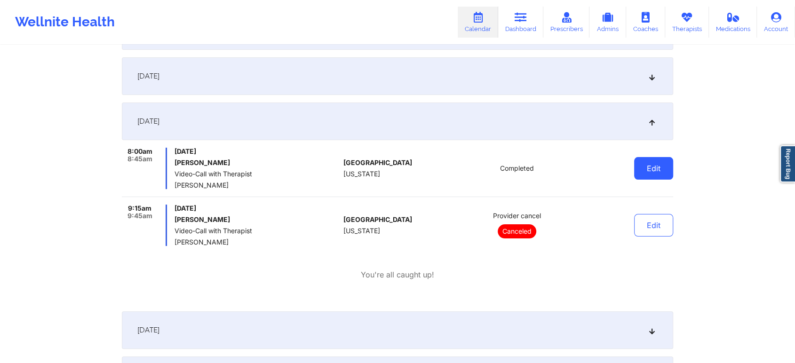
click at [661, 167] on button "Edit" at bounding box center [653, 168] width 39 height 23
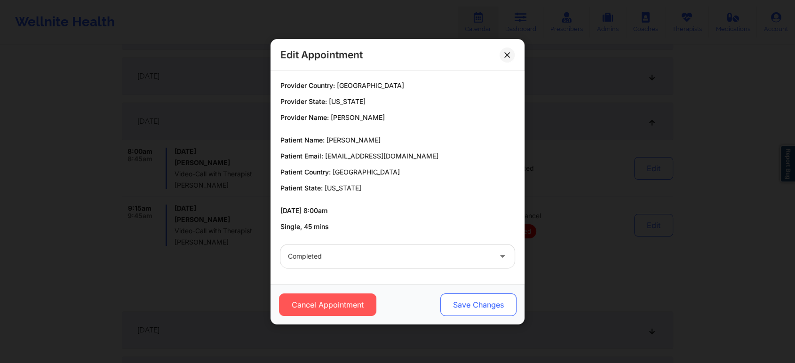
click at [476, 296] on button "Save Changes" at bounding box center [478, 305] width 76 height 23
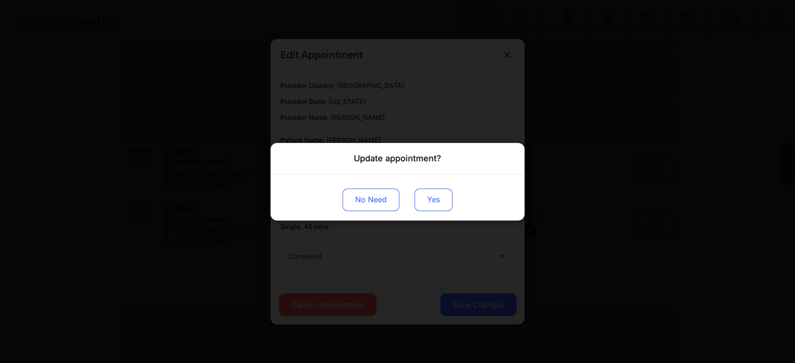
click at [445, 199] on button "Yes" at bounding box center [433, 199] width 38 height 23
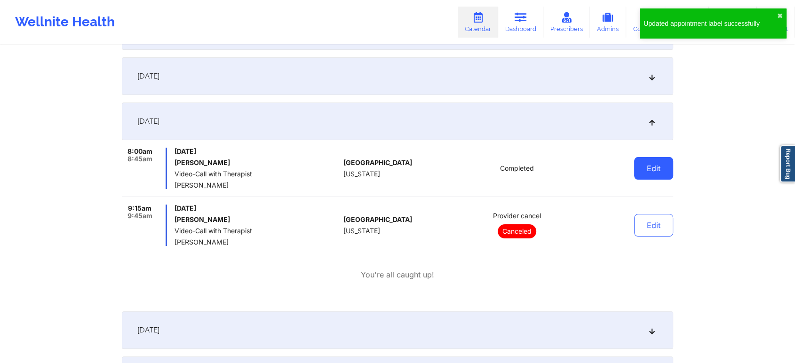
click at [649, 160] on button "Edit" at bounding box center [653, 168] width 39 height 23
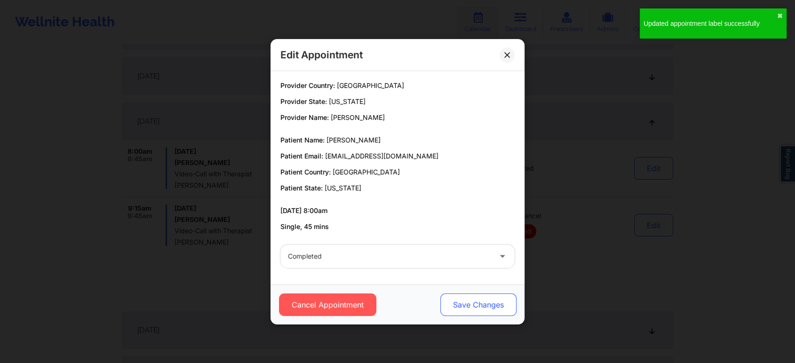
click at [470, 302] on button "Save Changes" at bounding box center [478, 305] width 76 height 23
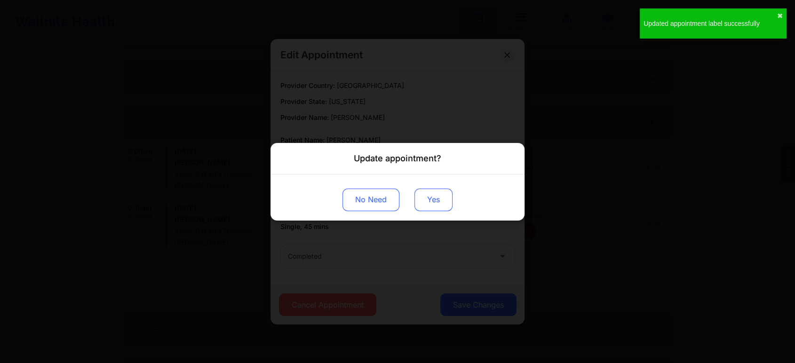
click at [429, 205] on button "Yes" at bounding box center [433, 199] width 38 height 23
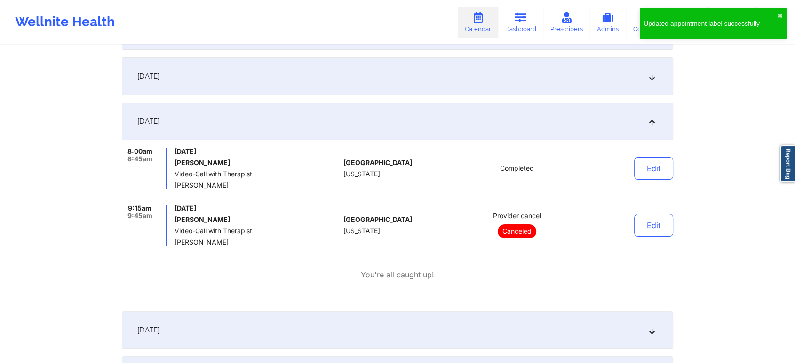
scroll to position [0, 0]
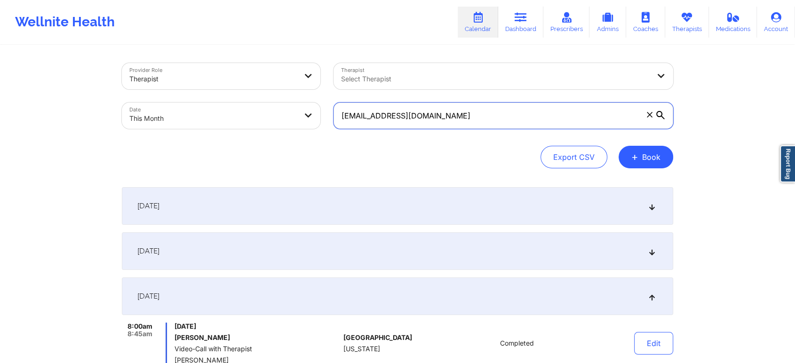
drag, startPoint x: 441, startPoint y: 127, endPoint x: 298, endPoint y: 101, distance: 145.9
click at [298, 101] on div "Provider Role Therapist Therapist Select Therapist Date This Month [EMAIL_ADDRE…" at bounding box center [397, 95] width 564 height 79
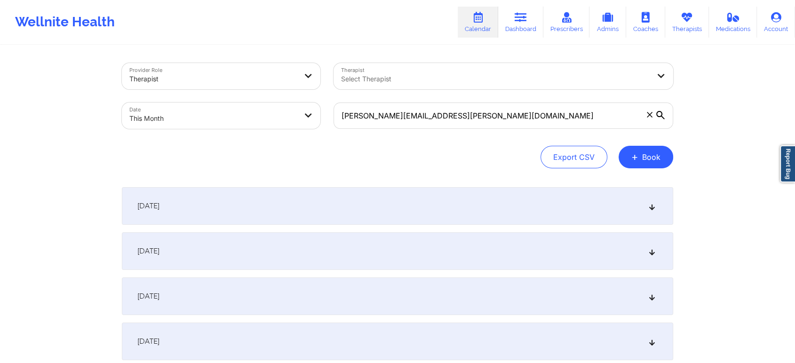
click at [326, 296] on div "[DATE]" at bounding box center [397, 297] width 551 height 38
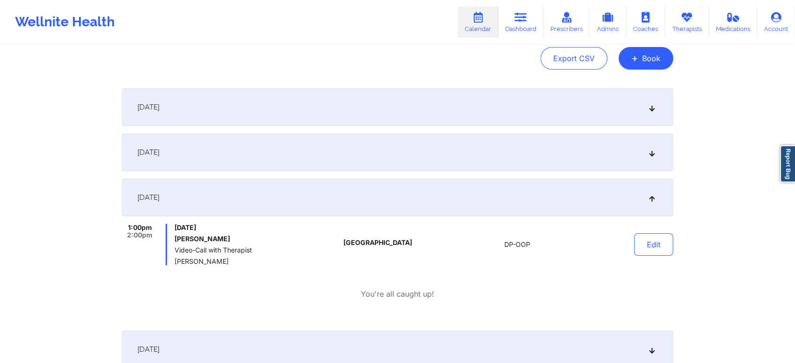
scroll to position [166, 0]
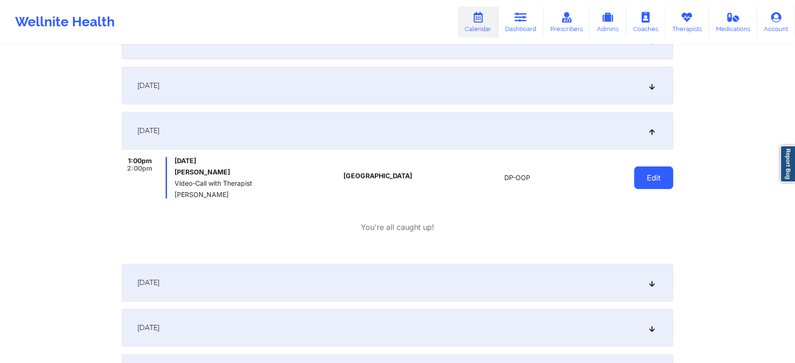
click at [647, 172] on button "Edit" at bounding box center [653, 178] width 39 height 23
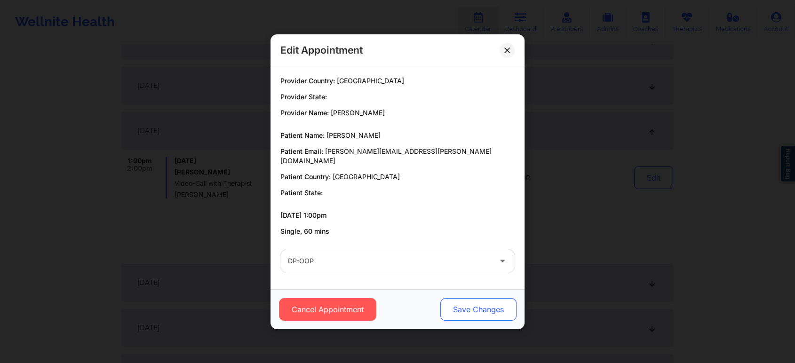
click at [478, 305] on button "Save Changes" at bounding box center [478, 309] width 76 height 23
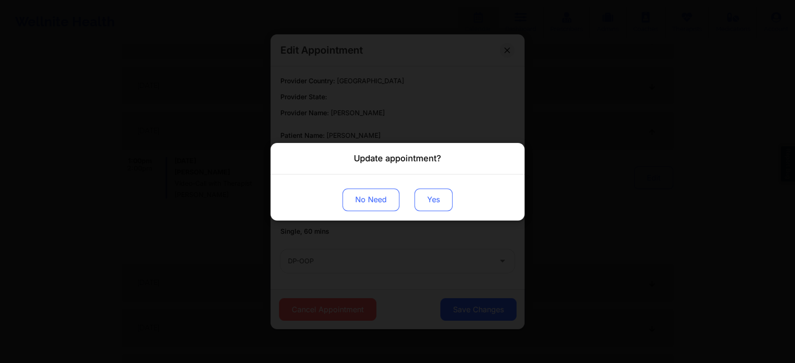
click at [433, 192] on button "Yes" at bounding box center [433, 199] width 38 height 23
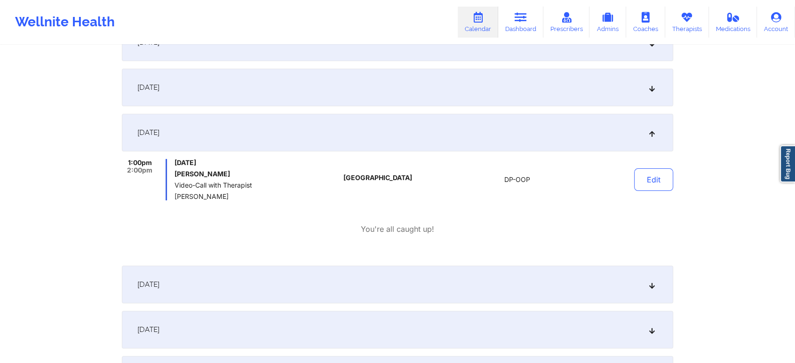
scroll to position [0, 0]
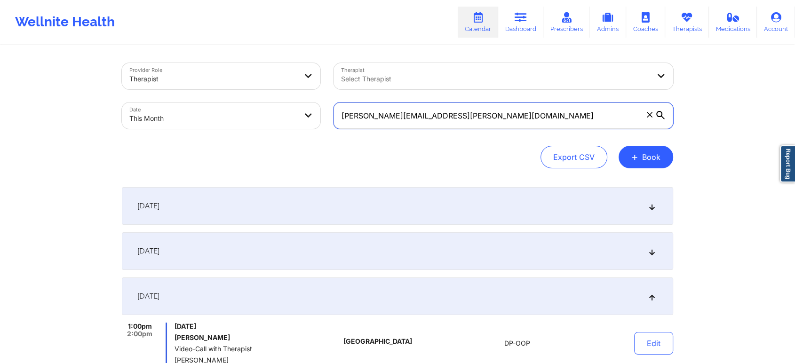
drag, startPoint x: 421, startPoint y: 122, endPoint x: 270, endPoint y: 108, distance: 151.6
click at [270, 108] on div "Provider Role Therapist Therapist Select Therapist Date This Month [PERSON_NAME…" at bounding box center [397, 95] width 564 height 79
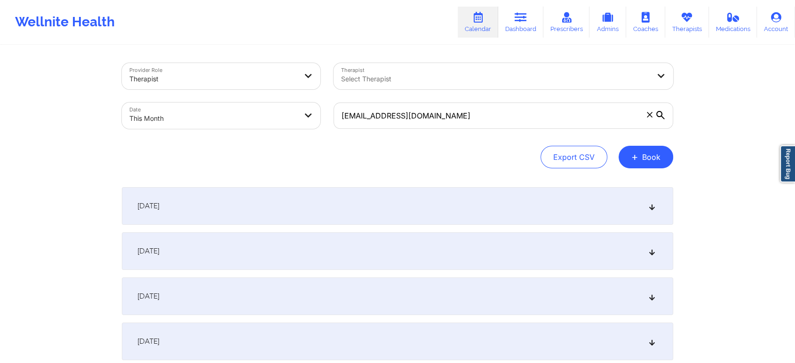
click at [316, 291] on div "[DATE]" at bounding box center [397, 297] width 551 height 38
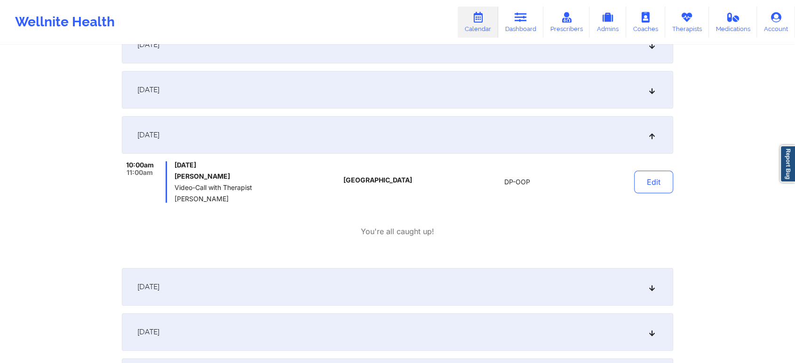
scroll to position [176, 0]
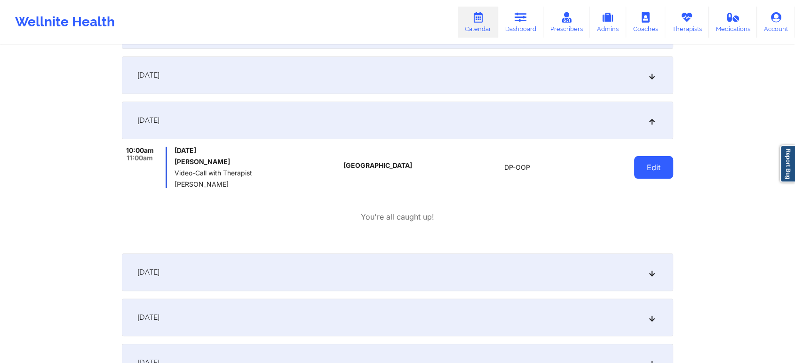
click at [651, 167] on button "Edit" at bounding box center [653, 167] width 39 height 23
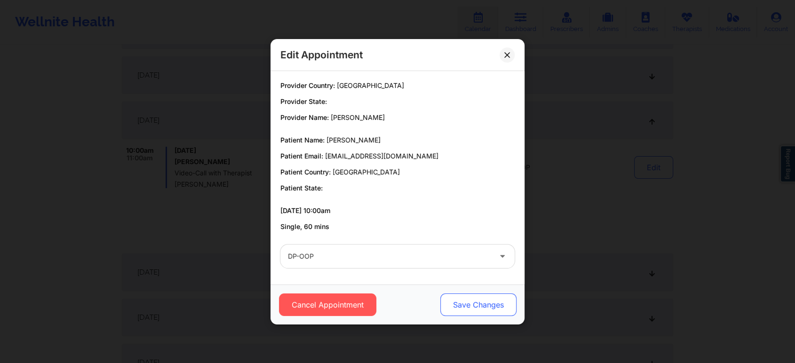
click at [476, 302] on button "Save Changes" at bounding box center [478, 305] width 76 height 23
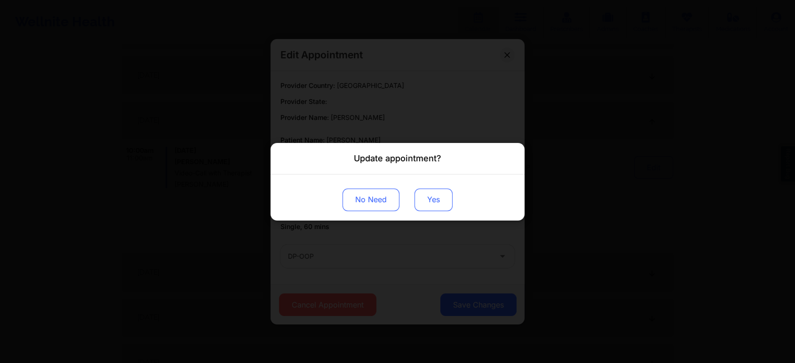
click at [429, 196] on button "Yes" at bounding box center [433, 199] width 38 height 23
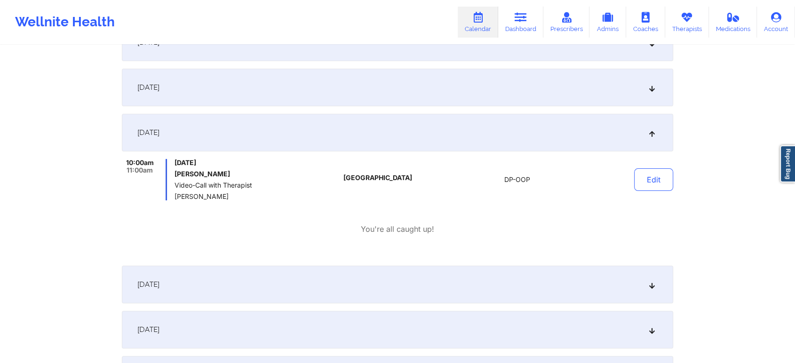
scroll to position [0, 0]
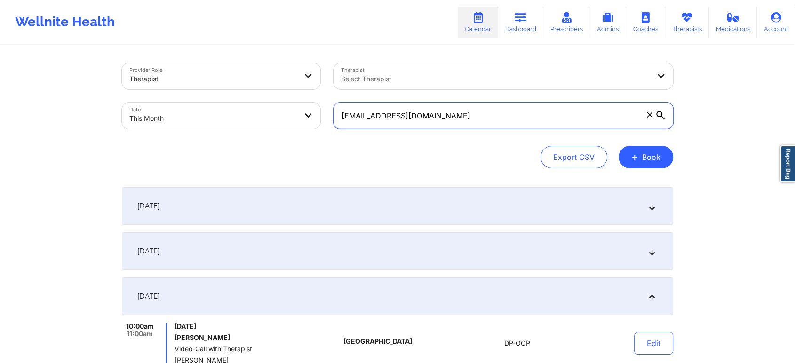
drag, startPoint x: 431, startPoint y: 108, endPoint x: 279, endPoint y: 106, distance: 151.9
click at [279, 106] on div "Provider Role Therapist Therapist Select Therapist Date This Month [EMAIL_ADDRE…" at bounding box center [397, 95] width 564 height 79
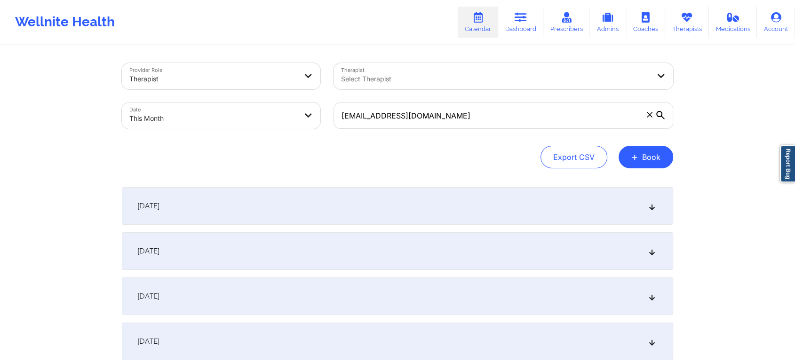
click at [286, 281] on div "[DATE]" at bounding box center [397, 297] width 551 height 38
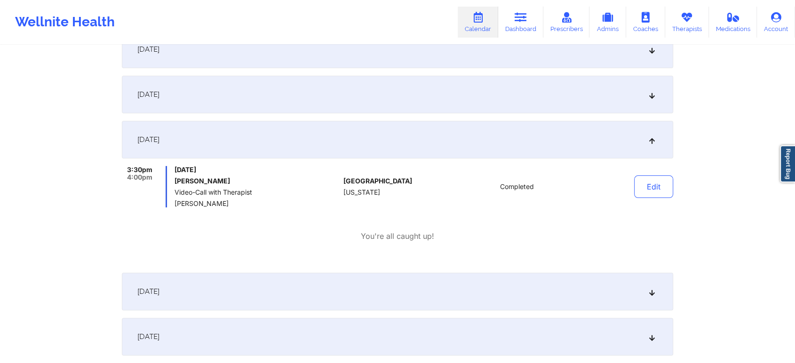
scroll to position [167, 0]
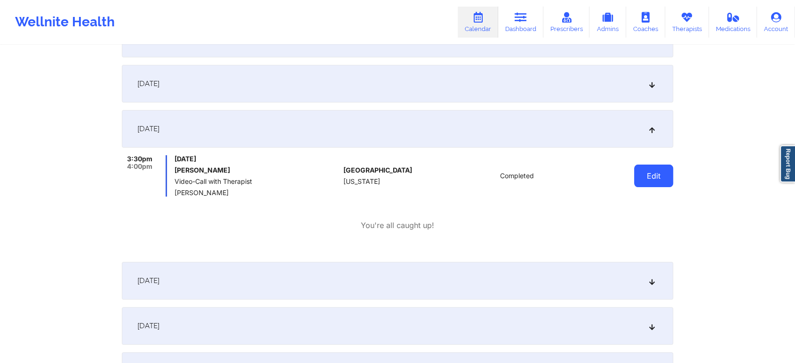
click at [648, 178] on button "Edit" at bounding box center [653, 176] width 39 height 23
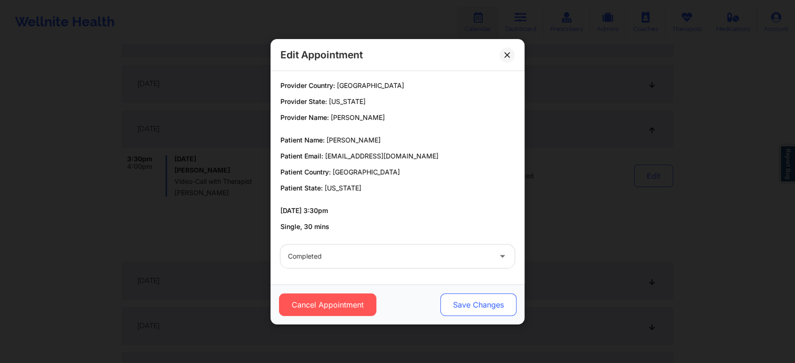
click at [464, 301] on button "Save Changes" at bounding box center [478, 305] width 76 height 23
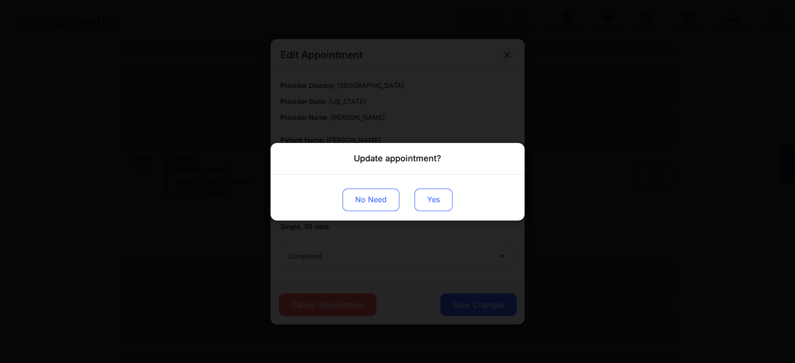
click at [431, 202] on button "Yes" at bounding box center [433, 199] width 38 height 23
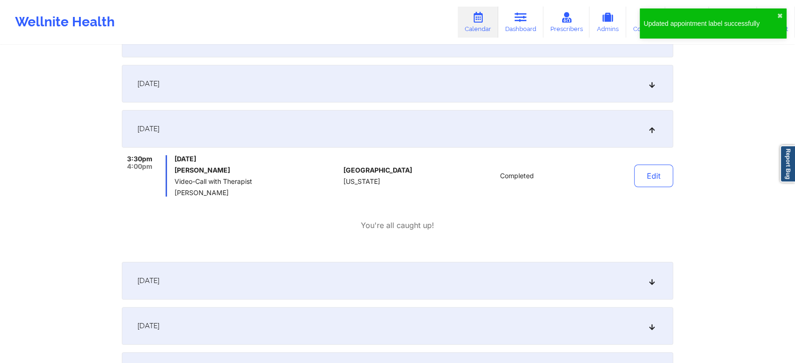
scroll to position [0, 0]
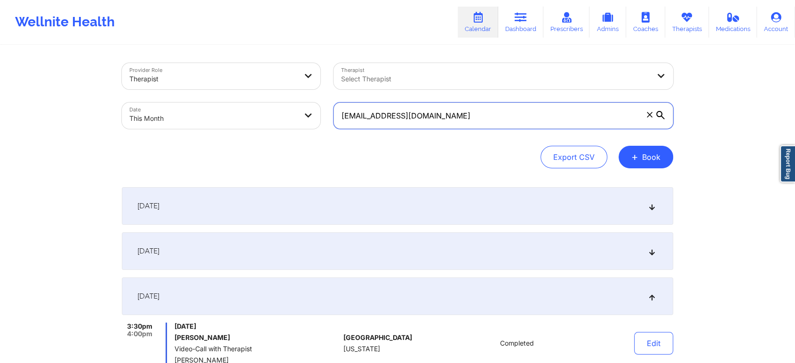
drag, startPoint x: 478, startPoint y: 117, endPoint x: 289, endPoint y: 119, distance: 189.1
click at [289, 119] on div "Provider Role Therapist Therapist Select Therapist Date This Month [EMAIL_ADDRE…" at bounding box center [397, 95] width 564 height 79
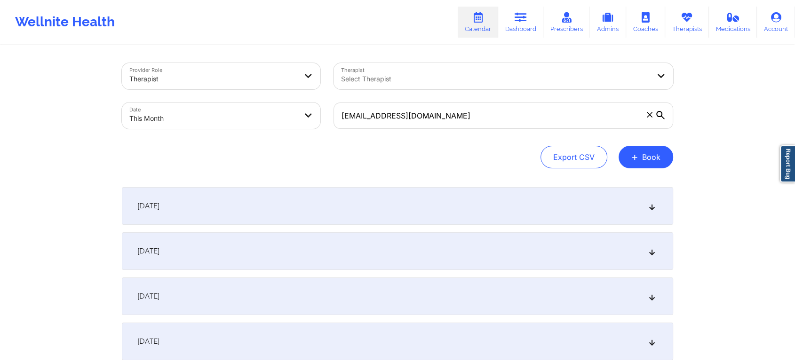
click at [287, 279] on div "[DATE]" at bounding box center [397, 297] width 551 height 38
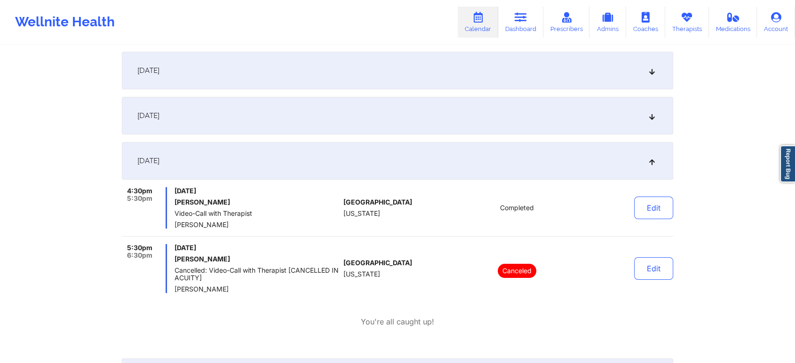
scroll to position [174, 0]
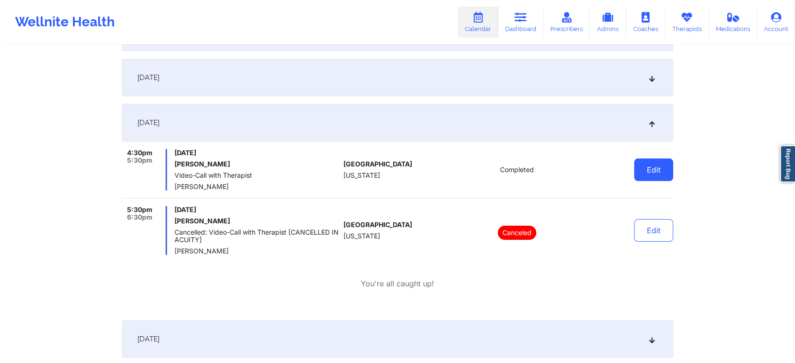
click at [651, 168] on button "Edit" at bounding box center [653, 170] width 39 height 23
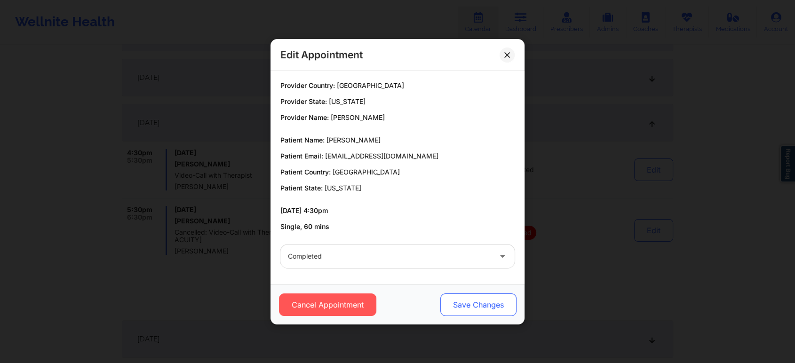
click at [460, 309] on button "Save Changes" at bounding box center [478, 305] width 76 height 23
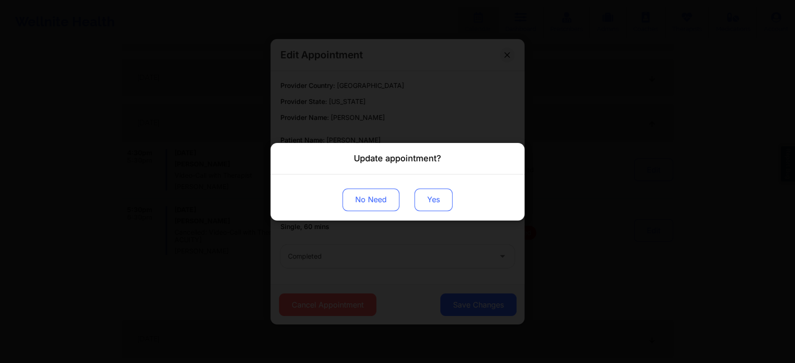
click at [446, 194] on button "Yes" at bounding box center [433, 199] width 38 height 23
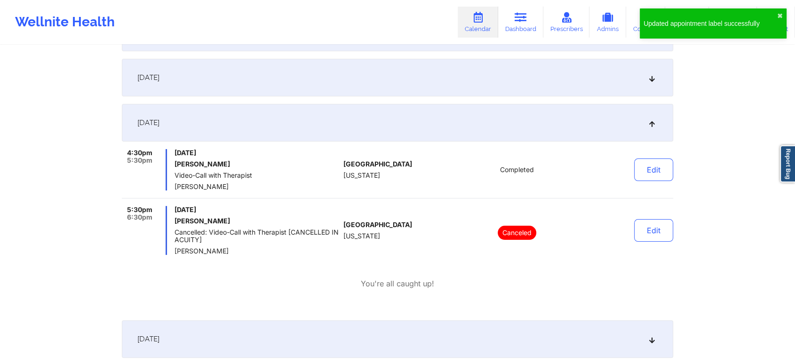
click at [446, 194] on div "4:30pm 5:30pm [DATE] [PERSON_NAME] Video-Call with Therapist [PERSON_NAME] [GEO…" at bounding box center [397, 173] width 551 height 49
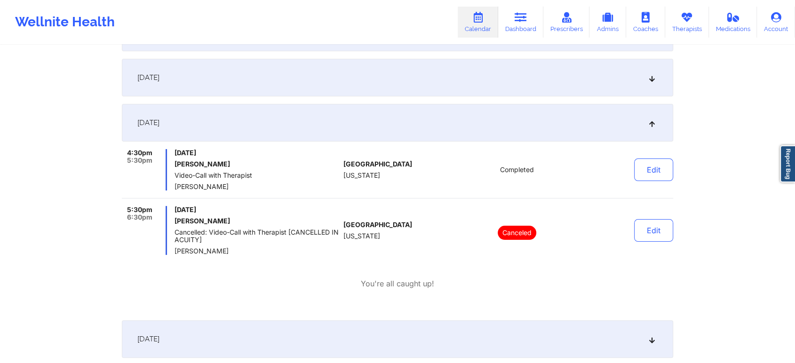
scroll to position [0, 0]
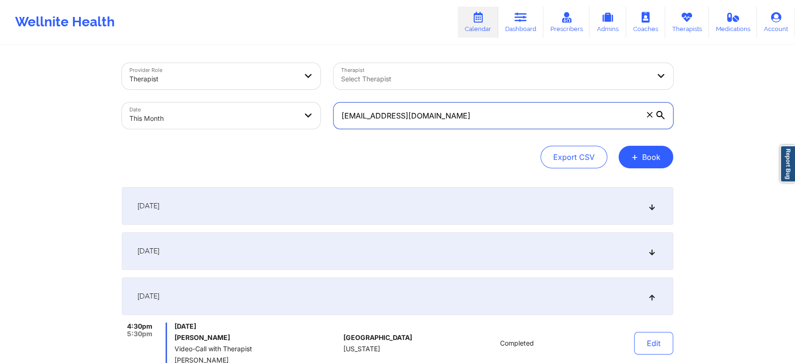
drag, startPoint x: 488, startPoint y: 119, endPoint x: 294, endPoint y: 126, distance: 193.4
click at [294, 126] on div "Provider Role Therapist Therapist Select Therapist Date This Month [EMAIL_ADDRE…" at bounding box center [397, 95] width 564 height 79
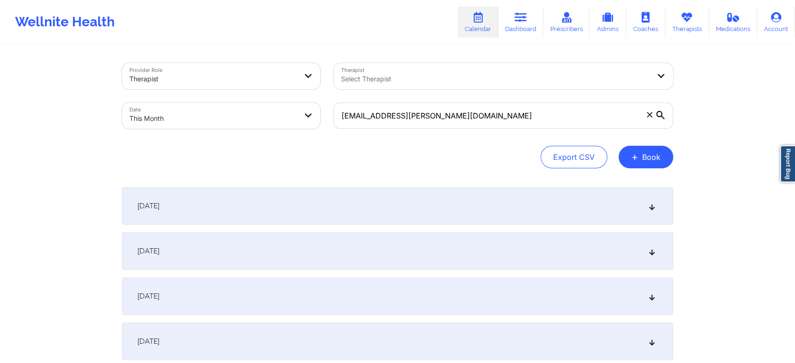
click at [304, 282] on div "[DATE]" at bounding box center [397, 297] width 551 height 38
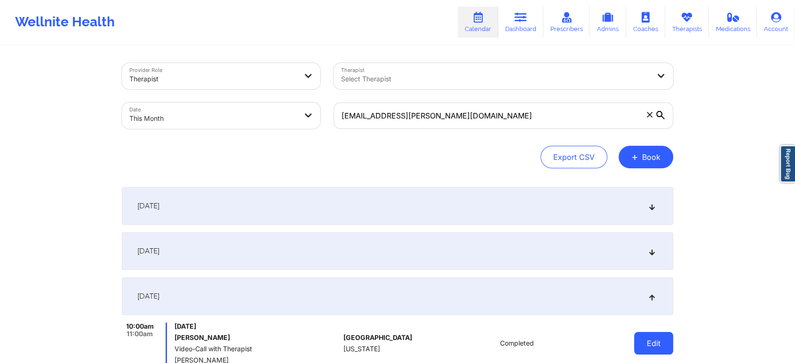
click at [654, 337] on button "Edit" at bounding box center [653, 343] width 39 height 23
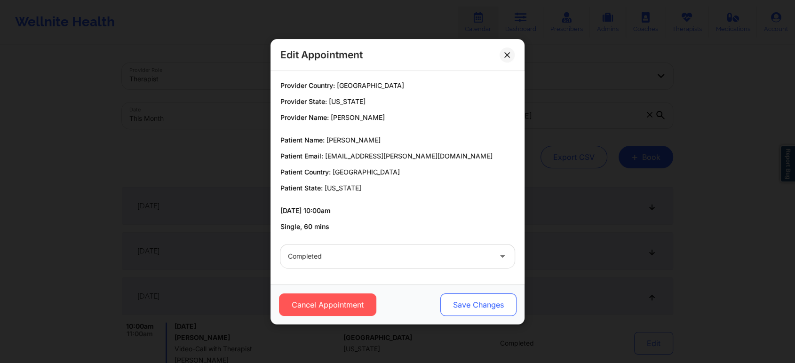
click at [482, 302] on button "Save Changes" at bounding box center [478, 305] width 76 height 23
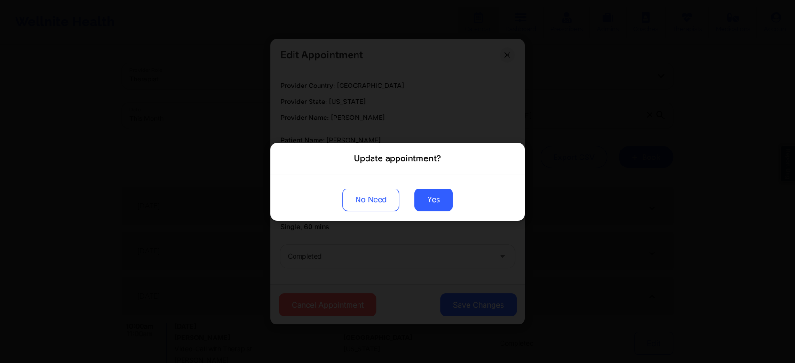
click at [428, 187] on div "No Need Yes" at bounding box center [397, 197] width 254 height 46
click at [423, 202] on button "Yes" at bounding box center [433, 199] width 38 height 23
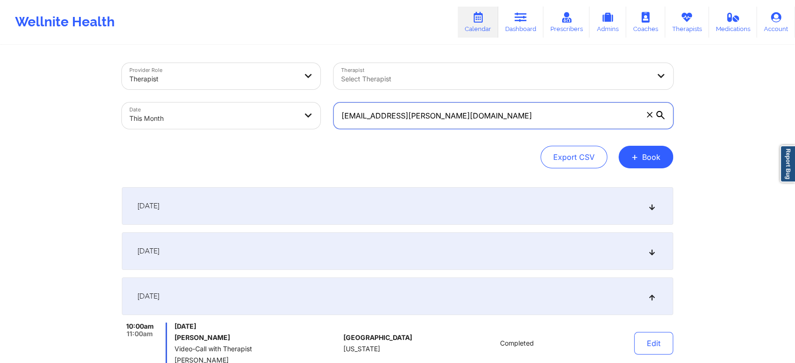
click at [487, 111] on input "[EMAIL_ADDRESS][PERSON_NAME][DOMAIN_NAME]" at bounding box center [503, 116] width 340 height 26
drag, startPoint x: 487, startPoint y: 111, endPoint x: 283, endPoint y: 128, distance: 204.9
click at [283, 128] on div "Provider Role Therapist Therapist Select Therapist Date This Month [EMAIL_ADDRE…" at bounding box center [397, 95] width 564 height 79
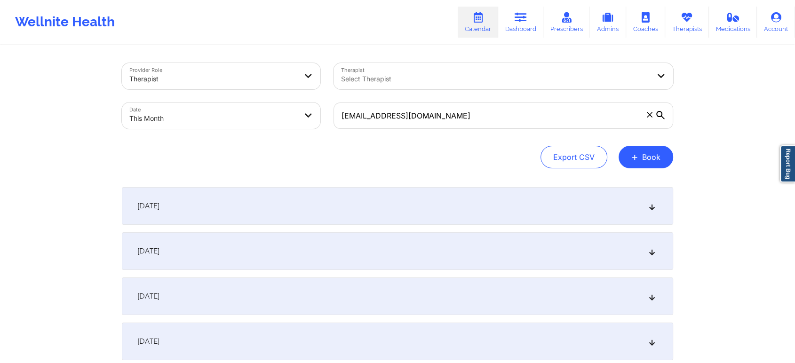
click at [268, 286] on div "[DATE]" at bounding box center [397, 297] width 551 height 38
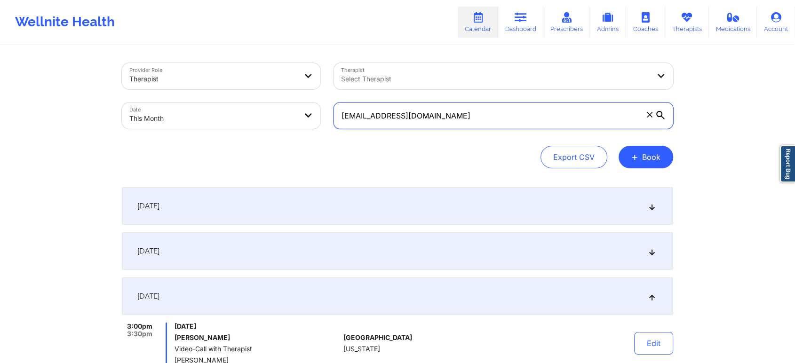
drag, startPoint x: 474, startPoint y: 110, endPoint x: 255, endPoint y: 106, distance: 218.8
click at [255, 106] on div "Provider Role Therapist Therapist Select Therapist Date This Month [EMAIL_ADDRE…" at bounding box center [397, 95] width 564 height 79
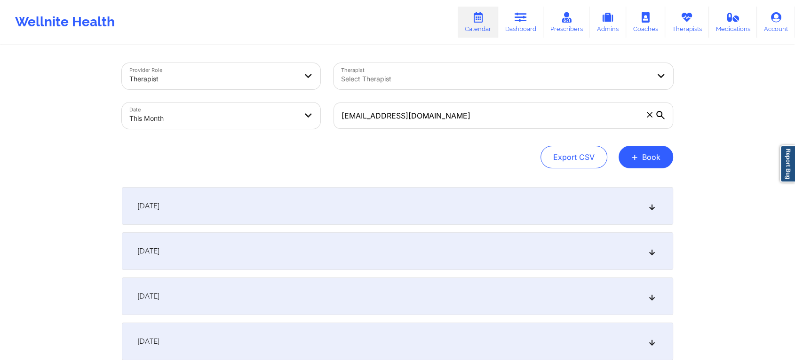
click at [283, 309] on div "[DATE]" at bounding box center [397, 297] width 551 height 38
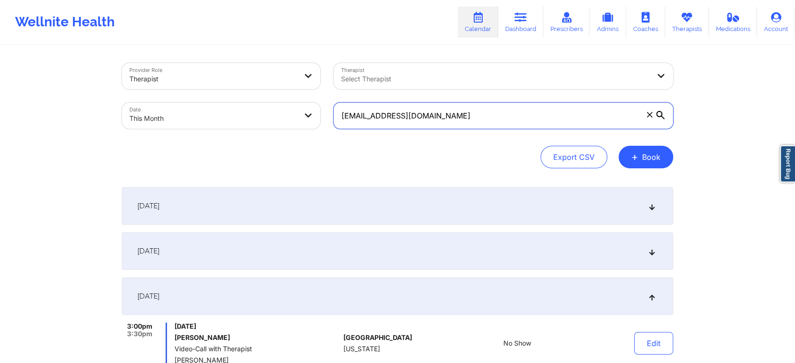
drag, startPoint x: 474, startPoint y: 112, endPoint x: 290, endPoint y: 121, distance: 184.6
click at [290, 121] on div "Provider Role Therapist Therapist Select Therapist Date This Month [EMAIL_ADDRE…" at bounding box center [397, 95] width 564 height 79
drag, startPoint x: 472, startPoint y: 116, endPoint x: 335, endPoint y: 125, distance: 137.2
click at [335, 125] on input "[EMAIL_ADDRESS][DOMAIN_NAME]" at bounding box center [503, 116] width 340 height 26
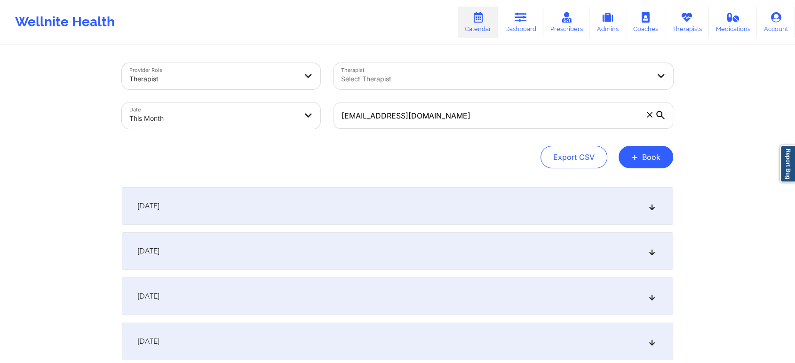
click at [385, 262] on div "[DATE]" at bounding box center [397, 251] width 551 height 38
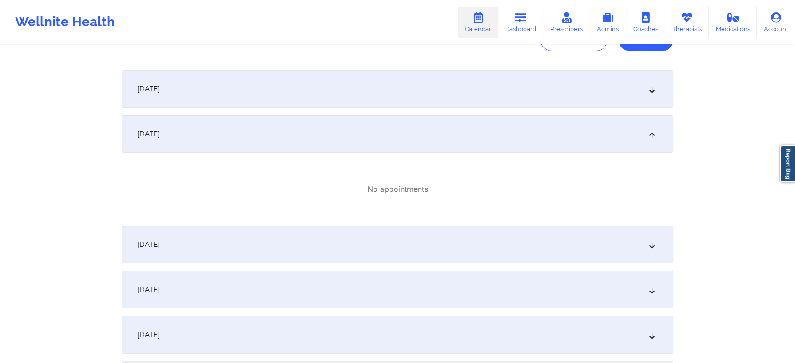
scroll to position [138, 0]
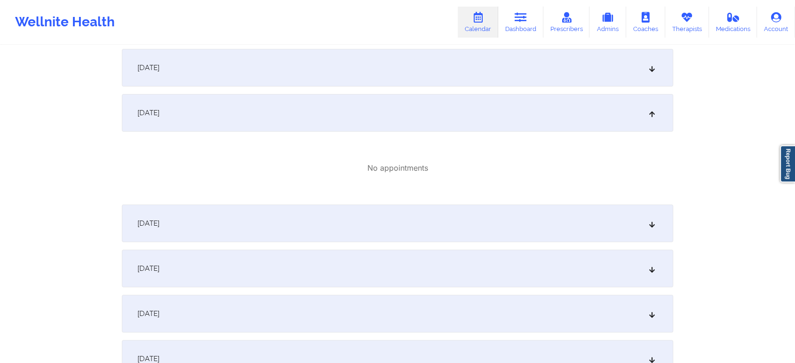
click at [474, 225] on div "[DATE]" at bounding box center [397, 224] width 551 height 38
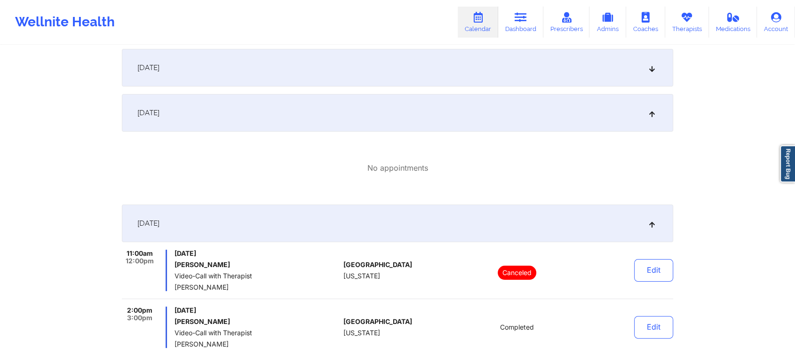
click at [627, 318] on div "Edit" at bounding box center [629, 327] width 87 height 41
click at [670, 336] on button "Edit" at bounding box center [653, 327] width 39 height 23
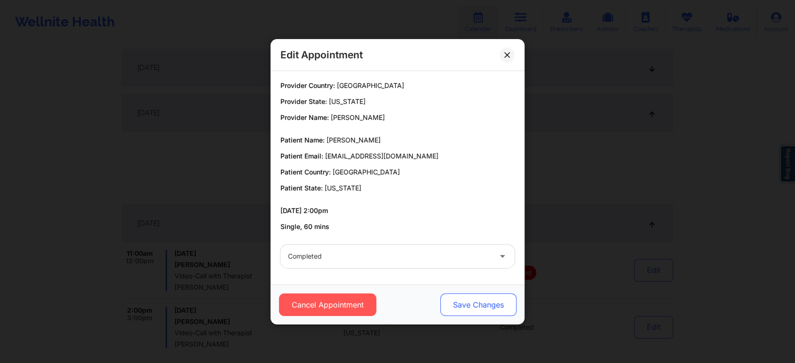
click at [483, 298] on button "Save Changes" at bounding box center [478, 305] width 76 height 23
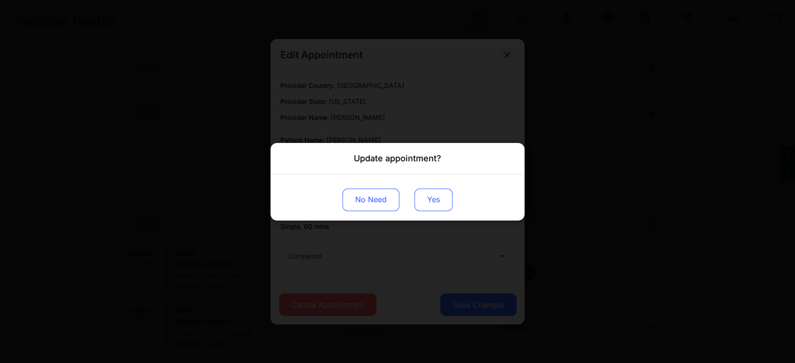
click at [440, 209] on button "Yes" at bounding box center [433, 199] width 38 height 23
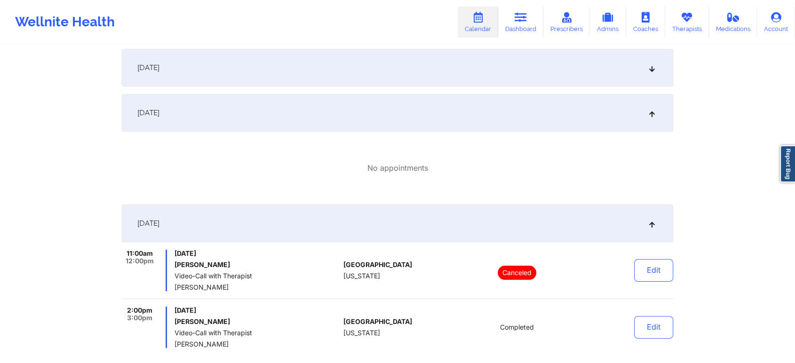
scroll to position [0, 0]
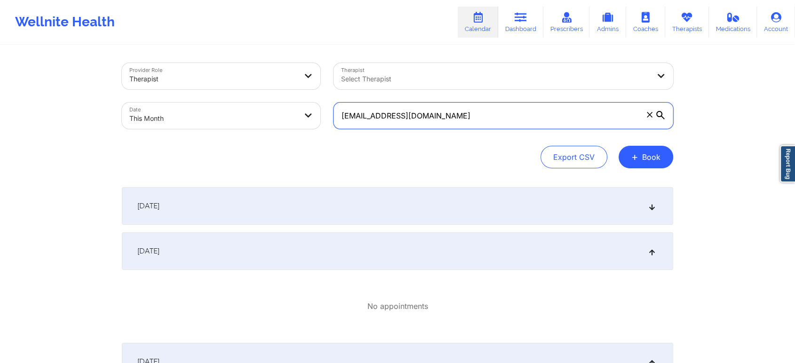
drag, startPoint x: 451, startPoint y: 112, endPoint x: 285, endPoint y: 103, distance: 166.8
click at [285, 103] on div "Provider Role Therapist Therapist Select Therapist Date This Month [EMAIL_ADDRE…" at bounding box center [397, 95] width 564 height 79
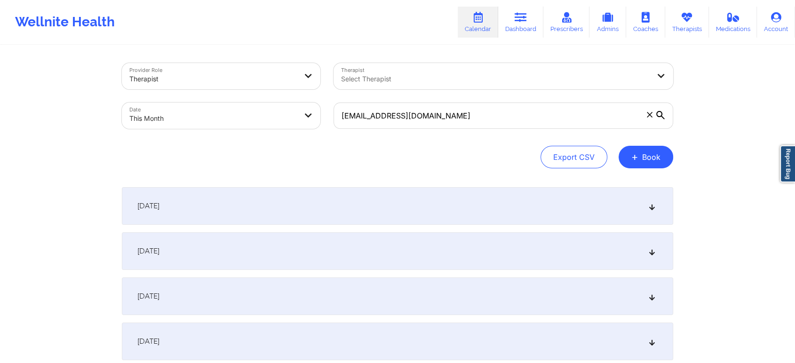
click at [373, 286] on div "[DATE]" at bounding box center [397, 297] width 551 height 38
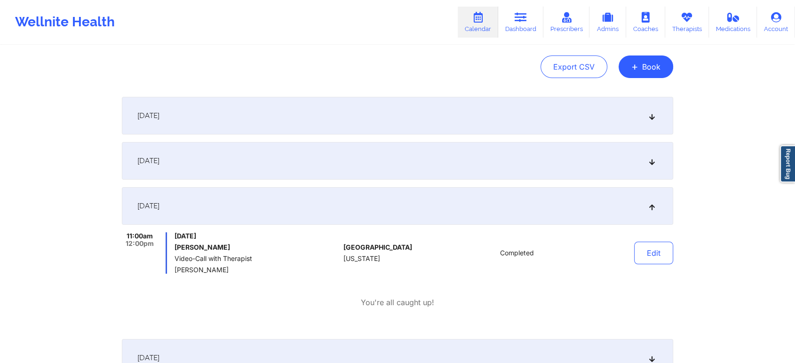
scroll to position [120, 0]
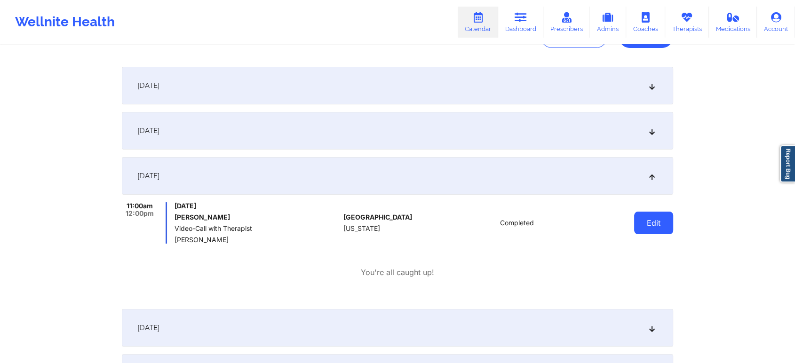
drag, startPoint x: 654, startPoint y: 237, endPoint x: 666, endPoint y: 221, distance: 19.8
click at [666, 221] on div "Edit" at bounding box center [629, 222] width 87 height 41
click at [666, 221] on button "Edit" at bounding box center [653, 223] width 39 height 23
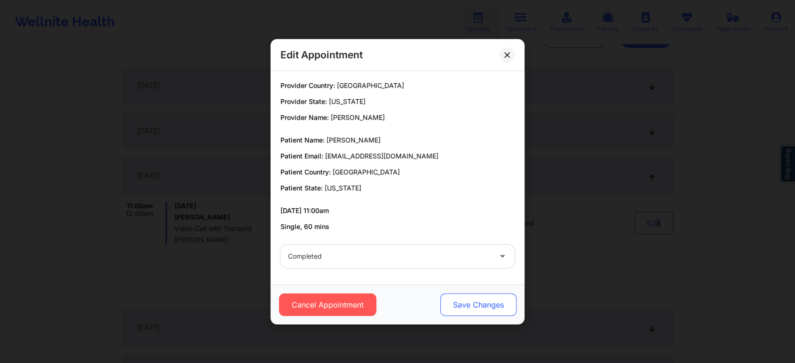
click at [464, 311] on button "Save Changes" at bounding box center [478, 305] width 76 height 23
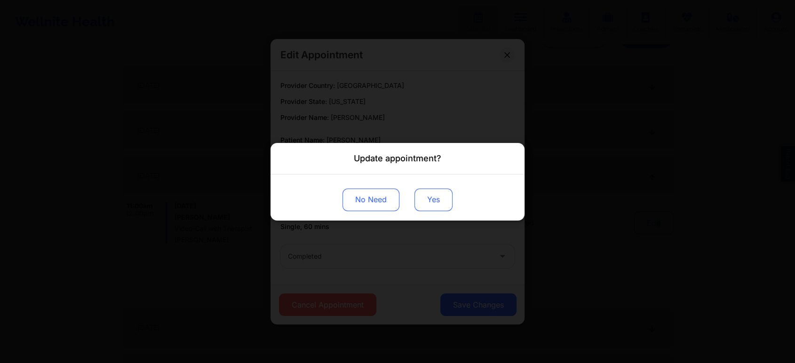
click at [425, 202] on button "Yes" at bounding box center [433, 199] width 38 height 23
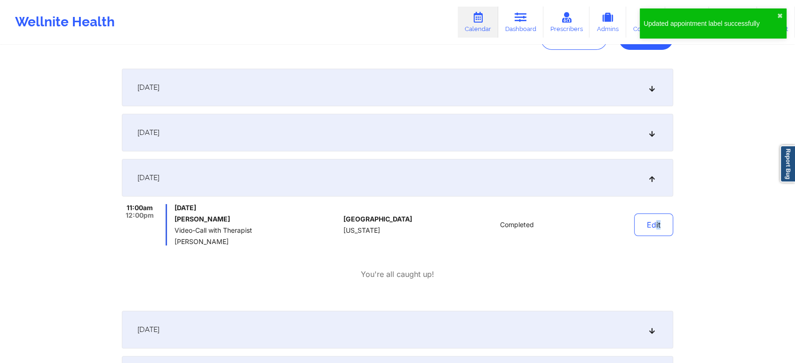
scroll to position [0, 0]
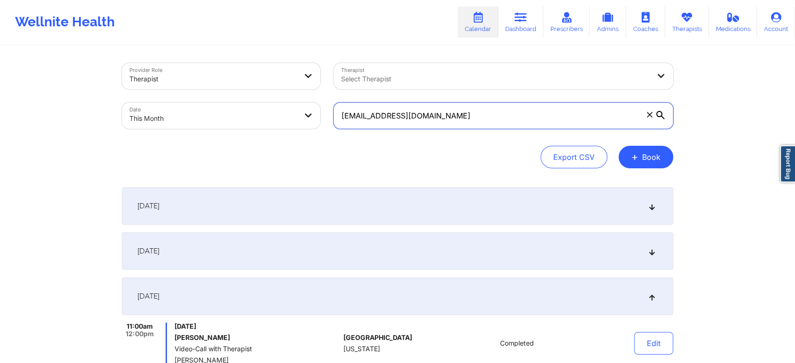
drag, startPoint x: 474, startPoint y: 115, endPoint x: 261, endPoint y: 115, distance: 213.1
click at [261, 115] on div "Provider Role Therapist Therapist Select Therapist Date This Month [EMAIL_ADDRE…" at bounding box center [397, 95] width 564 height 79
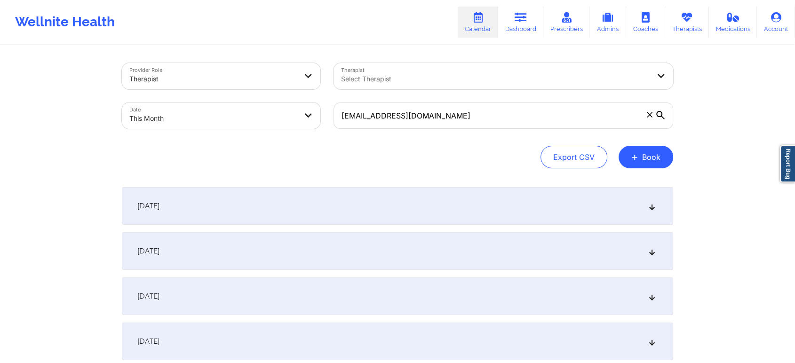
click at [445, 292] on div "[DATE]" at bounding box center [397, 297] width 551 height 38
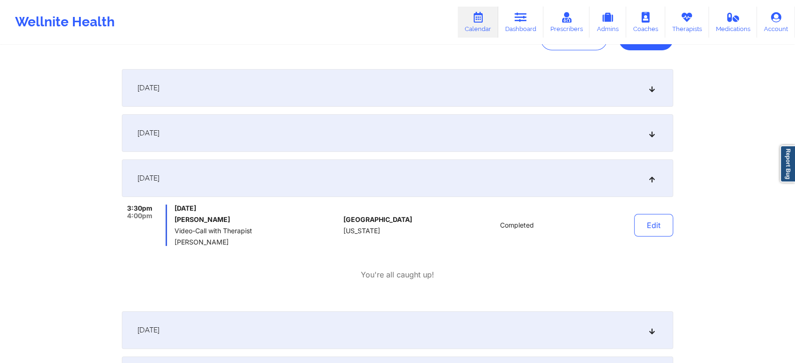
scroll to position [129, 0]
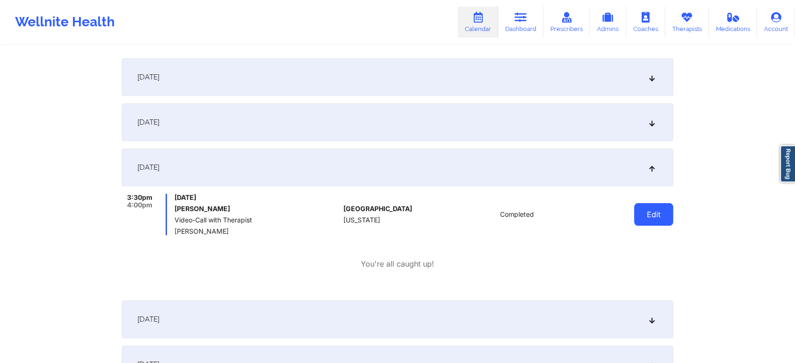
click at [661, 215] on button "Edit" at bounding box center [653, 214] width 39 height 23
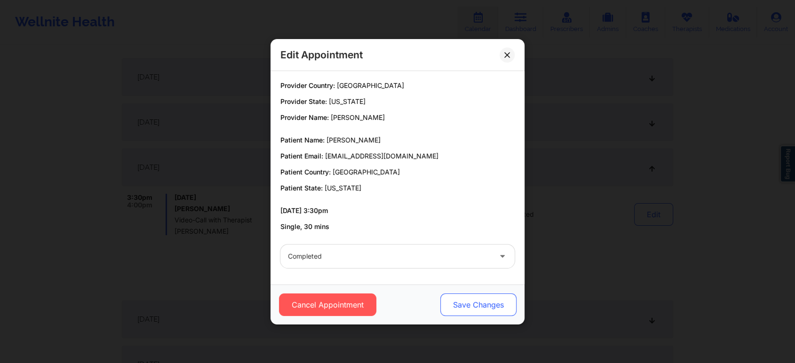
click at [460, 308] on button "Save Changes" at bounding box center [478, 305] width 76 height 23
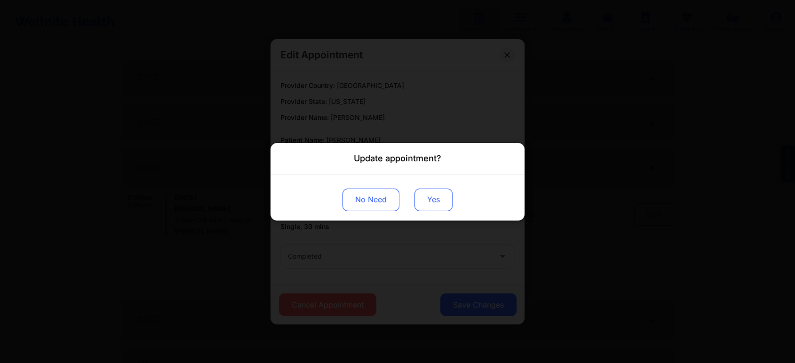
click at [439, 201] on button "Yes" at bounding box center [433, 199] width 38 height 23
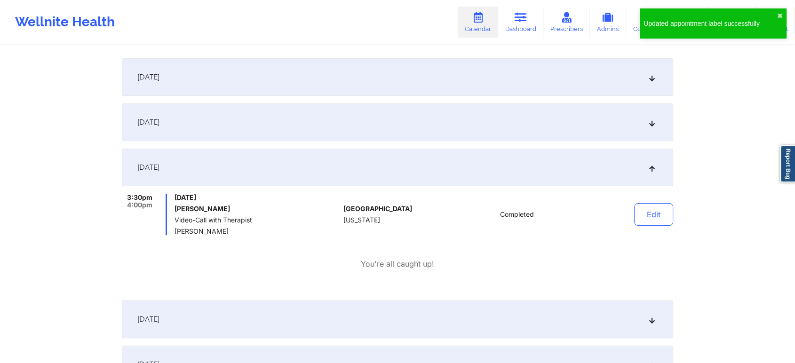
scroll to position [0, 0]
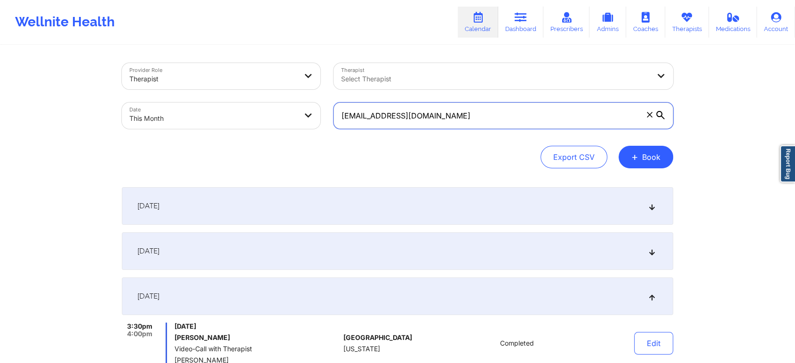
drag, startPoint x: 489, startPoint y: 112, endPoint x: 252, endPoint y: 101, distance: 237.3
click at [252, 101] on div "Provider Role Therapist Therapist Select Therapist Date This Month [EMAIL_ADDRE…" at bounding box center [397, 95] width 564 height 79
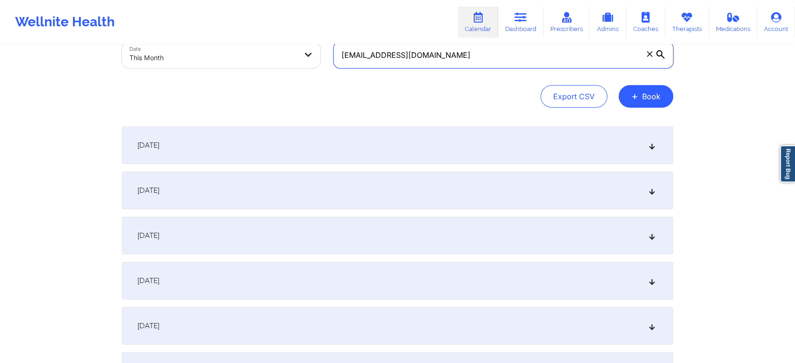
scroll to position [63, 0]
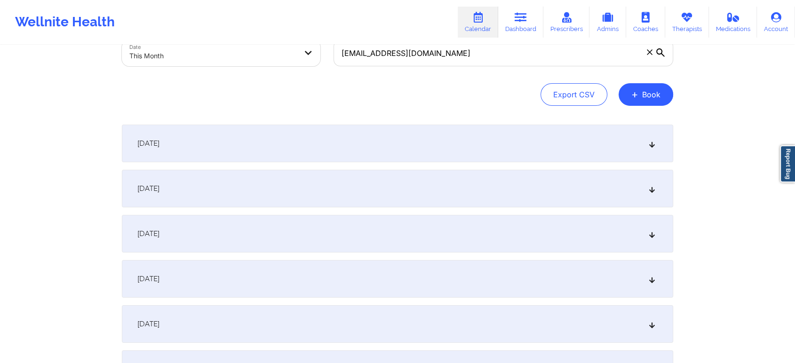
click at [405, 236] on div "[DATE]" at bounding box center [397, 234] width 551 height 38
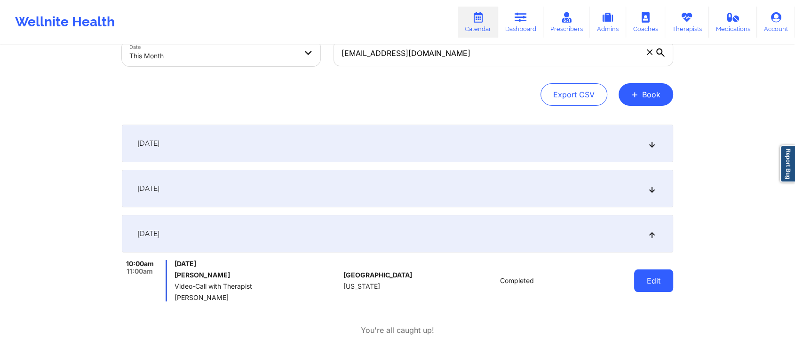
drag, startPoint x: 649, startPoint y: 296, endPoint x: 663, endPoint y: 282, distance: 20.0
click at [663, 282] on div "Edit" at bounding box center [629, 280] width 87 height 41
click at [663, 282] on button "Edit" at bounding box center [653, 281] width 39 height 23
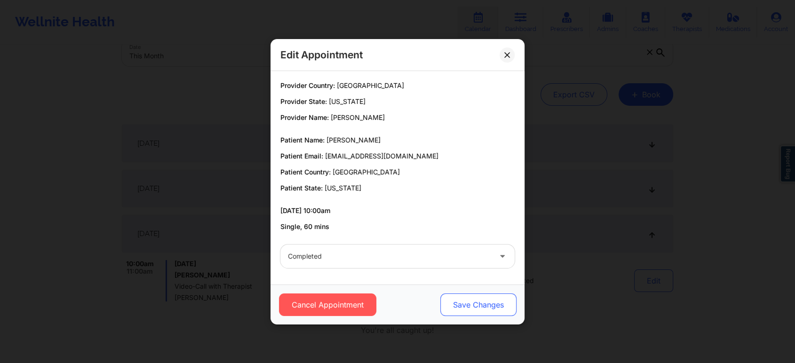
click at [476, 301] on button "Save Changes" at bounding box center [478, 305] width 76 height 23
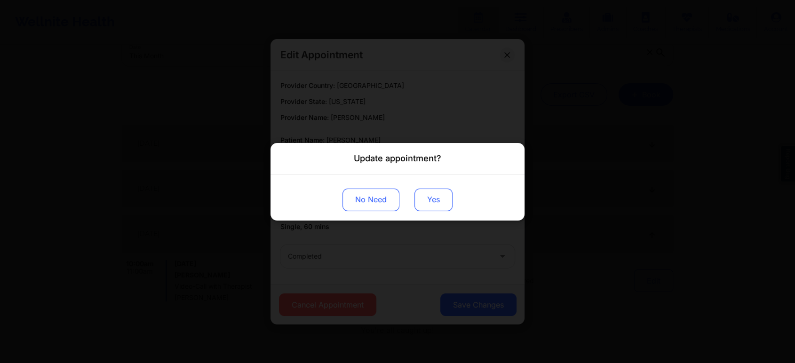
click at [433, 194] on button "Yes" at bounding box center [433, 199] width 38 height 23
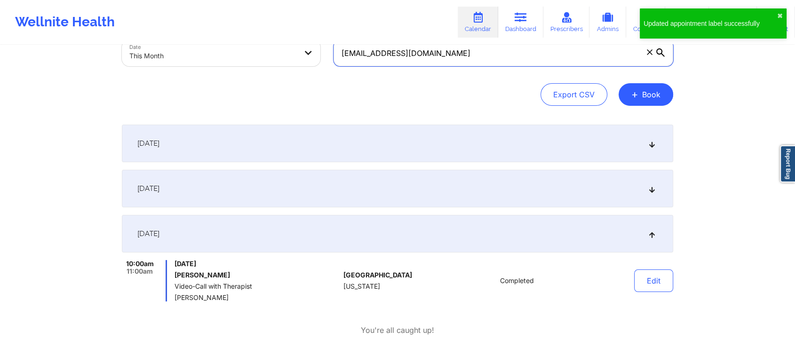
drag, startPoint x: 482, startPoint y: 60, endPoint x: 281, endPoint y: 53, distance: 201.0
click at [281, 53] on div "Provider Role Therapist Therapist Select Therapist Date This Month [EMAIL_ADDRE…" at bounding box center [397, 33] width 564 height 79
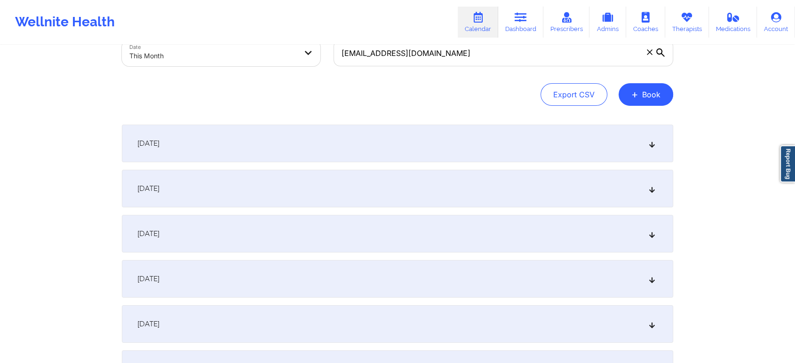
click at [380, 238] on div "[DATE]" at bounding box center [397, 234] width 551 height 38
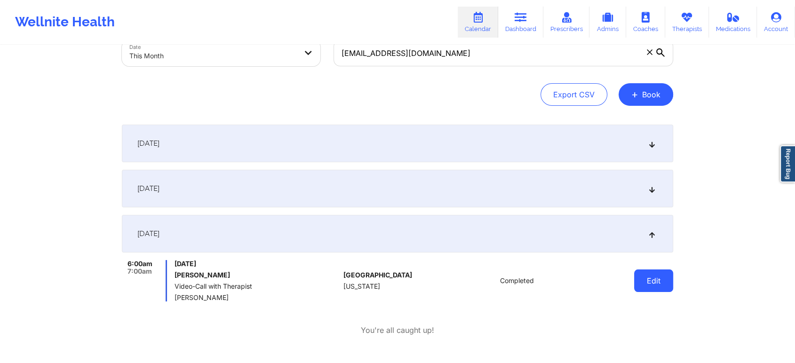
click at [662, 278] on button "Edit" at bounding box center [653, 281] width 39 height 23
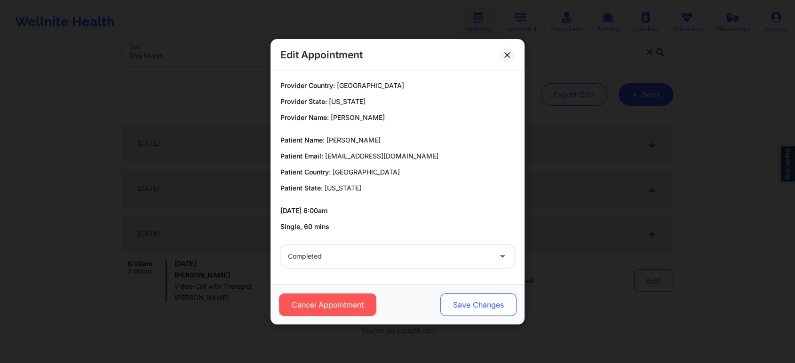
click at [468, 304] on button "Save Changes" at bounding box center [478, 305] width 76 height 23
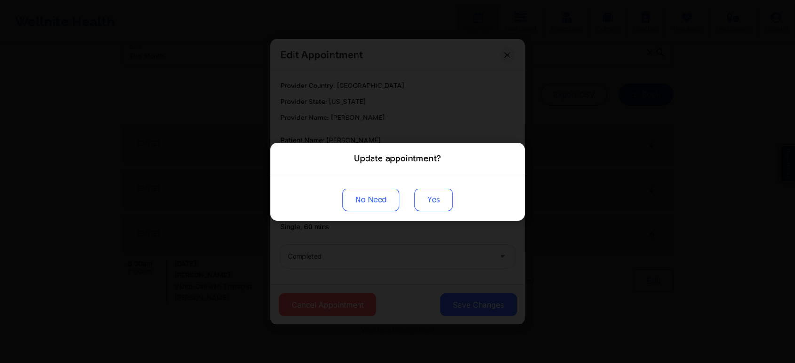
click at [430, 193] on button "Yes" at bounding box center [433, 199] width 38 height 23
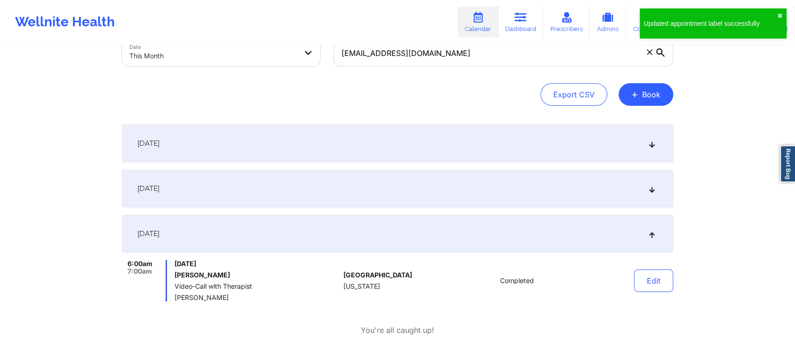
scroll to position [0, 0]
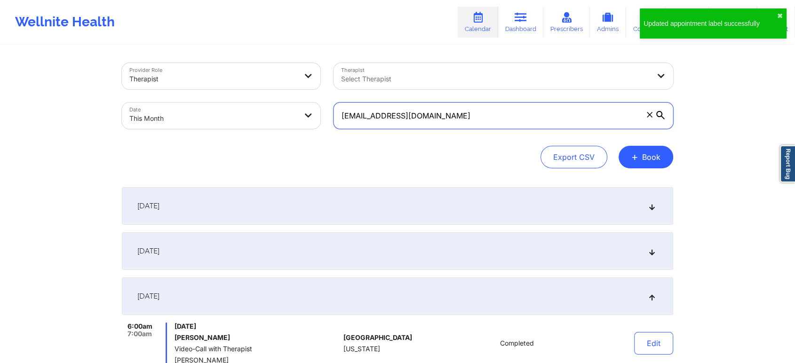
drag, startPoint x: 473, startPoint y: 113, endPoint x: 248, endPoint y: 108, distance: 224.4
click at [248, 108] on div "Provider Role Therapist Therapist Select Therapist Date This Month [EMAIL_ADDRE…" at bounding box center [397, 95] width 564 height 79
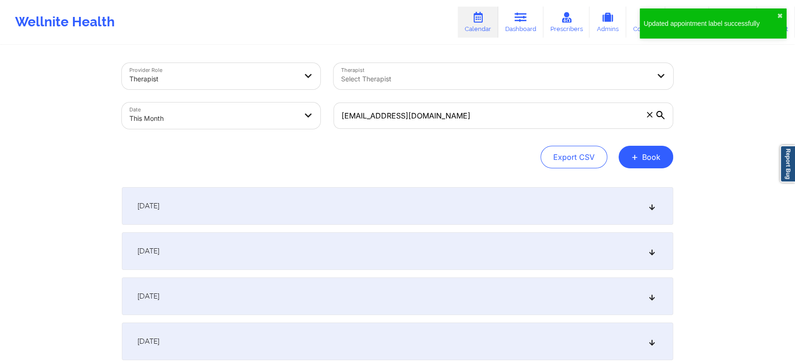
click at [303, 295] on div "[DATE]" at bounding box center [397, 297] width 551 height 38
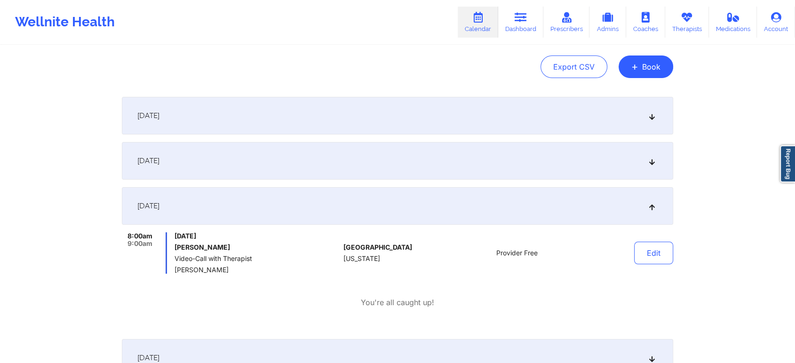
scroll to position [95, 0]
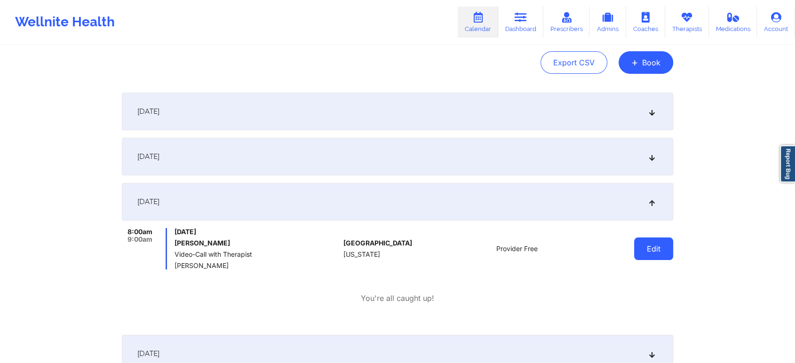
click at [651, 242] on button "Edit" at bounding box center [653, 249] width 39 height 23
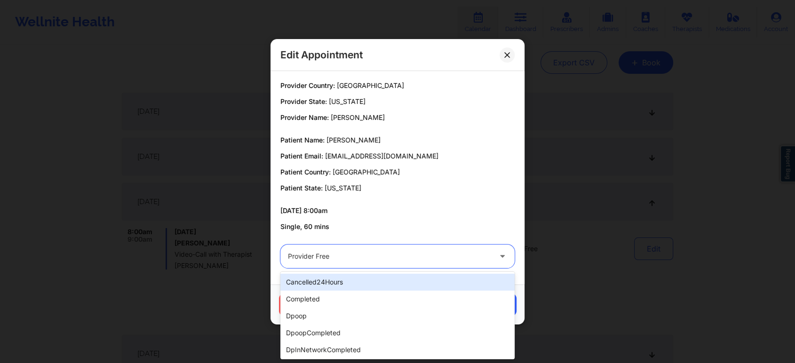
click at [317, 249] on div "Provider Free" at bounding box center [389, 257] width 203 height 24
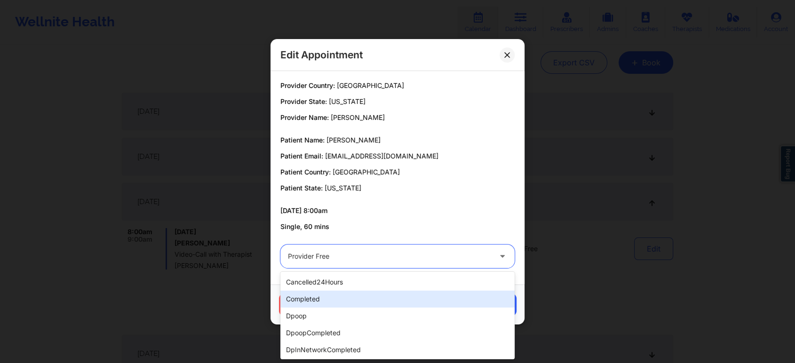
click at [310, 301] on div "completed" at bounding box center [397, 299] width 234 height 17
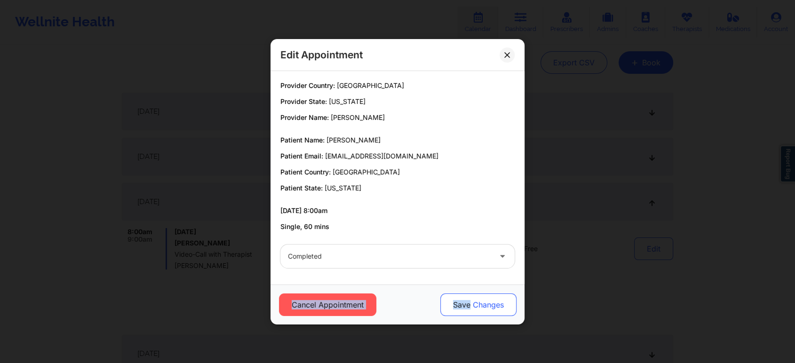
drag, startPoint x: 310, startPoint y: 301, endPoint x: 461, endPoint y: 303, distance: 151.5
click at [461, 303] on div "Cancel Appointment Save Changes" at bounding box center [397, 305] width 241 height 23
click at [461, 303] on button "Save Changes" at bounding box center [478, 305] width 76 height 23
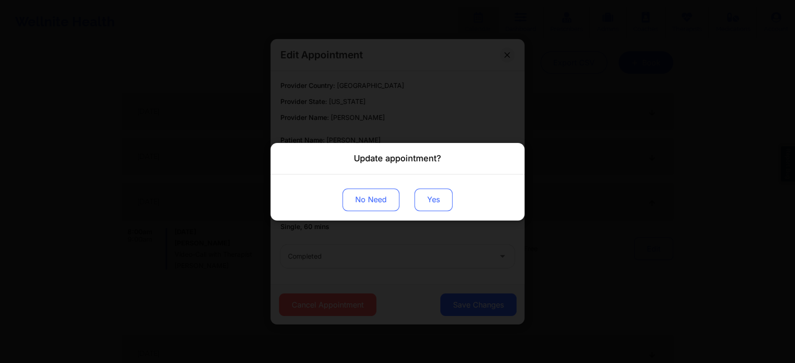
click at [432, 210] on button "Yes" at bounding box center [433, 199] width 38 height 23
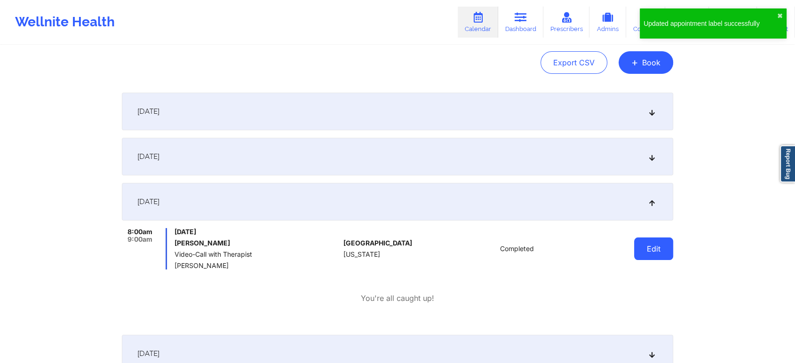
click at [657, 253] on button "Edit" at bounding box center [653, 249] width 39 height 23
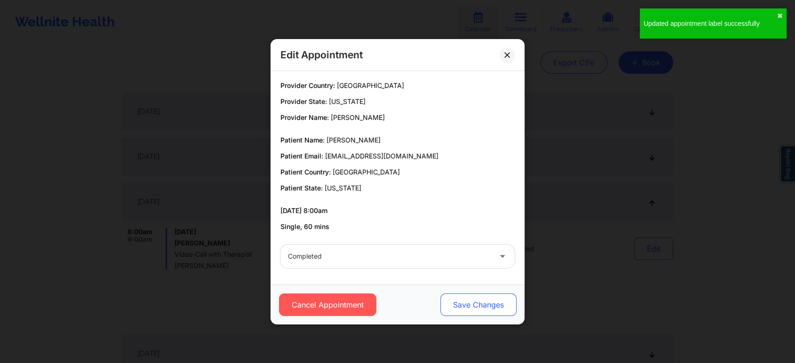
click at [497, 306] on button "Save Changes" at bounding box center [478, 305] width 76 height 23
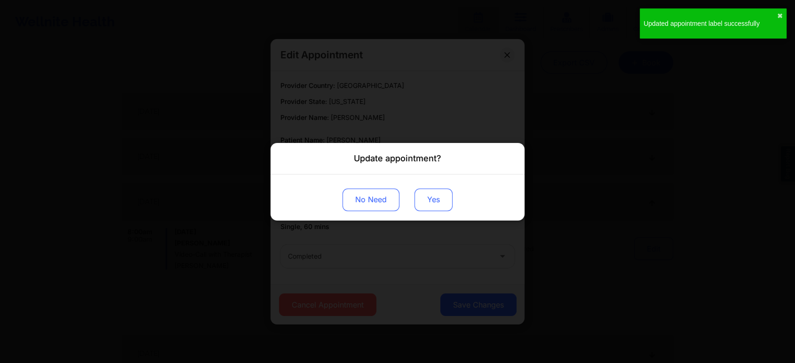
click at [450, 204] on button "Yes" at bounding box center [433, 199] width 38 height 23
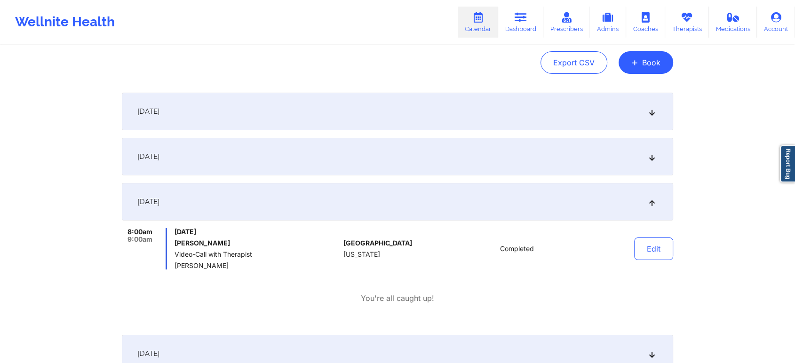
scroll to position [0, 0]
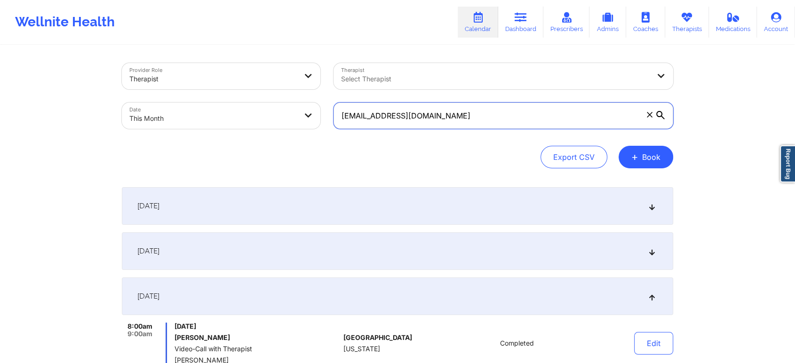
drag, startPoint x: 516, startPoint y: 127, endPoint x: 321, endPoint y: 134, distance: 194.8
click at [321, 134] on div "Provider Role Therapist Therapist Select Therapist Date This Month [EMAIL_ADDRE…" at bounding box center [397, 95] width 564 height 79
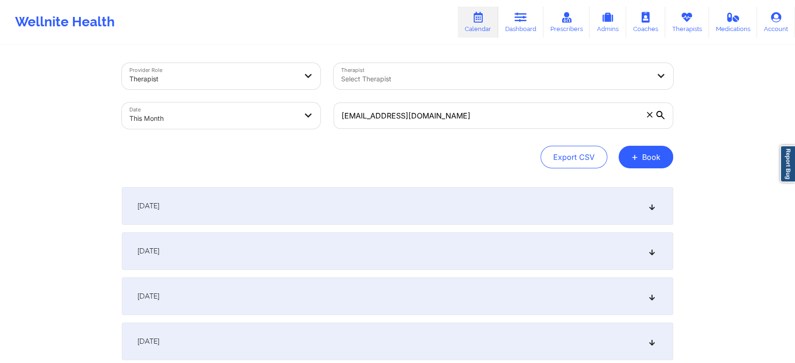
click at [365, 288] on div "[DATE]" at bounding box center [397, 297] width 551 height 38
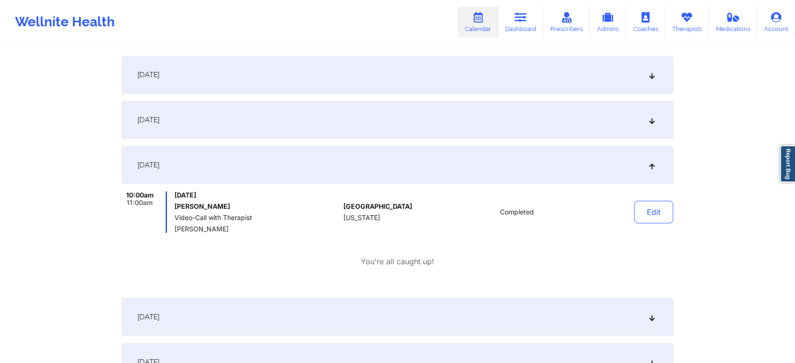
scroll to position [133, 0]
click at [666, 200] on button "Edit" at bounding box center [653, 210] width 39 height 23
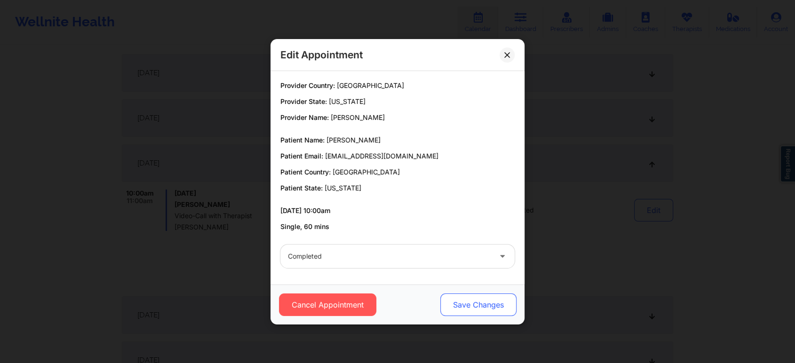
click at [474, 297] on button "Save Changes" at bounding box center [478, 305] width 76 height 23
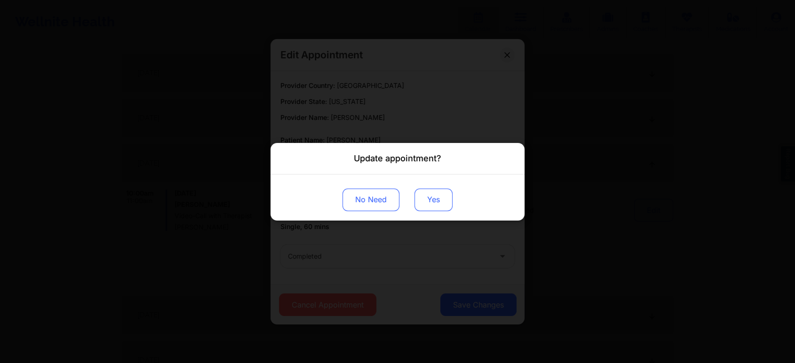
click at [430, 202] on button "Yes" at bounding box center [433, 199] width 38 height 23
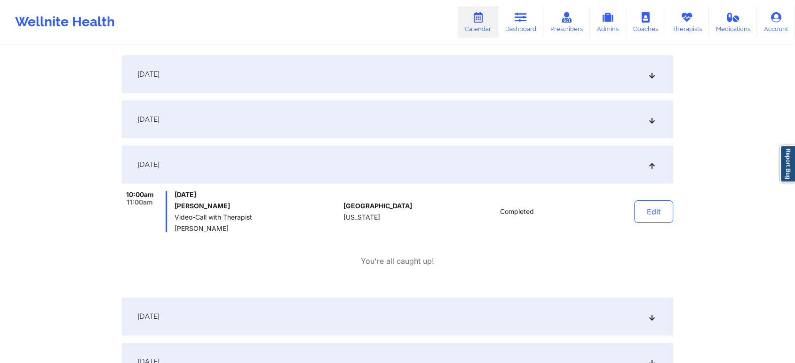
scroll to position [0, 0]
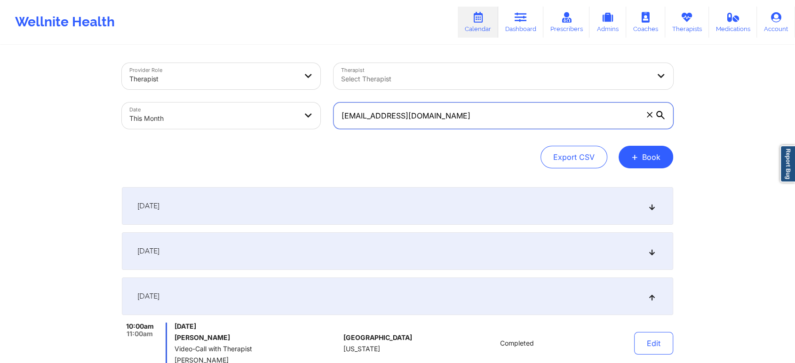
drag, startPoint x: 473, startPoint y: 113, endPoint x: 271, endPoint y: 100, distance: 202.7
click at [271, 100] on div "Provider Role Therapist Therapist Select Therapist Date This Month [EMAIL_ADDRE…" at bounding box center [397, 95] width 564 height 79
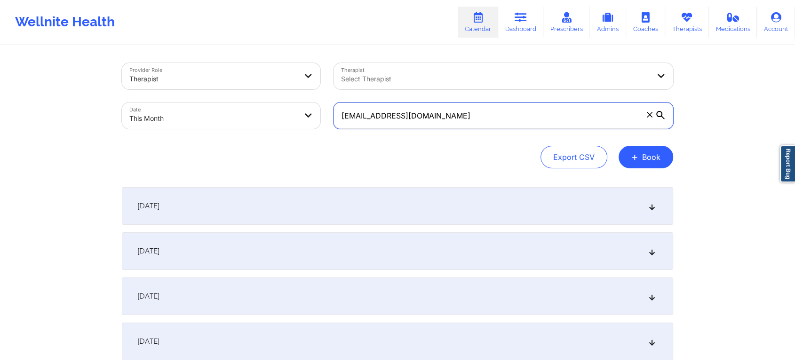
scroll to position [210, 0]
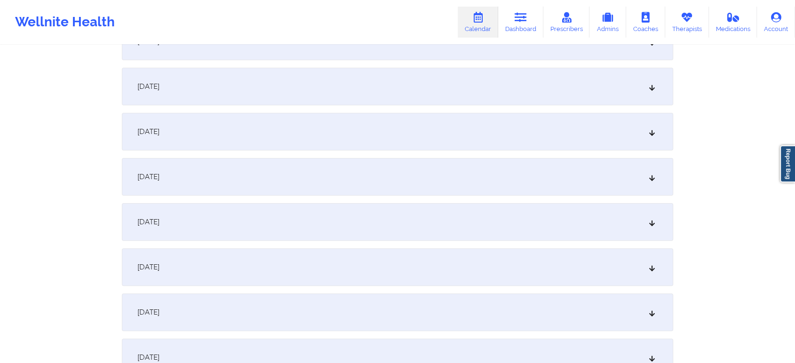
click at [446, 84] on div "[DATE]" at bounding box center [397, 87] width 551 height 38
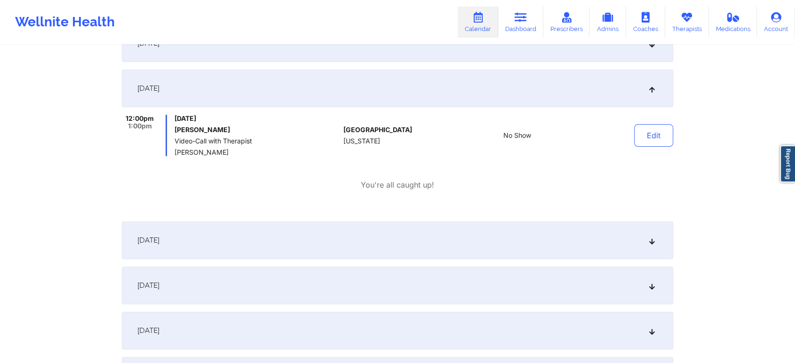
scroll to position [0, 0]
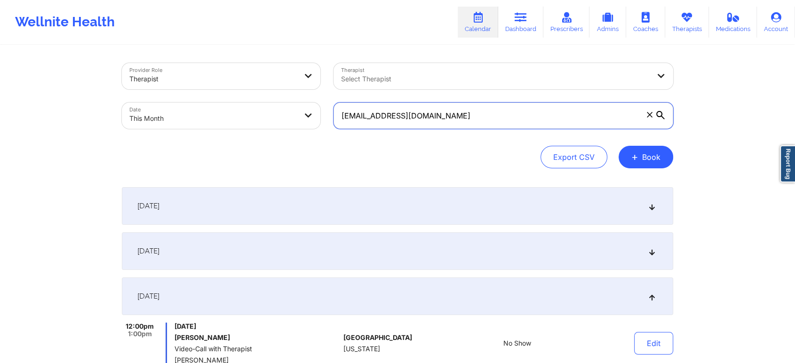
drag, startPoint x: 466, startPoint y: 106, endPoint x: 319, endPoint y: 104, distance: 147.2
click at [319, 104] on div "Provider Role Therapist Therapist Select Therapist Date This Month [EMAIL_ADDRE…" at bounding box center [397, 95] width 564 height 79
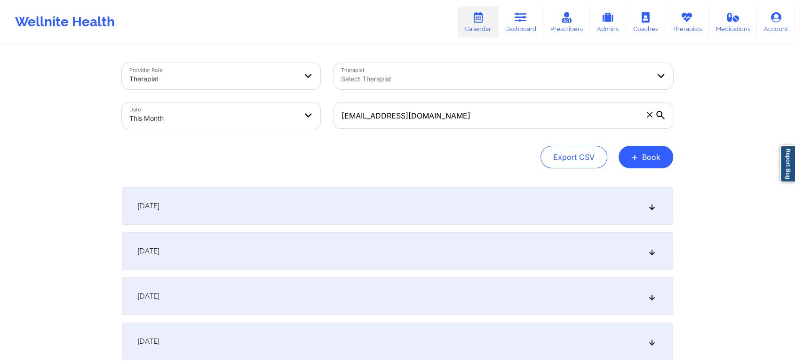
click at [340, 295] on div "[DATE]" at bounding box center [397, 297] width 551 height 38
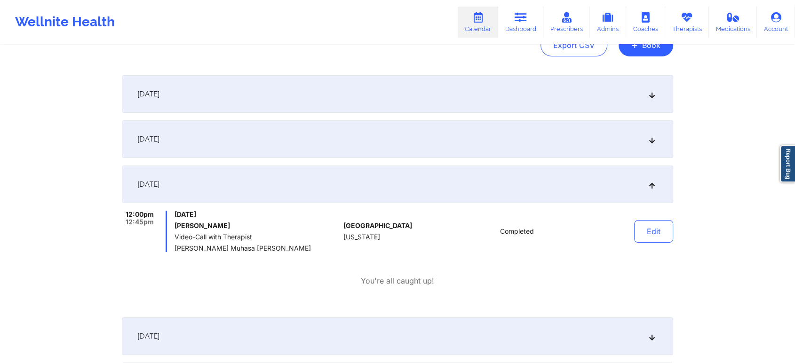
scroll to position [116, 0]
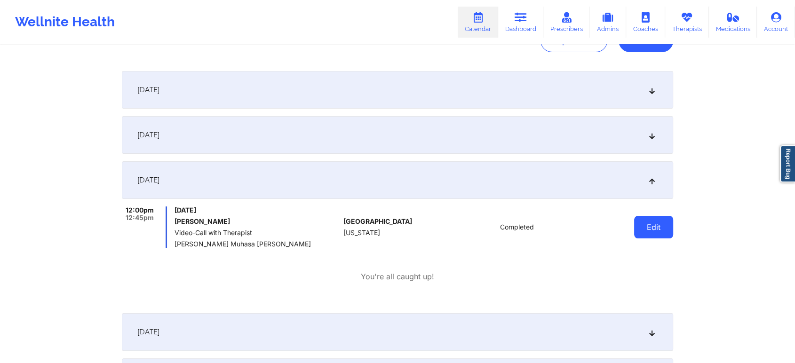
click at [640, 231] on button "Edit" at bounding box center [653, 227] width 39 height 23
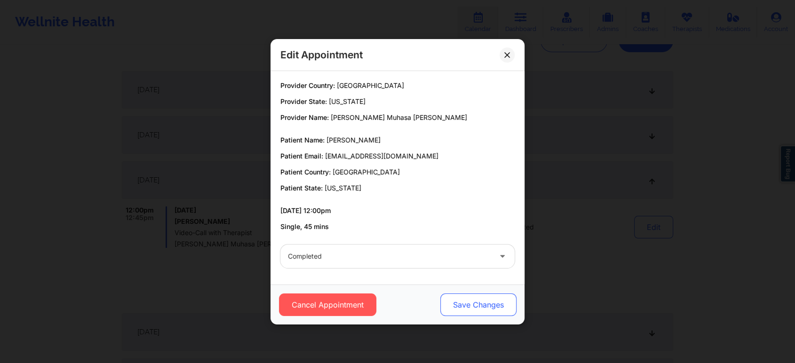
click at [475, 312] on button "Save Changes" at bounding box center [478, 305] width 76 height 23
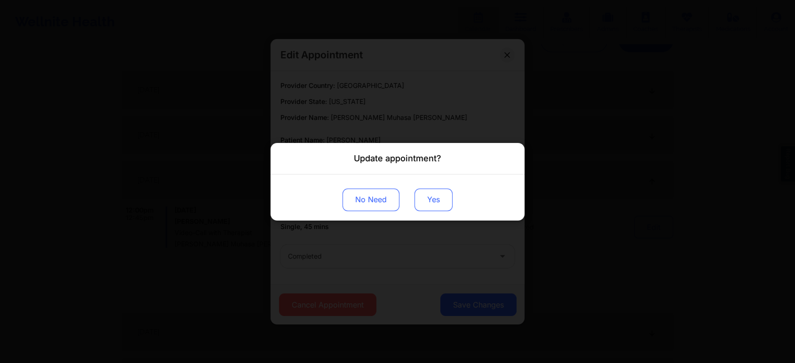
click at [437, 199] on button "Yes" at bounding box center [433, 199] width 38 height 23
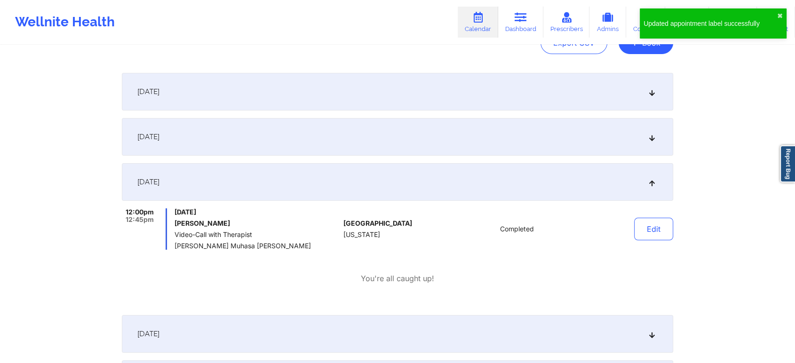
scroll to position [0, 0]
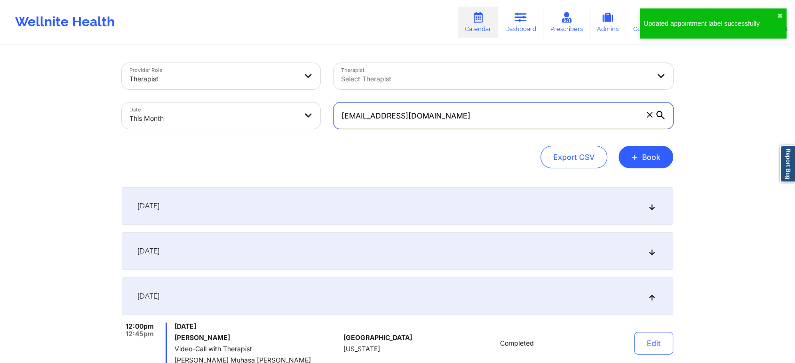
drag, startPoint x: 460, startPoint y: 126, endPoint x: 292, endPoint y: 112, distance: 168.9
click at [292, 112] on div "Provider Role Therapist Therapist Select Therapist Date This Month [EMAIL_ADDRE…" at bounding box center [397, 95] width 564 height 79
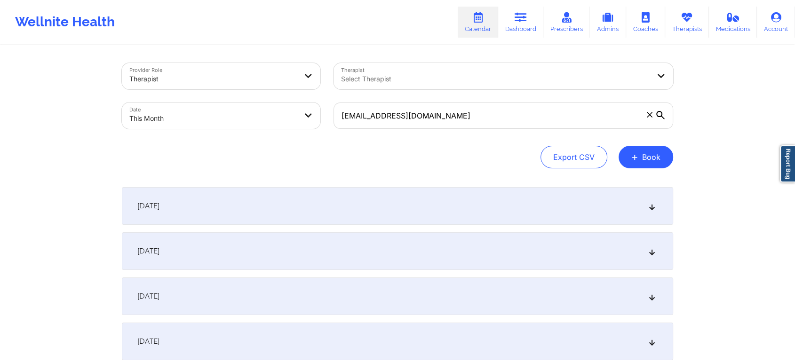
click at [330, 297] on div "[DATE]" at bounding box center [397, 297] width 551 height 38
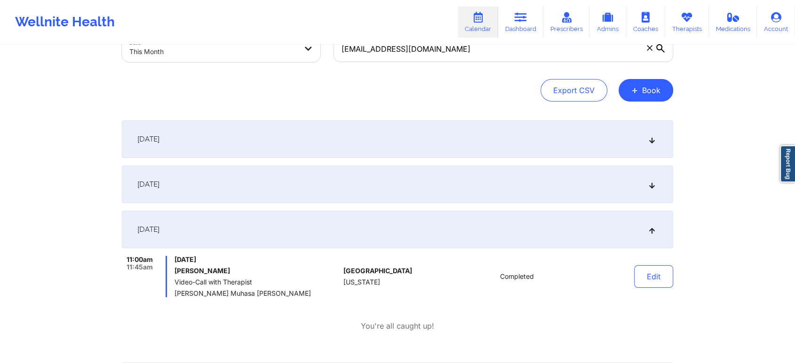
scroll to position [69, 0]
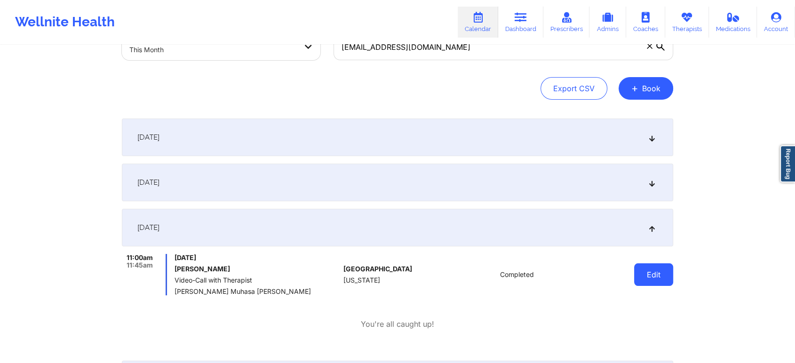
click at [657, 278] on button "Edit" at bounding box center [653, 274] width 39 height 23
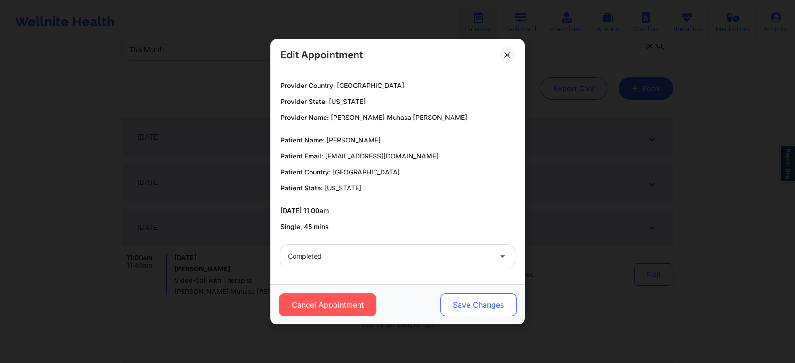
click at [485, 309] on button "Save Changes" at bounding box center [478, 305] width 76 height 23
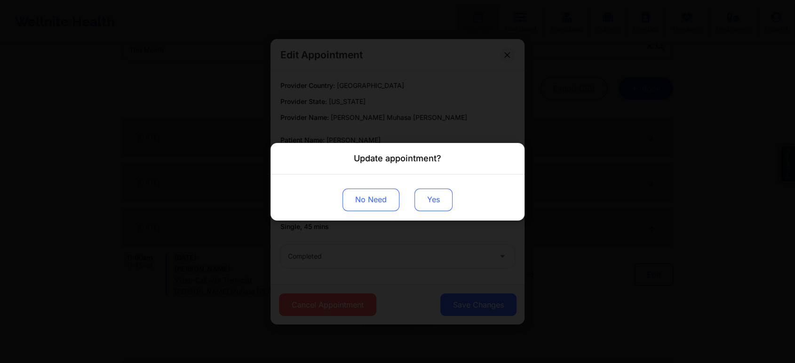
click at [431, 198] on button "Yes" at bounding box center [433, 199] width 38 height 23
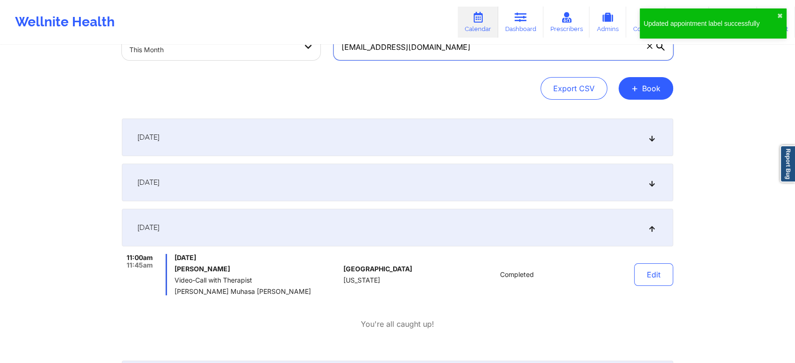
drag, startPoint x: 474, startPoint y: 54, endPoint x: 322, endPoint y: 68, distance: 152.6
click at [322, 68] on div "Provider Role Therapist Therapist Select Therapist Date This Month [EMAIL_ADDRE…" at bounding box center [397, 46] width 551 height 105
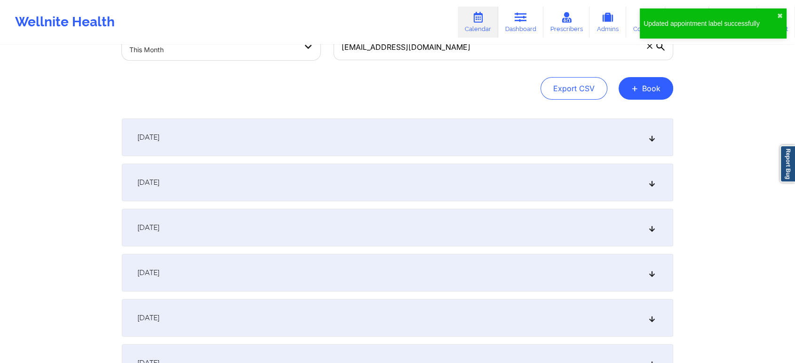
drag, startPoint x: 385, startPoint y: 216, endPoint x: 532, endPoint y: 213, distance: 147.3
click at [532, 213] on div "[DATE]" at bounding box center [397, 228] width 551 height 38
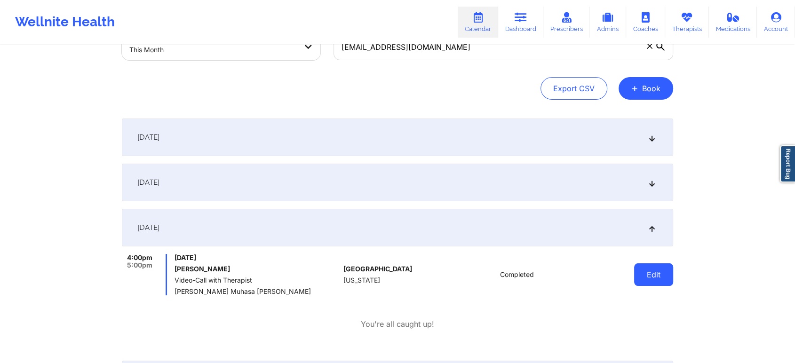
click at [663, 281] on button "Edit" at bounding box center [653, 274] width 39 height 23
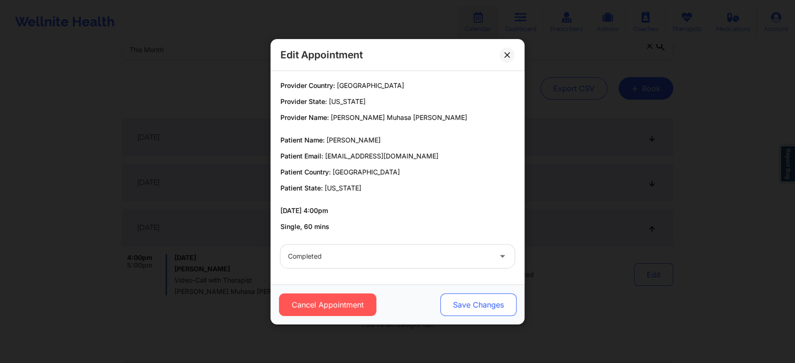
click at [502, 295] on button "Save Changes" at bounding box center [478, 305] width 76 height 23
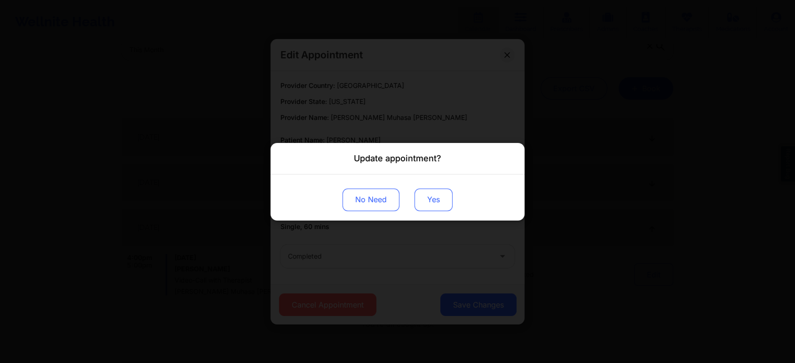
drag, startPoint x: 440, startPoint y: 215, endPoint x: 445, endPoint y: 198, distance: 18.4
click at [445, 198] on div "No Need Yes" at bounding box center [397, 197] width 254 height 46
click at [445, 198] on button "Yes" at bounding box center [433, 199] width 38 height 23
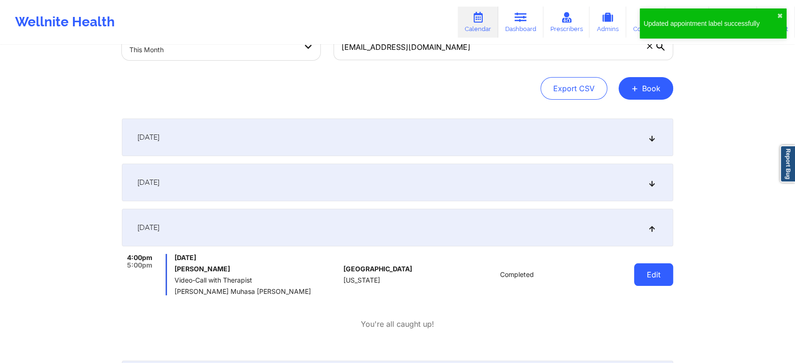
click at [645, 268] on button "Edit" at bounding box center [653, 274] width 39 height 23
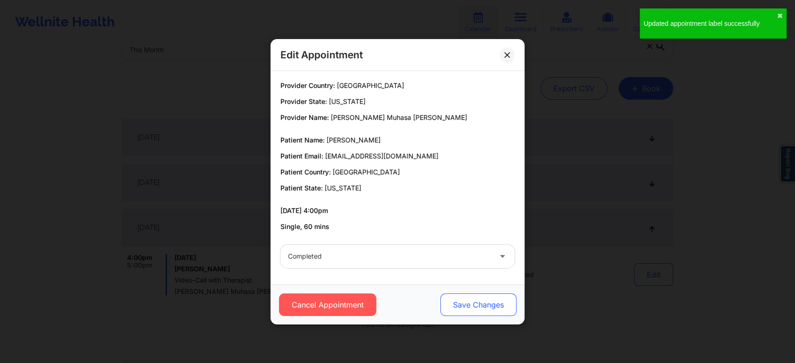
click at [487, 312] on button "Save Changes" at bounding box center [478, 305] width 76 height 23
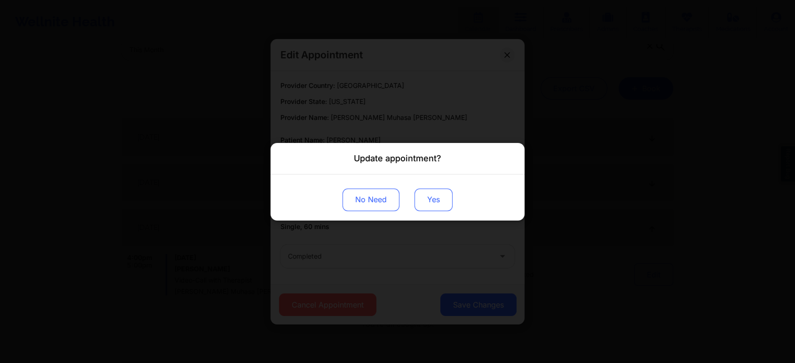
click at [431, 196] on button "Yes" at bounding box center [433, 199] width 38 height 23
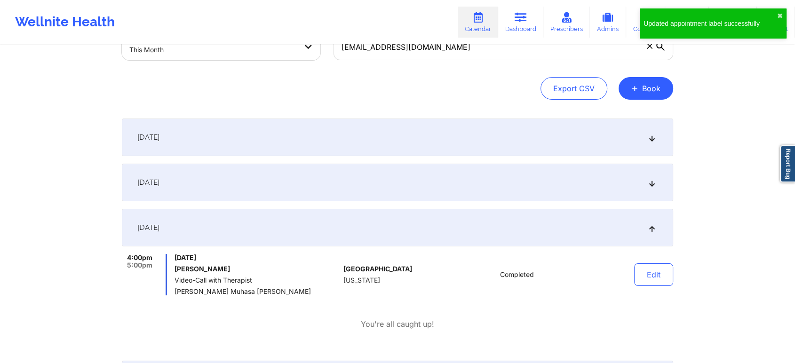
scroll to position [0, 0]
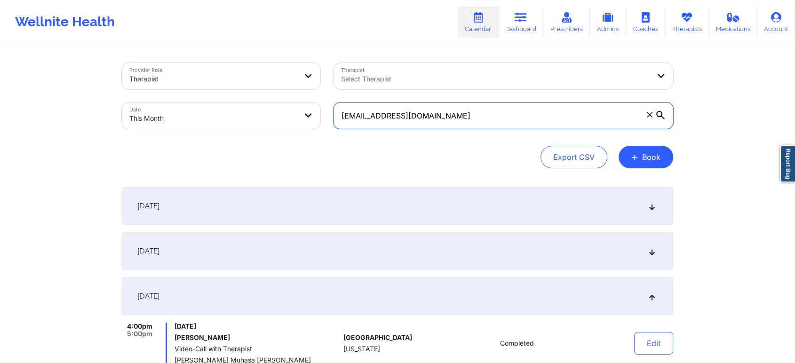
drag, startPoint x: 486, startPoint y: 116, endPoint x: 309, endPoint y: 104, distance: 177.7
click at [309, 104] on div "Provider Role Therapist Therapist Select Therapist Date This Month [EMAIL_ADDRE…" at bounding box center [397, 95] width 564 height 79
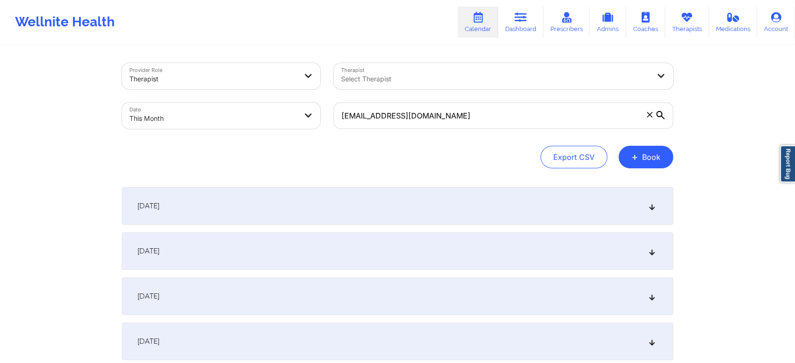
click at [344, 294] on div "[DATE]" at bounding box center [397, 297] width 551 height 38
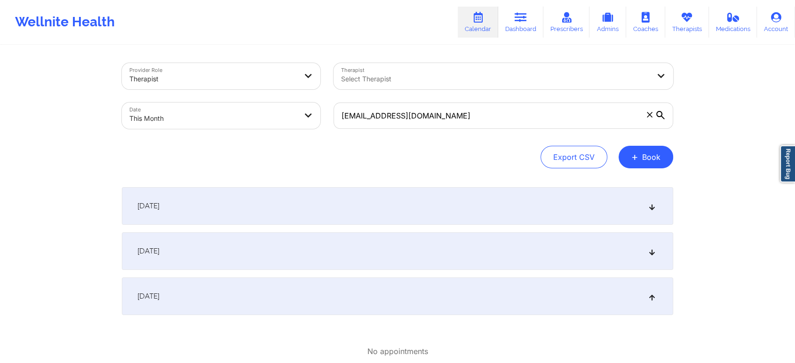
drag, startPoint x: 790, startPoint y: 63, endPoint x: 802, endPoint y: 49, distance: 18.3
click at [795, 49] on html "Wellnite Health Calendar Dashboard Prescribers Admins Coaches Therapists Medica…" at bounding box center [397, 181] width 795 height 363
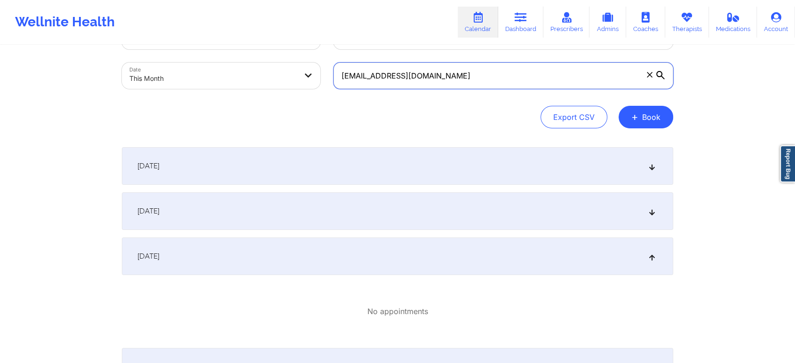
drag, startPoint x: 500, startPoint y: 81, endPoint x: 290, endPoint y: 39, distance: 214.6
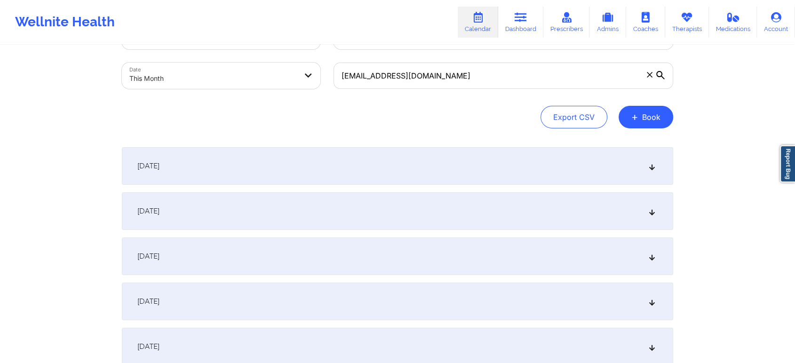
click at [286, 253] on div "[DATE]" at bounding box center [397, 257] width 551 height 38
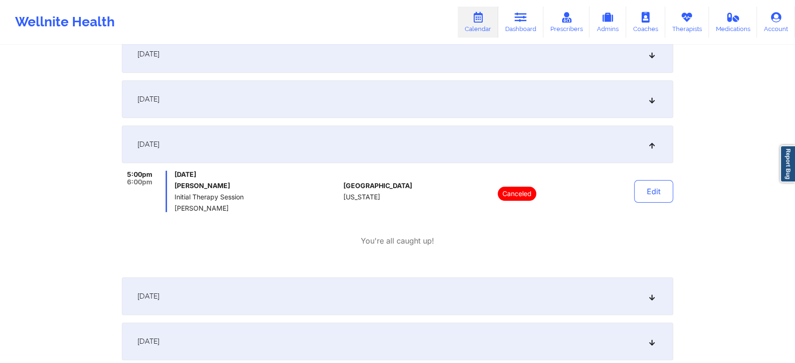
scroll to position [0, 0]
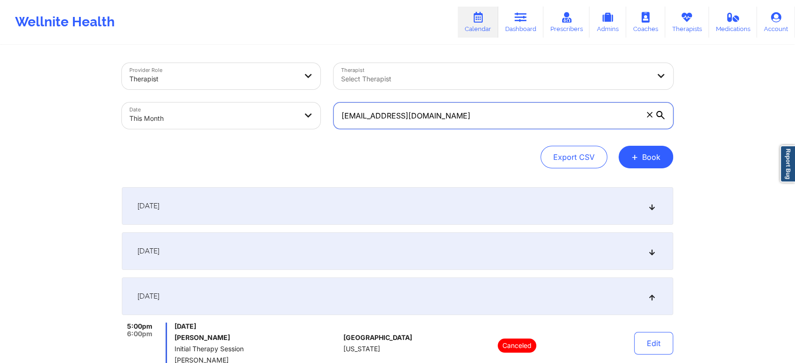
drag, startPoint x: 442, startPoint y: 119, endPoint x: 284, endPoint y: 104, distance: 158.7
click at [284, 104] on div "Provider Role Therapist Therapist Select Therapist Date This Month [EMAIL_ADDRE…" at bounding box center [397, 95] width 564 height 79
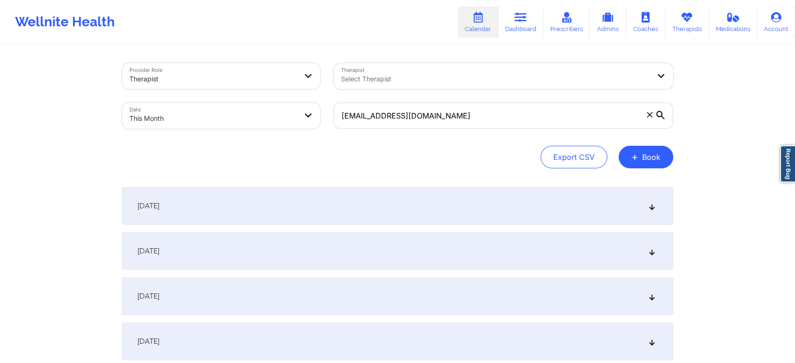
click at [311, 284] on div "[DATE]" at bounding box center [397, 297] width 551 height 38
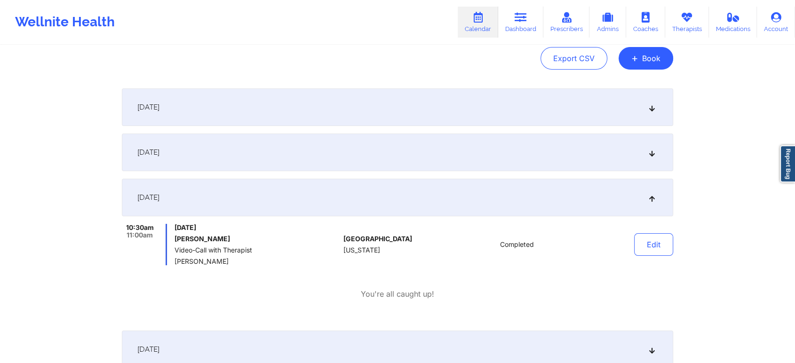
scroll to position [139, 0]
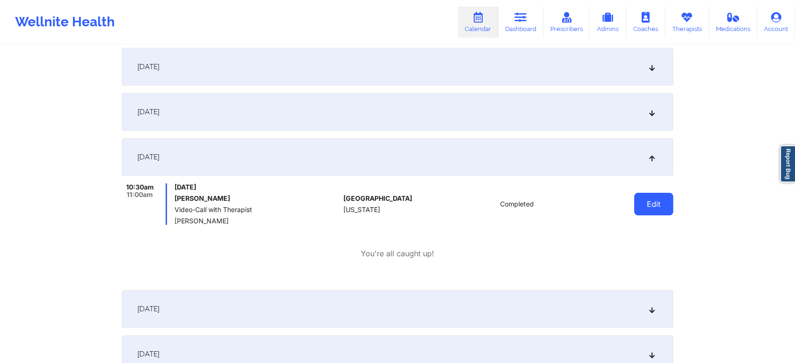
click at [650, 206] on button "Edit" at bounding box center [653, 204] width 39 height 23
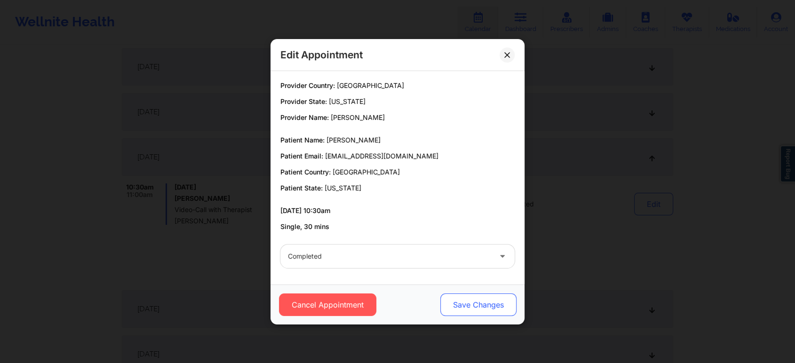
click at [464, 306] on button "Save Changes" at bounding box center [478, 305] width 76 height 23
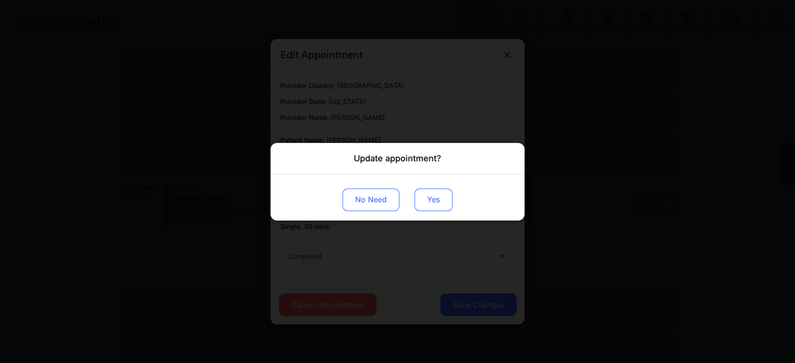
click at [430, 201] on button "Yes" at bounding box center [433, 199] width 38 height 23
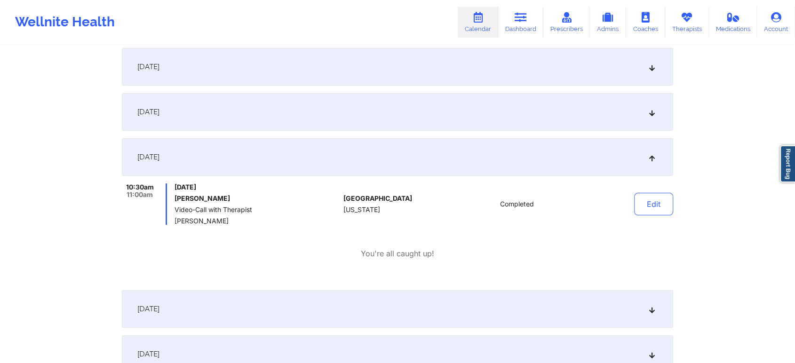
scroll to position [0, 0]
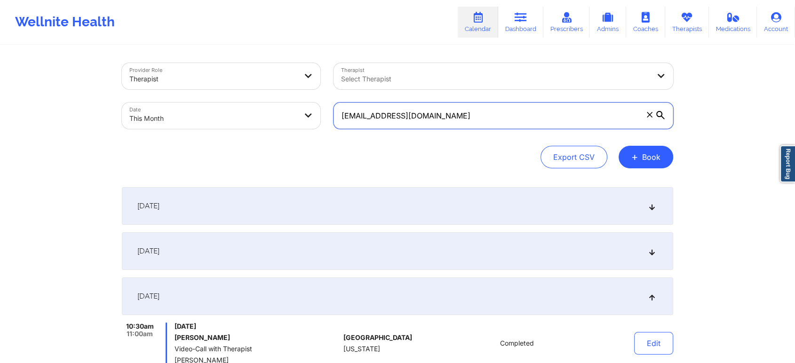
drag, startPoint x: 492, startPoint y: 112, endPoint x: 307, endPoint y: 65, distance: 190.6
click at [307, 65] on div "Provider Role Therapist Therapist Select Therapist Date This Month [EMAIL_ADDRE…" at bounding box center [397, 95] width 564 height 79
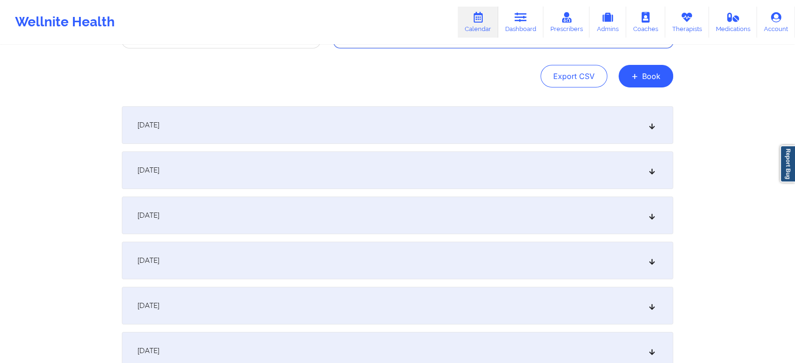
scroll to position [101, 0]
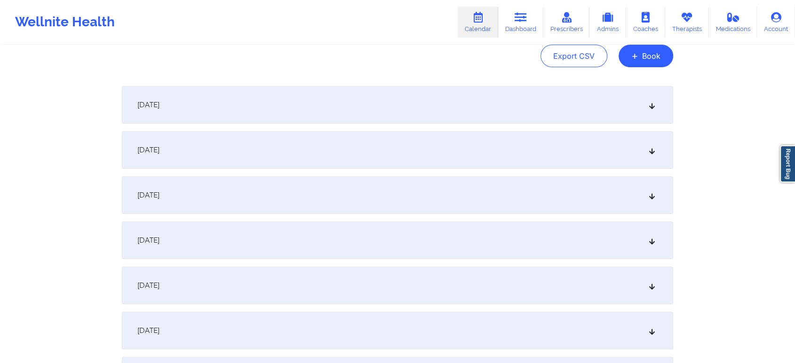
click at [518, 198] on div "[DATE]" at bounding box center [397, 195] width 551 height 38
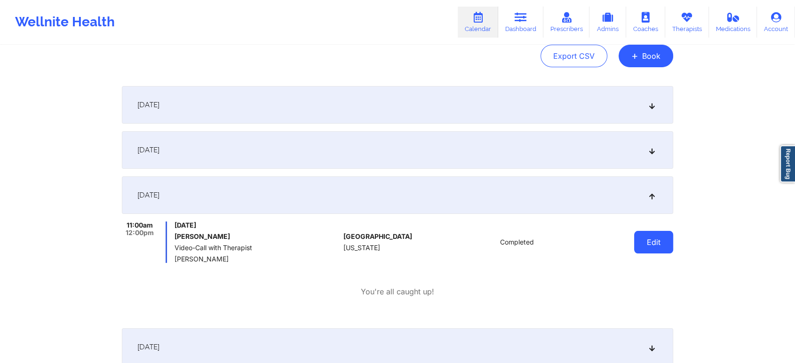
click at [658, 234] on button "Edit" at bounding box center [653, 242] width 39 height 23
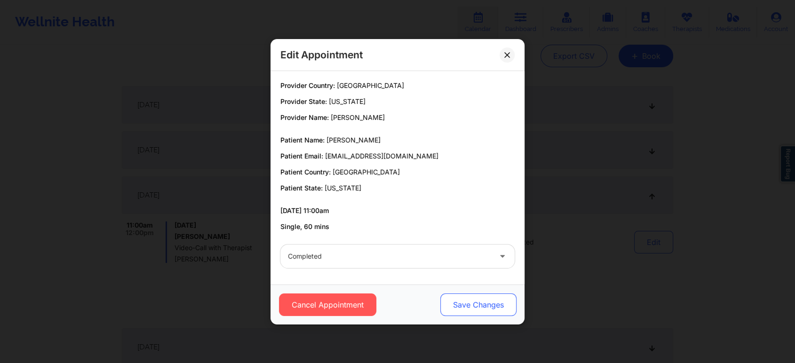
click at [468, 294] on button "Save Changes" at bounding box center [478, 305] width 76 height 23
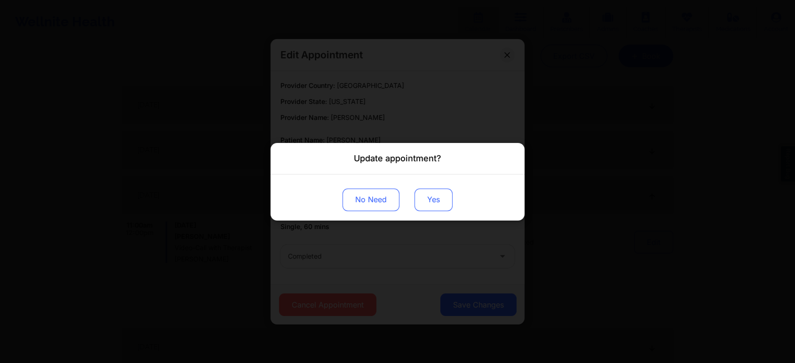
click at [429, 195] on button "Yes" at bounding box center [433, 199] width 38 height 23
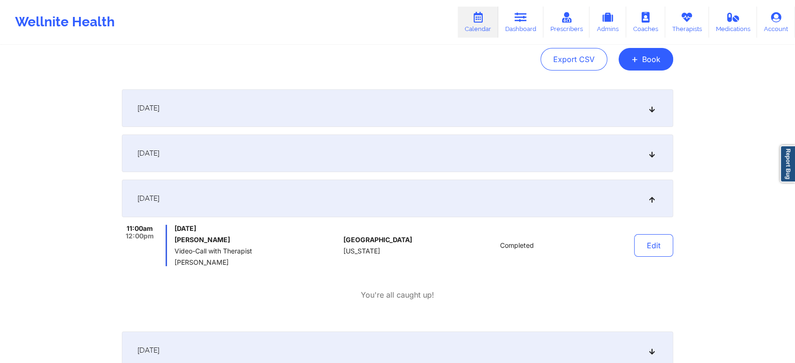
scroll to position [0, 0]
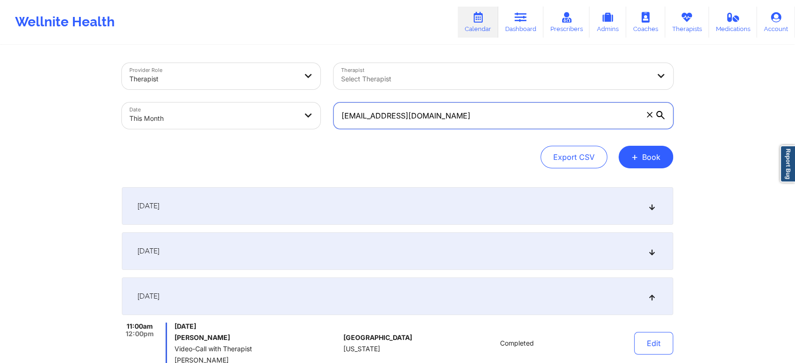
drag, startPoint x: 424, startPoint y: 120, endPoint x: 259, endPoint y: 112, distance: 164.8
click at [259, 112] on div "Provider Role Therapist Therapist Select Therapist Date This Month [EMAIL_ADDRE…" at bounding box center [397, 95] width 564 height 79
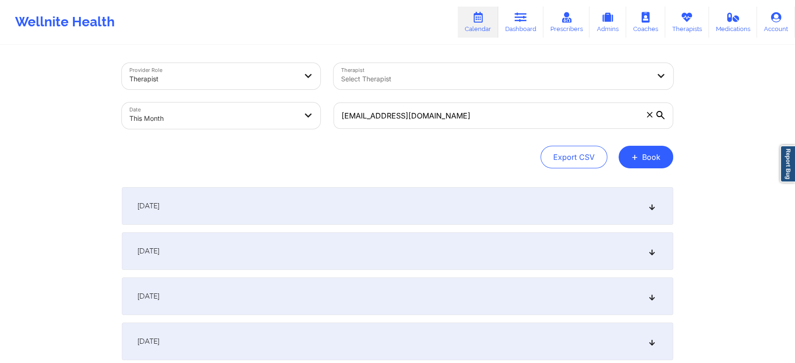
click at [290, 297] on div "[DATE]" at bounding box center [397, 297] width 551 height 38
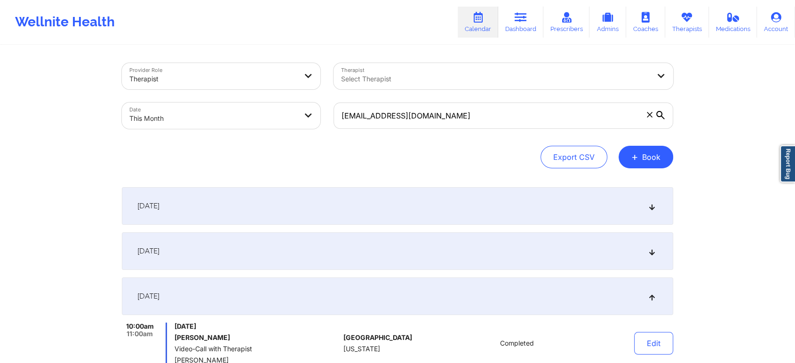
scroll to position [116, 0]
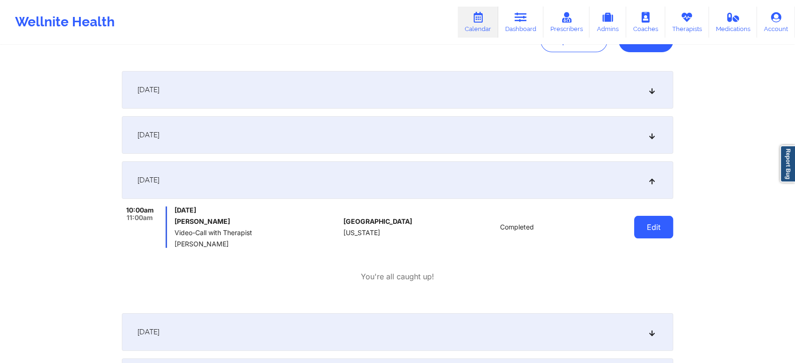
click at [657, 233] on button "Edit" at bounding box center [653, 227] width 39 height 23
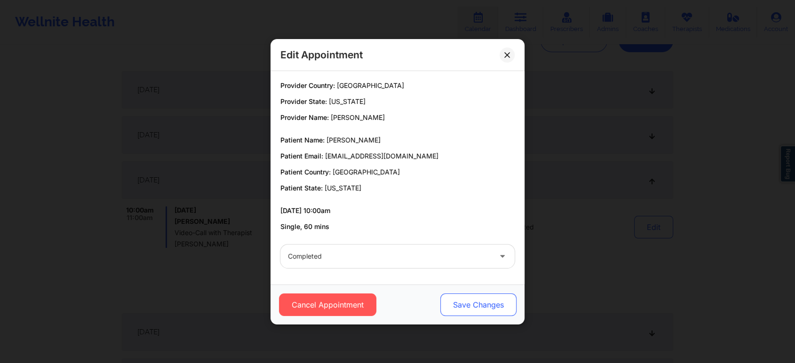
click at [477, 295] on button "Save Changes" at bounding box center [478, 305] width 76 height 23
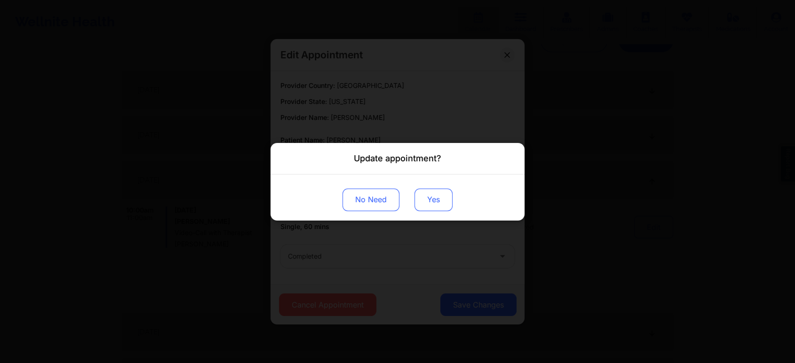
click at [429, 205] on button "Yes" at bounding box center [433, 199] width 38 height 23
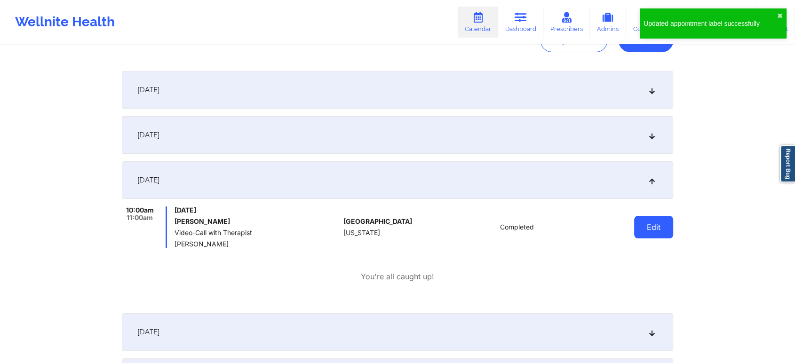
click at [651, 222] on button "Edit" at bounding box center [653, 227] width 39 height 23
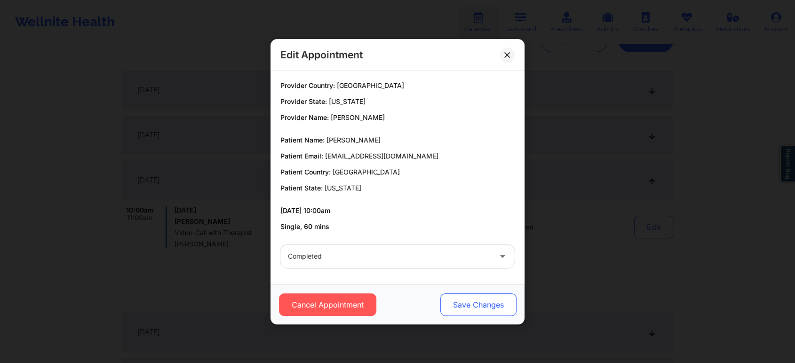
click at [471, 301] on button "Save Changes" at bounding box center [478, 305] width 76 height 23
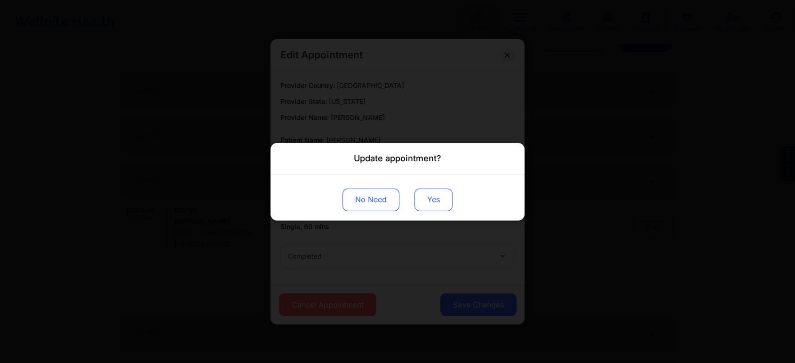
click at [440, 205] on button "Yes" at bounding box center [433, 199] width 38 height 23
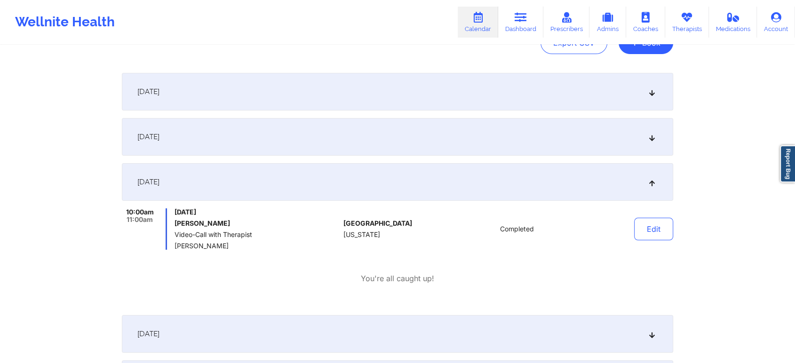
scroll to position [0, 0]
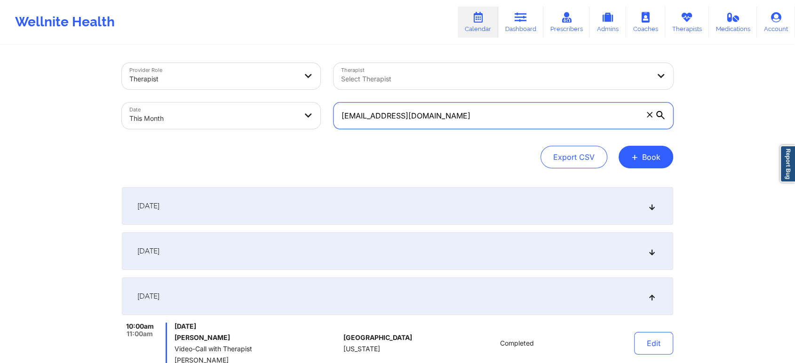
drag, startPoint x: 470, startPoint y: 113, endPoint x: 297, endPoint y: 105, distance: 173.7
click at [297, 105] on div "Provider Role Therapist Therapist Select Therapist Date This Month [EMAIL_ADDRE…" at bounding box center [397, 95] width 564 height 79
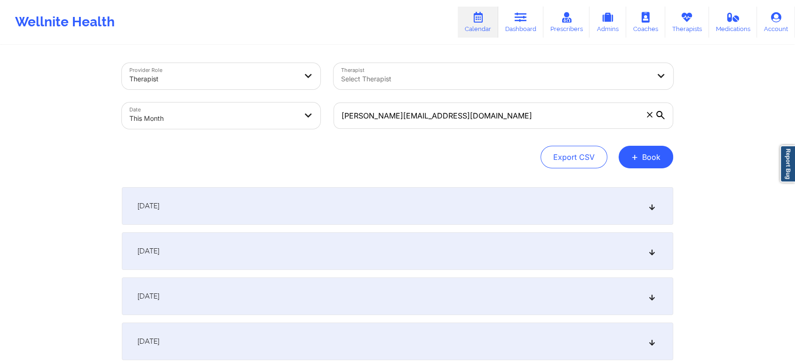
click at [338, 289] on div "[DATE]" at bounding box center [397, 297] width 551 height 38
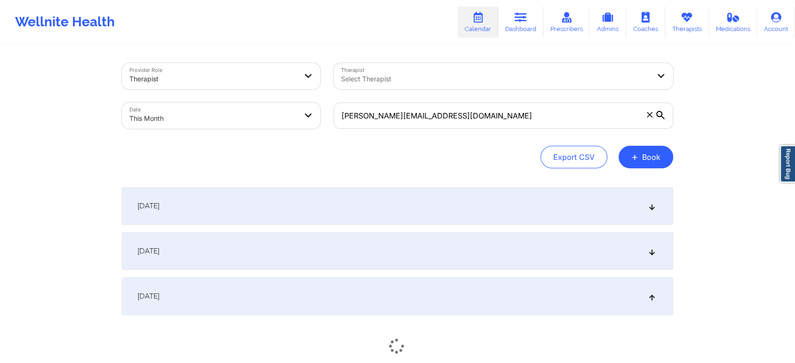
click at [338, 289] on div "[DATE]" at bounding box center [397, 297] width 551 height 38
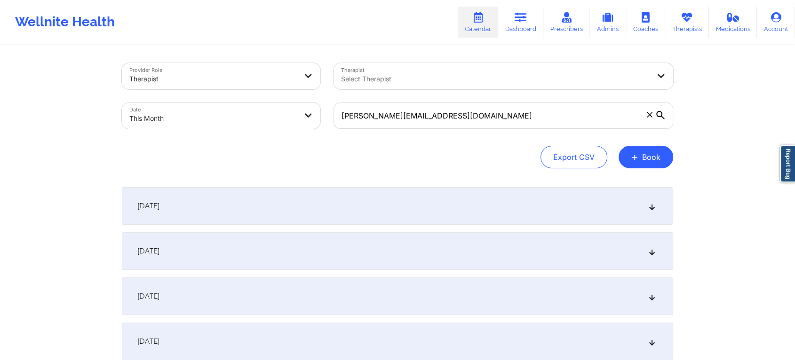
click at [544, 304] on div "[DATE]" at bounding box center [397, 297] width 551 height 38
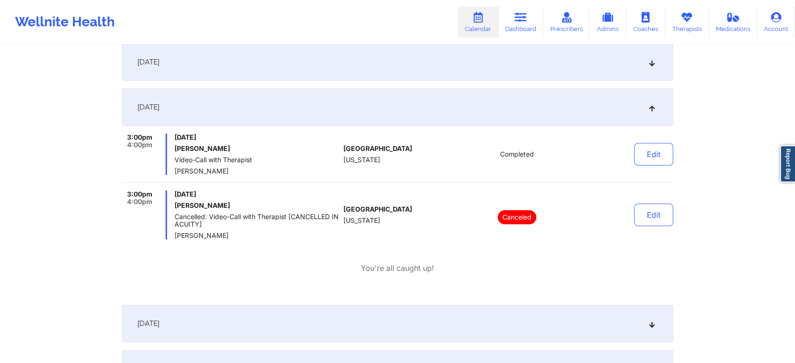
scroll to position [187, 0]
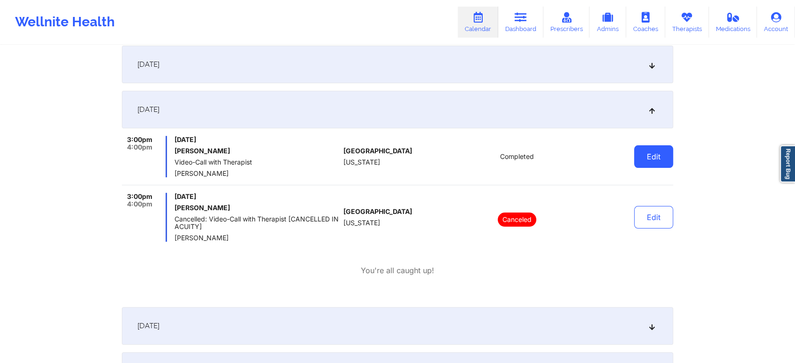
click at [652, 157] on button "Edit" at bounding box center [653, 156] width 39 height 23
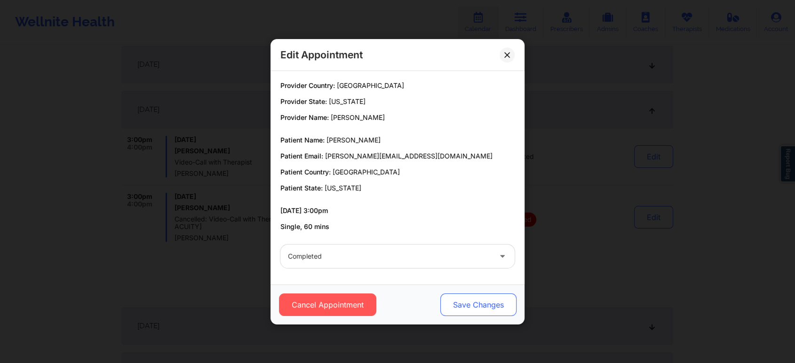
click at [487, 309] on button "Save Changes" at bounding box center [478, 305] width 76 height 23
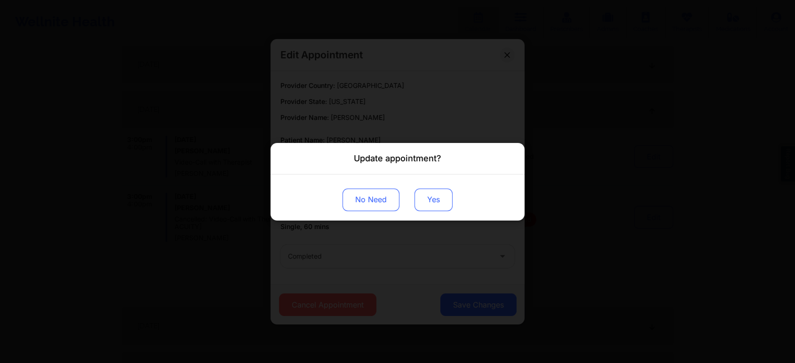
click at [430, 197] on button "Yes" at bounding box center [433, 199] width 38 height 23
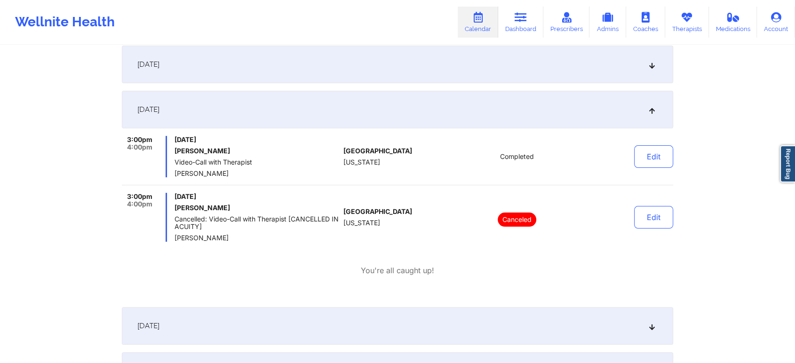
scroll to position [0, 0]
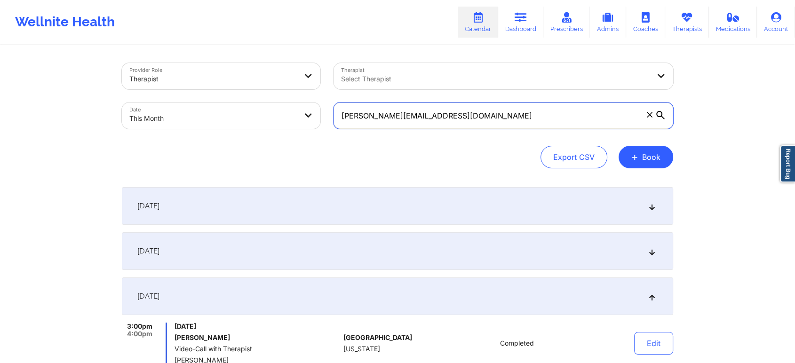
drag, startPoint x: 499, startPoint y: 118, endPoint x: 297, endPoint y: 109, distance: 201.5
click at [297, 109] on div "Provider Role Therapist Therapist Select Therapist Date This Month [PERSON_NAME…" at bounding box center [397, 95] width 564 height 79
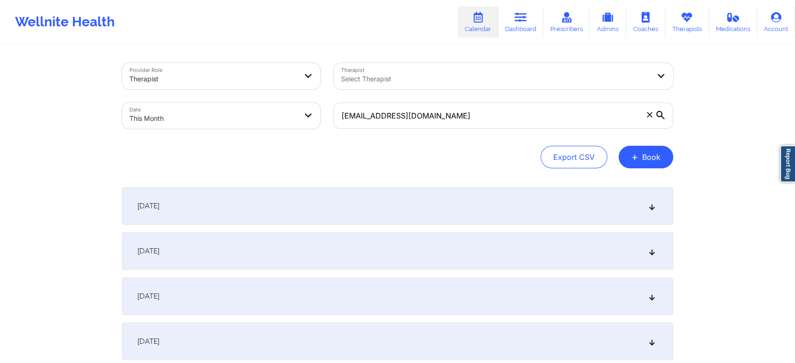
click at [228, 297] on div "[DATE]" at bounding box center [397, 297] width 551 height 38
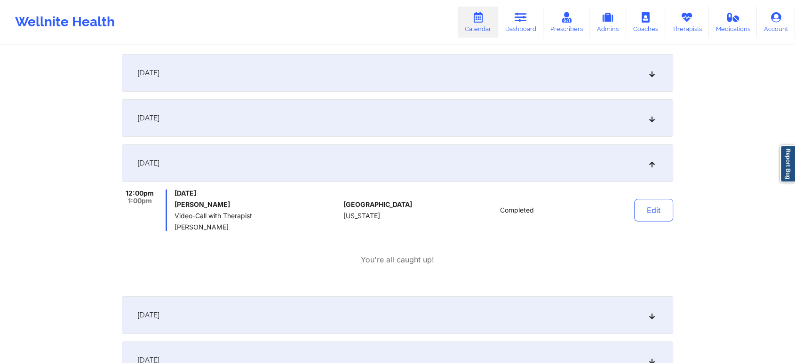
scroll to position [172, 0]
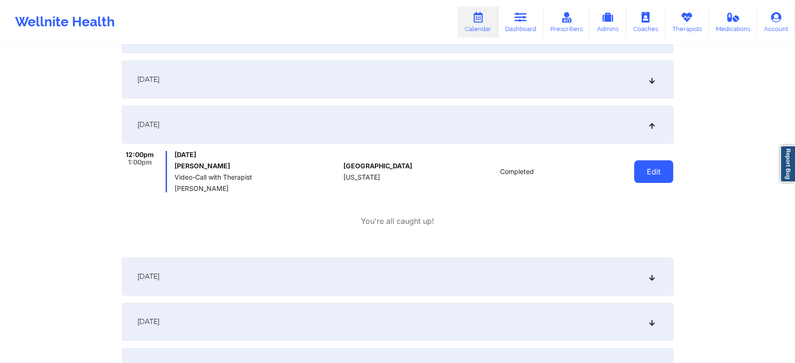
click at [644, 177] on button "Edit" at bounding box center [653, 171] width 39 height 23
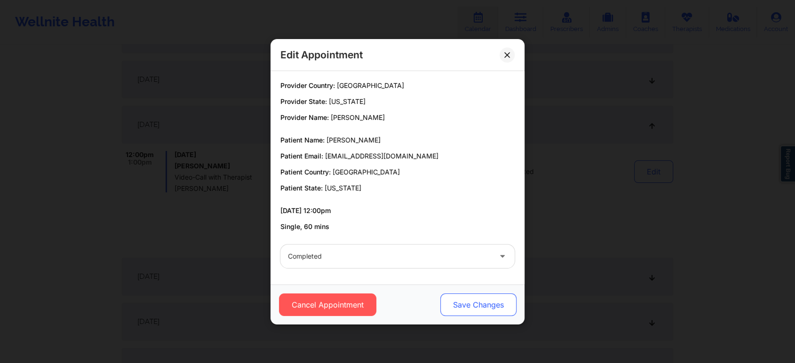
click at [467, 300] on button "Save Changes" at bounding box center [478, 305] width 76 height 23
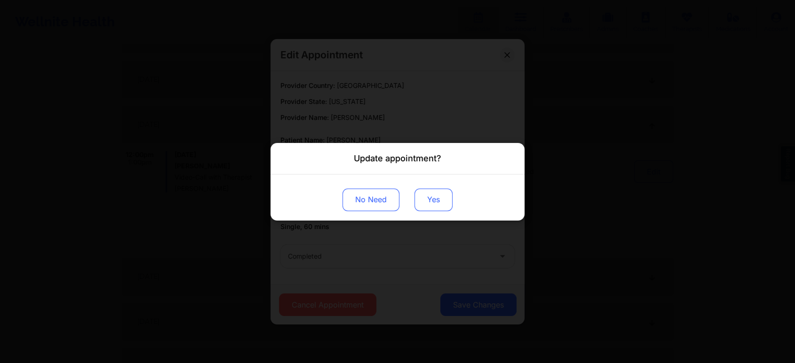
click at [435, 195] on button "Yes" at bounding box center [433, 199] width 38 height 23
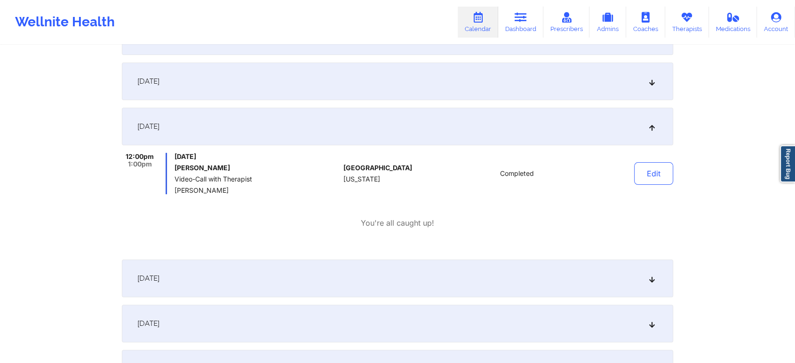
scroll to position [0, 0]
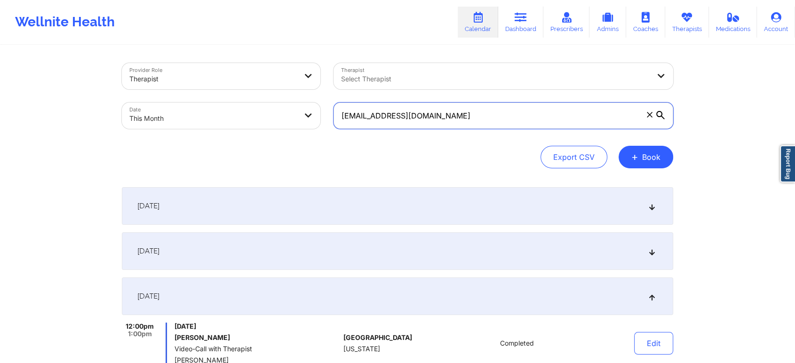
drag, startPoint x: 443, startPoint y: 111, endPoint x: 315, endPoint y: 100, distance: 128.4
click at [315, 100] on div "Provider Role Therapist Therapist Select Therapist Date This Month [EMAIL_ADDRE…" at bounding box center [397, 95] width 564 height 79
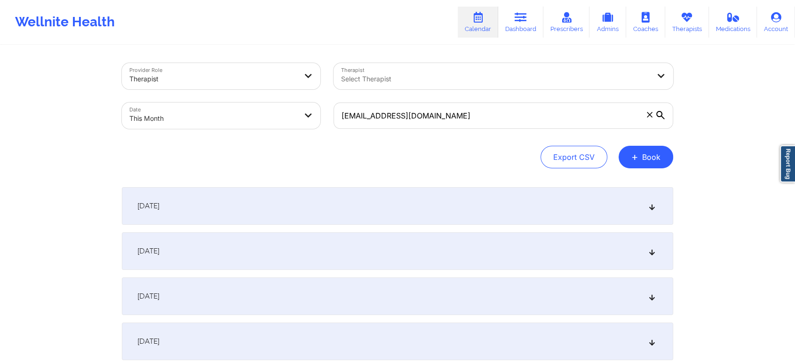
click at [328, 285] on div "[DATE]" at bounding box center [397, 297] width 551 height 38
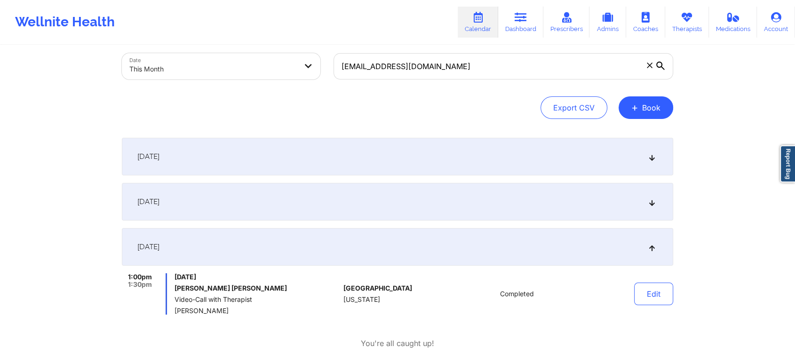
scroll to position [75, 0]
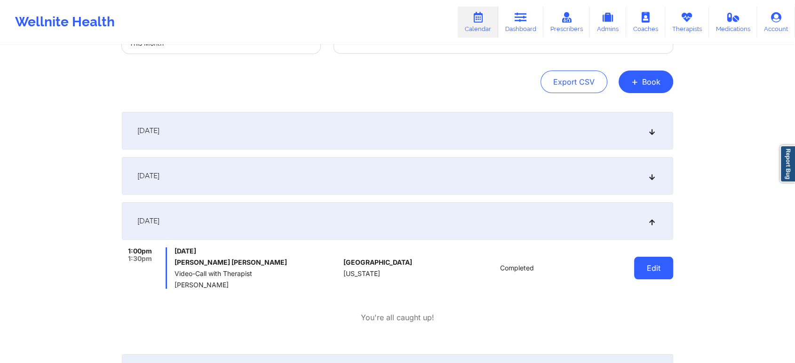
click at [669, 272] on button "Edit" at bounding box center [653, 268] width 39 height 23
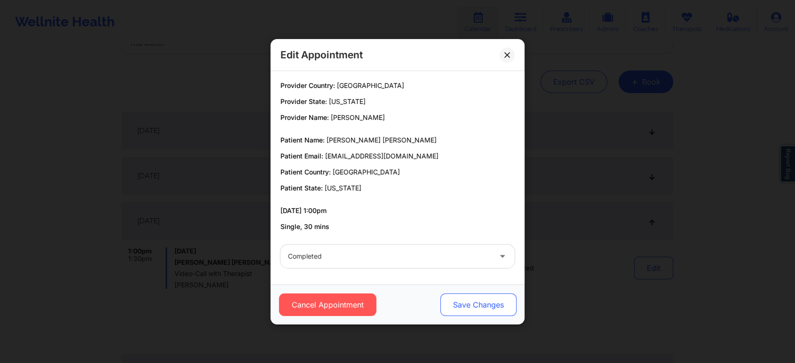
click at [493, 302] on button "Save Changes" at bounding box center [478, 305] width 76 height 23
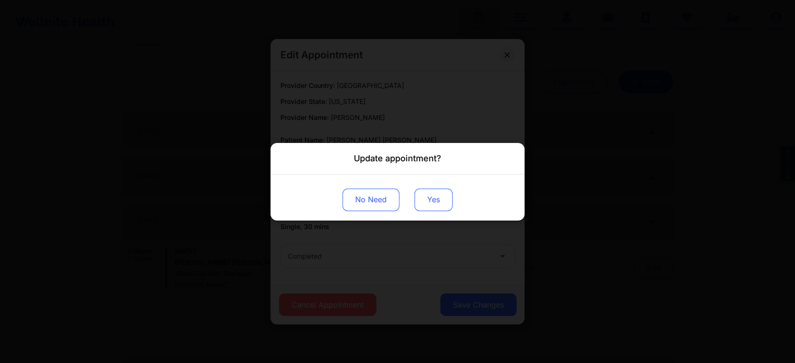
click at [424, 200] on button "Yes" at bounding box center [433, 199] width 38 height 23
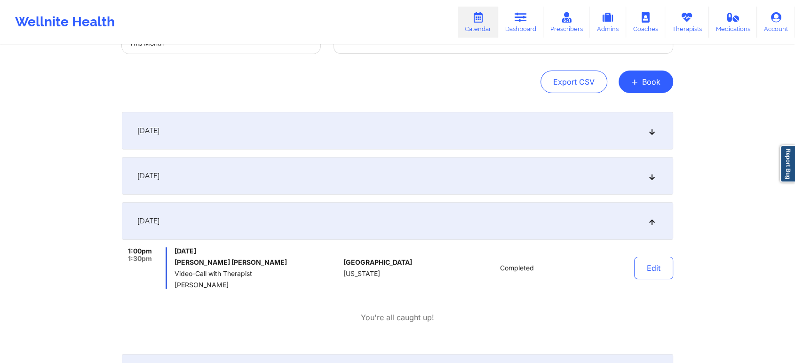
scroll to position [0, 0]
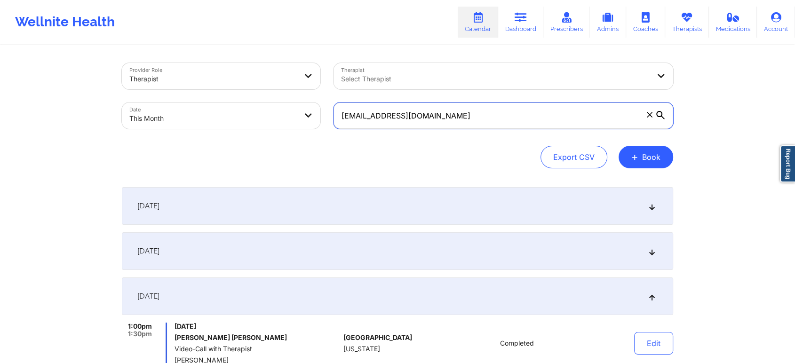
drag, startPoint x: 504, startPoint y: 112, endPoint x: 286, endPoint y: 118, distance: 217.8
click at [286, 118] on div "Provider Role Therapist Therapist Select Therapist Date This Month [EMAIL_ADDRE…" at bounding box center [397, 95] width 564 height 79
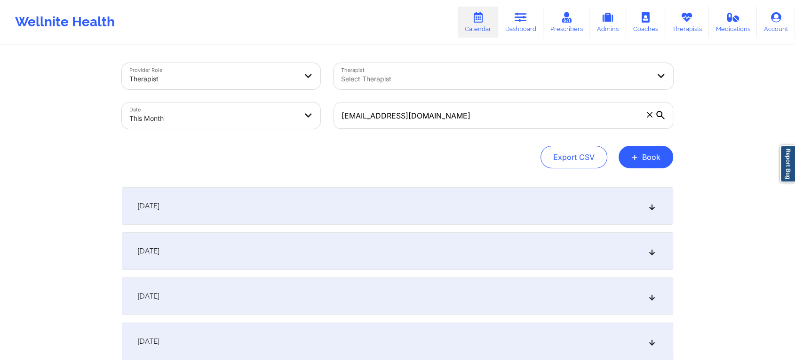
click at [317, 303] on div "[DATE]" at bounding box center [397, 297] width 551 height 38
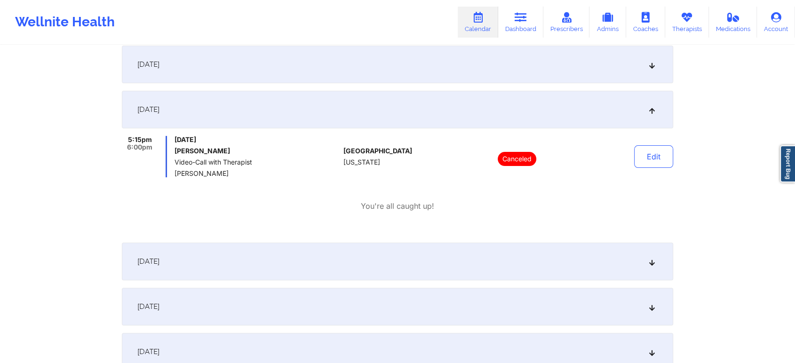
scroll to position [198, 0]
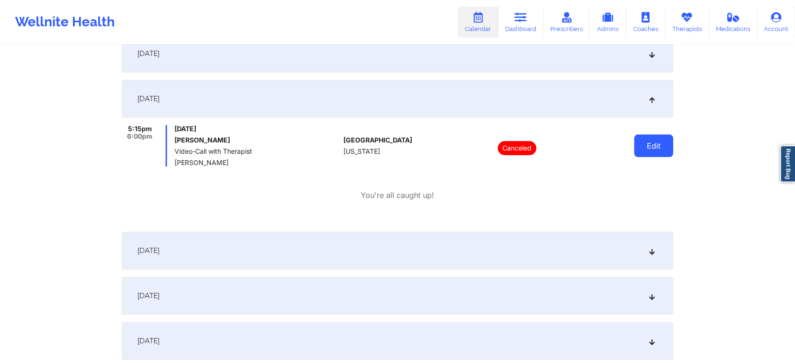
click at [638, 141] on button "Edit" at bounding box center [653, 146] width 39 height 23
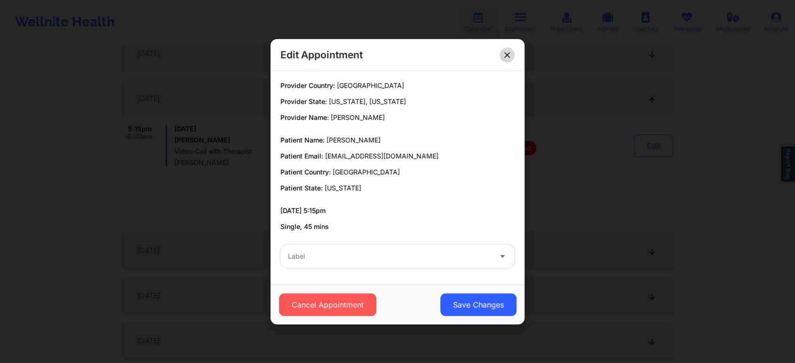
click at [502, 57] on button at bounding box center [507, 54] width 15 height 15
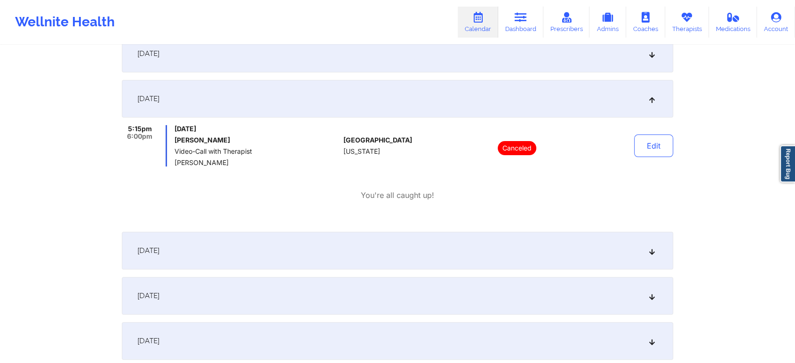
scroll to position [0, 0]
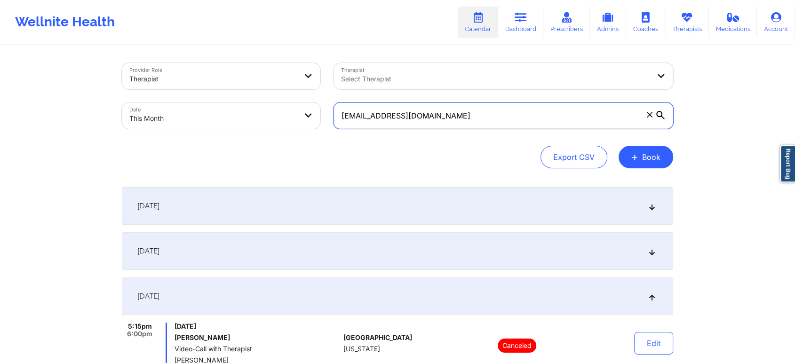
drag, startPoint x: 435, startPoint y: 115, endPoint x: 292, endPoint y: 110, distance: 143.1
click at [292, 110] on div "Provider Role Therapist Therapist Select Therapist Date This Month [EMAIL_ADDRE…" at bounding box center [397, 95] width 564 height 79
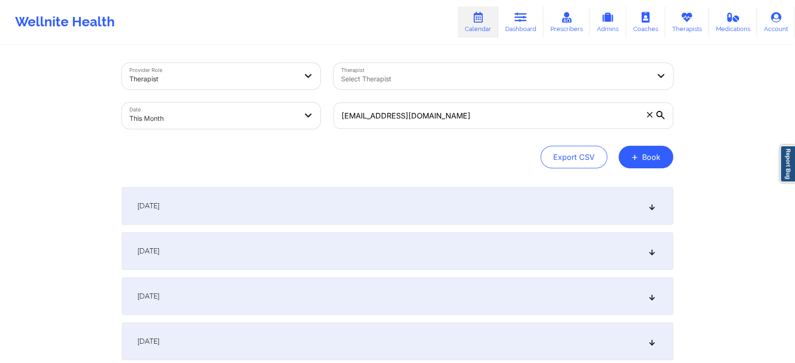
click at [286, 293] on div "[DATE]" at bounding box center [397, 297] width 551 height 38
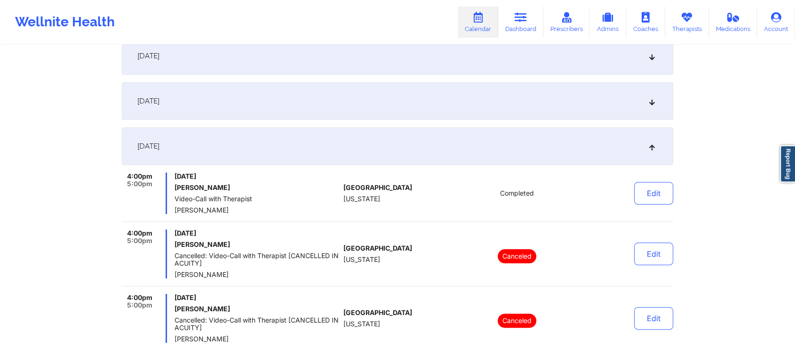
scroll to position [163, 0]
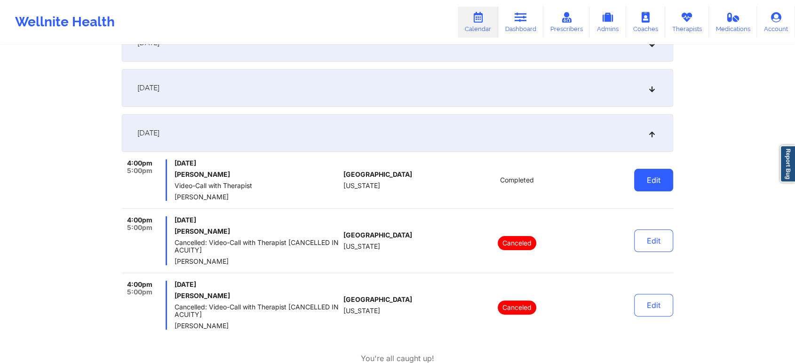
click at [659, 180] on button "Edit" at bounding box center [653, 180] width 39 height 23
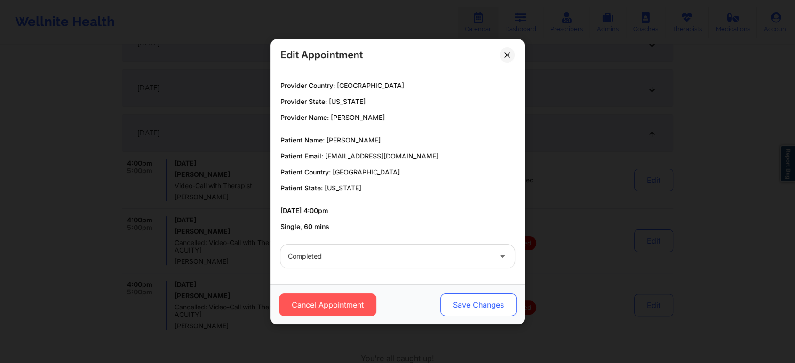
click at [485, 300] on button "Save Changes" at bounding box center [478, 305] width 76 height 23
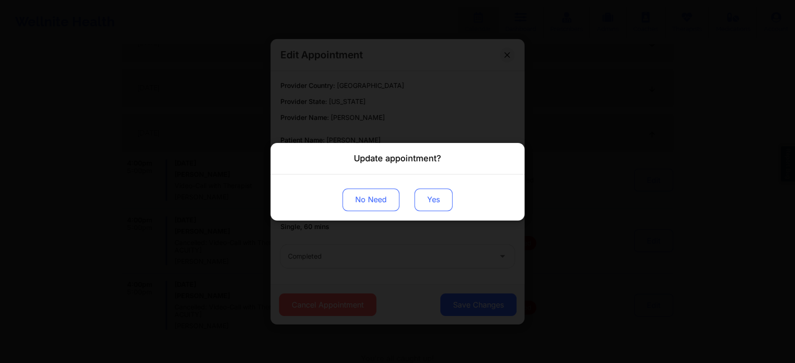
click at [424, 201] on button "Yes" at bounding box center [433, 199] width 38 height 23
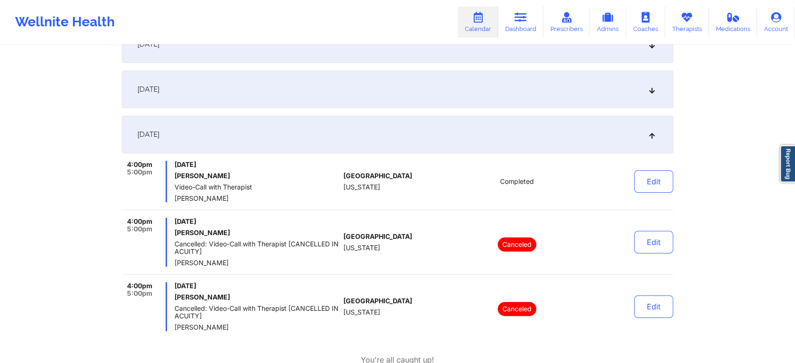
scroll to position [0, 0]
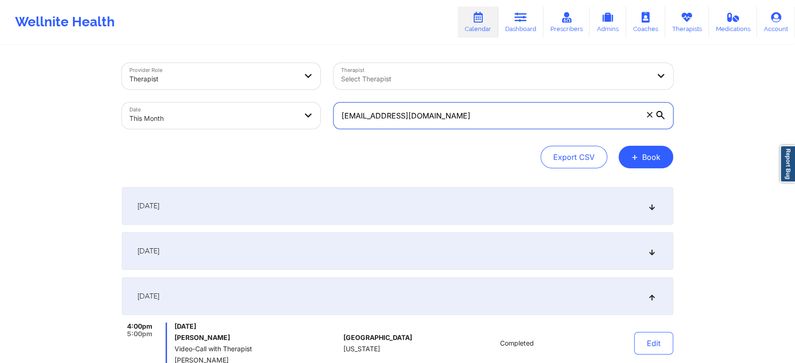
drag, startPoint x: 454, startPoint y: 124, endPoint x: 235, endPoint y: 75, distance: 225.0
click at [235, 75] on div "Provider Role Therapist Therapist Select Therapist Date This Month [EMAIL_ADDRE…" at bounding box center [397, 95] width 564 height 79
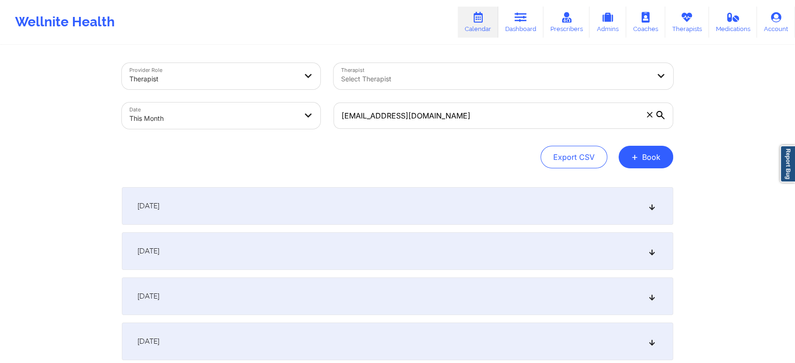
click at [252, 309] on div "[DATE]" at bounding box center [397, 297] width 551 height 38
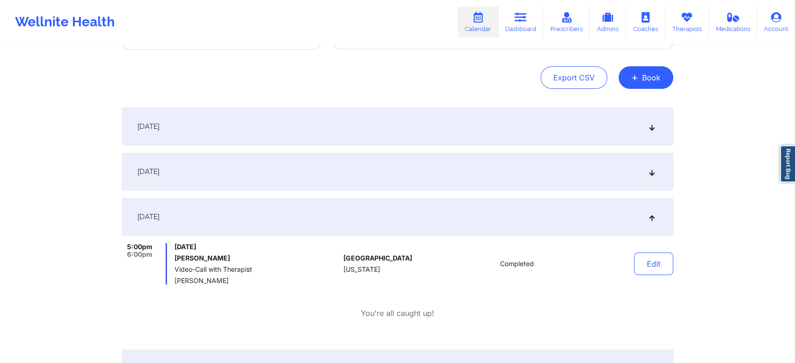
scroll to position [120, 0]
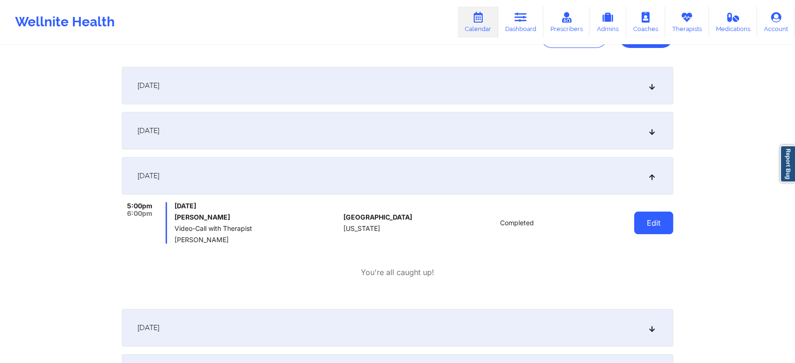
click at [635, 221] on button "Edit" at bounding box center [653, 223] width 39 height 23
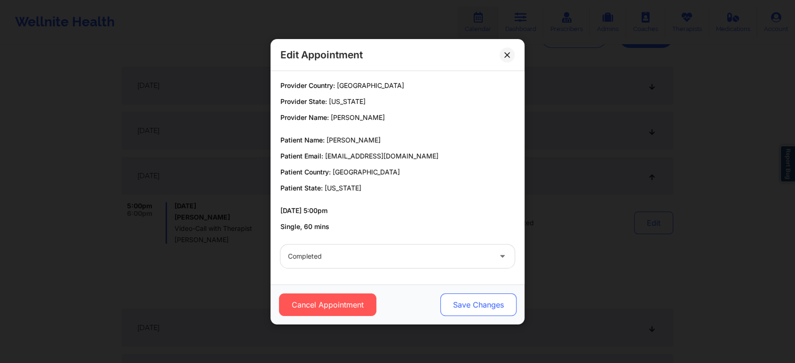
click at [453, 305] on button "Save Changes" at bounding box center [478, 305] width 76 height 23
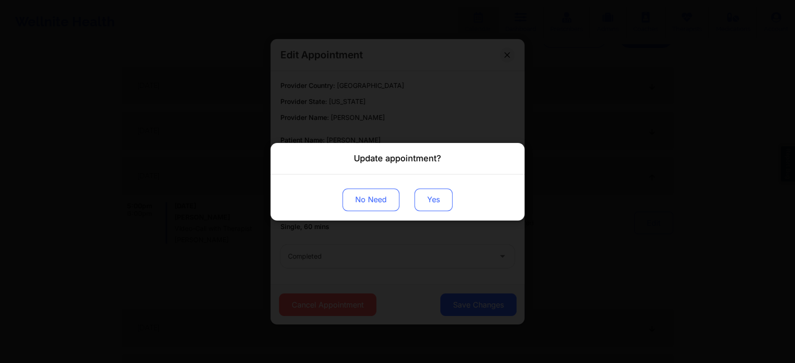
click at [420, 200] on button "Yes" at bounding box center [433, 199] width 38 height 23
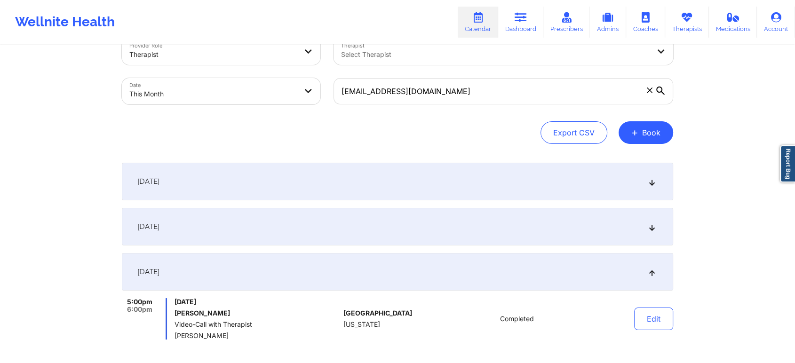
scroll to position [0, 0]
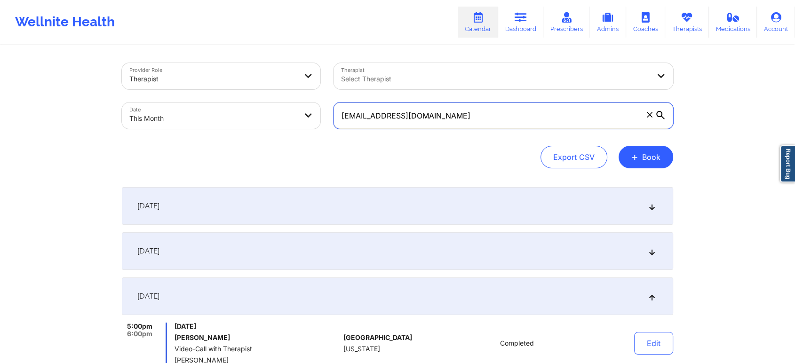
drag, startPoint x: 460, startPoint y: 114, endPoint x: 292, endPoint y: 100, distance: 169.4
click at [292, 100] on div "Provider Role Therapist Therapist Select Therapist Date This Month [EMAIL_ADDRE…" at bounding box center [397, 95] width 564 height 79
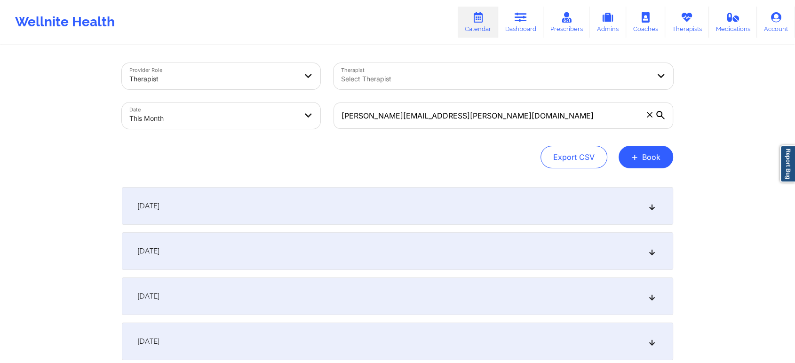
click at [313, 313] on div "[DATE]" at bounding box center [397, 297] width 551 height 38
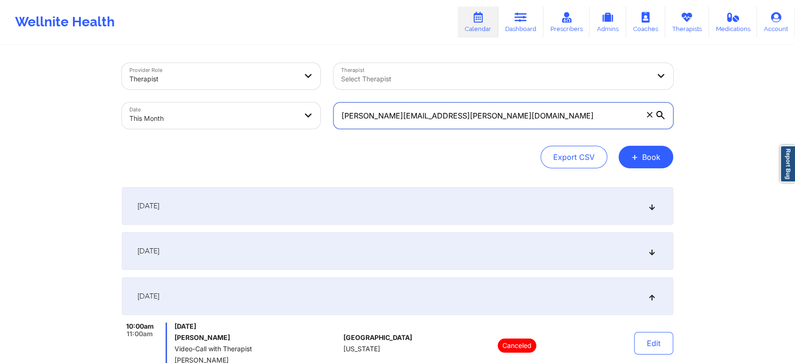
drag, startPoint x: 501, startPoint y: 118, endPoint x: 247, endPoint y: 113, distance: 254.0
click at [247, 113] on div "Provider Role Therapist Therapist Select Therapist Date This Month [PERSON_NAME…" at bounding box center [397, 95] width 564 height 79
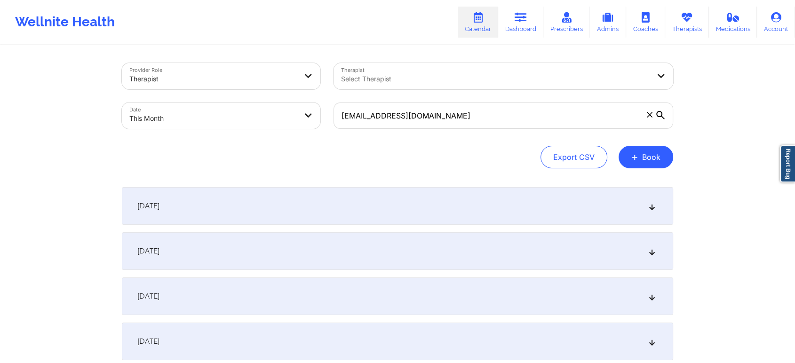
click at [273, 300] on div "[DATE]" at bounding box center [397, 297] width 551 height 38
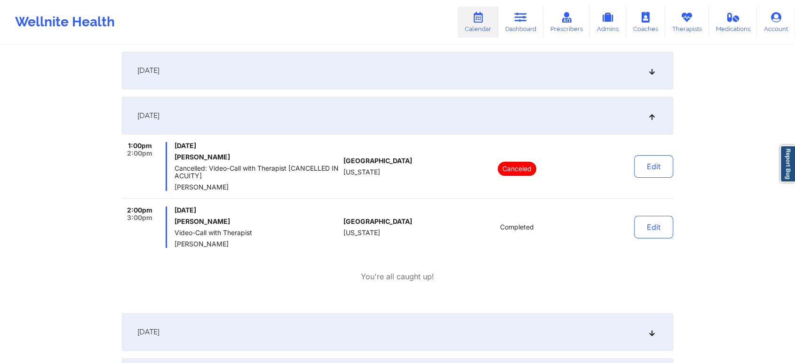
scroll to position [183, 0]
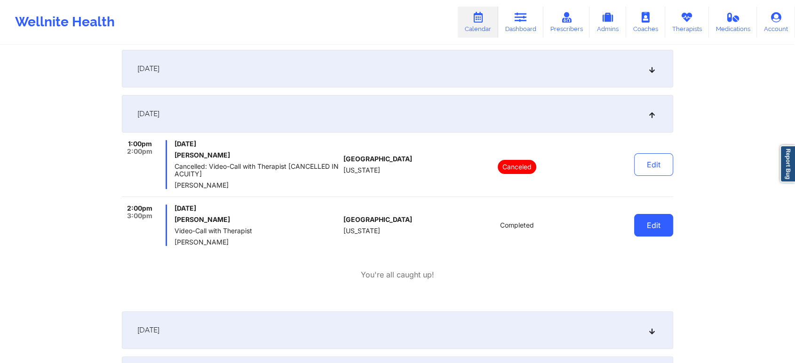
click at [654, 229] on button "Edit" at bounding box center [653, 225] width 39 height 23
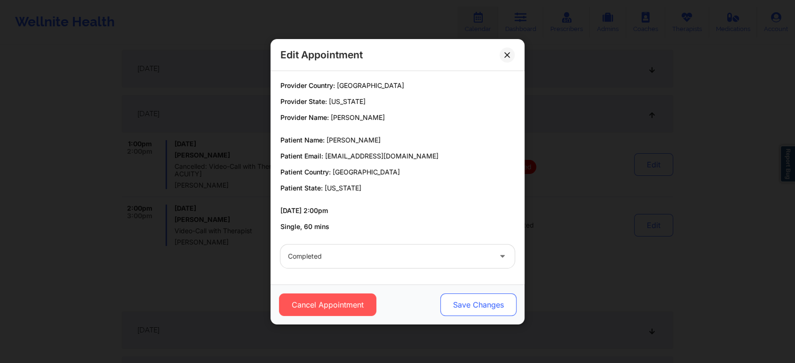
click at [482, 308] on button "Save Changes" at bounding box center [478, 305] width 76 height 23
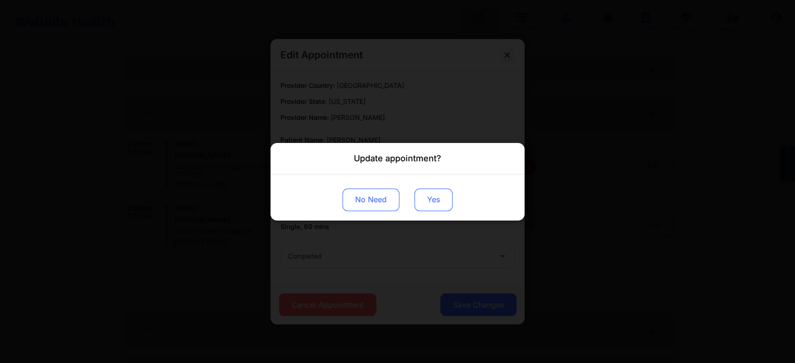
click at [440, 207] on button "Yes" at bounding box center [433, 199] width 38 height 23
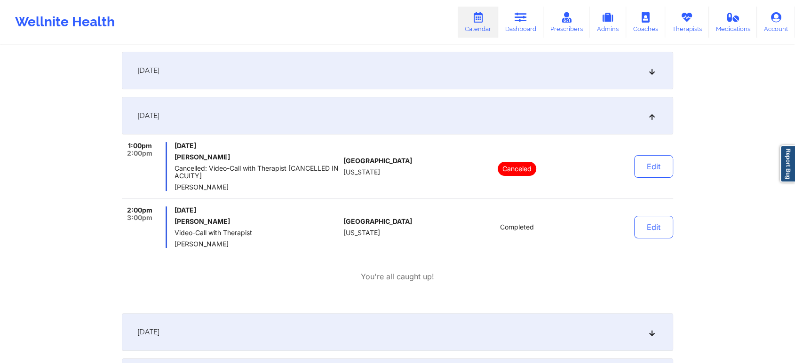
scroll to position [0, 0]
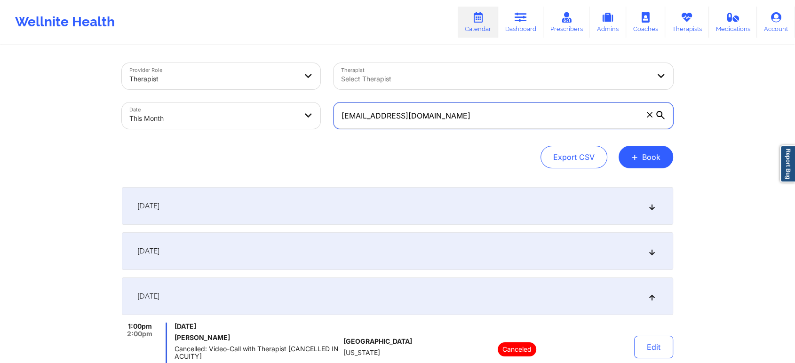
drag, startPoint x: 451, startPoint y: 115, endPoint x: 238, endPoint y: 104, distance: 213.4
click at [238, 104] on div "Provider Role Therapist Therapist Select Therapist Date This Month [EMAIL_ADDRE…" at bounding box center [397, 95] width 564 height 79
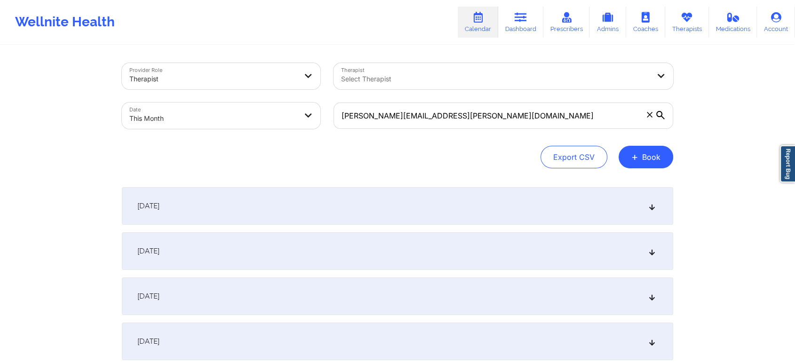
click at [245, 278] on div "[DATE]" at bounding box center [397, 297] width 551 height 38
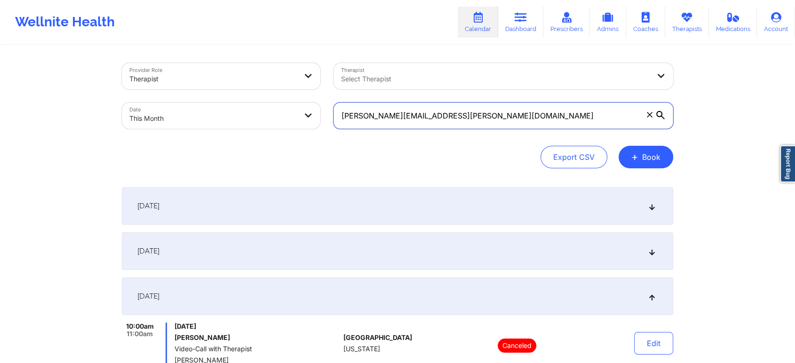
drag, startPoint x: 468, startPoint y: 115, endPoint x: 279, endPoint y: 112, distance: 188.6
click at [279, 112] on div "Provider Role Therapist Therapist Select Therapist Date This Month [PERSON_NAME…" at bounding box center [397, 95] width 564 height 79
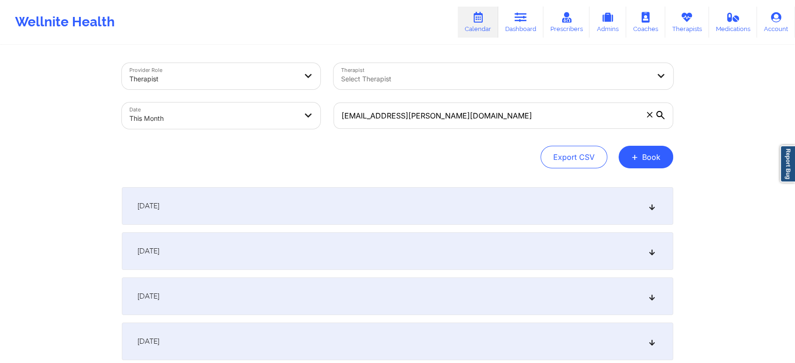
click at [319, 297] on div "[DATE]" at bounding box center [397, 297] width 551 height 38
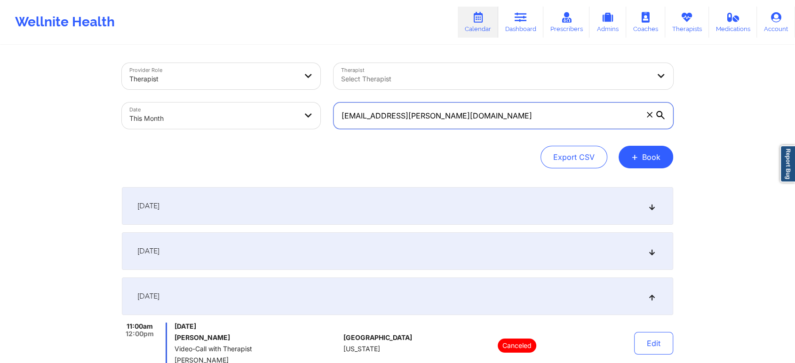
drag, startPoint x: 477, startPoint y: 119, endPoint x: 190, endPoint y: 65, distance: 292.9
click at [190, 65] on div "Provider Role Therapist Therapist Select Therapist Date This Month [EMAIL_ADDRE…" at bounding box center [397, 95] width 564 height 79
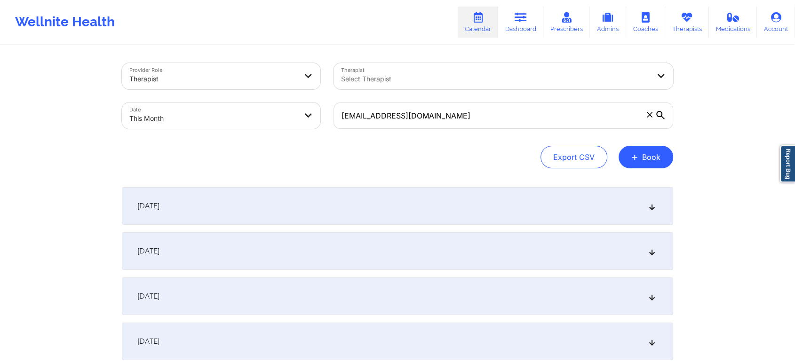
click at [204, 300] on div "[DATE]" at bounding box center [397, 297] width 551 height 38
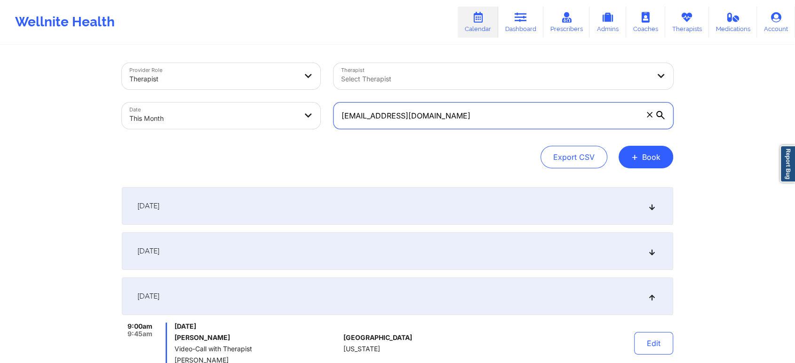
drag, startPoint x: 457, startPoint y: 119, endPoint x: 250, endPoint y: 112, distance: 206.6
click at [250, 112] on div "Provider Role Therapist Therapist Select Therapist Date This Month [EMAIL_ADDRE…" at bounding box center [397, 95] width 564 height 79
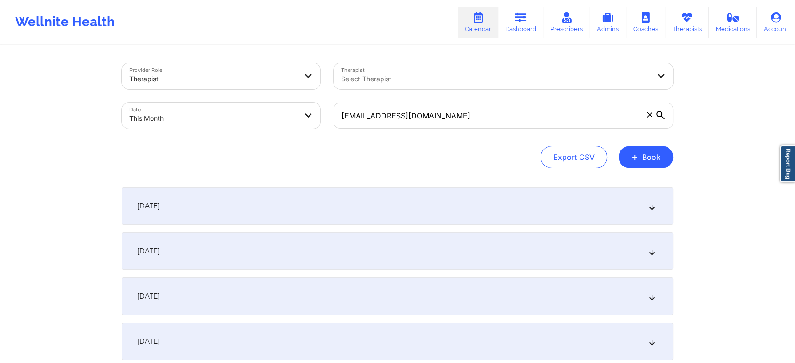
click at [241, 296] on div "[DATE]" at bounding box center [397, 297] width 551 height 38
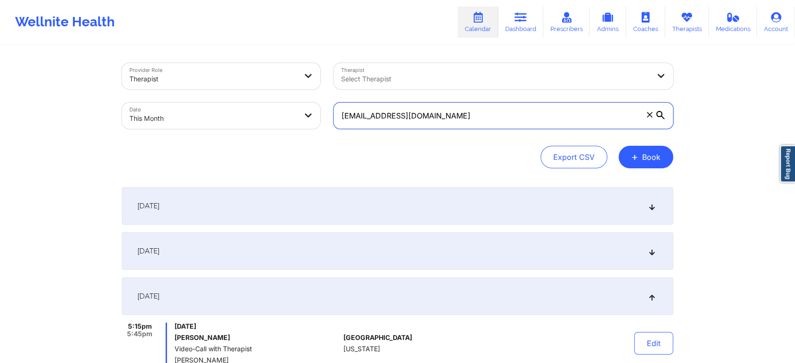
drag, startPoint x: 532, startPoint y: 119, endPoint x: 376, endPoint y: 101, distance: 156.4
click at [376, 101] on div "[EMAIL_ADDRESS][DOMAIN_NAME]" at bounding box center [503, 116] width 353 height 40
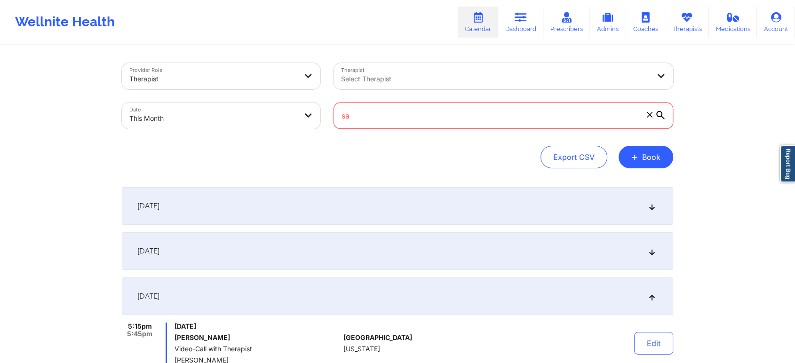
type input "s"
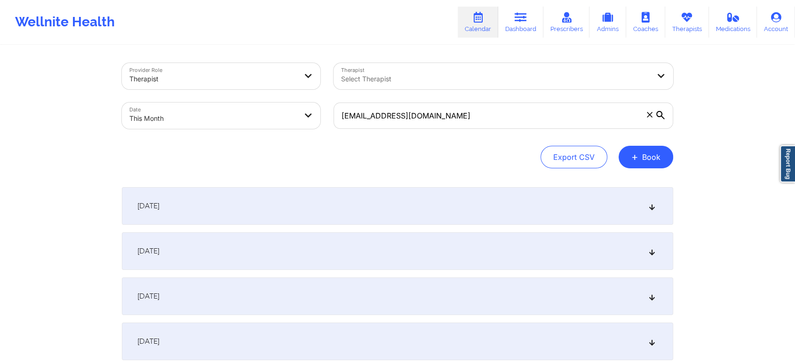
click at [399, 306] on div "[DATE]" at bounding box center [397, 297] width 551 height 38
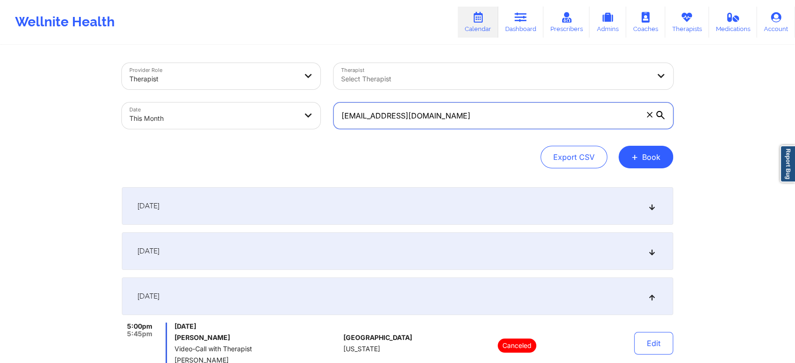
click at [516, 112] on input "[EMAIL_ADDRESS][DOMAIN_NAME]" at bounding box center [503, 116] width 340 height 26
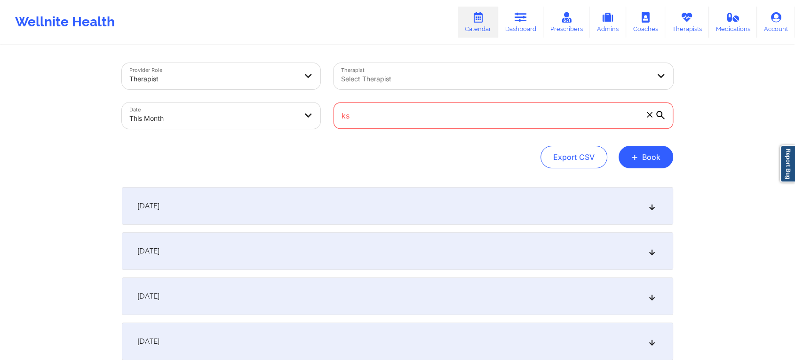
type input "k"
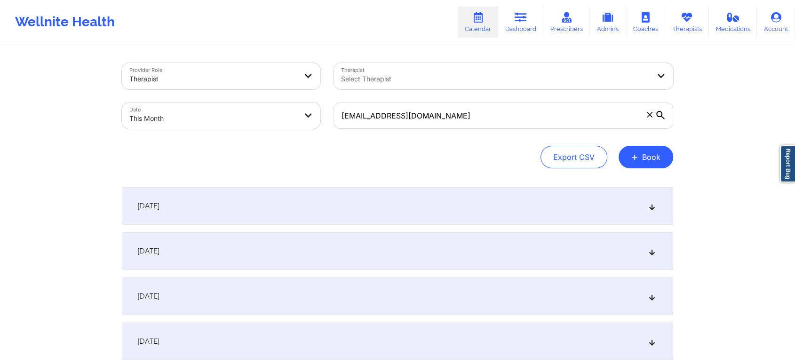
click at [346, 293] on div "[DATE]" at bounding box center [397, 297] width 551 height 38
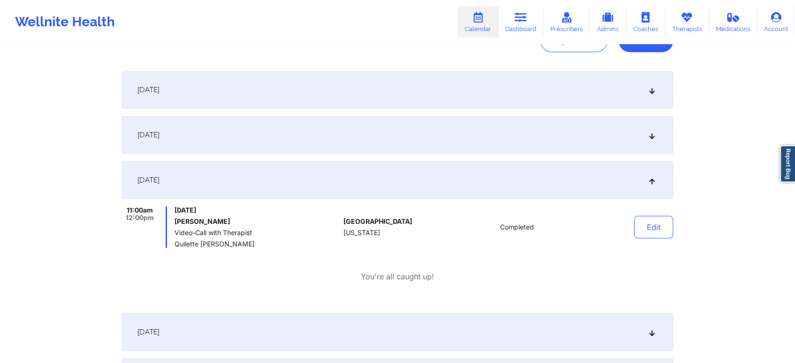
scroll to position [139, 0]
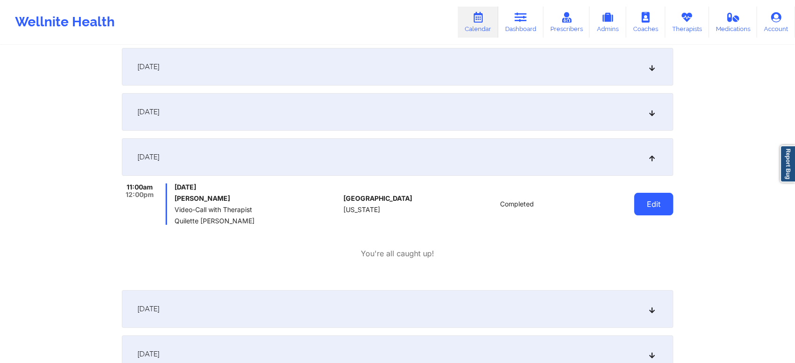
click at [641, 195] on button "Edit" at bounding box center [653, 204] width 39 height 23
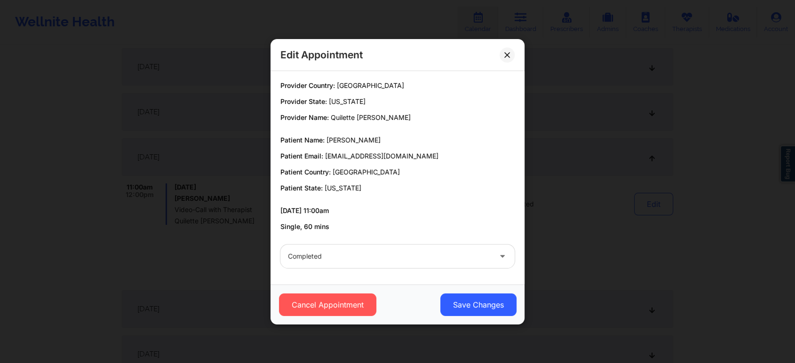
click at [446, 318] on div "Cancel Appointment Save Changes" at bounding box center [397, 305] width 254 height 40
click at [461, 301] on button "Save Changes" at bounding box center [478, 305] width 76 height 23
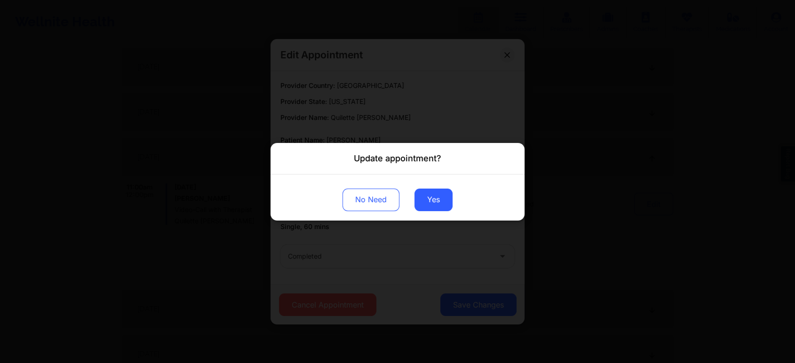
click at [445, 212] on div "No Need Yes" at bounding box center [397, 197] width 254 height 46
click at [437, 198] on button "Yes" at bounding box center [433, 199] width 38 height 23
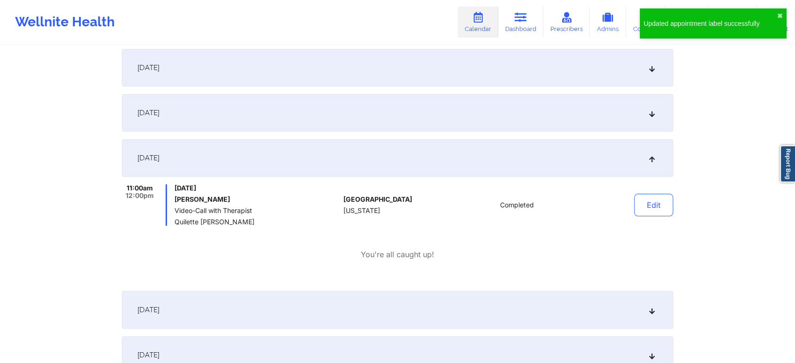
scroll to position [0, 0]
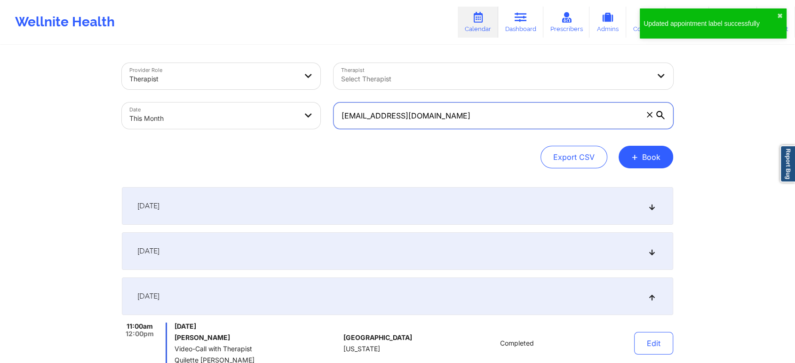
drag, startPoint x: 459, startPoint y: 105, endPoint x: 267, endPoint y: 82, distance: 193.2
click at [267, 82] on div "Provider Role Therapist Therapist Select Therapist Date This Month [EMAIL_ADDRE…" at bounding box center [397, 95] width 564 height 79
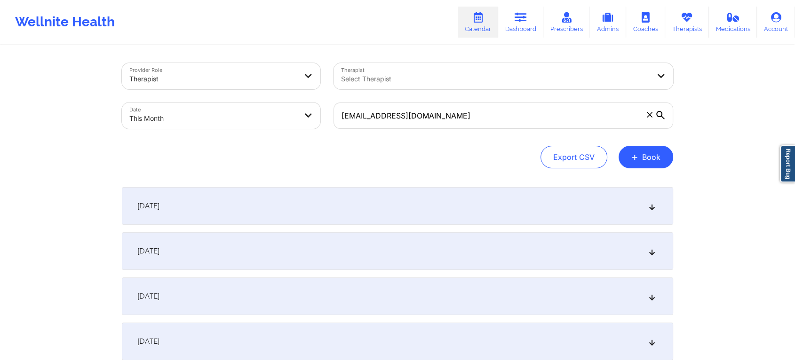
click at [366, 300] on div "[DATE]" at bounding box center [397, 297] width 551 height 38
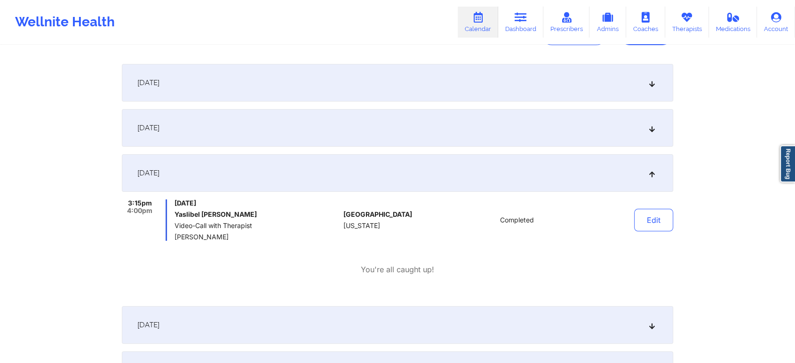
scroll to position [149, 0]
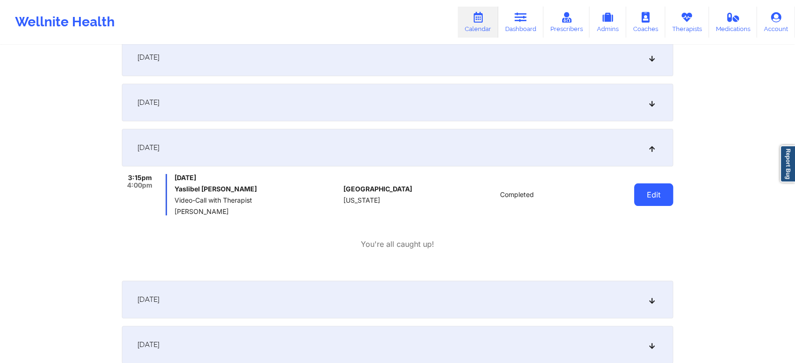
click at [649, 187] on button "Edit" at bounding box center [653, 194] width 39 height 23
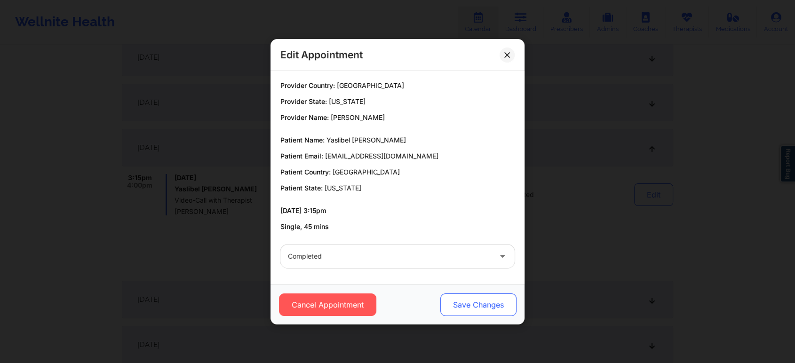
click at [481, 306] on button "Save Changes" at bounding box center [478, 305] width 76 height 23
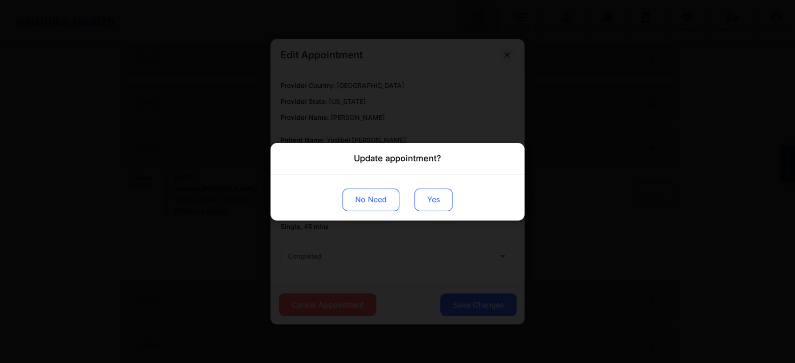
click at [433, 195] on button "Yes" at bounding box center [433, 199] width 38 height 23
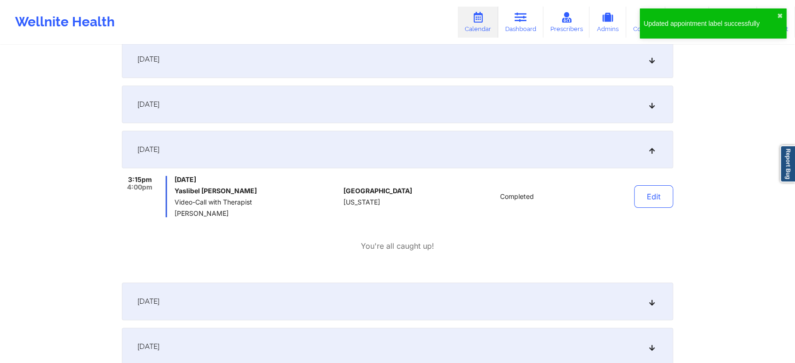
scroll to position [0, 0]
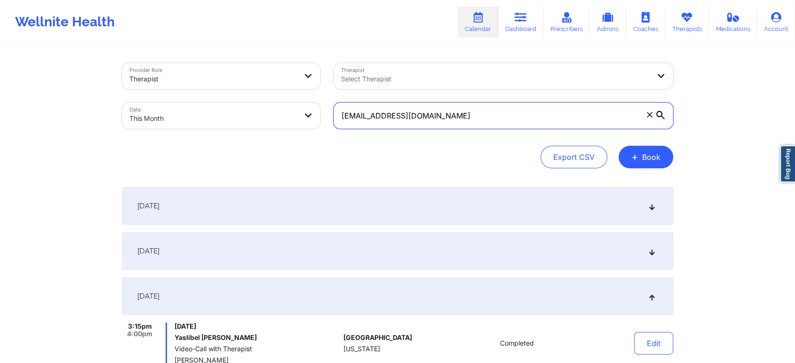
drag, startPoint x: 449, startPoint y: 112, endPoint x: 261, endPoint y: 111, distance: 188.2
click at [261, 111] on div "Provider Role Therapist Therapist Select Therapist Date This Month [EMAIL_ADDRE…" at bounding box center [397, 95] width 564 height 79
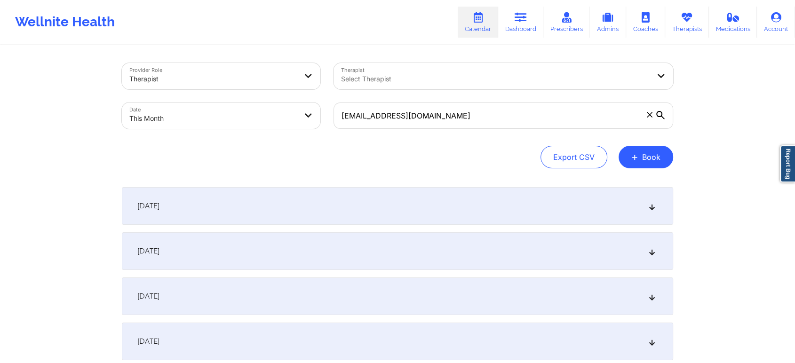
click at [271, 286] on div "[DATE]" at bounding box center [397, 297] width 551 height 38
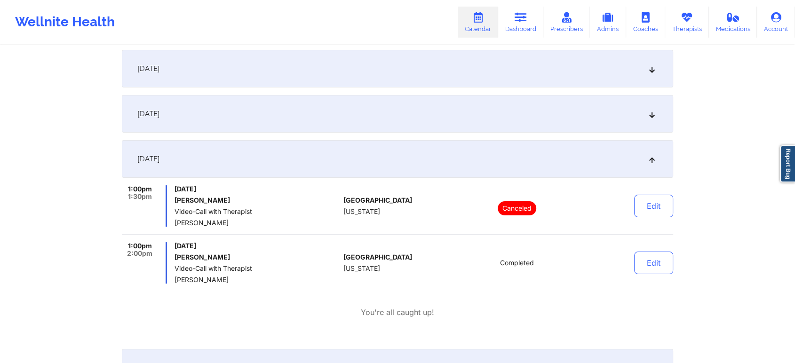
scroll to position [139, 0]
click at [658, 245] on div "Edit" at bounding box center [629, 260] width 87 height 41
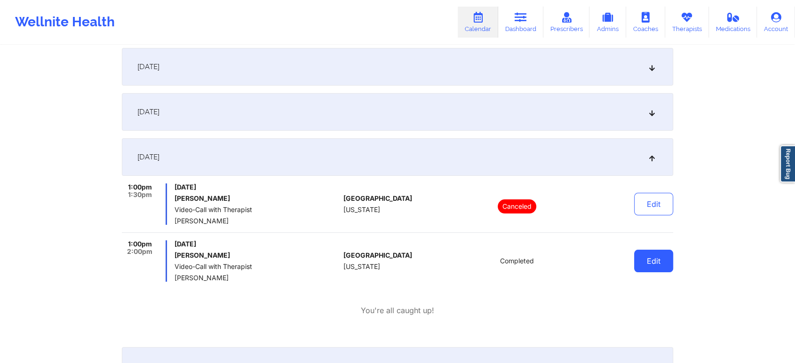
click at [647, 259] on button "Edit" at bounding box center [653, 261] width 39 height 23
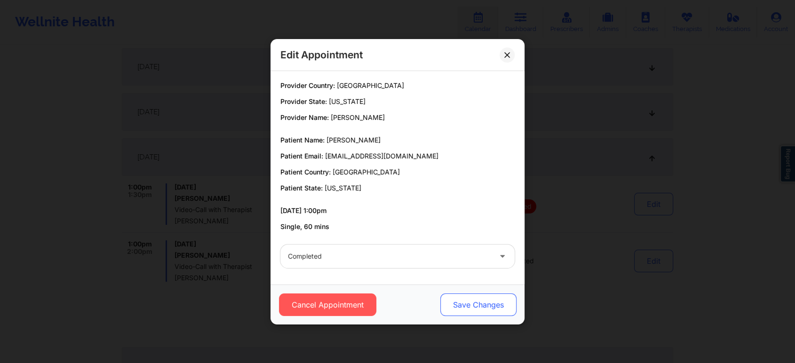
click at [460, 302] on button "Save Changes" at bounding box center [478, 305] width 76 height 23
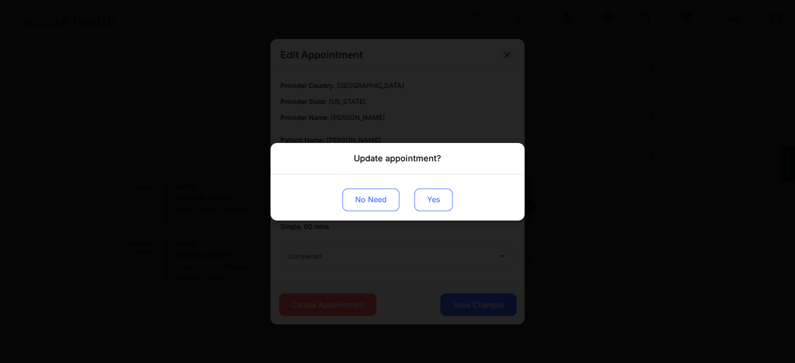
click at [417, 198] on button "Yes" at bounding box center [433, 199] width 38 height 23
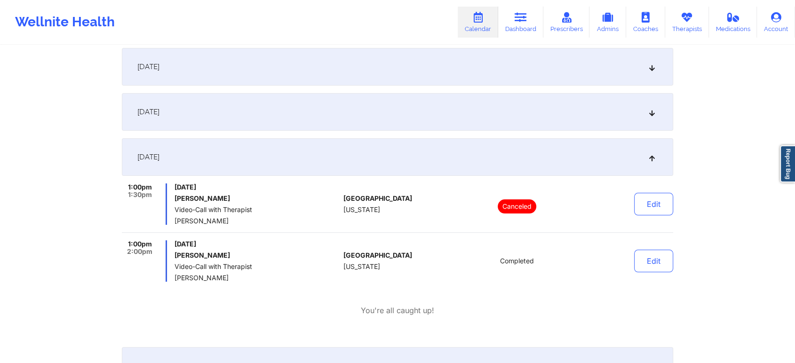
scroll to position [0, 0]
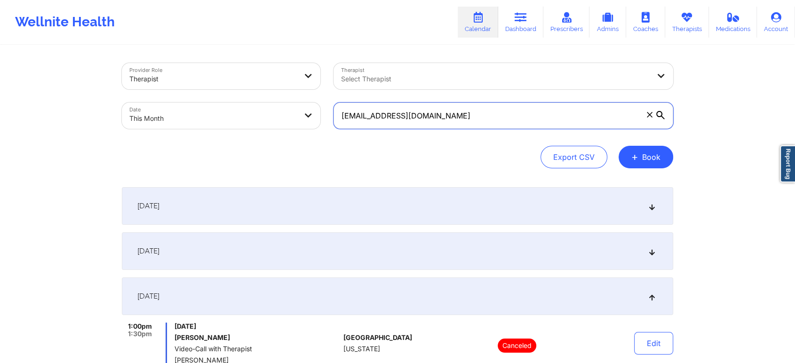
drag, startPoint x: 464, startPoint y: 111, endPoint x: 264, endPoint y: 89, distance: 200.7
click at [264, 89] on div "Provider Role Therapist Therapist Select Therapist Date This Month [EMAIL_ADDRE…" at bounding box center [397, 95] width 564 height 79
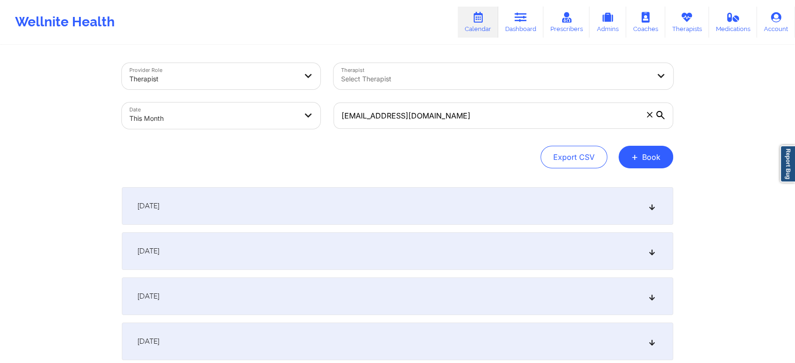
click at [306, 283] on div "[DATE]" at bounding box center [397, 297] width 551 height 38
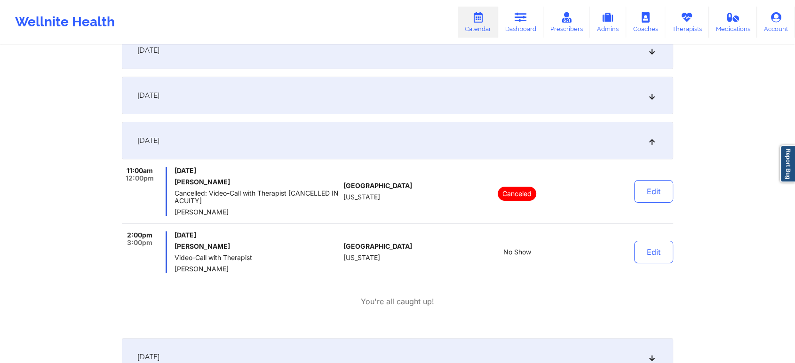
scroll to position [165, 0]
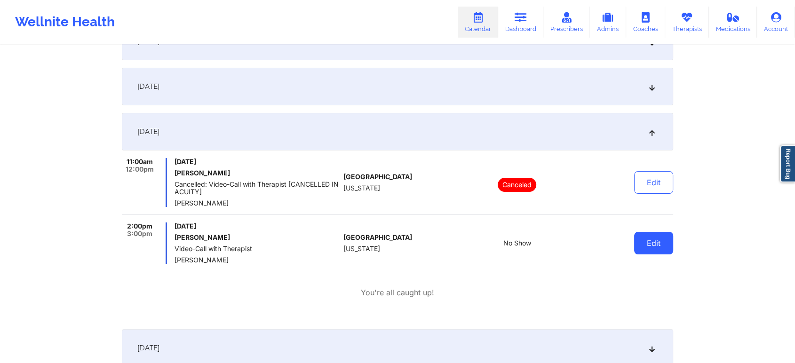
click at [662, 246] on button "Edit" at bounding box center [653, 243] width 39 height 23
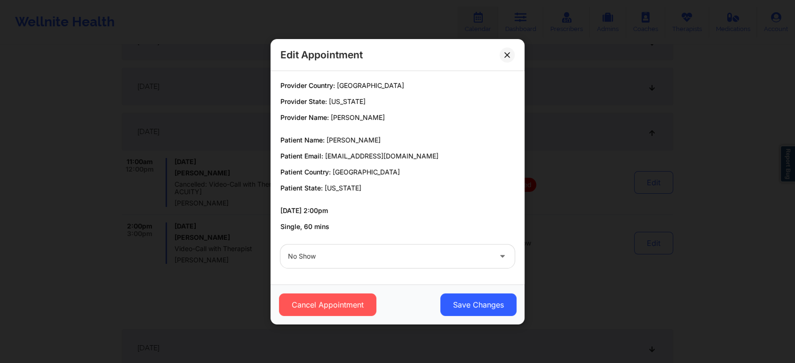
click at [333, 261] on div at bounding box center [389, 256] width 203 height 11
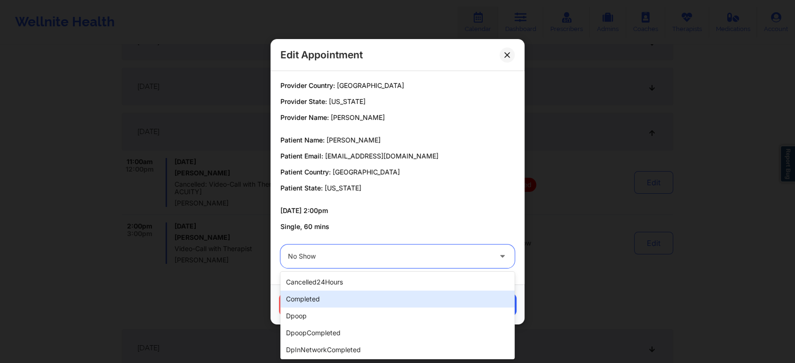
click at [313, 298] on div "completed" at bounding box center [397, 299] width 234 height 17
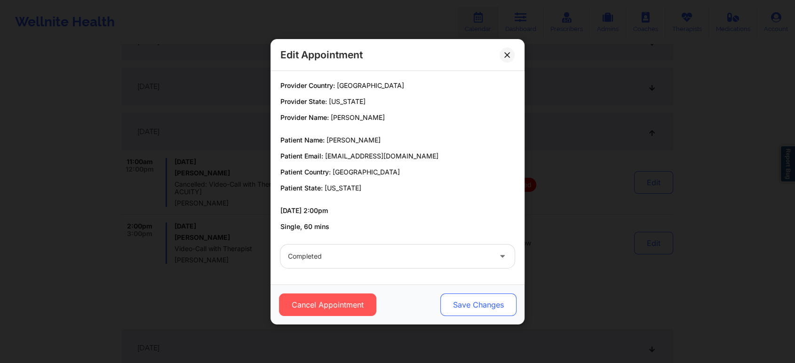
click at [471, 298] on button "Save Changes" at bounding box center [478, 305] width 76 height 23
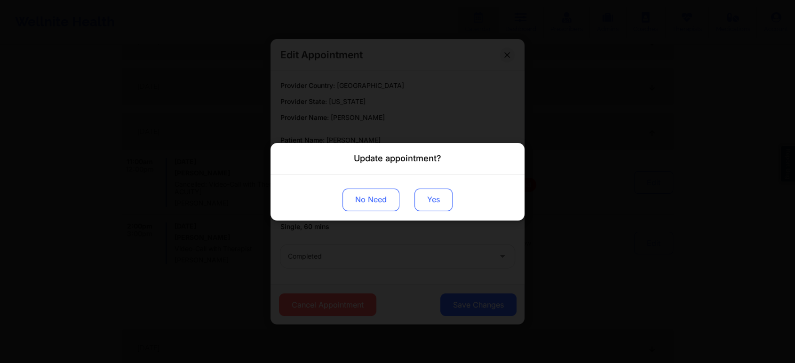
click at [445, 205] on button "Yes" at bounding box center [433, 199] width 38 height 23
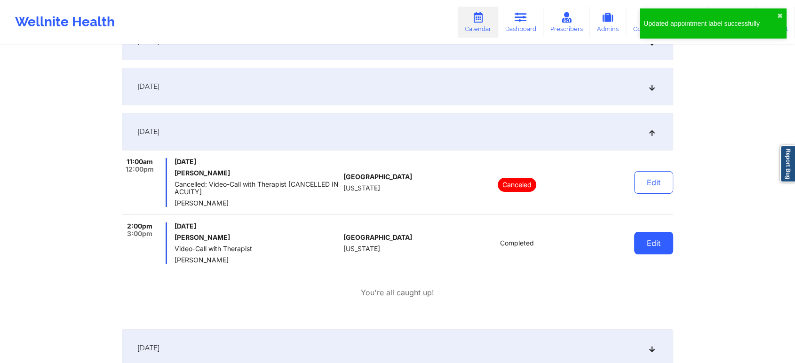
click at [655, 236] on button "Edit" at bounding box center [653, 243] width 39 height 23
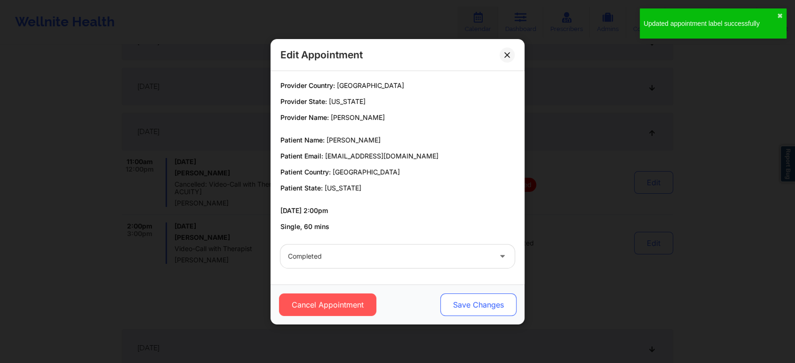
click at [467, 304] on button "Save Changes" at bounding box center [478, 305] width 76 height 23
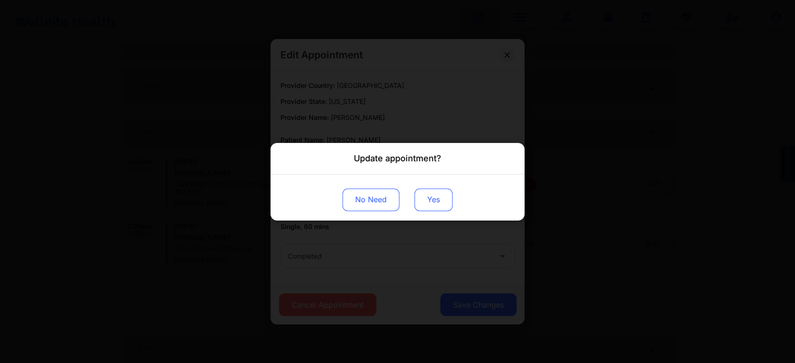
click at [431, 203] on button "Yes" at bounding box center [433, 199] width 38 height 23
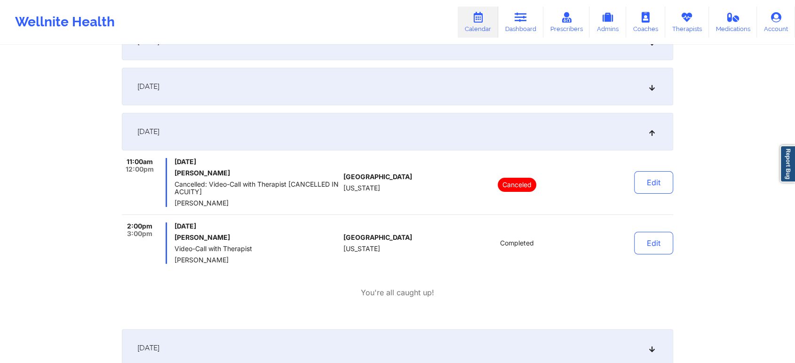
scroll to position [0, 0]
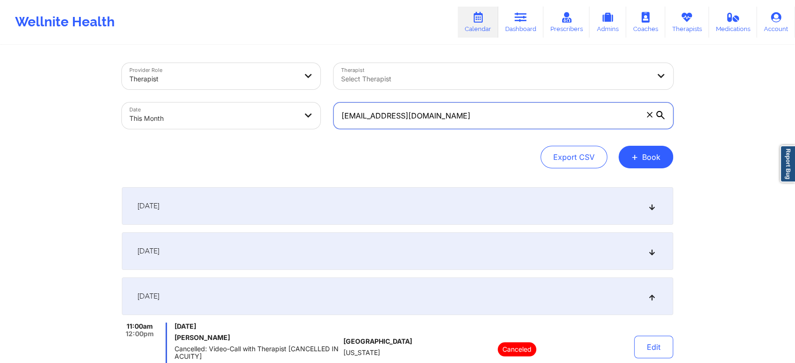
drag, startPoint x: 476, startPoint y: 116, endPoint x: 266, endPoint y: 81, distance: 212.7
click at [266, 81] on div "Provider Role Therapist Therapist Select Therapist Date This Month [EMAIL_ADDRE…" at bounding box center [397, 95] width 564 height 79
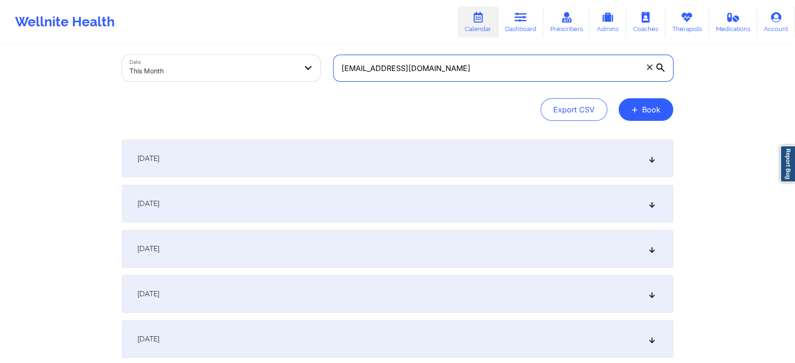
scroll to position [86, 0]
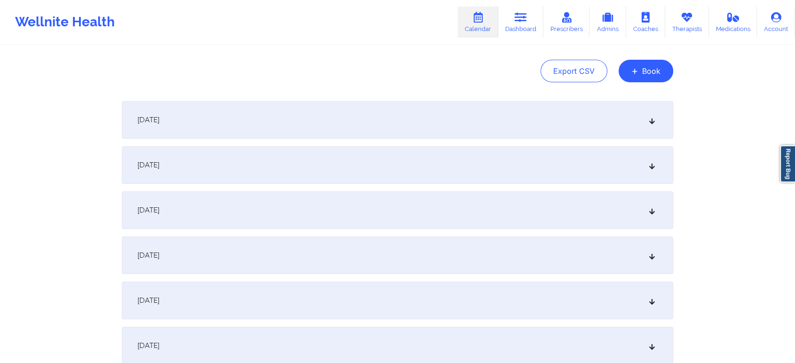
click at [421, 221] on div "[DATE]" at bounding box center [397, 210] width 551 height 38
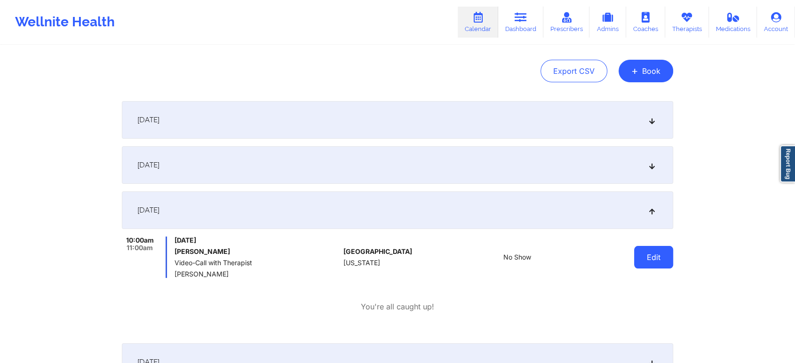
click at [640, 251] on button "Edit" at bounding box center [653, 257] width 39 height 23
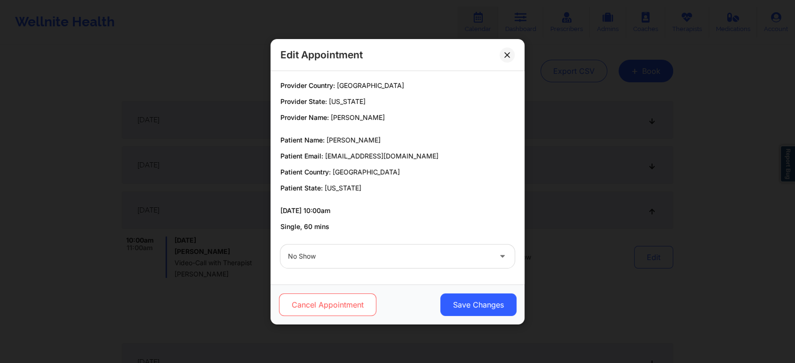
click at [338, 309] on button "Cancel Appointment" at bounding box center [327, 305] width 97 height 23
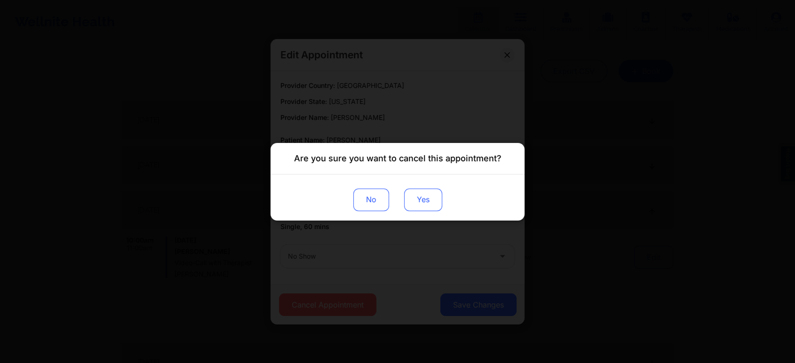
click at [421, 201] on button "Yes" at bounding box center [423, 199] width 38 height 23
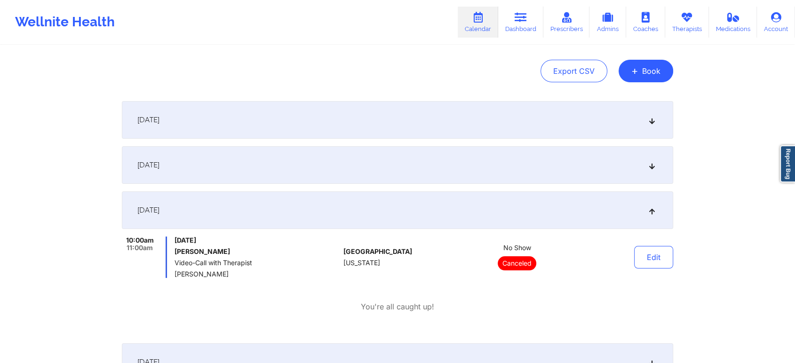
scroll to position [0, 0]
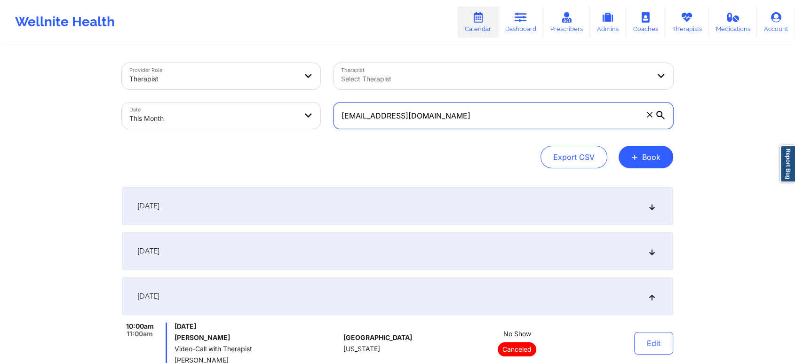
drag, startPoint x: 477, startPoint y: 124, endPoint x: 216, endPoint y: 108, distance: 262.0
click at [216, 108] on div "Provider Role Therapist Therapist Select Therapist Date This Month [EMAIL_ADDRE…" at bounding box center [397, 95] width 564 height 79
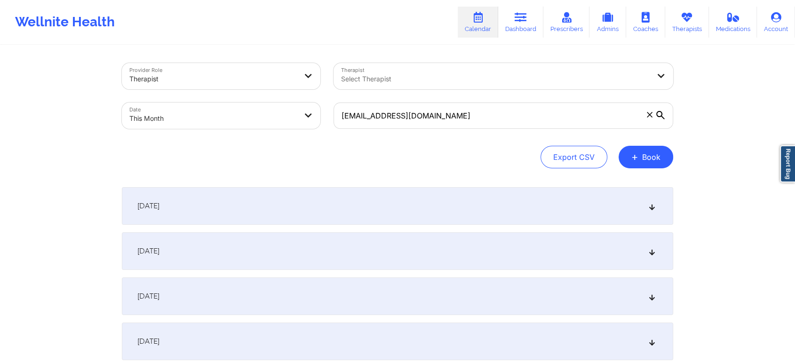
click at [277, 304] on div "[DATE]" at bounding box center [397, 297] width 551 height 38
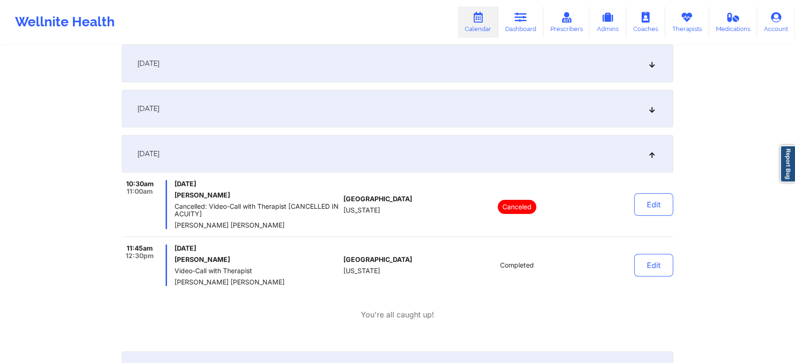
scroll to position [207, 0]
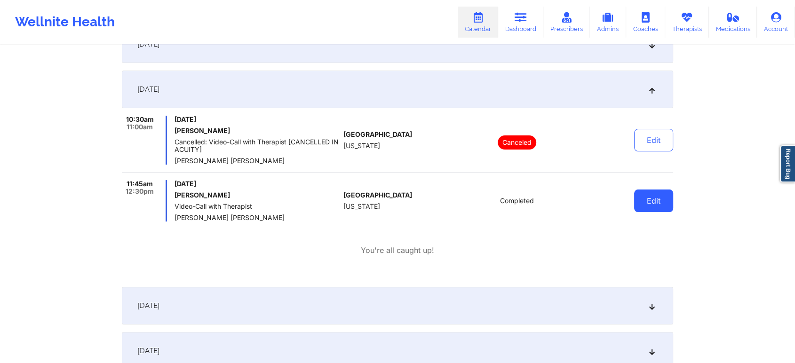
click at [638, 203] on button "Edit" at bounding box center [653, 201] width 39 height 23
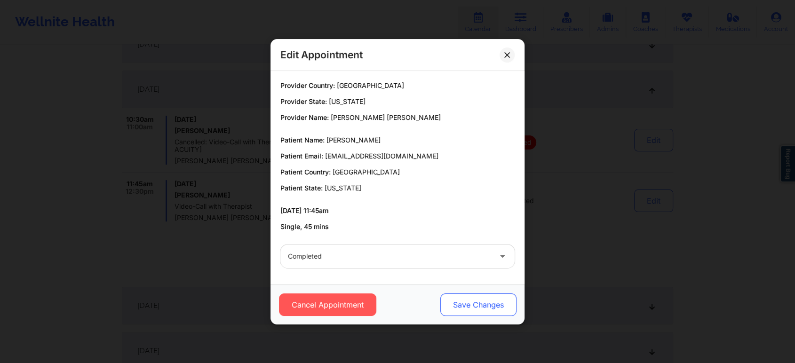
click at [461, 311] on button "Save Changes" at bounding box center [478, 305] width 76 height 23
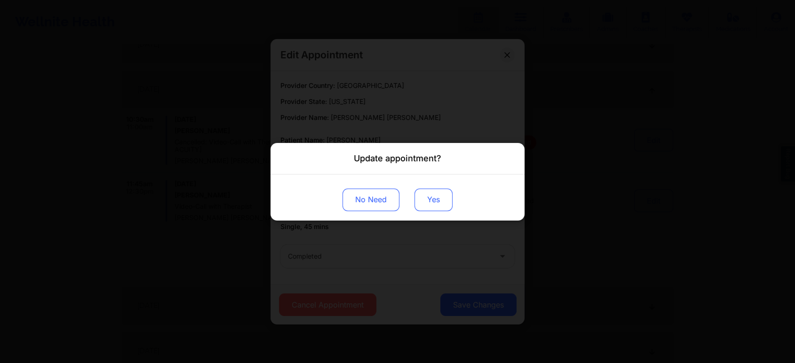
click at [429, 207] on button "Yes" at bounding box center [433, 199] width 38 height 23
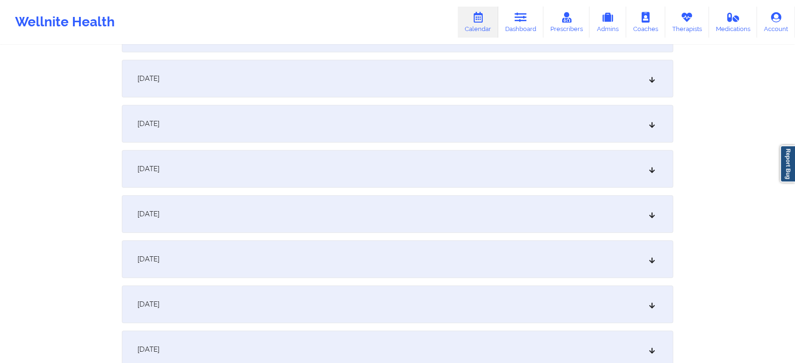
scroll to position [0, 0]
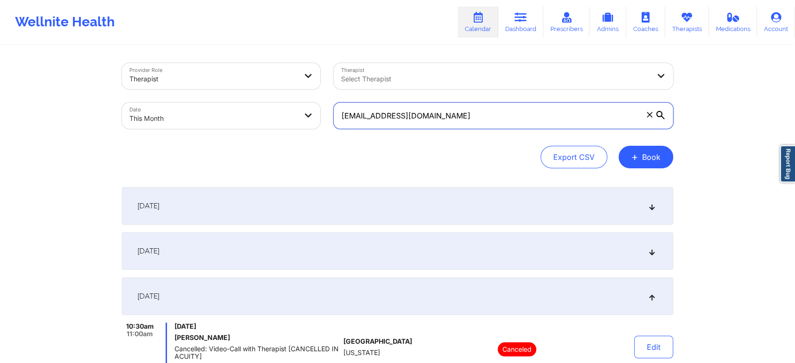
drag, startPoint x: 451, startPoint y: 115, endPoint x: 212, endPoint y: 112, distance: 239.4
click at [212, 112] on div "Provider Role Therapist Therapist Select Therapist Date This Month [EMAIL_ADDRE…" at bounding box center [397, 95] width 564 height 79
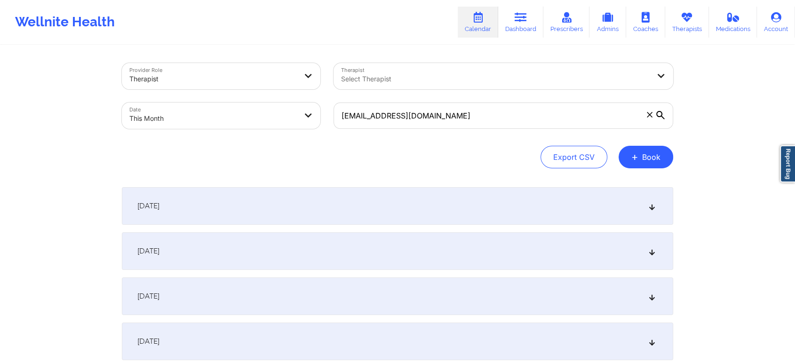
click at [254, 303] on div "[DATE]" at bounding box center [397, 297] width 551 height 38
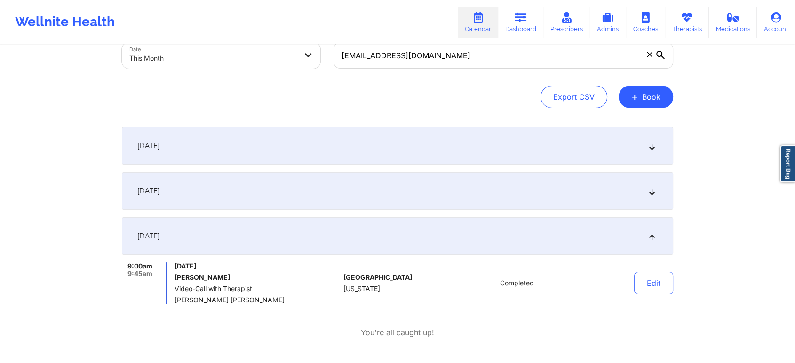
scroll to position [82, 0]
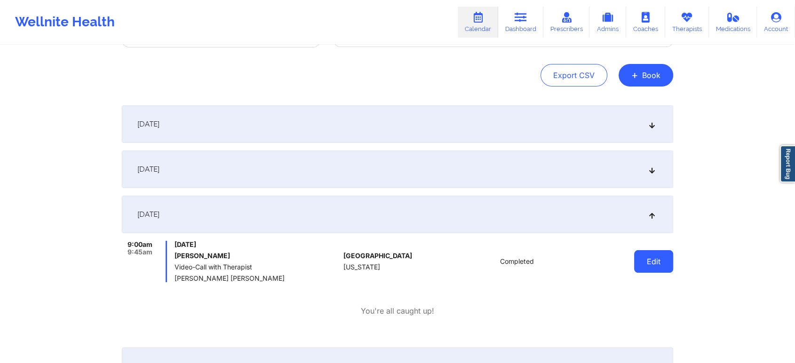
click at [649, 259] on button "Edit" at bounding box center [653, 261] width 39 height 23
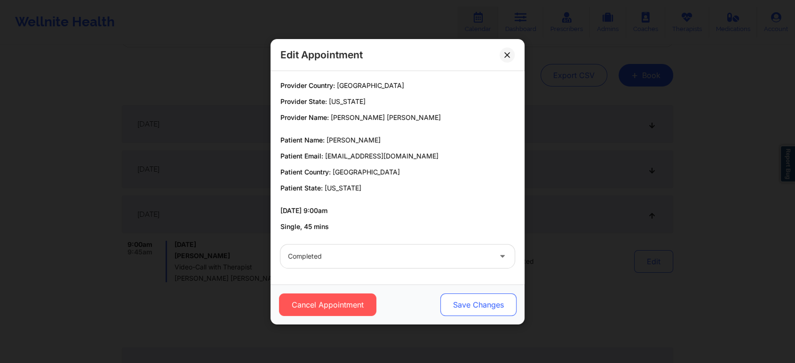
click at [468, 311] on button "Save Changes" at bounding box center [478, 305] width 76 height 23
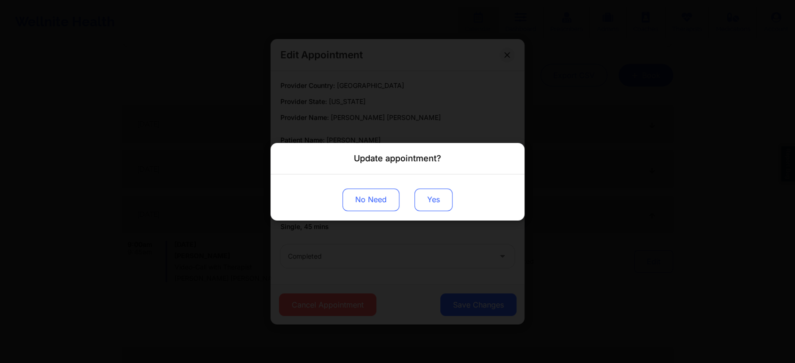
drag, startPoint x: 431, startPoint y: 211, endPoint x: 436, endPoint y: 203, distance: 9.3
click at [436, 203] on div "No Need Yes" at bounding box center [397, 197] width 254 height 46
click at [436, 203] on button "Yes" at bounding box center [433, 199] width 38 height 23
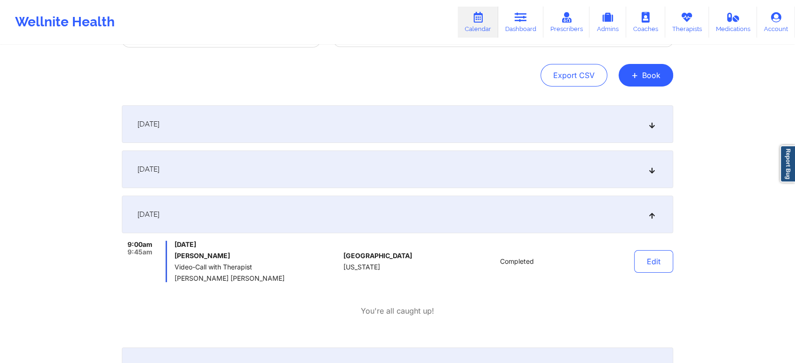
scroll to position [0, 0]
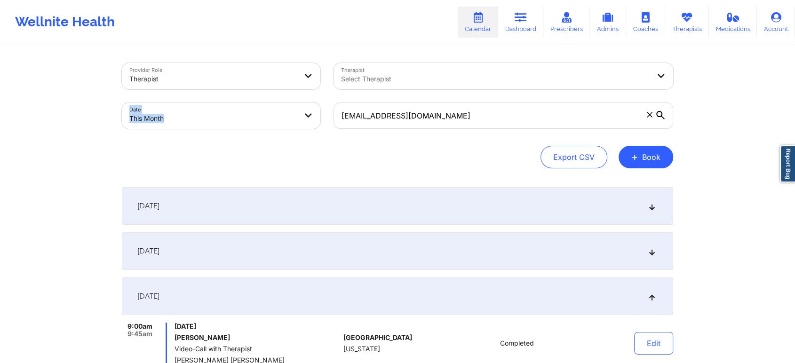
drag, startPoint x: 456, startPoint y: 94, endPoint x: 455, endPoint y: 115, distance: 21.7
click at [455, 115] on div "Provider Role Therapist Therapist Select Therapist Date This Month [EMAIL_ADDRE…" at bounding box center [397, 95] width 564 height 79
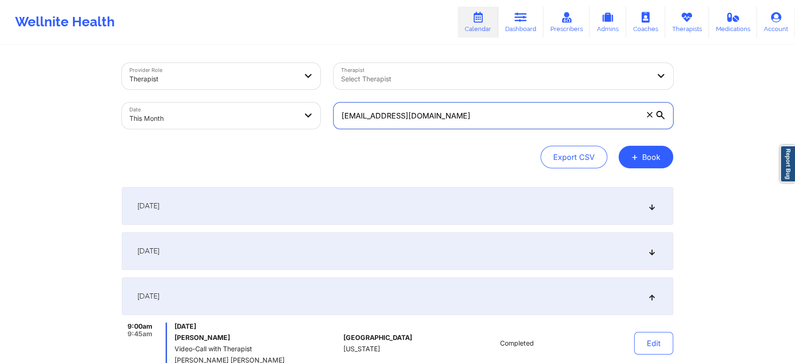
drag, startPoint x: 455, startPoint y: 115, endPoint x: 279, endPoint y: 119, distance: 175.5
click at [279, 119] on div "Provider Role Therapist Therapist Select Therapist Date This Month [EMAIL_ADDRE…" at bounding box center [397, 95] width 564 height 79
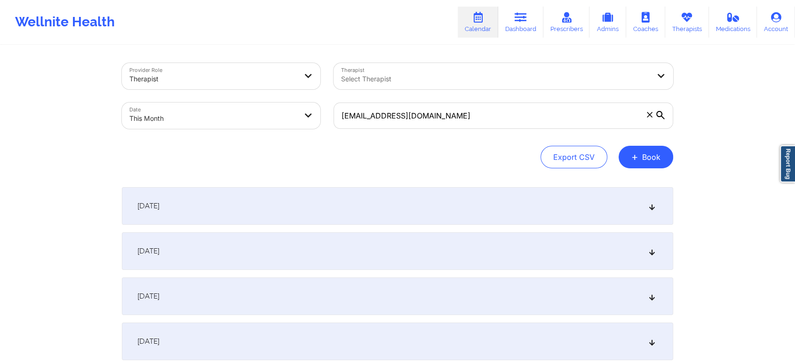
click at [294, 251] on div "[DATE]" at bounding box center [397, 251] width 551 height 38
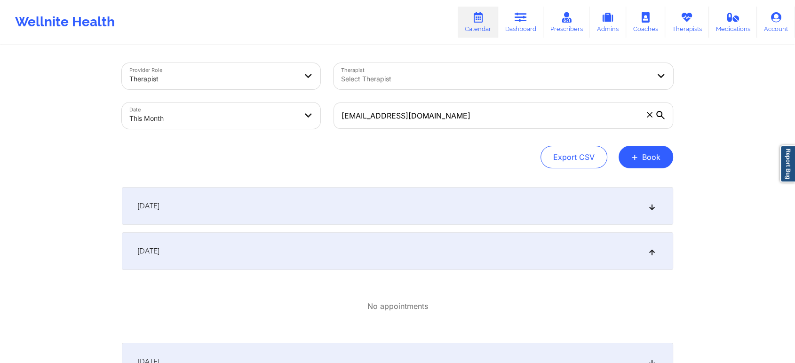
scroll to position [36, 0]
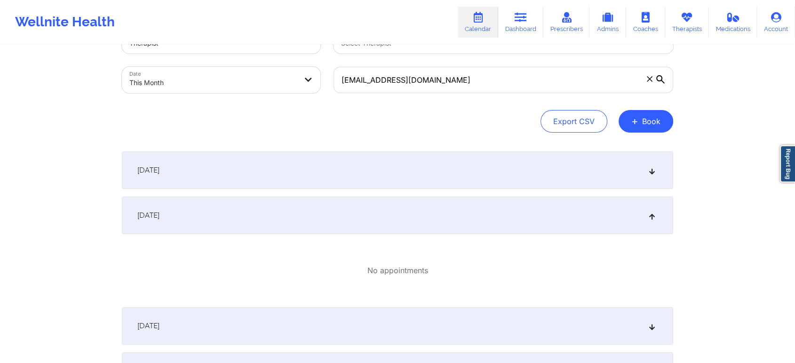
click at [566, 334] on div "[DATE]" at bounding box center [397, 326] width 551 height 38
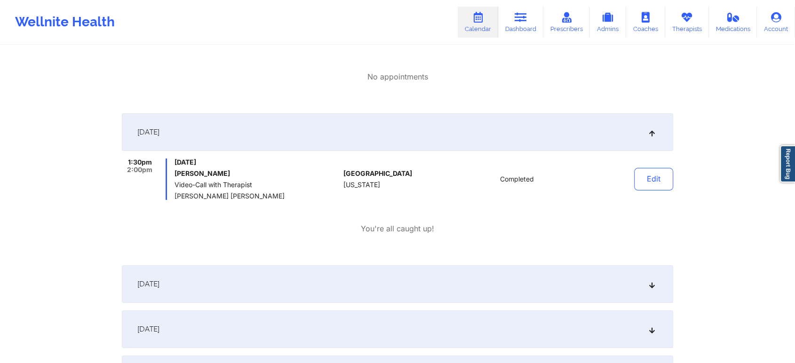
scroll to position [256, 0]
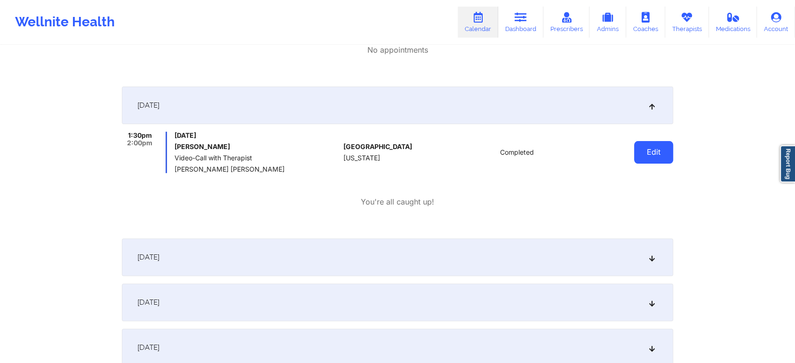
click at [658, 153] on button "Edit" at bounding box center [653, 152] width 39 height 23
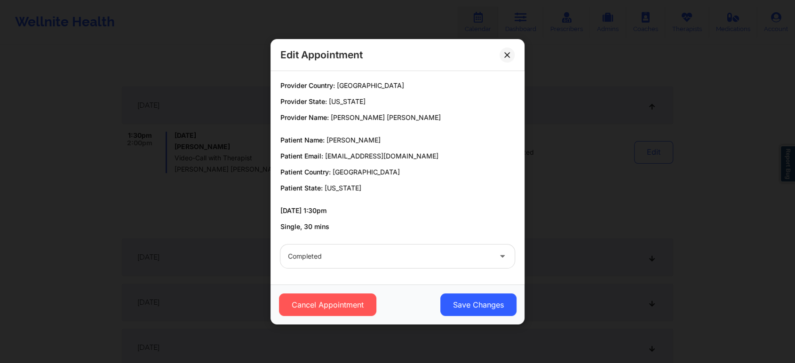
click at [439, 306] on div "Cancel Appointment Save Changes" at bounding box center [397, 305] width 241 height 23
click at [485, 302] on button "Save Changes" at bounding box center [478, 305] width 76 height 23
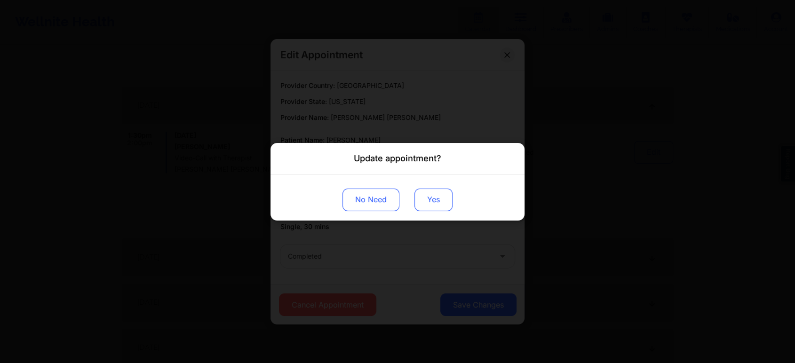
click at [426, 198] on button "Yes" at bounding box center [433, 199] width 38 height 23
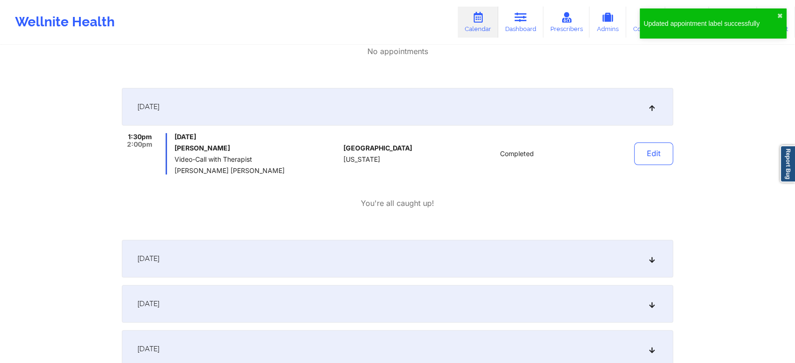
scroll to position [0, 0]
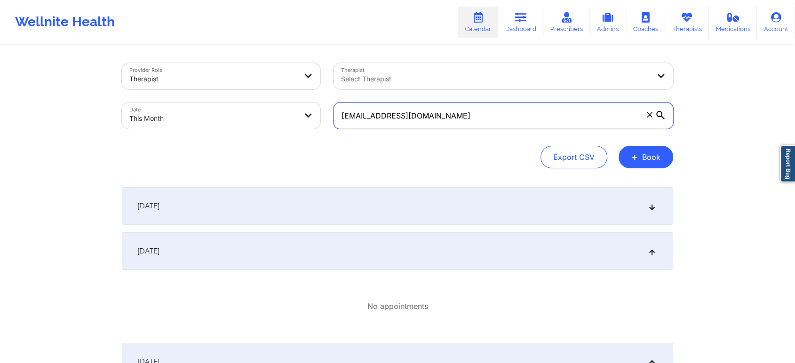
drag, startPoint x: 445, startPoint y: 111, endPoint x: 202, endPoint y: 117, distance: 242.8
click at [202, 117] on div "Provider Role Therapist Therapist Select Therapist Date This Month [EMAIL_ADDRE…" at bounding box center [397, 95] width 564 height 79
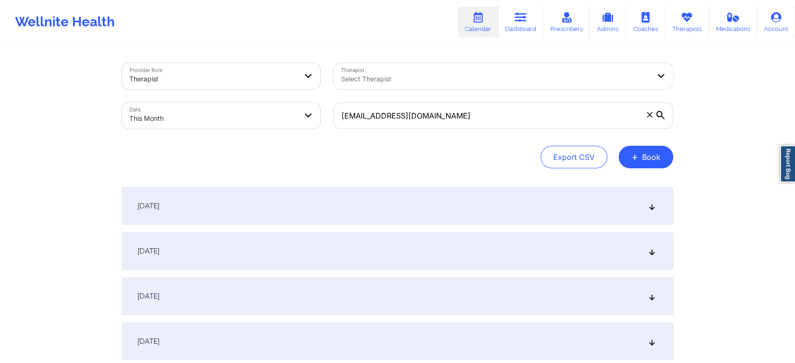
click at [222, 302] on div "[DATE]" at bounding box center [397, 297] width 551 height 38
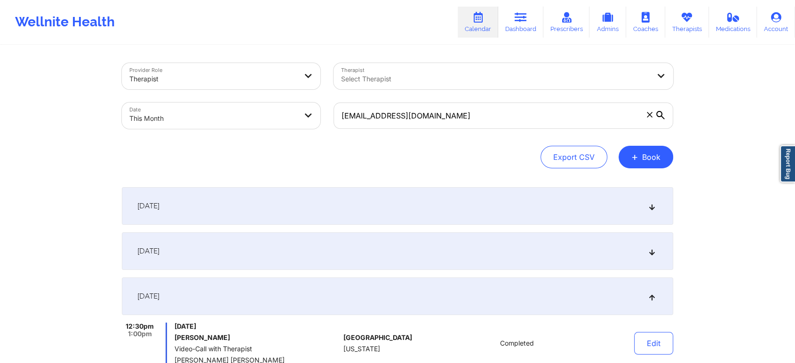
scroll to position [64, 0]
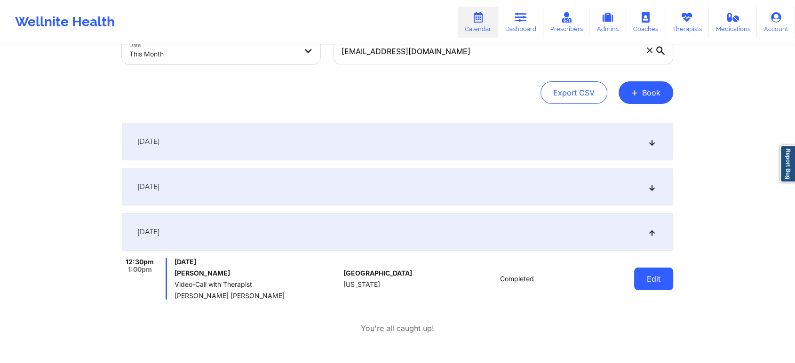
click at [667, 278] on button "Edit" at bounding box center [653, 279] width 39 height 23
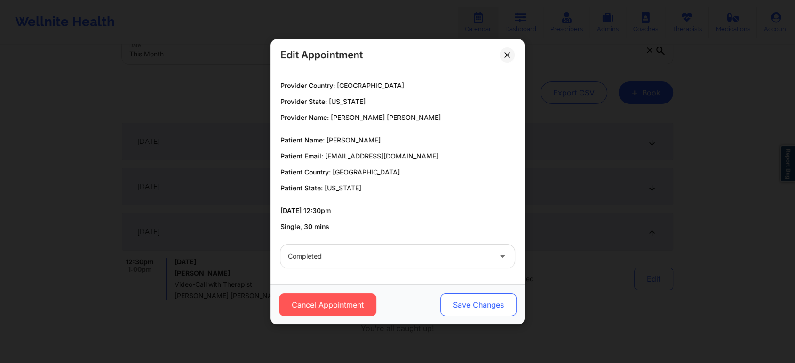
click at [464, 309] on button "Save Changes" at bounding box center [478, 305] width 76 height 23
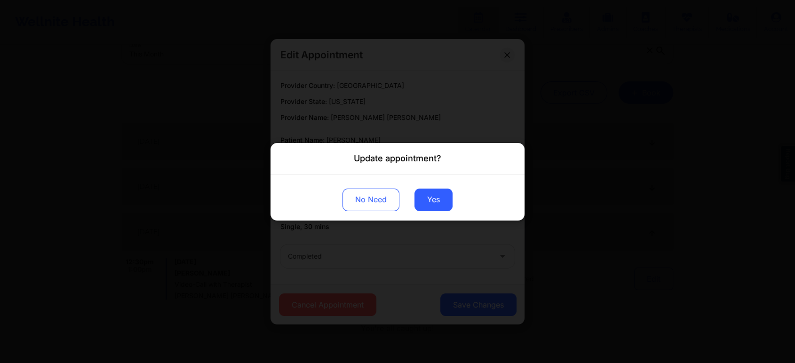
click at [413, 205] on div "No Need Yes" at bounding box center [397, 197] width 254 height 46
drag, startPoint x: 418, startPoint y: 204, endPoint x: 0, endPoint y: -64, distance: 496.1
click at [0, 0] on html "Wellnite Health Calendar Dashboard Prescribers Admins Coaches Therapists Medica…" at bounding box center [397, 117] width 795 height 363
click at [452, 200] on button "Yes" at bounding box center [433, 199] width 38 height 23
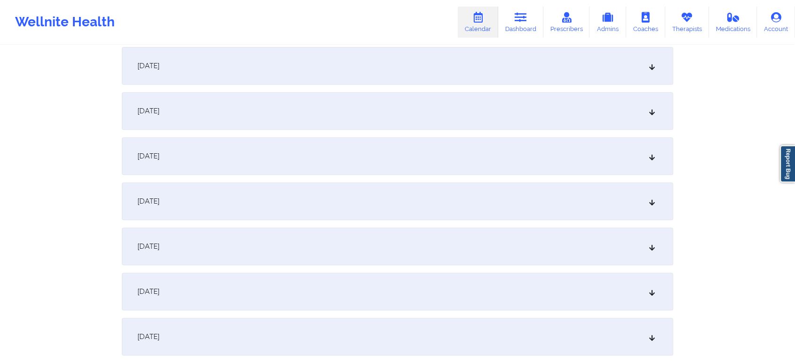
scroll to position [0, 0]
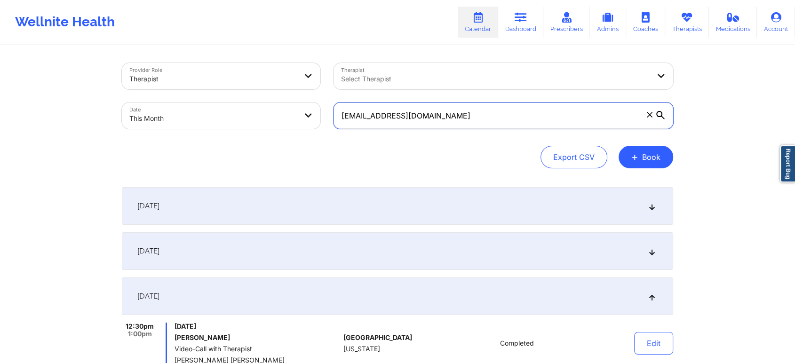
drag, startPoint x: 512, startPoint y: 104, endPoint x: 305, endPoint y: 111, distance: 207.6
click at [305, 111] on div "Provider Role Therapist Therapist Select Therapist Date This Month [EMAIL_ADDRE…" at bounding box center [397, 95] width 564 height 79
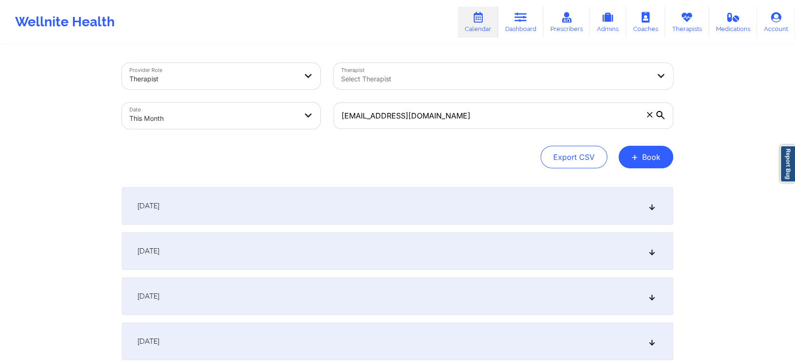
click at [342, 295] on div "[DATE]" at bounding box center [397, 297] width 551 height 38
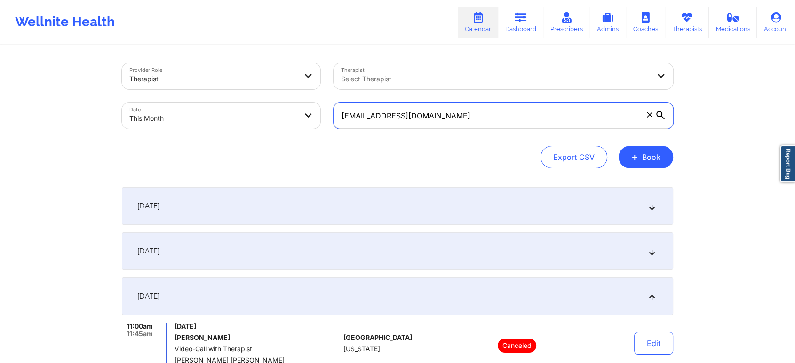
drag, startPoint x: 510, startPoint y: 108, endPoint x: 194, endPoint y: 50, distance: 321.3
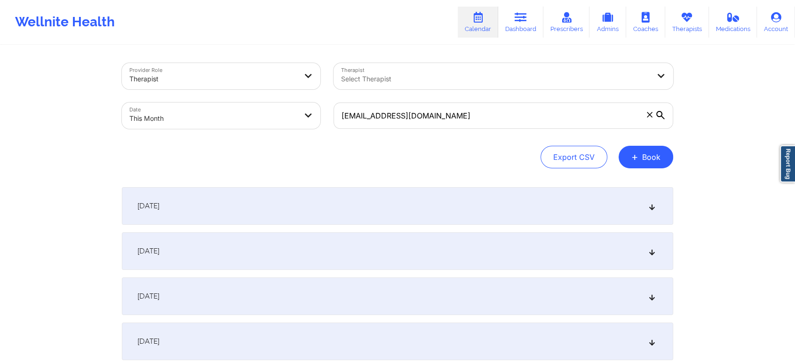
click at [222, 293] on div "[DATE]" at bounding box center [397, 297] width 551 height 38
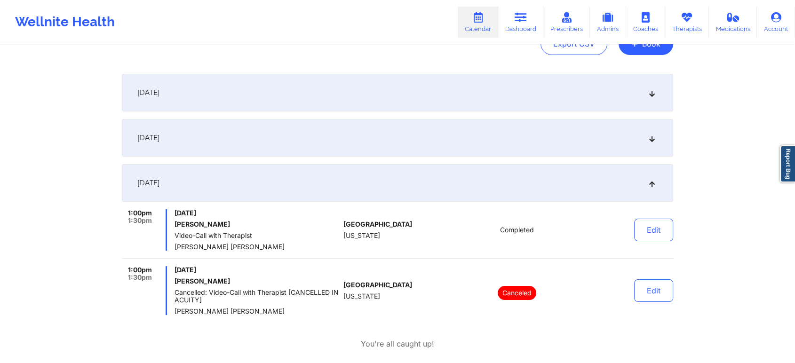
scroll to position [116, 0]
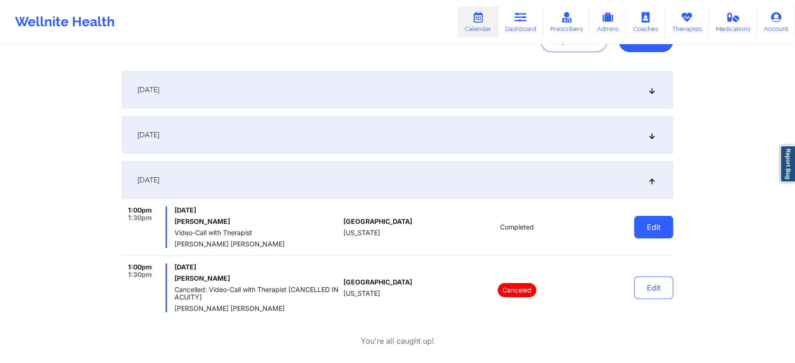
click at [646, 221] on button "Edit" at bounding box center [653, 227] width 39 height 23
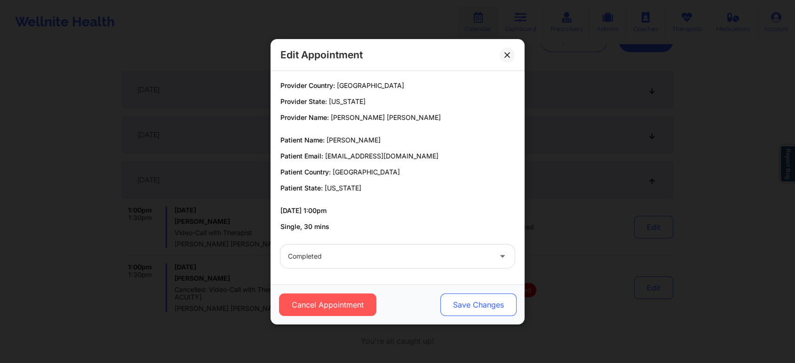
click at [464, 299] on button "Save Changes" at bounding box center [478, 305] width 76 height 23
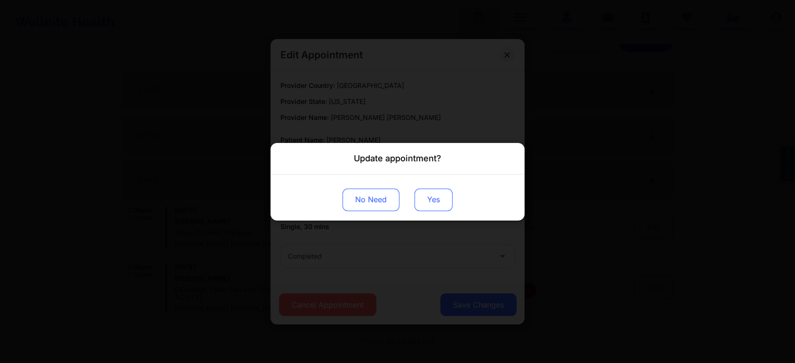
click at [433, 202] on button "Yes" at bounding box center [433, 199] width 38 height 23
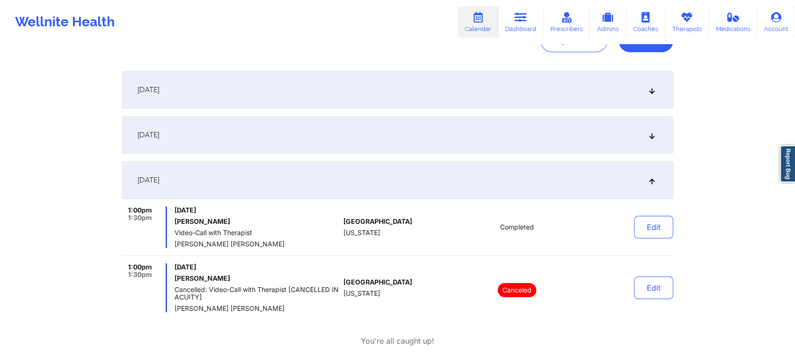
scroll to position [0, 0]
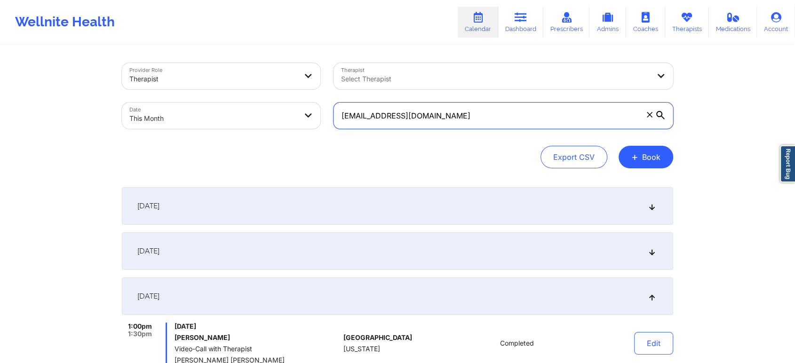
drag, startPoint x: 484, startPoint y: 122, endPoint x: 262, endPoint y: 104, distance: 223.7
click at [262, 104] on div "Provider Role Therapist Therapist Select Therapist Date This Month [EMAIL_ADDRE…" at bounding box center [397, 95] width 564 height 79
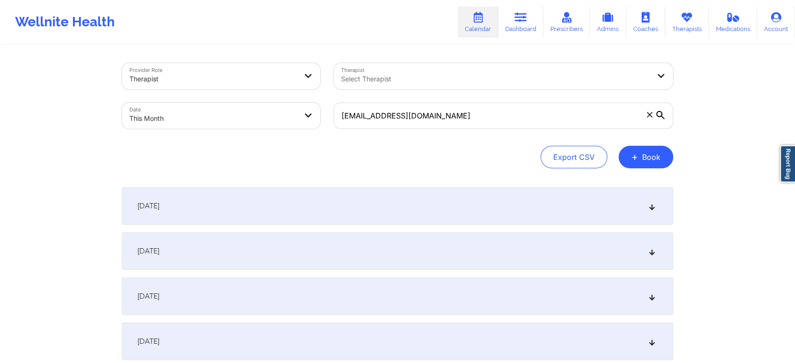
click at [255, 281] on div "[DATE]" at bounding box center [397, 297] width 551 height 38
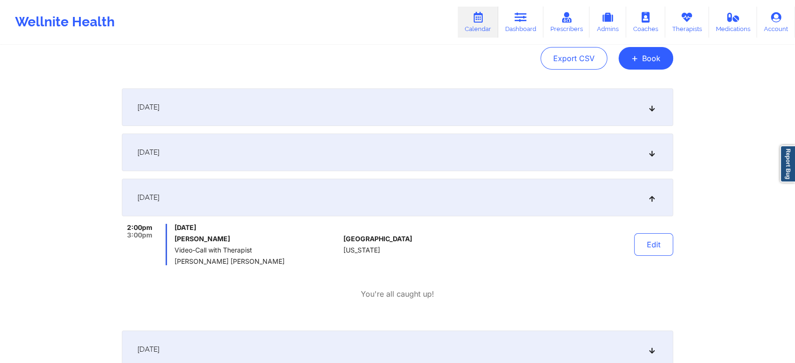
scroll to position [82, 0]
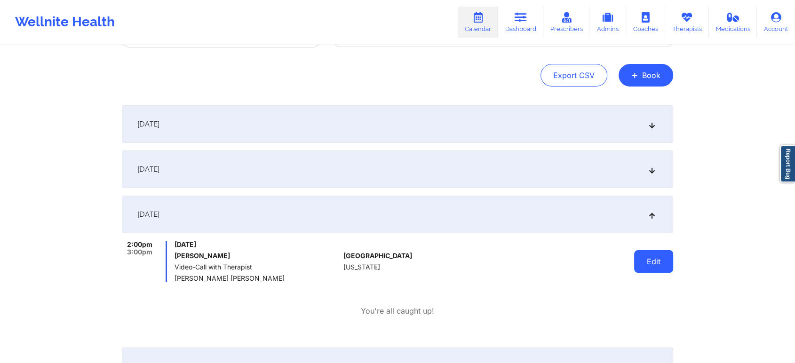
click at [647, 259] on button "Edit" at bounding box center [653, 261] width 39 height 23
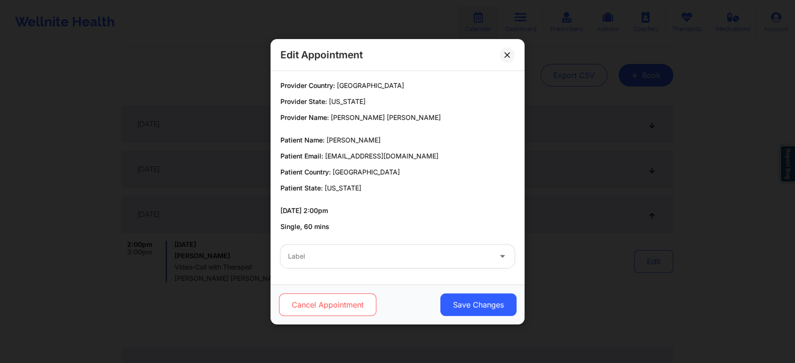
click at [337, 304] on button "Cancel Appointment" at bounding box center [327, 305] width 97 height 23
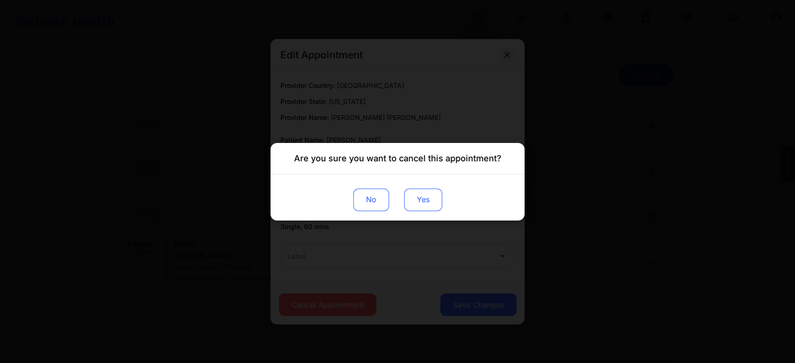
click at [431, 202] on button "Yes" at bounding box center [423, 199] width 38 height 23
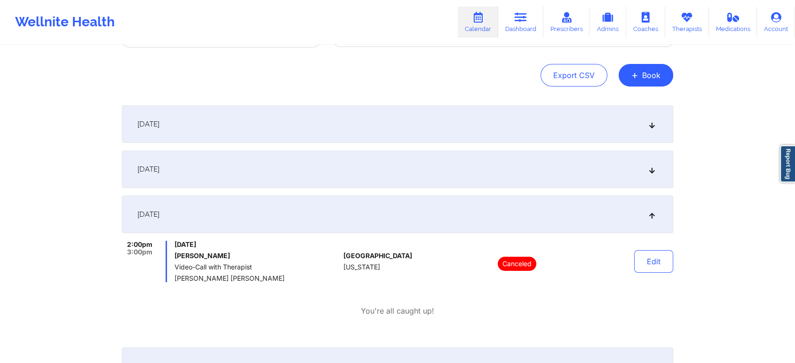
scroll to position [0, 0]
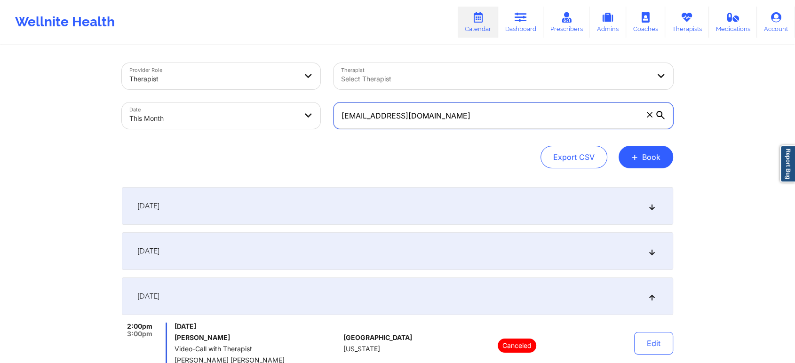
drag, startPoint x: 491, startPoint y: 110, endPoint x: 237, endPoint y: 115, distance: 254.1
click at [237, 115] on div "Provider Role Therapist Therapist Select Therapist Date This Month [EMAIL_ADDRE…" at bounding box center [397, 95] width 564 height 79
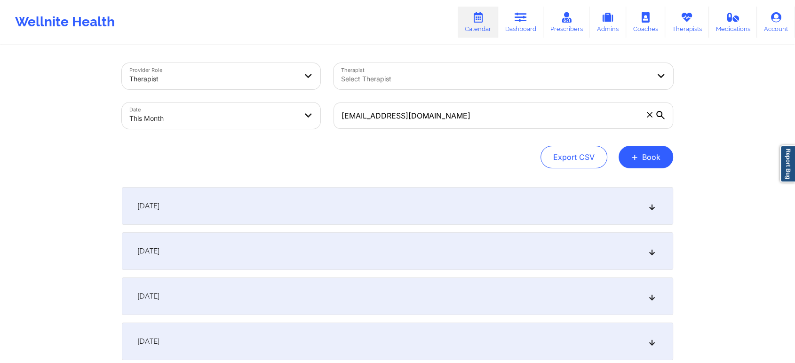
click at [264, 285] on div "[DATE]" at bounding box center [397, 297] width 551 height 38
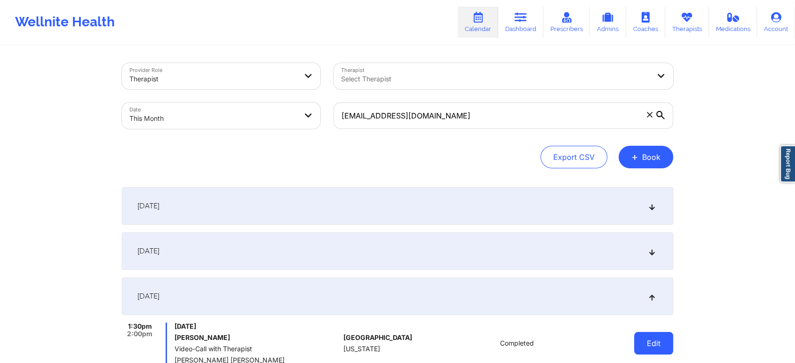
click at [649, 337] on button "Edit" at bounding box center [653, 343] width 39 height 23
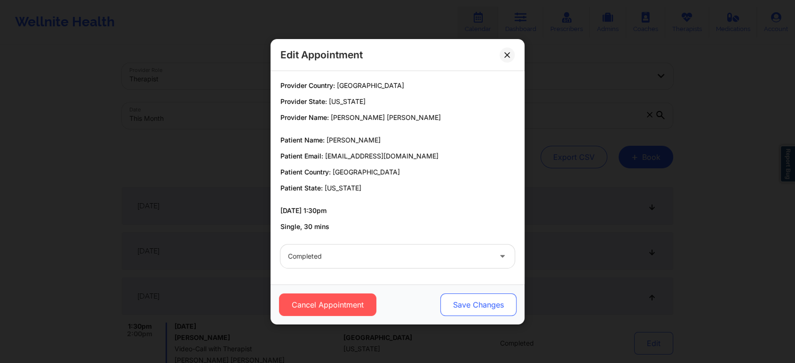
click at [481, 311] on button "Save Changes" at bounding box center [478, 305] width 76 height 23
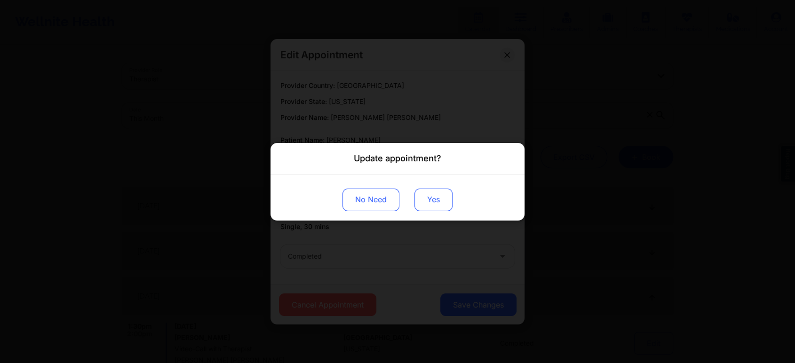
click at [423, 191] on button "Yes" at bounding box center [433, 199] width 38 height 23
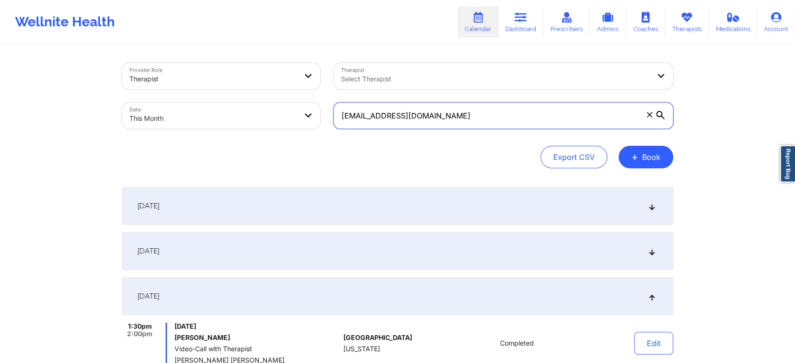
drag, startPoint x: 440, startPoint y: 105, endPoint x: 224, endPoint y: 113, distance: 216.5
click at [224, 113] on div "Provider Role Therapist Therapist Select Therapist Date This Month [EMAIL_ADDRE…" at bounding box center [397, 95] width 564 height 79
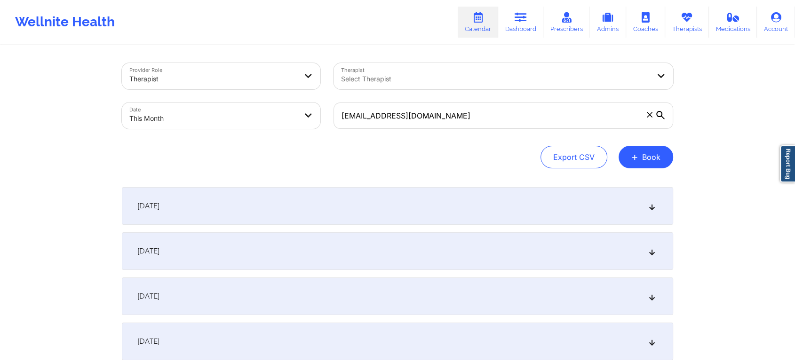
click at [211, 287] on div "[DATE]" at bounding box center [397, 297] width 551 height 38
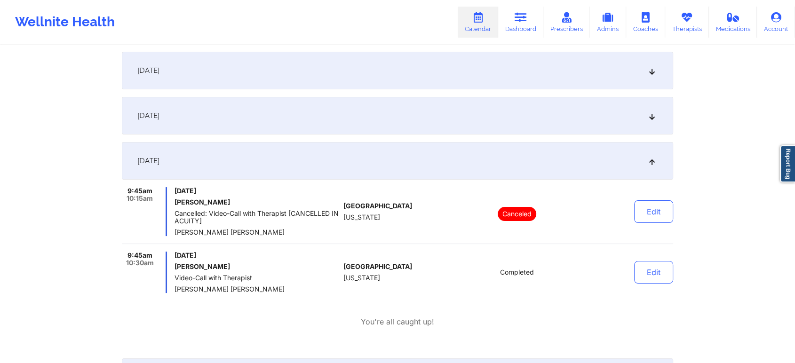
scroll to position [257, 0]
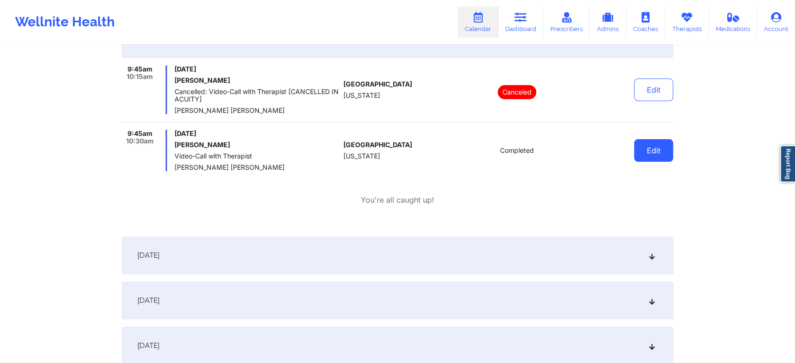
drag, startPoint x: 633, startPoint y: 153, endPoint x: 645, endPoint y: 153, distance: 12.2
click at [645, 153] on div "Edit" at bounding box center [629, 150] width 87 height 41
click at [645, 153] on button "Edit" at bounding box center [653, 150] width 39 height 23
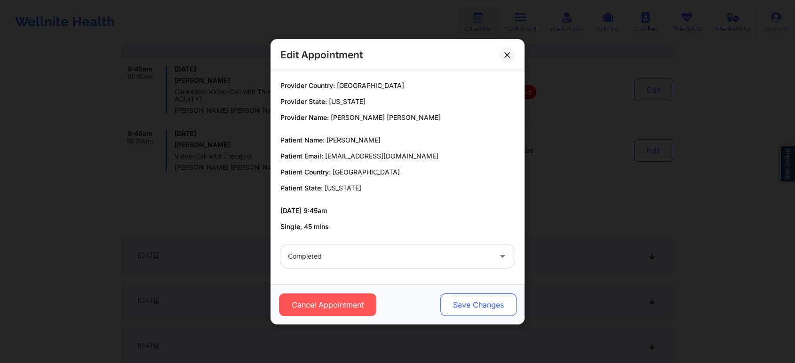
click at [489, 295] on button "Save Changes" at bounding box center [478, 305] width 76 height 23
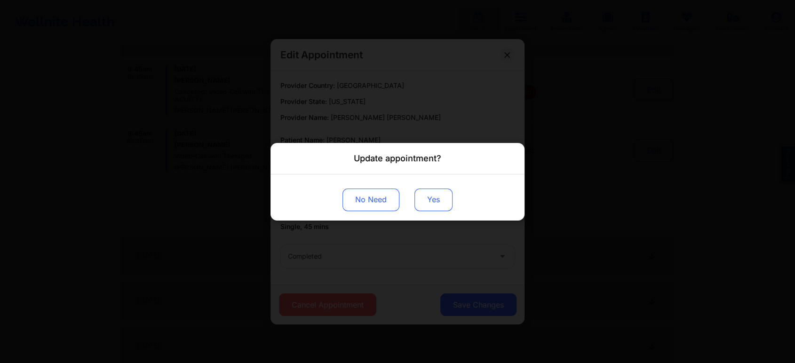
click at [429, 190] on button "Yes" at bounding box center [433, 199] width 38 height 23
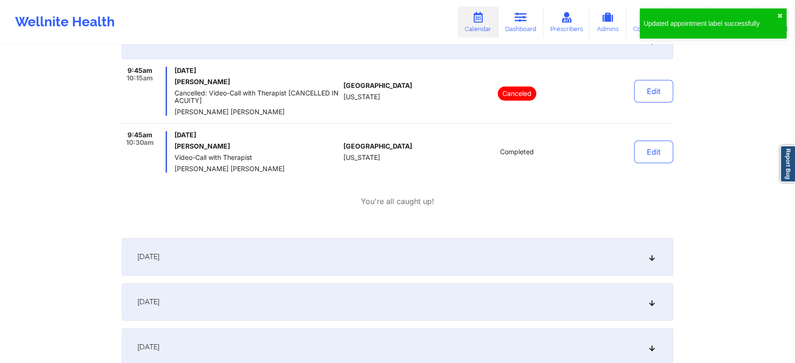
scroll to position [0, 0]
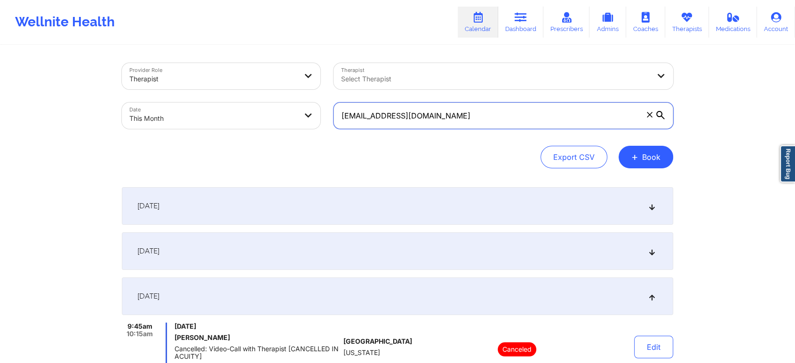
drag, startPoint x: 437, startPoint y: 125, endPoint x: 215, endPoint y: 105, distance: 222.0
click at [215, 105] on div "Provider Role Therapist Therapist Select Therapist Date This Month [EMAIL_ADDRE…" at bounding box center [397, 95] width 564 height 79
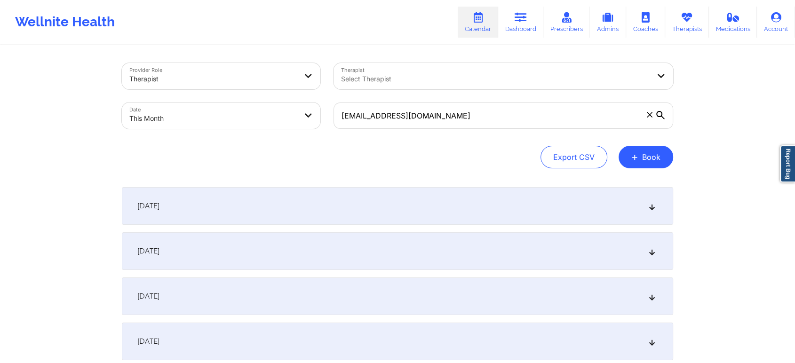
click at [257, 290] on div "[DATE]" at bounding box center [397, 297] width 551 height 38
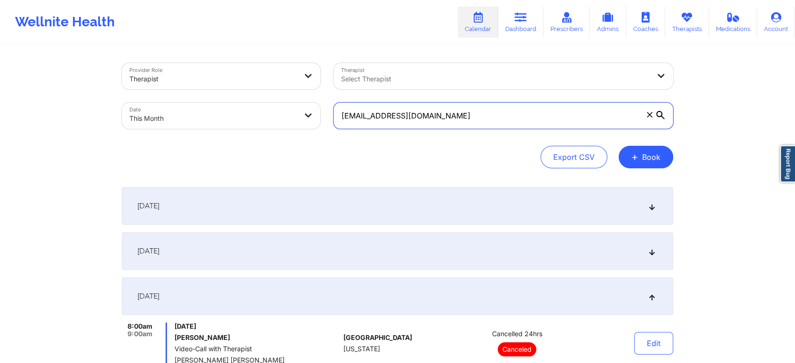
drag, startPoint x: 489, startPoint y: 115, endPoint x: 211, endPoint y: 112, distance: 278.0
click at [211, 112] on div "Provider Role Therapist Therapist Select Therapist Date This Month [EMAIL_ADDRE…" at bounding box center [397, 95] width 564 height 79
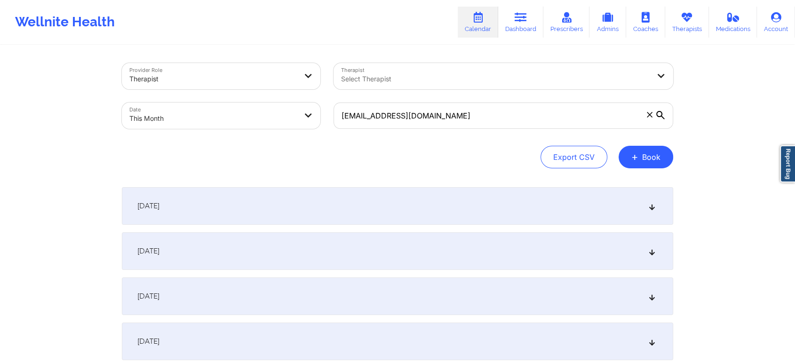
click at [314, 304] on div "[DATE]" at bounding box center [397, 297] width 551 height 38
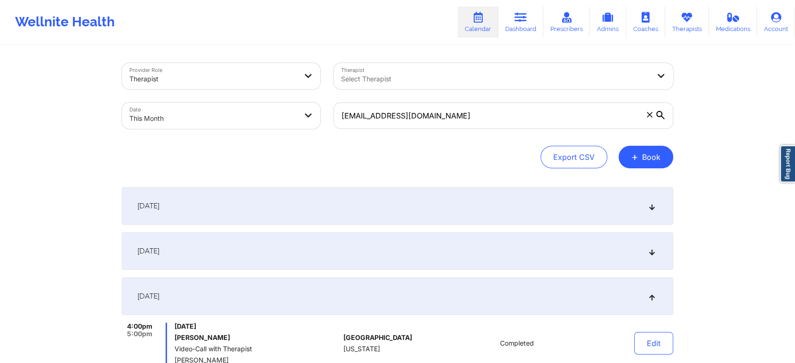
scroll to position [148, 0]
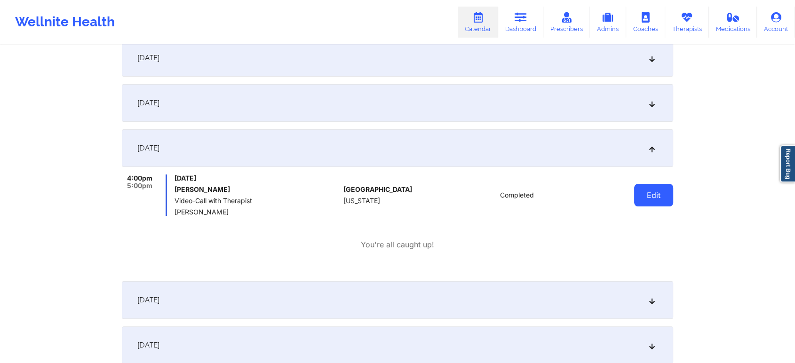
click at [658, 194] on button "Edit" at bounding box center [653, 195] width 39 height 23
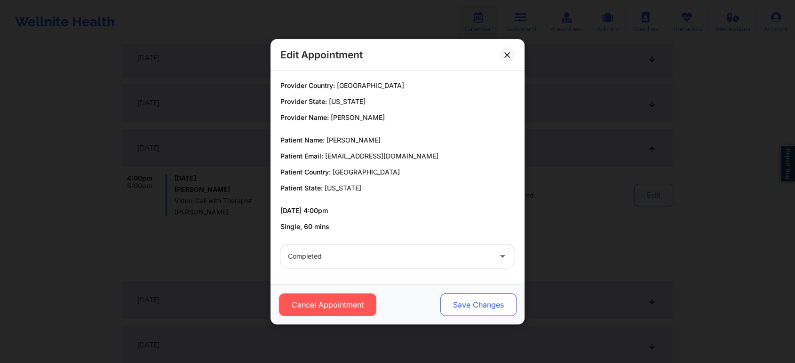
click at [482, 297] on button "Save Changes" at bounding box center [478, 305] width 76 height 23
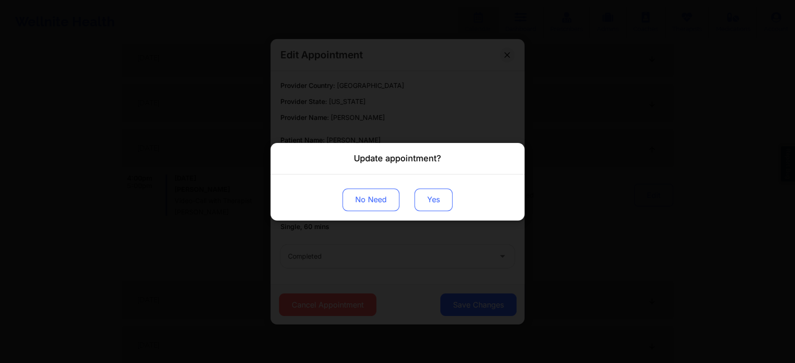
click at [424, 202] on button "Yes" at bounding box center [433, 199] width 38 height 23
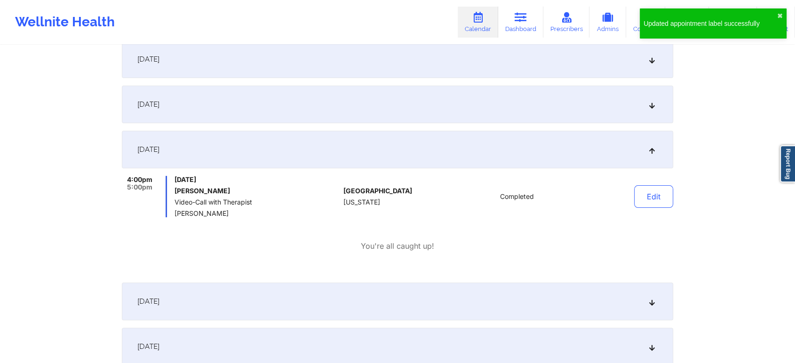
scroll to position [0, 0]
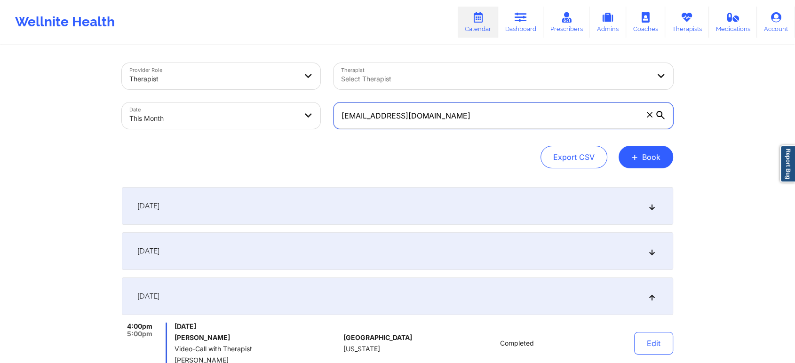
drag, startPoint x: 475, startPoint y: 117, endPoint x: 218, endPoint y: 110, distance: 256.9
click at [218, 110] on div "Provider Role Therapist Therapist Select Therapist Date This Month [EMAIL_ADDRE…" at bounding box center [397, 95] width 564 height 79
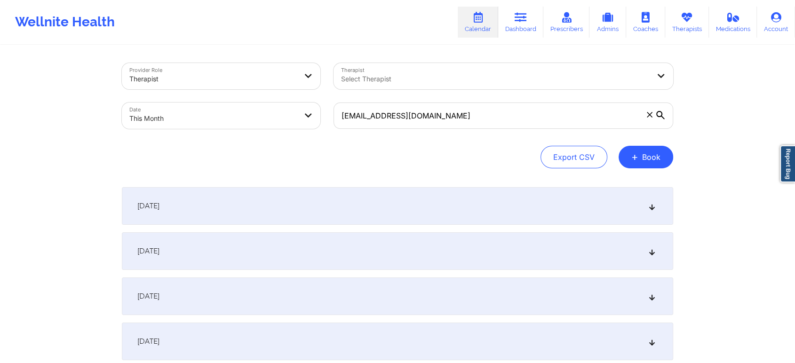
click at [296, 308] on div "[DATE]" at bounding box center [397, 297] width 551 height 38
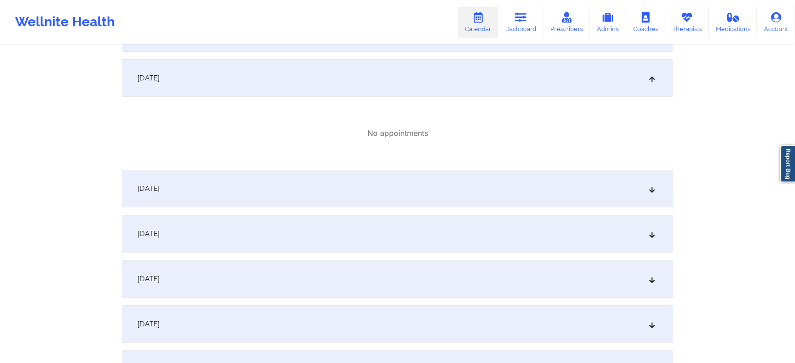
scroll to position [4, 0]
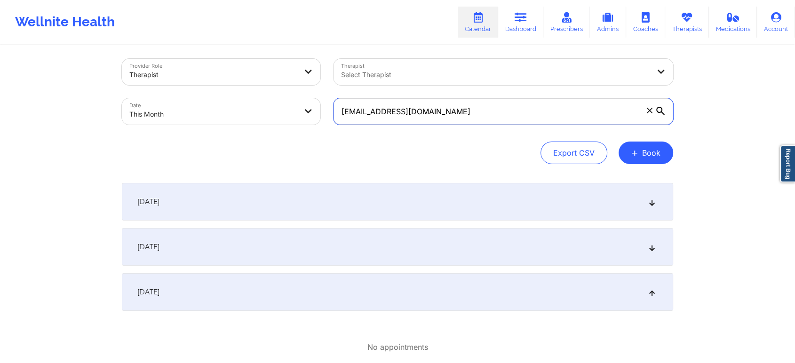
drag, startPoint x: 490, startPoint y: 119, endPoint x: 200, endPoint y: 93, distance: 291.4
click at [200, 93] on div "Provider Role Therapist Therapist Select Therapist Date This Month [EMAIL_ADDRE…" at bounding box center [397, 91] width 564 height 79
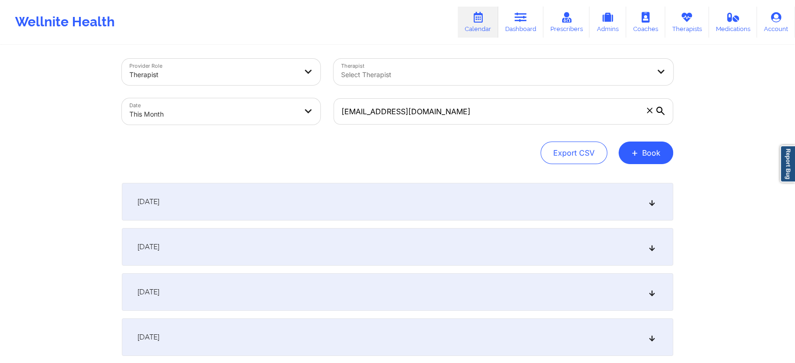
click at [256, 292] on div "[DATE]" at bounding box center [397, 292] width 551 height 38
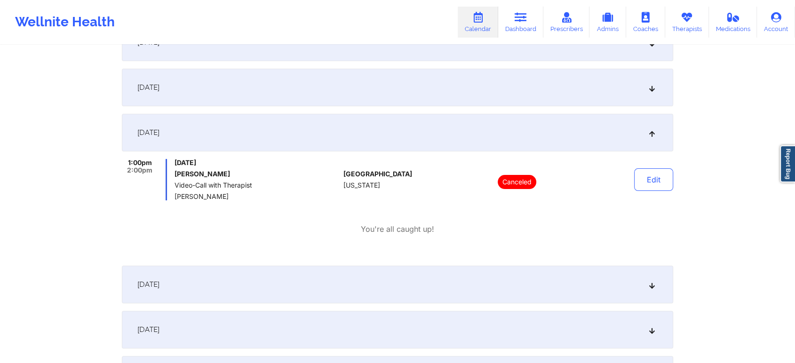
scroll to position [0, 0]
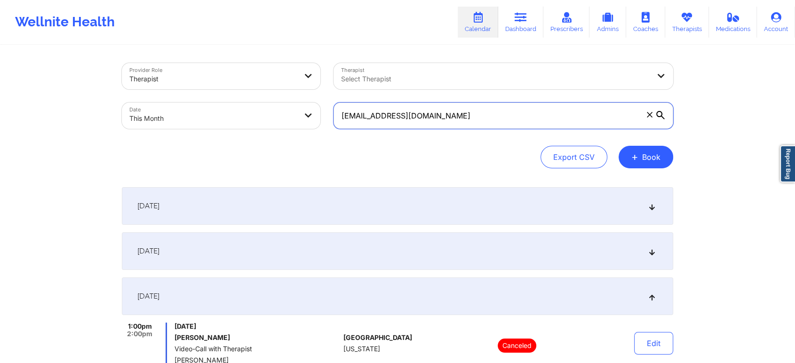
drag, startPoint x: 476, startPoint y: 117, endPoint x: 242, endPoint y: 92, distance: 234.6
click at [242, 92] on div "Provider Role Therapist Therapist Select Therapist Date This Month [EMAIL_ADDRE…" at bounding box center [397, 95] width 564 height 79
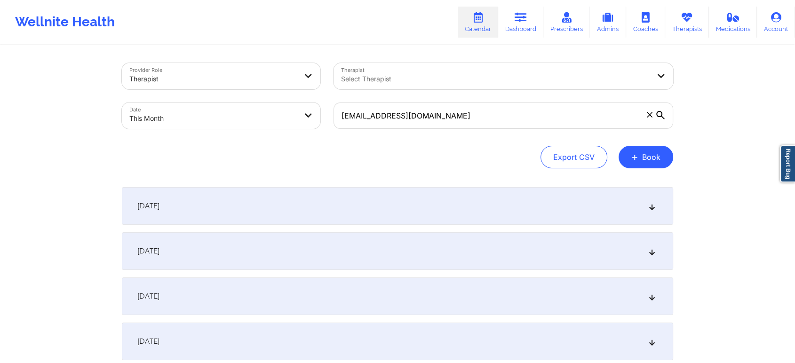
click at [288, 310] on div "[DATE]" at bounding box center [397, 297] width 551 height 38
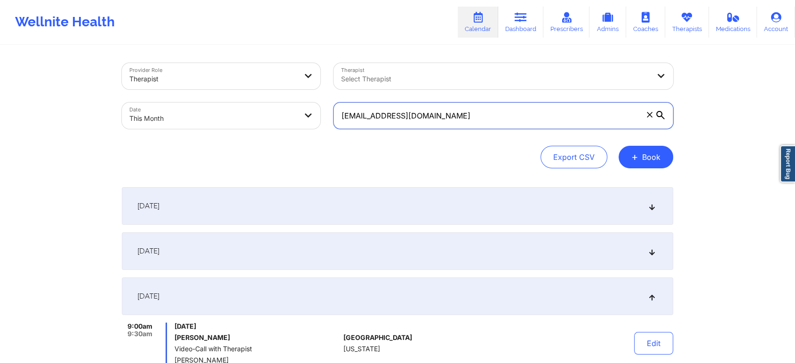
drag, startPoint x: 486, startPoint y: 109, endPoint x: 264, endPoint y: 97, distance: 222.4
click at [264, 97] on div "Provider Role Therapist Therapist Select Therapist Date This Month [EMAIL_ADDRE…" at bounding box center [397, 95] width 564 height 79
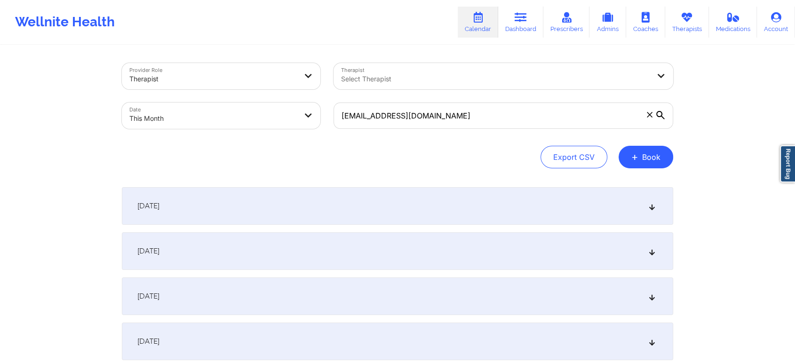
click at [250, 278] on div "[DATE]" at bounding box center [397, 297] width 551 height 38
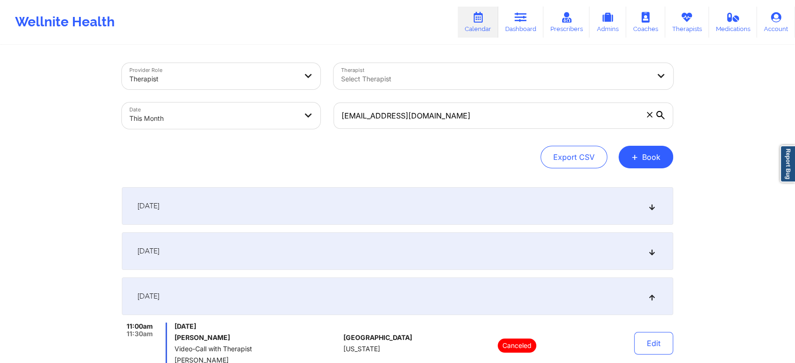
drag, startPoint x: 793, startPoint y: 47, endPoint x: 802, endPoint y: 45, distance: 8.8
click at [795, 45] on html "Wellnite Health Calendar Dashboard Prescribers Admins Coaches Therapists Medica…" at bounding box center [397, 181] width 795 height 363
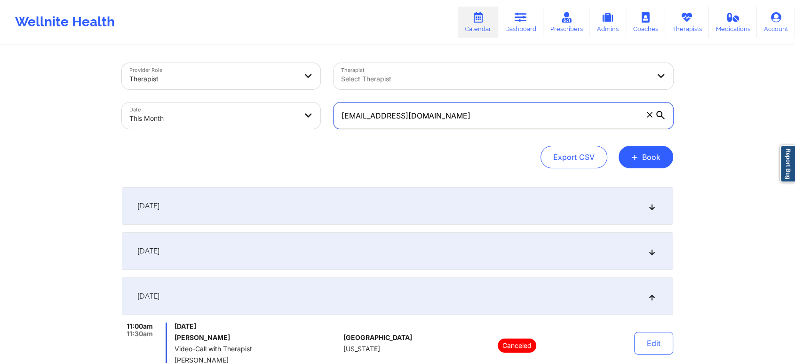
drag, startPoint x: 483, startPoint y: 111, endPoint x: 255, endPoint y: 101, distance: 227.4
click at [255, 101] on div "Provider Role Therapist Therapist Select Therapist Date This Month [EMAIL_ADDRE…" at bounding box center [397, 95] width 564 height 79
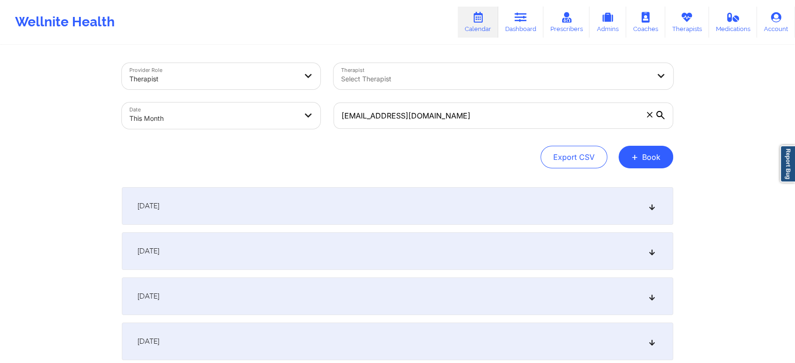
click at [308, 297] on div "[DATE]" at bounding box center [397, 297] width 551 height 38
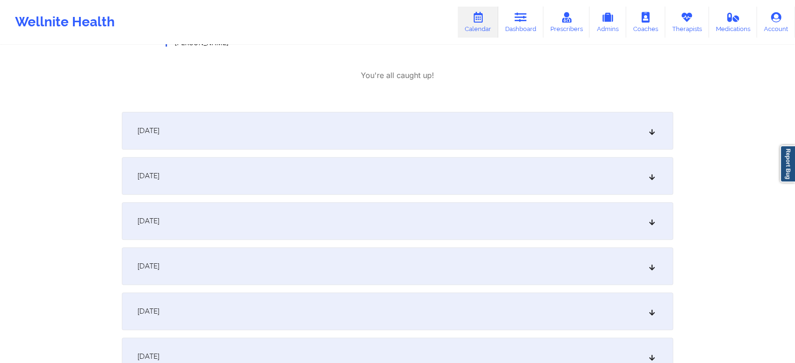
scroll to position [159, 0]
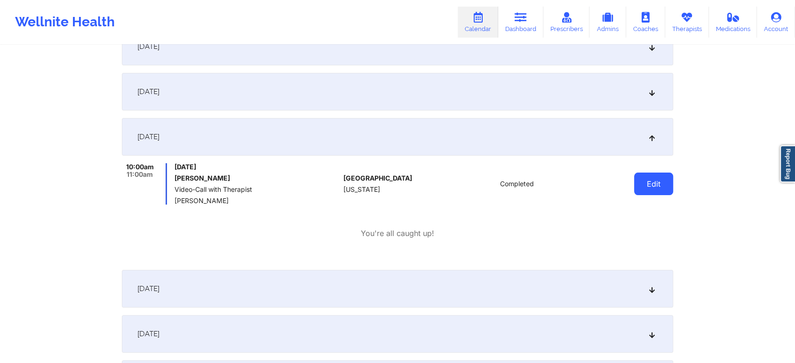
click at [655, 183] on button "Edit" at bounding box center [653, 184] width 39 height 23
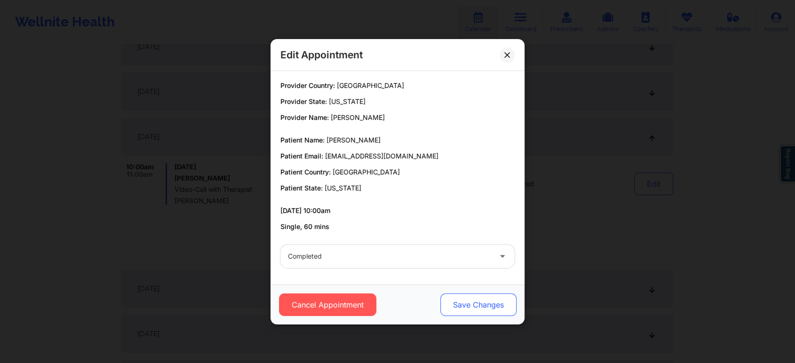
click at [480, 309] on button "Save Changes" at bounding box center [478, 305] width 76 height 23
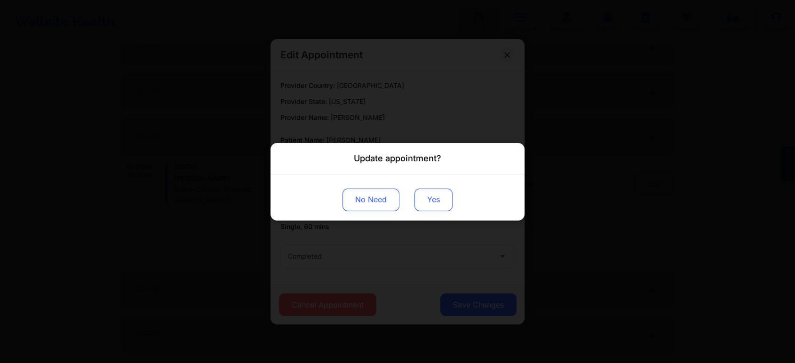
click at [429, 195] on button "Yes" at bounding box center [433, 199] width 38 height 23
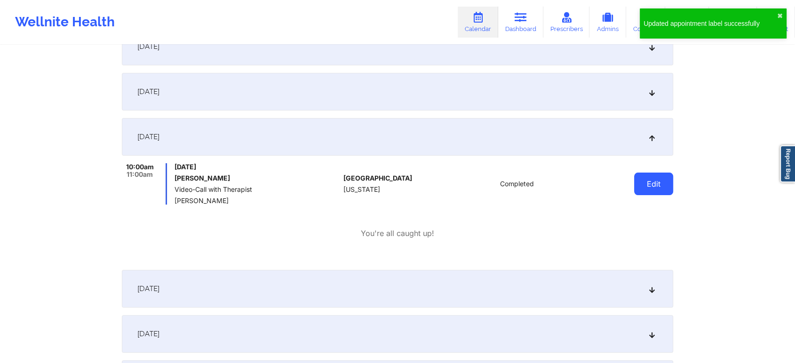
click at [635, 177] on button "Edit" at bounding box center [653, 184] width 39 height 23
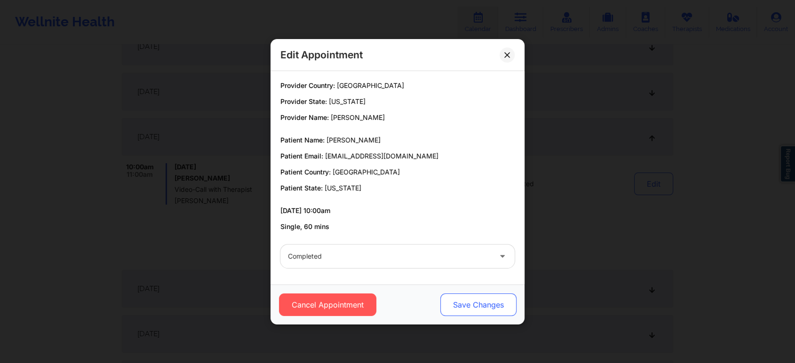
click at [486, 308] on button "Save Changes" at bounding box center [478, 305] width 76 height 23
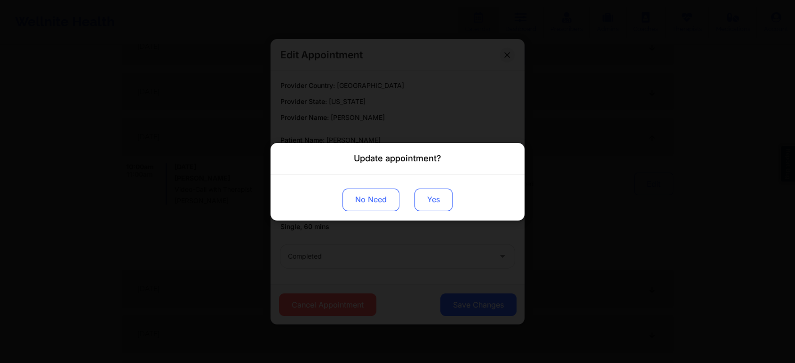
click at [414, 193] on button "Yes" at bounding box center [433, 199] width 38 height 23
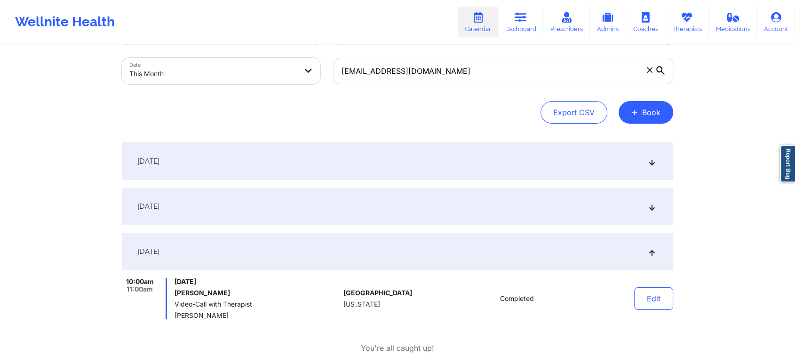
scroll to position [0, 0]
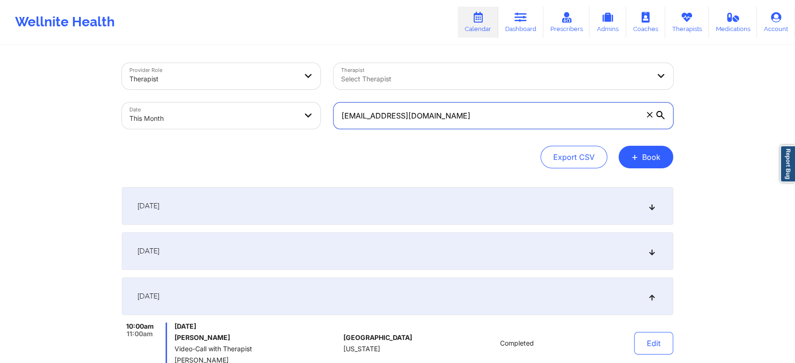
drag, startPoint x: 442, startPoint y: 109, endPoint x: 220, endPoint y: 98, distance: 222.7
click at [220, 98] on div "Provider Role Therapist Therapist Select Therapist Date This Month [EMAIL_ADDRE…" at bounding box center [397, 95] width 564 height 79
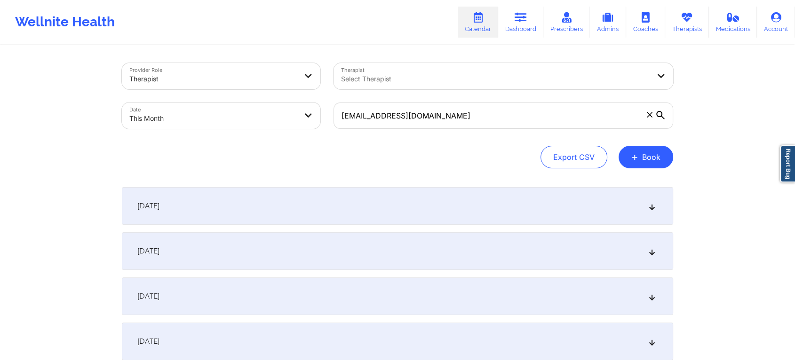
click at [295, 313] on div "[DATE]" at bounding box center [397, 297] width 551 height 38
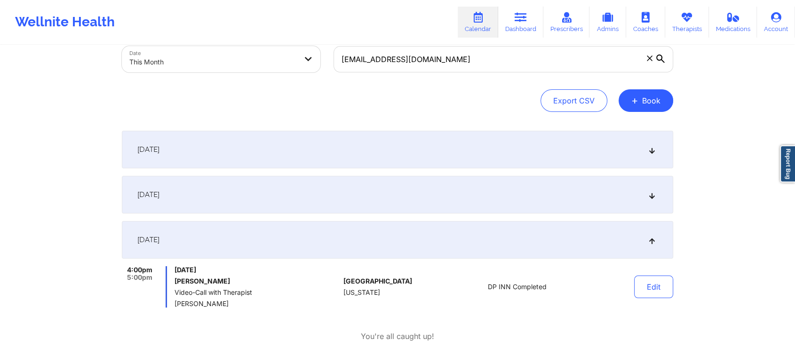
scroll to position [139, 0]
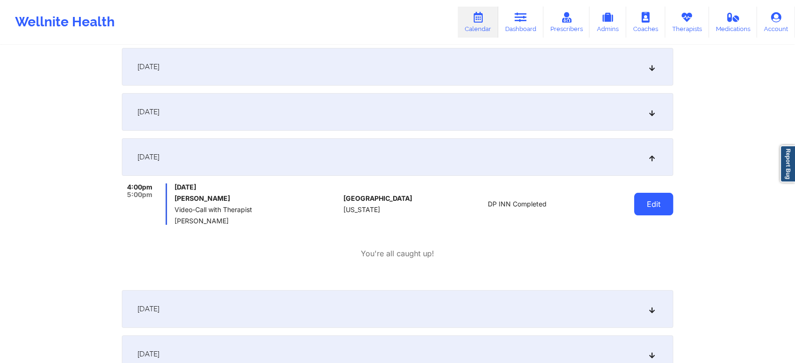
click at [658, 206] on button "Edit" at bounding box center [653, 204] width 39 height 23
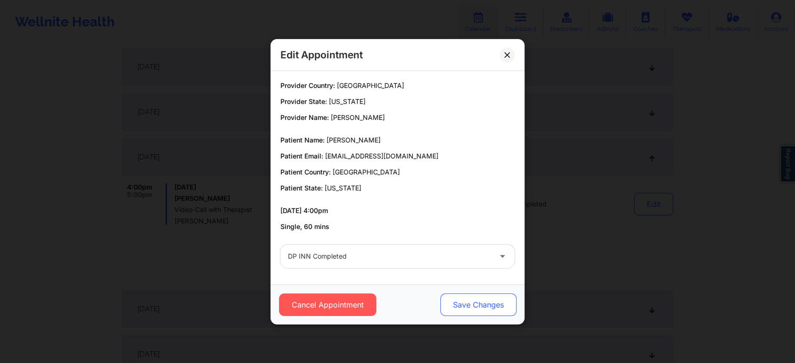
click at [471, 306] on button "Save Changes" at bounding box center [478, 305] width 76 height 23
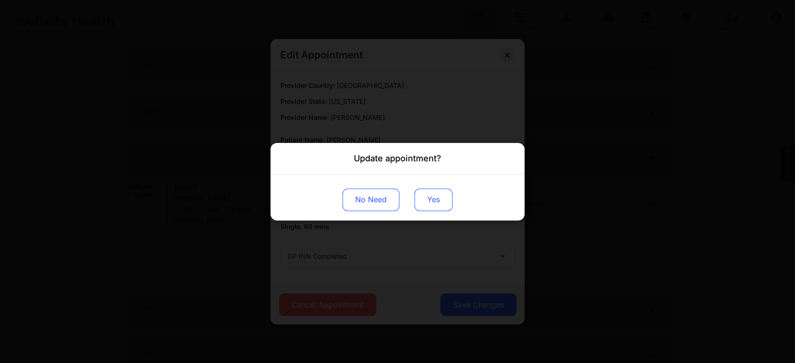
click at [425, 197] on button "Yes" at bounding box center [433, 199] width 38 height 23
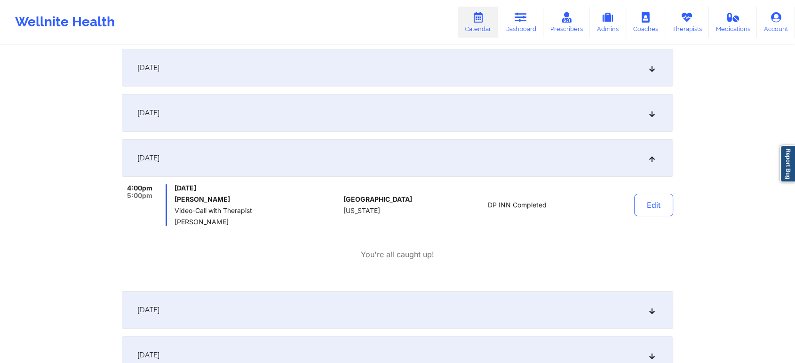
scroll to position [0, 0]
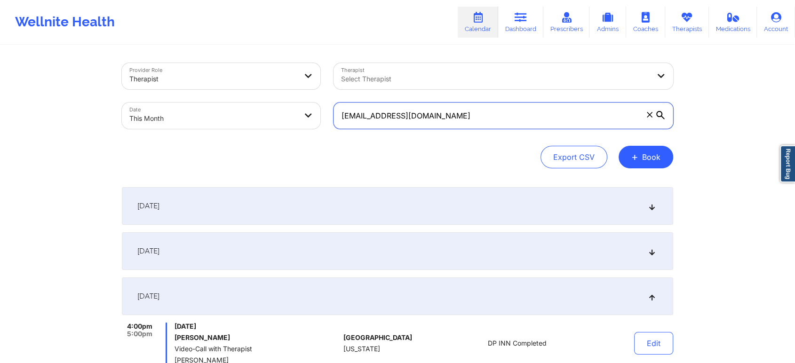
drag, startPoint x: 441, startPoint y: 118, endPoint x: 242, endPoint y: 116, distance: 199.0
click at [242, 116] on div "Provider Role Therapist Therapist Select Therapist Date This Month [EMAIL_ADDRE…" at bounding box center [397, 95] width 564 height 79
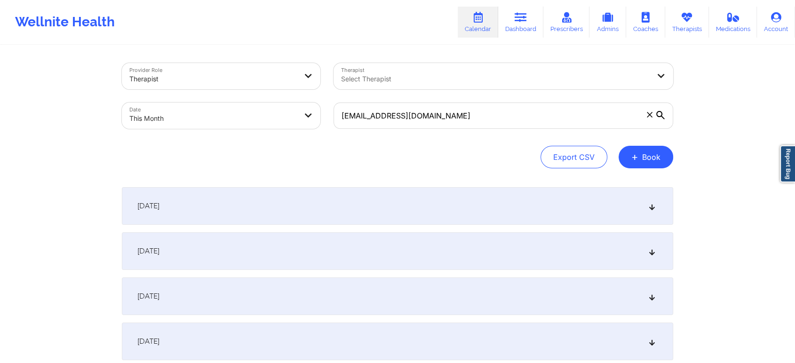
click at [249, 284] on div "[DATE]" at bounding box center [397, 297] width 551 height 38
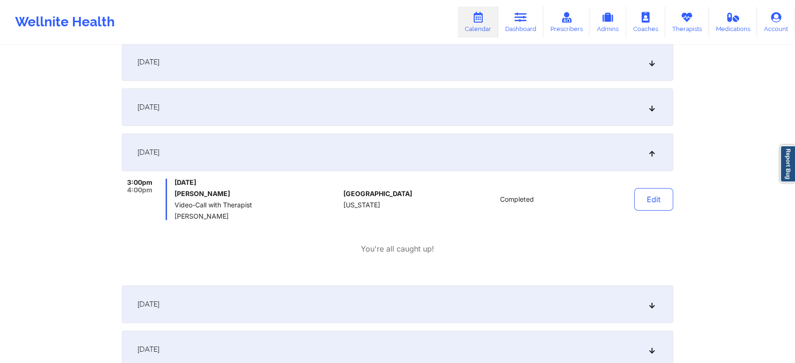
scroll to position [163, 0]
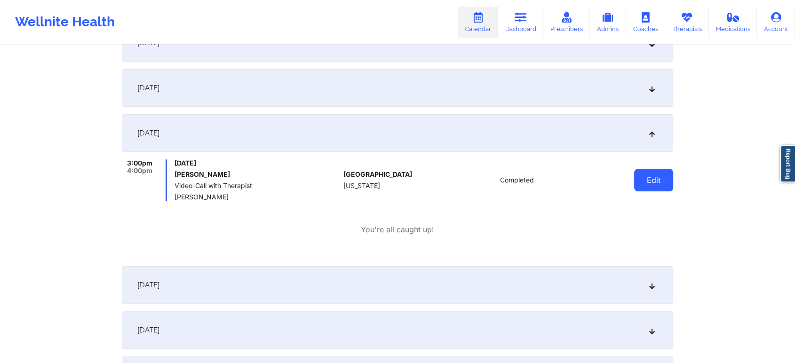
click at [656, 171] on button "Edit" at bounding box center [653, 180] width 39 height 23
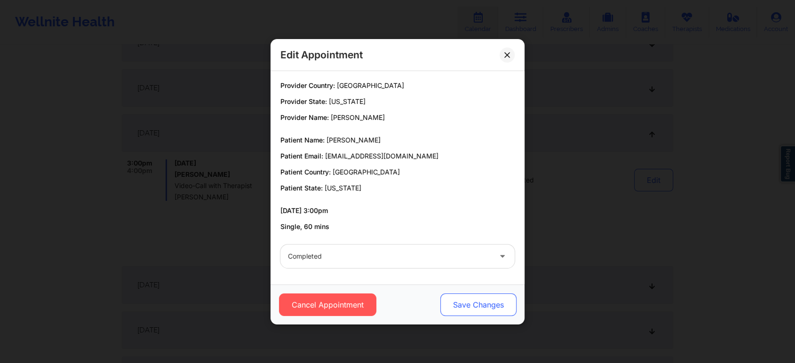
click at [472, 313] on button "Save Changes" at bounding box center [478, 305] width 76 height 23
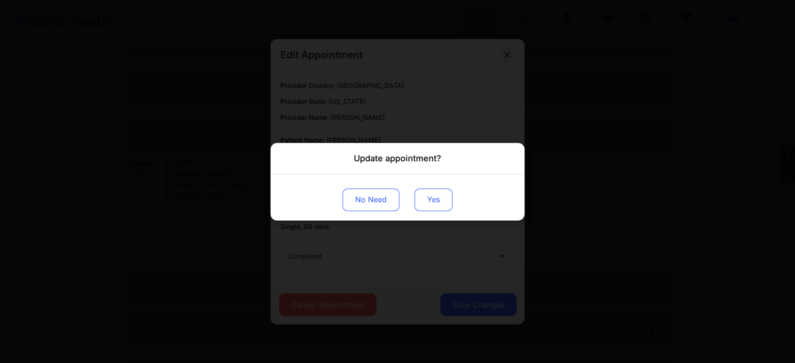
click at [415, 202] on button "Yes" at bounding box center [433, 199] width 38 height 23
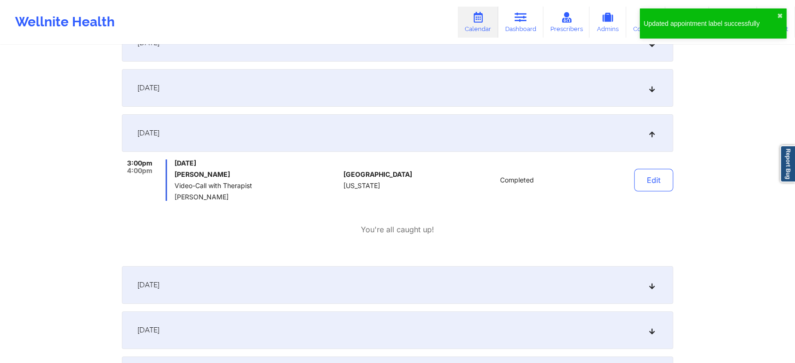
scroll to position [0, 0]
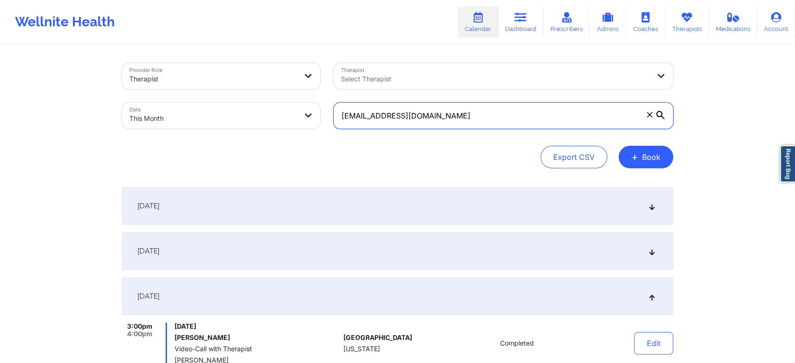
drag, startPoint x: 516, startPoint y: 107, endPoint x: 211, endPoint y: 58, distance: 308.7
click at [211, 58] on div "Provider Role Therapist Therapist Select Therapist Date This Month [EMAIL_ADDRE…" at bounding box center [397, 95] width 564 height 79
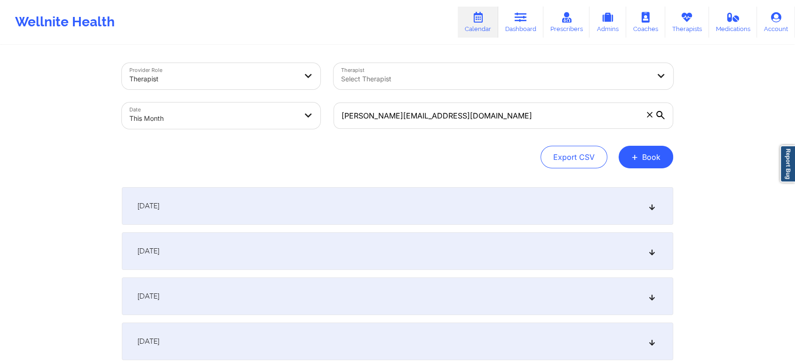
click at [329, 288] on div "[DATE]" at bounding box center [397, 297] width 551 height 38
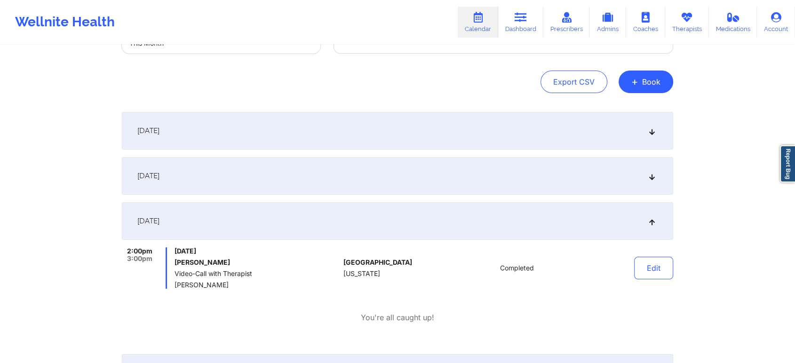
scroll to position [86, 0]
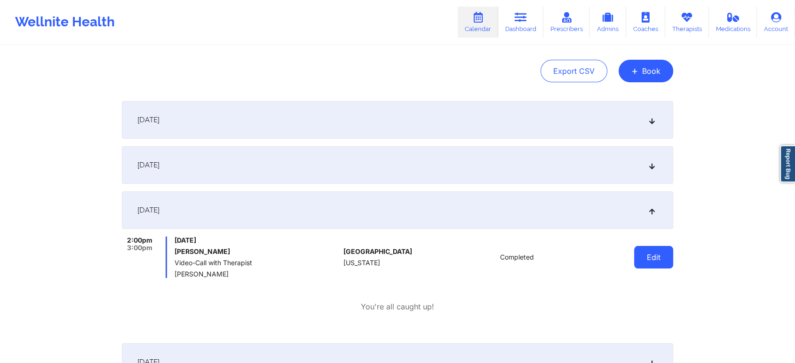
click at [655, 247] on button "Edit" at bounding box center [653, 257] width 39 height 23
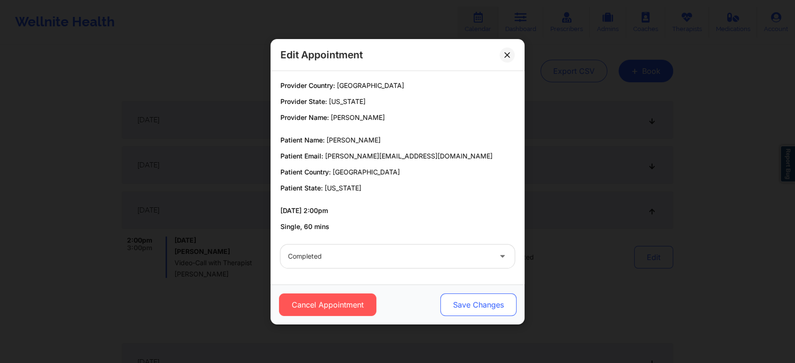
click at [463, 311] on button "Save Changes" at bounding box center [478, 305] width 76 height 23
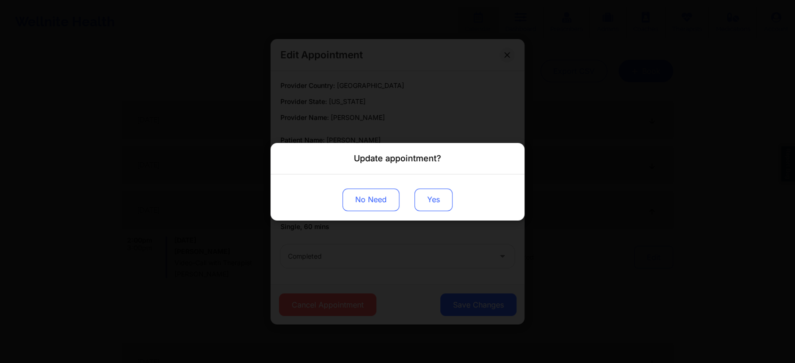
click at [438, 201] on button "Yes" at bounding box center [433, 199] width 38 height 23
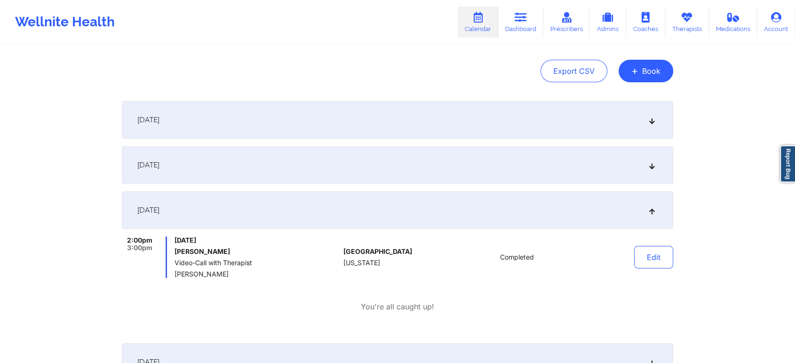
scroll to position [0, 0]
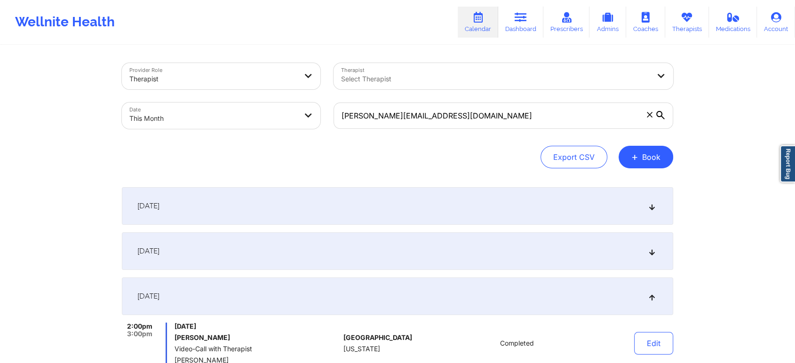
drag, startPoint x: 475, startPoint y: 100, endPoint x: 455, endPoint y: 117, distance: 26.0
click at [455, 117] on div "[PERSON_NAME][EMAIL_ADDRESS][DOMAIN_NAME]" at bounding box center [503, 116] width 353 height 40
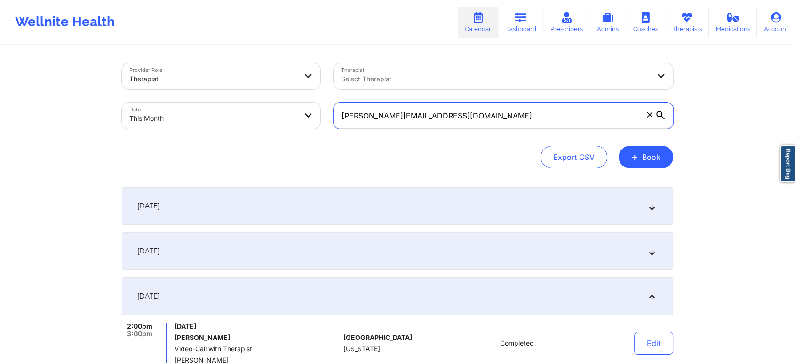
drag, startPoint x: 455, startPoint y: 117, endPoint x: 218, endPoint y: 128, distance: 237.8
click at [218, 128] on div "Provider Role Therapist Therapist Select Therapist Date This Month [PERSON_NAME…" at bounding box center [397, 95] width 564 height 79
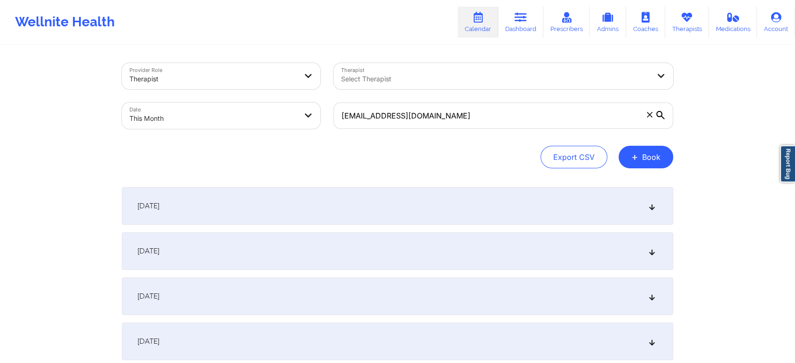
click at [254, 294] on div "[DATE]" at bounding box center [397, 297] width 551 height 38
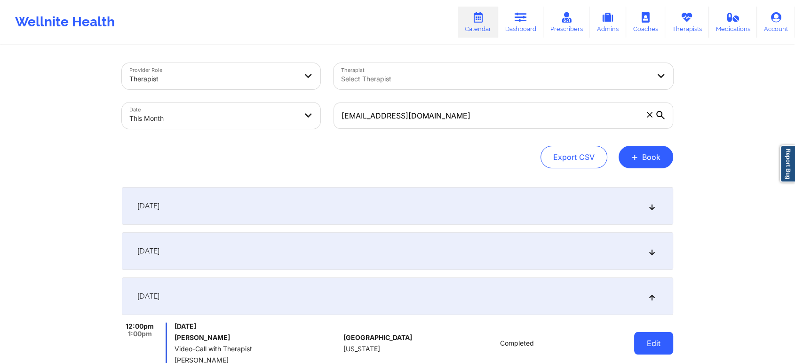
click at [649, 353] on button "Edit" at bounding box center [653, 343] width 39 height 23
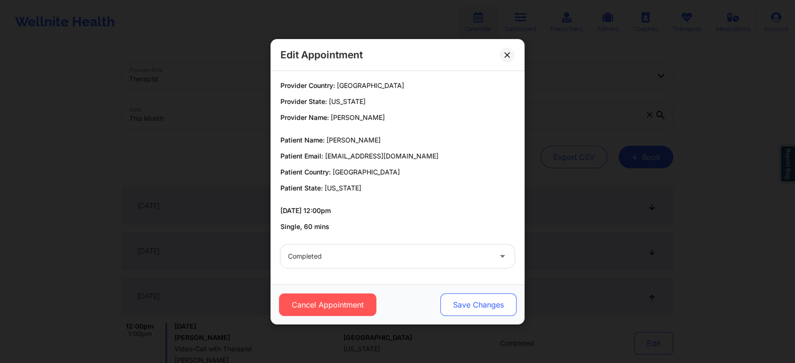
click at [507, 304] on button "Save Changes" at bounding box center [478, 305] width 76 height 23
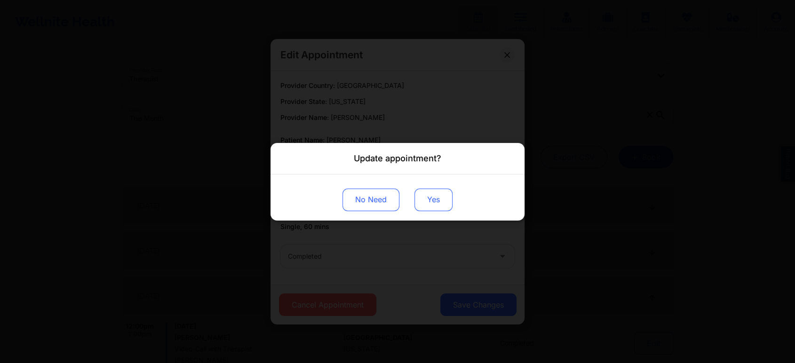
click at [437, 206] on button "Yes" at bounding box center [433, 199] width 38 height 23
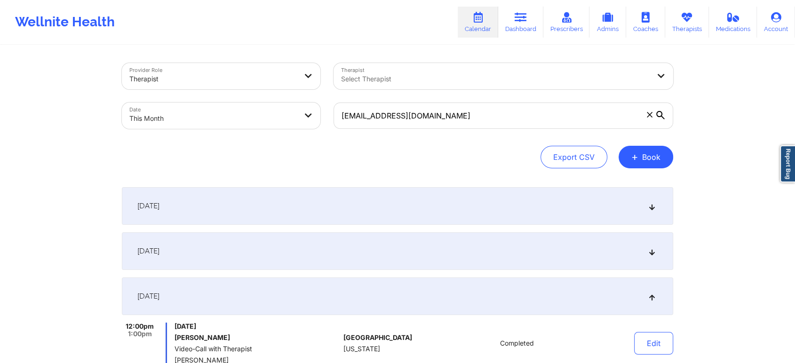
drag, startPoint x: 480, startPoint y: 133, endPoint x: 497, endPoint y: 114, distance: 25.3
click at [497, 114] on div "[EMAIL_ADDRESS][DOMAIN_NAME]" at bounding box center [503, 116] width 353 height 40
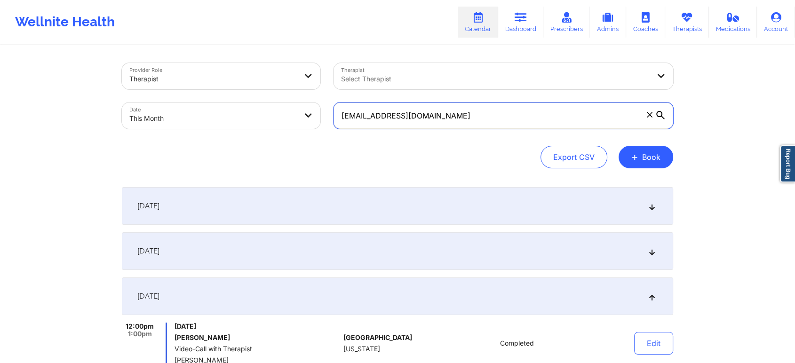
drag, startPoint x: 497, startPoint y: 114, endPoint x: 286, endPoint y: 108, distance: 211.3
click at [286, 108] on div "Provider Role Therapist Therapist Select Therapist Date This Month [EMAIL_ADDRE…" at bounding box center [397, 95] width 564 height 79
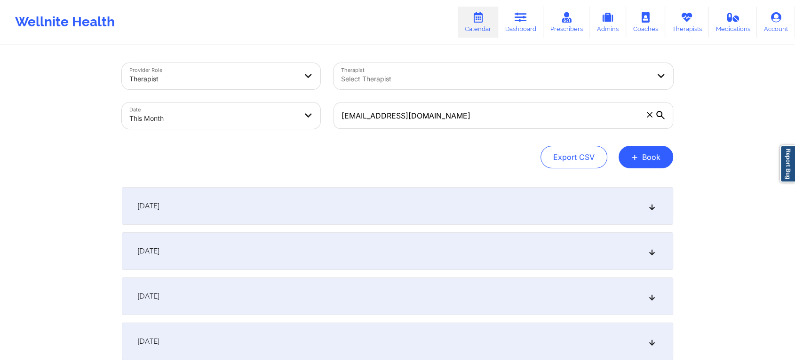
click at [348, 289] on div "[DATE]" at bounding box center [397, 297] width 551 height 38
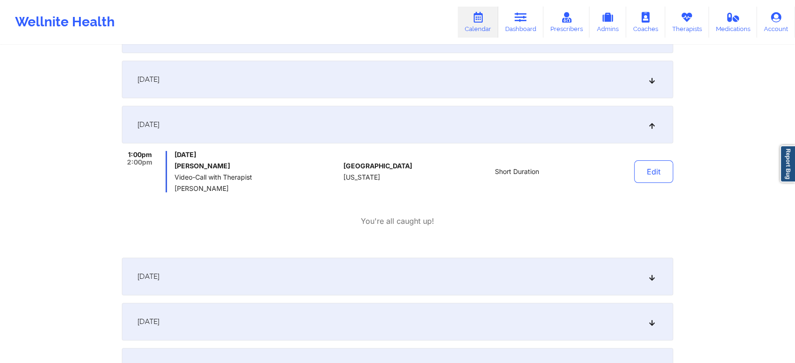
scroll to position [193, 0]
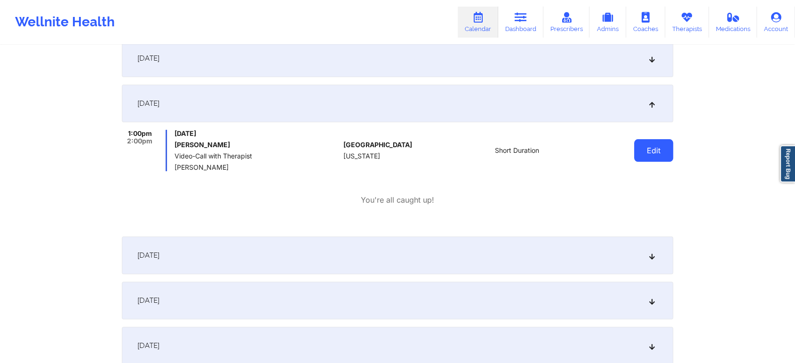
click at [645, 145] on button "Edit" at bounding box center [653, 150] width 39 height 23
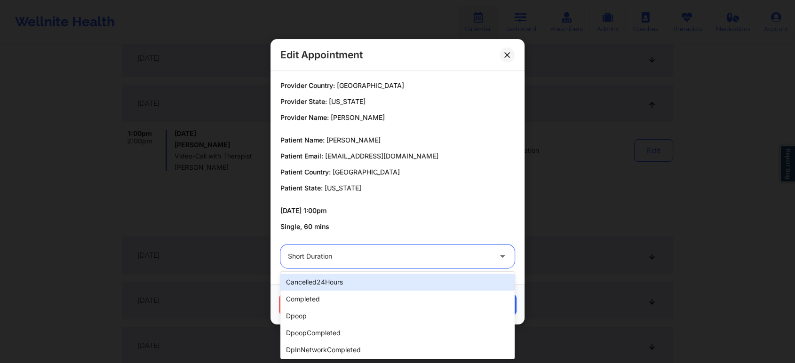
click at [405, 254] on div at bounding box center [389, 256] width 203 height 11
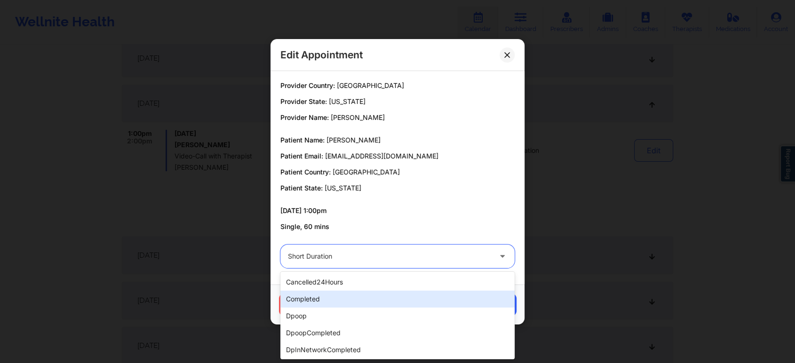
click at [345, 299] on div "completed" at bounding box center [397, 299] width 234 height 17
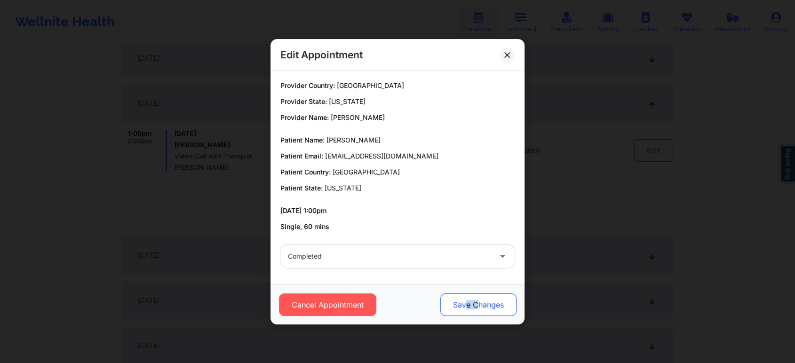
drag, startPoint x: 479, startPoint y: 287, endPoint x: 464, endPoint y: 308, distance: 25.2
click at [464, 308] on div "Cancel Appointment Save Changes" at bounding box center [397, 305] width 254 height 40
click at [464, 308] on button "Save Changes" at bounding box center [478, 305] width 76 height 23
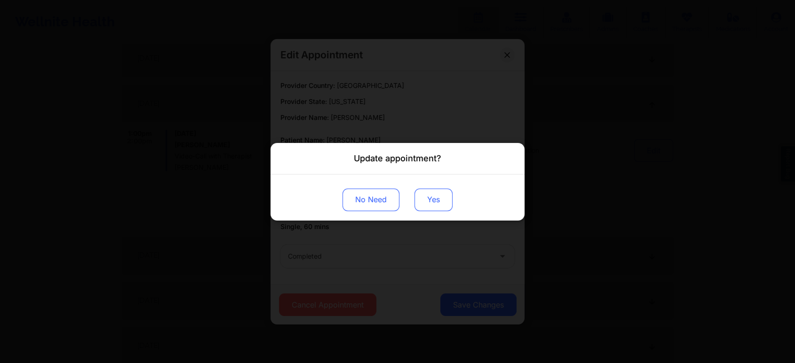
click at [432, 198] on button "Yes" at bounding box center [433, 199] width 38 height 23
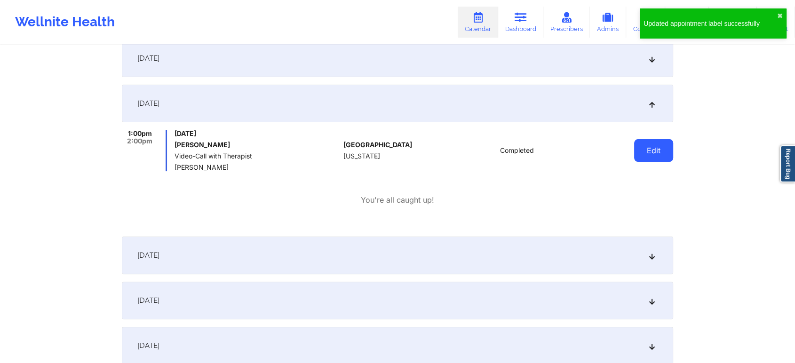
click at [652, 150] on button "Edit" at bounding box center [653, 150] width 39 height 23
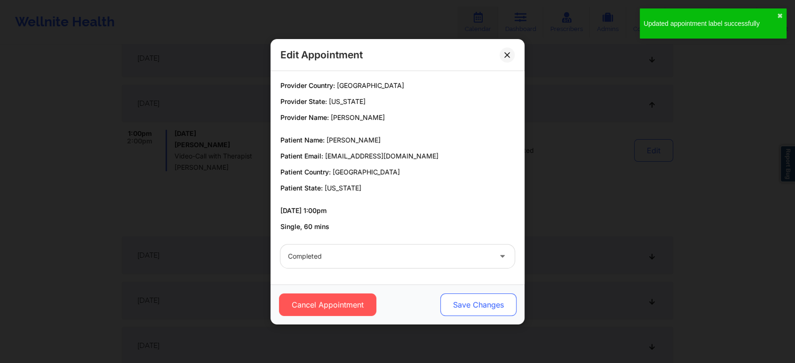
click at [478, 311] on button "Save Changes" at bounding box center [478, 305] width 76 height 23
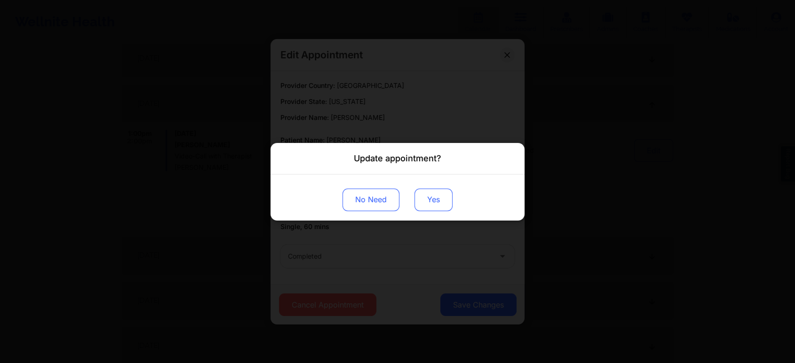
click at [417, 204] on button "Yes" at bounding box center [433, 199] width 38 height 23
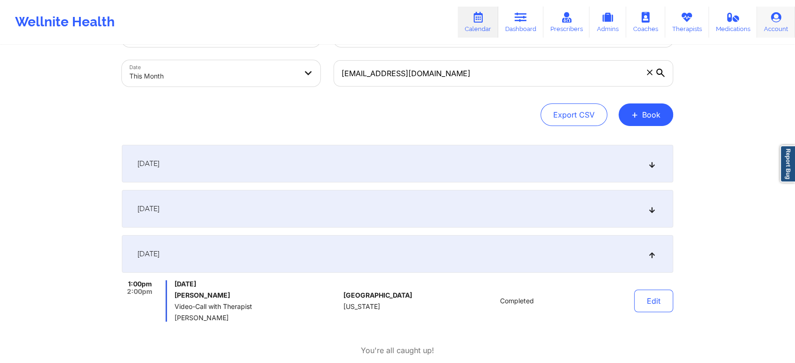
scroll to position [0, 0]
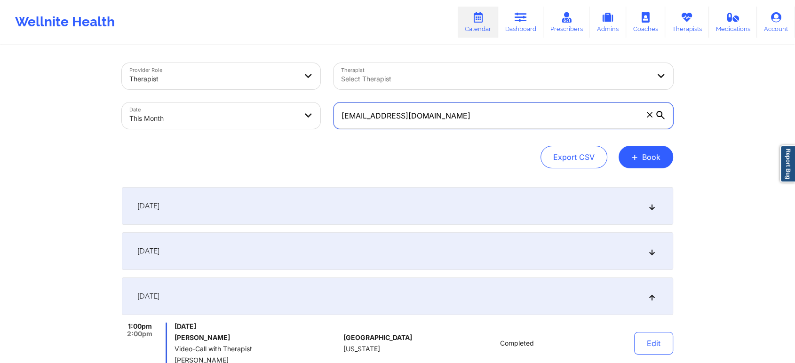
click at [496, 128] on input "[EMAIL_ADDRESS][DOMAIN_NAME]" at bounding box center [503, 116] width 340 height 26
drag, startPoint x: 455, startPoint y: 119, endPoint x: 200, endPoint y: 90, distance: 256.6
click at [200, 90] on div "Provider Role Therapist Therapist Select Therapist Date This Month [EMAIL_ADDRE…" at bounding box center [397, 95] width 564 height 79
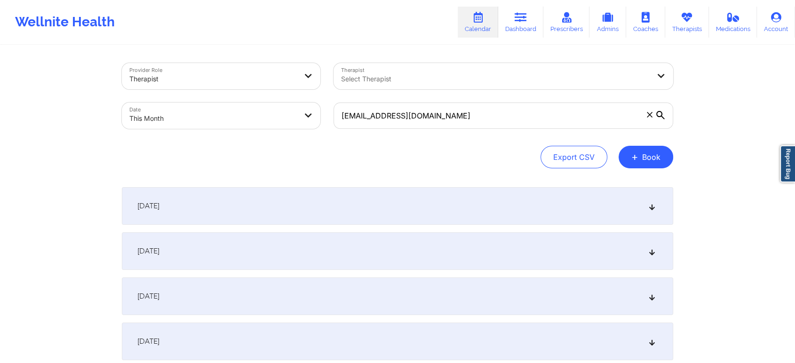
click at [272, 287] on div "[DATE]" at bounding box center [397, 297] width 551 height 38
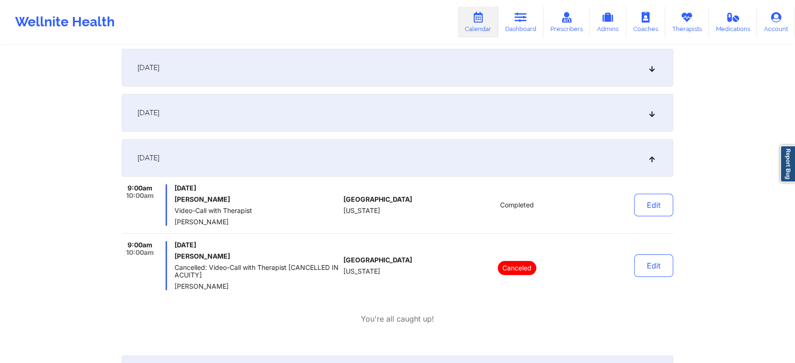
scroll to position [149, 0]
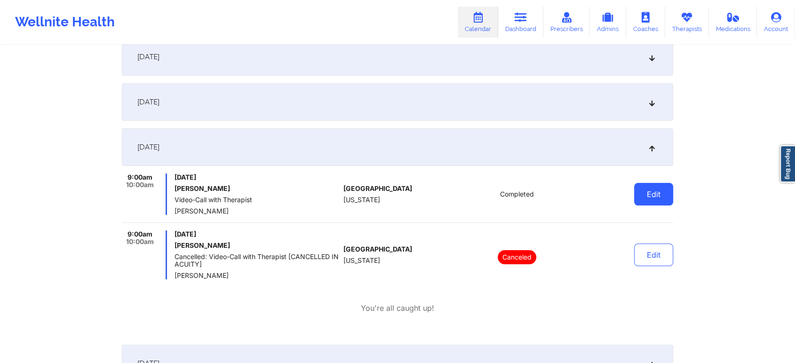
click at [651, 197] on button "Edit" at bounding box center [653, 194] width 39 height 23
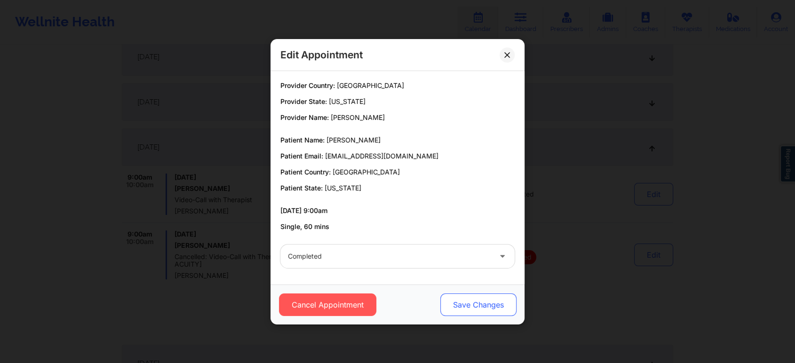
click at [450, 302] on button "Save Changes" at bounding box center [478, 305] width 76 height 23
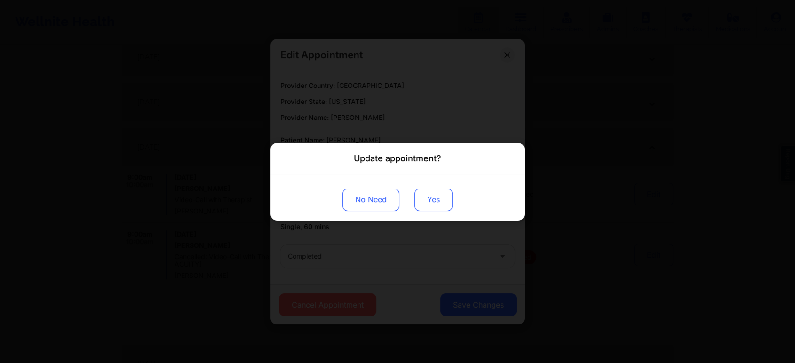
click at [437, 205] on button "Yes" at bounding box center [433, 199] width 38 height 23
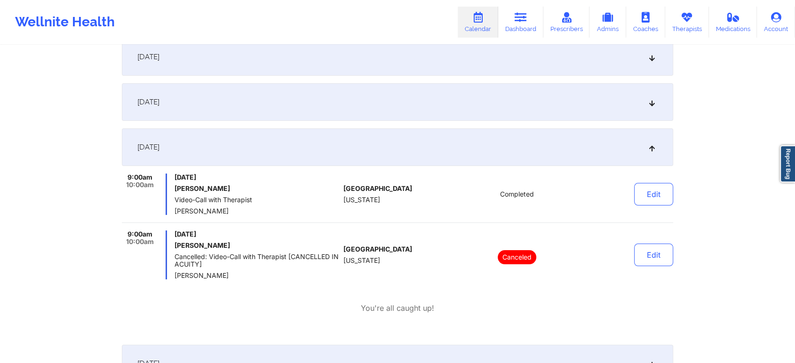
scroll to position [0, 0]
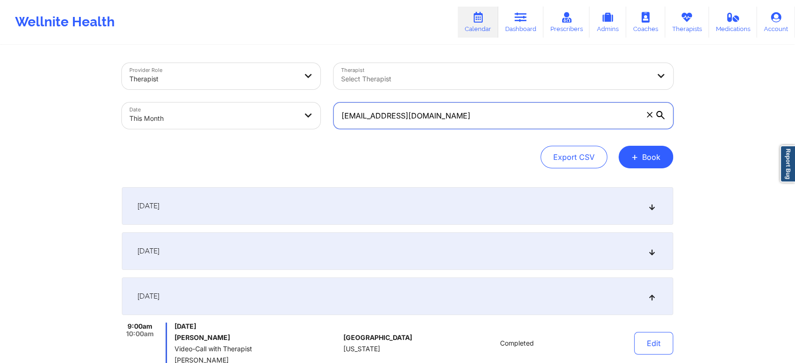
drag, startPoint x: 483, startPoint y: 108, endPoint x: 216, endPoint y: 73, distance: 268.9
click at [216, 73] on div "Provider Role Therapist Therapist Select Therapist Date This Month [EMAIL_ADDRE…" at bounding box center [397, 95] width 564 height 79
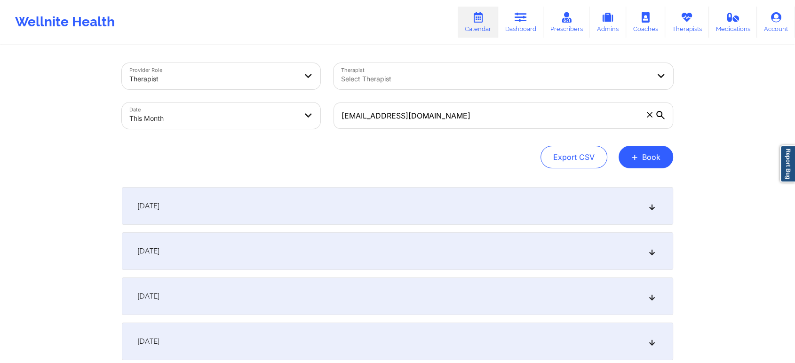
click at [272, 294] on div "[DATE]" at bounding box center [397, 297] width 551 height 38
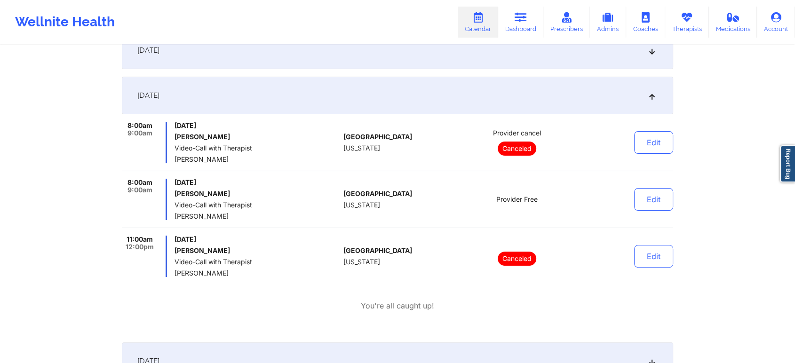
scroll to position [203, 0]
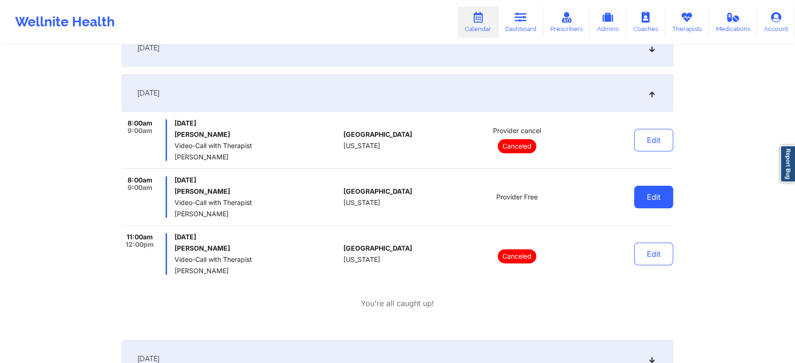
click at [658, 188] on button "Edit" at bounding box center [653, 197] width 39 height 23
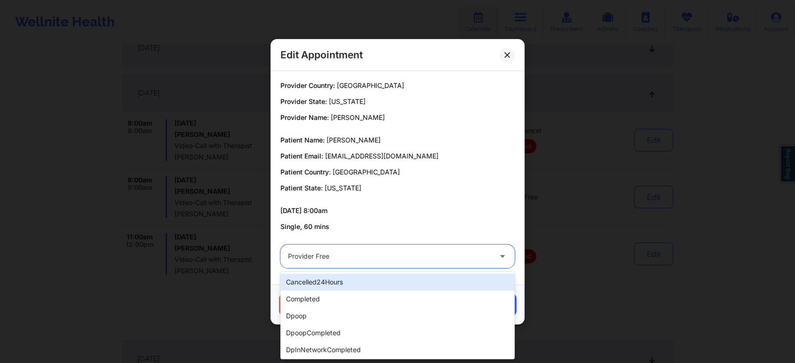
click at [331, 265] on div "Provider Free" at bounding box center [389, 257] width 203 height 24
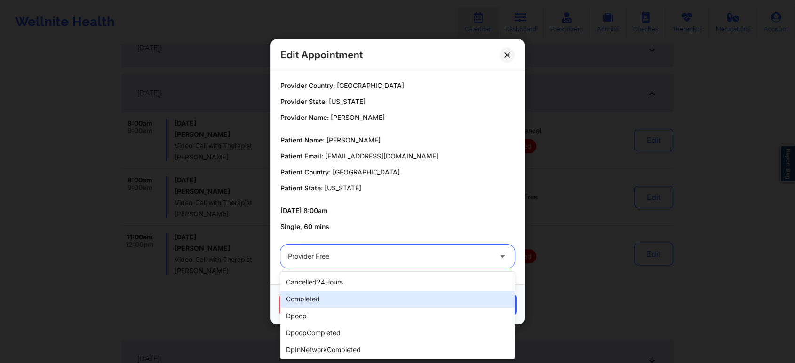
click at [316, 300] on div "completed" at bounding box center [397, 299] width 234 height 17
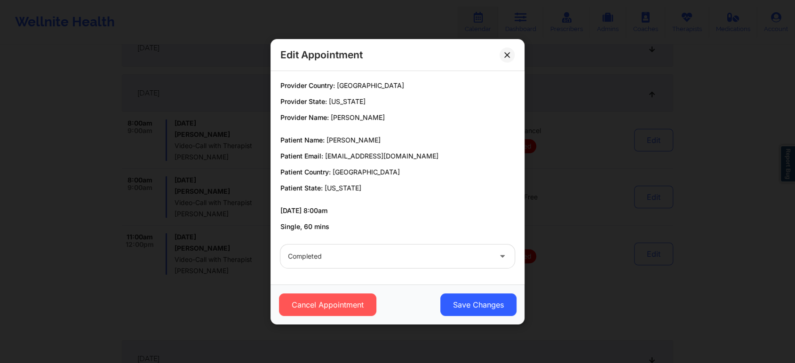
click at [475, 291] on div "Cancel Appointment Save Changes" at bounding box center [397, 305] width 254 height 40
click at [470, 301] on button "Save Changes" at bounding box center [478, 305] width 76 height 23
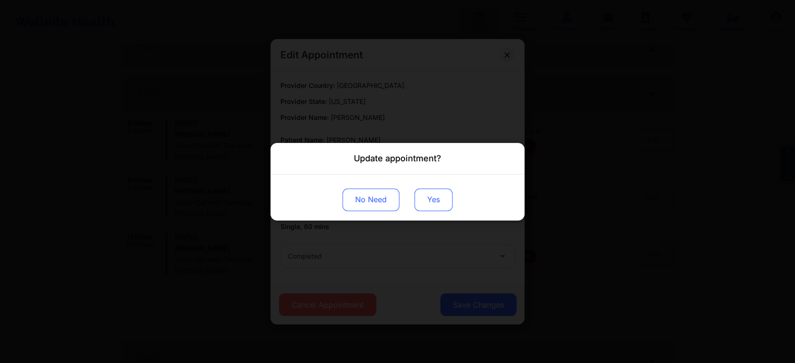
click at [434, 200] on button "Yes" at bounding box center [433, 199] width 38 height 23
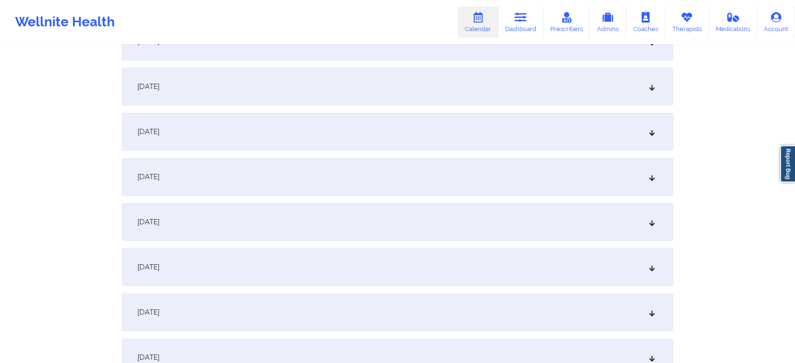
scroll to position [0, 0]
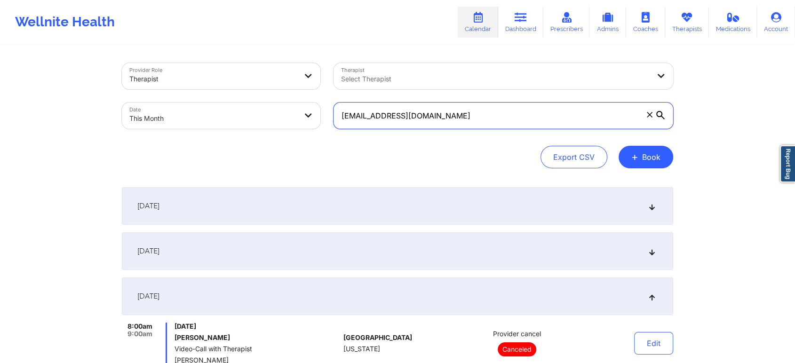
drag, startPoint x: 449, startPoint y: 128, endPoint x: 278, endPoint y: 100, distance: 173.1
click at [278, 100] on div "Provider Role Therapist Therapist Select Therapist Date This Month [EMAIL_ADDRE…" at bounding box center [397, 95] width 564 height 79
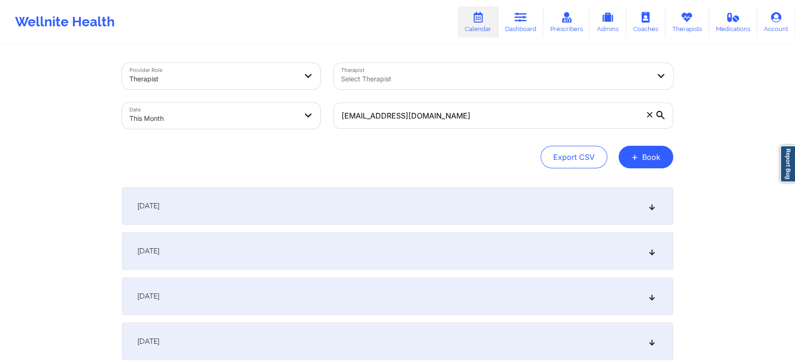
click at [276, 311] on div "[DATE]" at bounding box center [397, 297] width 551 height 38
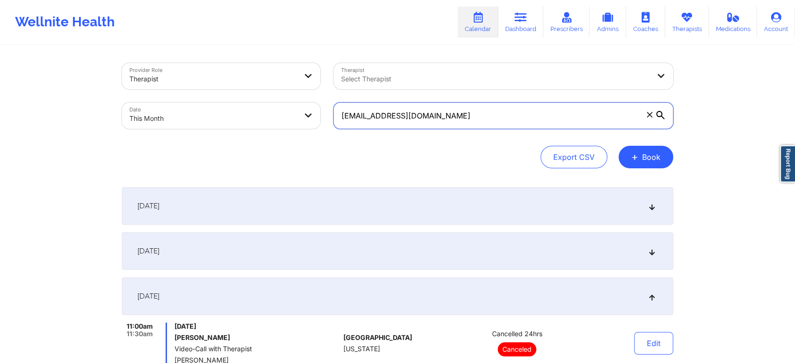
drag, startPoint x: 491, startPoint y: 113, endPoint x: 256, endPoint y: 95, distance: 235.4
click at [256, 95] on div "Provider Role Therapist Therapist Select Therapist Date This Month [EMAIL_ADDRE…" at bounding box center [397, 95] width 564 height 79
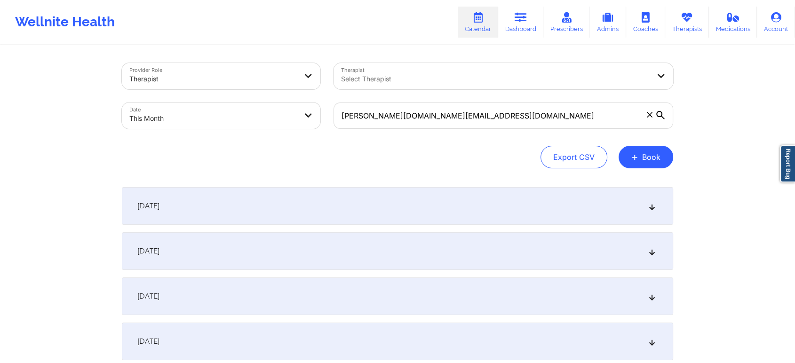
click at [256, 302] on div "[DATE]" at bounding box center [397, 297] width 551 height 38
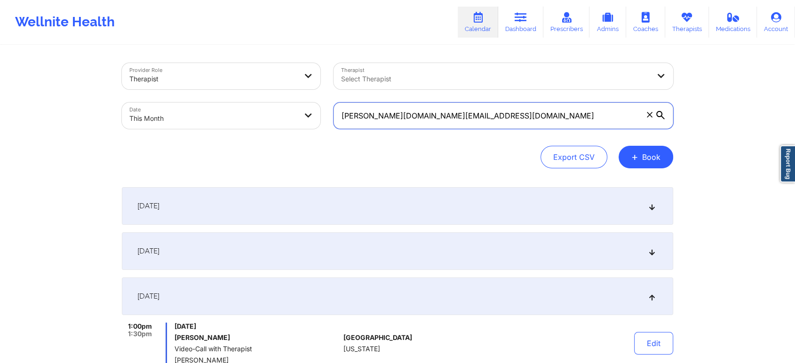
drag, startPoint x: 495, startPoint y: 114, endPoint x: 199, endPoint y: 78, distance: 298.0
click at [199, 78] on div "Provider Role Therapist Therapist Select Therapist Date This Month [PERSON_NAME…" at bounding box center [397, 95] width 564 height 79
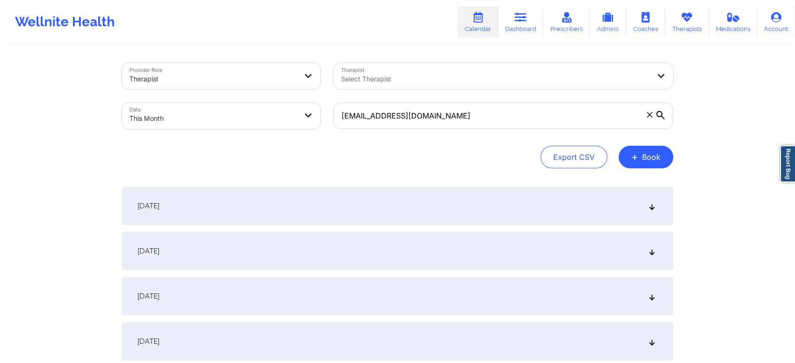
drag, startPoint x: 252, startPoint y: 332, endPoint x: 296, endPoint y: 304, distance: 52.6
click at [296, 304] on div "[DATE]" at bounding box center [397, 297] width 551 height 38
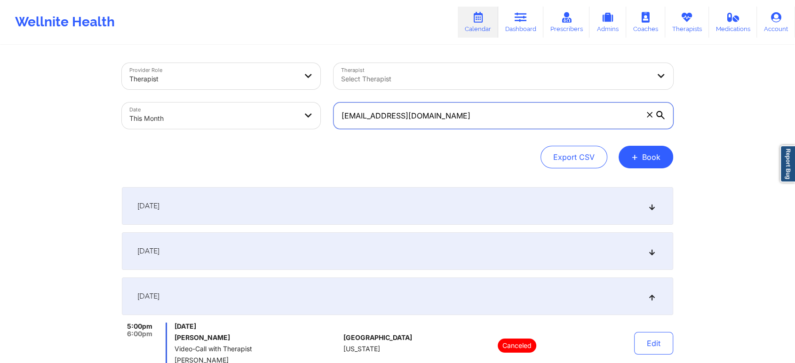
drag, startPoint x: 473, startPoint y: 120, endPoint x: 264, endPoint y: 110, distance: 209.6
click at [264, 110] on div "Provider Role Therapist Therapist Select Therapist Date This Month [EMAIL_ADDRE…" at bounding box center [397, 95] width 564 height 79
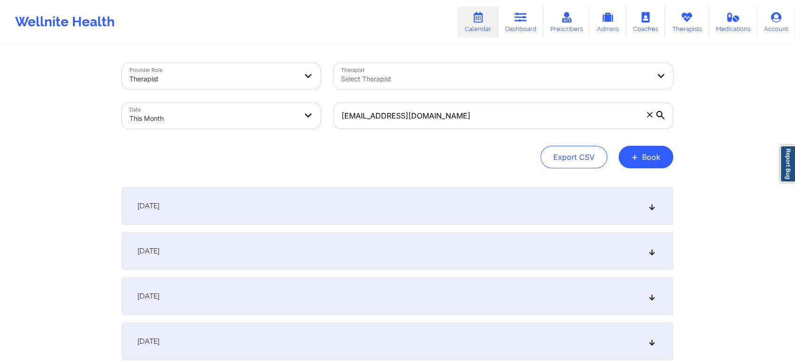
click at [295, 289] on div "[DATE]" at bounding box center [397, 297] width 551 height 38
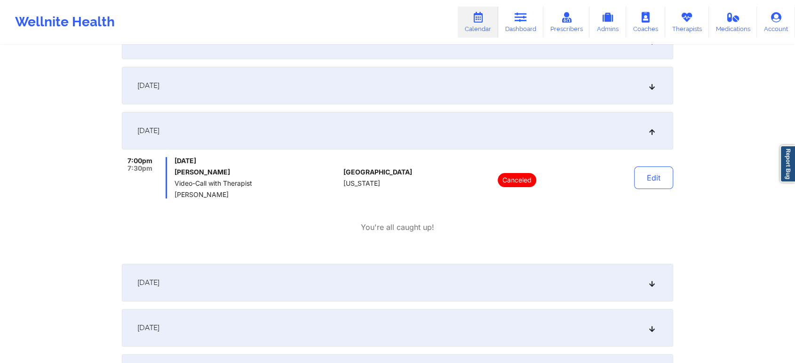
scroll to position [23, 0]
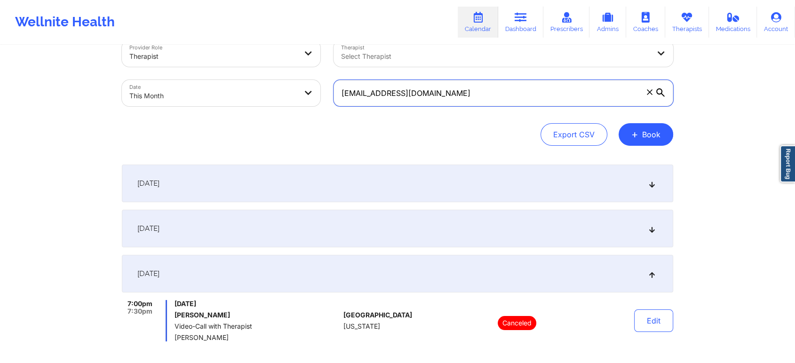
drag, startPoint x: 476, startPoint y: 97, endPoint x: 255, endPoint y: 104, distance: 221.2
click at [255, 104] on div "Provider Role Therapist Therapist Select Therapist Date This Month [EMAIL_ADDRE…" at bounding box center [397, 73] width 564 height 79
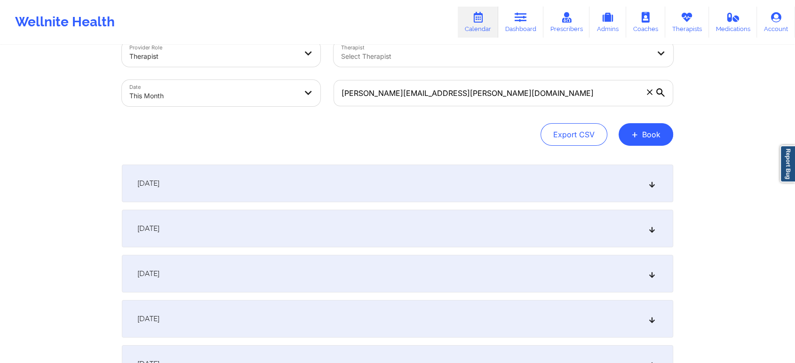
click at [272, 300] on div "[DATE]" at bounding box center [397, 319] width 551 height 38
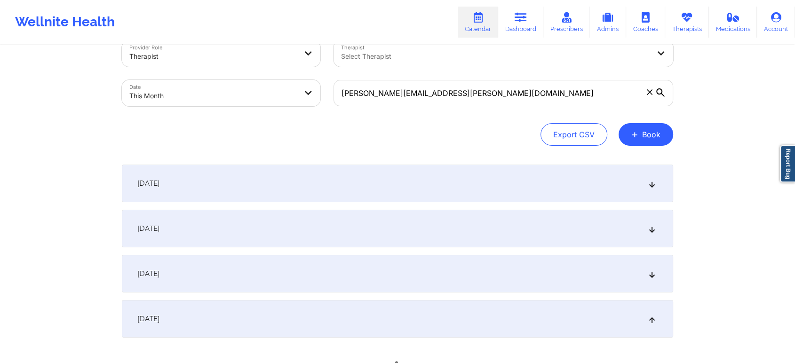
click at [302, 281] on div "[DATE]" at bounding box center [397, 274] width 551 height 38
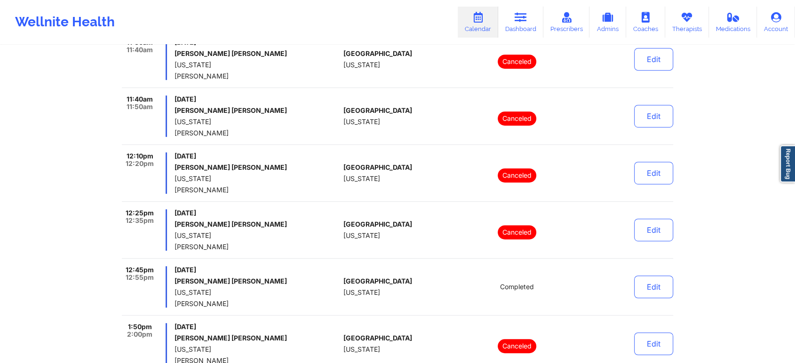
scroll to position [0, 0]
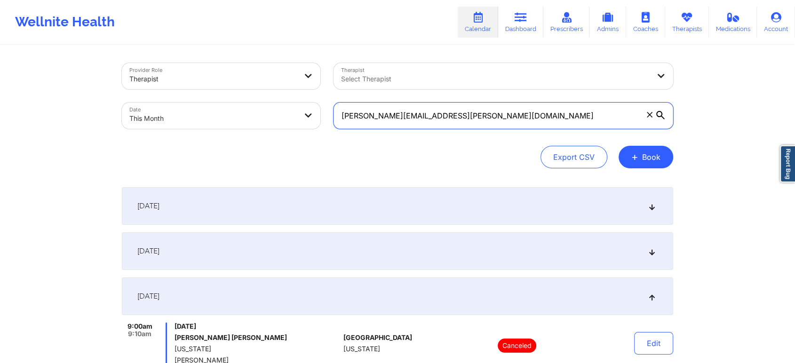
drag, startPoint x: 476, startPoint y: 121, endPoint x: 325, endPoint y: 106, distance: 152.7
click at [325, 106] on div "Provider Role Therapist Therapist Select Therapist Date This Month [PERSON_NAME…" at bounding box center [397, 95] width 564 height 79
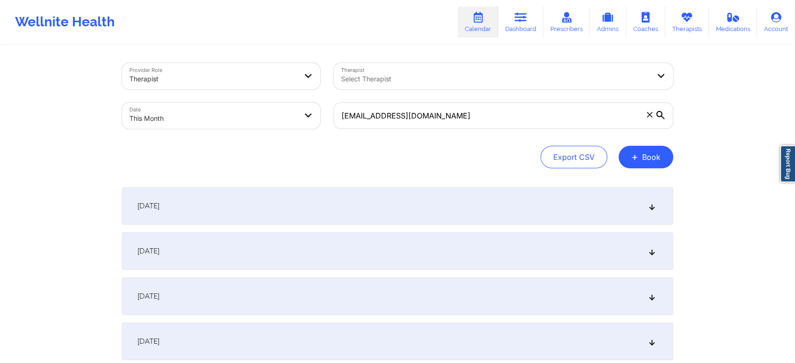
click at [312, 278] on div "[DATE]" at bounding box center [397, 297] width 551 height 38
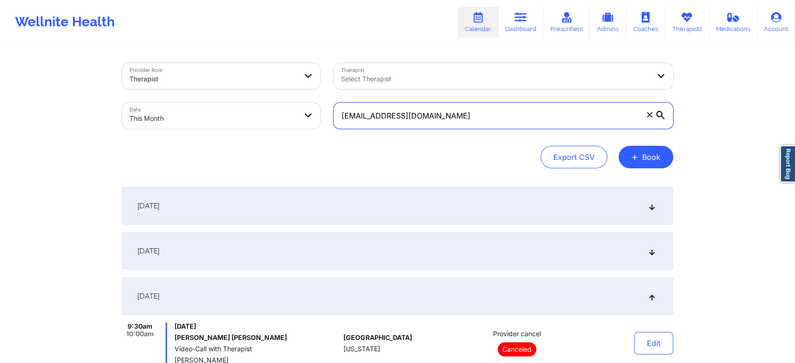
drag, startPoint x: 458, startPoint y: 116, endPoint x: 233, endPoint y: 129, distance: 225.7
click at [233, 129] on div "Provider Role Therapist Therapist Select Therapist Date This Month [PERSON_NAME…" at bounding box center [397, 95] width 564 height 79
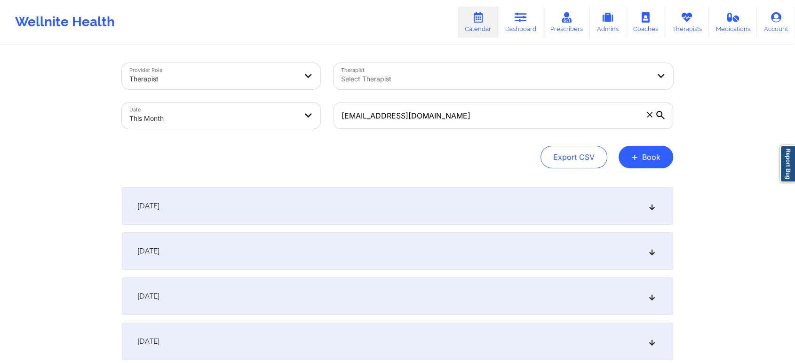
click at [259, 304] on div "[DATE]" at bounding box center [397, 297] width 551 height 38
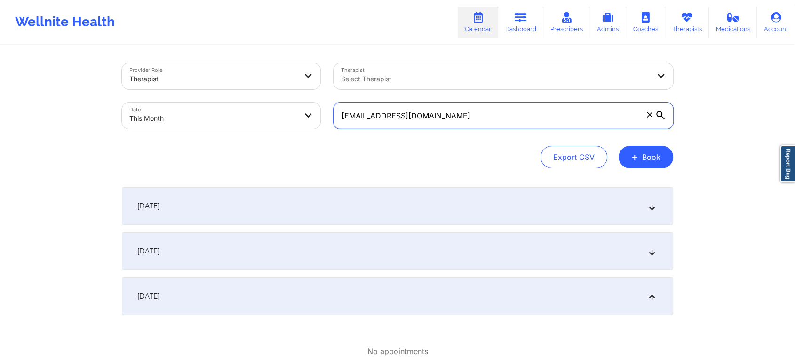
drag, startPoint x: 502, startPoint y: 113, endPoint x: 149, endPoint y: 84, distance: 354.0
click at [149, 84] on div "Provider Role Therapist Therapist Select Therapist Date This Month [EMAIL_ADDRE…" at bounding box center [397, 95] width 564 height 79
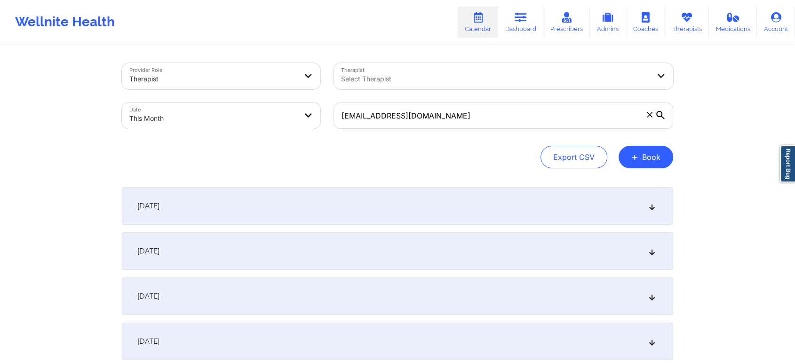
click at [455, 312] on div "[DATE]" at bounding box center [397, 297] width 551 height 38
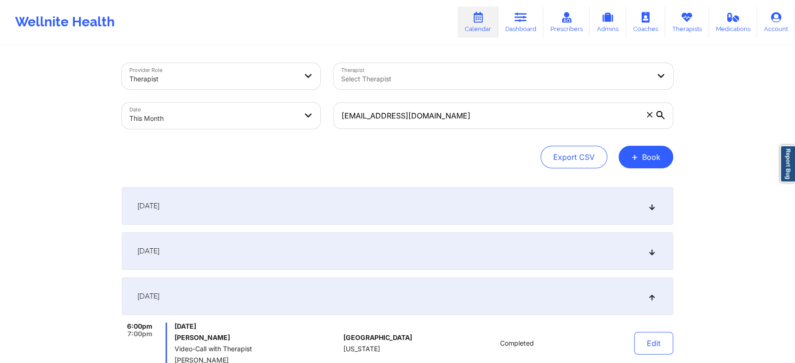
scroll to position [131, 0]
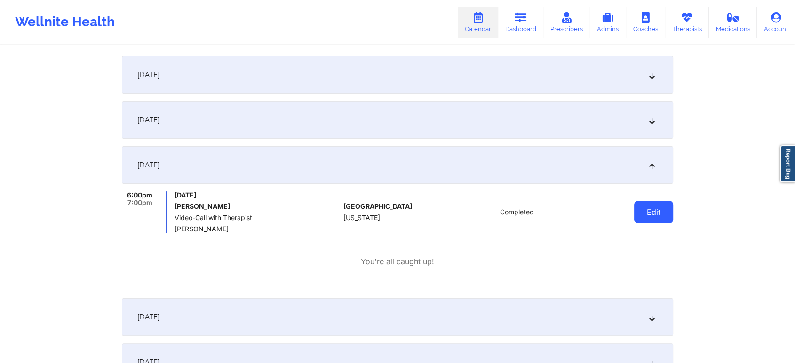
click at [655, 201] on button "Edit" at bounding box center [653, 212] width 39 height 23
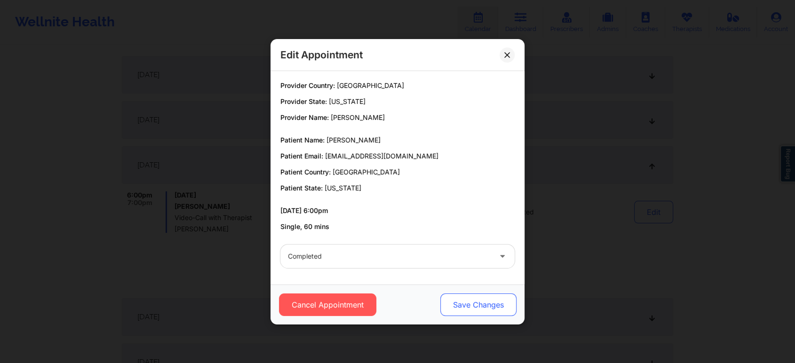
click at [470, 302] on button "Save Changes" at bounding box center [478, 305] width 76 height 23
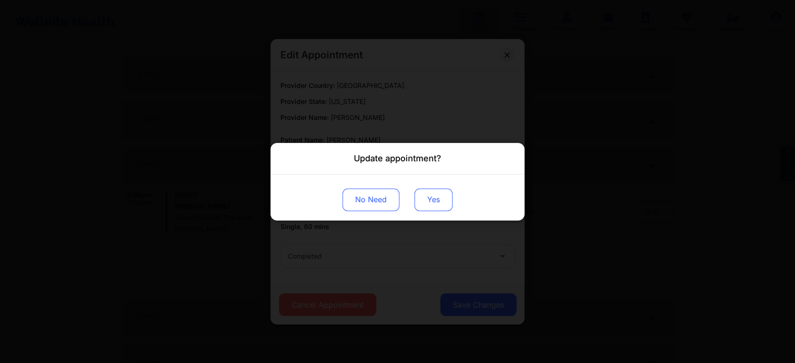
click at [426, 203] on button "Yes" at bounding box center [433, 199] width 38 height 23
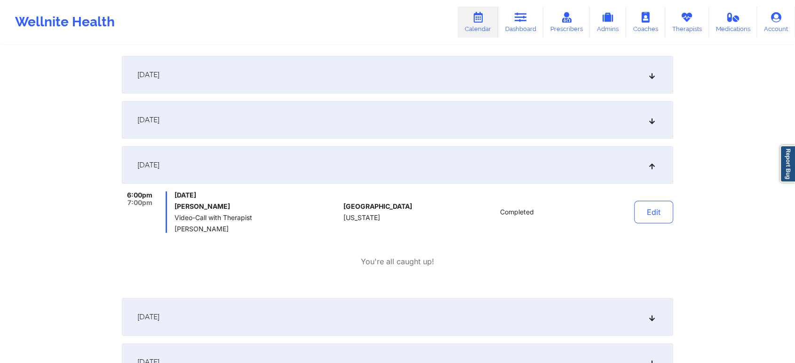
scroll to position [0, 0]
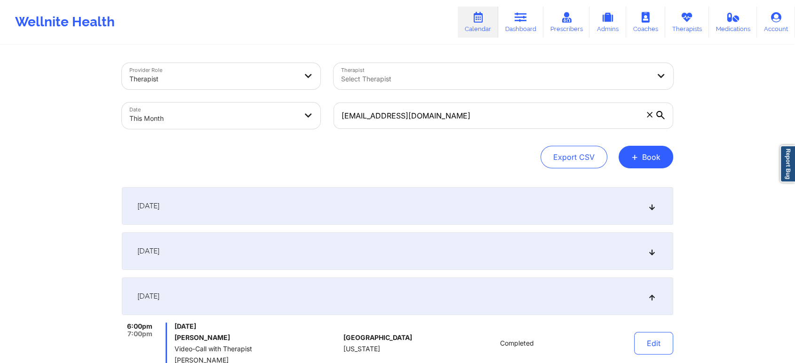
drag, startPoint x: 455, startPoint y: 96, endPoint x: 454, endPoint y: 116, distance: 19.8
click at [454, 116] on div "[EMAIL_ADDRESS][DOMAIN_NAME]" at bounding box center [503, 116] width 353 height 40
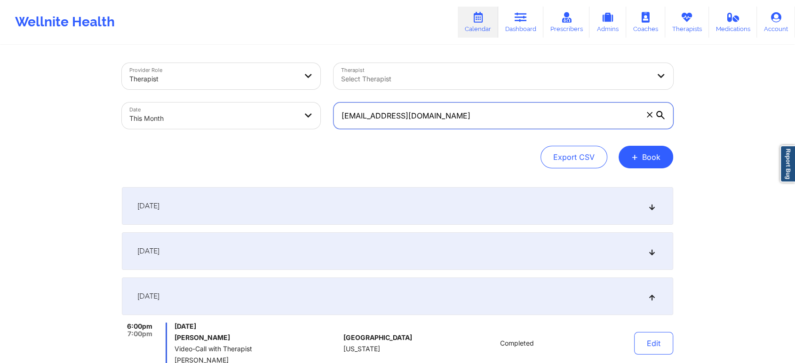
drag, startPoint x: 454, startPoint y: 116, endPoint x: 302, endPoint y: 117, distance: 152.4
click at [302, 117] on div "Provider Role Therapist Therapist Select Therapist Date This Month [EMAIL_ADDRE…" at bounding box center [397, 95] width 564 height 79
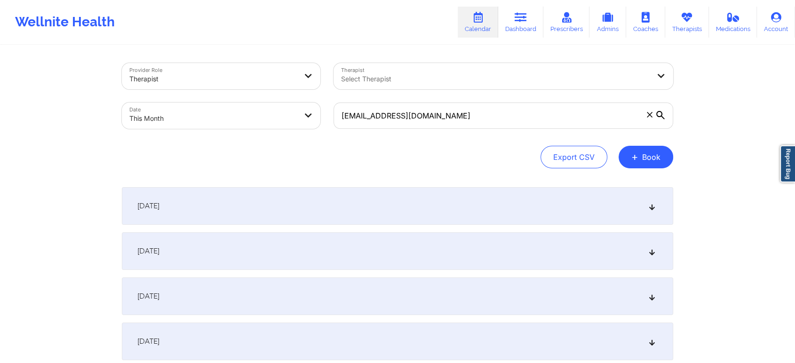
click at [343, 281] on div "[DATE]" at bounding box center [397, 297] width 551 height 38
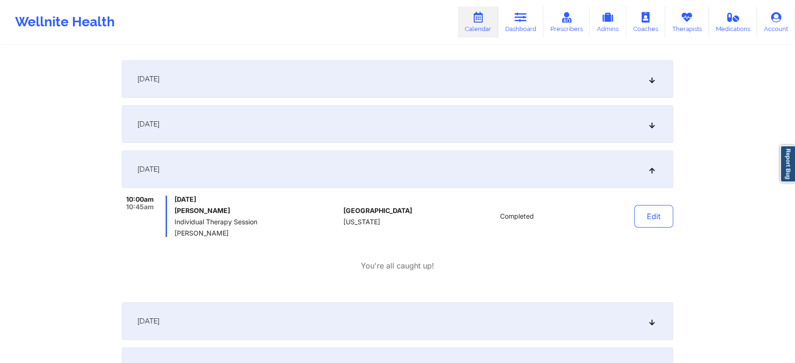
scroll to position [133, 0]
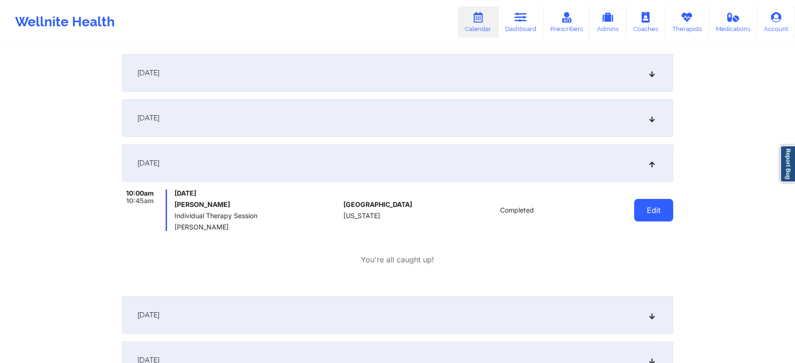
click at [667, 210] on button "Edit" at bounding box center [653, 210] width 39 height 23
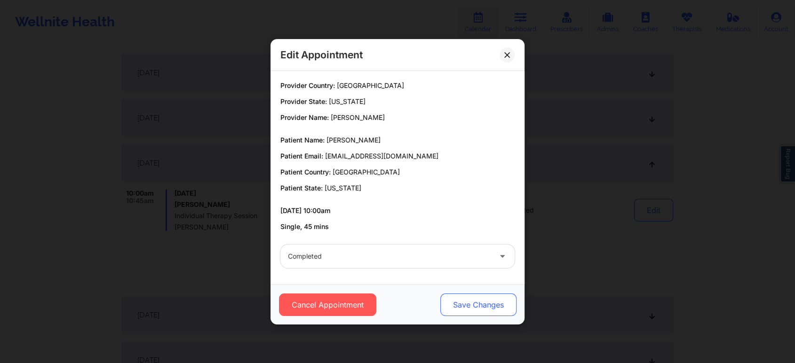
click at [481, 300] on button "Save Changes" at bounding box center [478, 305] width 76 height 23
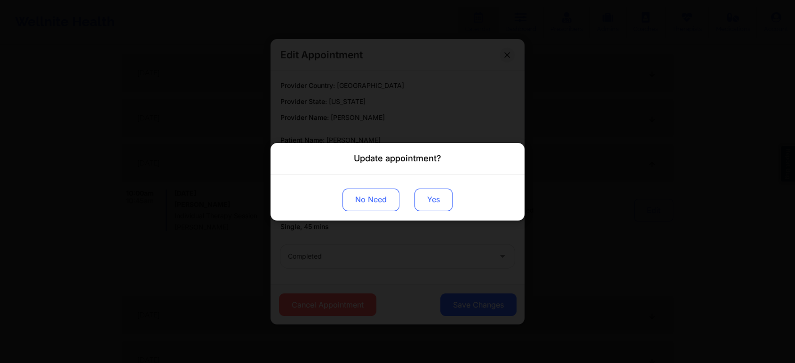
click at [438, 191] on button "Yes" at bounding box center [433, 199] width 38 height 23
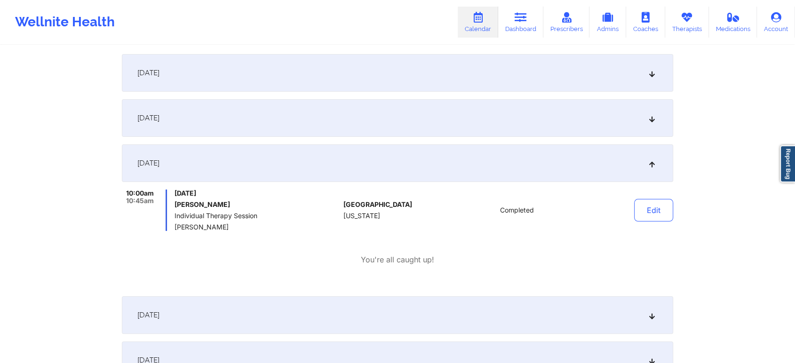
scroll to position [0, 0]
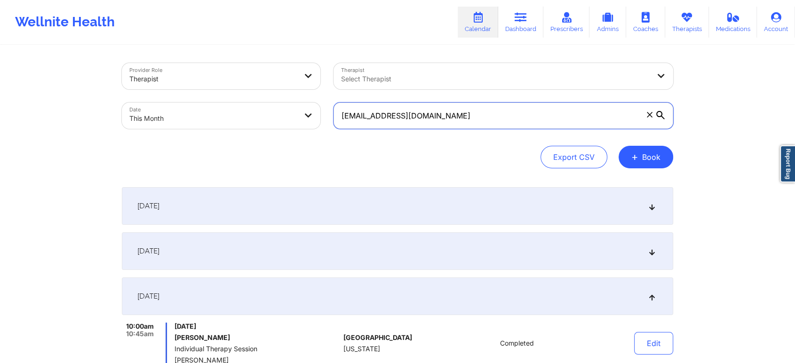
drag, startPoint x: 453, startPoint y: 113, endPoint x: 263, endPoint y: 112, distance: 189.6
click at [263, 112] on div "Provider Role Therapist Therapist Select Therapist Date This Month [EMAIL_ADDRE…" at bounding box center [397, 95] width 564 height 79
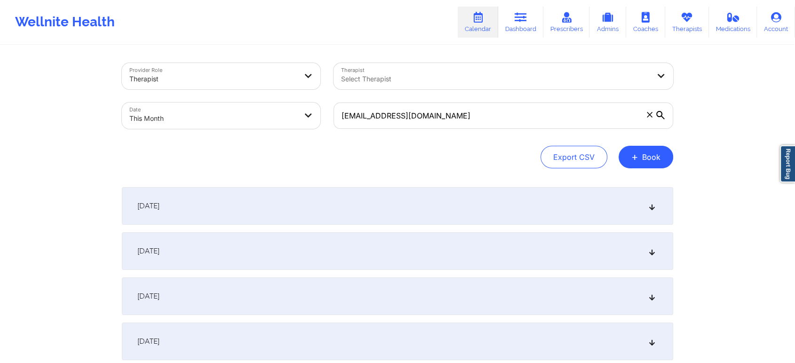
click at [296, 284] on div "[DATE]" at bounding box center [397, 297] width 551 height 38
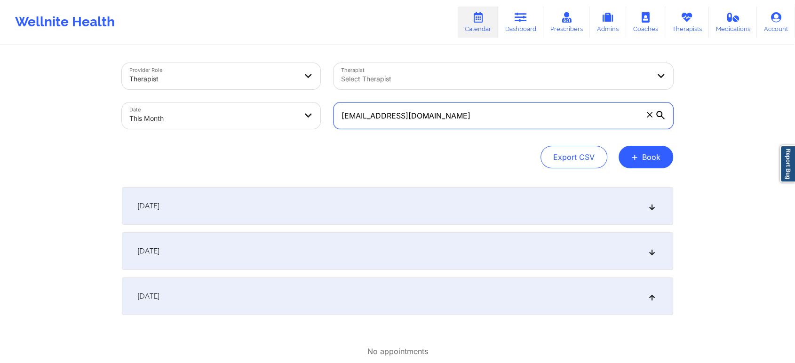
drag, startPoint x: 502, startPoint y: 119, endPoint x: 299, endPoint y: 108, distance: 204.0
click at [299, 108] on div "Provider Role Therapist Therapist Select Therapist Date This Month [EMAIL_ADDRE…" at bounding box center [397, 95] width 564 height 79
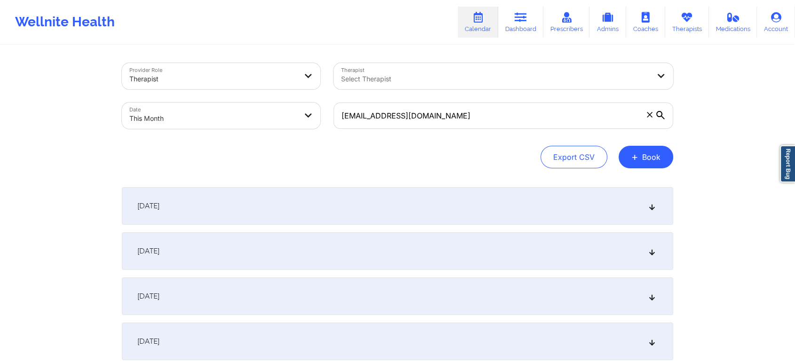
click at [350, 285] on div "[DATE]" at bounding box center [397, 297] width 551 height 38
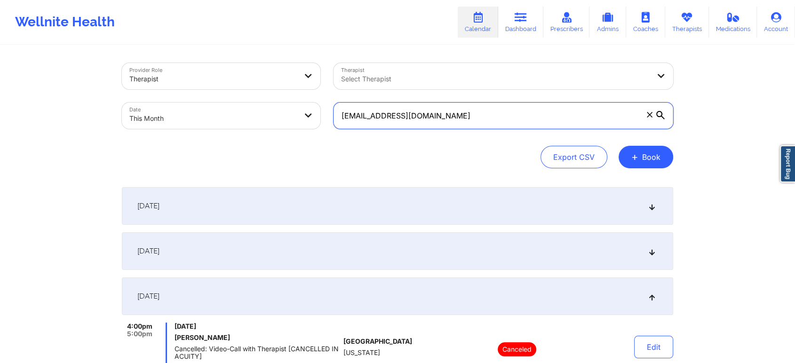
drag, startPoint x: 480, startPoint y: 119, endPoint x: 230, endPoint y: 44, distance: 261.2
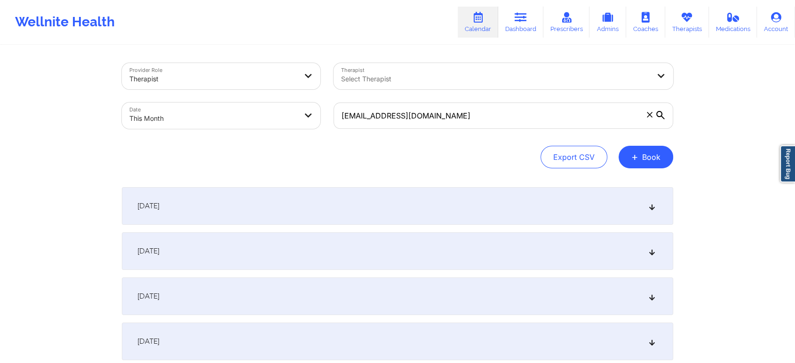
click at [306, 286] on div "[DATE]" at bounding box center [397, 297] width 551 height 38
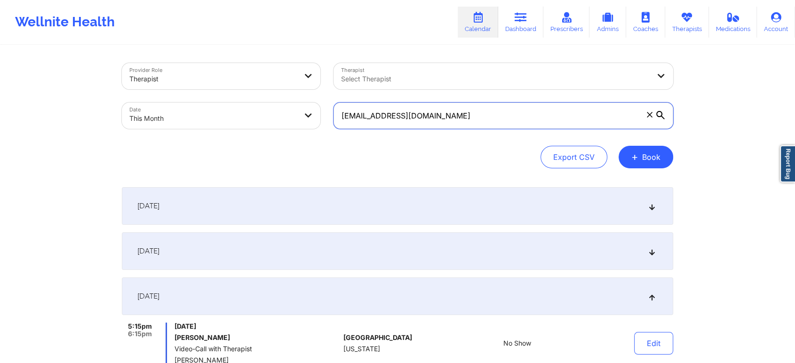
drag, startPoint x: 465, startPoint y: 111, endPoint x: 128, endPoint y: 95, distance: 337.6
click at [128, 95] on div "Provider Role Therapist Therapist Select Therapist Date This Month [EMAIL_ADDRE…" at bounding box center [397, 95] width 564 height 79
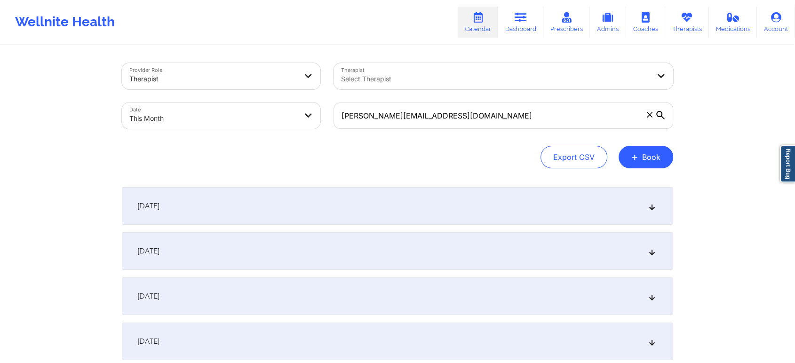
click at [202, 254] on div "[DATE]" at bounding box center [397, 251] width 551 height 38
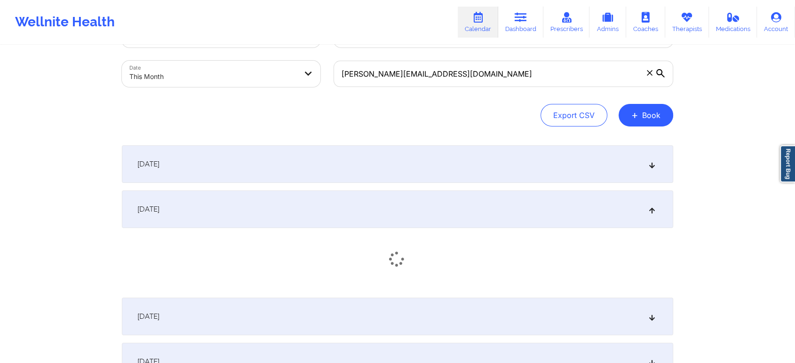
scroll to position [50, 0]
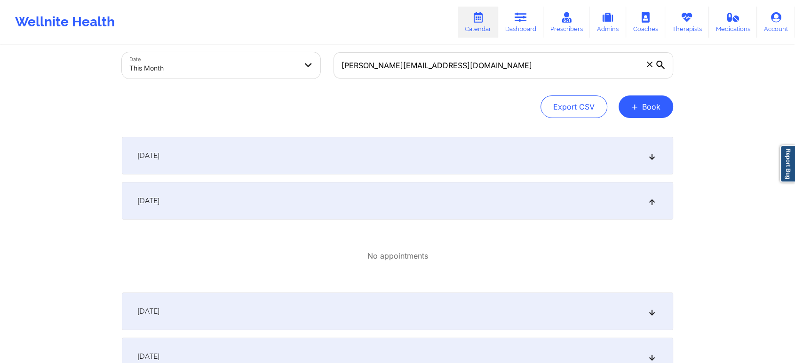
click at [624, 305] on div "[DATE]" at bounding box center [397, 312] width 551 height 38
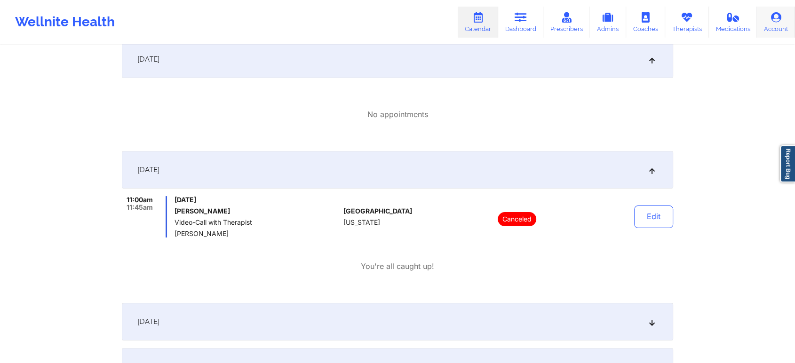
scroll to position [0, 0]
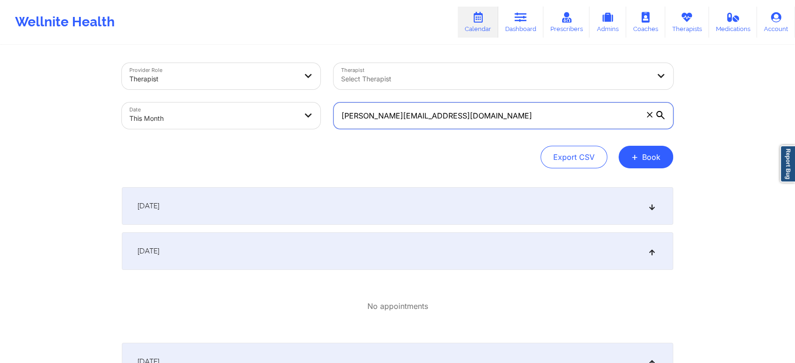
drag, startPoint x: 443, startPoint y: 109, endPoint x: 215, endPoint y: 111, distance: 227.7
click at [215, 111] on div "Provider Role Therapist Therapist Select Therapist Date This Month [PERSON_NAME…" at bounding box center [397, 95] width 564 height 79
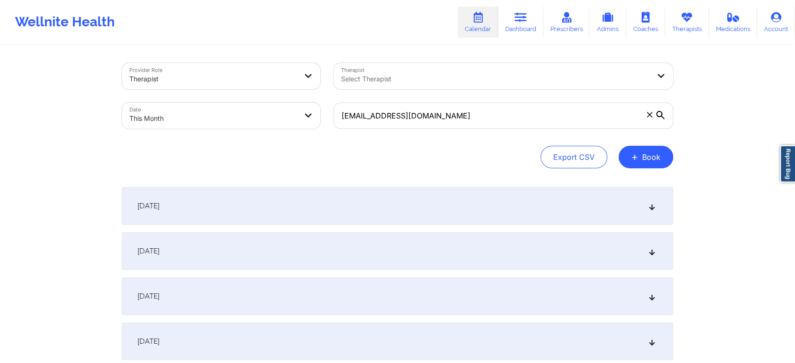
click at [345, 298] on div "[DATE]" at bounding box center [397, 297] width 551 height 38
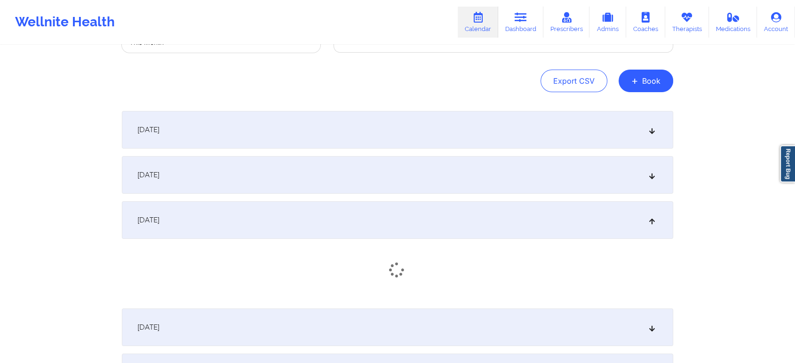
scroll to position [80, 0]
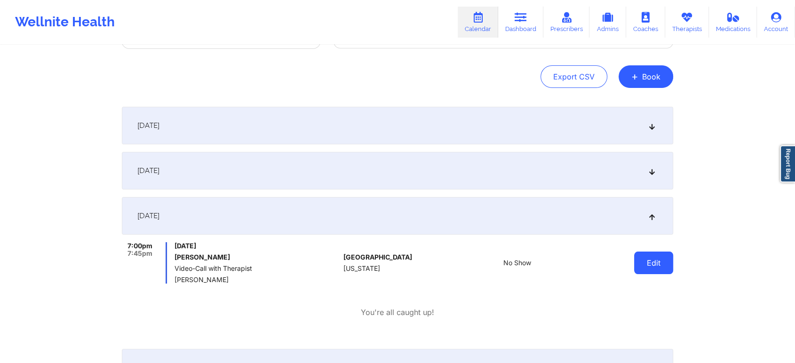
click at [646, 268] on button "Edit" at bounding box center [653, 263] width 39 height 23
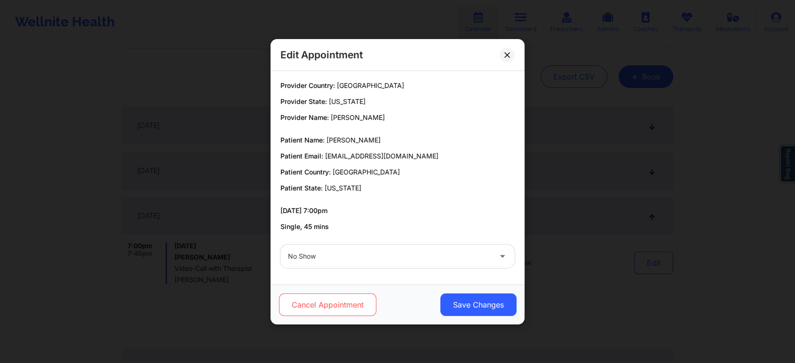
click at [340, 310] on button "Cancel Appointment" at bounding box center [327, 305] width 97 height 23
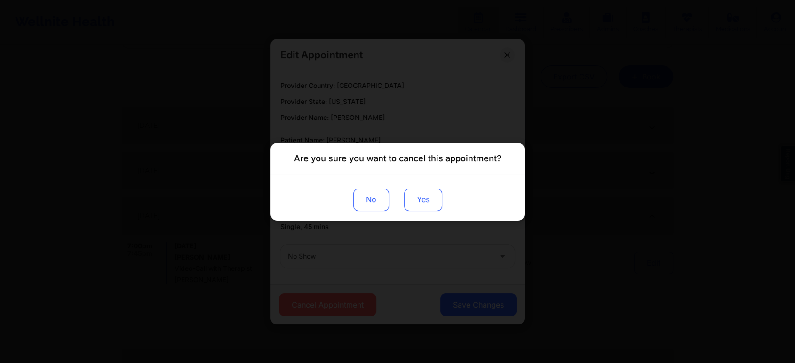
click at [425, 198] on button "Yes" at bounding box center [423, 199] width 38 height 23
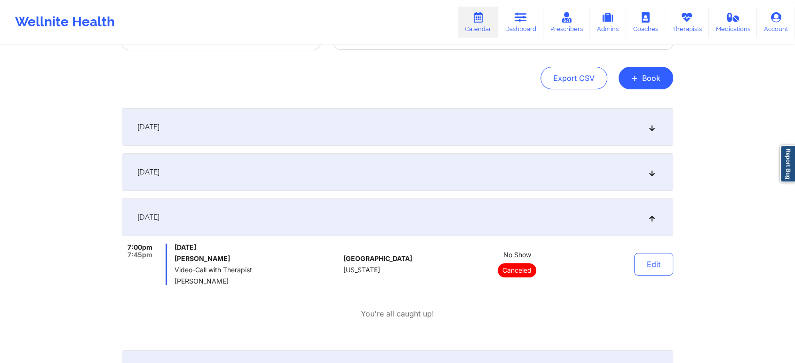
scroll to position [0, 0]
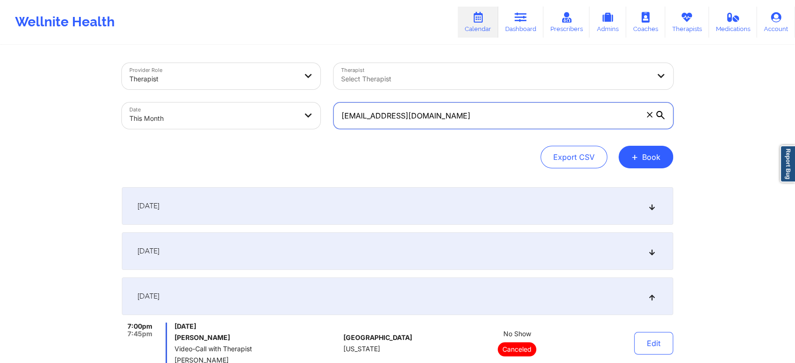
drag, startPoint x: 534, startPoint y: 111, endPoint x: 167, endPoint y: 58, distance: 370.2
click at [167, 58] on div "Provider Role Therapist Therapist Select Therapist Date This Month [EMAIL_ADDRE…" at bounding box center [397, 95] width 564 height 79
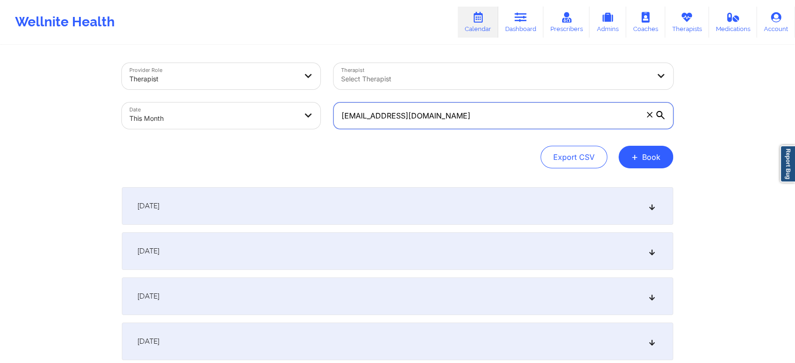
scroll to position [175, 0]
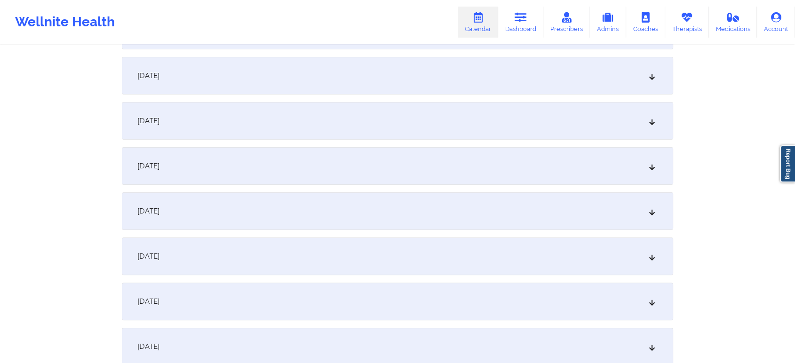
type input "[EMAIL_ADDRESS][DOMAIN_NAME]"
click at [393, 102] on div "[DATE]" at bounding box center [397, 121] width 551 height 38
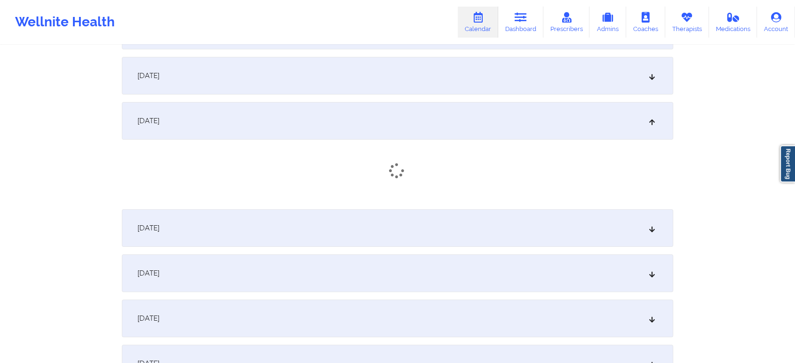
click at [393, 102] on div "[DATE]" at bounding box center [397, 121] width 551 height 38
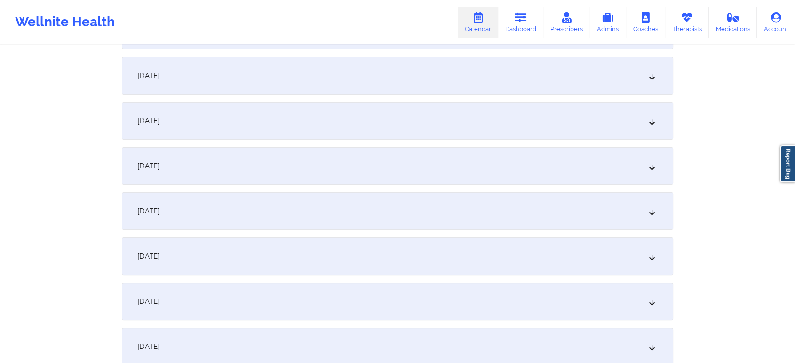
click at [539, 110] on div "[DATE]" at bounding box center [397, 121] width 551 height 38
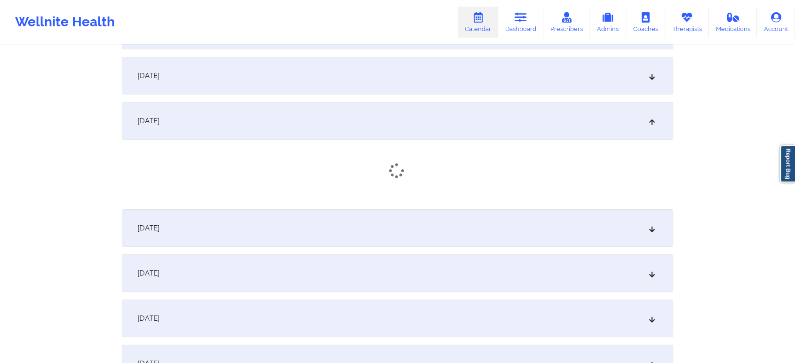
click at [539, 110] on div "[DATE]" at bounding box center [397, 121] width 551 height 38
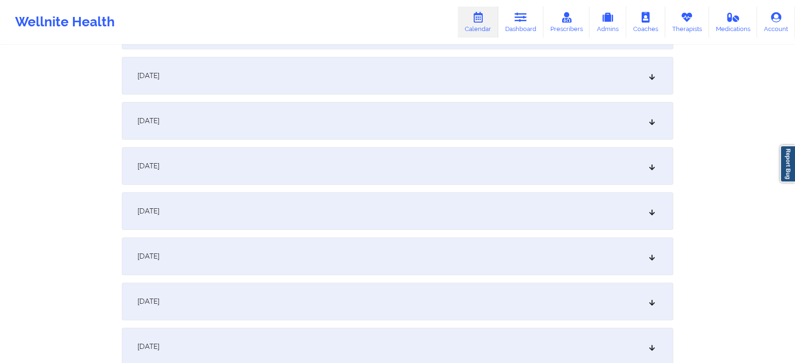
click at [539, 110] on div "[DATE]" at bounding box center [397, 121] width 551 height 38
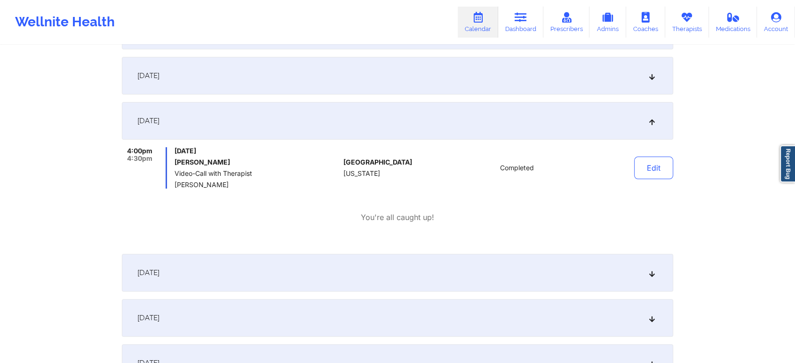
click at [656, 175] on button "Edit" at bounding box center [653, 168] width 39 height 23
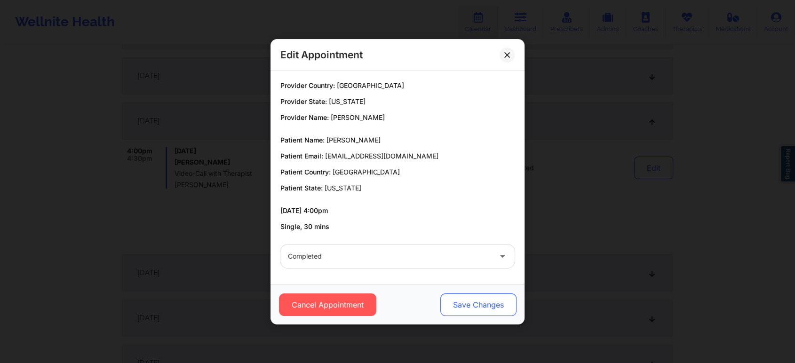
click at [513, 297] on button "Save Changes" at bounding box center [478, 305] width 76 height 23
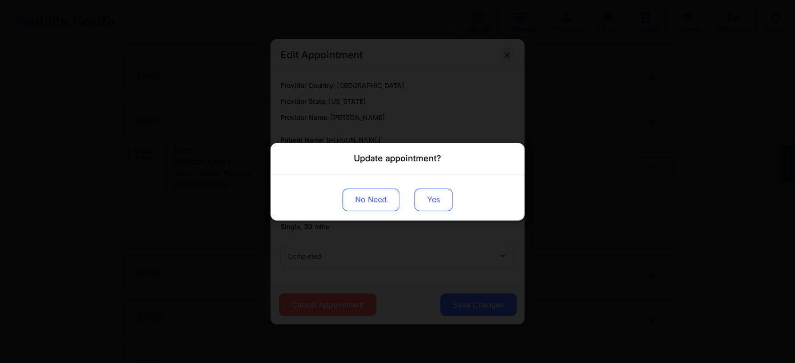
click at [424, 206] on button "Yes" at bounding box center [433, 199] width 38 height 23
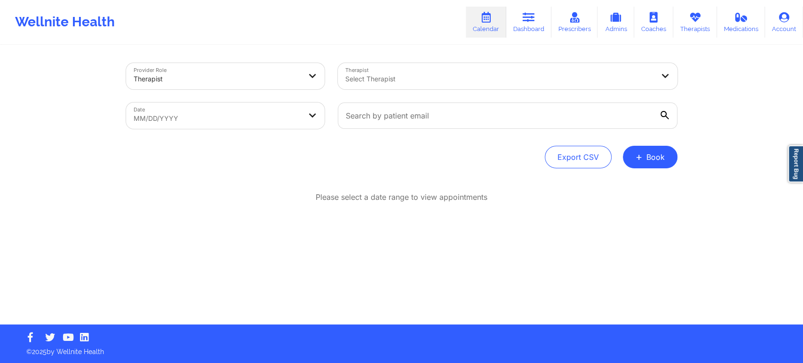
drag, startPoint x: 265, startPoint y: 95, endPoint x: 264, endPoint y: 111, distance: 16.0
click at [264, 111] on div "Date MM/DD/YYYY" at bounding box center [225, 116] width 212 height 40
click at [264, 111] on body "Wellnite Health Calendar Dashboard Prescribers Admins Coaches Therapists Medica…" at bounding box center [401, 181] width 803 height 363
select select "2025-8"
select select "2025-9"
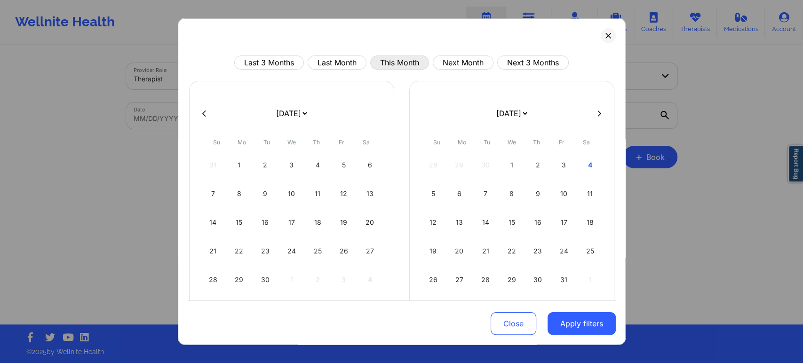
click at [407, 63] on button "This Month" at bounding box center [399, 63] width 59 height 14
select select "2025-9"
select select "2025-10"
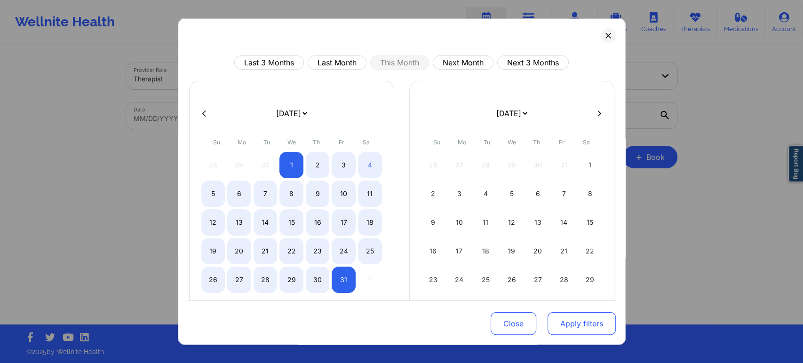
click at [583, 326] on button "Apply filters" at bounding box center [582, 323] width 68 height 23
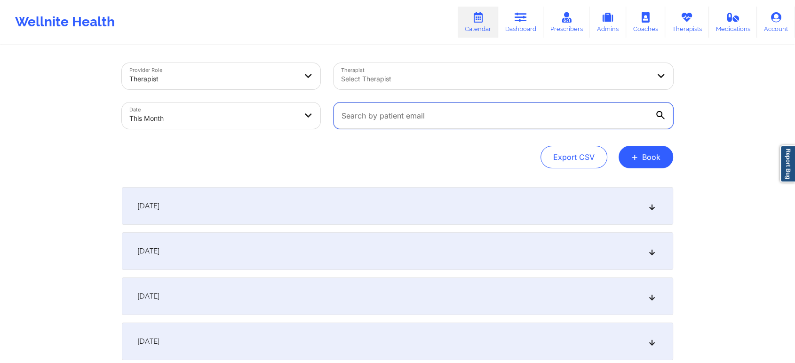
drag, startPoint x: 466, startPoint y: 121, endPoint x: 212, endPoint y: 143, distance: 255.0
click at [212, 143] on div "Provider Role Therapist Therapist Select Therapist Date This Month Export CSV +…" at bounding box center [397, 115] width 551 height 105
paste input "[EMAIL_ADDRESS][DOMAIN_NAME]"
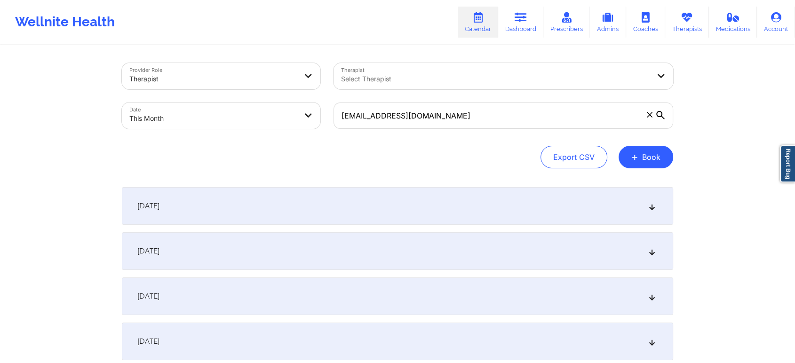
click at [249, 293] on div "[DATE]" at bounding box center [397, 297] width 551 height 38
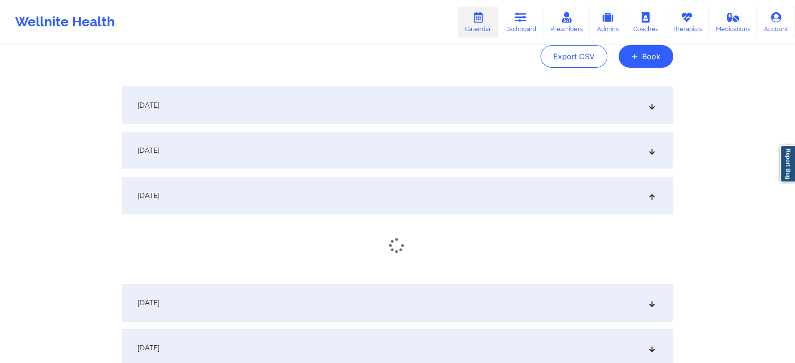
scroll to position [103, 0]
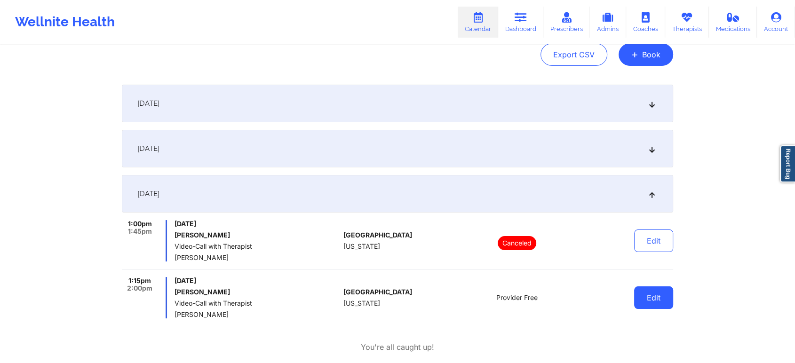
drag, startPoint x: 651, startPoint y: 311, endPoint x: 653, endPoint y: 303, distance: 8.3
click at [653, 303] on div "Edit" at bounding box center [629, 297] width 87 height 41
click at [653, 303] on button "Edit" at bounding box center [653, 297] width 39 height 23
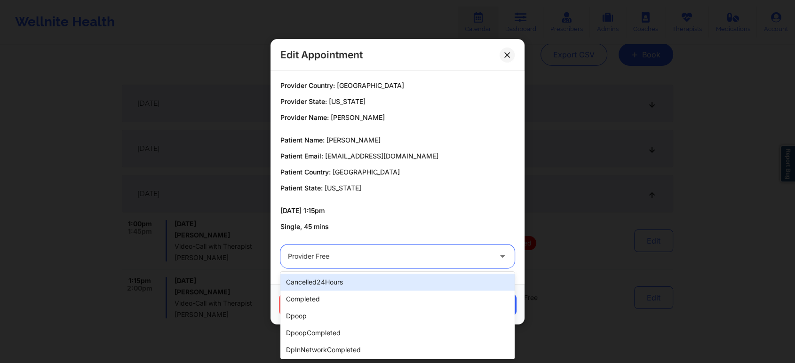
click at [407, 259] on div at bounding box center [389, 256] width 203 height 11
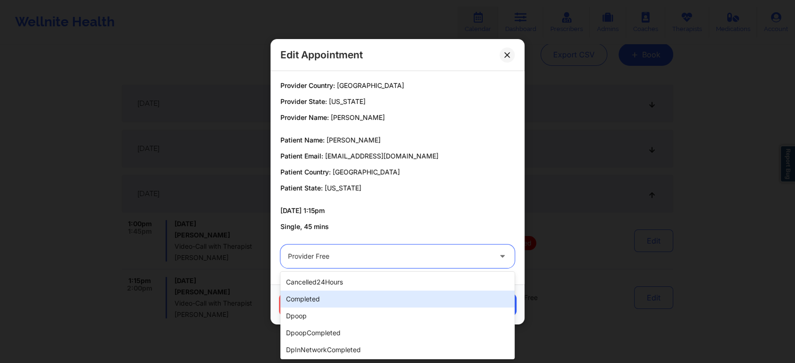
click at [369, 296] on div "completed" at bounding box center [397, 299] width 234 height 17
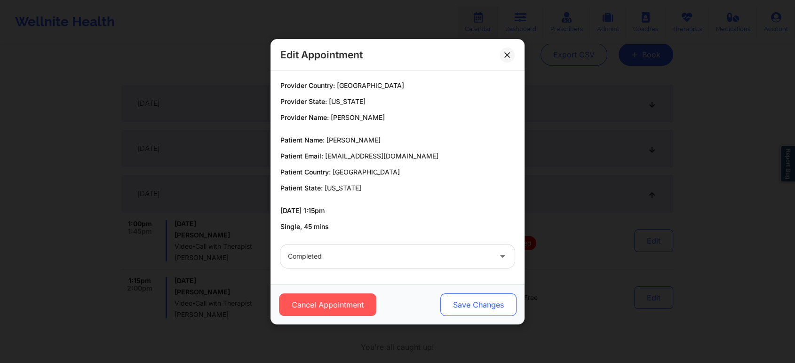
drag, startPoint x: 435, startPoint y: 307, endPoint x: 443, endPoint y: 307, distance: 8.5
click at [443, 307] on div "Cancel Appointment Save Changes" at bounding box center [397, 305] width 241 height 23
click at [443, 307] on button "Save Changes" at bounding box center [478, 305] width 76 height 23
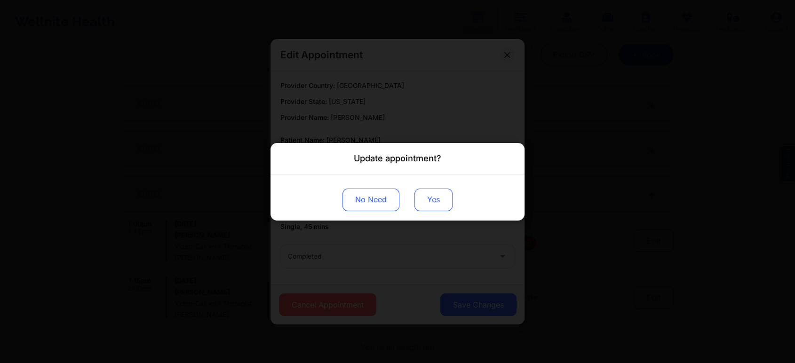
click at [450, 206] on button "Yes" at bounding box center [433, 199] width 38 height 23
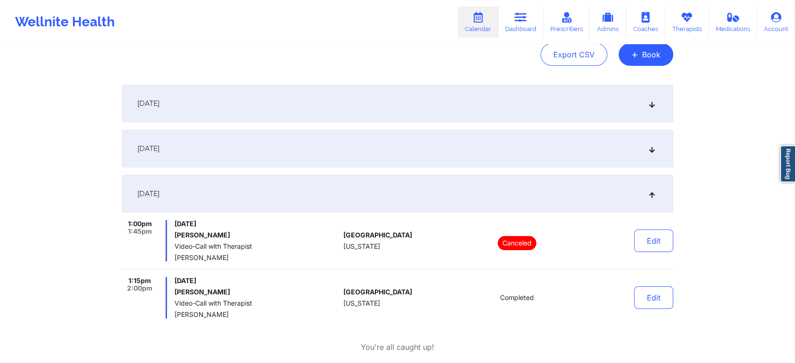
scroll to position [0, 0]
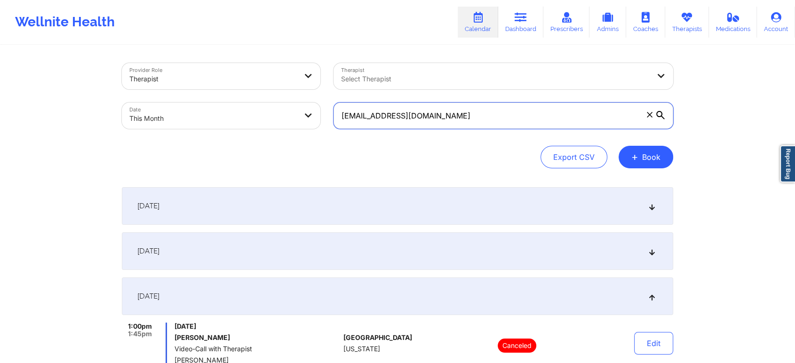
drag, startPoint x: 537, startPoint y: 113, endPoint x: 236, endPoint y: 73, distance: 304.1
click at [236, 73] on div "Provider Role Therapist Therapist Select Therapist Date This Month meesha.hoodu…" at bounding box center [397, 95] width 564 height 79
paste input "reciausa"
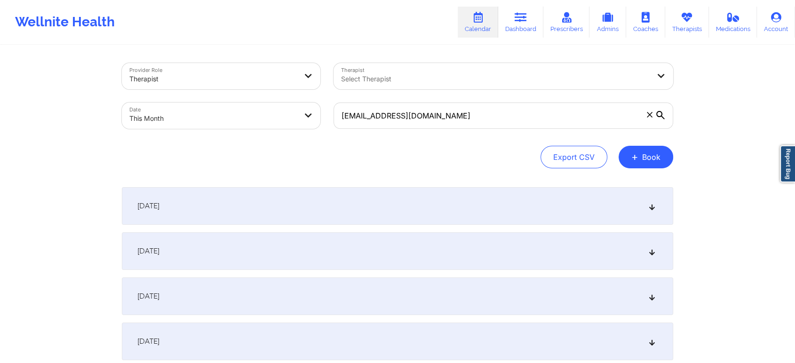
click at [280, 289] on div "[DATE]" at bounding box center [397, 297] width 551 height 38
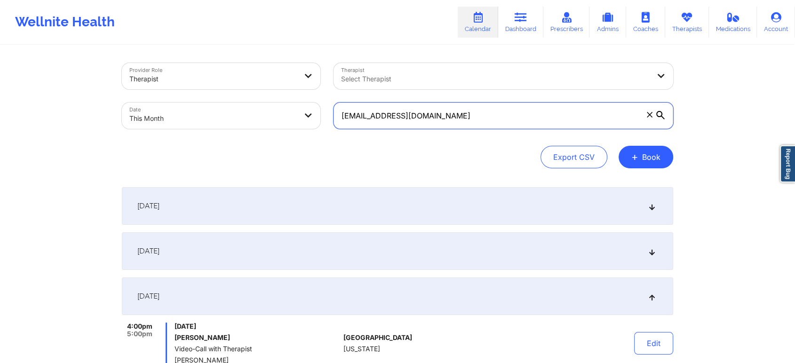
drag, startPoint x: 434, startPoint y: 112, endPoint x: 320, endPoint y: 120, distance: 114.6
click at [320, 120] on div "Provider Role Therapist Therapist Select Therapist Date This Month reciausa@yah…" at bounding box center [397, 95] width 564 height 79
paste input "careybarbara@gmail"
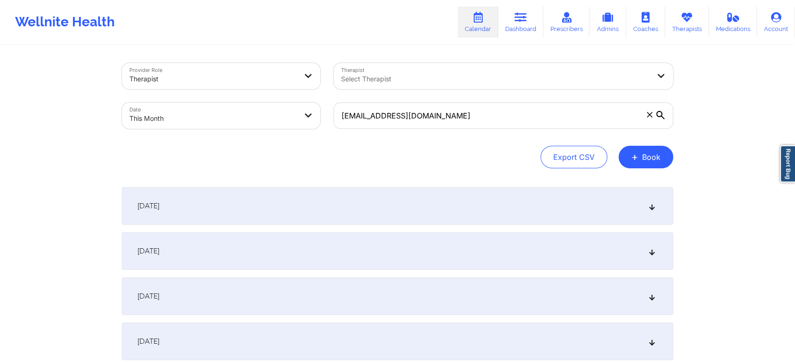
click at [373, 305] on div "[DATE]" at bounding box center [397, 297] width 551 height 38
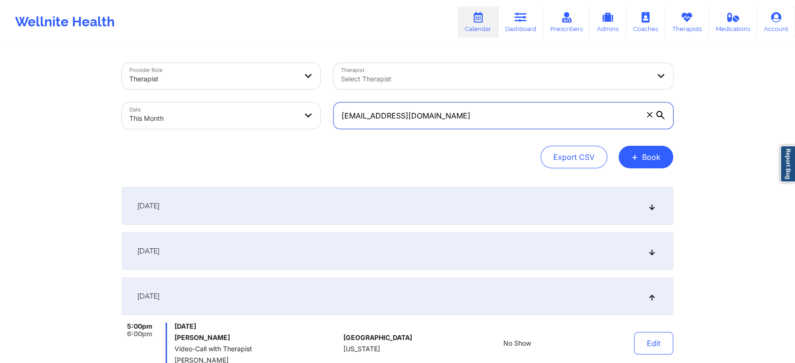
drag, startPoint x: 476, startPoint y: 116, endPoint x: 296, endPoint y: 77, distance: 183.9
click at [296, 77] on div "Provider Role Therapist Therapist Select Therapist Date This Month careybarbara…" at bounding box center [397, 95] width 564 height 79
paste input "bobby.rombol"
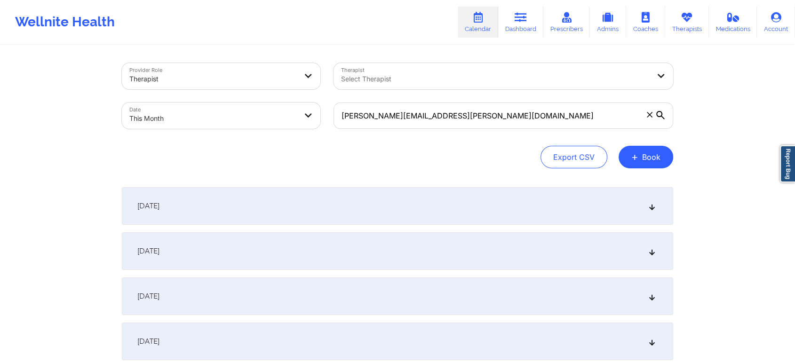
click at [369, 311] on div "[DATE]" at bounding box center [397, 297] width 551 height 38
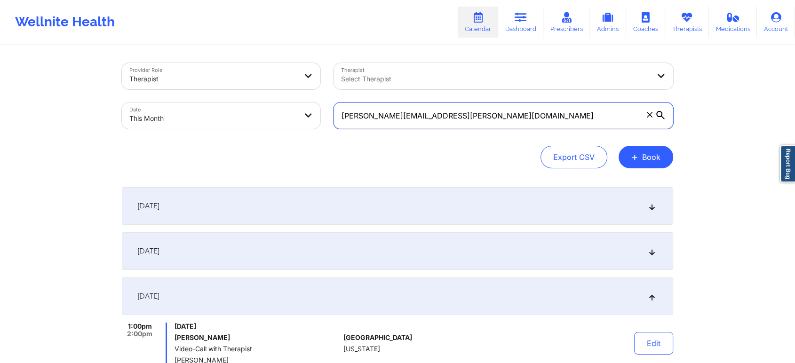
drag, startPoint x: 459, startPoint y: 116, endPoint x: 236, endPoint y: 118, distance: 223.0
click at [236, 118] on div "Provider Role Therapist Therapist Select Therapist Date This Month bobby.rombol…" at bounding box center [397, 95] width 564 height 79
paste input "abierageri"
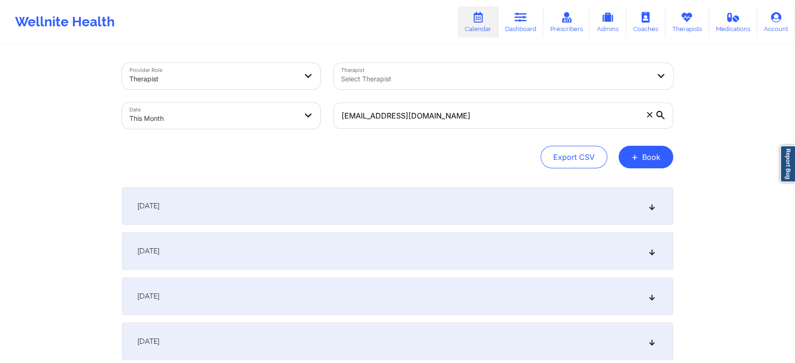
click at [291, 300] on div "[DATE]" at bounding box center [397, 297] width 551 height 38
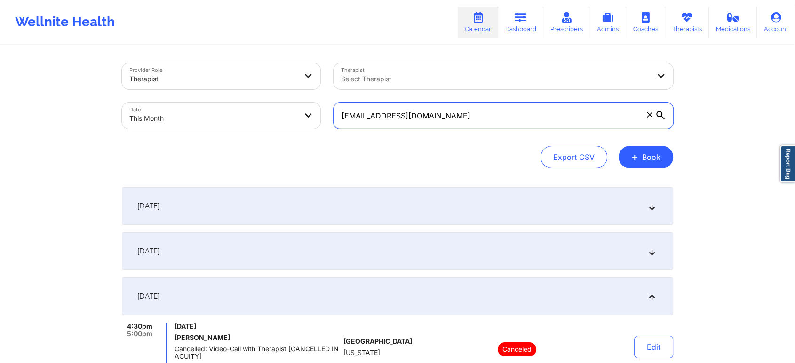
drag, startPoint x: 489, startPoint y: 105, endPoint x: 296, endPoint y: 121, distance: 193.6
click at [296, 121] on div "Provider Role Therapist Therapist Select Therapist Date This Month abierageri@g…" at bounding box center [397, 95] width 564 height 79
paste input "nicolenykren@yahoo"
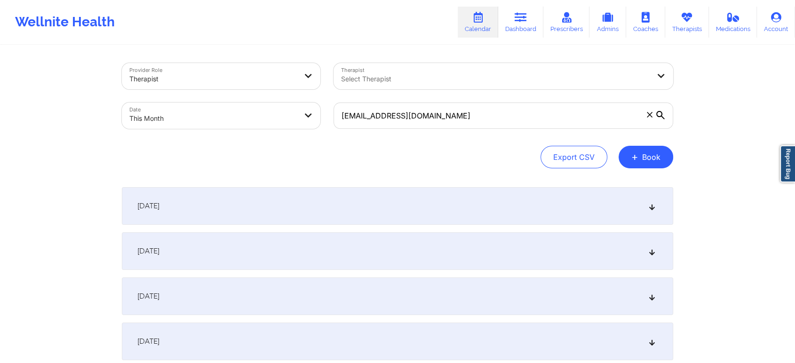
click at [360, 293] on div "[DATE]" at bounding box center [397, 297] width 551 height 38
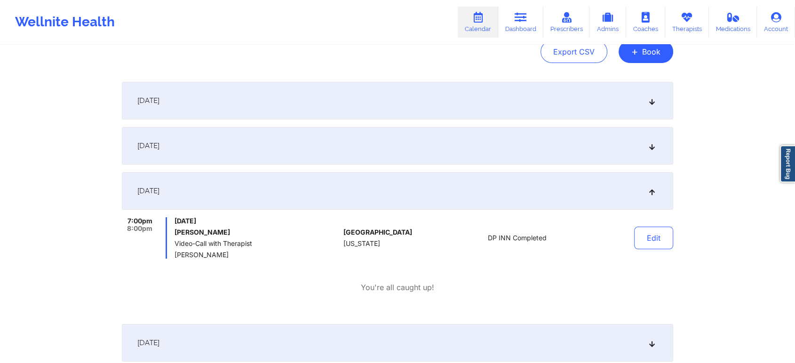
scroll to position [107, 0]
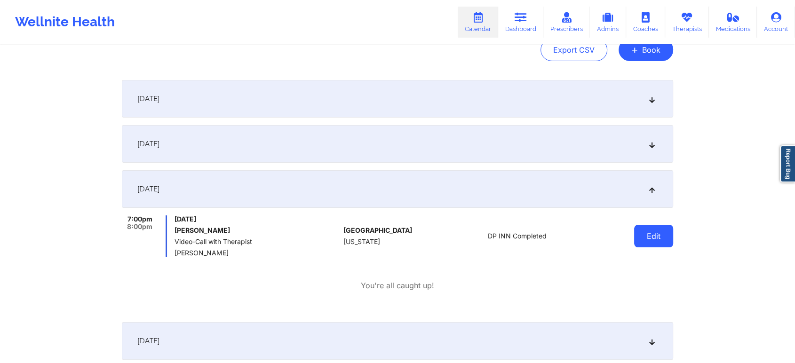
click at [659, 240] on button "Edit" at bounding box center [653, 236] width 39 height 23
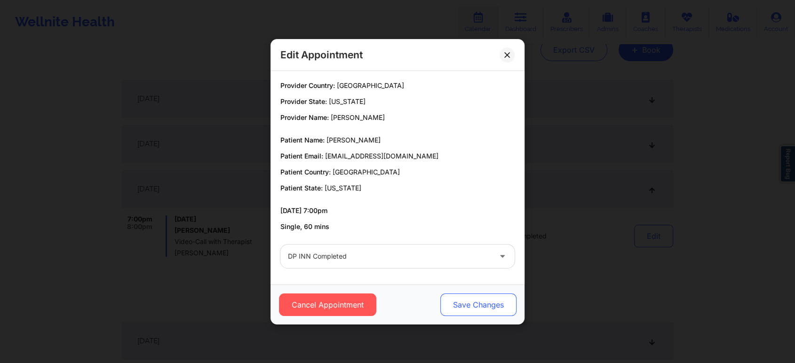
click at [485, 296] on button "Save Changes" at bounding box center [478, 305] width 76 height 23
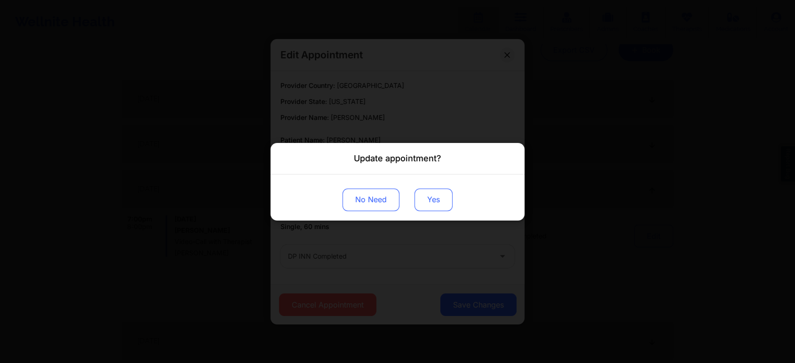
click at [436, 195] on button "Yes" at bounding box center [433, 199] width 38 height 23
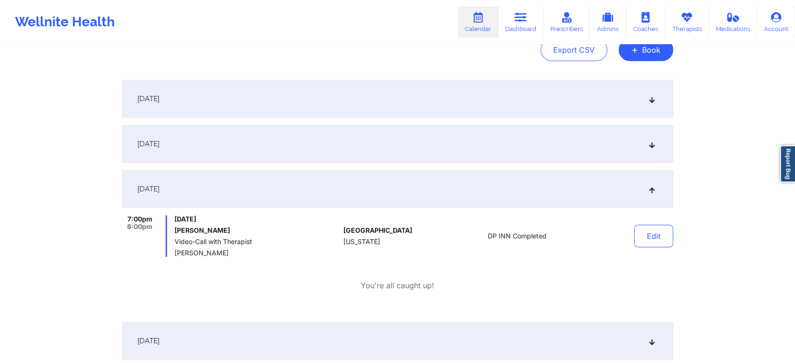
scroll to position [0, 0]
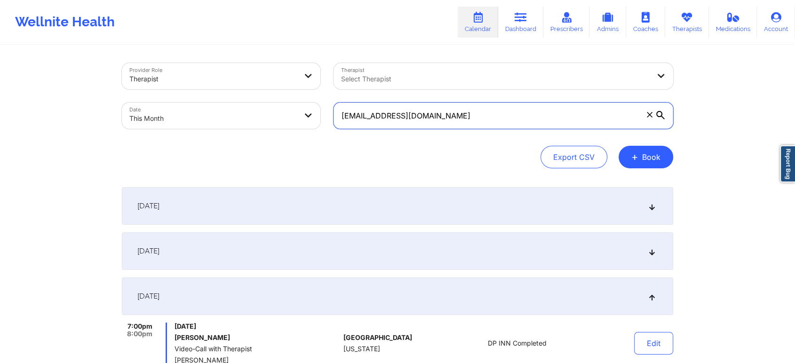
drag, startPoint x: 438, startPoint y: 113, endPoint x: 256, endPoint y: 111, distance: 181.6
click at [256, 111] on div "Provider Role Therapist Therapist Select Therapist Date This Month nicolenykren…" at bounding box center [397, 95] width 564 height 79
paste input "setarehc@gmail"
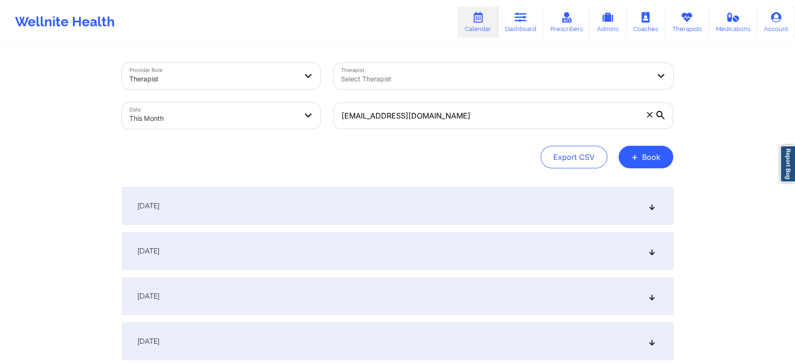
click at [295, 296] on div "[DATE]" at bounding box center [397, 297] width 551 height 38
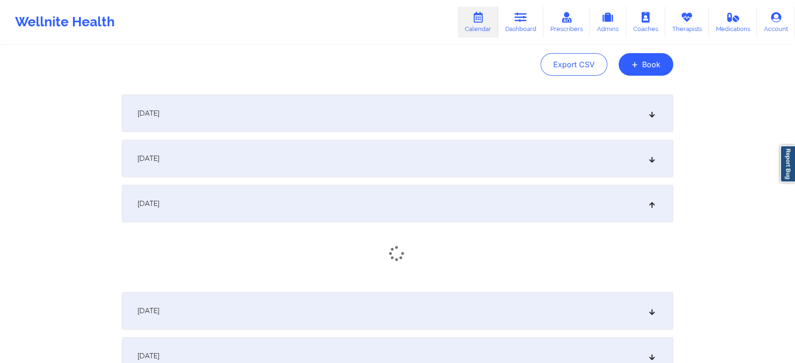
scroll to position [101, 0]
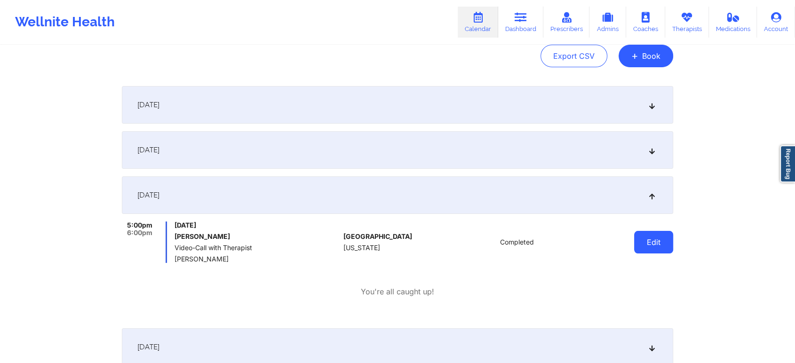
click at [659, 242] on button "Edit" at bounding box center [653, 242] width 39 height 23
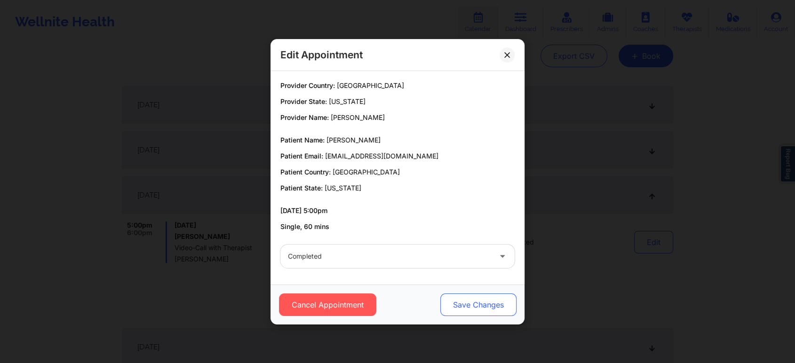
drag, startPoint x: 508, startPoint y: 290, endPoint x: 488, endPoint y: 308, distance: 26.0
click at [488, 308] on div "Cancel Appointment Save Changes" at bounding box center [397, 305] width 254 height 40
click at [488, 308] on button "Save Changes" at bounding box center [478, 305] width 76 height 23
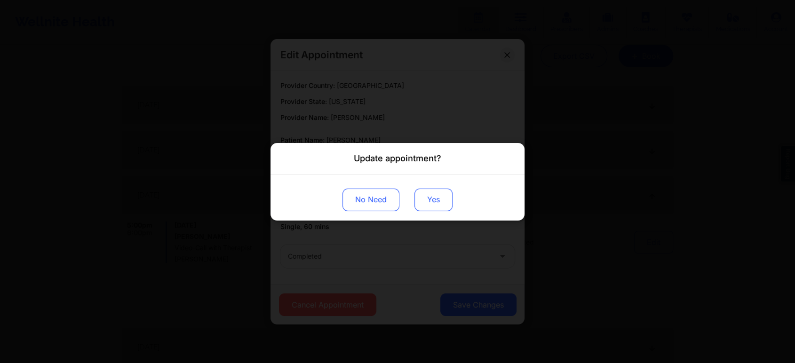
drag, startPoint x: 452, startPoint y: 204, endPoint x: 421, endPoint y: 201, distance: 31.2
click at [421, 201] on div "No Need Yes" at bounding box center [397, 197] width 254 height 46
click at [421, 201] on button "Yes" at bounding box center [433, 199] width 38 height 23
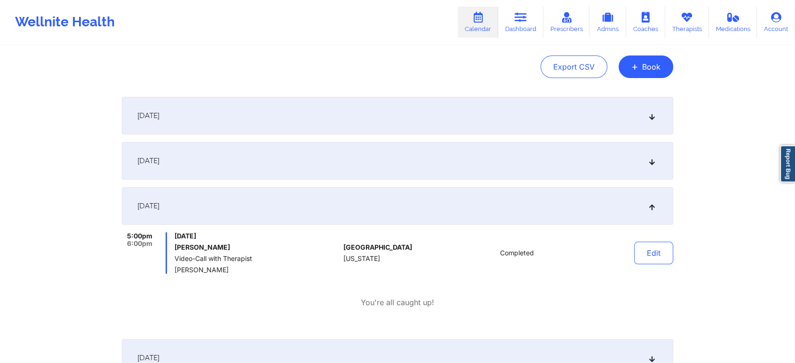
scroll to position [0, 0]
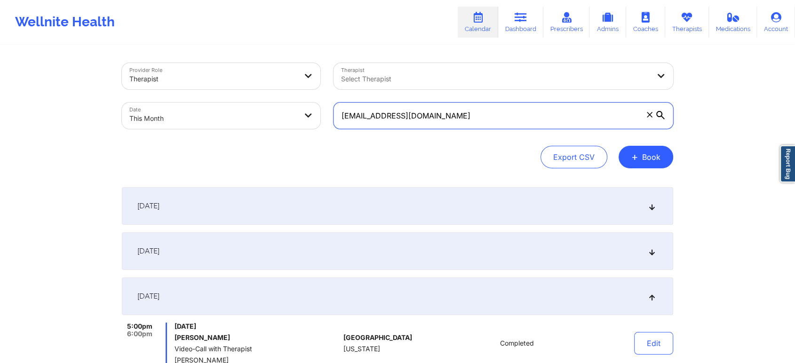
drag, startPoint x: 452, startPoint y: 128, endPoint x: 270, endPoint y: 94, distance: 184.2
click at [270, 94] on div "Provider Role Therapist Therapist Select Therapist Date This Month setarehc@gma…" at bounding box center [397, 95] width 564 height 79
paste input "amy_tarango@yahoo"
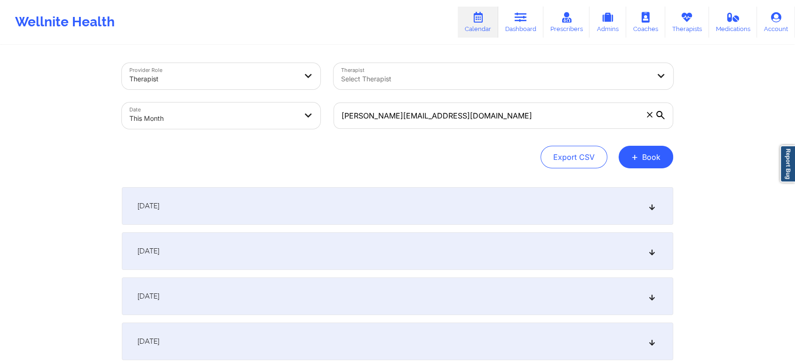
click at [307, 293] on div "[DATE]" at bounding box center [397, 297] width 551 height 38
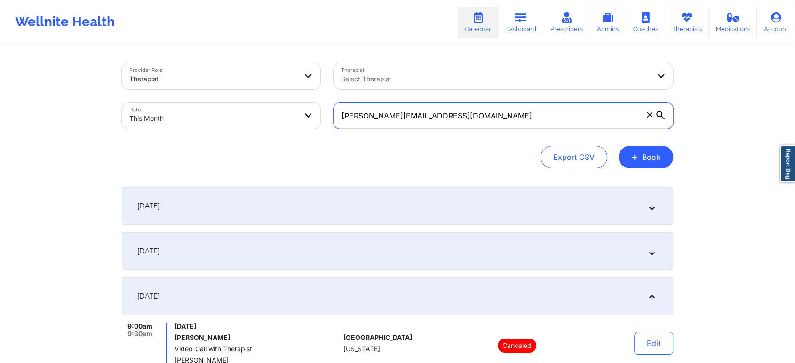
drag, startPoint x: 459, startPoint y: 110, endPoint x: 248, endPoint y: 85, distance: 212.3
click at [248, 85] on div "Provider Role Therapist Therapist Select Therapist Date This Month amy_tarango@…" at bounding box center [397, 95] width 564 height 79
paste input "jahlilda1@gmail"
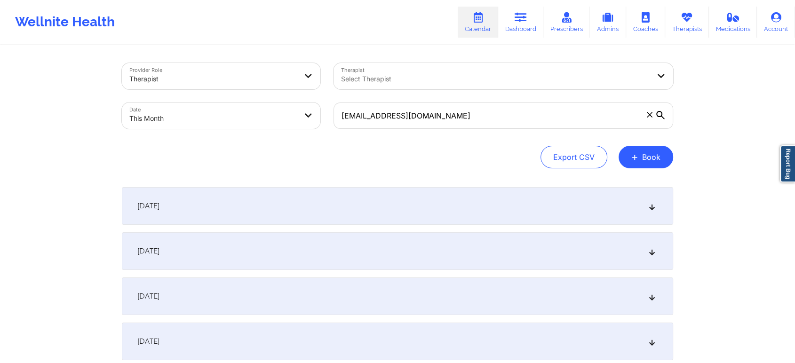
click at [425, 278] on div "[DATE]" at bounding box center [397, 297] width 551 height 38
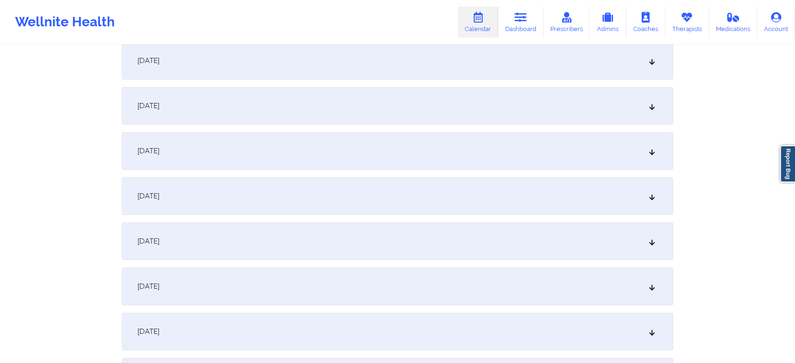
click at [576, 147] on div "[DATE]" at bounding box center [397, 151] width 551 height 38
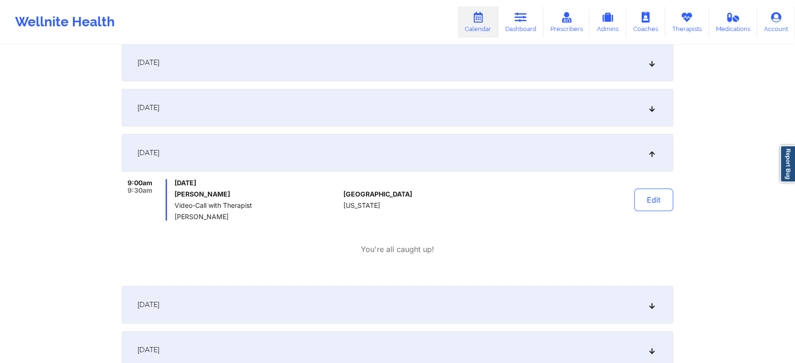
scroll to position [0, 0]
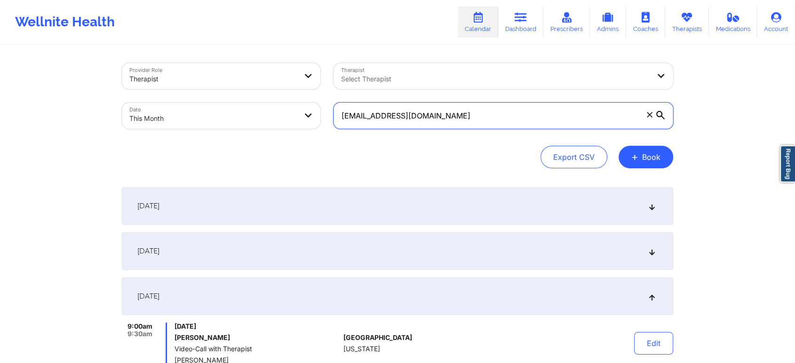
drag, startPoint x: 463, startPoint y: 116, endPoint x: 315, endPoint y: 112, distance: 147.8
click at [315, 112] on div "Provider Role Therapist Therapist Select Therapist Date This Month jahlilda1@gm…" at bounding box center [397, 95] width 564 height 79
paste input "hannahsimmons42"
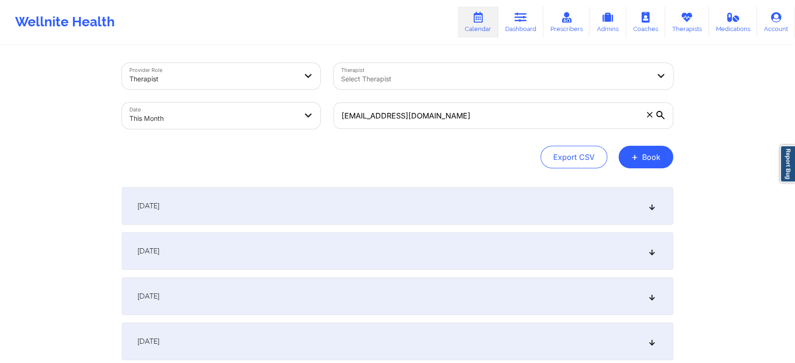
click at [345, 292] on div "[DATE]" at bounding box center [397, 297] width 551 height 38
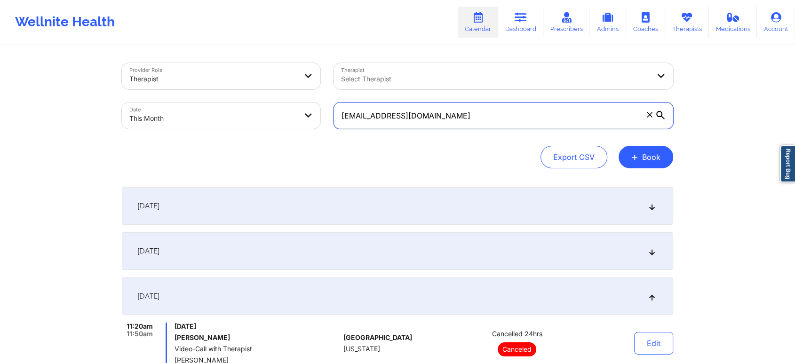
drag, startPoint x: 458, startPoint y: 119, endPoint x: 253, endPoint y: 91, distance: 207.1
click at [253, 91] on div "Provider Role Therapist Therapist Select Therapist Date This Month hannahsimmon…" at bounding box center [397, 95] width 564 height 79
paste input "damariscd7@yahoo"
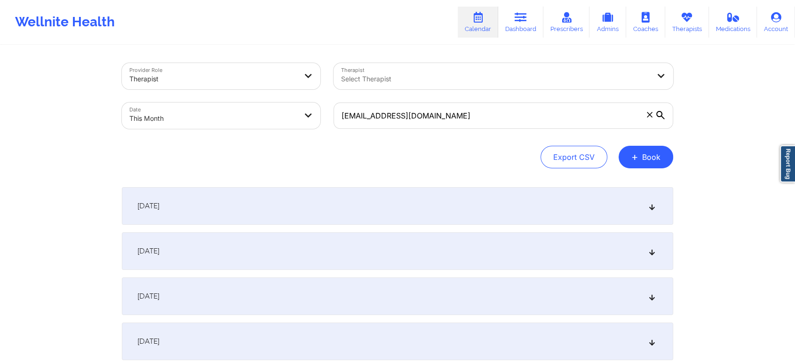
click at [288, 282] on div "[DATE]" at bounding box center [397, 297] width 551 height 38
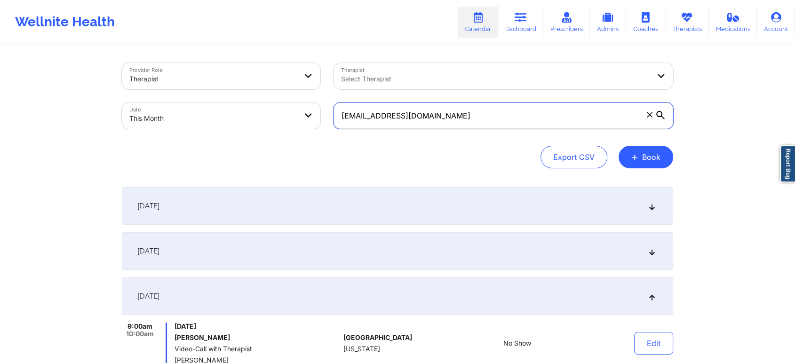
drag, startPoint x: 452, startPoint y: 108, endPoint x: 286, endPoint y: 103, distance: 165.2
click at [286, 103] on div "Provider Role Therapist Therapist Select Therapist Date This Month damariscd7@y…" at bounding box center [397, 95] width 564 height 79
paste input "starbrinasullivan@gmail"
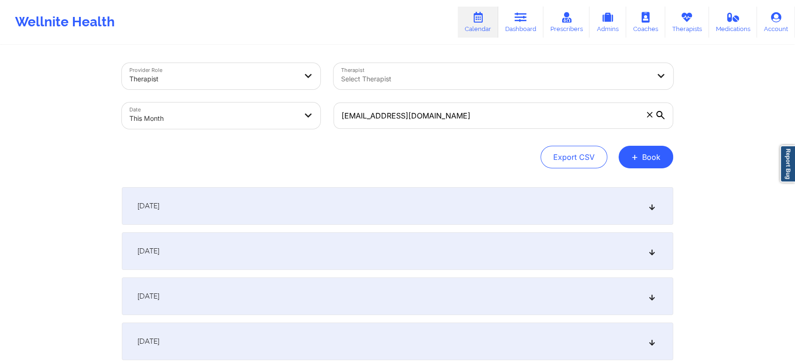
click at [354, 302] on div "[DATE]" at bounding box center [397, 297] width 551 height 38
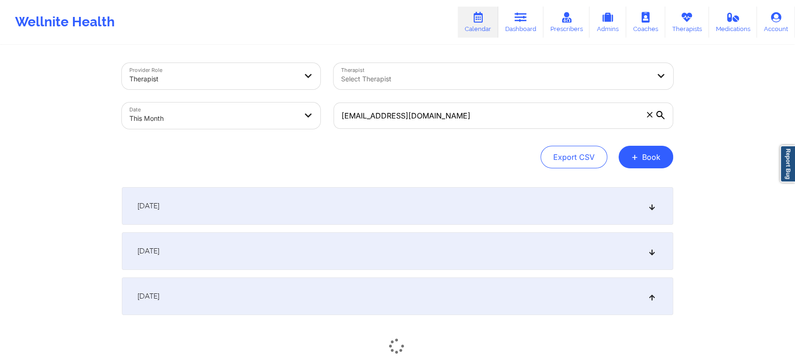
scroll to position [105, 0]
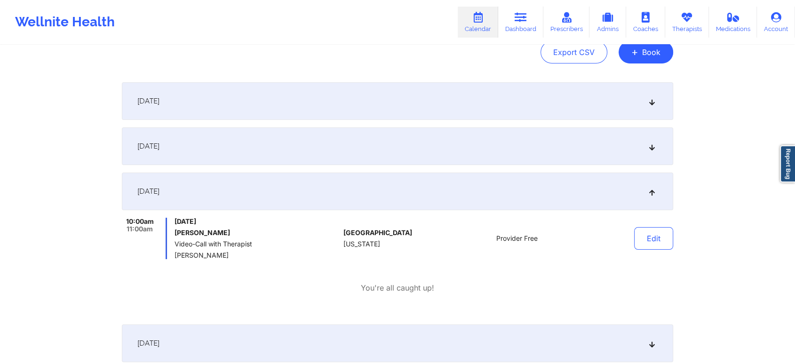
click at [357, 264] on div "10:00am 11:00am Friday, October 3, 2025 Starbrina Sullivan Video-Call with Ther…" at bounding box center [397, 256] width 551 height 76
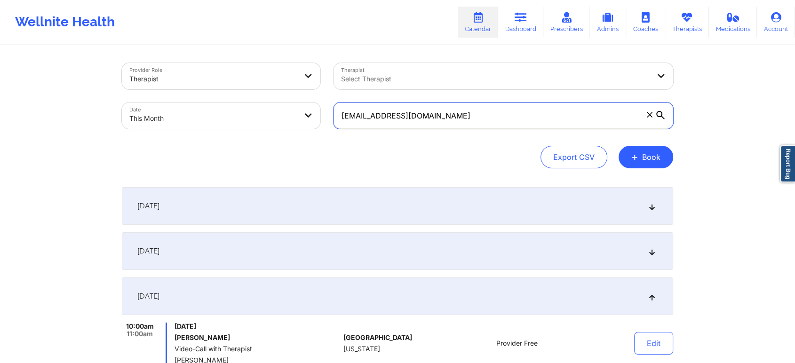
drag, startPoint x: 487, startPoint y: 114, endPoint x: 117, endPoint y: 159, distance: 373.3
paste input "helbrabideaux"
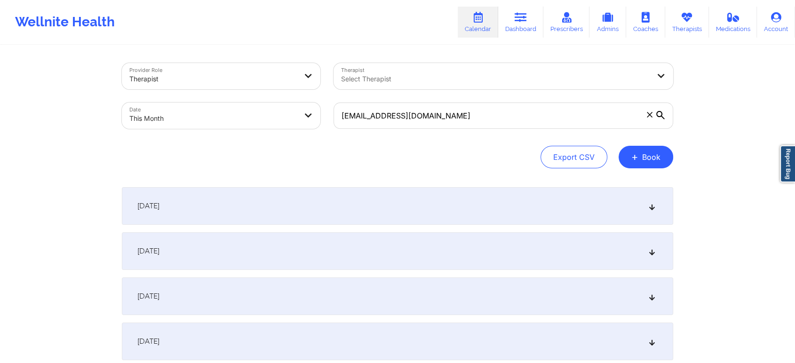
click at [251, 287] on div "[DATE]" at bounding box center [397, 297] width 551 height 38
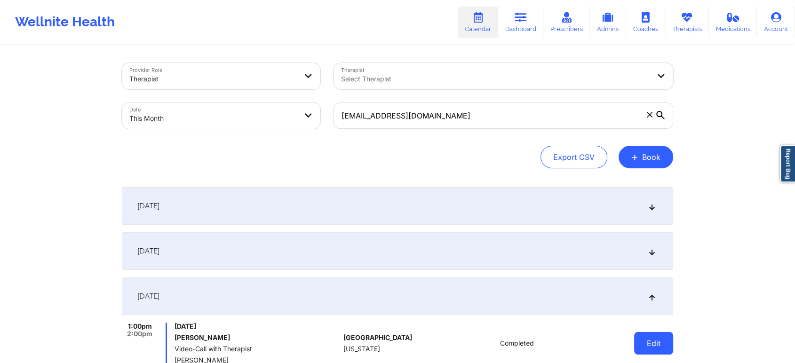
click at [668, 337] on button "Edit" at bounding box center [653, 343] width 39 height 23
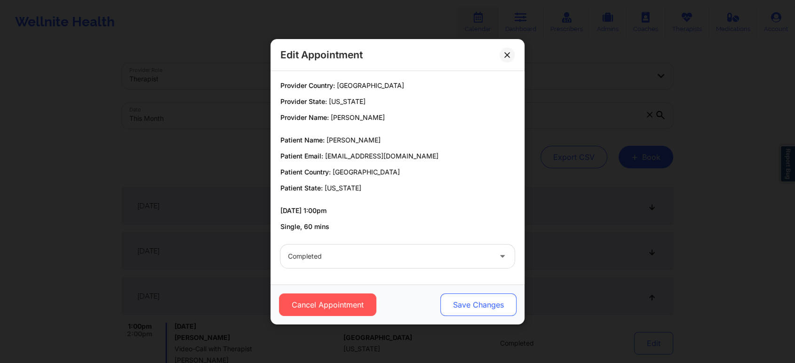
click at [474, 311] on button "Save Changes" at bounding box center [478, 305] width 76 height 23
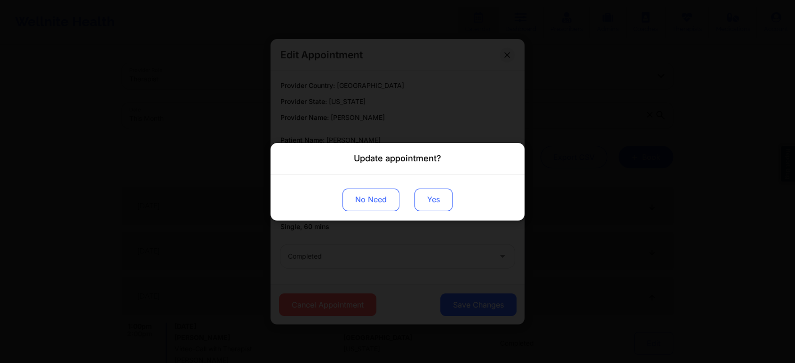
click at [437, 198] on button "Yes" at bounding box center [433, 199] width 38 height 23
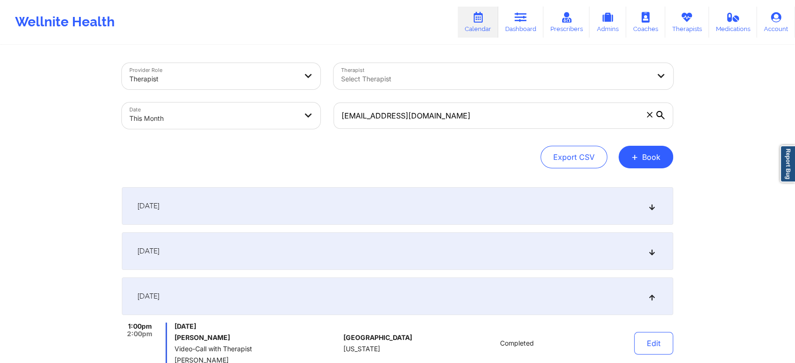
drag, startPoint x: 489, startPoint y: 98, endPoint x: 445, endPoint y: 108, distance: 45.3
click at [445, 108] on div "shelbrabideaux@gmail.com" at bounding box center [503, 116] width 353 height 40
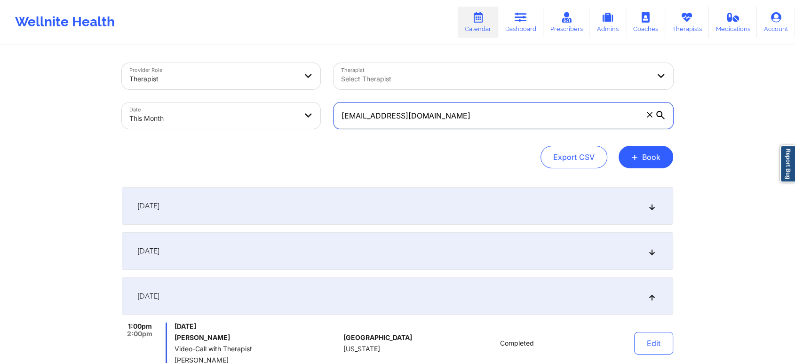
drag, startPoint x: 469, startPoint y: 114, endPoint x: 263, endPoint y: 108, distance: 205.6
click at [263, 108] on div "Provider Role Therapist Therapist Select Therapist Date This Month shelbrabidea…" at bounding box center [397, 95] width 564 height 79
paste input "pejoshua759"
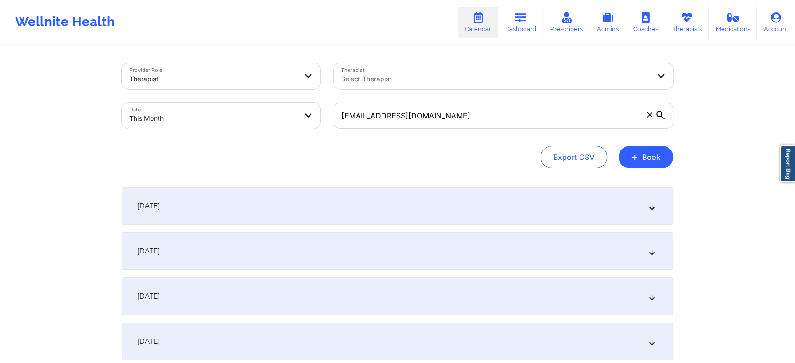
click at [445, 306] on div "[DATE]" at bounding box center [397, 297] width 551 height 38
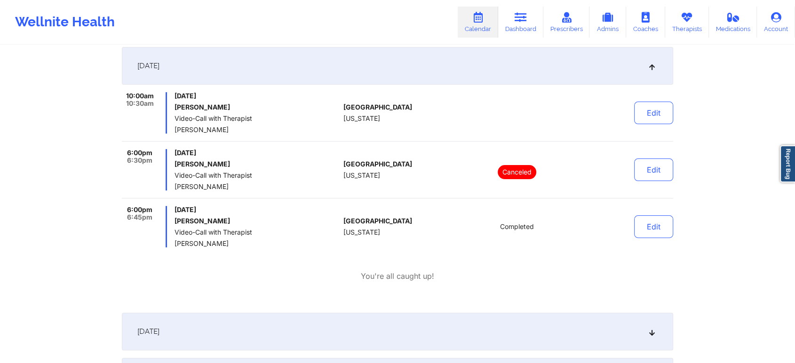
scroll to position [235, 0]
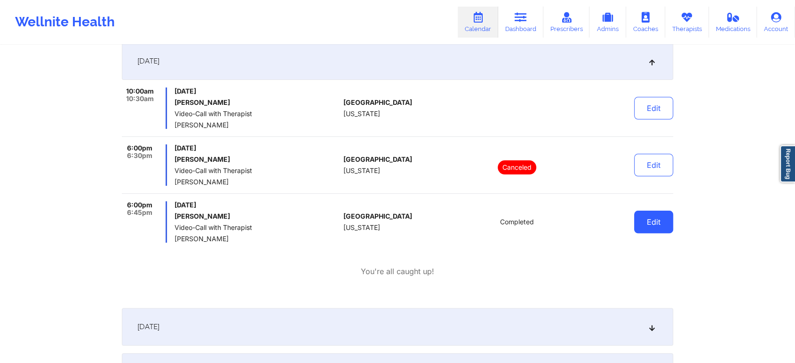
click at [670, 220] on button "Edit" at bounding box center [653, 222] width 39 height 23
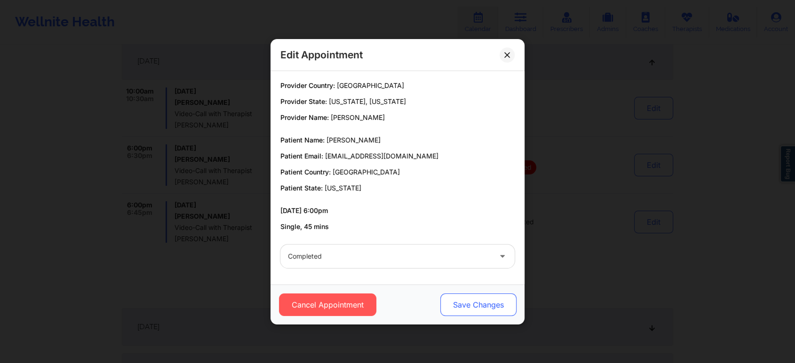
click at [468, 298] on button "Save Changes" at bounding box center [478, 305] width 76 height 23
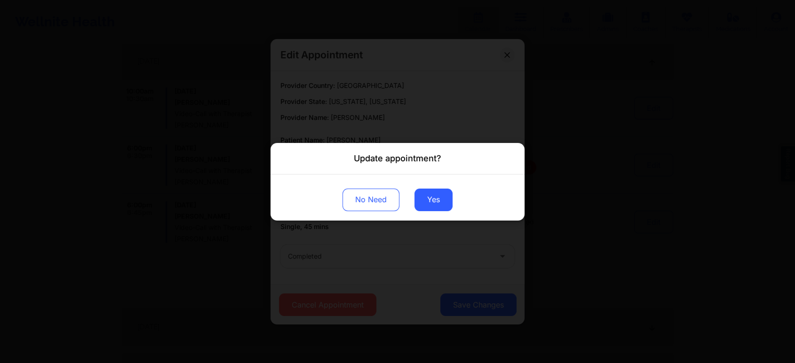
drag, startPoint x: 429, startPoint y: 188, endPoint x: 507, endPoint y: 222, distance: 84.9
click at [507, 222] on div "Update appointment? No Need Yes" at bounding box center [397, 181] width 795 height 363
click at [424, 202] on button "Yes" at bounding box center [433, 199] width 38 height 23
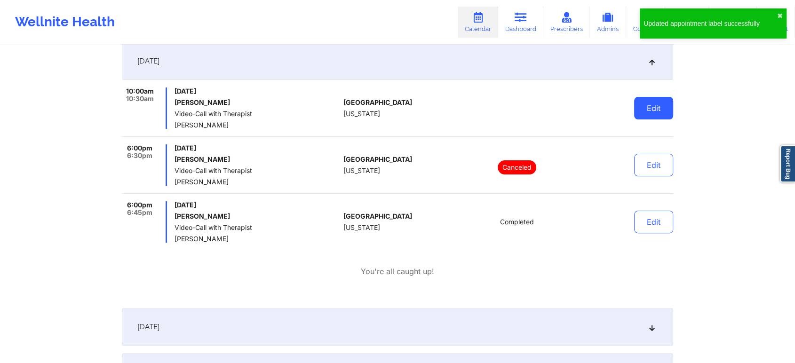
click at [672, 106] on button "Edit" at bounding box center [653, 108] width 39 height 23
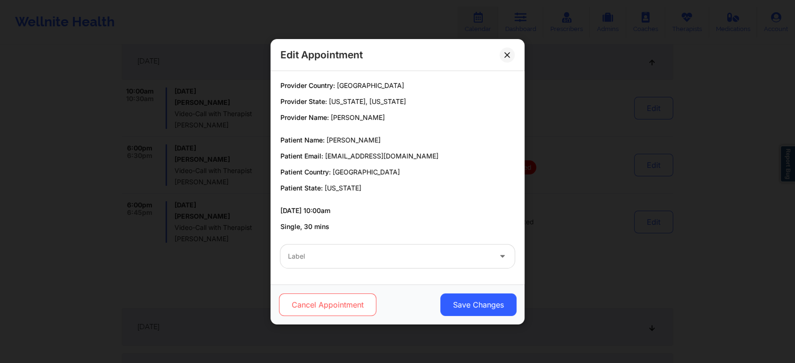
click at [324, 297] on button "Cancel Appointment" at bounding box center [327, 305] width 97 height 23
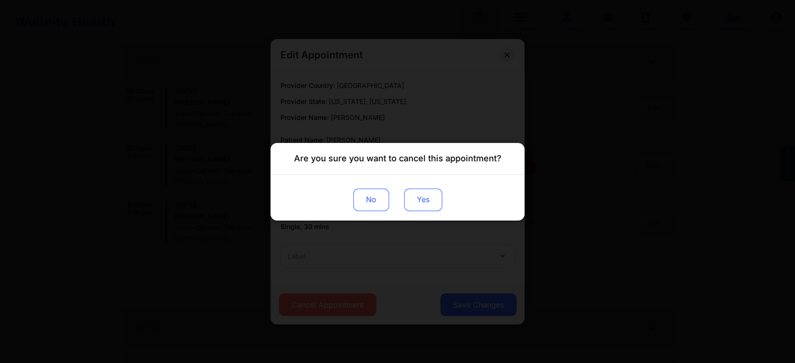
click at [414, 198] on button "Yes" at bounding box center [423, 199] width 38 height 23
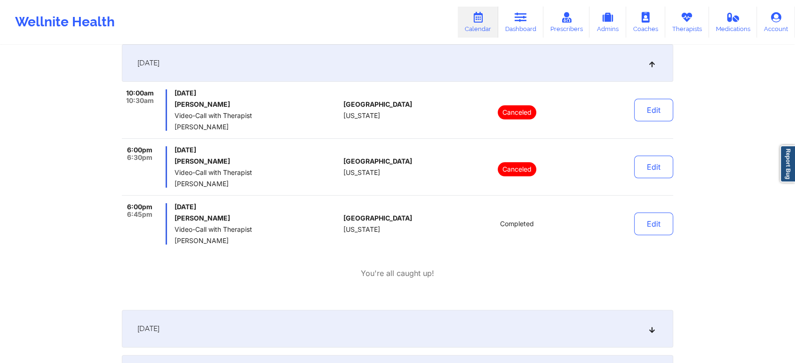
scroll to position [0, 0]
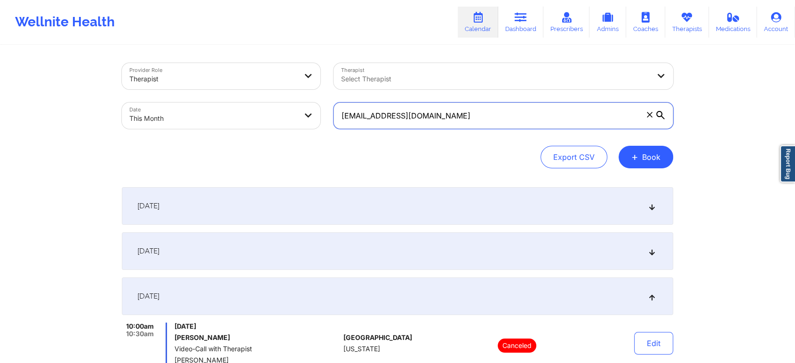
drag, startPoint x: 459, startPoint y: 113, endPoint x: 280, endPoint y: 119, distance: 178.4
click at [280, 119] on div "Provider Role Therapist Therapist Select Therapist Date This Month pejoshua759@…" at bounding box center [397, 95] width 564 height 79
paste input "cheyanna.adapt"
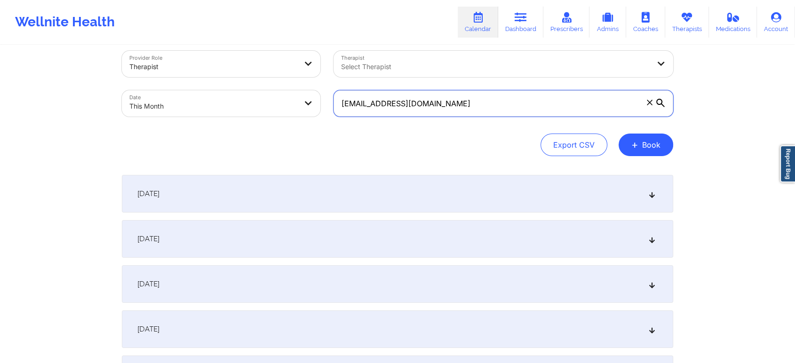
scroll to position [49, 0]
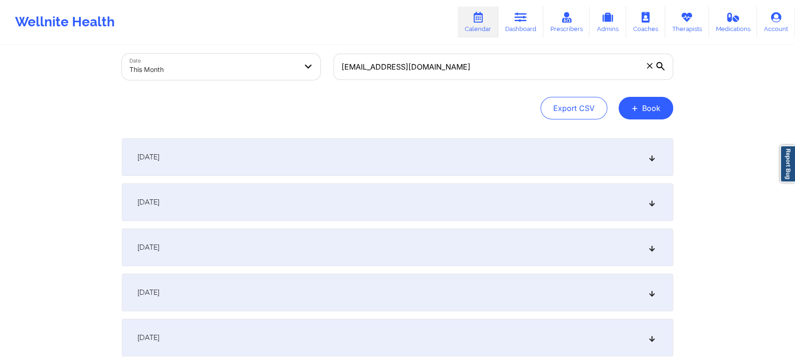
click at [415, 240] on div "[DATE]" at bounding box center [397, 248] width 551 height 38
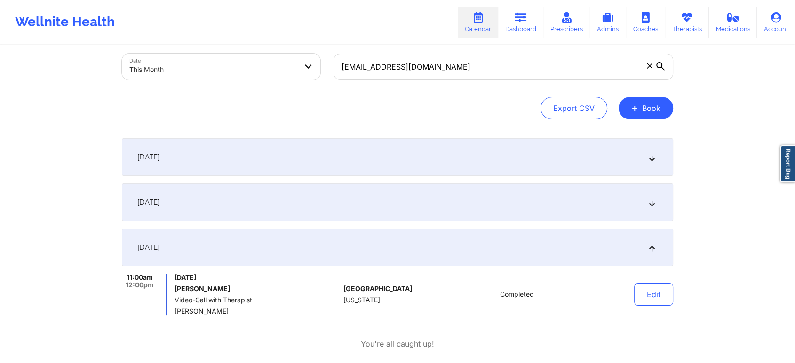
scroll to position [127, 0]
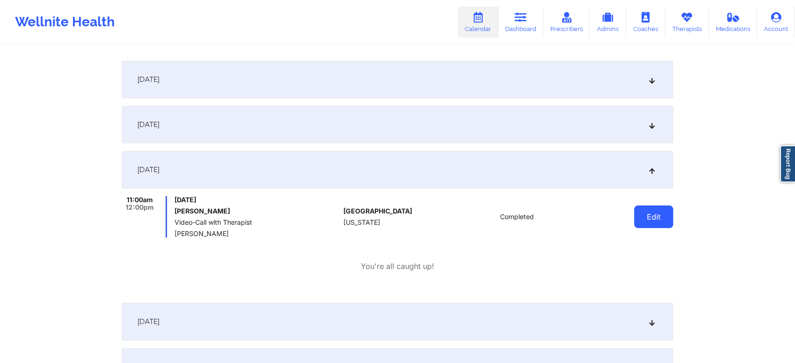
click at [665, 212] on button "Edit" at bounding box center [653, 217] width 39 height 23
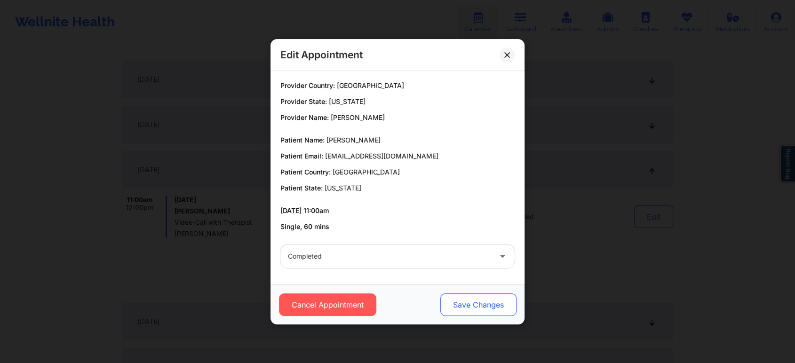
click at [468, 309] on button "Save Changes" at bounding box center [478, 305] width 76 height 23
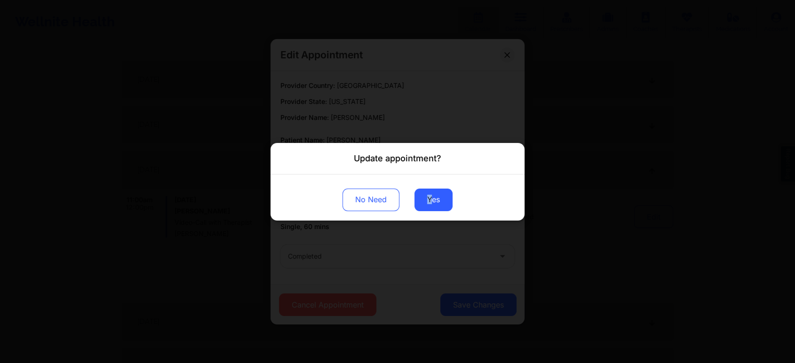
drag, startPoint x: 431, startPoint y: 212, endPoint x: 421, endPoint y: 182, distance: 31.2
click at [421, 182] on div "No Need Yes" at bounding box center [397, 197] width 254 height 46
click at [430, 206] on button "Yes" at bounding box center [433, 199] width 38 height 23
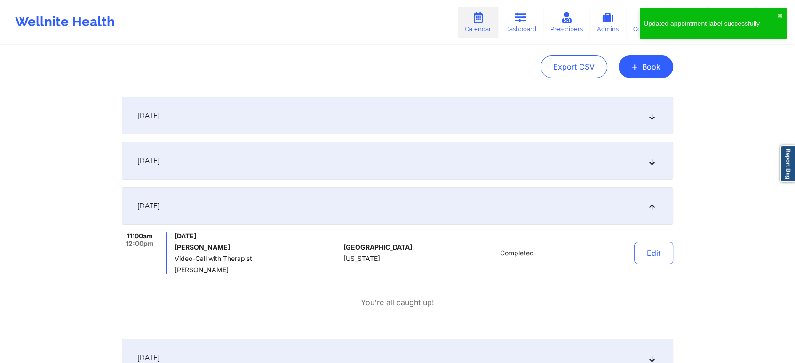
scroll to position [0, 0]
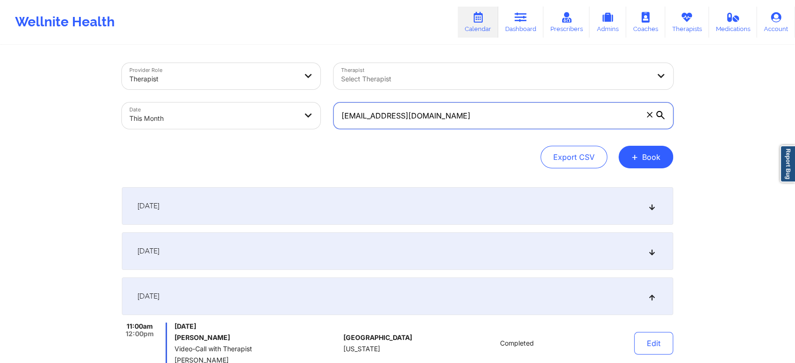
drag, startPoint x: 484, startPoint y: 117, endPoint x: 247, endPoint y: 122, distance: 236.7
click at [247, 122] on div "Provider Role Therapist Therapist Select Therapist Date This Month cheyanna.ada…" at bounding box center [397, 95] width 564 height 79
paste input "hanjycharles@me"
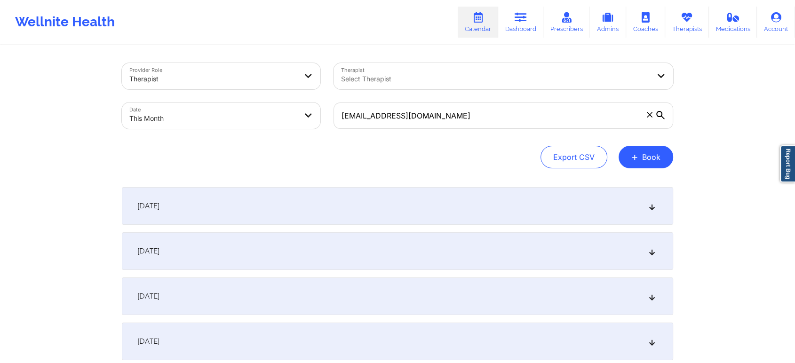
click at [292, 295] on div "[DATE]" at bounding box center [397, 297] width 551 height 38
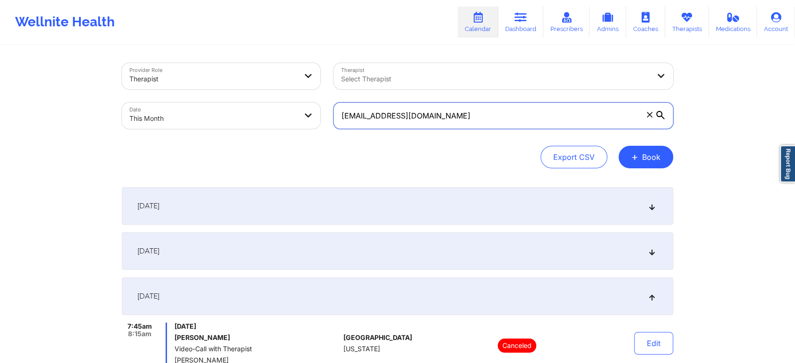
drag, startPoint x: 476, startPoint y: 116, endPoint x: 267, endPoint y: 120, distance: 208.4
click at [267, 120] on div "Provider Role Therapist Therapist Select Therapist Date This Month hanjycharles…" at bounding box center [397, 95] width 564 height 79
paste input "athe_7@yahoo"
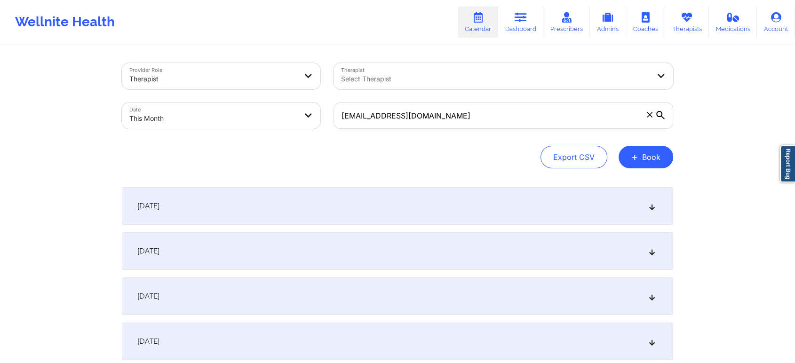
click at [295, 314] on div "[DATE]" at bounding box center [397, 297] width 551 height 38
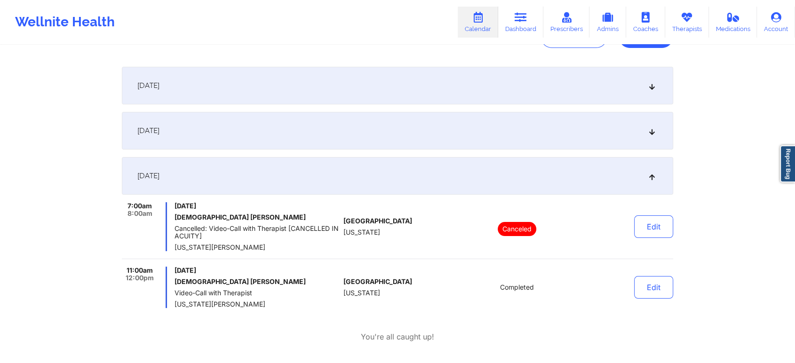
scroll to position [139, 0]
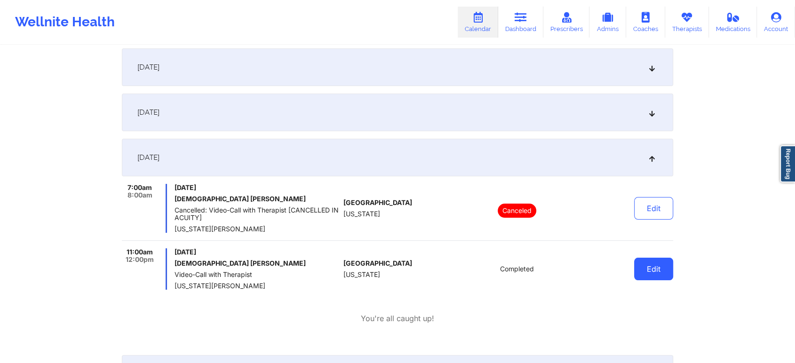
click at [653, 261] on button "Edit" at bounding box center [653, 269] width 39 height 23
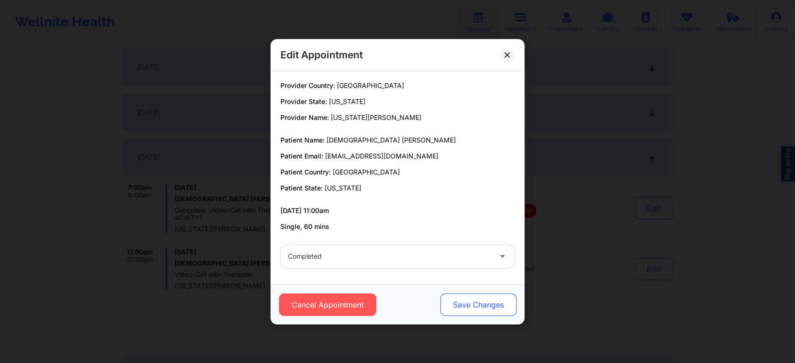
click at [474, 311] on button "Save Changes" at bounding box center [478, 305] width 76 height 23
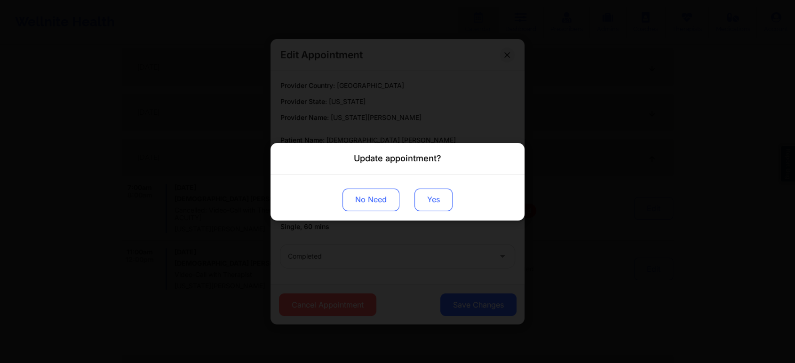
click at [421, 198] on button "Yes" at bounding box center [433, 199] width 38 height 23
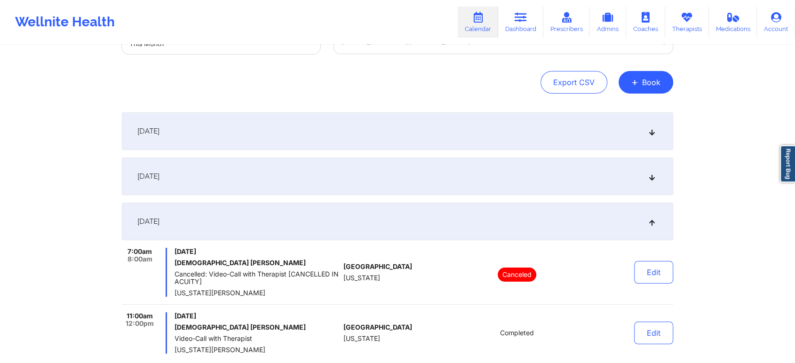
scroll to position [0, 0]
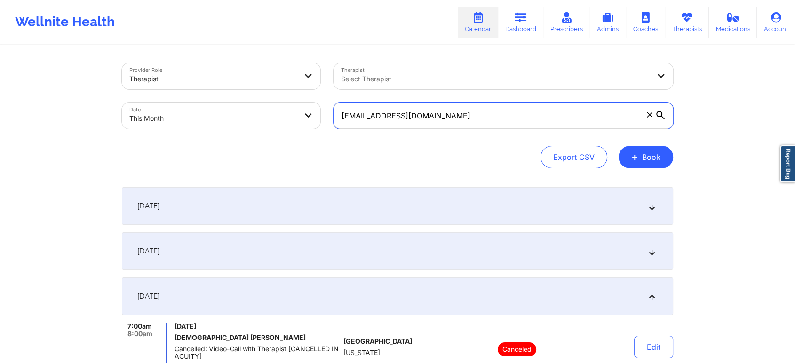
click at [444, 121] on input "athe_7@yahoo.com" at bounding box center [503, 116] width 340 height 26
drag, startPoint x: 439, startPoint y: 116, endPoint x: 315, endPoint y: 111, distance: 124.3
click at [315, 111] on div "Provider Role Therapist Therapist Select Therapist Date This Month athe_7@yahoo…" at bounding box center [397, 95] width 564 height 79
paste input "marciejayne@mac"
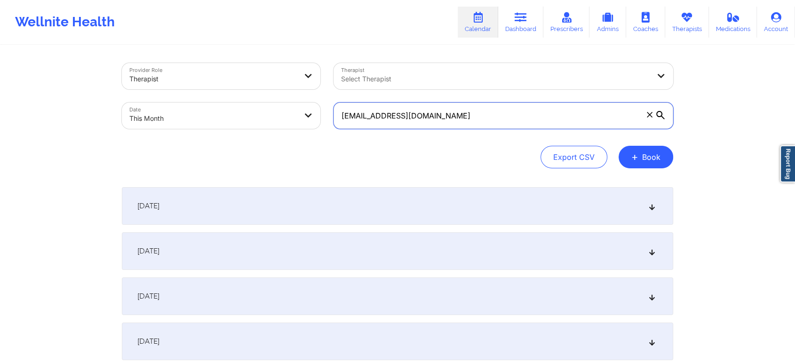
type input "marciejayne@mac.com"
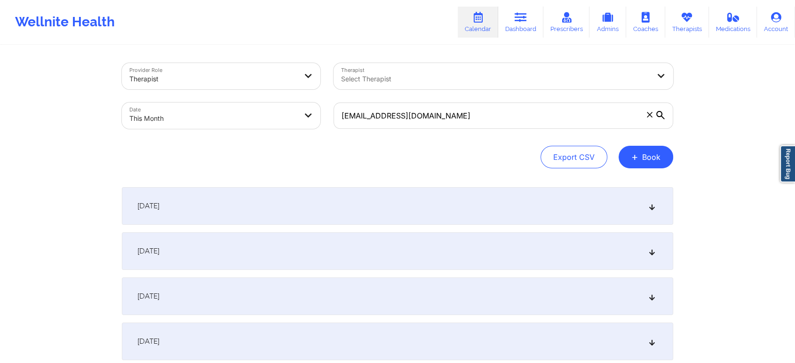
click at [319, 286] on div "[DATE]" at bounding box center [397, 297] width 551 height 38
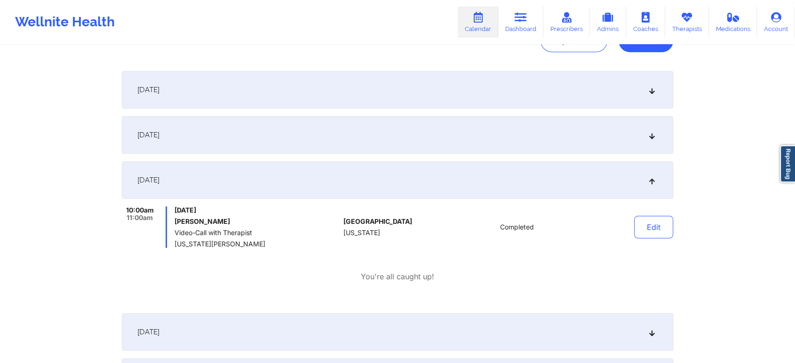
scroll to position [120, 0]
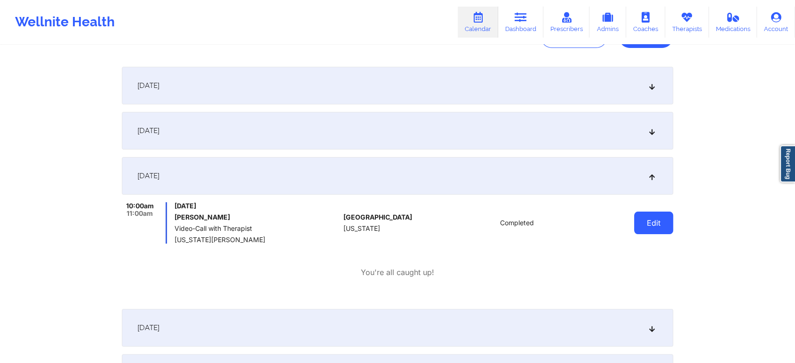
click at [656, 223] on button "Edit" at bounding box center [653, 223] width 39 height 23
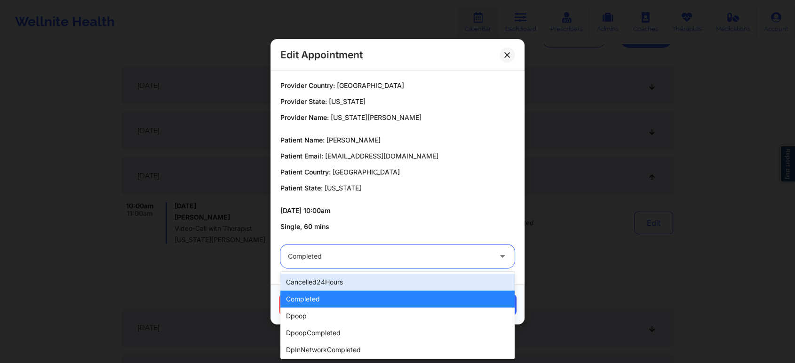
click at [407, 259] on div at bounding box center [389, 256] width 203 height 11
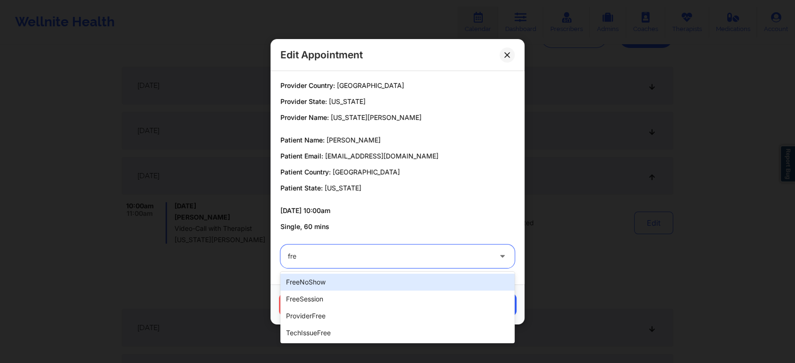
type input "free"
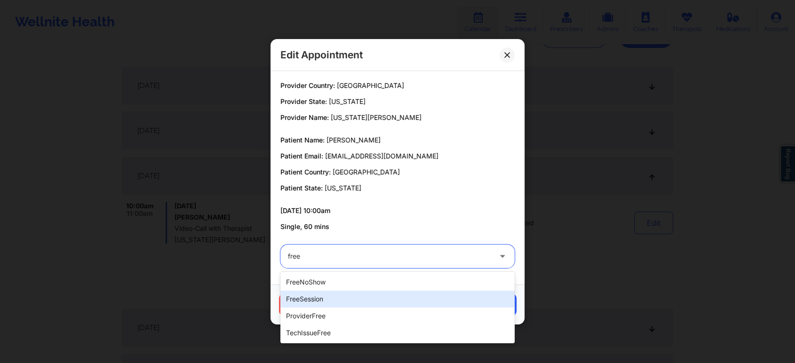
click at [361, 300] on div "freeSession" at bounding box center [397, 299] width 234 height 17
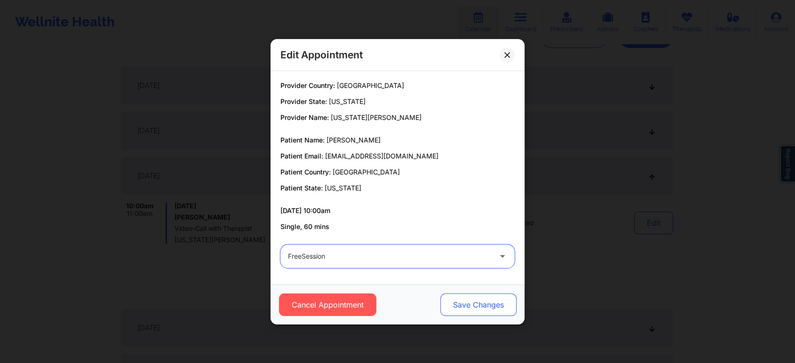
click at [488, 296] on button "Save Changes" at bounding box center [478, 305] width 76 height 23
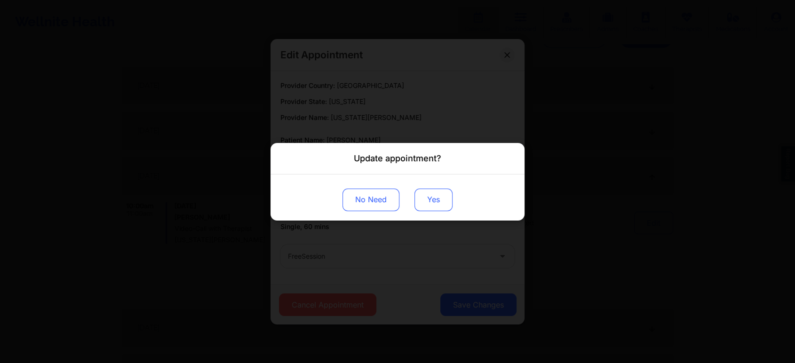
click at [432, 203] on button "Yes" at bounding box center [433, 199] width 38 height 23
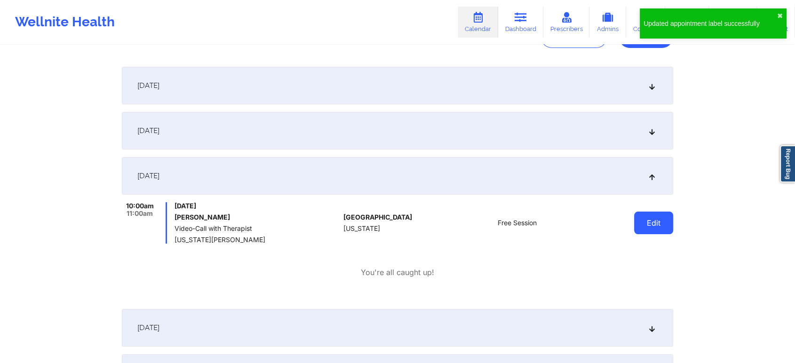
click at [657, 221] on button "Edit" at bounding box center [653, 223] width 39 height 23
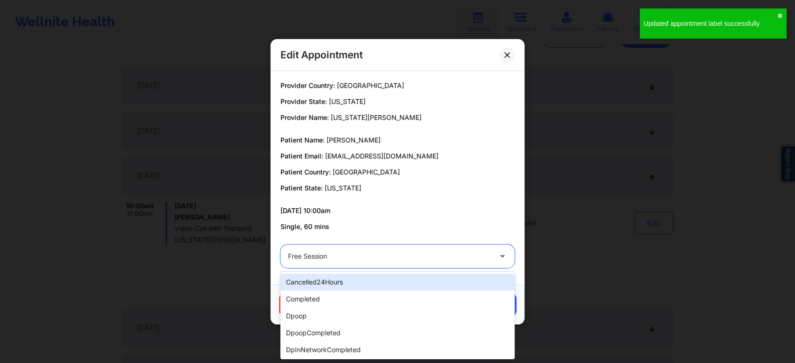
click at [383, 265] on div "Free Session" at bounding box center [389, 257] width 203 height 24
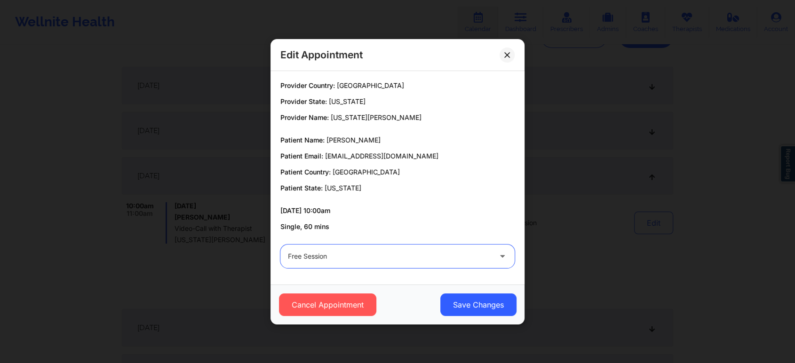
click at [395, 257] on div at bounding box center [389, 256] width 203 height 11
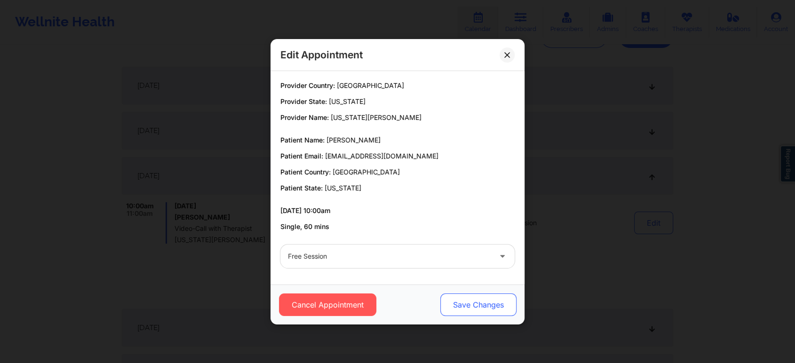
click at [488, 309] on button "Save Changes" at bounding box center [478, 305] width 76 height 23
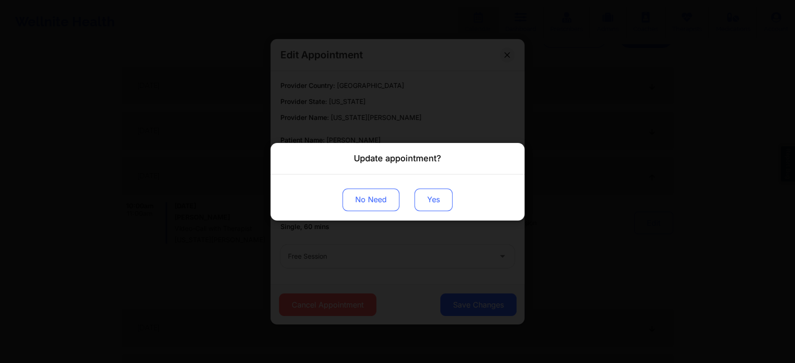
click at [449, 203] on button "Yes" at bounding box center [433, 199] width 38 height 23
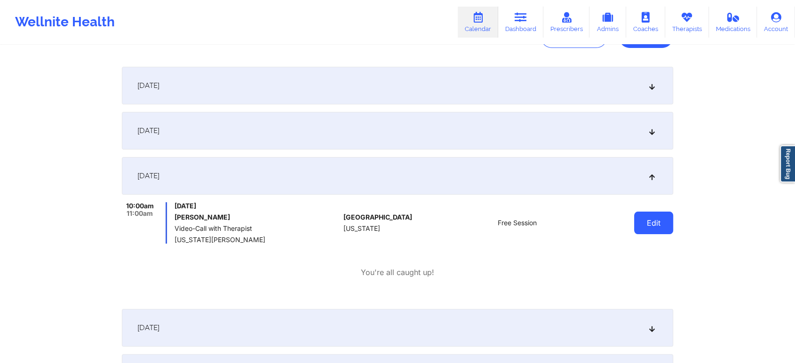
click at [659, 225] on button "Edit" at bounding box center [653, 223] width 39 height 23
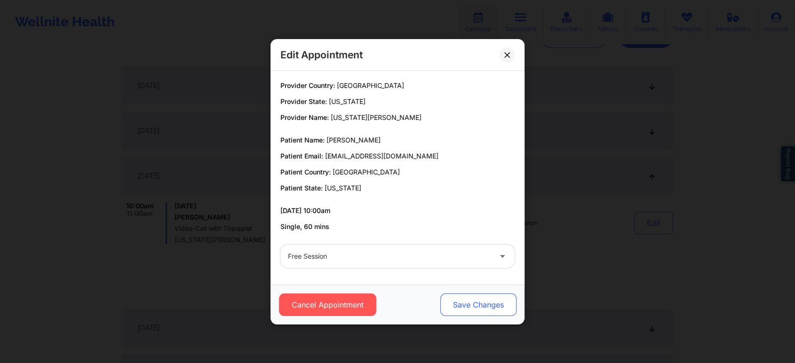
click at [498, 306] on button "Save Changes" at bounding box center [478, 305] width 76 height 23
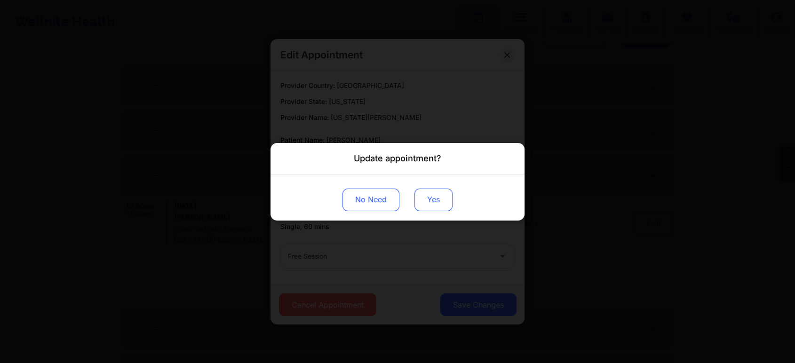
click at [424, 191] on button "Yes" at bounding box center [433, 199] width 38 height 23
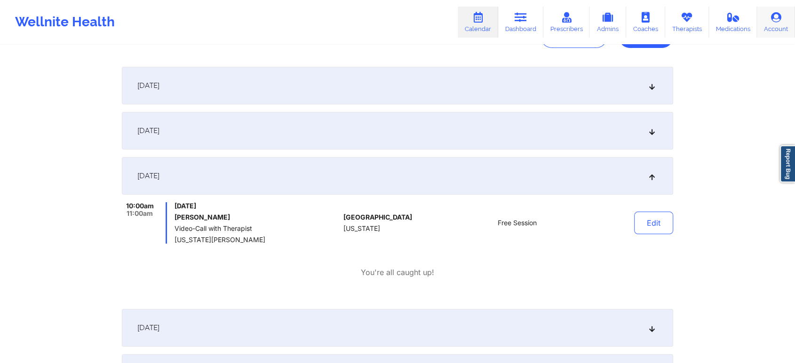
scroll to position [0, 0]
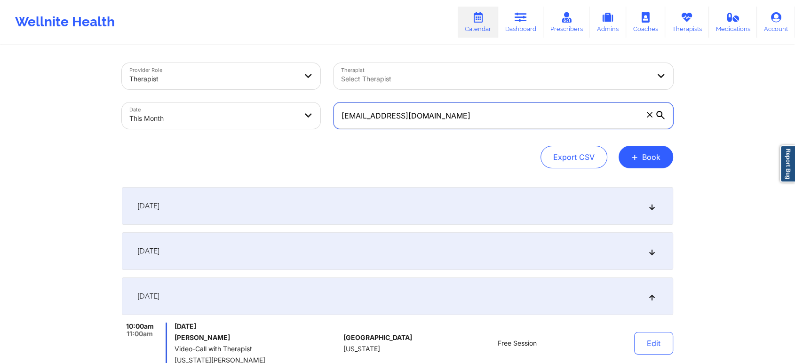
drag, startPoint x: 487, startPoint y: 123, endPoint x: 288, endPoint y: 115, distance: 199.6
click at [288, 115] on div "Provider Role Therapist Therapist Select Therapist Date This Month marciejayne@…" at bounding box center [397, 95] width 564 height 79
paste input "carihughes@att.net"
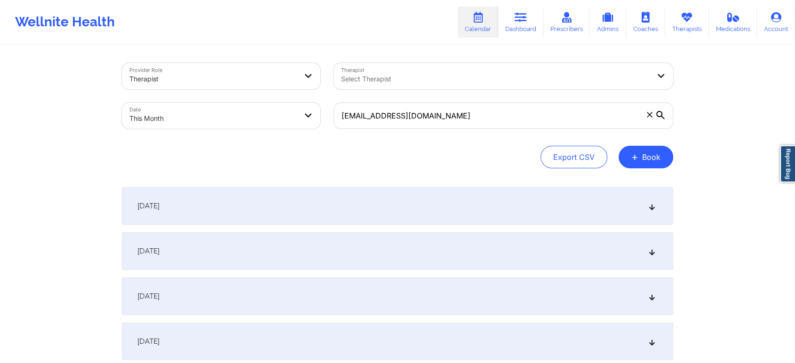
click at [360, 293] on div "[DATE]" at bounding box center [397, 297] width 551 height 38
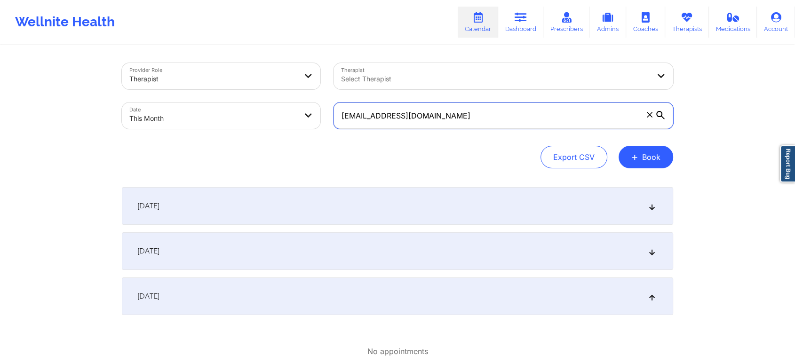
click at [428, 111] on input "carihughes@att.net" at bounding box center [503, 116] width 340 height 26
drag, startPoint x: 428, startPoint y: 111, endPoint x: 342, endPoint y: 122, distance: 86.3
click at [342, 122] on input "carihughes@att.net" at bounding box center [503, 116] width 340 height 26
paste input "ytarpley"
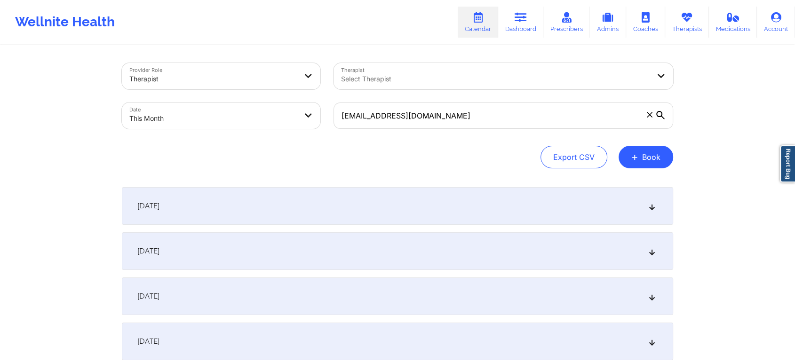
click at [394, 293] on div "[DATE]" at bounding box center [397, 297] width 551 height 38
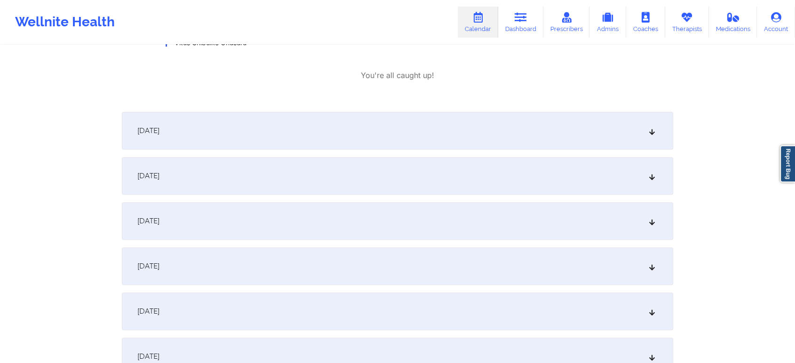
scroll to position [80, 0]
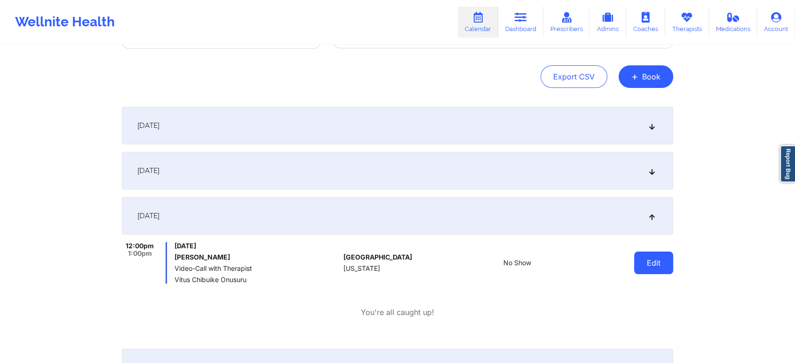
click at [668, 270] on button "Edit" at bounding box center [653, 263] width 39 height 23
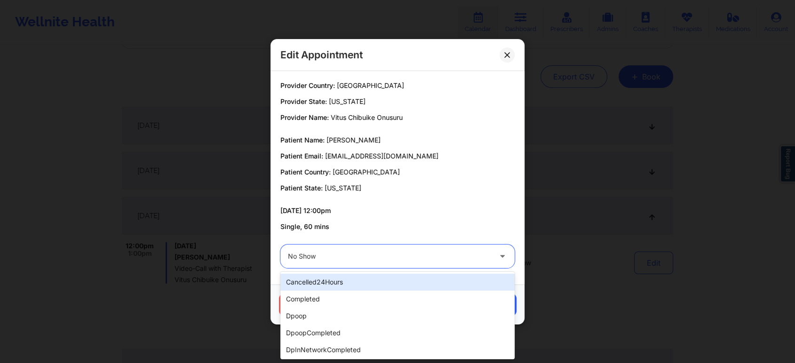
click at [345, 260] on div at bounding box center [389, 256] width 203 height 11
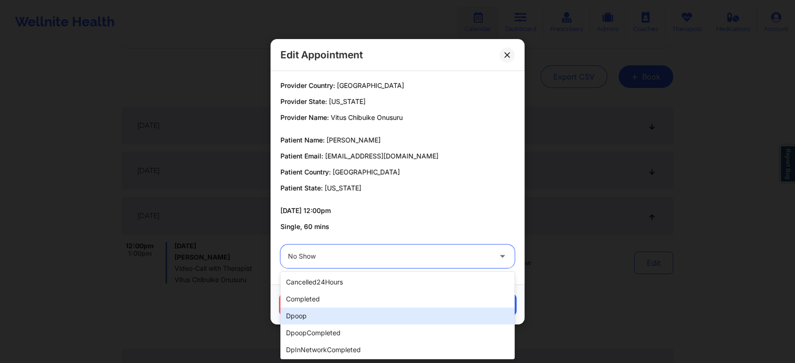
drag, startPoint x: 310, startPoint y: 315, endPoint x: 340, endPoint y: 303, distance: 31.3
click at [340, 303] on div "cancelled24Hours completed dpoop dpoopCompleted dpInNetworkCompleted freeNoShow…" at bounding box center [397, 315] width 234 height 87
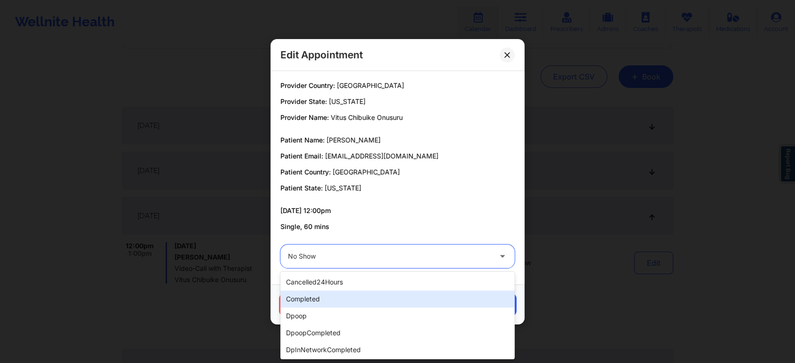
click at [340, 303] on div "completed" at bounding box center [397, 299] width 234 height 17
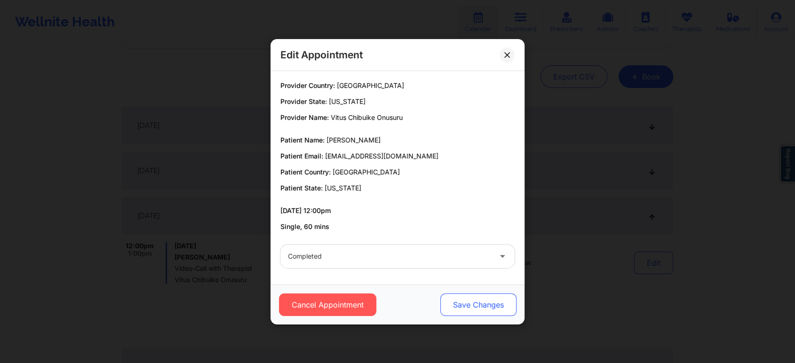
click at [455, 302] on button "Save Changes" at bounding box center [478, 305] width 76 height 23
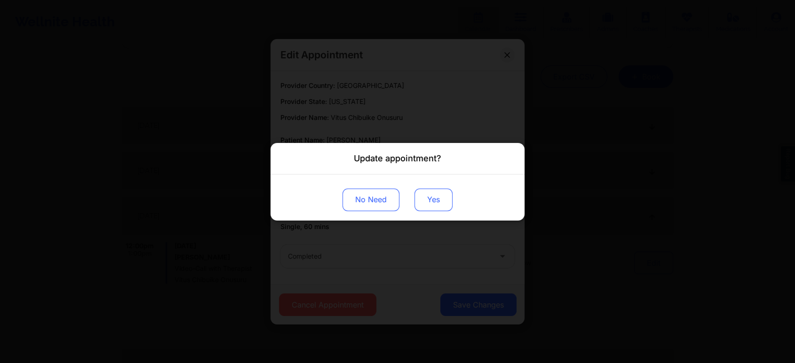
click at [431, 207] on button "Yes" at bounding box center [433, 199] width 38 height 23
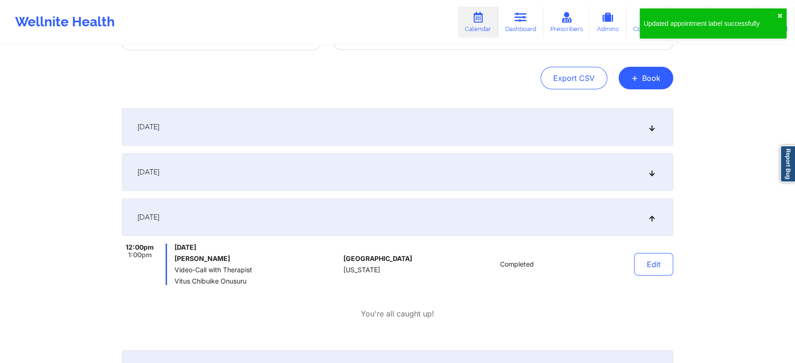
scroll to position [0, 0]
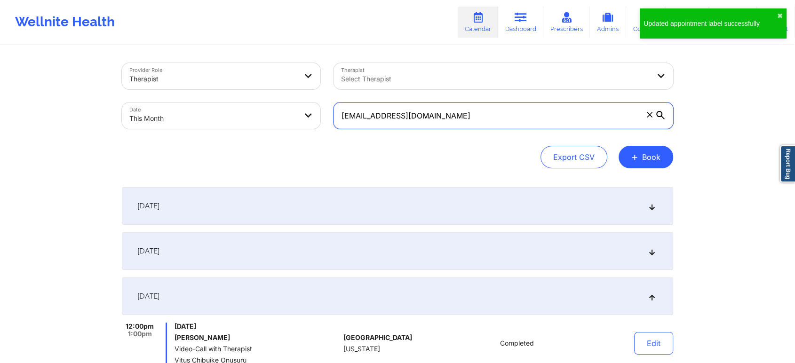
drag, startPoint x: 440, startPoint y: 111, endPoint x: 242, endPoint y: 112, distance: 198.5
click at [242, 112] on div "Provider Role Therapist Therapist Select Therapist Date This Month ytarpley@att…" at bounding box center [397, 95] width 564 height 79
paste input "giovanniherrera74@gmail.com"
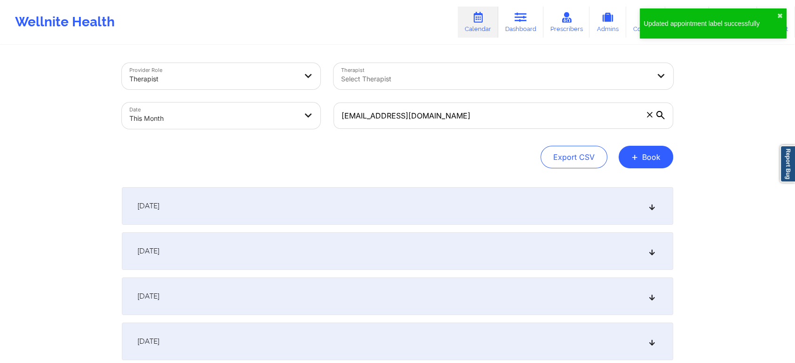
click at [295, 311] on div "[DATE]" at bounding box center [397, 297] width 551 height 38
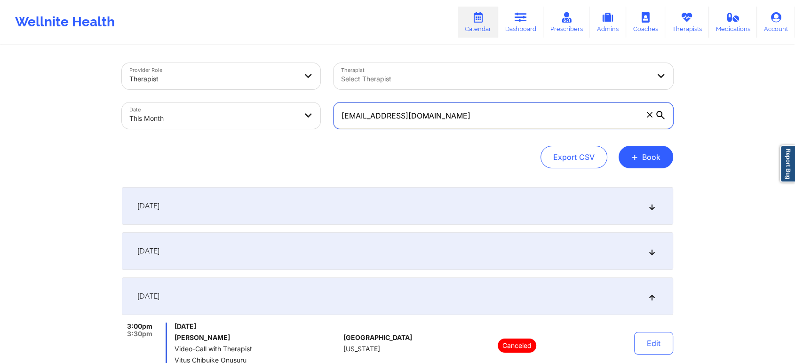
drag, startPoint x: 516, startPoint y: 127, endPoint x: 155, endPoint y: 118, distance: 361.3
click at [155, 118] on div "Provider Role Therapist Therapist Select Therapist Date This Month giovanniherr…" at bounding box center [397, 95] width 564 height 79
paste input "correalino92"
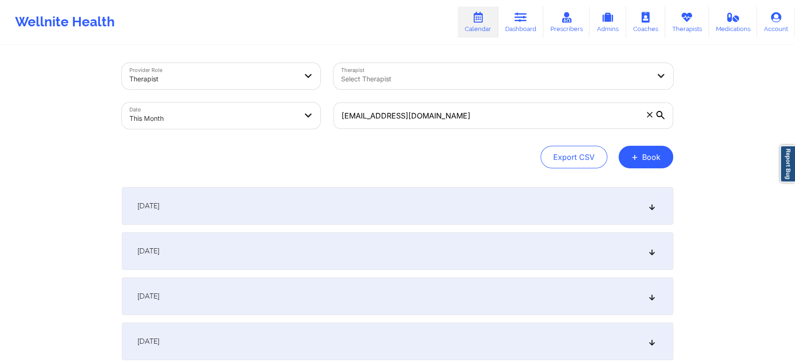
click at [220, 298] on div "[DATE]" at bounding box center [397, 297] width 551 height 38
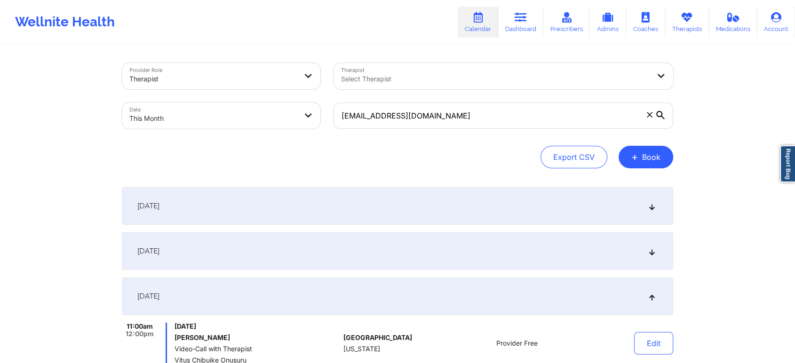
scroll to position [75, 0]
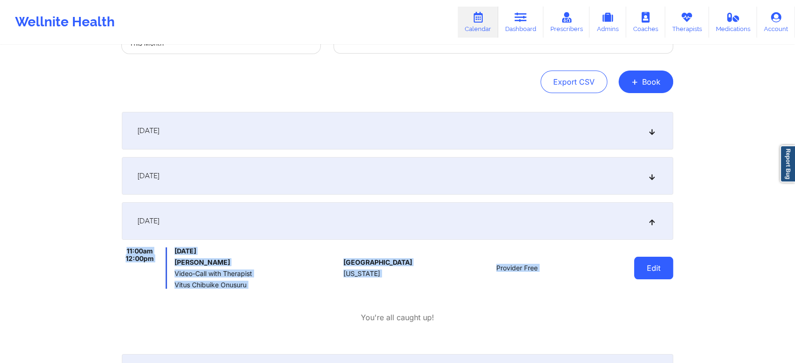
drag, startPoint x: 669, startPoint y: 232, endPoint x: 647, endPoint y: 270, distance: 43.4
click at [647, 270] on div "October 3, 2025 11:00am 12:00pm Friday, October 3, 2025 Francisco correa Video-…" at bounding box center [397, 274] width 551 height 144
click at [647, 270] on button "Edit" at bounding box center [653, 268] width 39 height 23
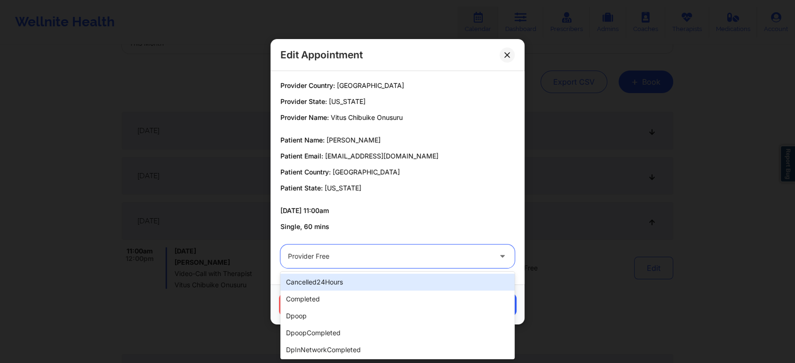
click at [380, 256] on div at bounding box center [389, 256] width 203 height 11
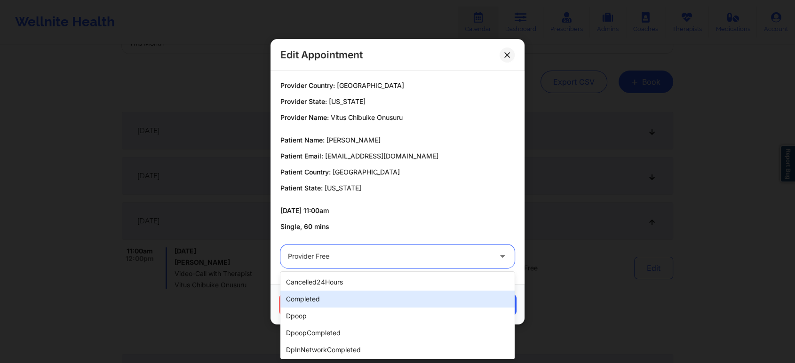
click at [342, 306] on div "completed" at bounding box center [397, 299] width 234 height 17
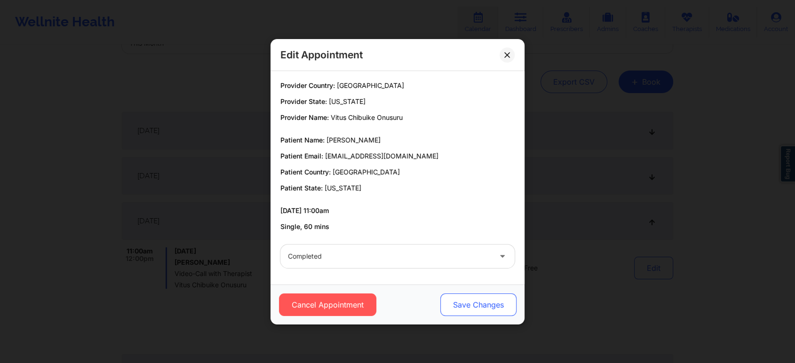
click at [479, 312] on button "Save Changes" at bounding box center [478, 305] width 76 height 23
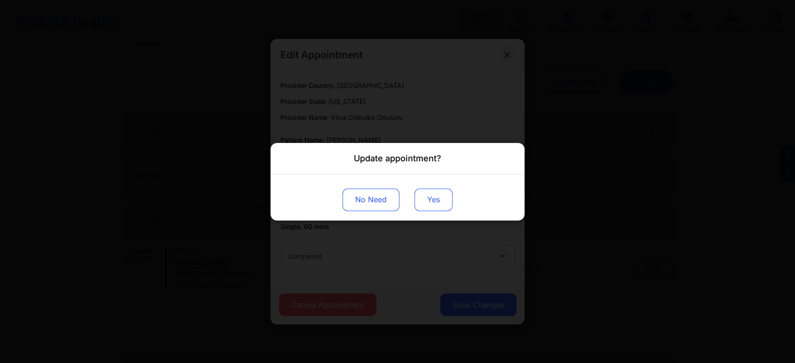
click at [440, 206] on button "Yes" at bounding box center [433, 199] width 38 height 23
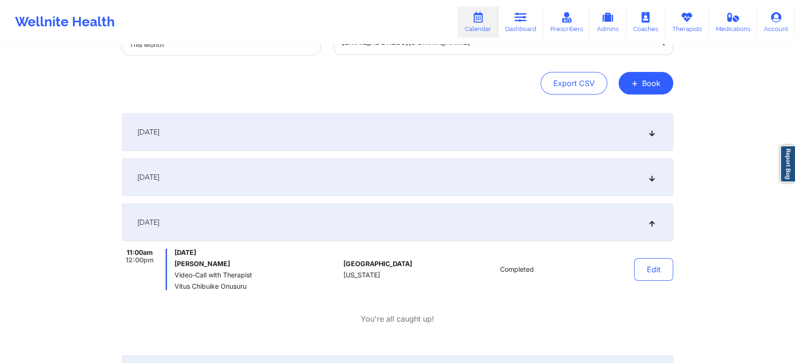
scroll to position [0, 0]
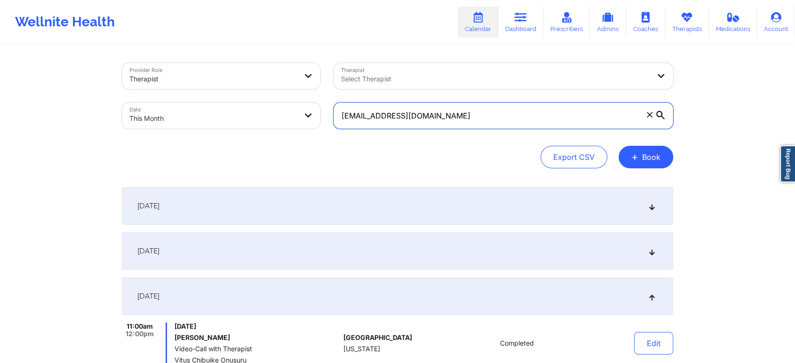
drag, startPoint x: 465, startPoint y: 120, endPoint x: 248, endPoint y: 96, distance: 218.1
click at [248, 96] on div "Provider Role Therapist Therapist Select Therapist Date This Month correalino92…" at bounding box center [397, 95] width 564 height 79
paste input "lynn.sperry18"
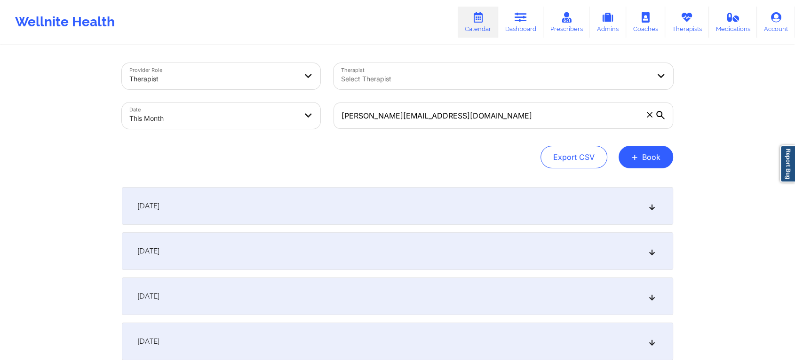
click at [322, 298] on div "[DATE]" at bounding box center [397, 297] width 551 height 38
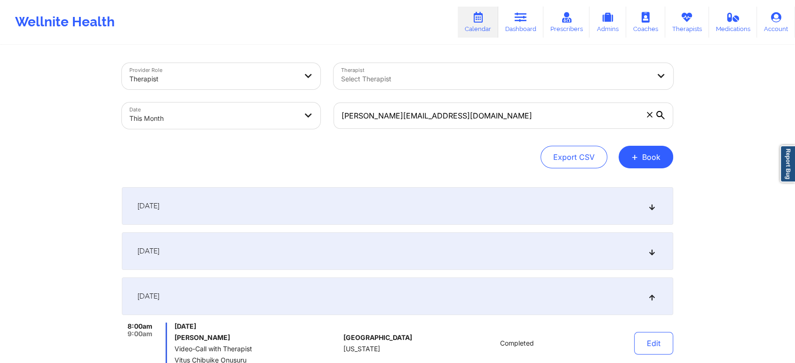
scroll to position [120, 0]
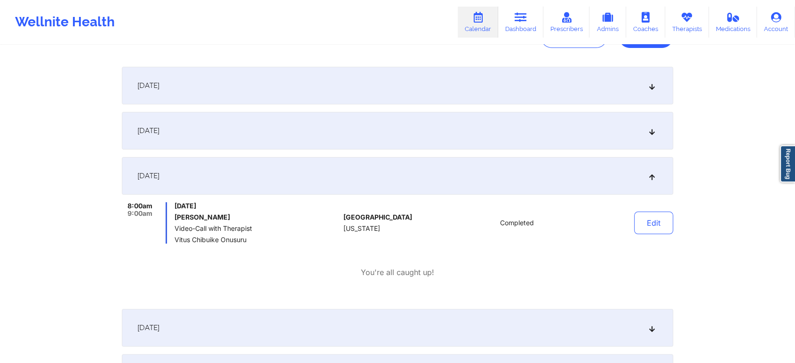
click at [659, 207] on div "Edit" at bounding box center [629, 222] width 87 height 41
click at [649, 231] on button "Edit" at bounding box center [653, 223] width 39 height 23
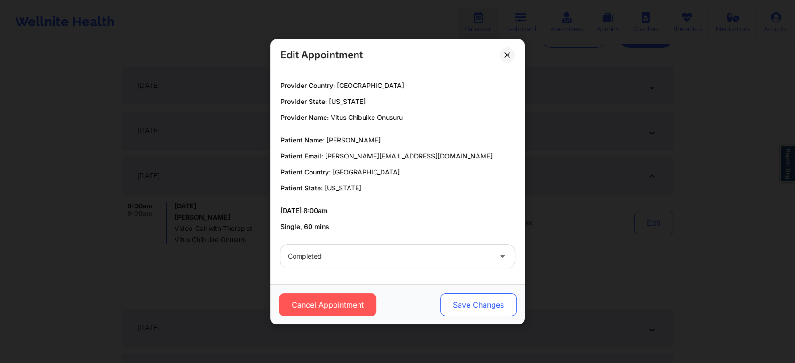
click at [443, 305] on button "Save Changes" at bounding box center [478, 305] width 76 height 23
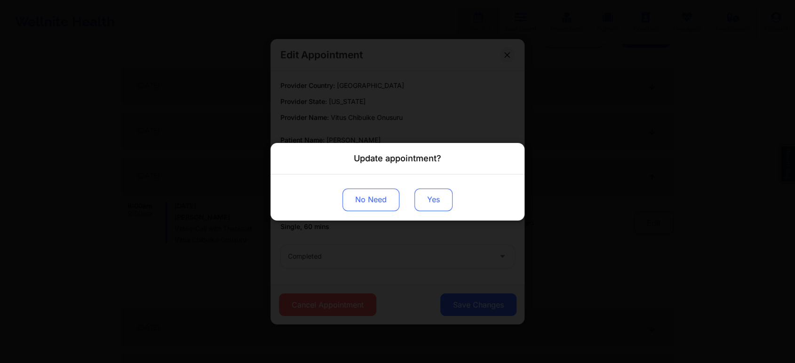
click at [422, 201] on button "Yes" at bounding box center [433, 199] width 38 height 23
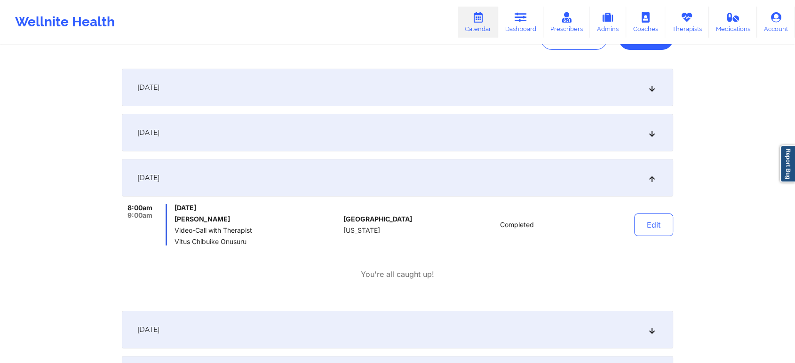
scroll to position [0, 0]
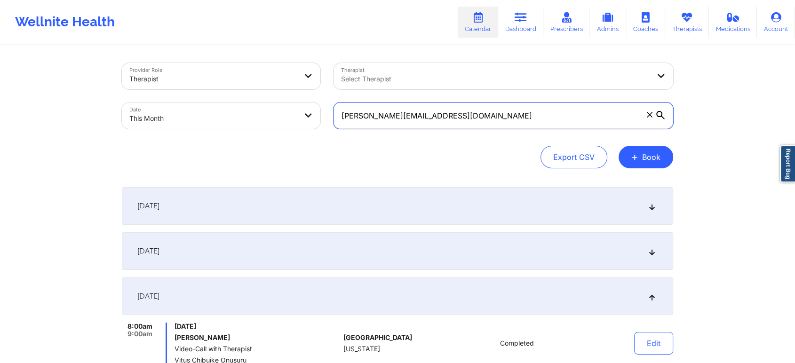
drag, startPoint x: 482, startPoint y: 104, endPoint x: 244, endPoint y: 95, distance: 238.2
click at [244, 95] on div "Provider Role Therapist Therapist Select Therapist Date This Month lynn.sperry1…" at bounding box center [397, 95] width 564 height 79
paste input "walton.charles01"
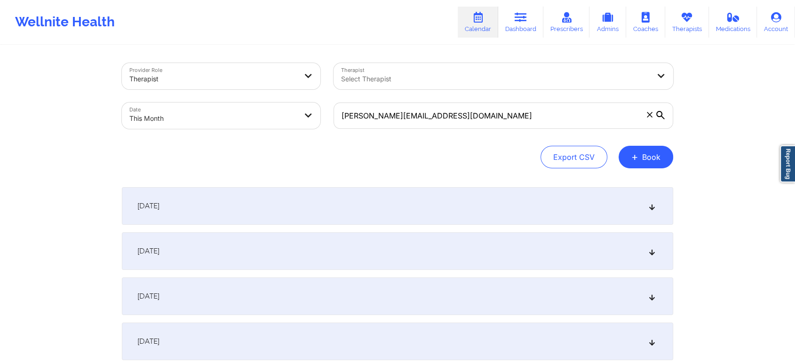
click at [263, 286] on div "[DATE]" at bounding box center [397, 297] width 551 height 38
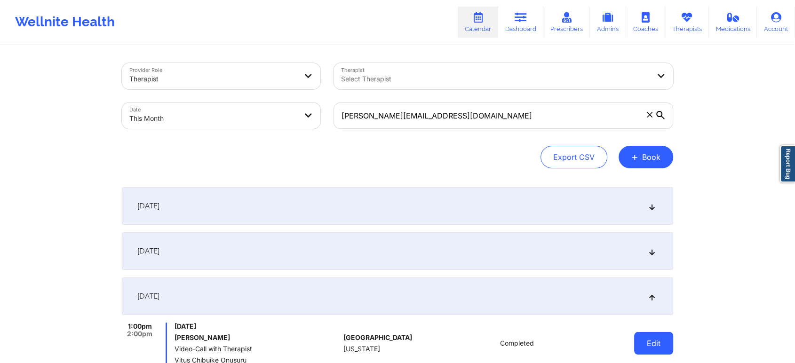
click at [648, 339] on button "Edit" at bounding box center [653, 343] width 39 height 23
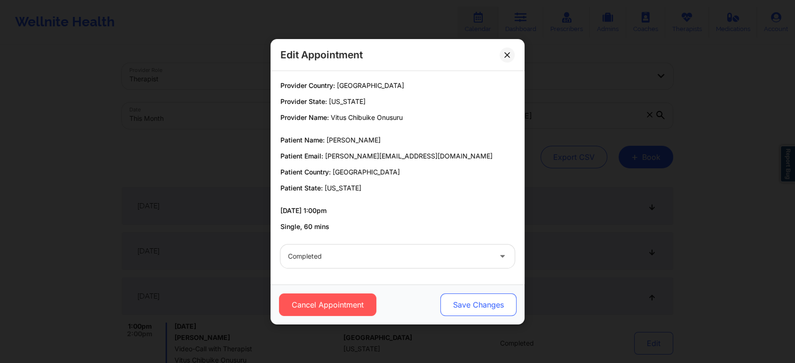
click at [466, 313] on button "Save Changes" at bounding box center [478, 305] width 76 height 23
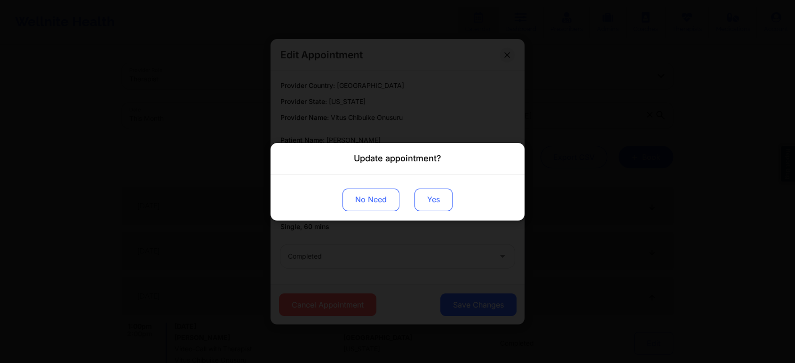
click at [425, 198] on button "Yes" at bounding box center [433, 199] width 38 height 23
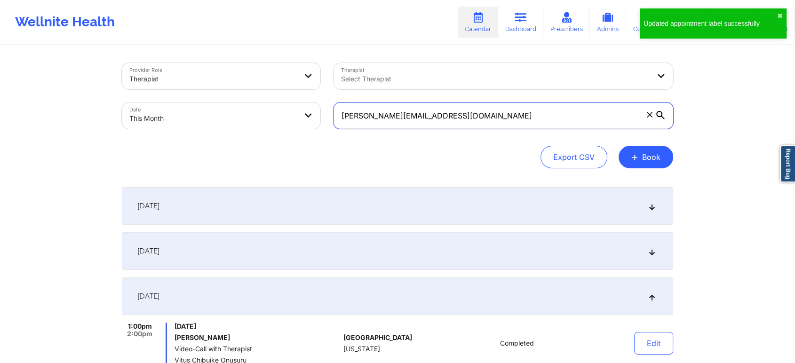
drag, startPoint x: 510, startPoint y: 111, endPoint x: 238, endPoint y: 94, distance: 272.4
click at [238, 94] on div "Provider Role Therapist Therapist Select Therapist Date This Month walton.charl…" at bounding box center [397, 95] width 564 height 79
paste input "donniece.cooper"
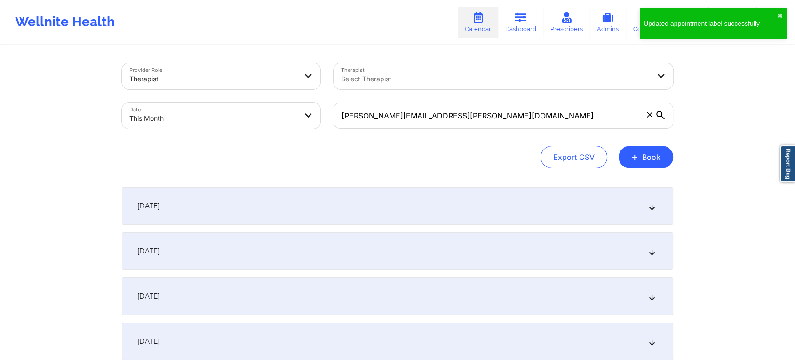
drag, startPoint x: 281, startPoint y: 321, endPoint x: 328, endPoint y: 301, distance: 51.4
click at [328, 301] on div "[DATE]" at bounding box center [397, 297] width 551 height 38
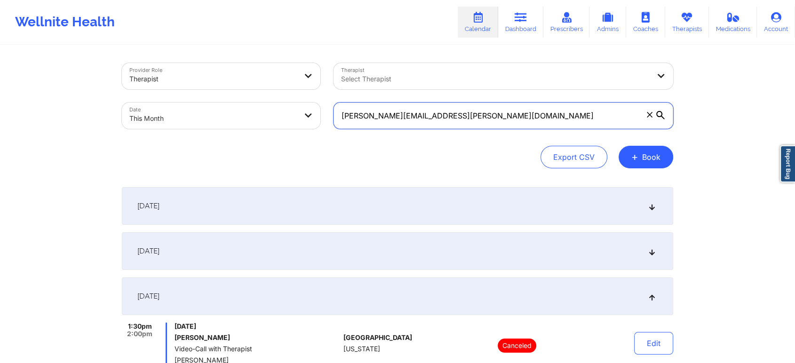
drag, startPoint x: 483, startPoint y: 121, endPoint x: 283, endPoint y: 49, distance: 212.0
paste input "p_dthompson@msn"
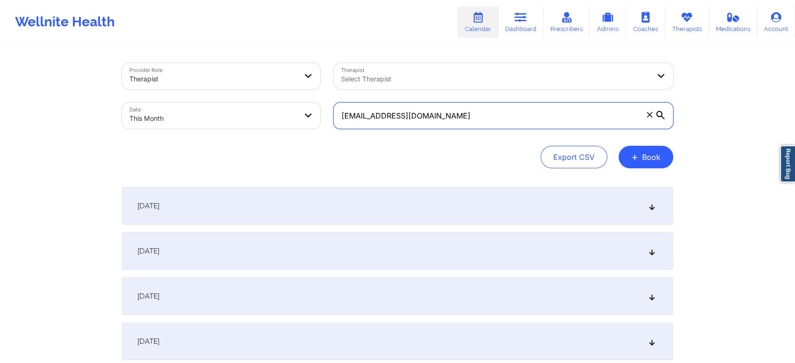
type input "p_dthompson@msn.com"
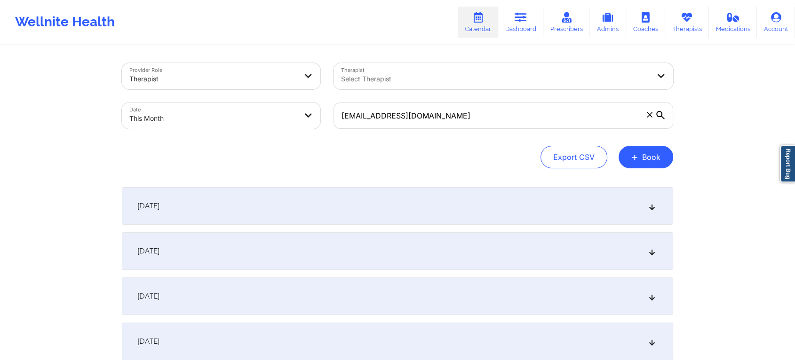
drag, startPoint x: 353, startPoint y: 318, endPoint x: 393, endPoint y: 300, distance: 44.4
click at [393, 300] on div "[DATE]" at bounding box center [397, 297] width 551 height 38
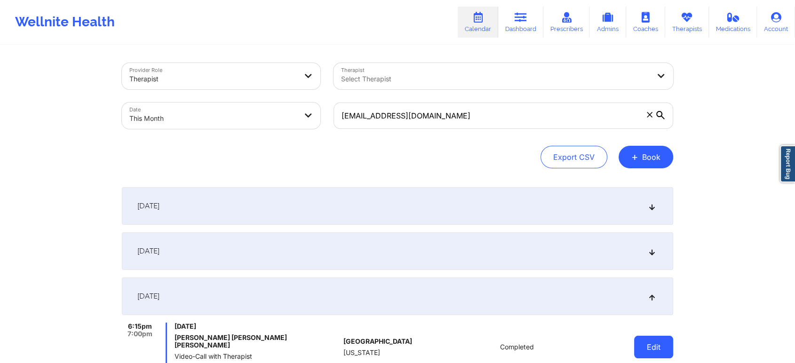
click at [666, 353] on button "Edit" at bounding box center [653, 347] width 39 height 23
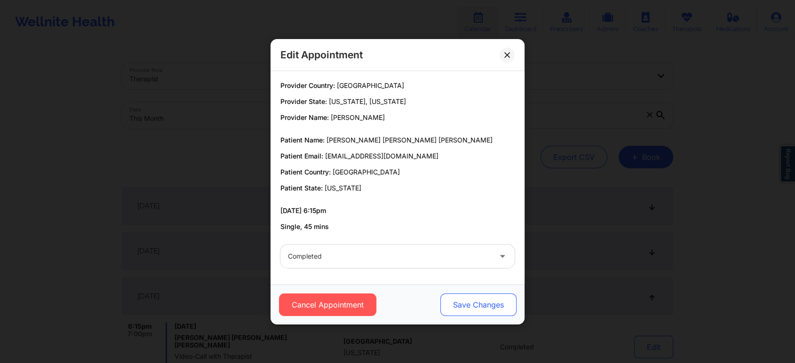
click at [480, 299] on button "Save Changes" at bounding box center [478, 305] width 76 height 23
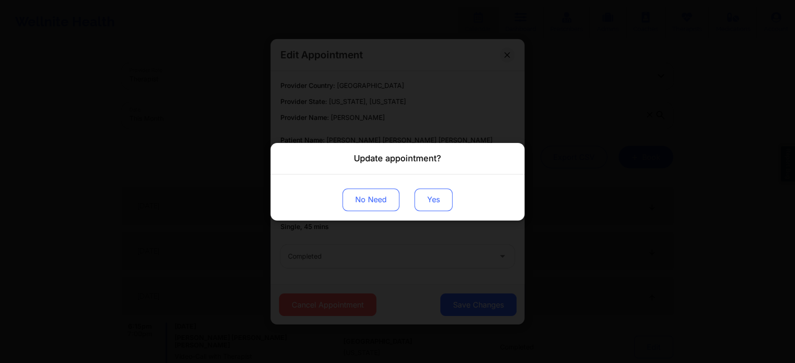
click at [423, 195] on button "Yes" at bounding box center [433, 199] width 38 height 23
